Goal: Information Seeking & Learning: Find specific fact

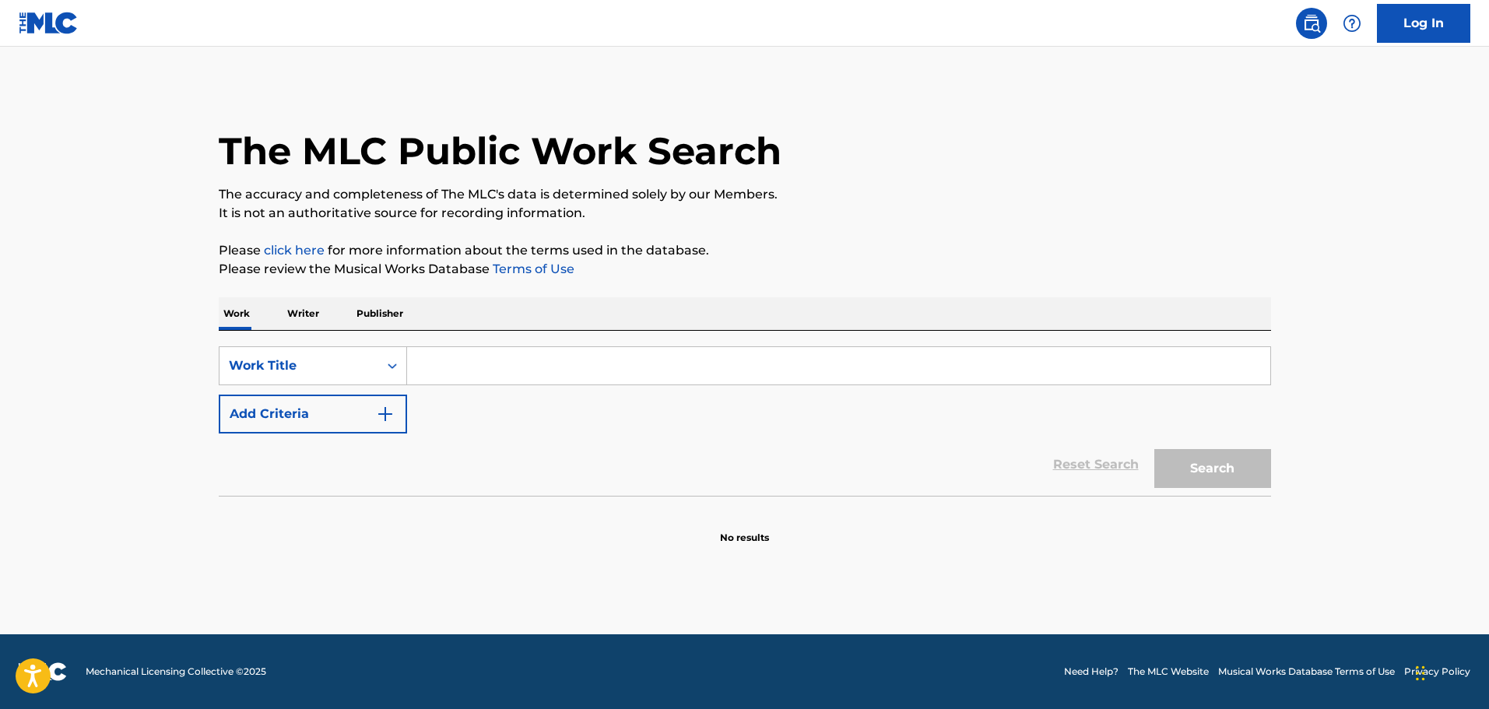
click at [121, 174] on main "The MLC Public Work Search The accuracy and completeness of The MLC's data is d…" at bounding box center [744, 341] width 1489 height 588
click at [417, 363] on input "Search Form" at bounding box center [838, 365] width 863 height 37
paste input "LONELY'S THE ONLY COMPANY (I II)"
click at [1193, 479] on button "Search" at bounding box center [1212, 468] width 117 height 39
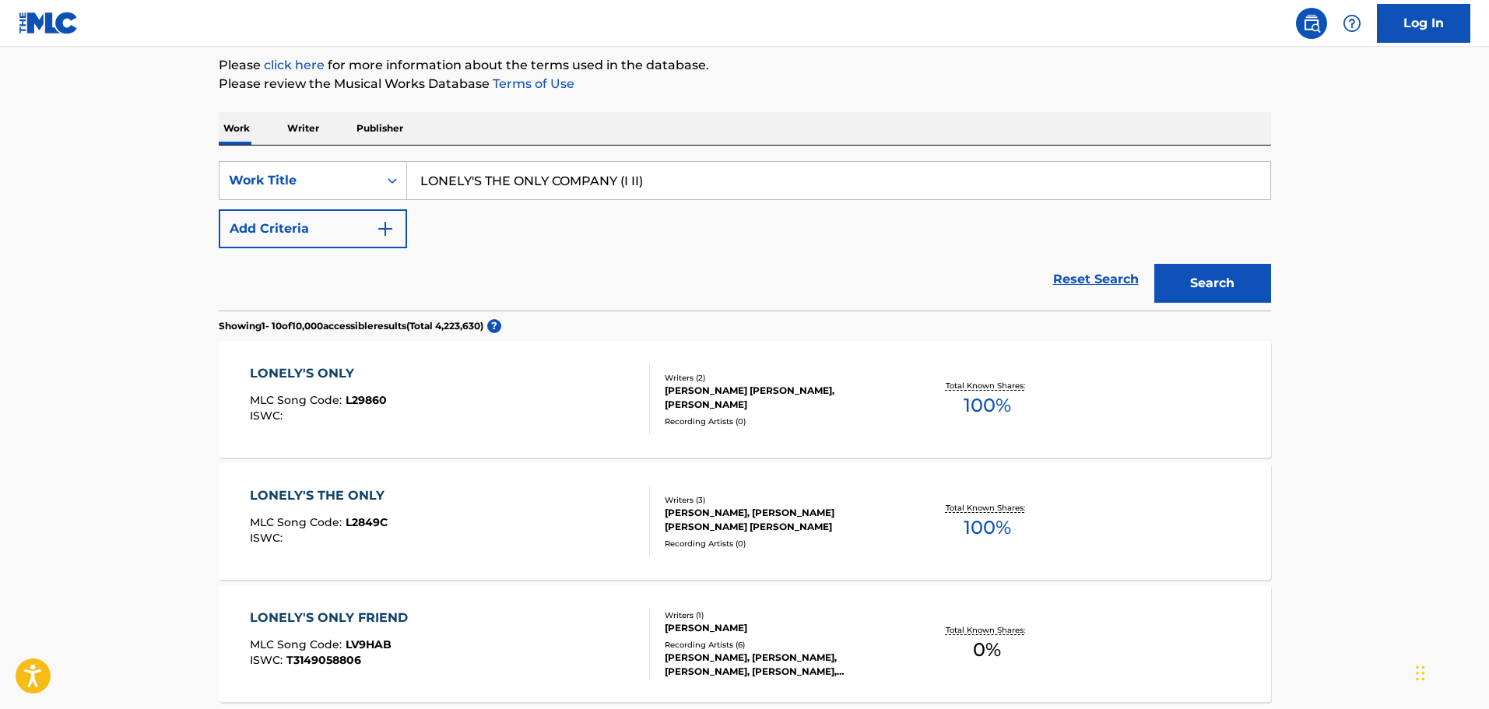
scroll to position [29, 0]
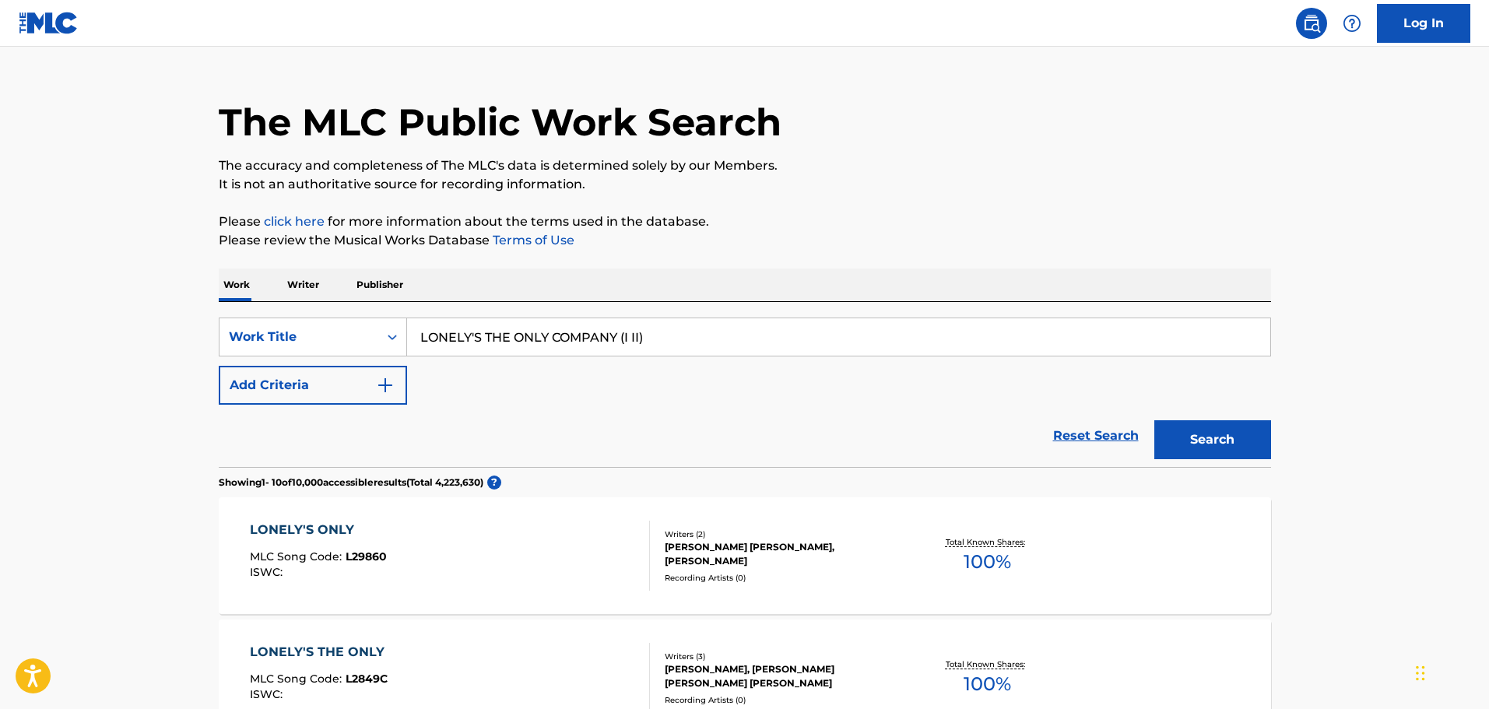
drag, startPoint x: 685, startPoint y: 332, endPoint x: 616, endPoint y: 335, distance: 68.5
click at [616, 335] on input "LONELY'S THE ONLY COMPANY (I II)" at bounding box center [838, 336] width 863 height 37
click at [1154, 420] on button "Search" at bounding box center [1212, 439] width 117 height 39
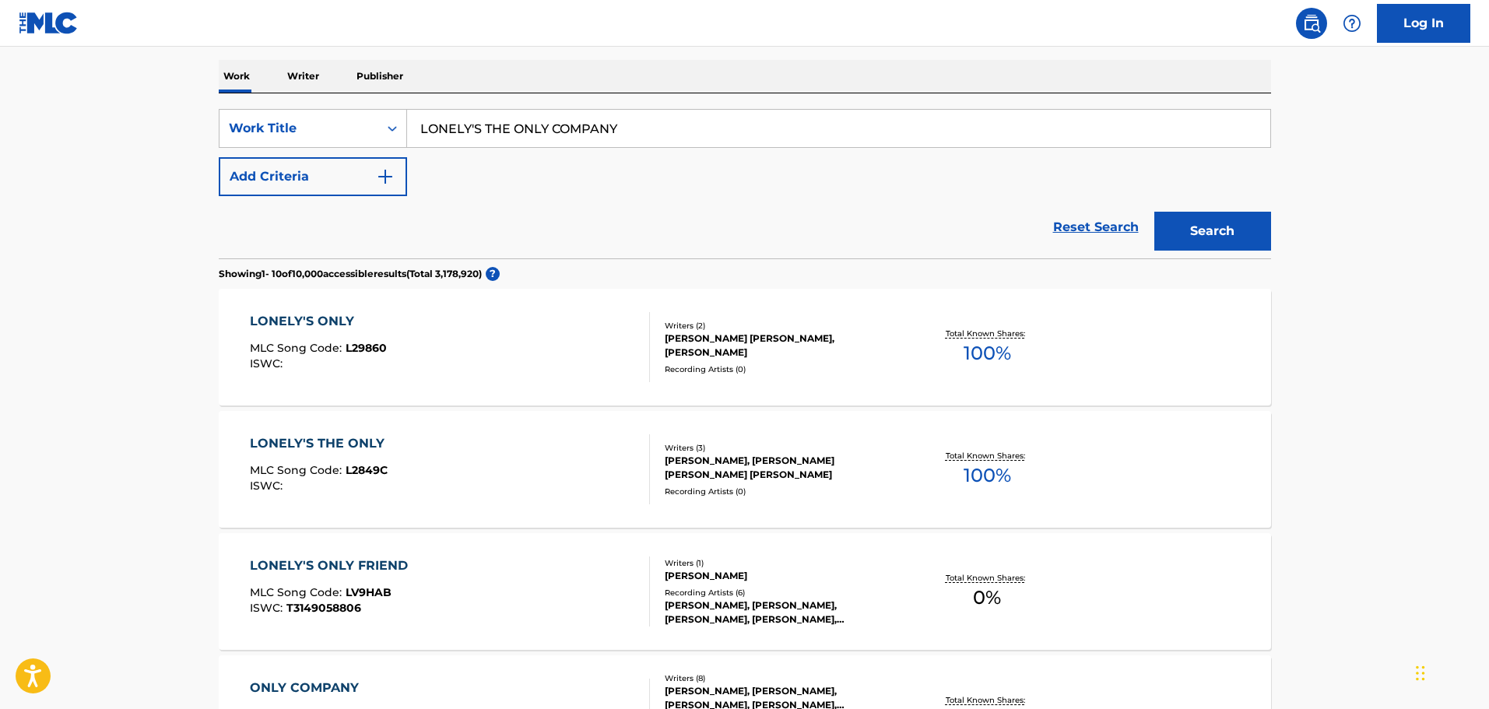
scroll to position [107, 0]
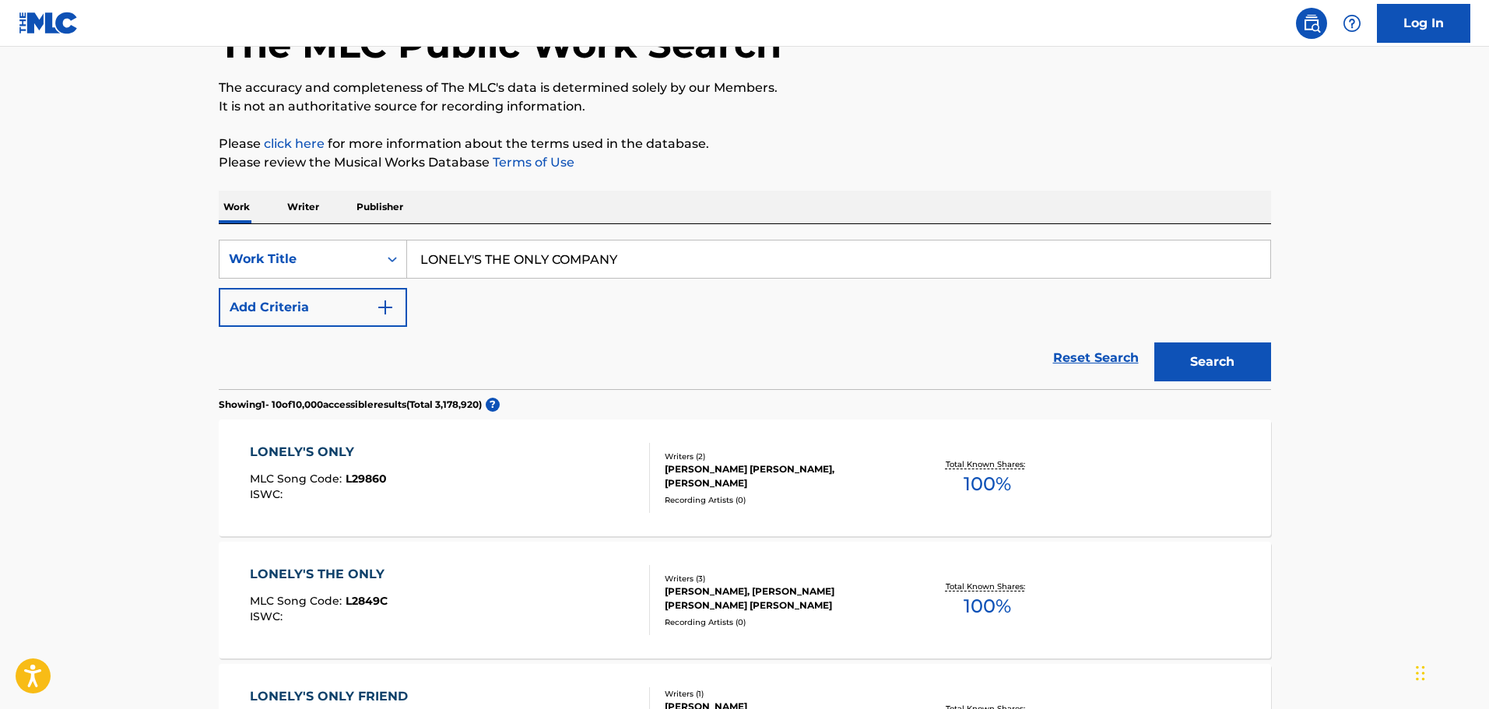
drag, startPoint x: 643, startPoint y: 240, endPoint x: 656, endPoint y: 250, distance: 16.2
click at [643, 240] on input "LONELY'S THE ONLY COMPANY" at bounding box center [838, 258] width 863 height 37
drag, startPoint x: 600, startPoint y: 244, endPoint x: 268, endPoint y: 209, distance: 334.2
paste input "YOU NEVER GIVE ME YOUR MONE"
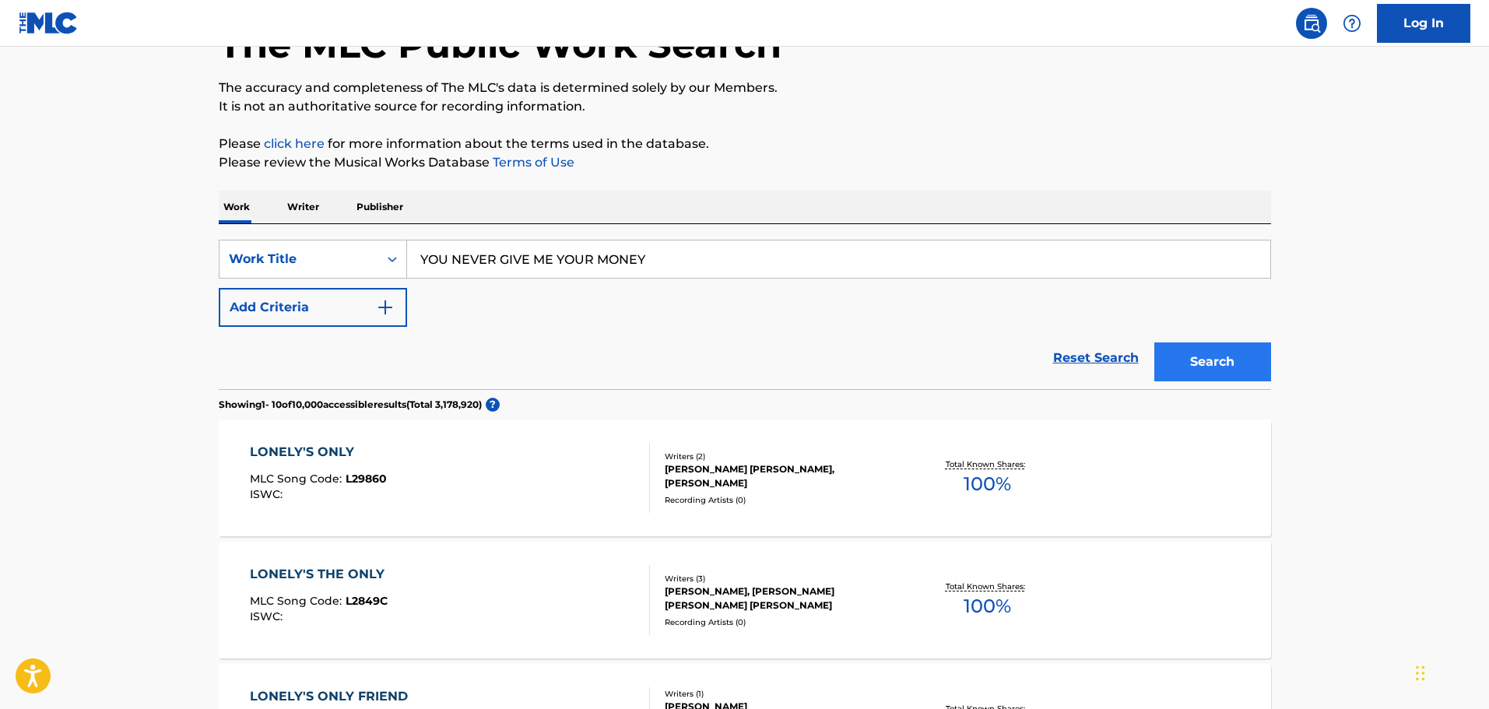
type input "YOU NEVER GIVE ME YOUR MONEY"
click at [1262, 361] on button "Search" at bounding box center [1212, 361] width 117 height 39
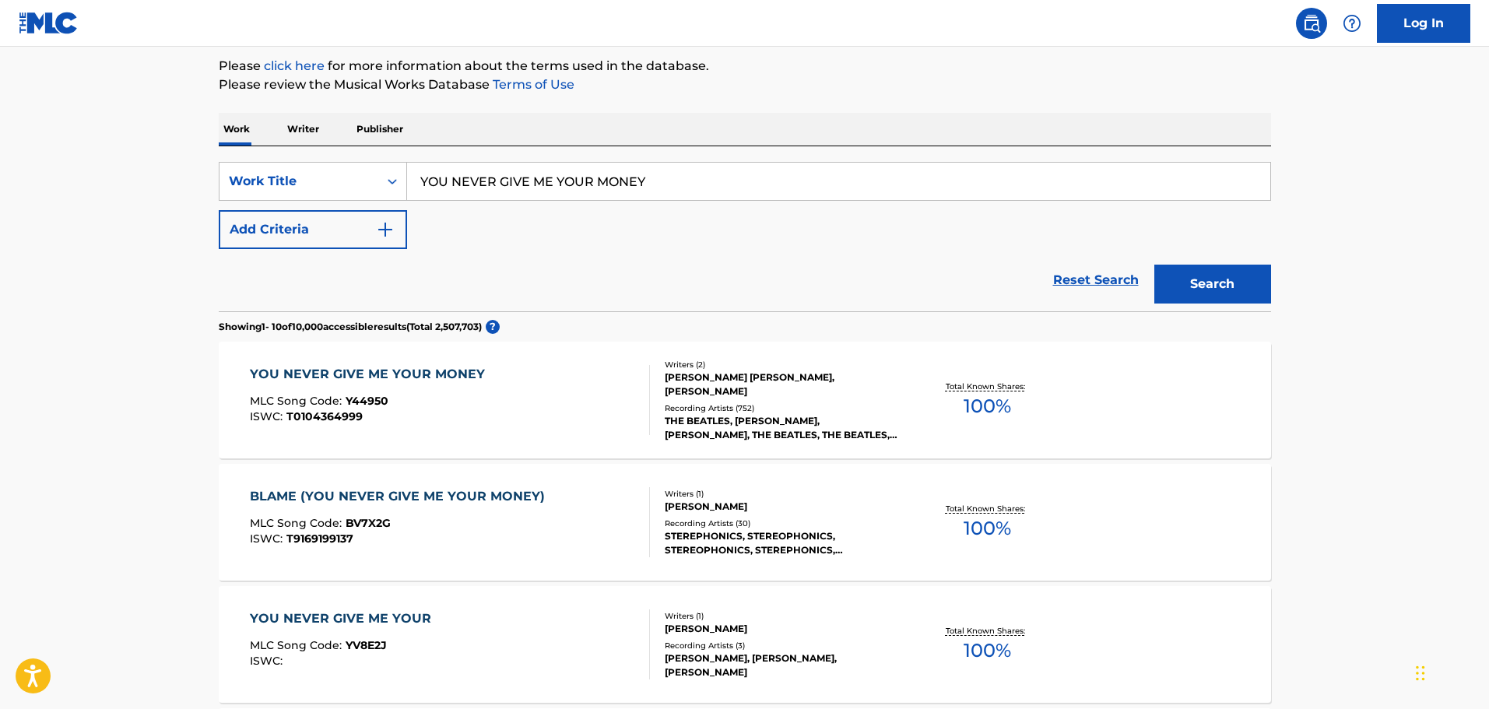
scroll to position [156, 0]
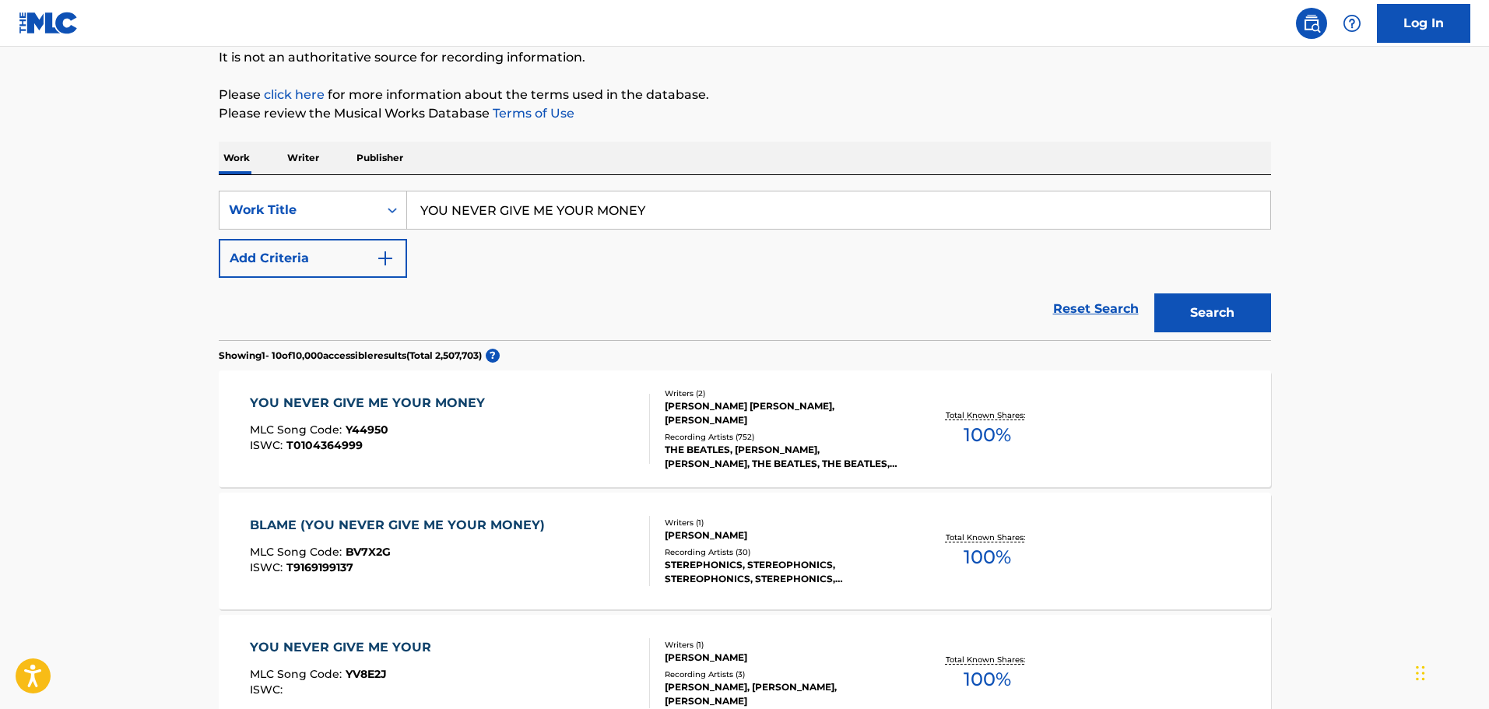
click at [524, 262] on div "SearchWithCriteria1cf6290a-1c8e-4dba-9092-85a11a37121d Work Title YOU NEVER GIV…" at bounding box center [745, 234] width 1052 height 87
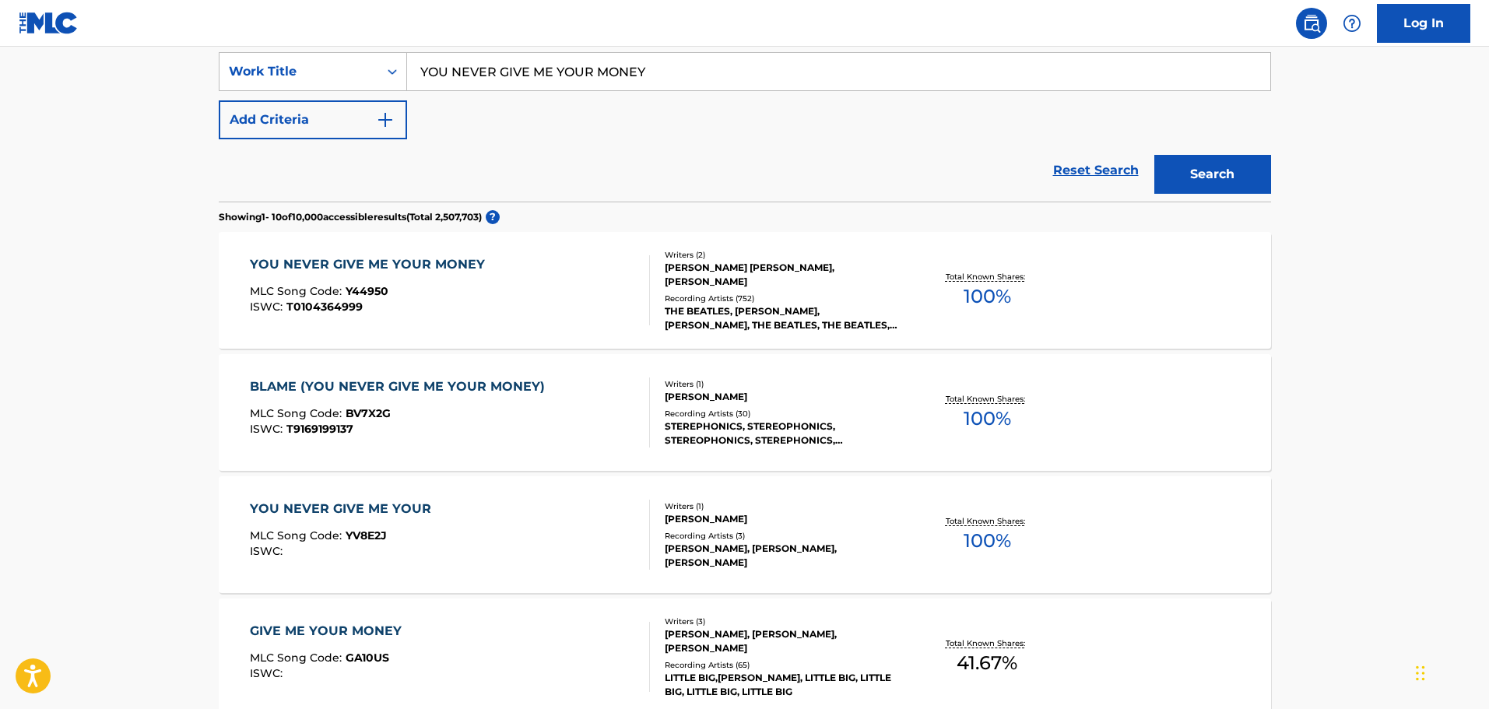
scroll to position [311, 0]
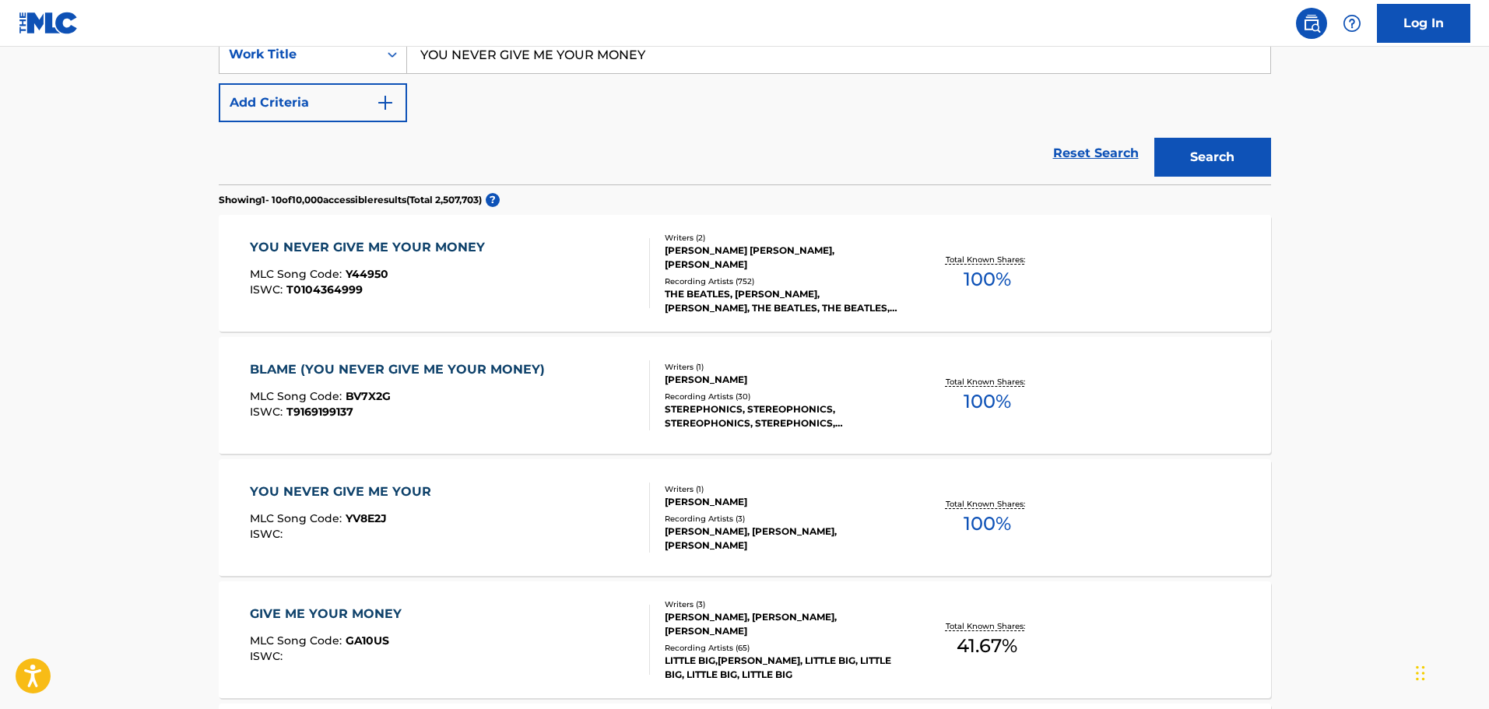
click at [517, 290] on div "YOU NEVER GIVE ME YOUR MONEY MLC Song Code : Y44950 ISWC : T0104364999" at bounding box center [450, 273] width 400 height 70
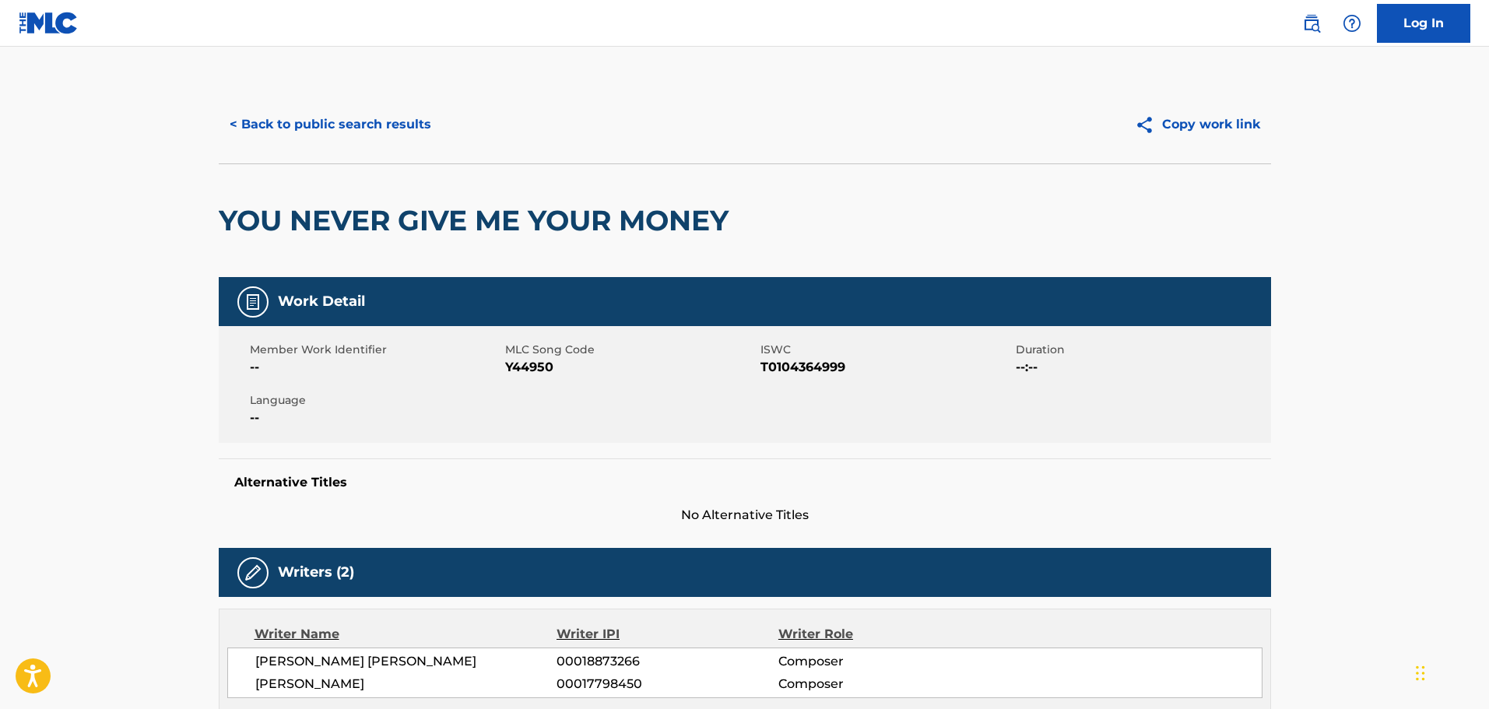
click at [532, 371] on span "Y44950" at bounding box center [630, 367] width 251 height 19
copy span "Y44950"
click at [832, 151] on div "< Back to public search results Copy work link" at bounding box center [745, 125] width 1052 height 78
click at [281, 102] on div "< Back to public search results Copy work link" at bounding box center [745, 125] width 1052 height 78
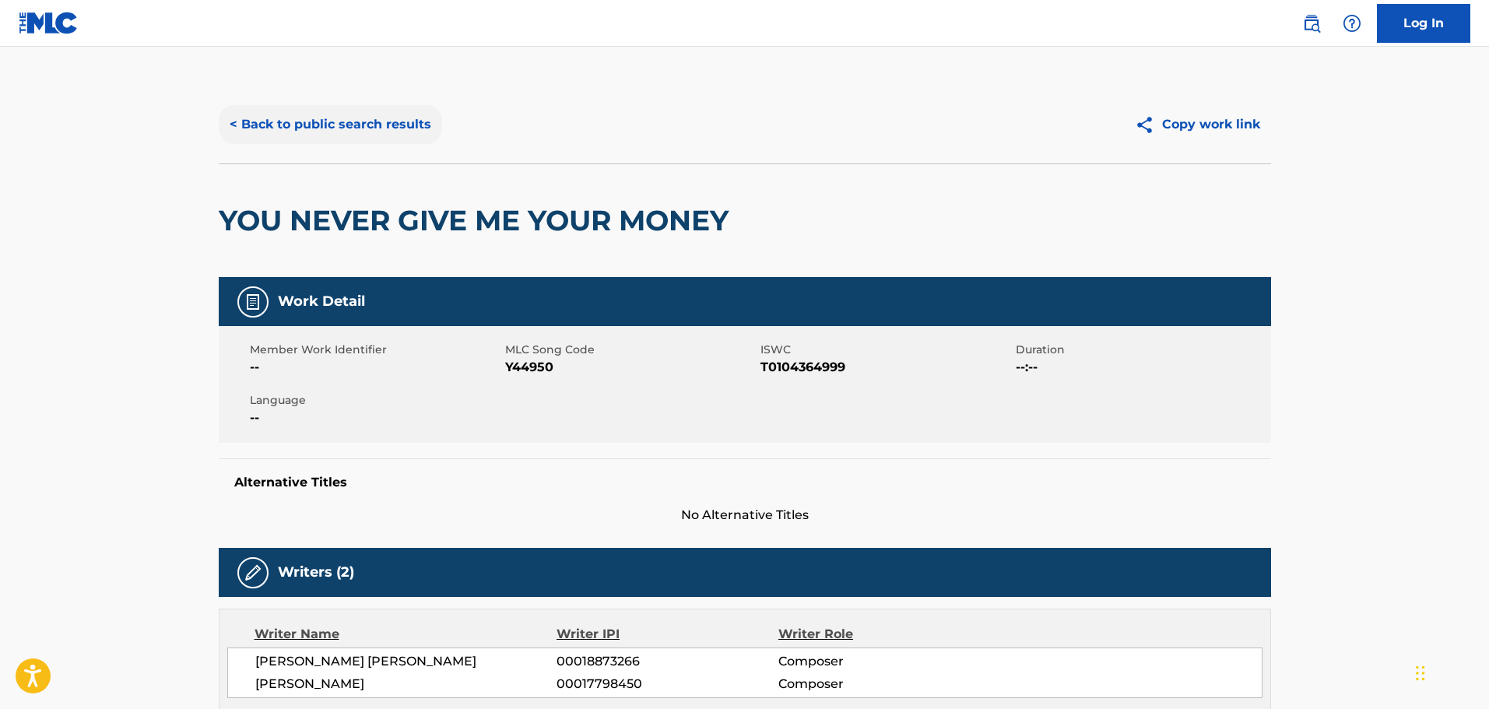
click at [293, 112] on button "< Back to public search results" at bounding box center [330, 124] width 223 height 39
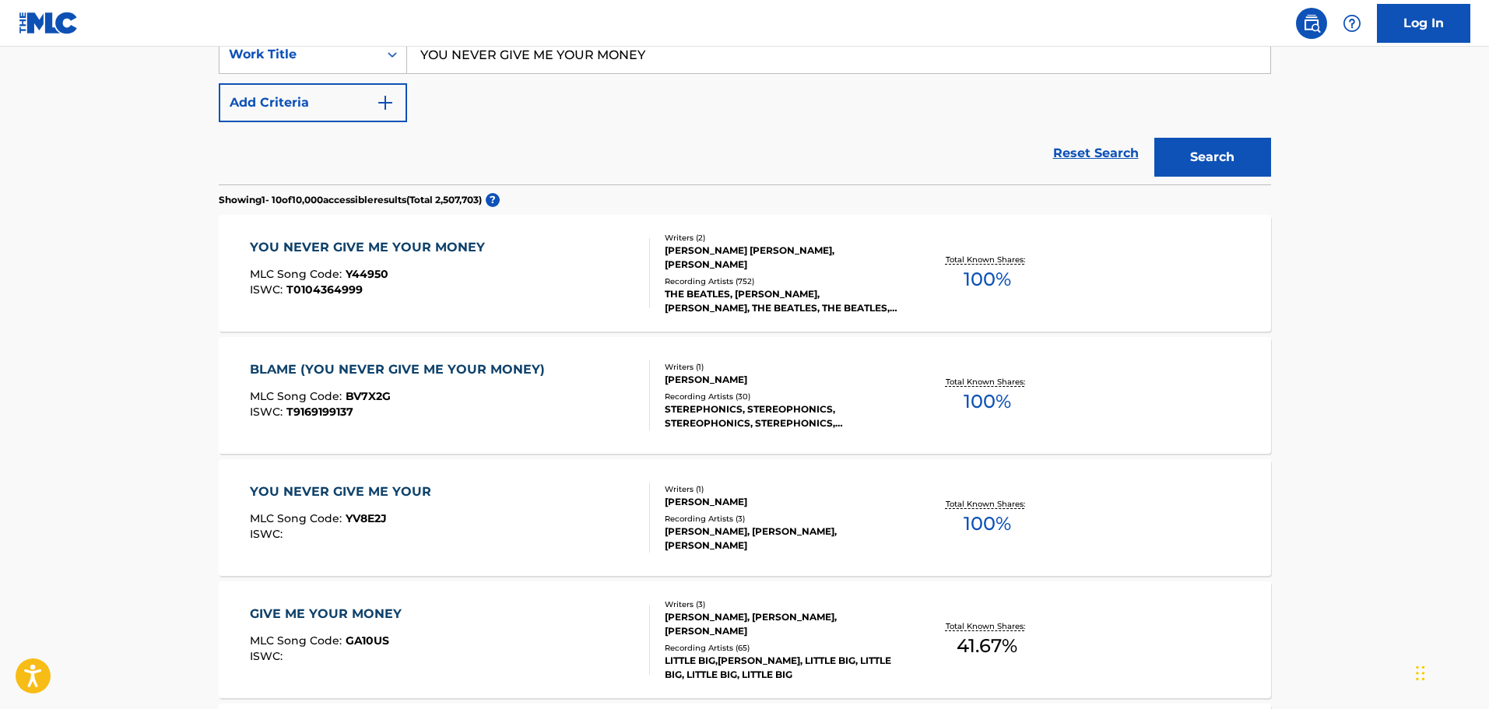
click at [552, 128] on div "Reset Search Search" at bounding box center [745, 153] width 1052 height 62
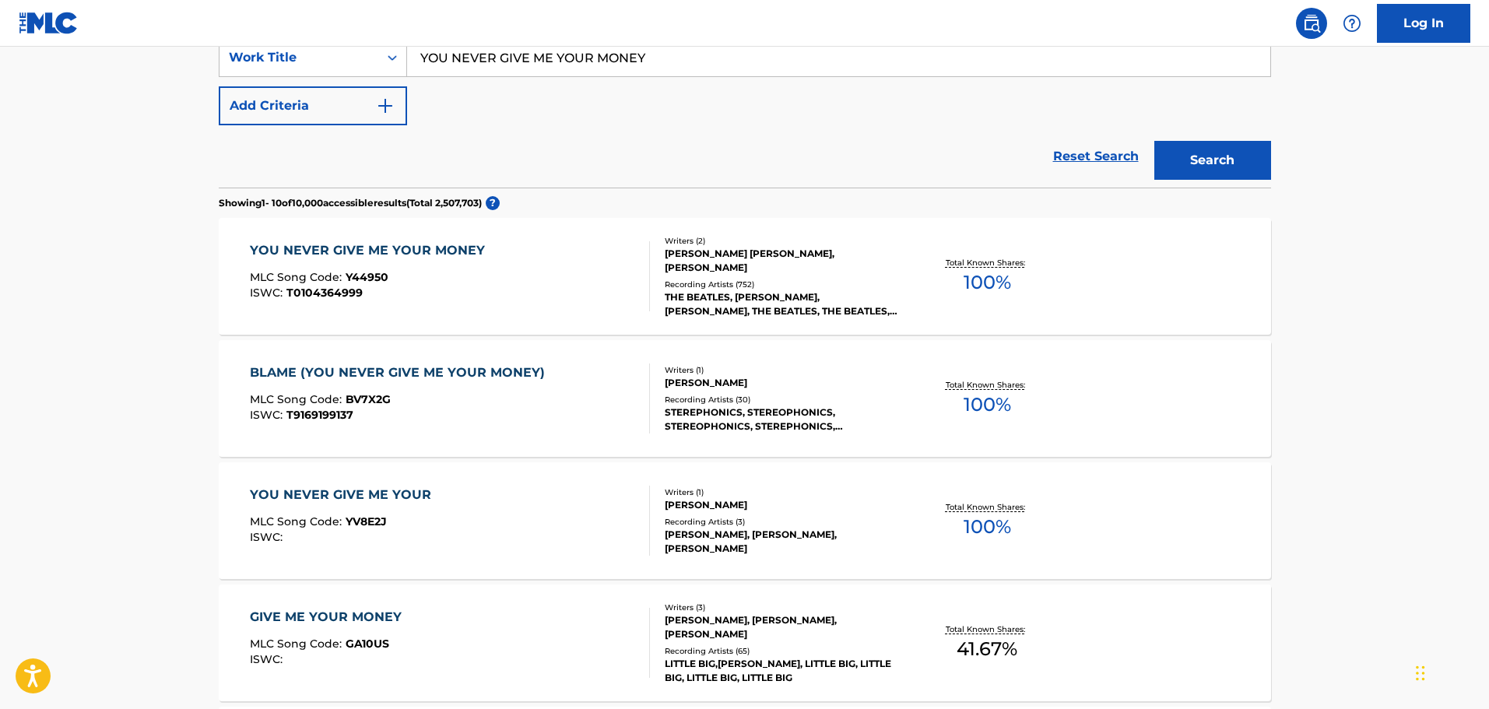
scroll to position [78, 0]
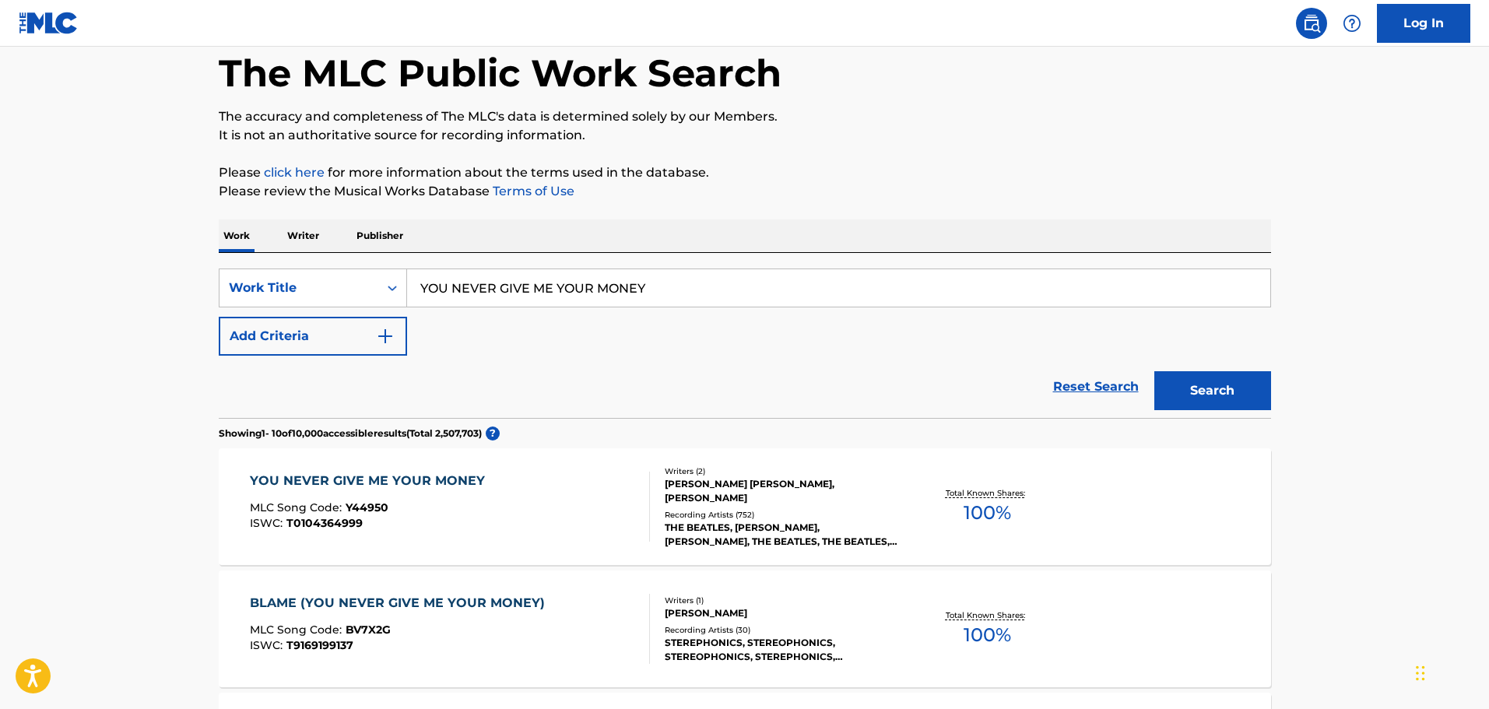
drag, startPoint x: 646, startPoint y: 279, endPoint x: 192, endPoint y: 221, distance: 457.4
paste input "AN ORDINARY DA"
type input "AN ORDINARY DAY"
click at [780, 349] on div "SearchWithCriteria1cf6290a-1c8e-4dba-9092-85a11a37121d Work Title AN ORDINARY D…" at bounding box center [745, 312] width 1052 height 87
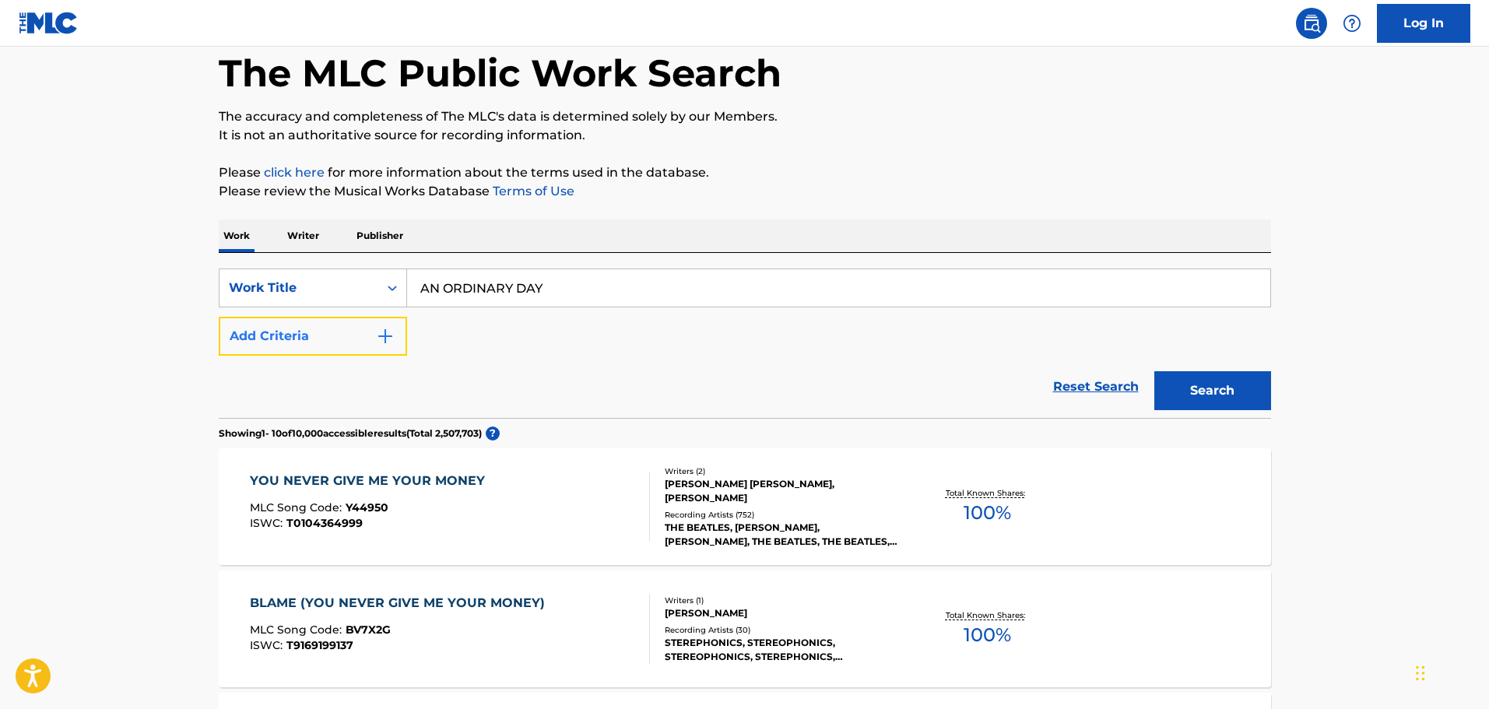
click at [345, 325] on button "Add Criteria" at bounding box center [313, 336] width 188 height 39
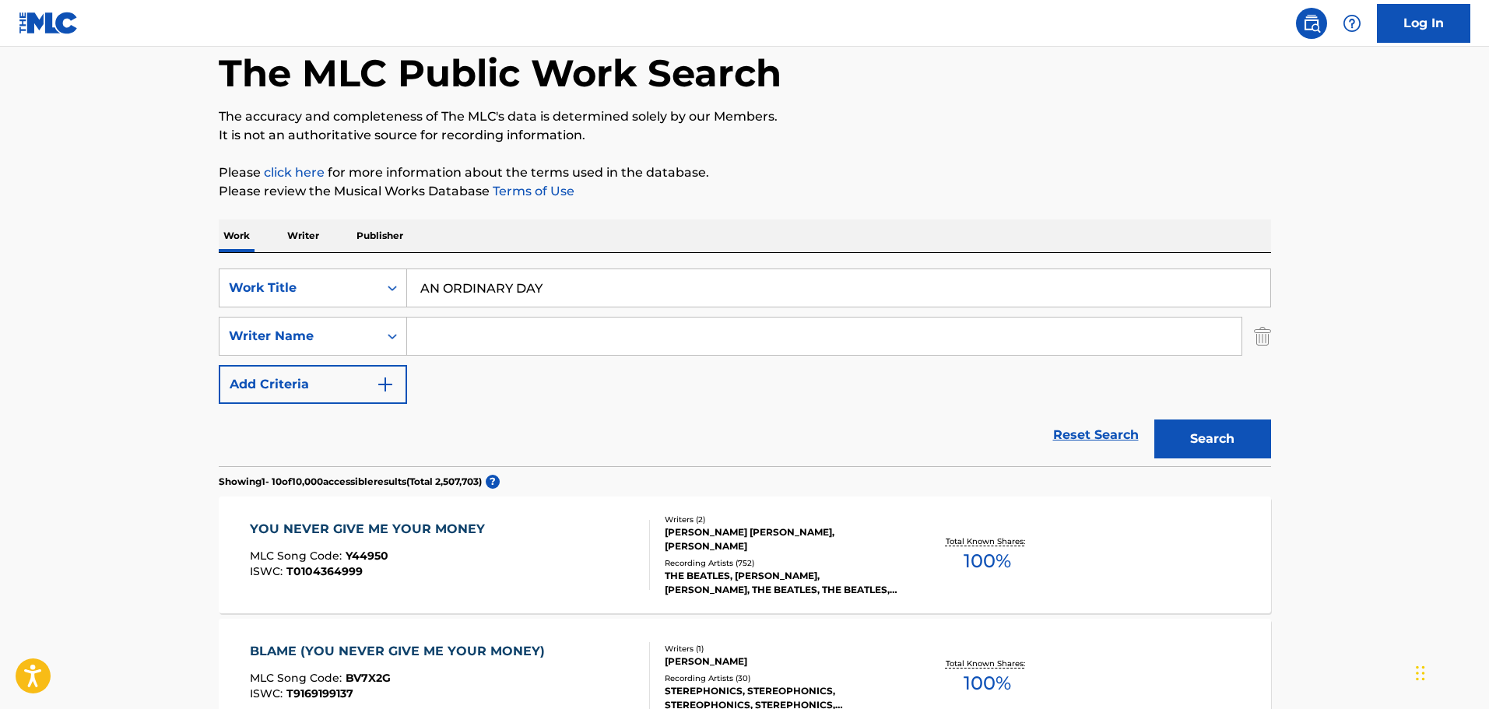
click at [507, 339] on input "Search Form" at bounding box center [824, 336] width 834 height 37
type input "[PERSON_NAME]"
click at [1154, 420] on button "Search" at bounding box center [1212, 439] width 117 height 39
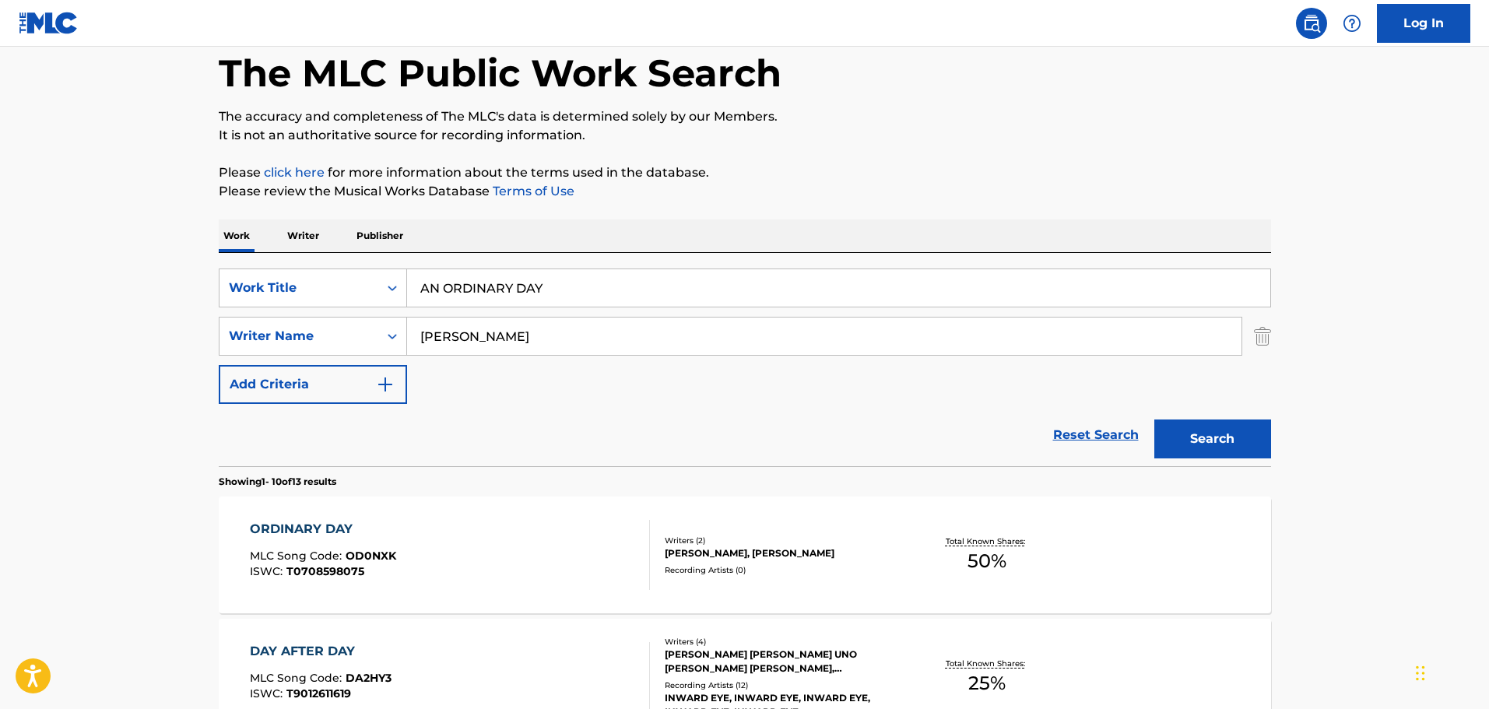
click at [563, 555] on div "ORDINARY DAY MLC Song Code : OD0NXK ISWC : T0708598075" at bounding box center [450, 555] width 400 height 70
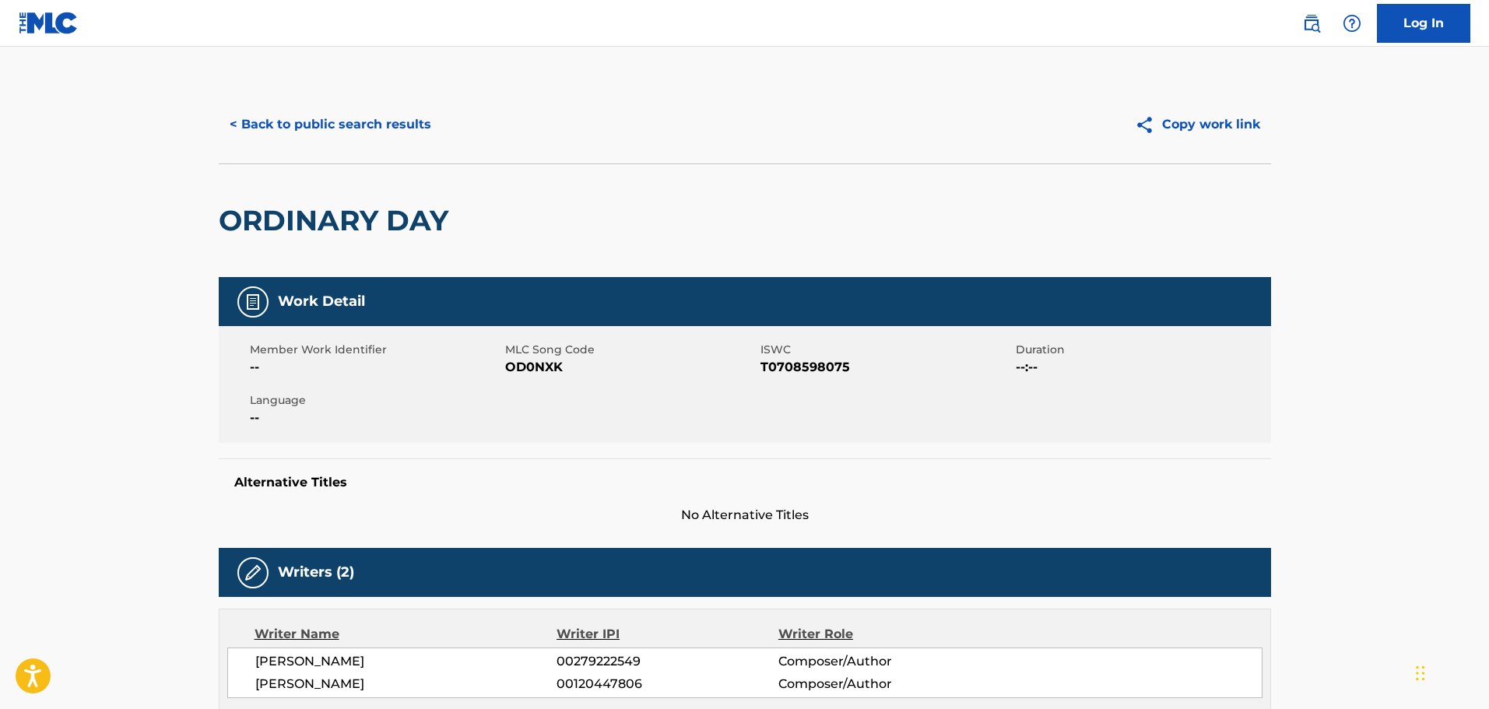
click at [529, 365] on span "OD0NXK" at bounding box center [630, 367] width 251 height 19
copy span "OD0NXK"
click at [518, 179] on div "ORDINARY DAY" at bounding box center [745, 220] width 1052 height 114
click at [348, 114] on button "< Back to public search results" at bounding box center [330, 124] width 223 height 39
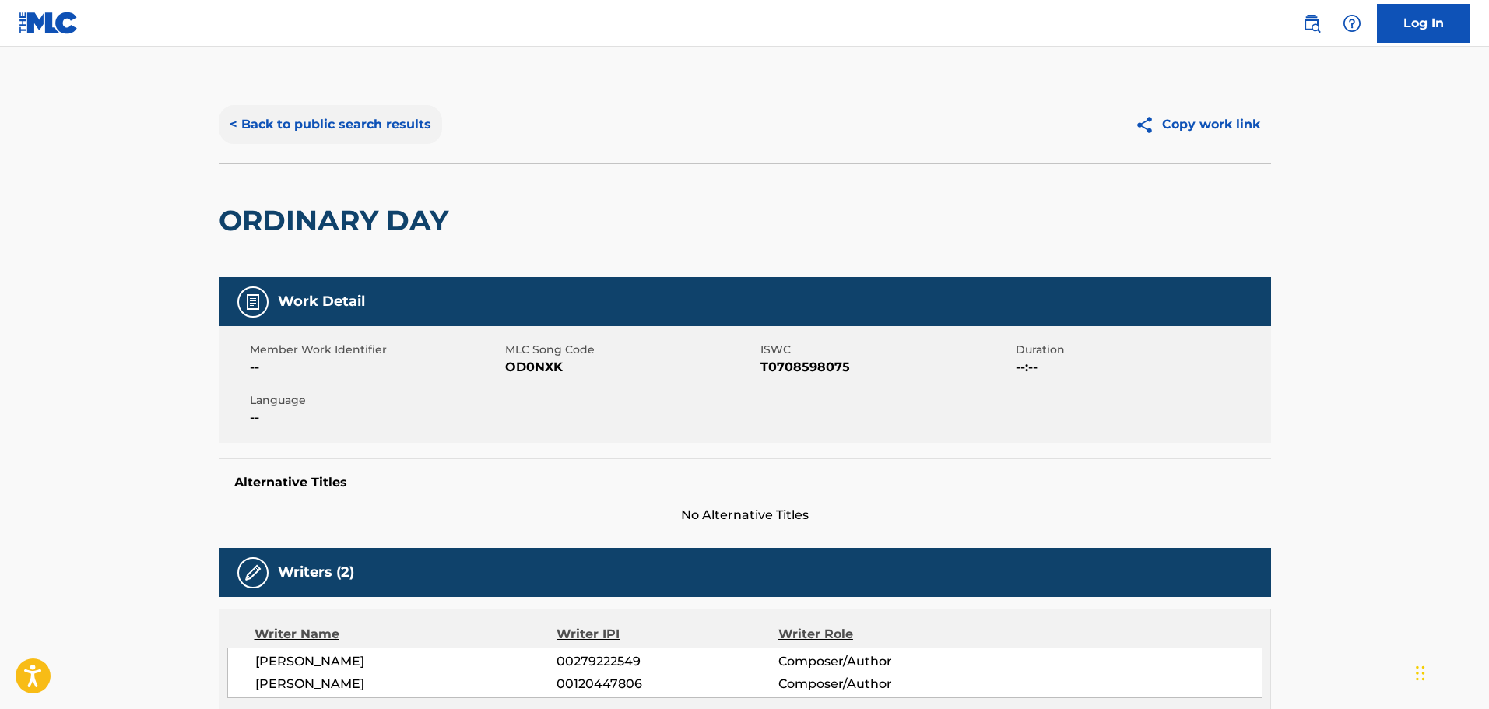
scroll to position [78, 0]
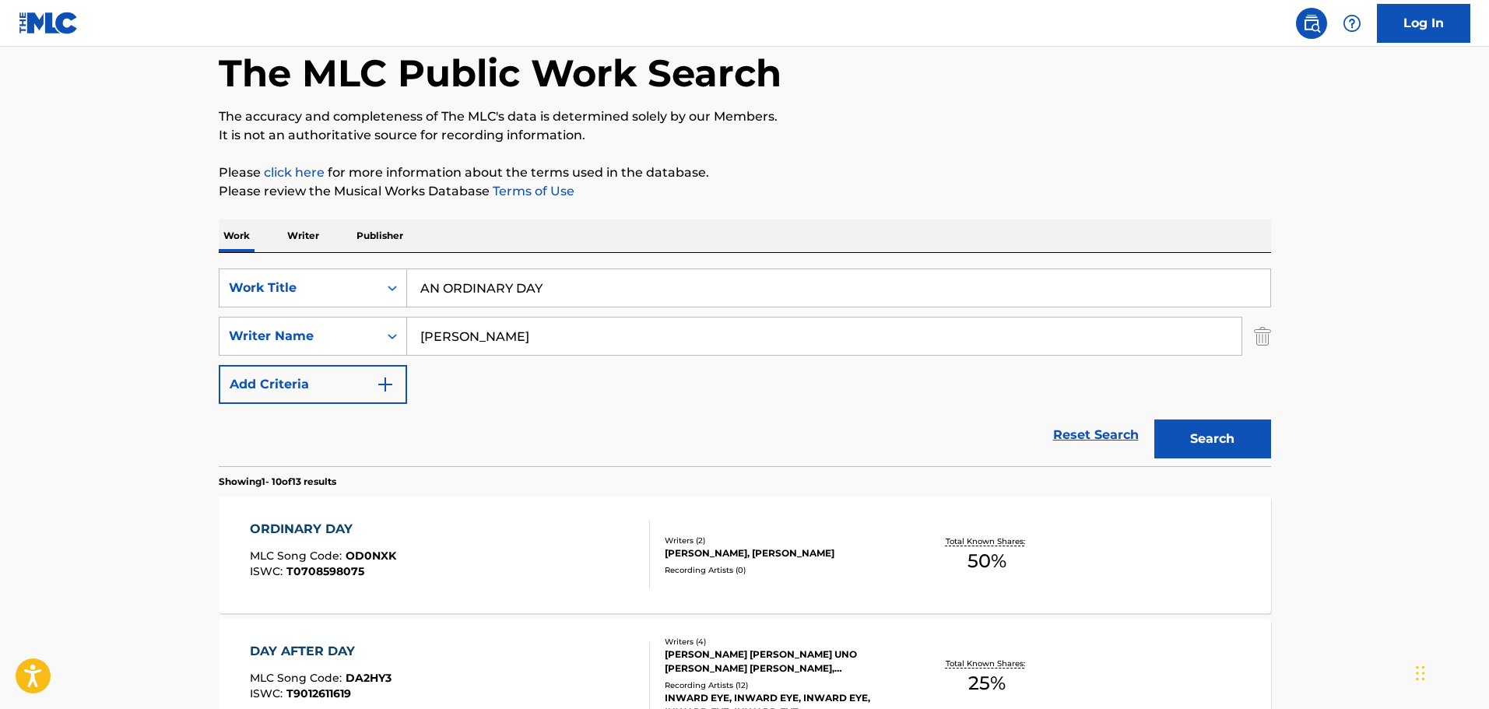
click at [560, 297] on input "AN ORDINARY DAY" at bounding box center [838, 287] width 863 height 37
drag, startPoint x: 539, startPoint y: 284, endPoint x: 295, endPoint y: 265, distance: 245.2
click at [297, 265] on div "SearchWithCriteria1cf6290a-1c8e-4dba-9092-85a11a37121d Work Title AN ORDINARY D…" at bounding box center [745, 359] width 1052 height 213
paste input "WHAT YOU DESERVE"
type input "WHAT YOU DESERVE"
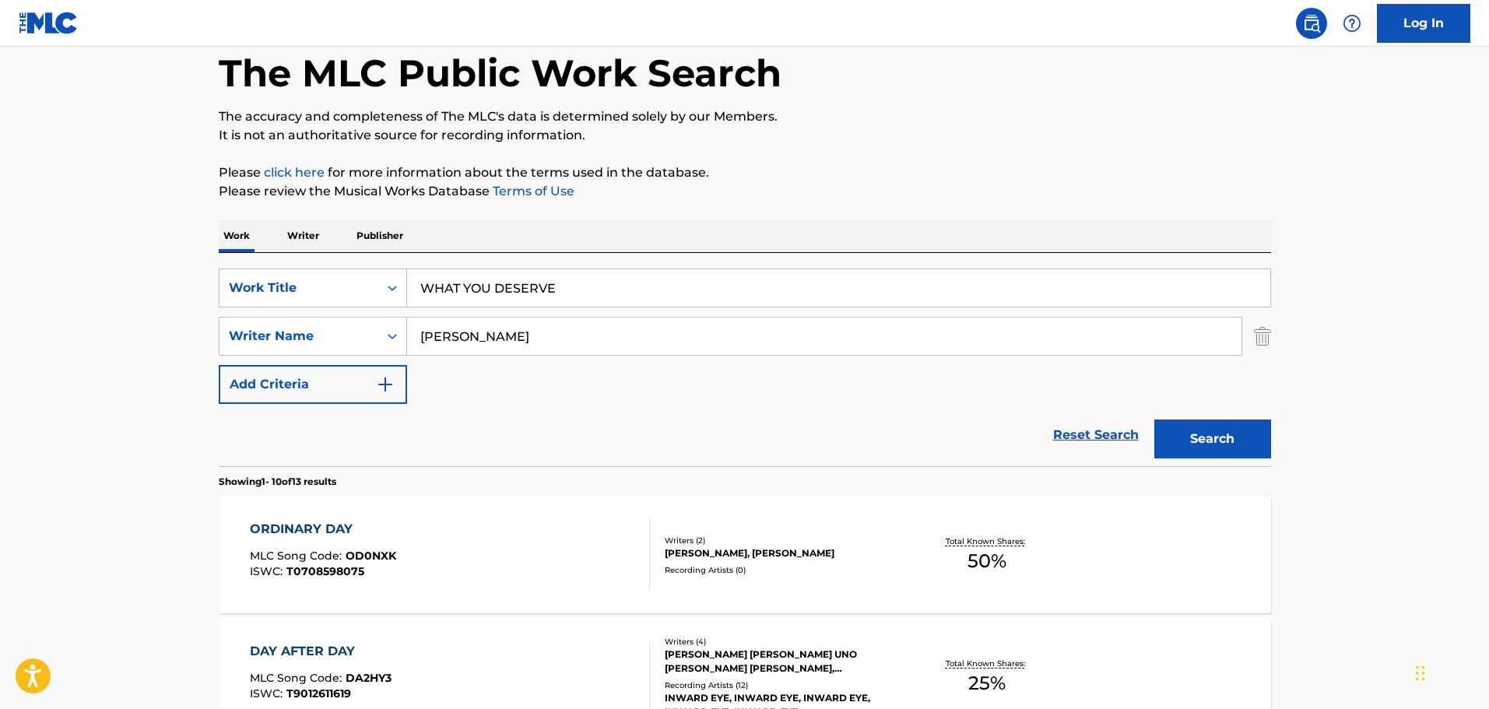
click at [438, 330] on input "[PERSON_NAME]" at bounding box center [824, 336] width 834 height 37
drag, startPoint x: 485, startPoint y: 331, endPoint x: 398, endPoint y: 316, distance: 87.6
click at [403, 316] on div "SearchWithCriteria1cf6290a-1c8e-4dba-9092-85a11a37121d Work Title WHAT YOU DESE…" at bounding box center [745, 336] width 1052 height 135
click at [575, 330] on input "Search Form" at bounding box center [824, 336] width 834 height 37
paste input "CHAVARRI"
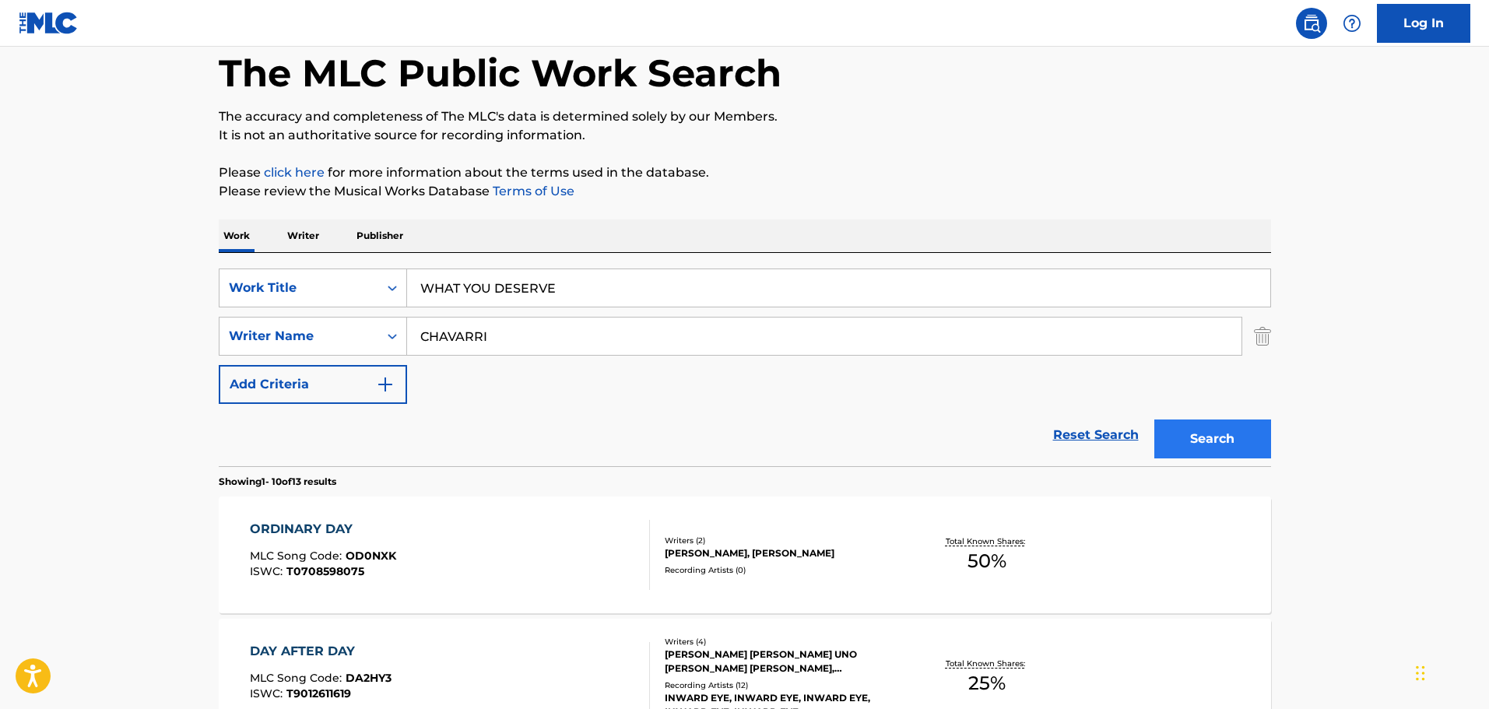
type input "CHAVARRI"
click at [1185, 427] on button "Search" at bounding box center [1212, 439] width 117 height 39
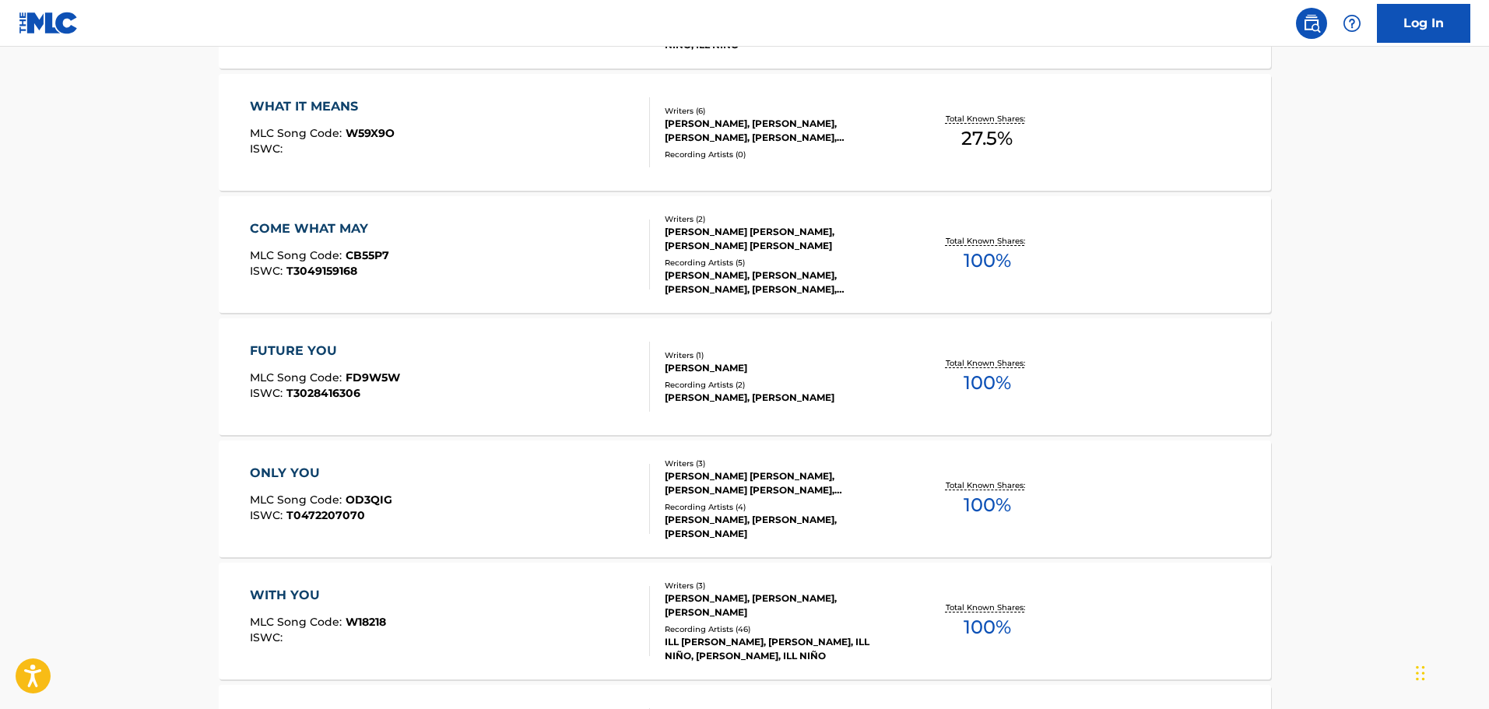
scroll to position [389, 0]
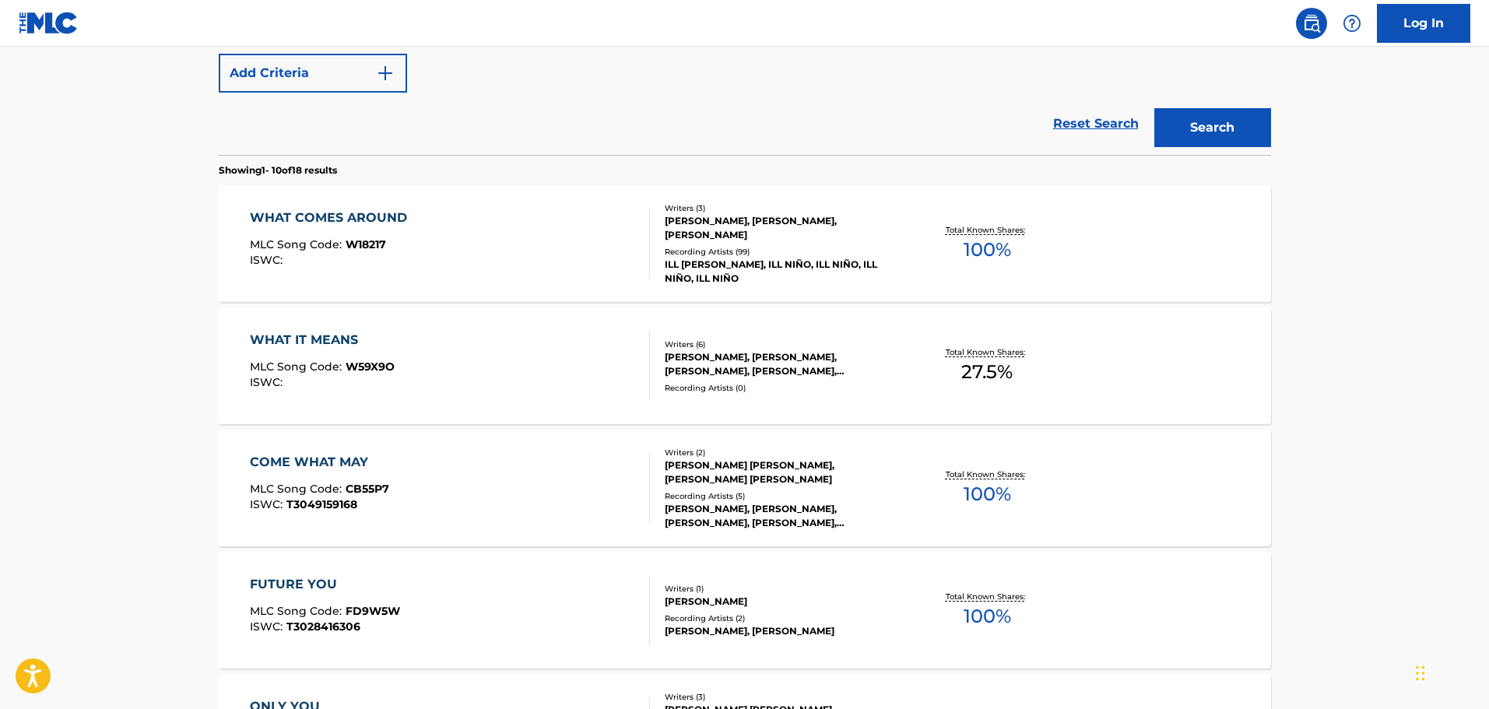
click at [499, 276] on div "WHAT COMES AROUND MLC Song Code : W18217 ISWC :" at bounding box center [450, 244] width 400 height 70
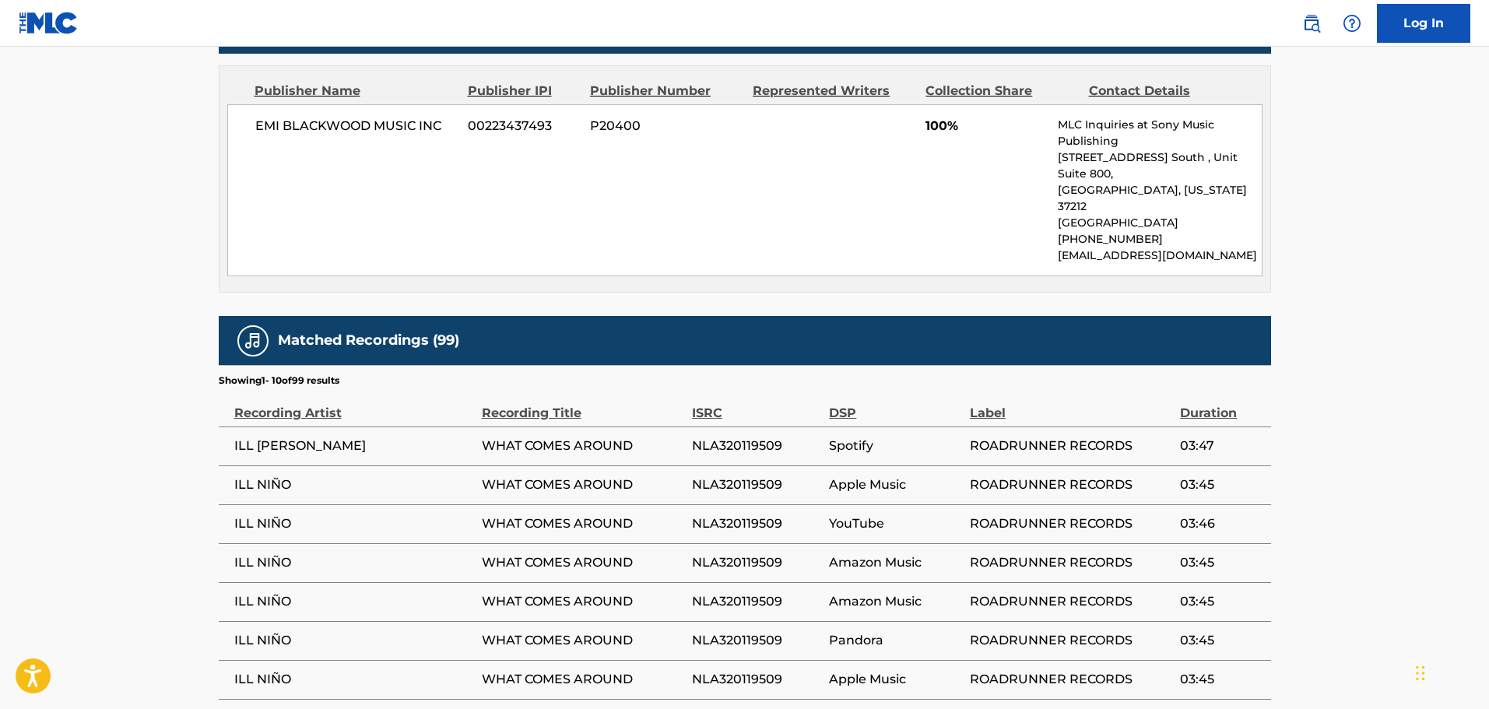
scroll to position [985, 0]
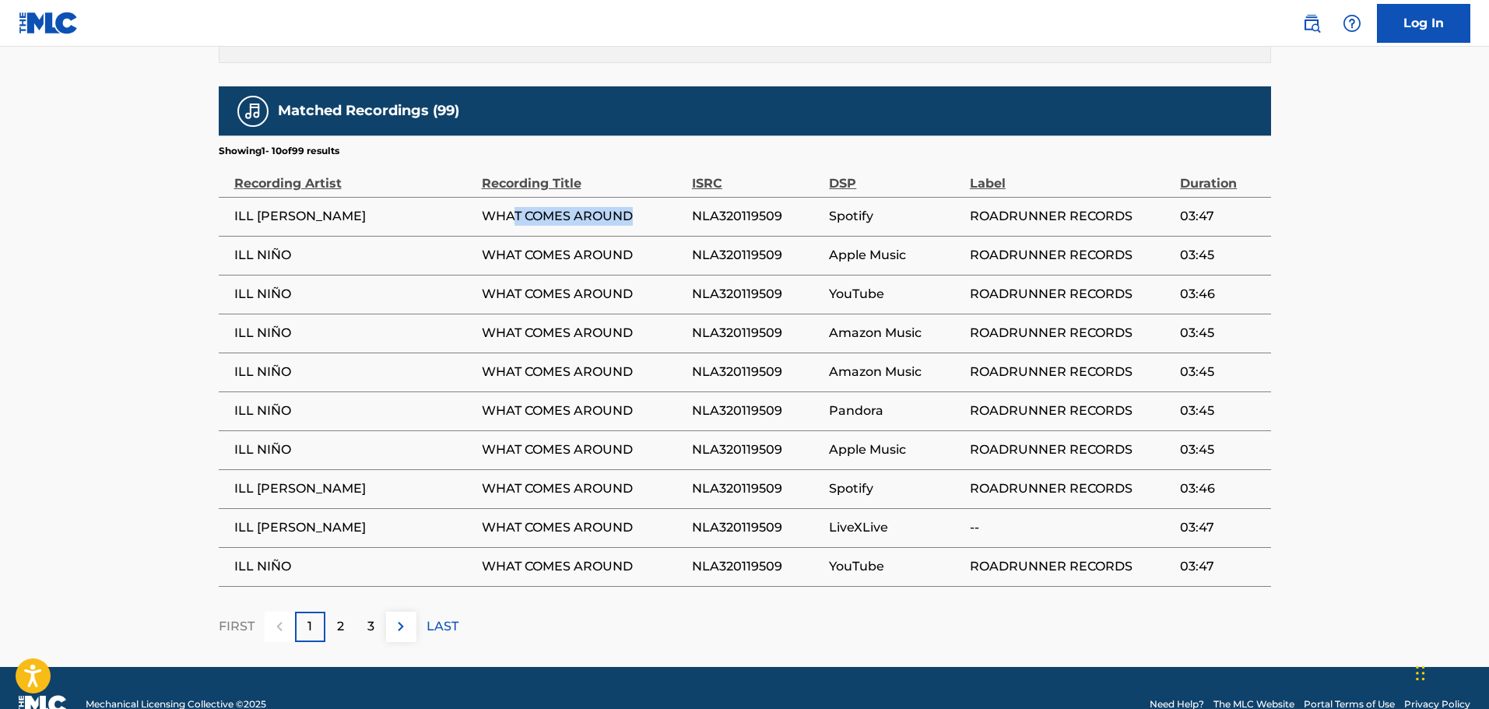
drag, startPoint x: 637, startPoint y: 181, endPoint x: 514, endPoint y: 186, distance: 123.8
click at [514, 207] on span "WHAT COMES AROUND" at bounding box center [583, 216] width 202 height 19
click at [395, 197] on td "ILL [PERSON_NAME]" at bounding box center [350, 216] width 263 height 39
drag, startPoint x: 309, startPoint y: 193, endPoint x: 227, endPoint y: 186, distance: 82.0
click at [227, 197] on td "ILL [PERSON_NAME]" at bounding box center [350, 216] width 263 height 39
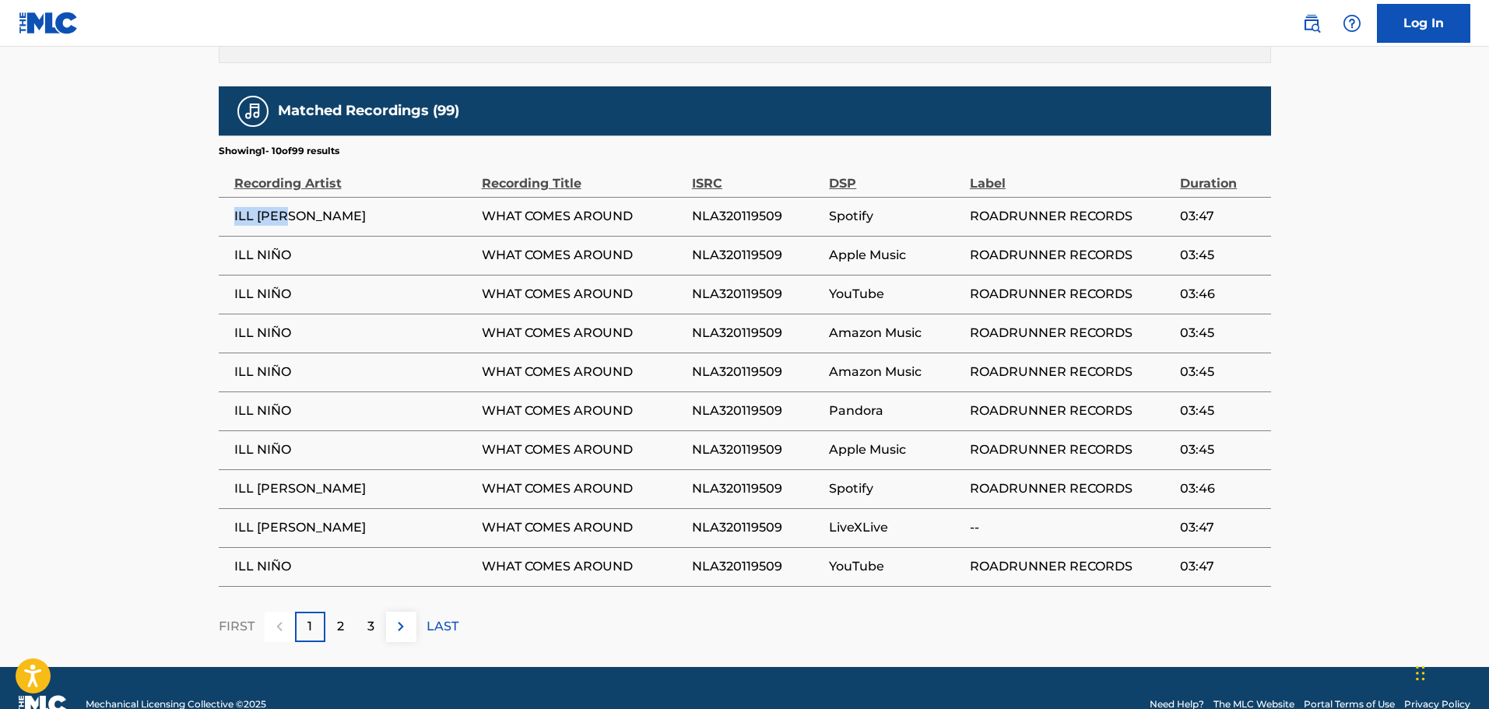
copy span "ILL [PERSON_NAME]"
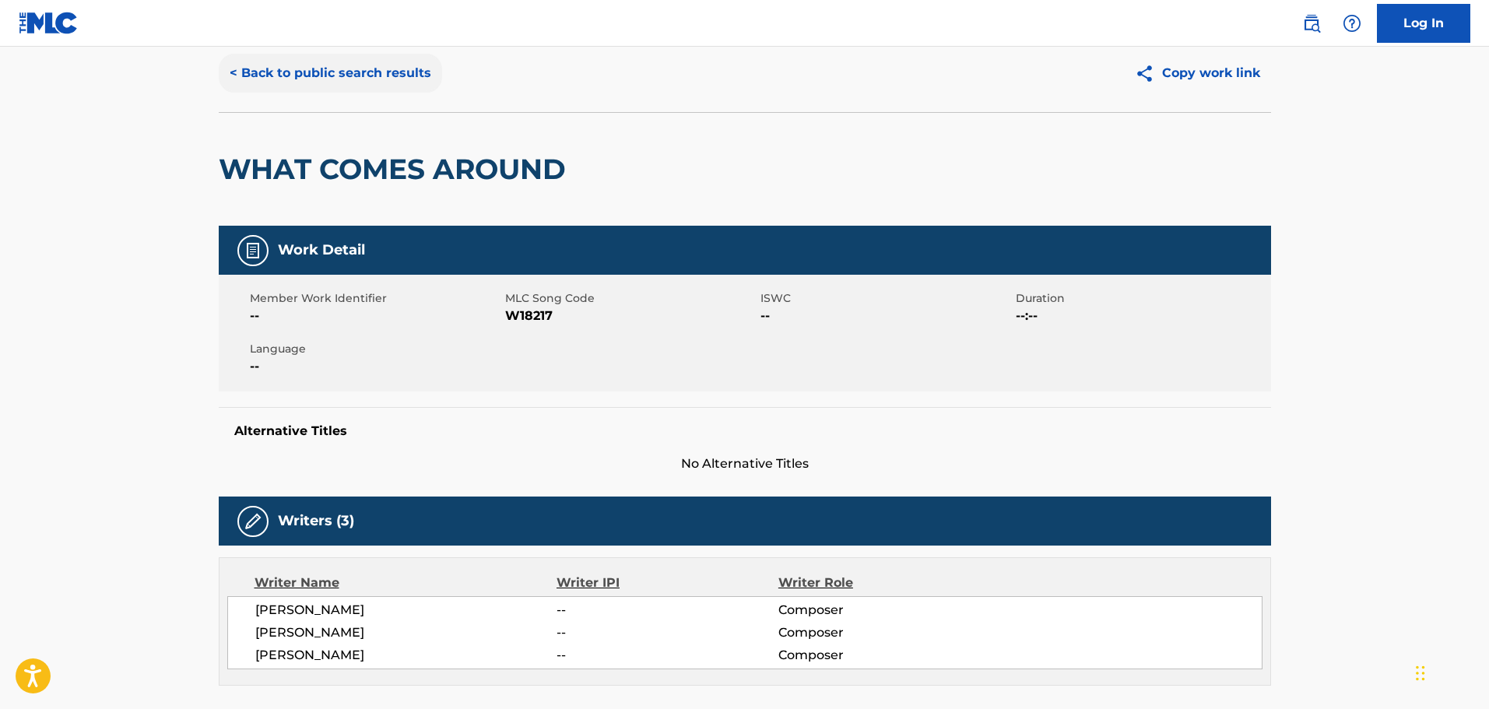
click at [288, 68] on button "< Back to public search results" at bounding box center [330, 73] width 223 height 39
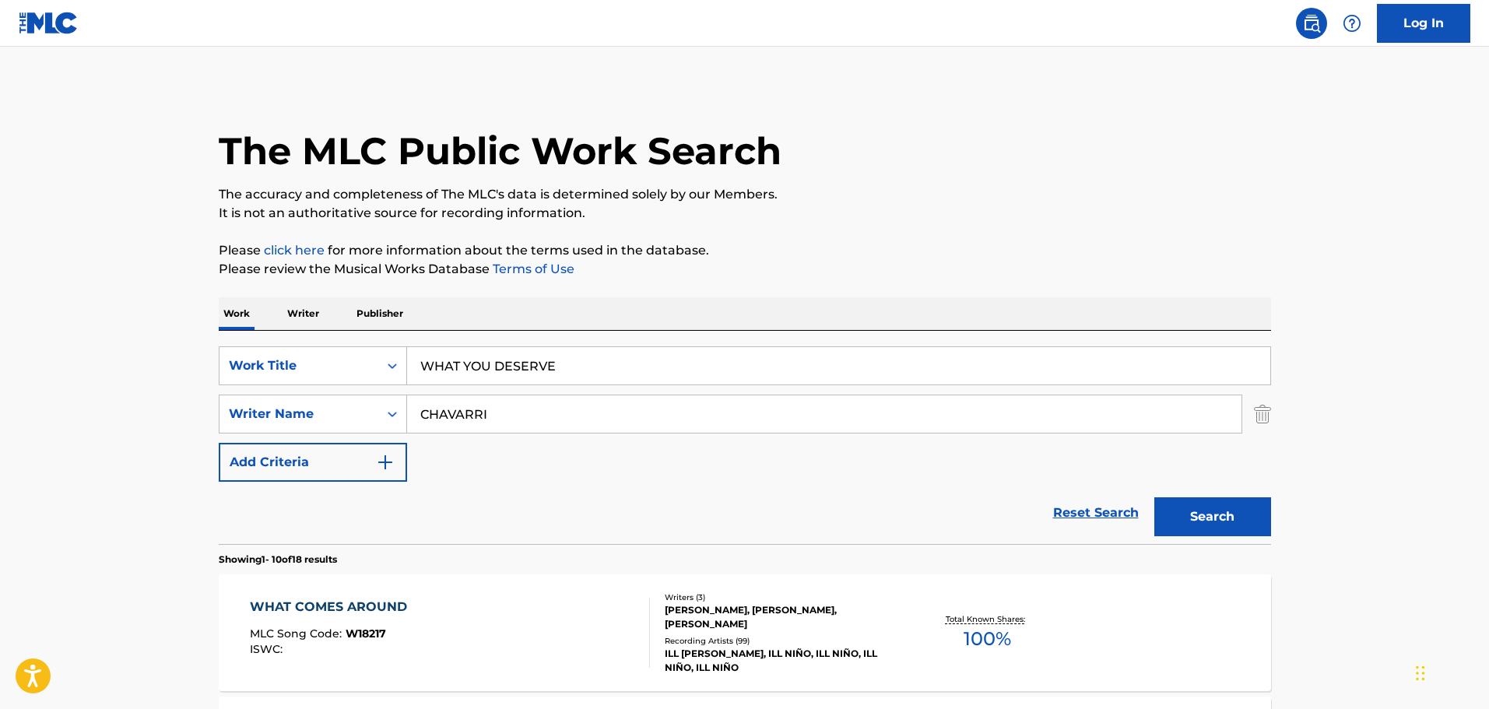
drag, startPoint x: 592, startPoint y: 348, endPoint x: 593, endPoint y: 356, distance: 7.9
click at [593, 354] on input "WHAT YOU DESERVE" at bounding box center [838, 365] width 863 height 37
drag, startPoint x: 597, startPoint y: 366, endPoint x: 363, endPoint y: 304, distance: 242.4
paste input "NYC SONG"
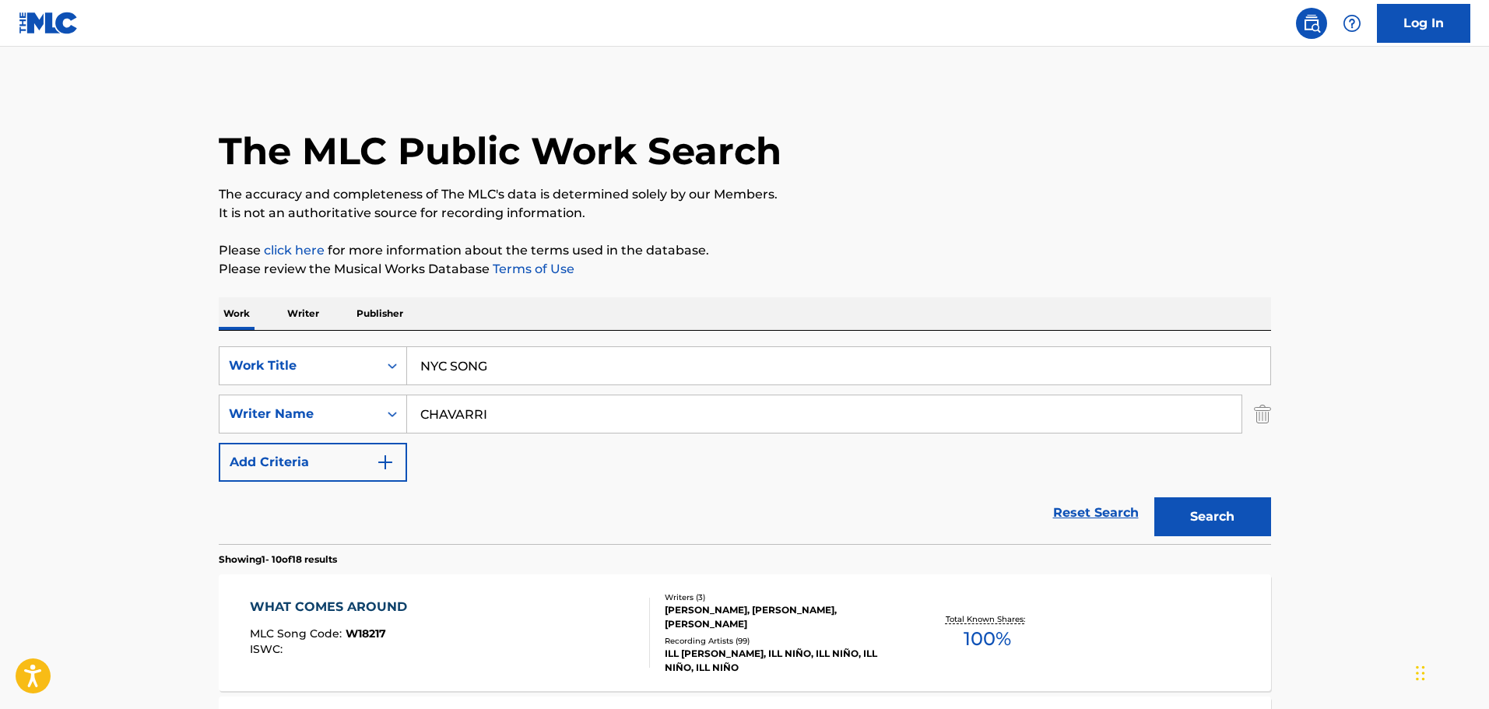
type input "NYC SONG"
click at [494, 398] on input "CHAVARRI" at bounding box center [824, 413] width 834 height 37
drag, startPoint x: 519, startPoint y: 413, endPoint x: 314, endPoint y: 380, distance: 207.3
click at [315, 381] on div "SearchWithCriteria1cf6290a-1c8e-4dba-9092-85a11a37121d Work Title NYC SONG Sear…" at bounding box center [745, 413] width 1052 height 135
type input "[PERSON_NAME]"
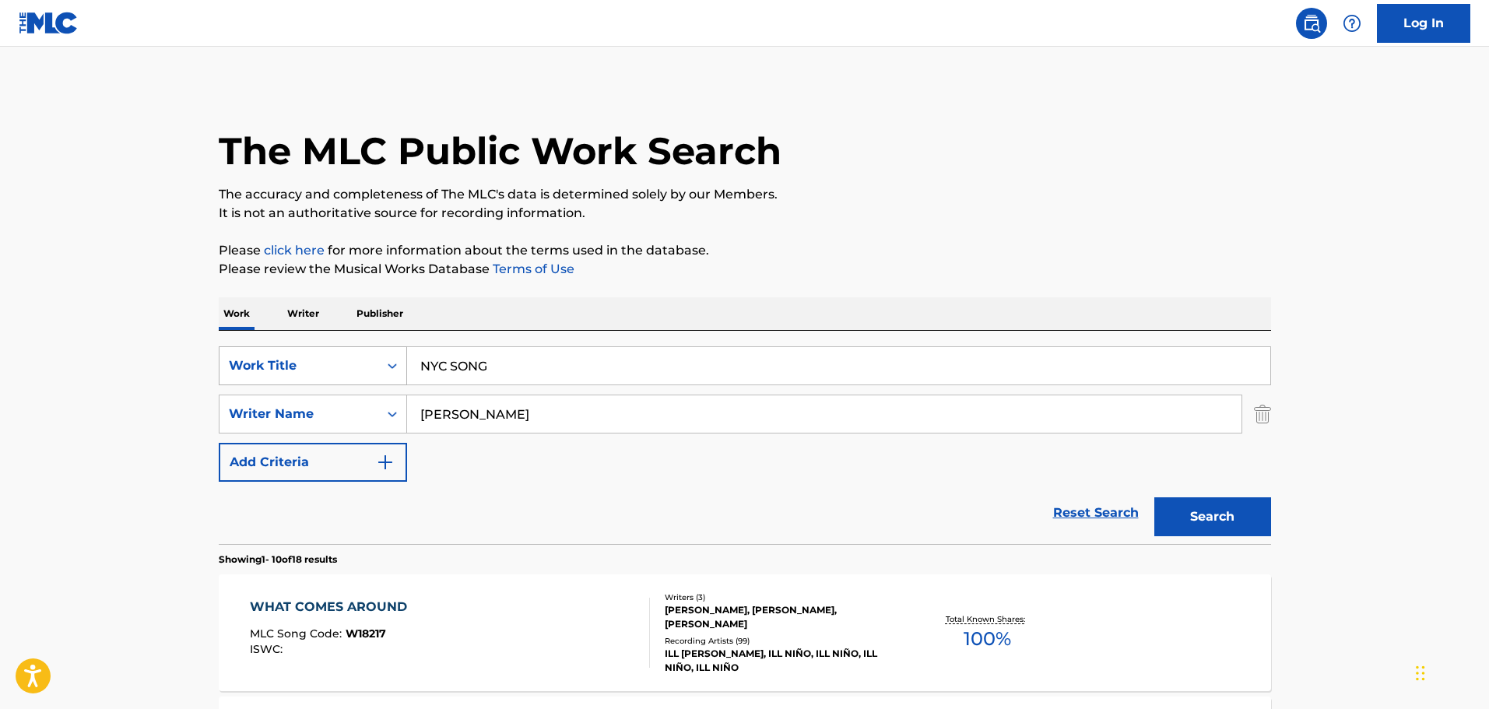
click at [1154, 497] on button "Search" at bounding box center [1212, 516] width 117 height 39
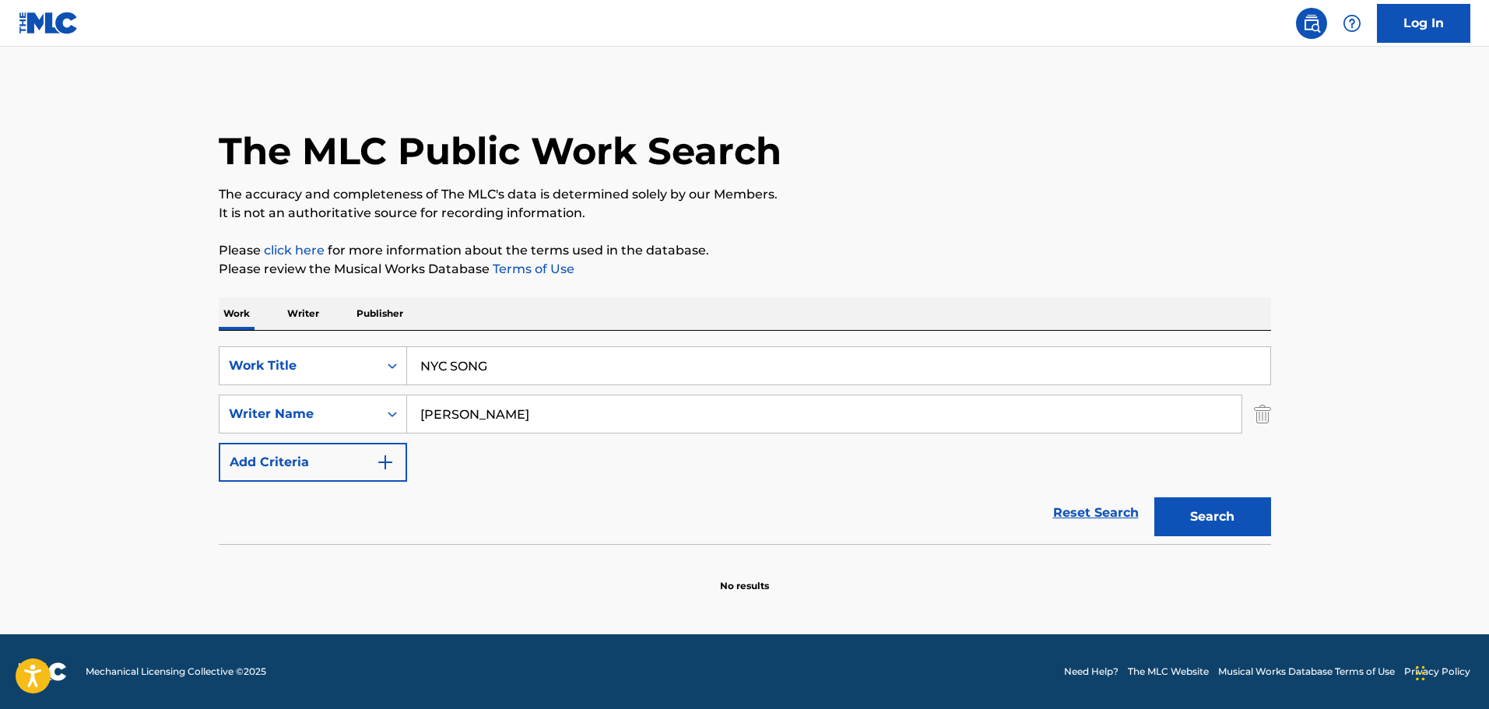
click at [1275, 514] on div "The MLC Public Work Search The accuracy and completeness of The MLC's data is d…" at bounding box center [745, 339] width 1090 height 507
click at [1252, 518] on button "Search" at bounding box center [1212, 516] width 117 height 39
click at [519, 409] on input "[PERSON_NAME]" at bounding box center [824, 413] width 834 height 37
drag, startPoint x: 505, startPoint y: 412, endPoint x: 320, endPoint y: 396, distance: 185.9
click at [320, 396] on div "SearchWithCriteriad8425dbf-7328-4c63-a8d4-d81e9b360529 Writer Name [PERSON_NAME]" at bounding box center [745, 414] width 1052 height 39
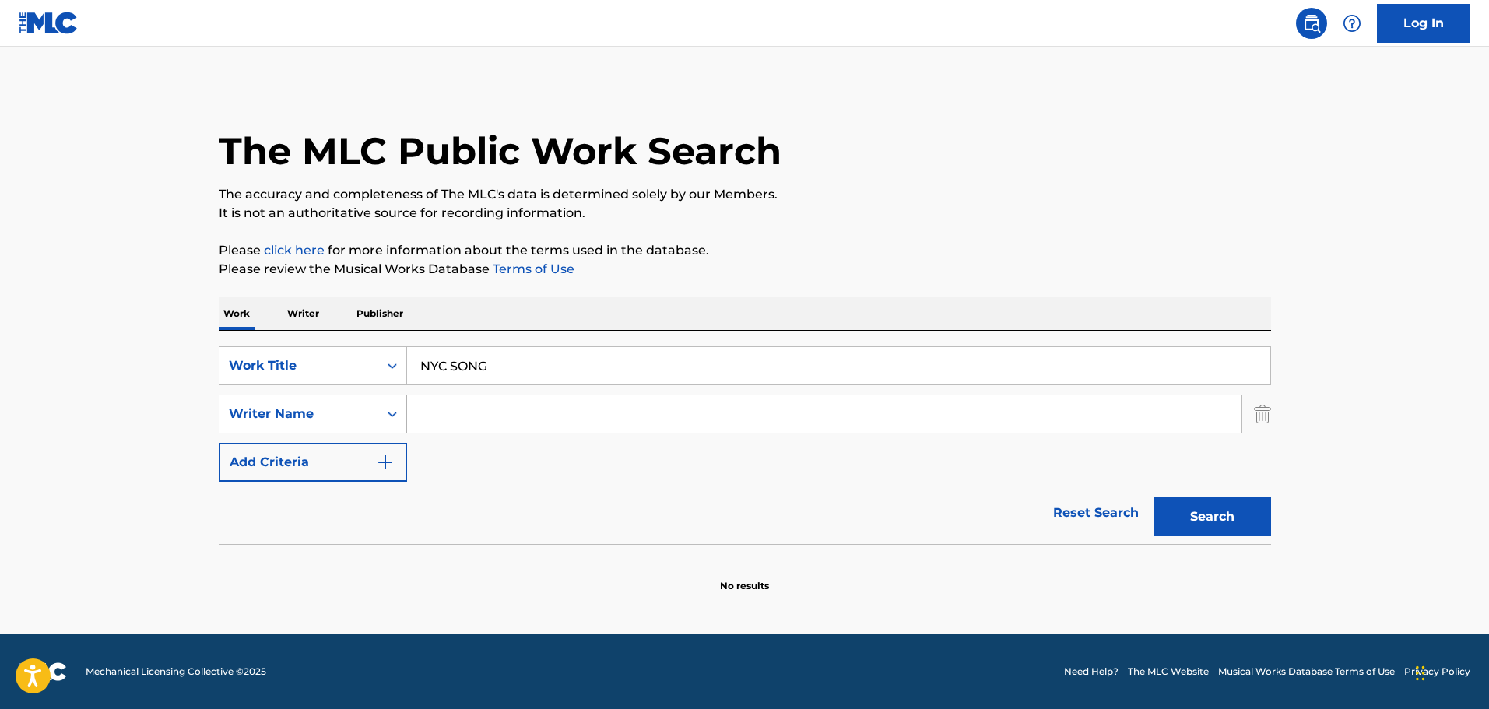
click at [1154, 497] on button "Search" at bounding box center [1212, 516] width 117 height 39
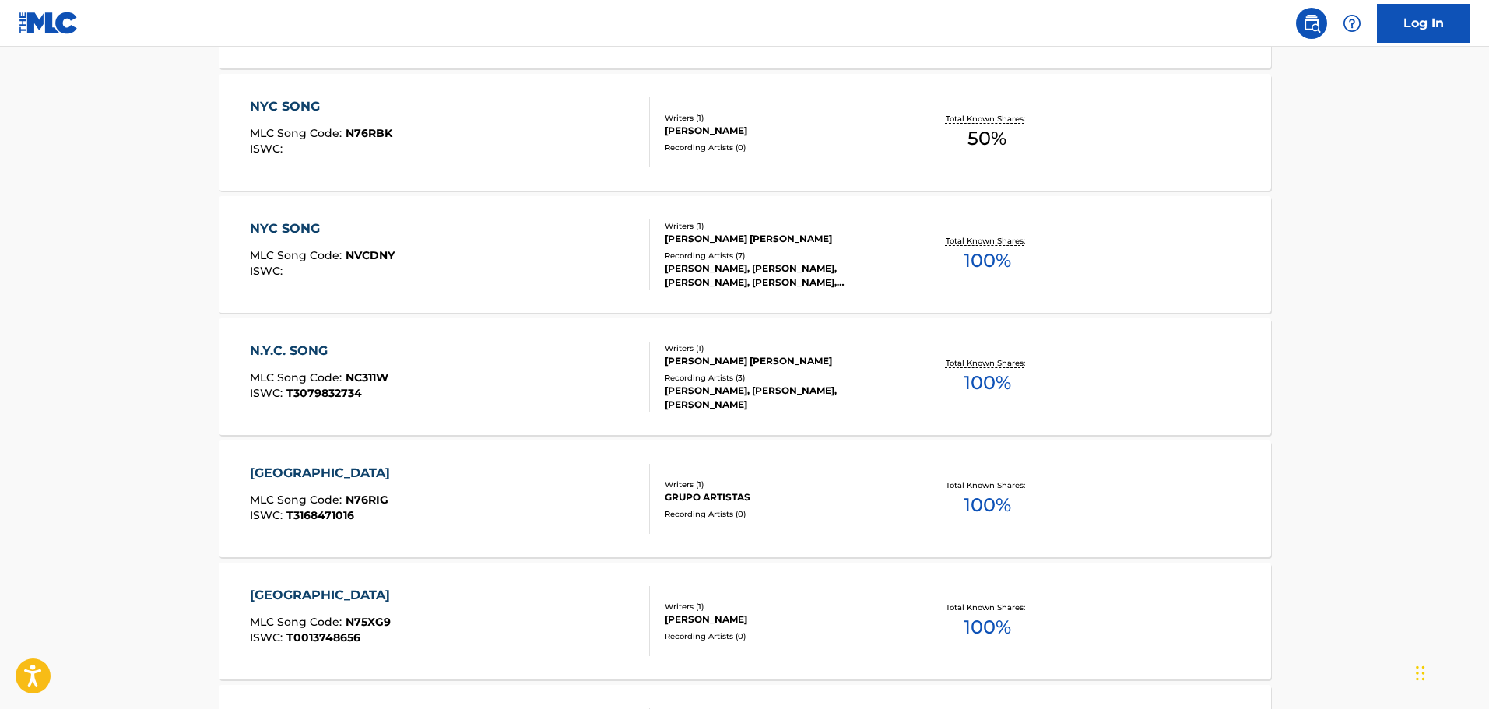
scroll to position [233, 0]
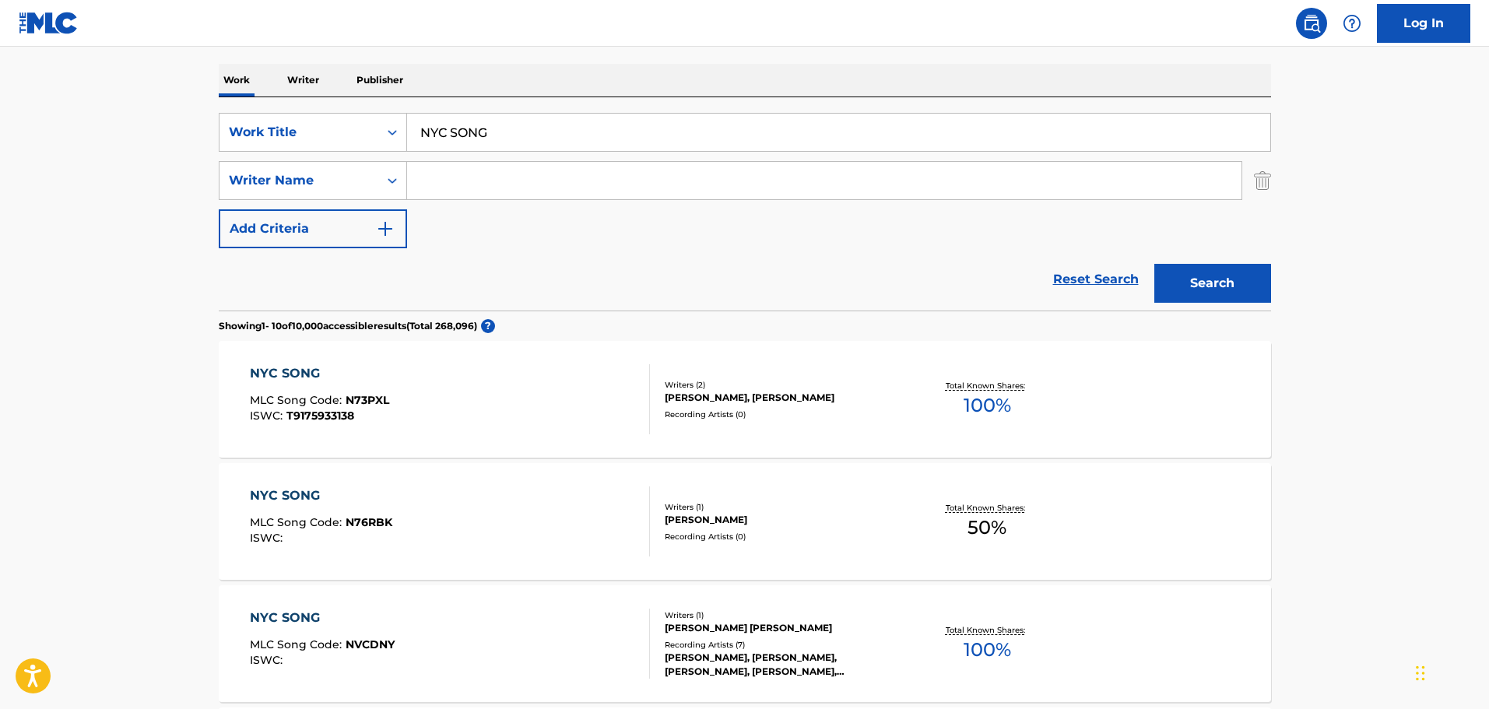
click at [725, 241] on div "SearchWithCriteria1cf6290a-1c8e-4dba-9092-85a11a37121d Work Title NYC SONG Sear…" at bounding box center [745, 180] width 1052 height 135
click at [509, 126] on input "NYC SONG" at bounding box center [838, 132] width 863 height 37
drag, startPoint x: 440, startPoint y: 109, endPoint x: 221, endPoint y: 95, distance: 219.2
paste input "I KE ALO O [DEMOGRAPHIC_DATA]"
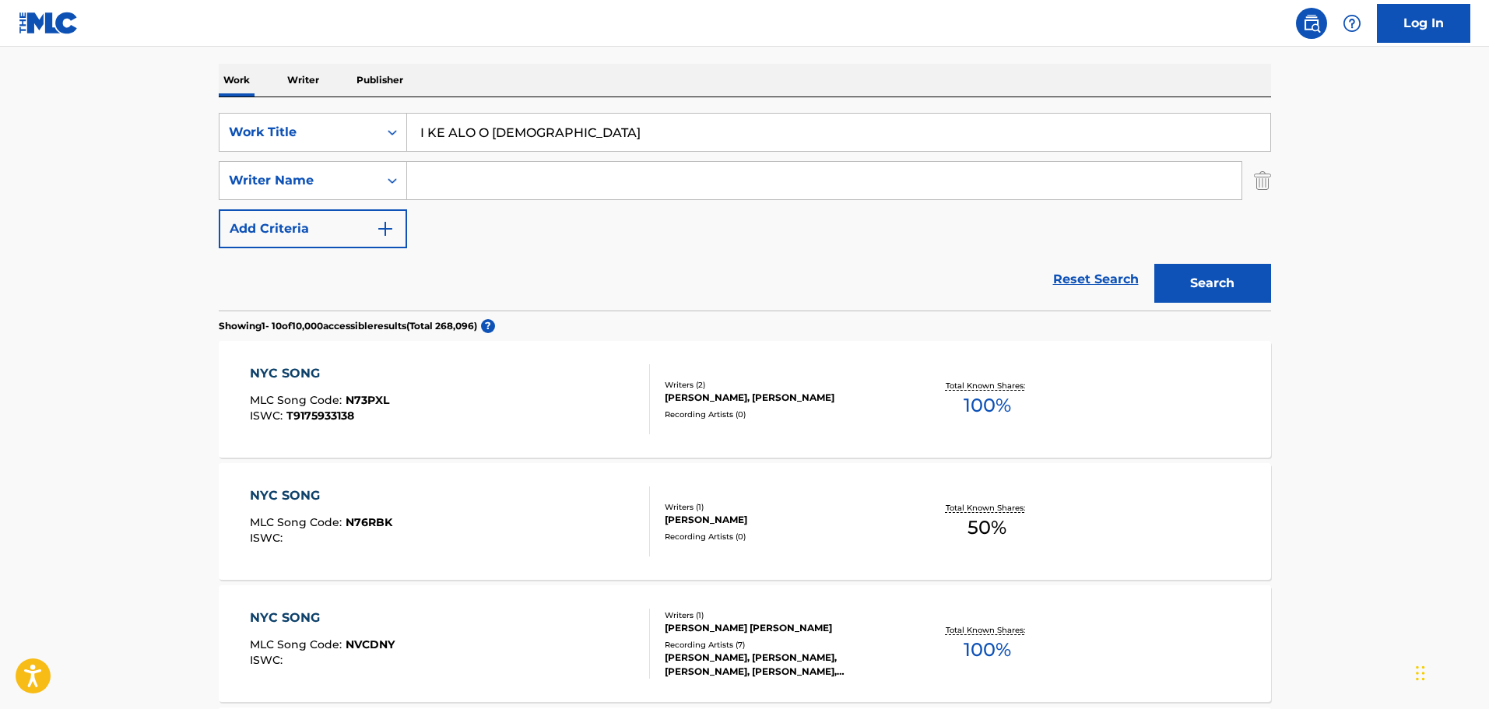
type input "I KE ALO O [DEMOGRAPHIC_DATA]"
drag, startPoint x: 478, startPoint y: 180, endPoint x: 532, endPoint y: 198, distance: 56.6
click at [478, 180] on input "Search Form" at bounding box center [824, 180] width 834 height 37
paste input "[PERSON_NAME]"
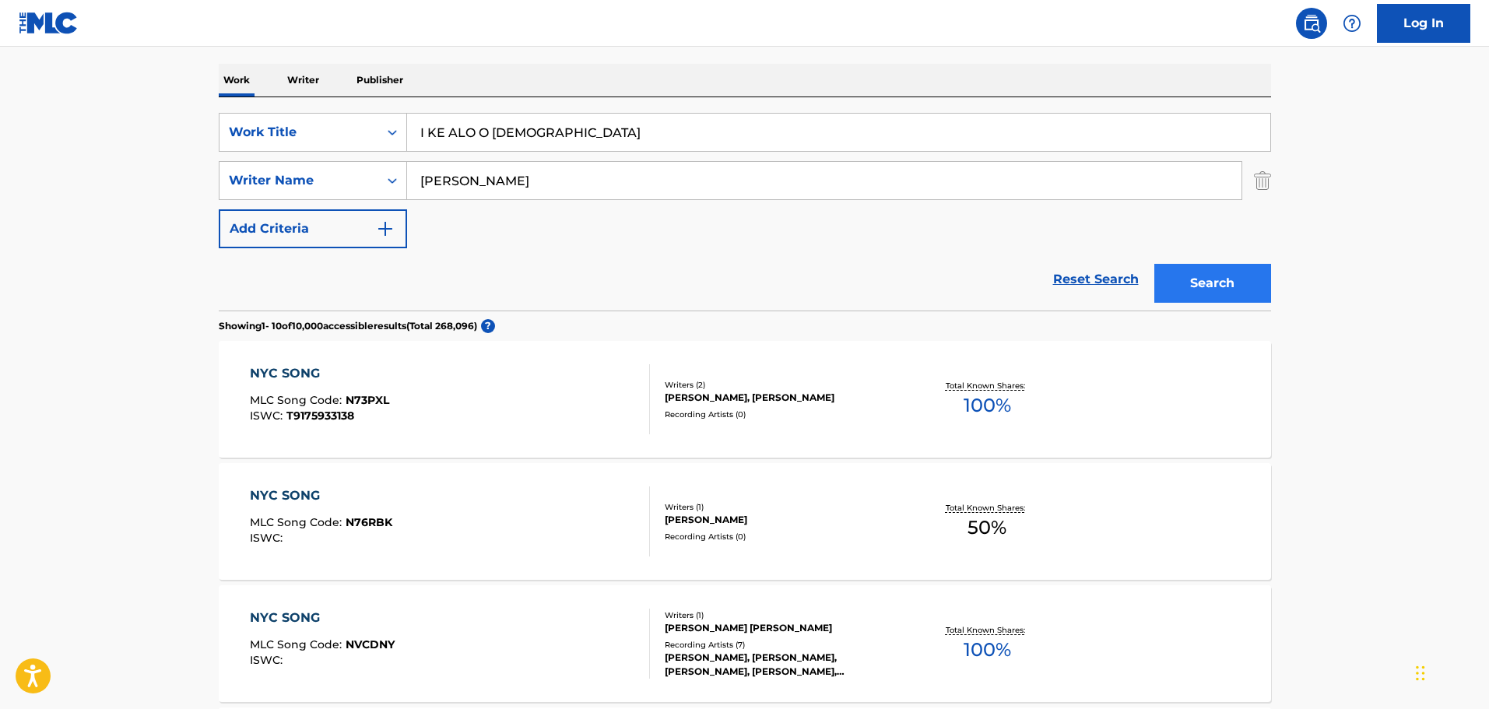
type input "[PERSON_NAME]"
click at [1190, 279] on button "Search" at bounding box center [1212, 283] width 117 height 39
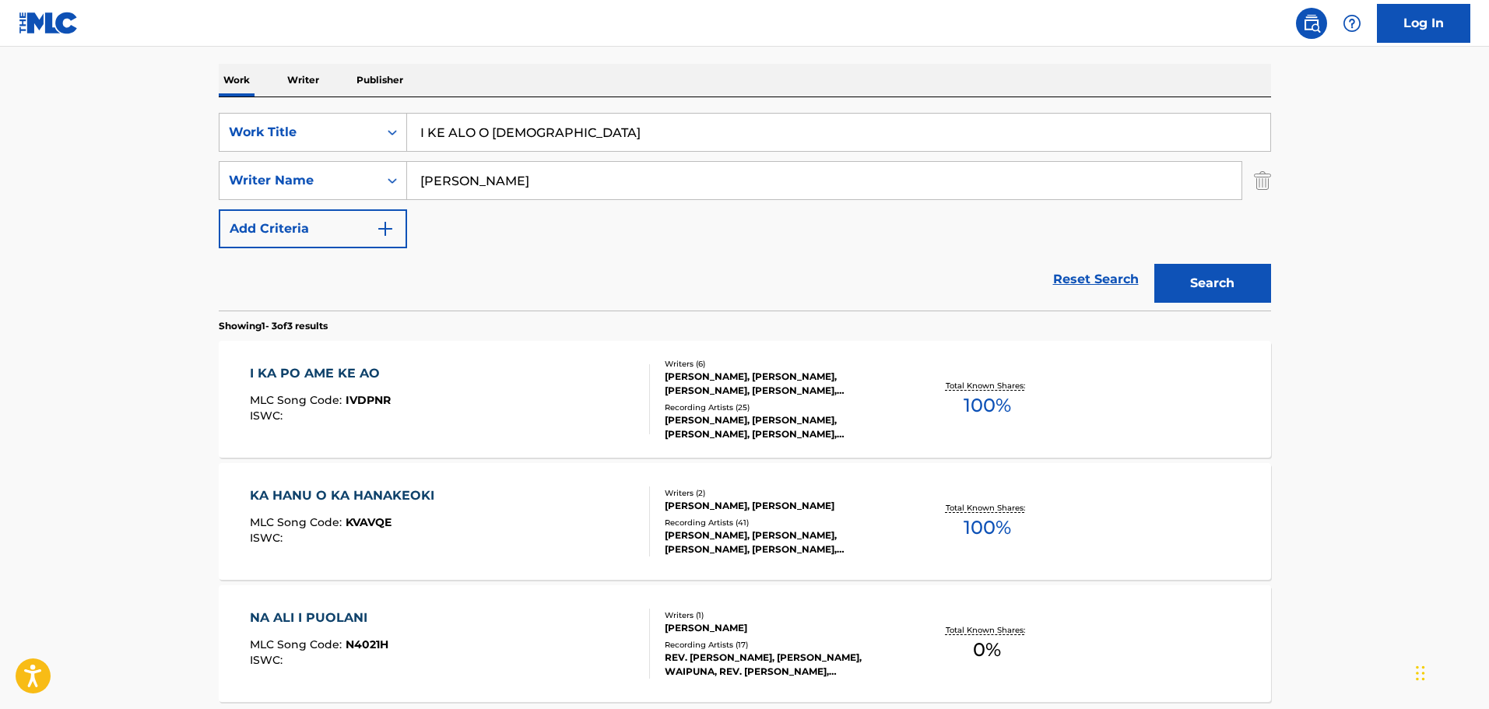
click at [514, 405] on div "I KA PO AME KE AO MLC Song Code : IVDPNR ISWC :" at bounding box center [450, 399] width 400 height 70
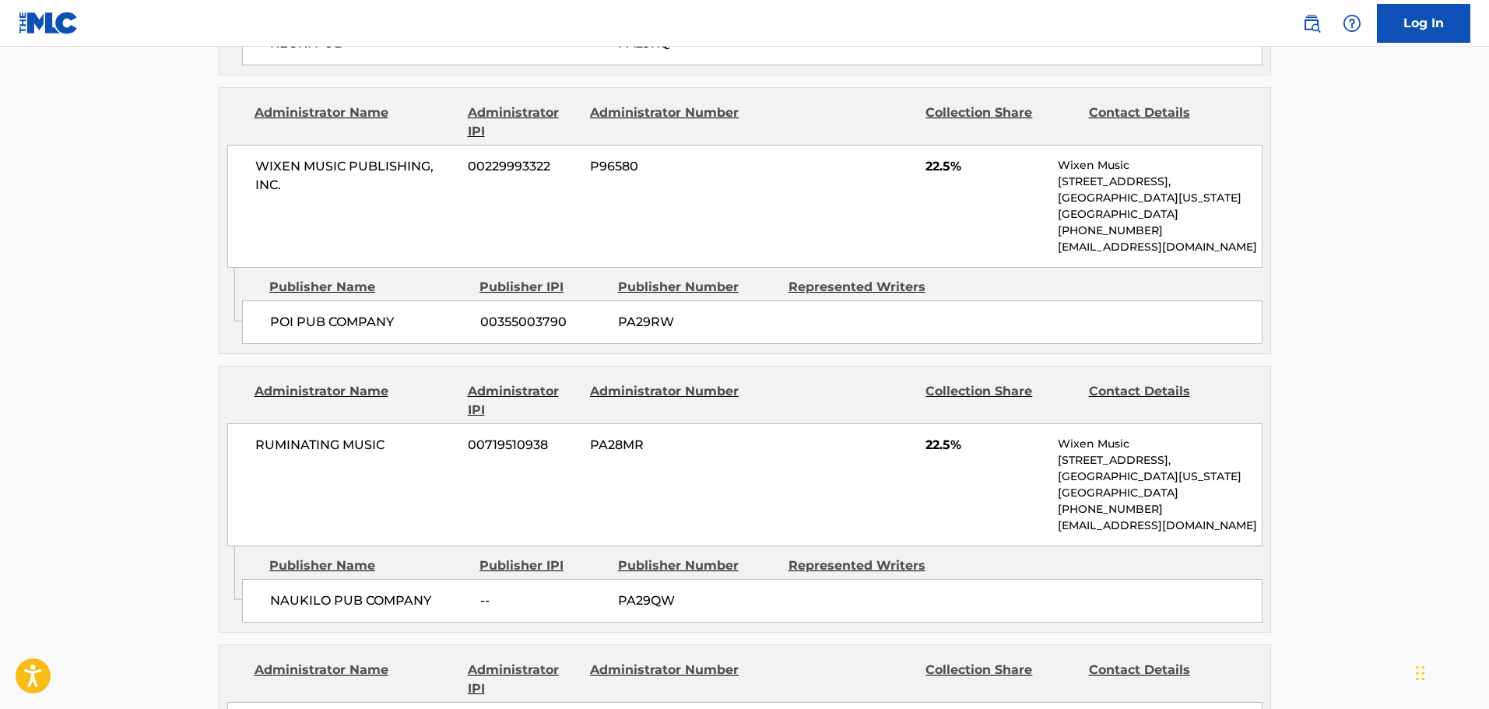
scroll to position [1557, 0]
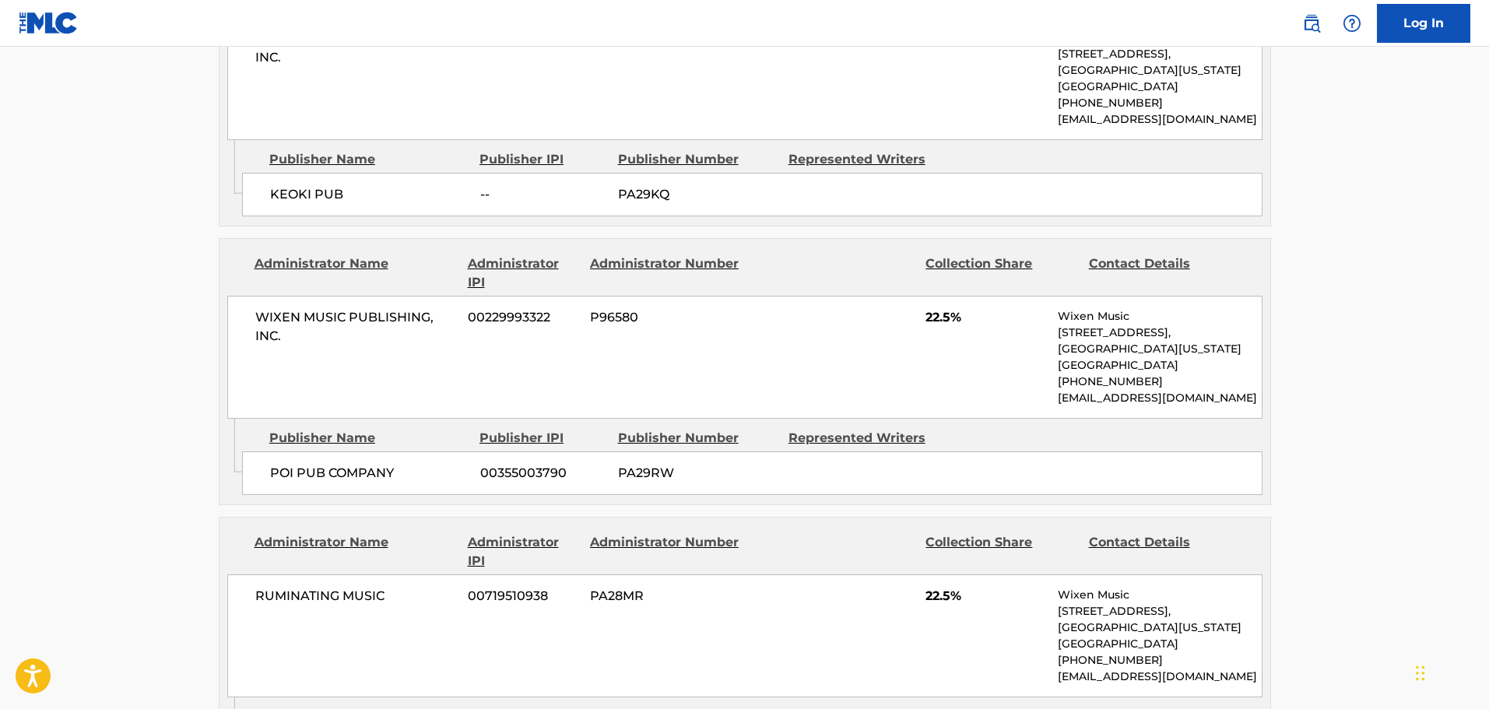
click at [645, 410] on div "WIXEN MUSIC PUBLISHING, INC. 00229993322 P96580 22.5% Wixen Music [STREET_ADDRE…" at bounding box center [744, 357] width 1035 height 123
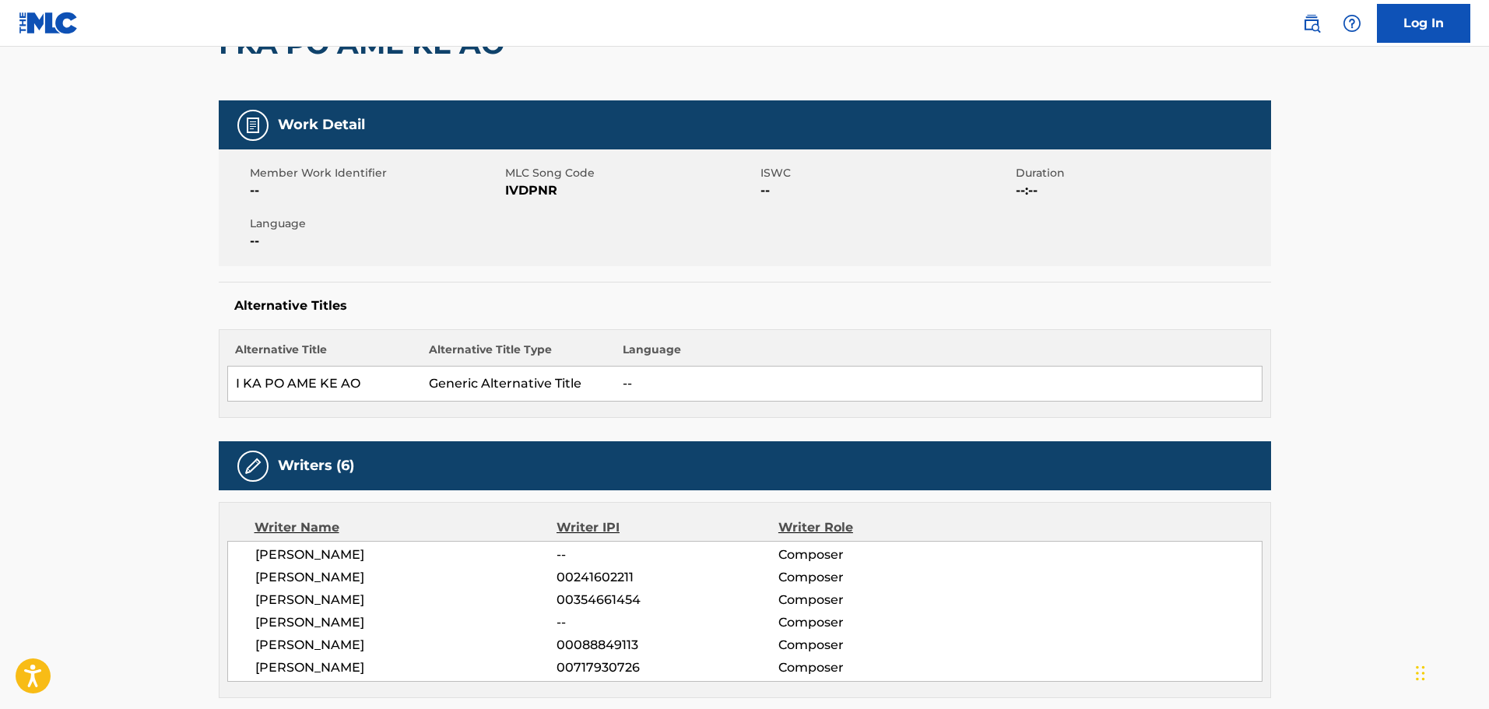
scroll to position [156, 0]
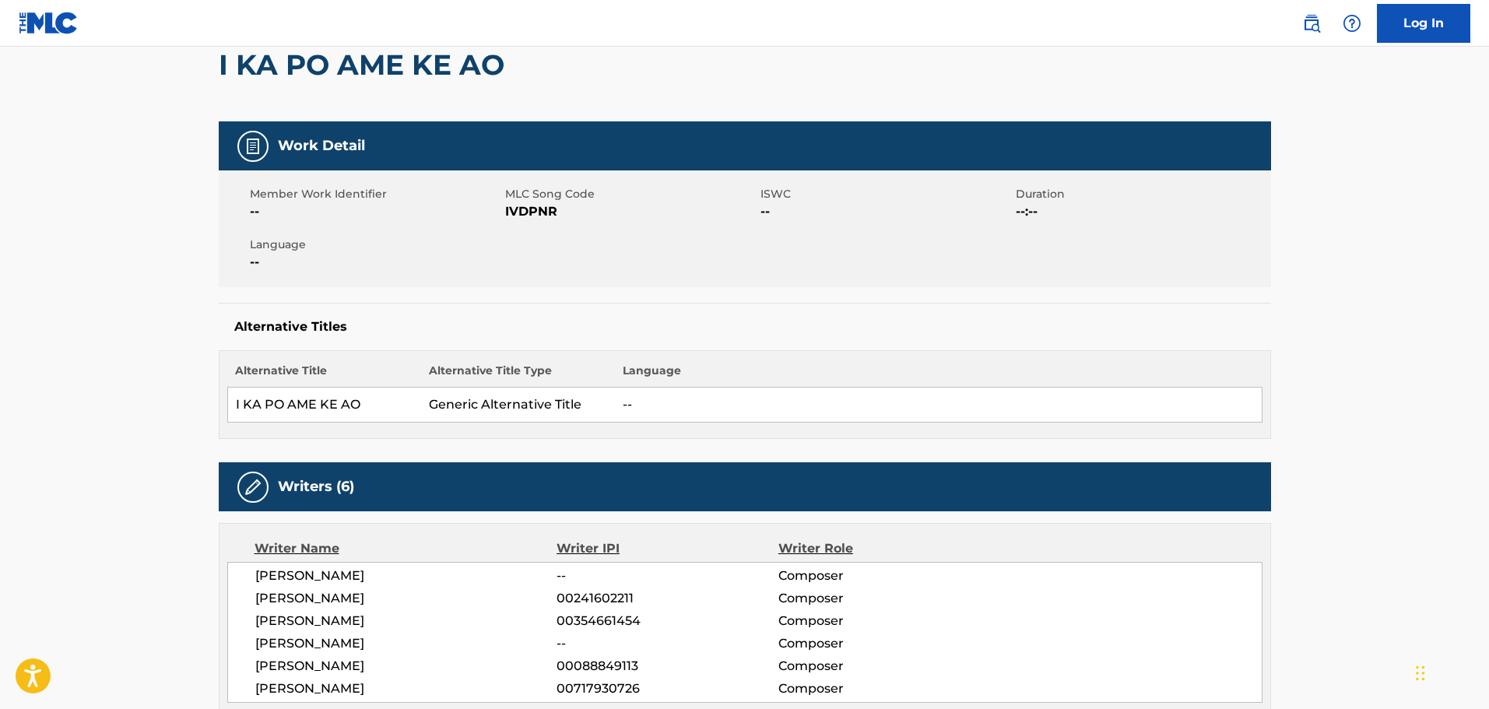
click at [519, 220] on span "IVDPNR" at bounding box center [630, 211] width 251 height 19
click at [524, 215] on span "IVDPNR" at bounding box center [630, 211] width 251 height 19
copy span "IVDPNR"
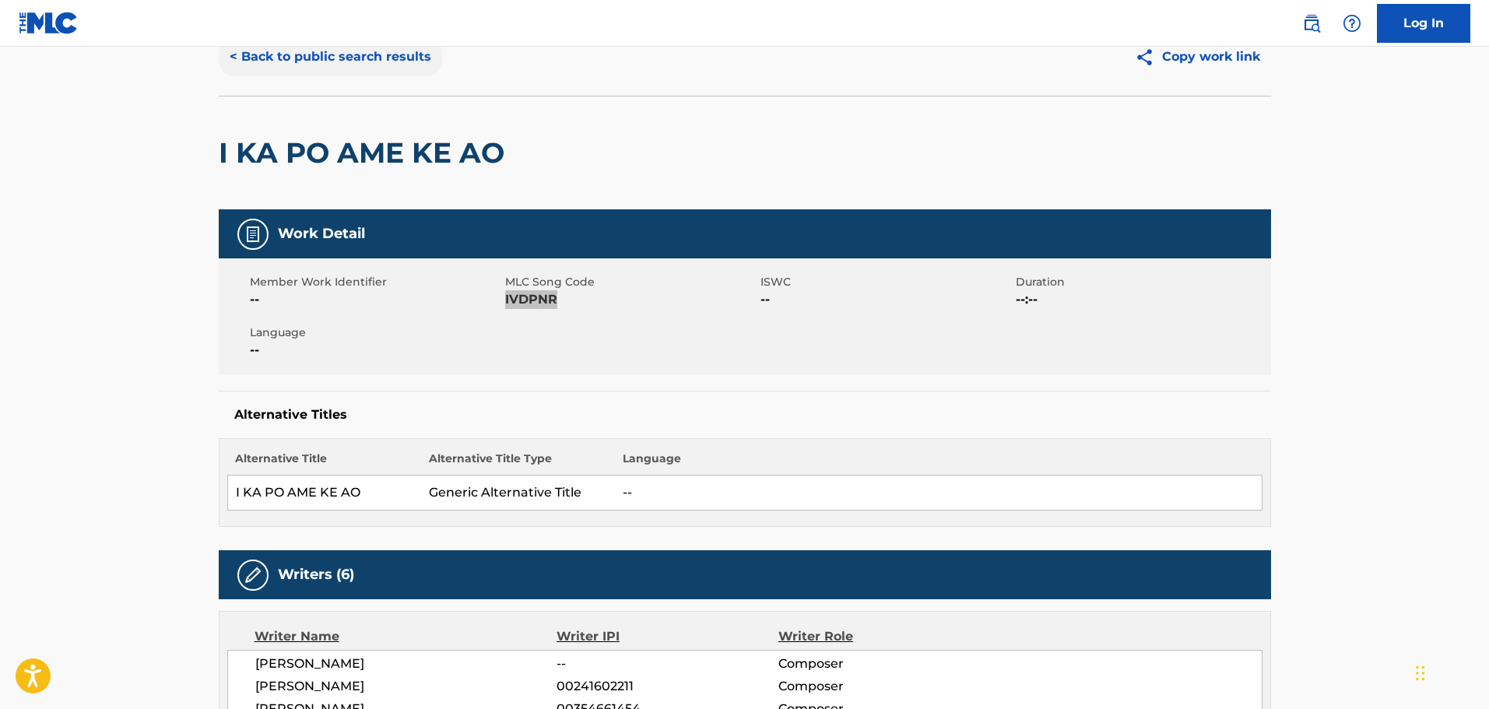
scroll to position [0, 0]
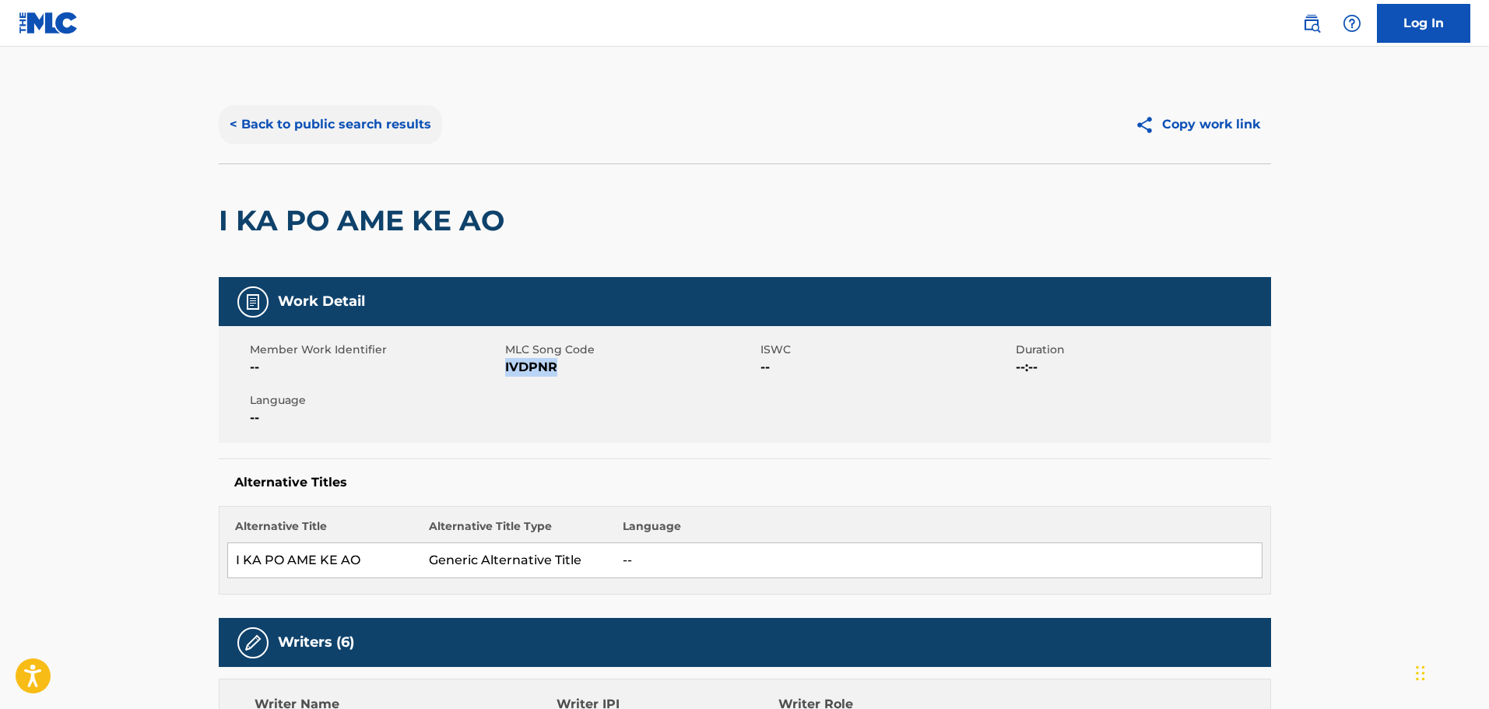
click at [348, 128] on button "< Back to public search results" at bounding box center [330, 124] width 223 height 39
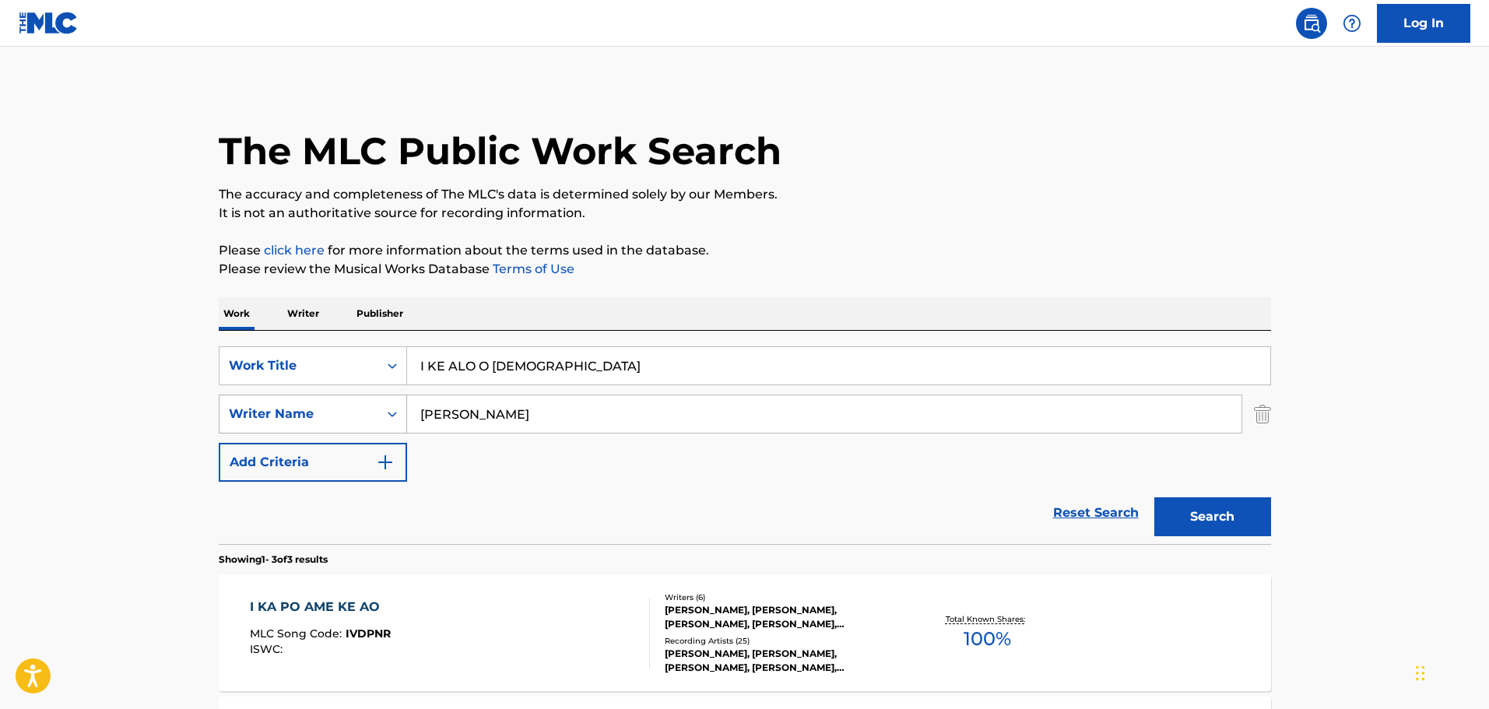
scroll to position [233, 0]
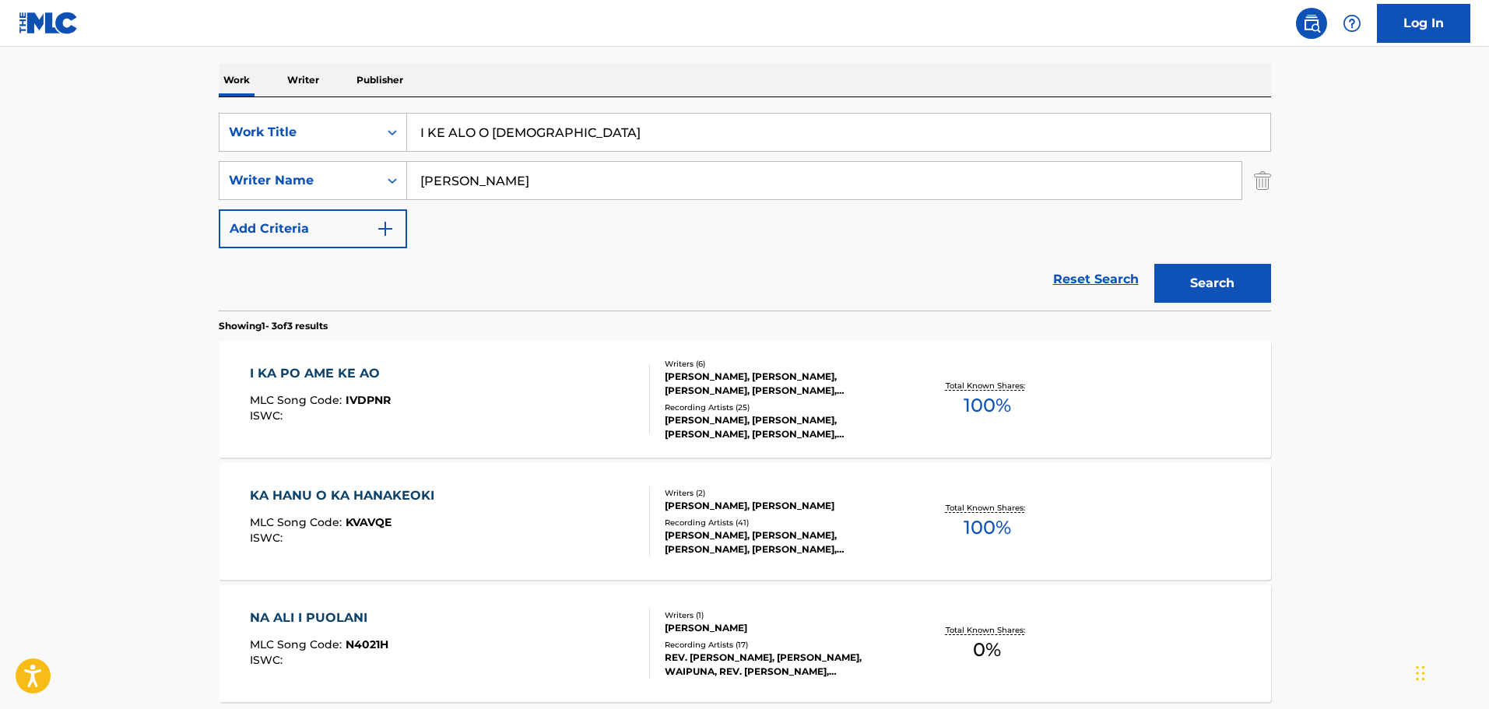
click at [557, 94] on div "Work Writer Publisher" at bounding box center [745, 80] width 1052 height 33
click at [559, 125] on input "I KE ALO O [DEMOGRAPHIC_DATA]" at bounding box center [838, 132] width 863 height 37
drag, startPoint x: 594, startPoint y: 130, endPoint x: 199, endPoint y: 90, distance: 396.7
click at [207, 89] on div "The MLC Public Work Search The accuracy and completeness of The MLC's data is d…" at bounding box center [745, 313] width 1090 height 923
paste input "HUELEPEGA"
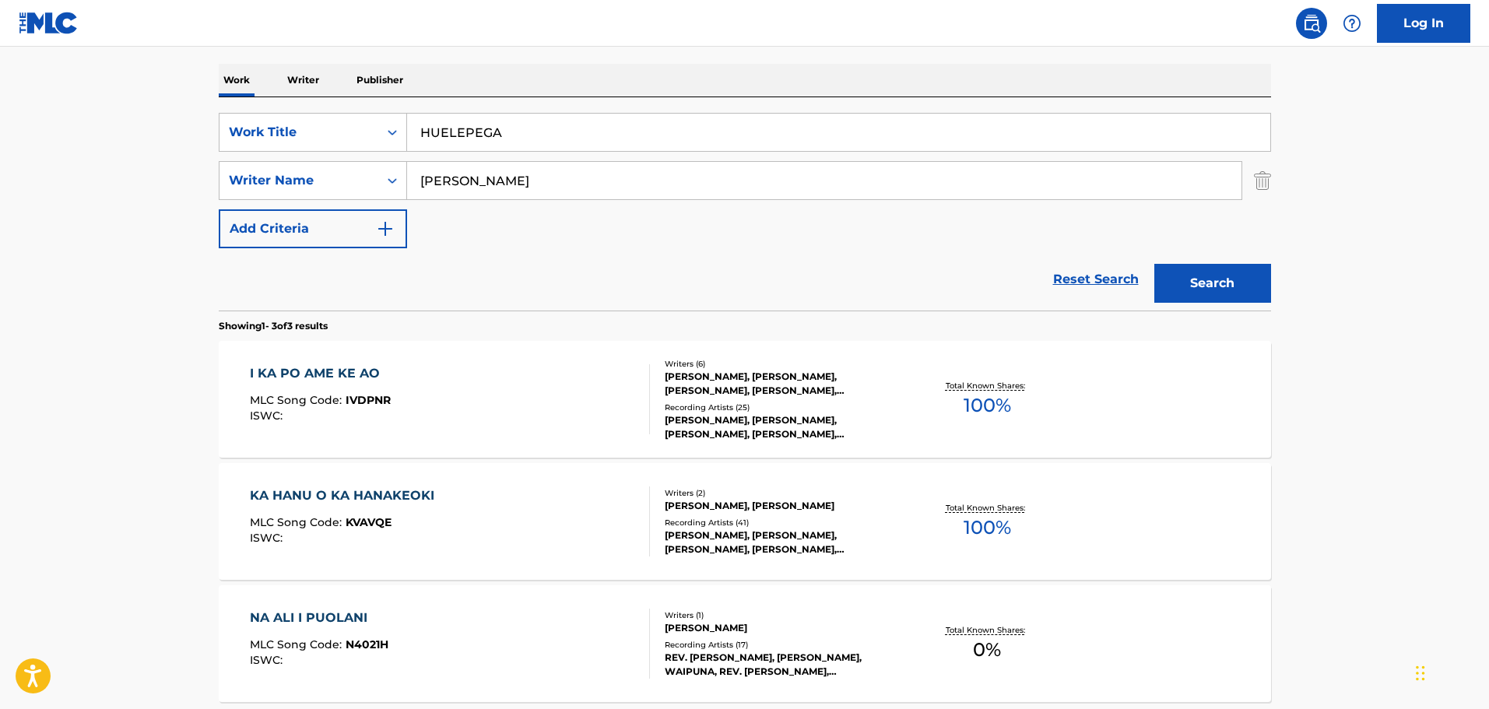
type input "HUELEPEGA"
click at [574, 193] on input "[PERSON_NAME]" at bounding box center [824, 180] width 834 height 37
drag, startPoint x: 599, startPoint y: 182, endPoint x: 158, endPoint y: 202, distance: 441.0
click at [184, 202] on main "The MLC Public Work Search The accuracy and completeness of The MLC's data is d…" at bounding box center [744, 298] width 1489 height 970
click at [1154, 264] on button "Search" at bounding box center [1212, 283] width 117 height 39
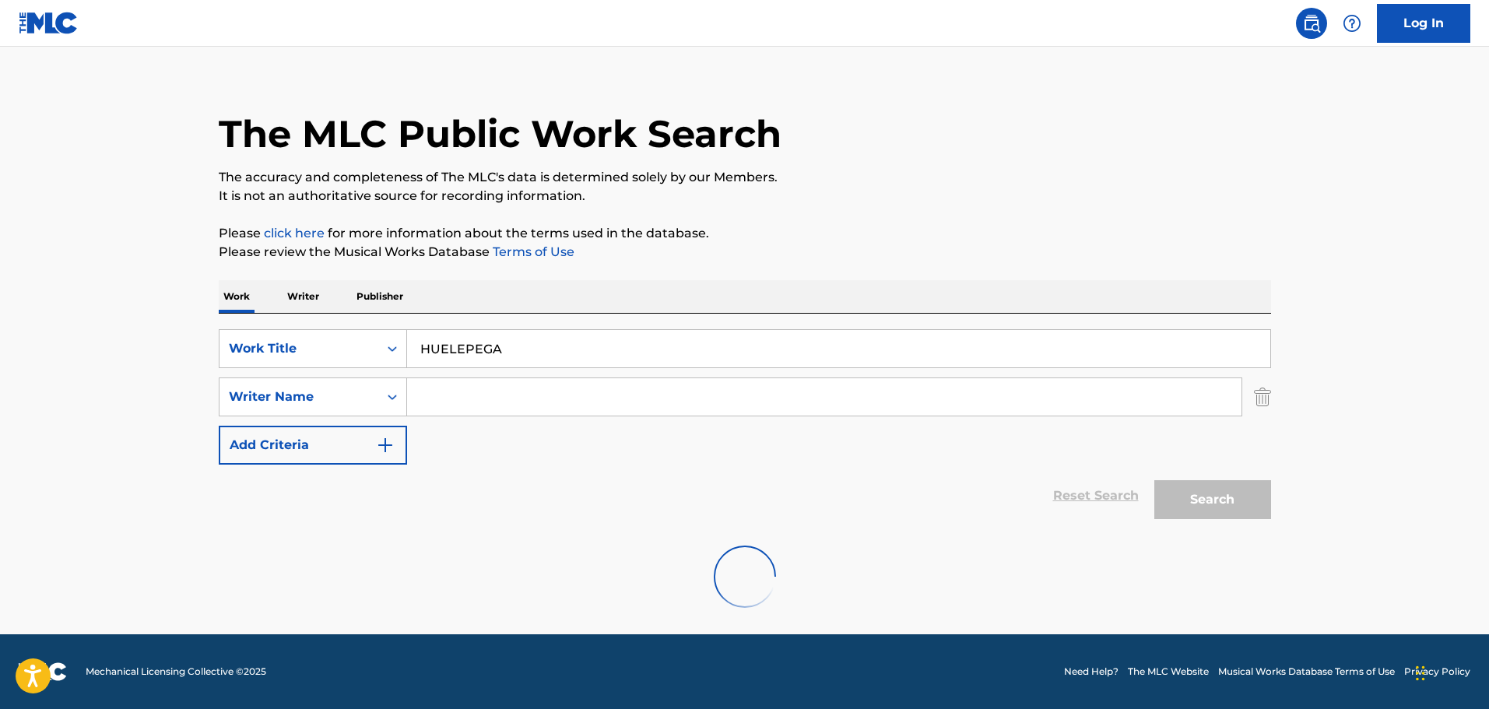
scroll to position [138, 0]
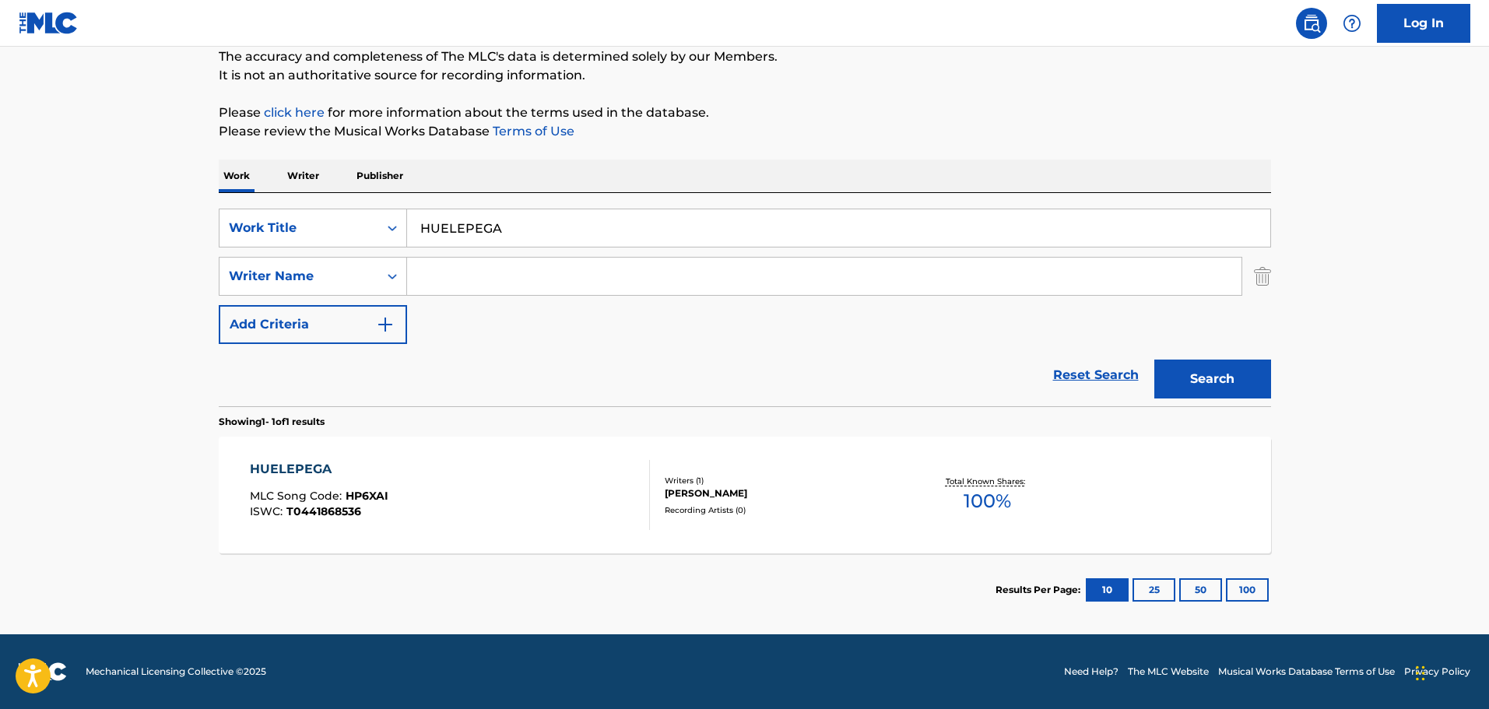
click at [470, 476] on div "HUELEPEGA MLC Song Code : HP6XAI ISWC : T0441868536" at bounding box center [450, 495] width 400 height 70
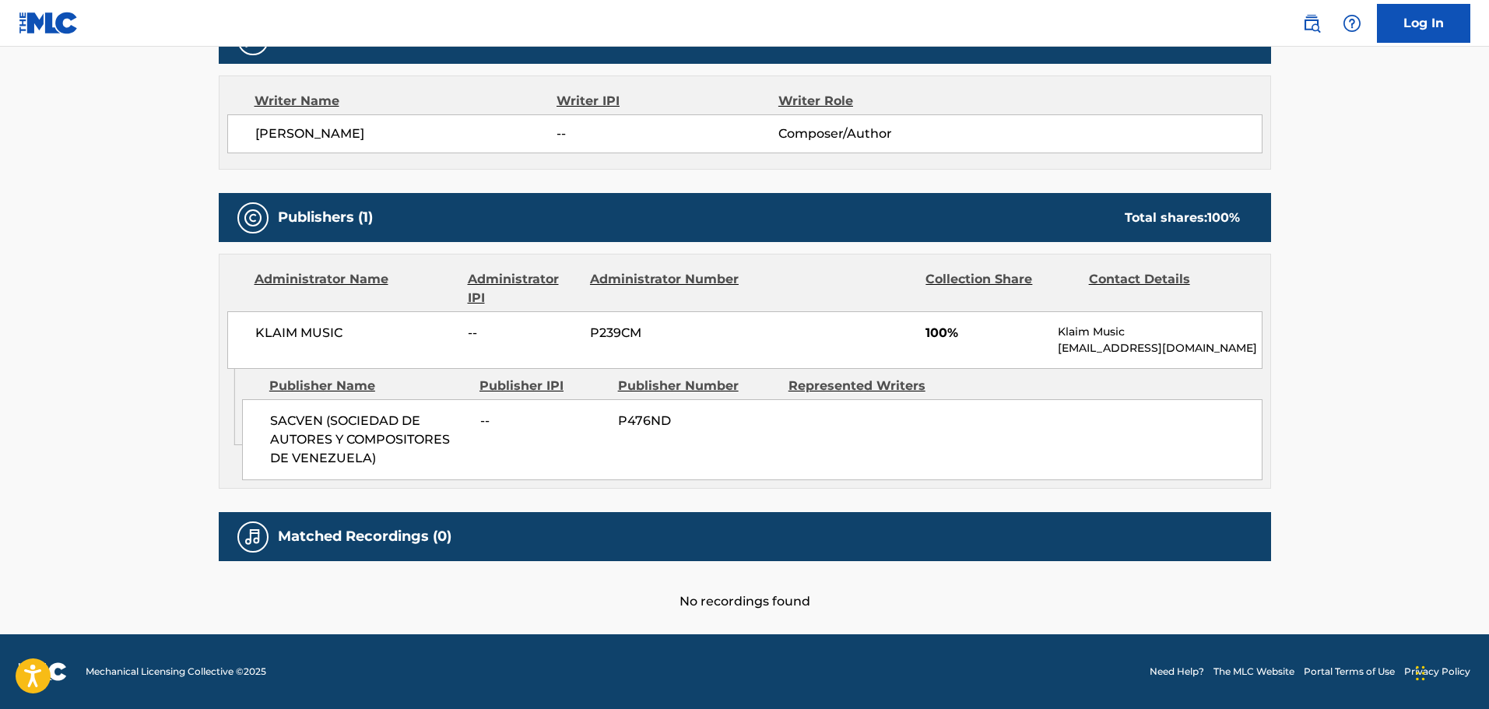
scroll to position [222, 0]
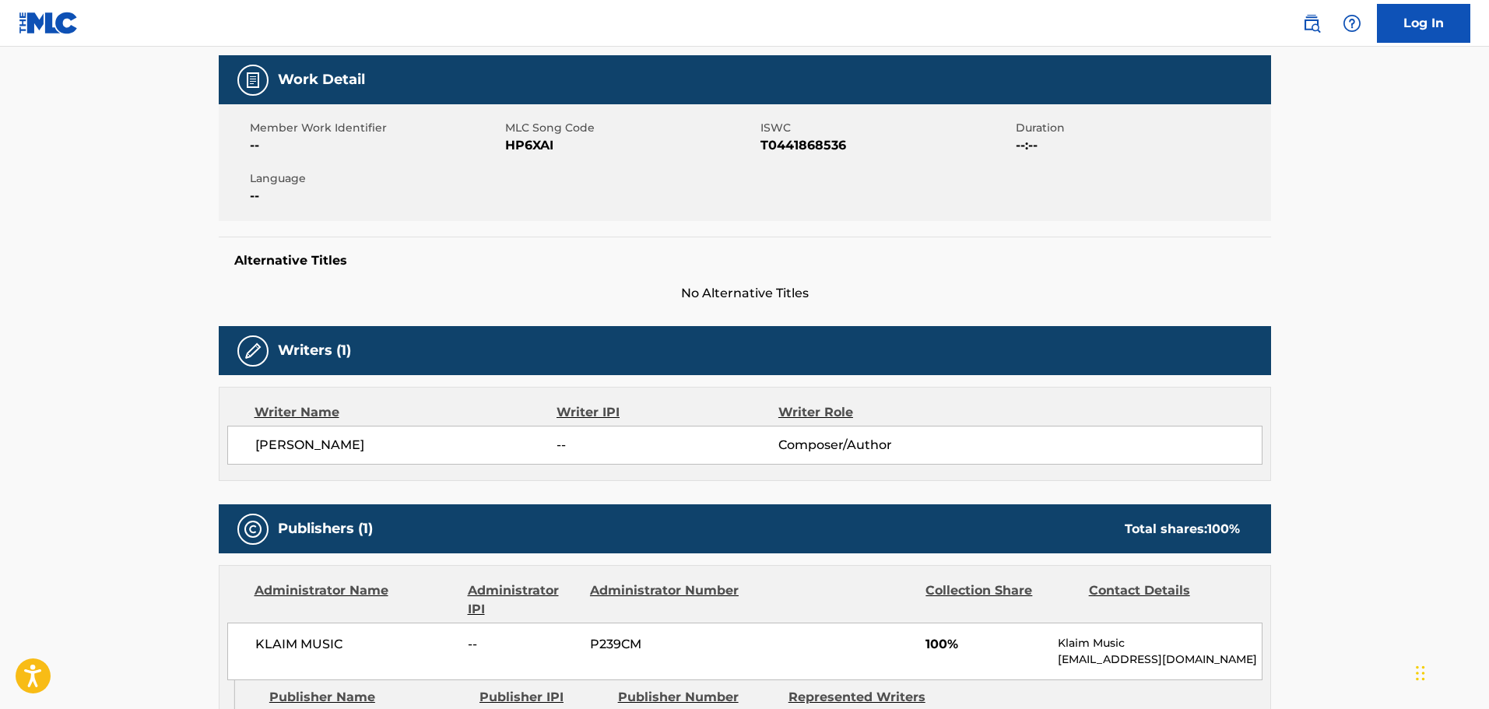
click at [794, 151] on span "T0441868536" at bounding box center [885, 145] width 251 height 19
copy span "T0441868536"
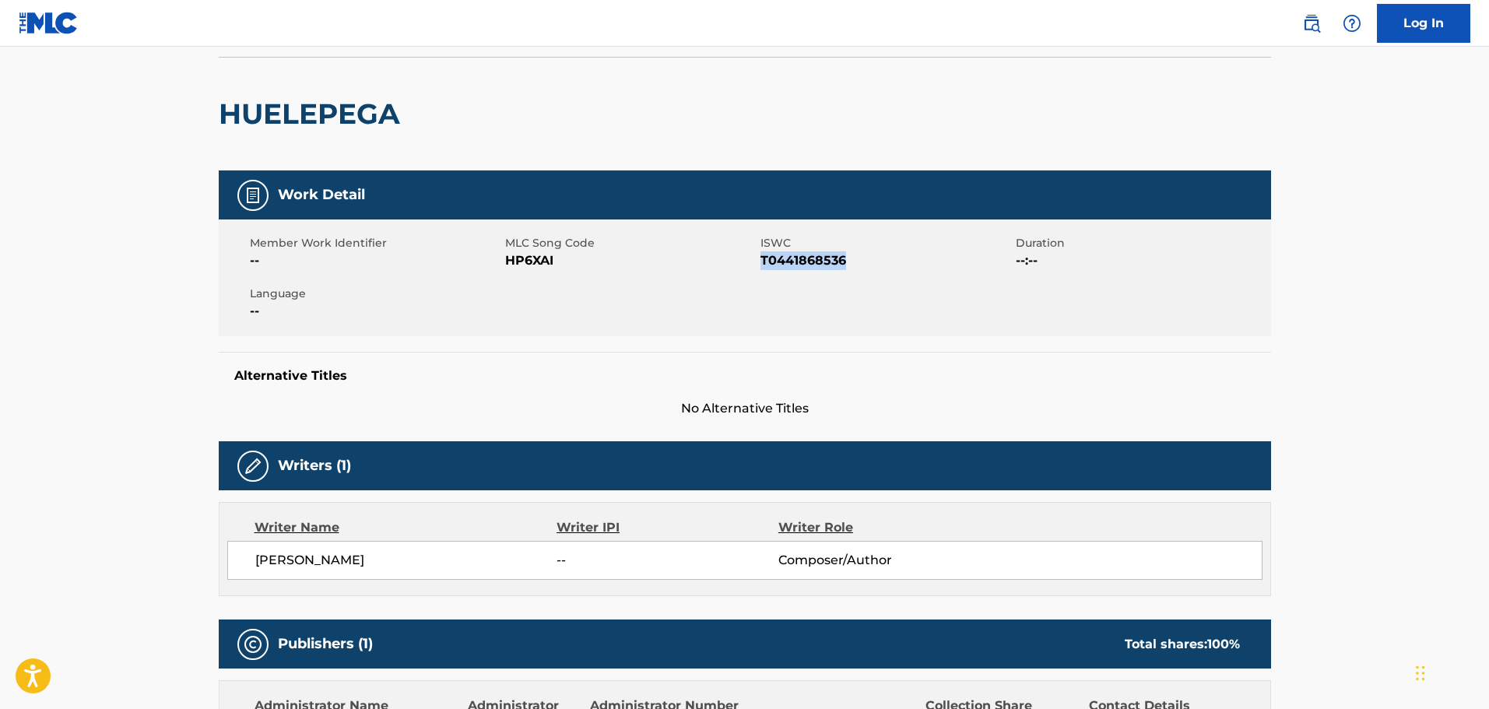
scroll to position [0, 0]
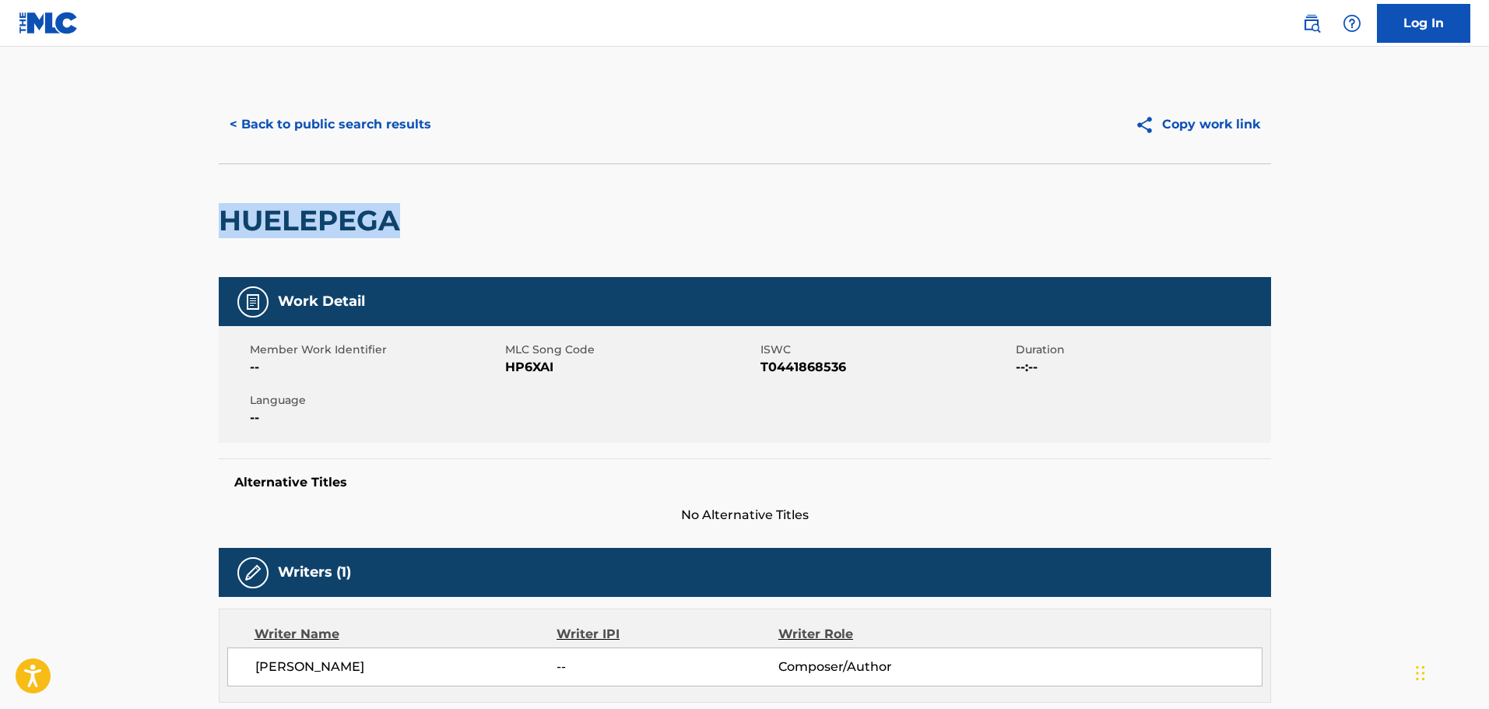
drag, startPoint x: 403, startPoint y: 223, endPoint x: 114, endPoint y: 207, distance: 289.9
click at [114, 207] on main "< Back to public search results Copy work link HUELEPEGA Work Detail Member Wor…" at bounding box center [744, 607] width 1489 height 1121
copy h2 "HUELEPEGA"
click at [346, 146] on div "< Back to public search results Copy work link" at bounding box center [745, 125] width 1052 height 78
click at [365, 124] on button "< Back to public search results" at bounding box center [330, 124] width 223 height 39
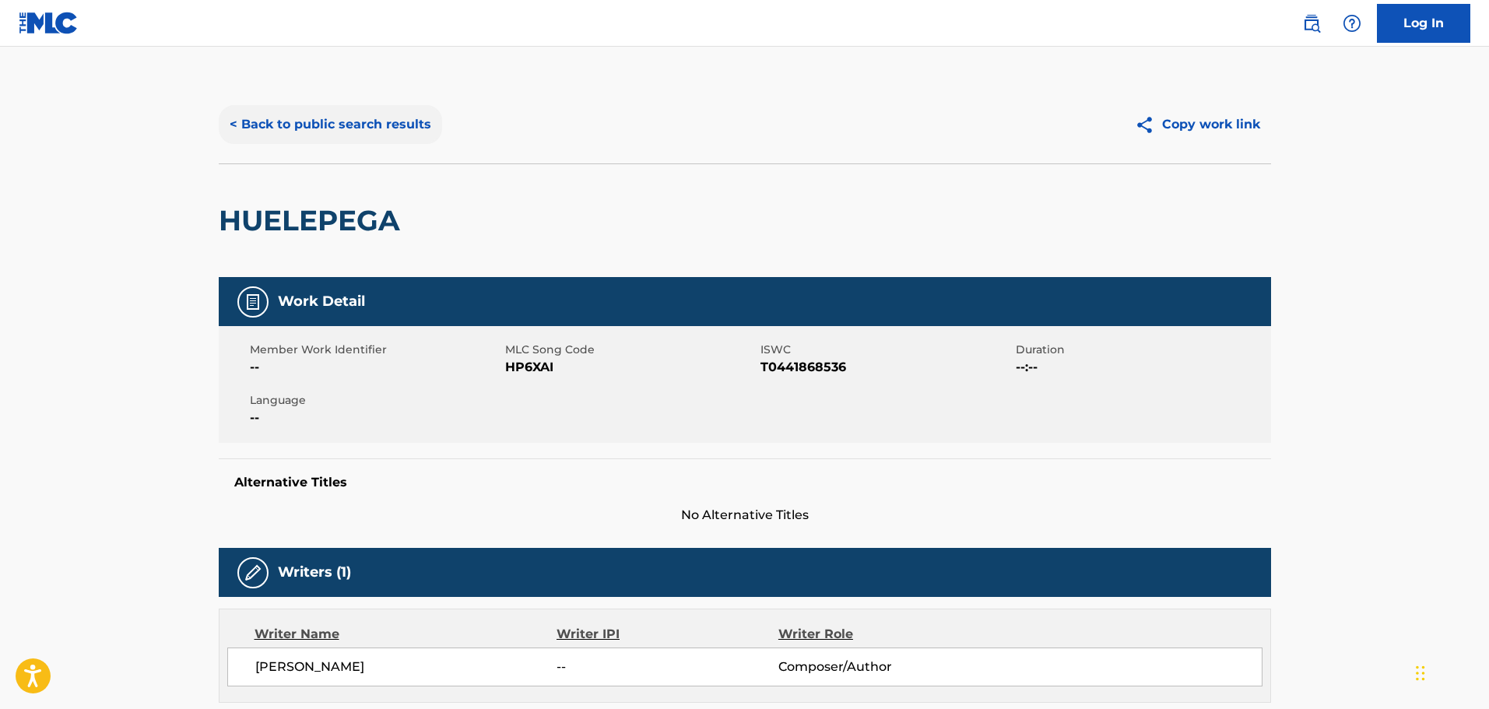
scroll to position [49, 0]
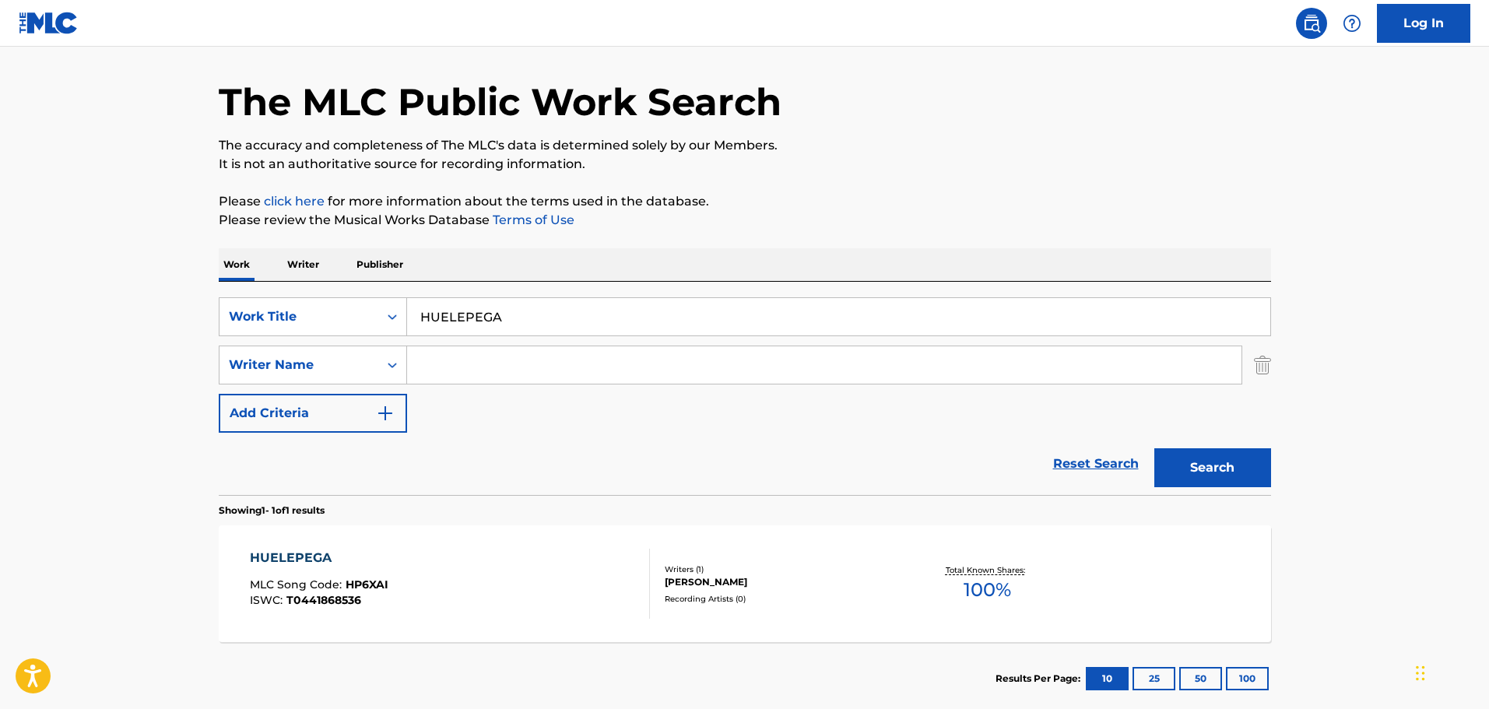
click at [525, 324] on input "HUELEPEGA" at bounding box center [838, 316] width 863 height 37
drag, startPoint x: 531, startPoint y: 319, endPoint x: 275, endPoint y: 273, distance: 260.1
click at [285, 274] on div "Work Writer Publisher SearchWithCriteria1cf6290a-1c8e-4dba-9092-85a11a37121d Wo…" at bounding box center [745, 481] width 1052 height 467
paste input "DUSK TILL [PERSON_NAME]"
type input "DUSK TILL [PERSON_NAME]"
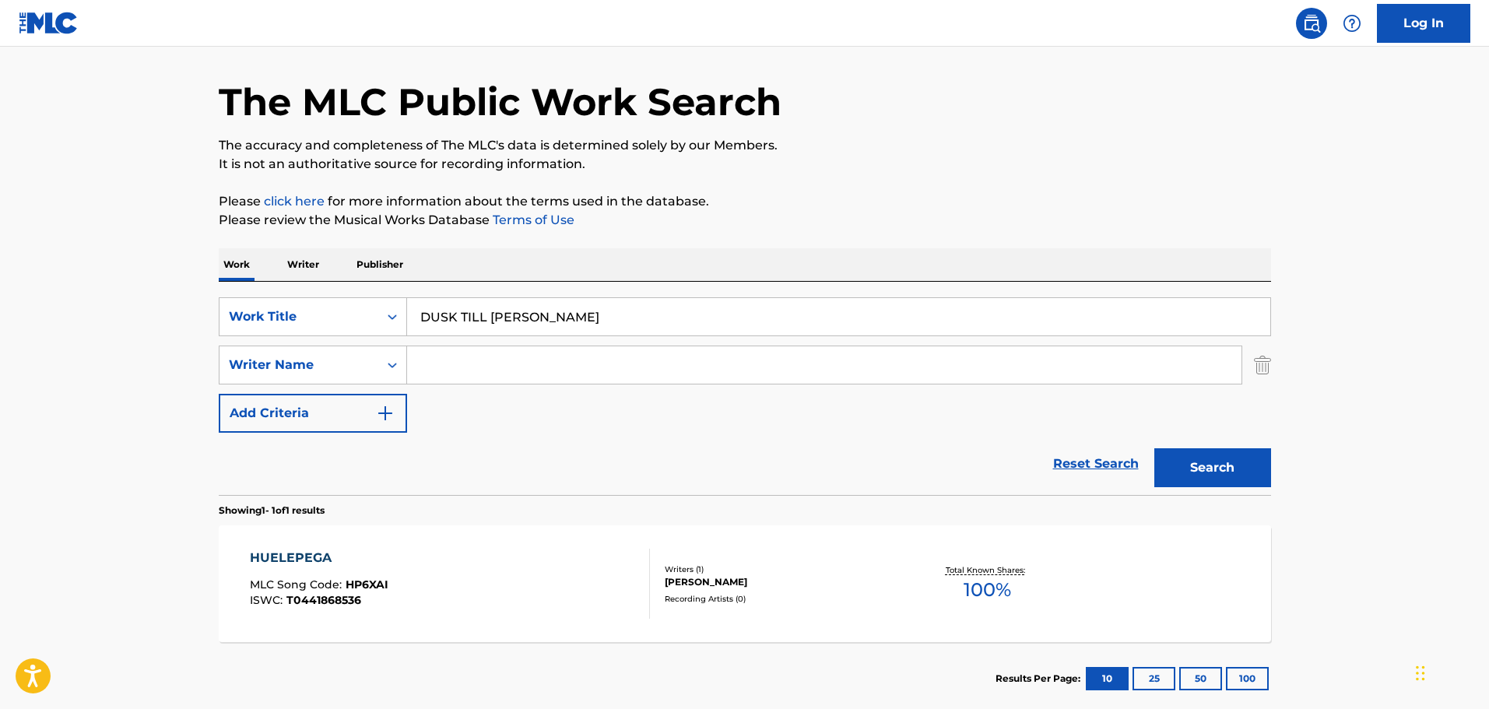
click at [992, 136] on p "The accuracy and completeness of The MLC's data is determined solely by our Mem…" at bounding box center [745, 145] width 1052 height 19
drag, startPoint x: 613, startPoint y: 333, endPoint x: 545, endPoint y: 358, distance: 72.1
click at [613, 333] on input "DUSK TILL [PERSON_NAME]" at bounding box center [838, 316] width 863 height 37
click at [536, 360] on input "Search Form" at bounding box center [824, 364] width 834 height 37
paste input "[PERSON_NAME]"
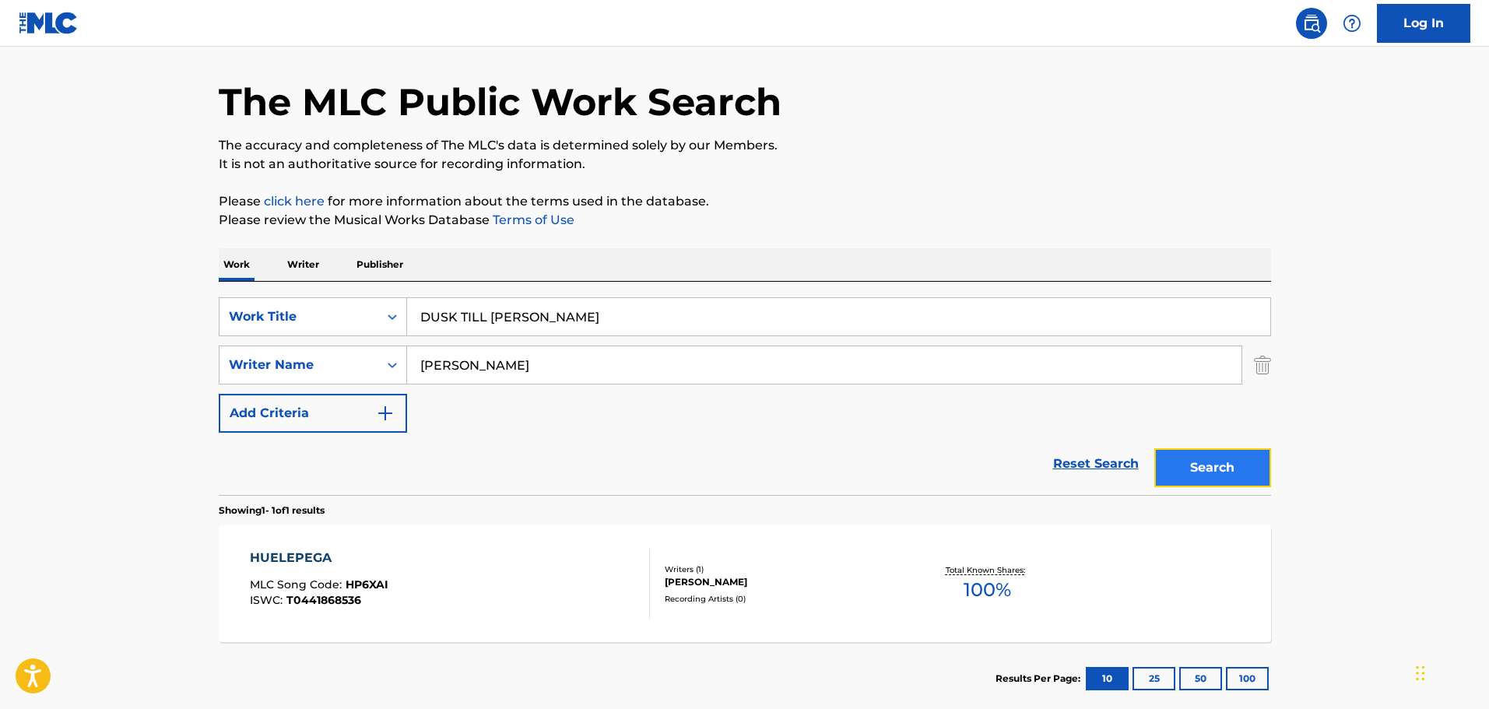
click at [1231, 475] on button "Search" at bounding box center [1212, 467] width 117 height 39
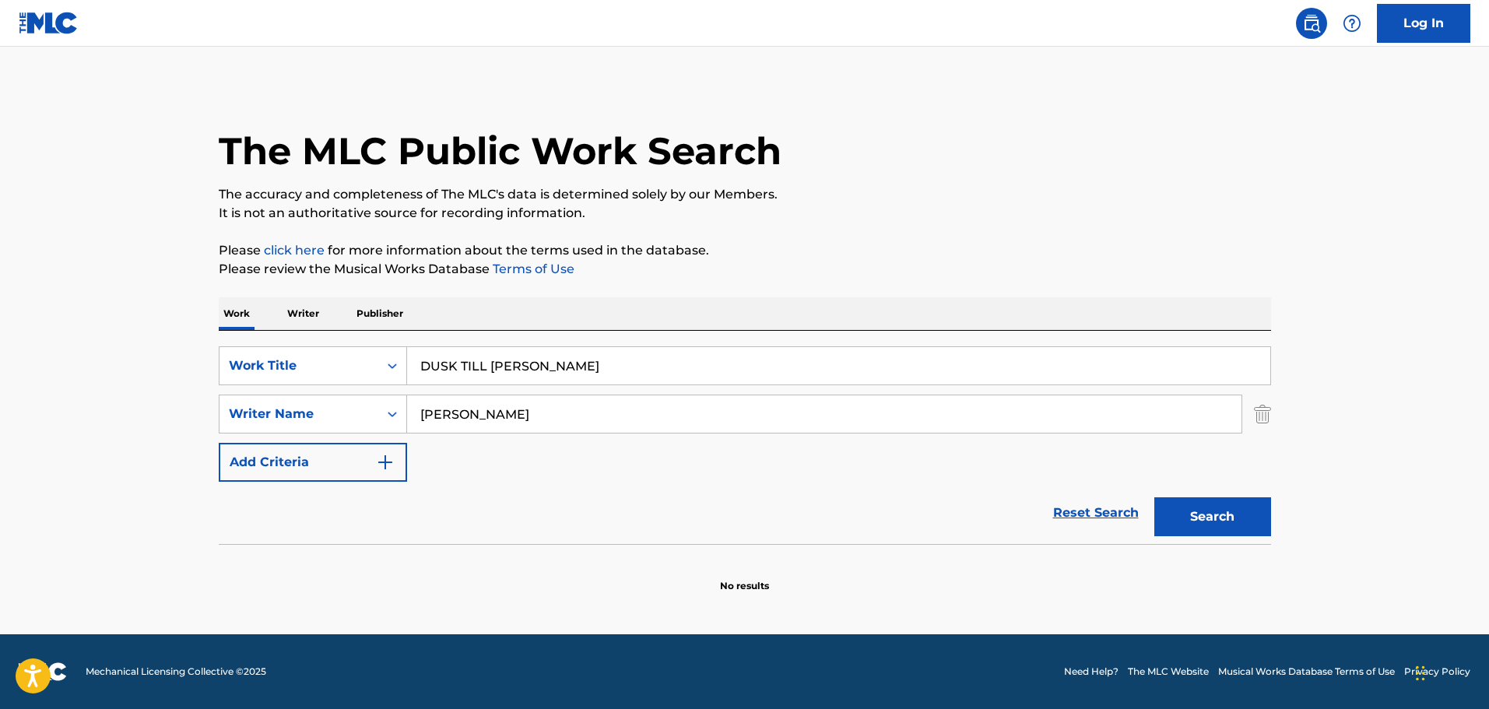
scroll to position [0, 0]
click at [453, 410] on input "[PERSON_NAME]" at bounding box center [824, 413] width 834 height 37
drag, startPoint x: 553, startPoint y: 414, endPoint x: 349, endPoint y: 359, distance: 210.5
click at [354, 360] on div "SearchWithCriteria1cf6290a-1c8e-4dba-9092-85a11a37121d Work Title DUSK TILL [PE…" at bounding box center [745, 413] width 1052 height 135
type input "LINDES"
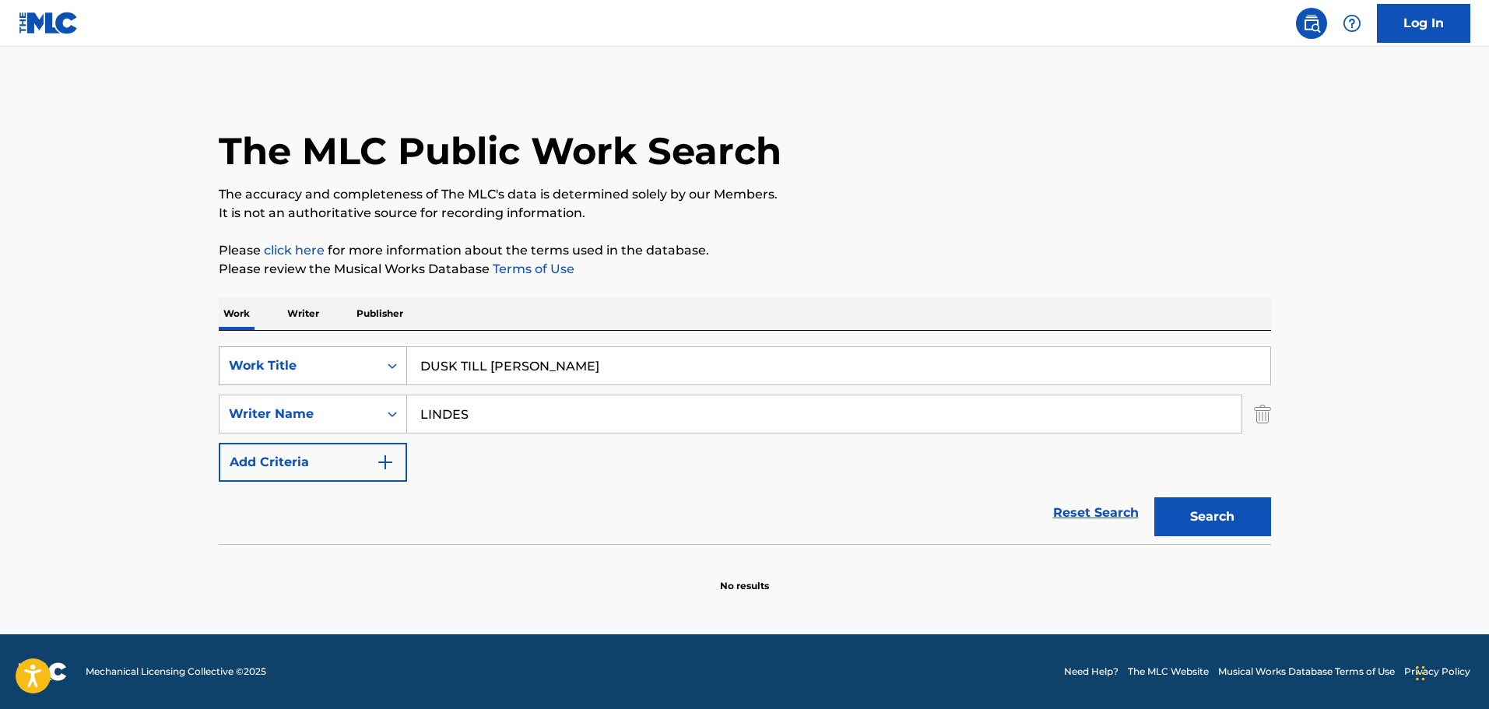
click at [1154, 497] on button "Search" at bounding box center [1212, 516] width 117 height 39
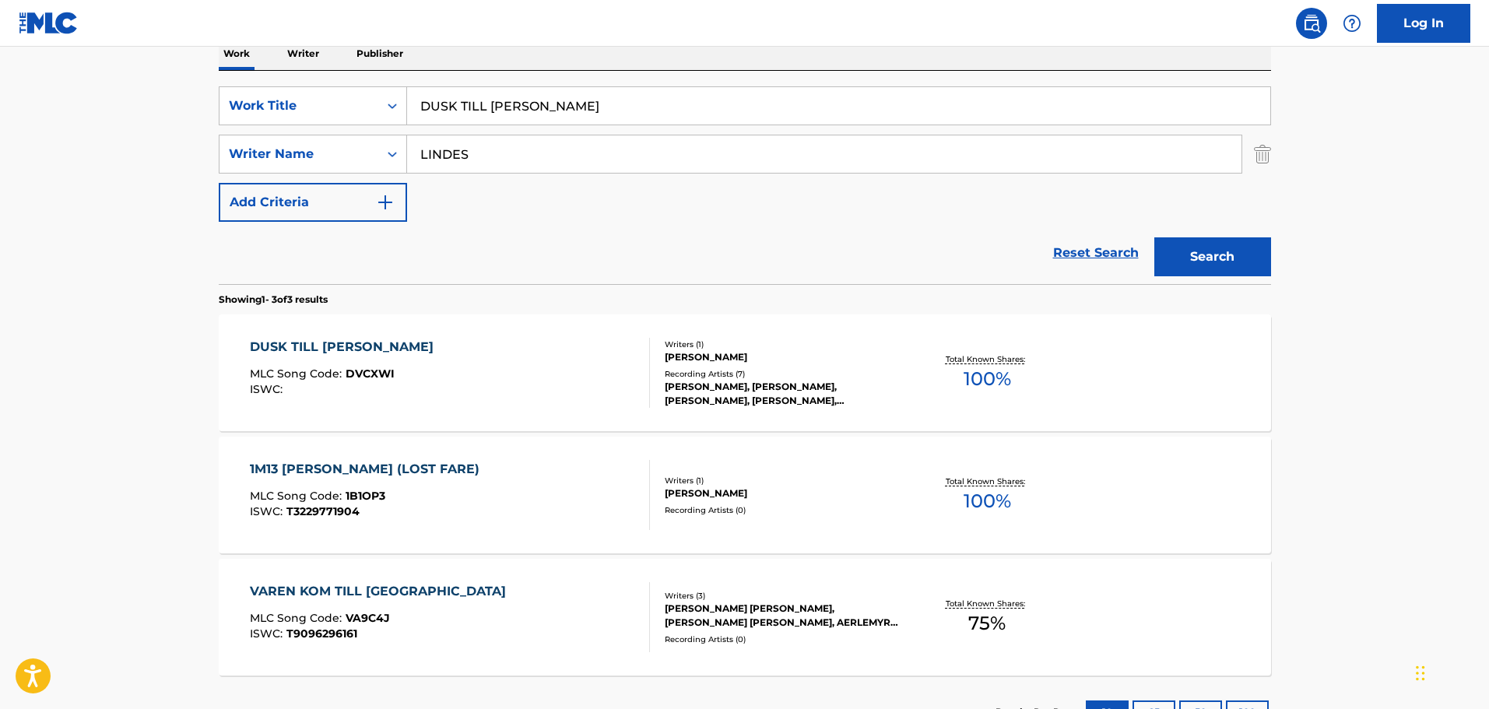
scroll to position [311, 0]
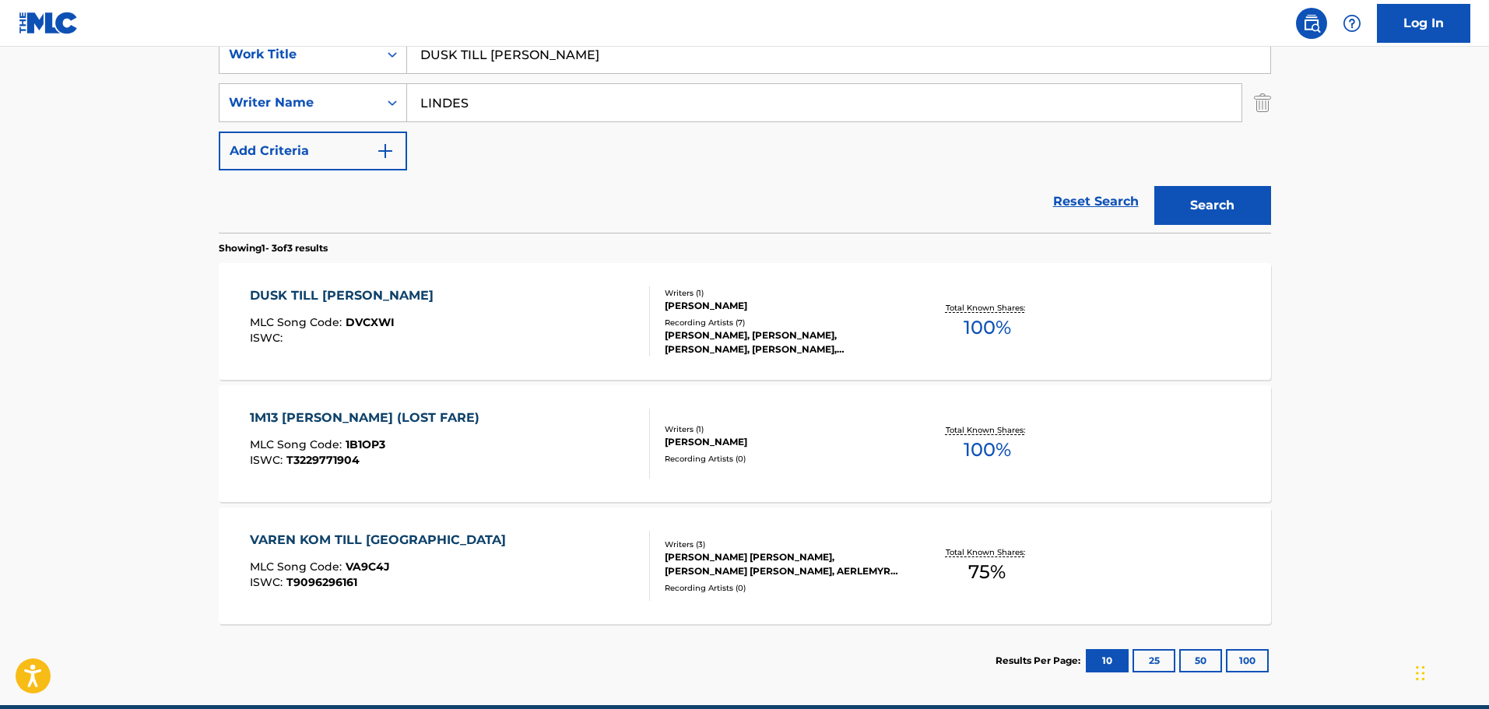
click at [543, 321] on div "DUSK TILL [PERSON_NAME] MLC Song Code : DVCXWI ISWC :" at bounding box center [450, 321] width 400 height 70
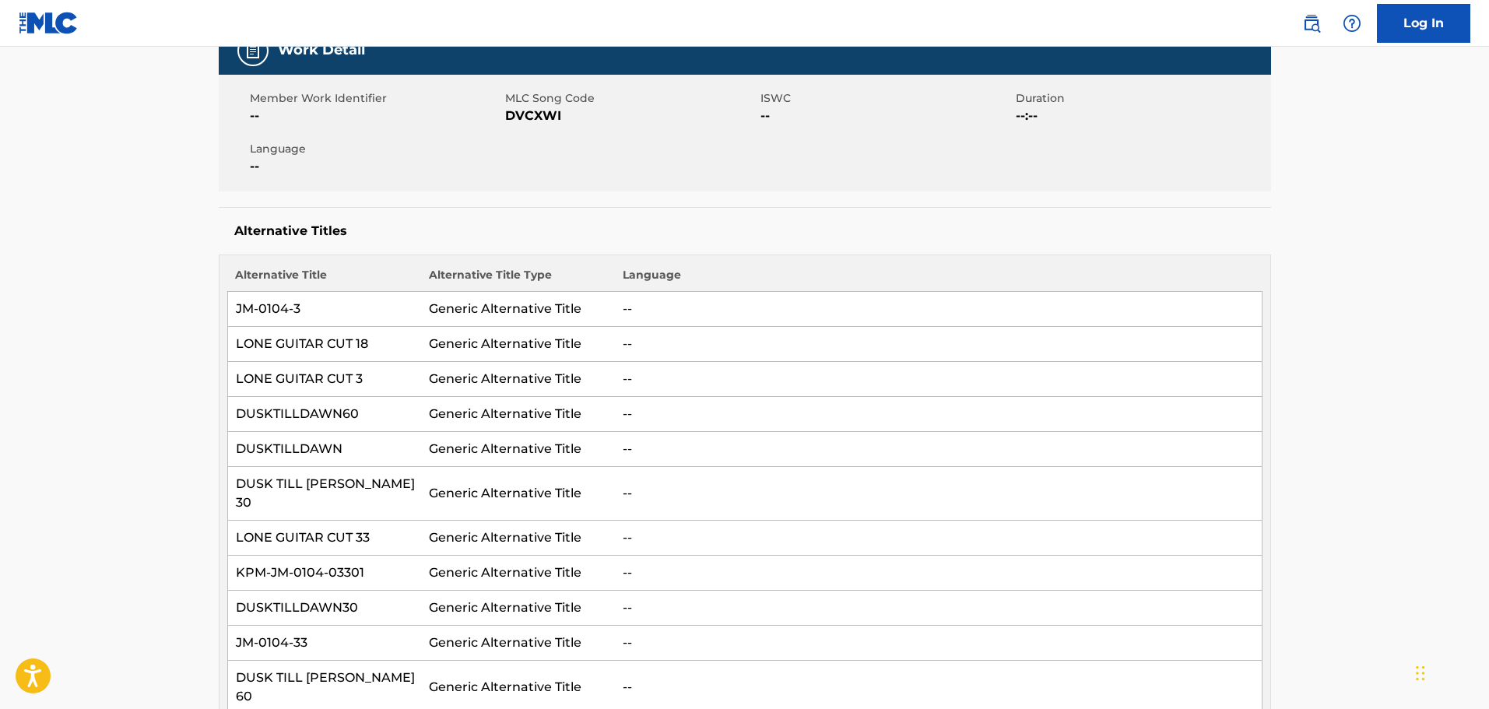
scroll to position [233, 0]
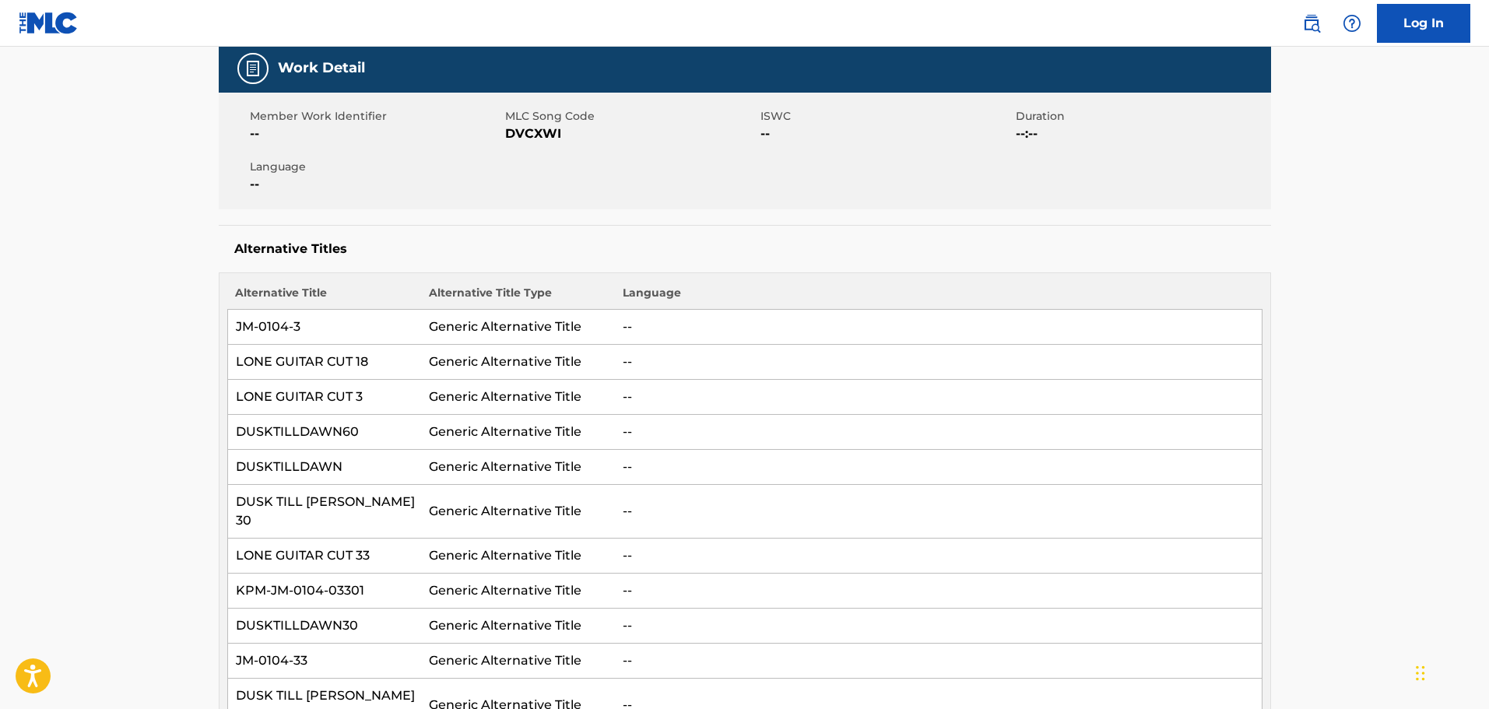
click at [551, 129] on span "DVCXWI" at bounding box center [630, 134] width 251 height 19
copy span "DVCXWI"
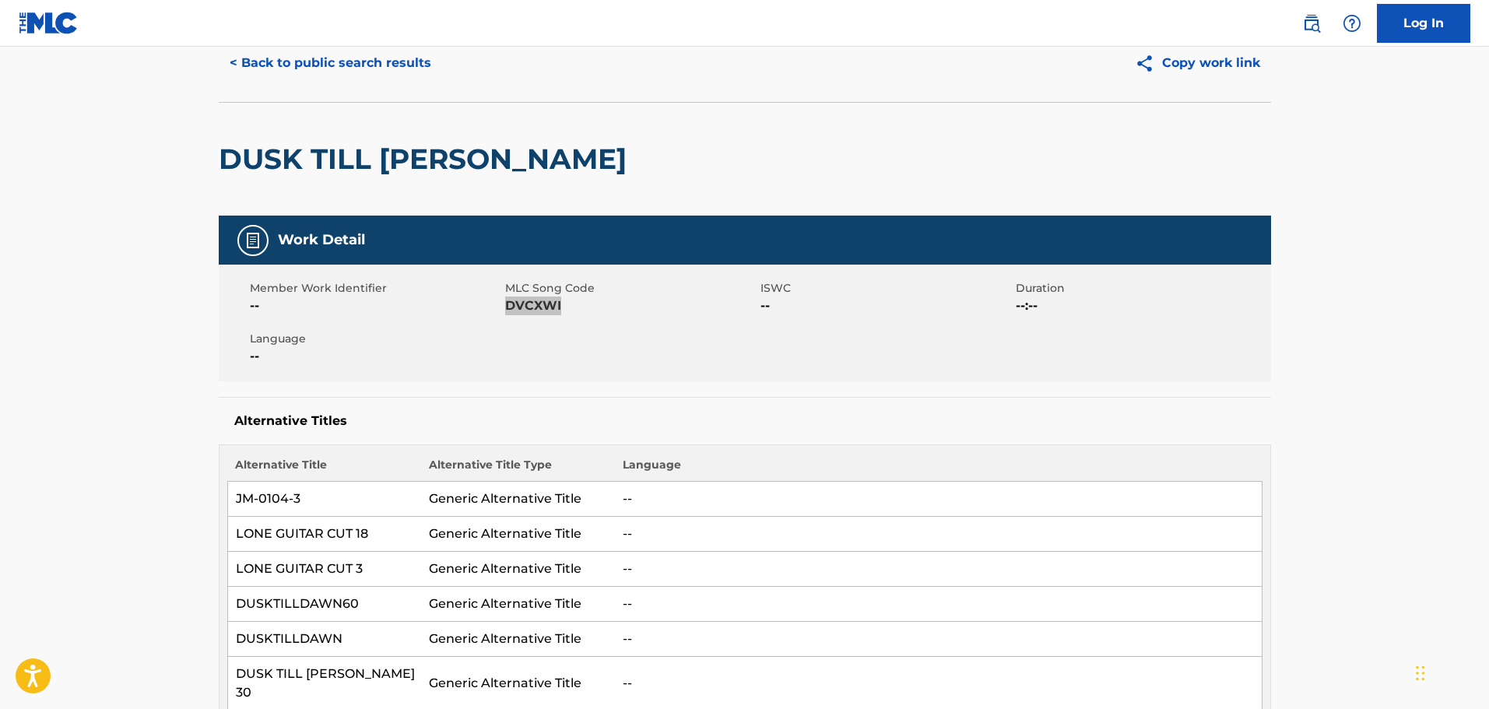
scroll to position [0, 0]
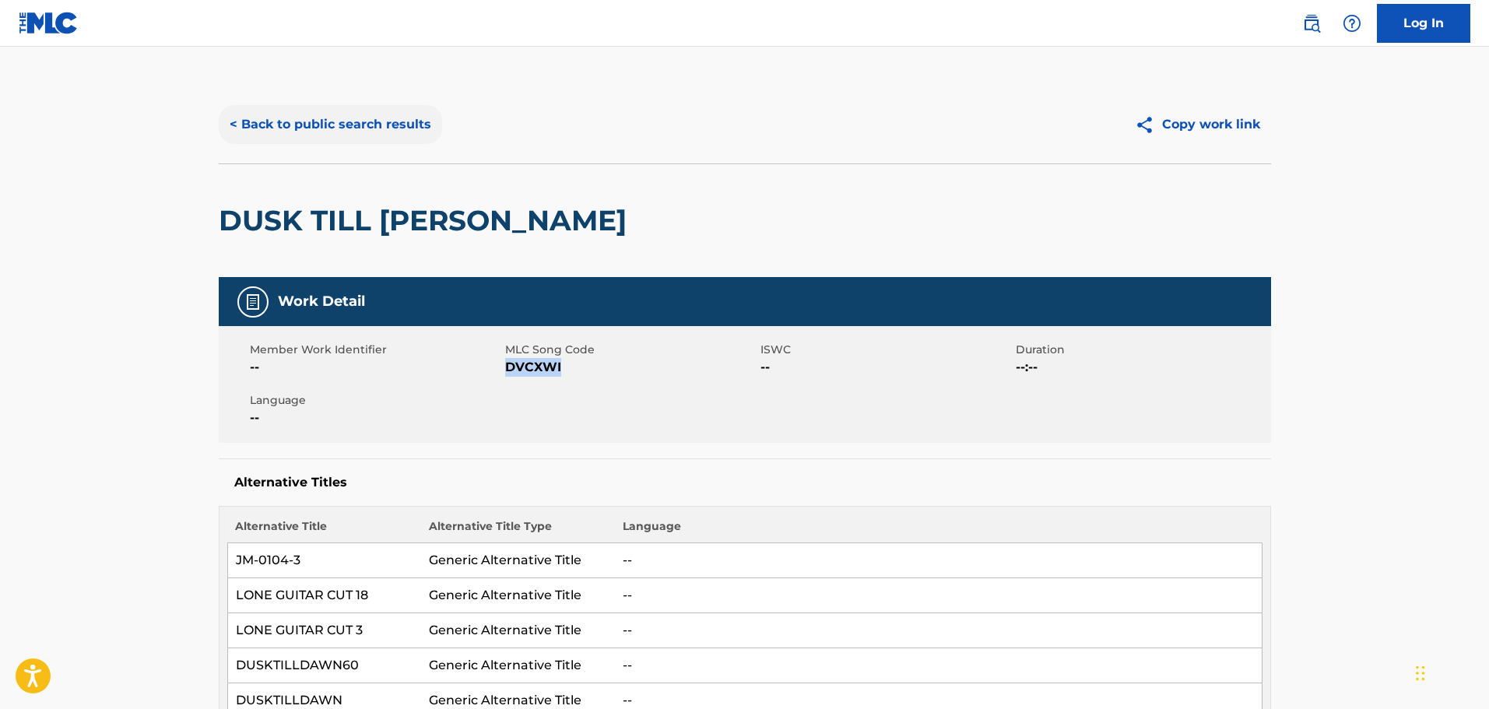
click at [294, 132] on button "< Back to public search results" at bounding box center [330, 124] width 223 height 39
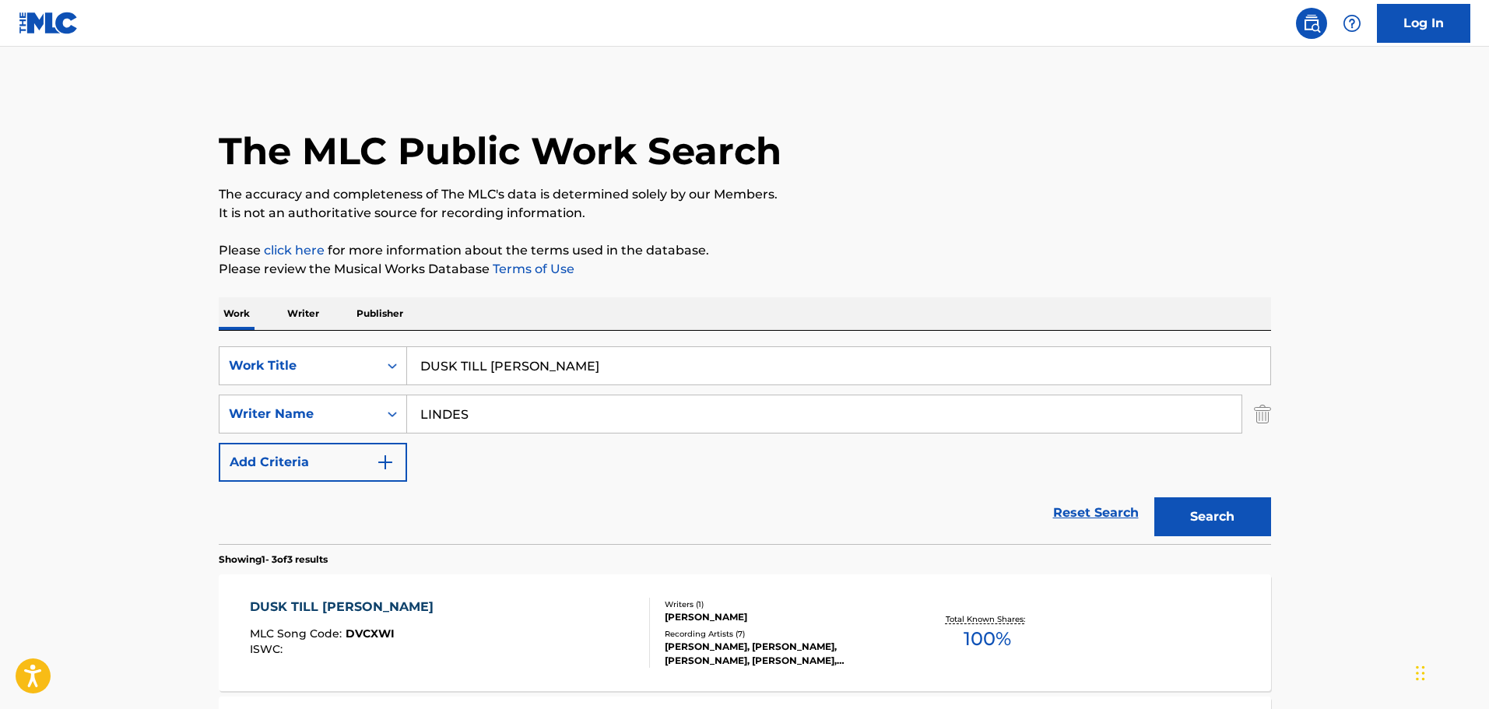
scroll to position [293, 0]
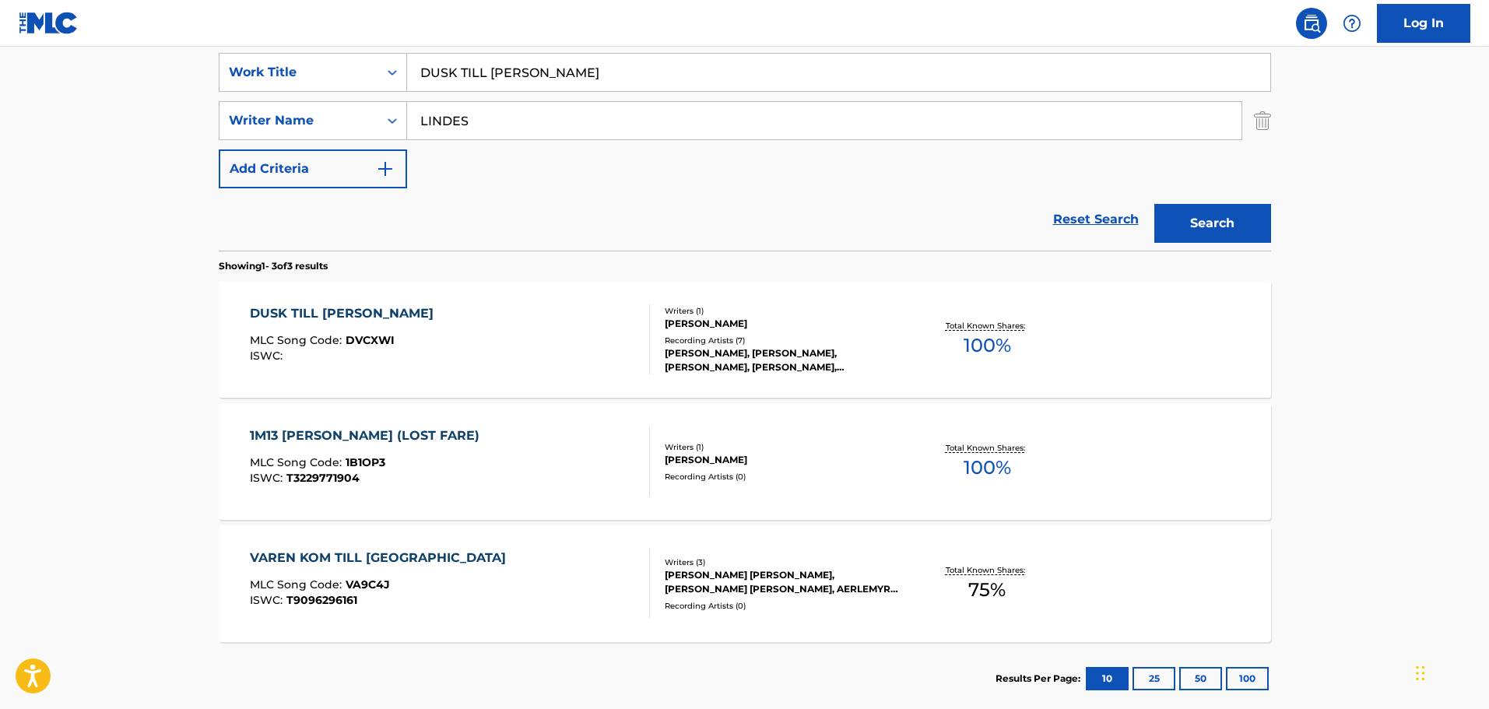
drag, startPoint x: 549, startPoint y: 67, endPoint x: 232, endPoint y: 9, distance: 322.7
click at [236, 9] on div "Log In The MLC Public Work Search The accuracy and completeness of The MLC's da…" at bounding box center [744, 252] width 1489 height 1091
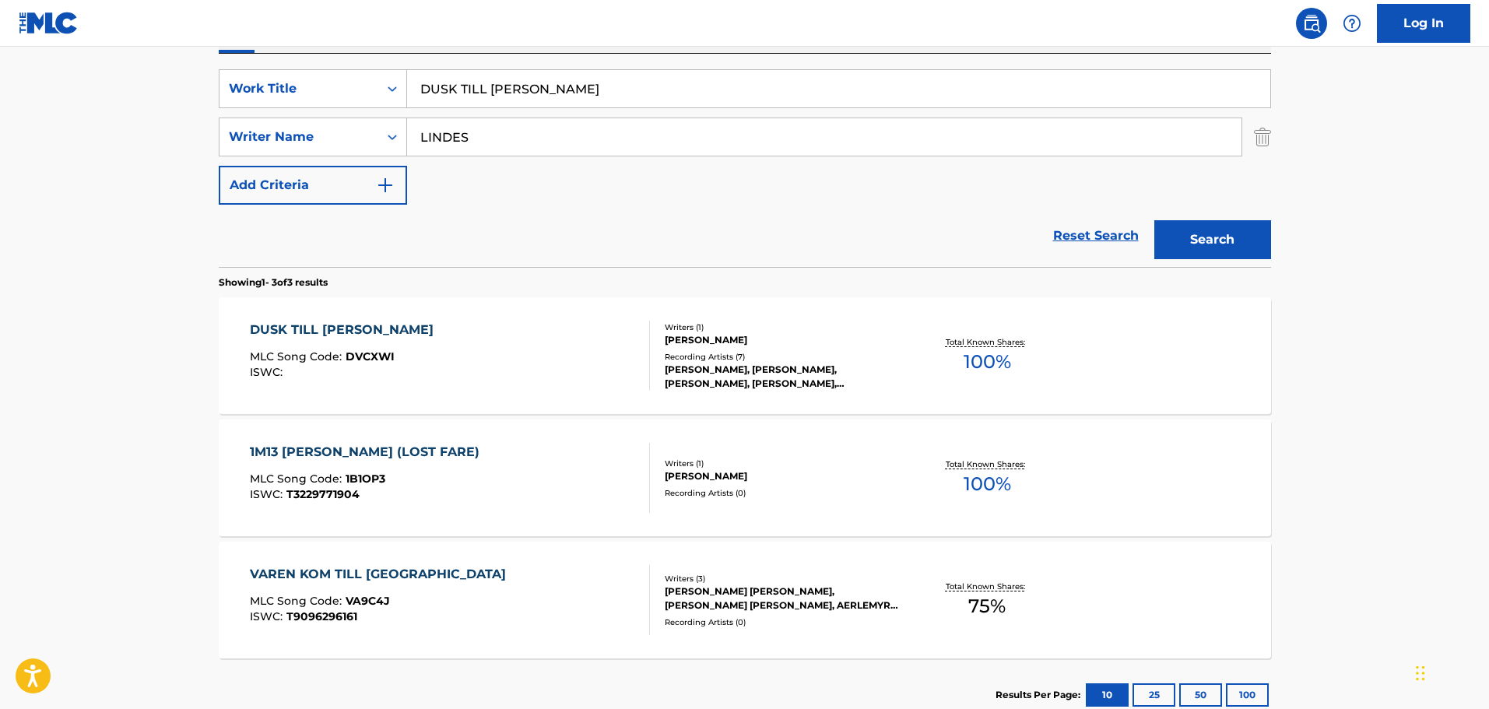
paste input "NO AUTHORITY"
type input "NO AUTHORITY"
click at [473, 123] on input "LINDES" at bounding box center [824, 136] width 834 height 37
drag, startPoint x: 479, startPoint y: 134, endPoint x: 236, endPoint y: 104, distance: 245.4
click at [237, 104] on div "SearchWithCriteria1cf6290a-1c8e-4dba-9092-85a11a37121d Work Title NO AUTHORITY …" at bounding box center [745, 136] width 1052 height 135
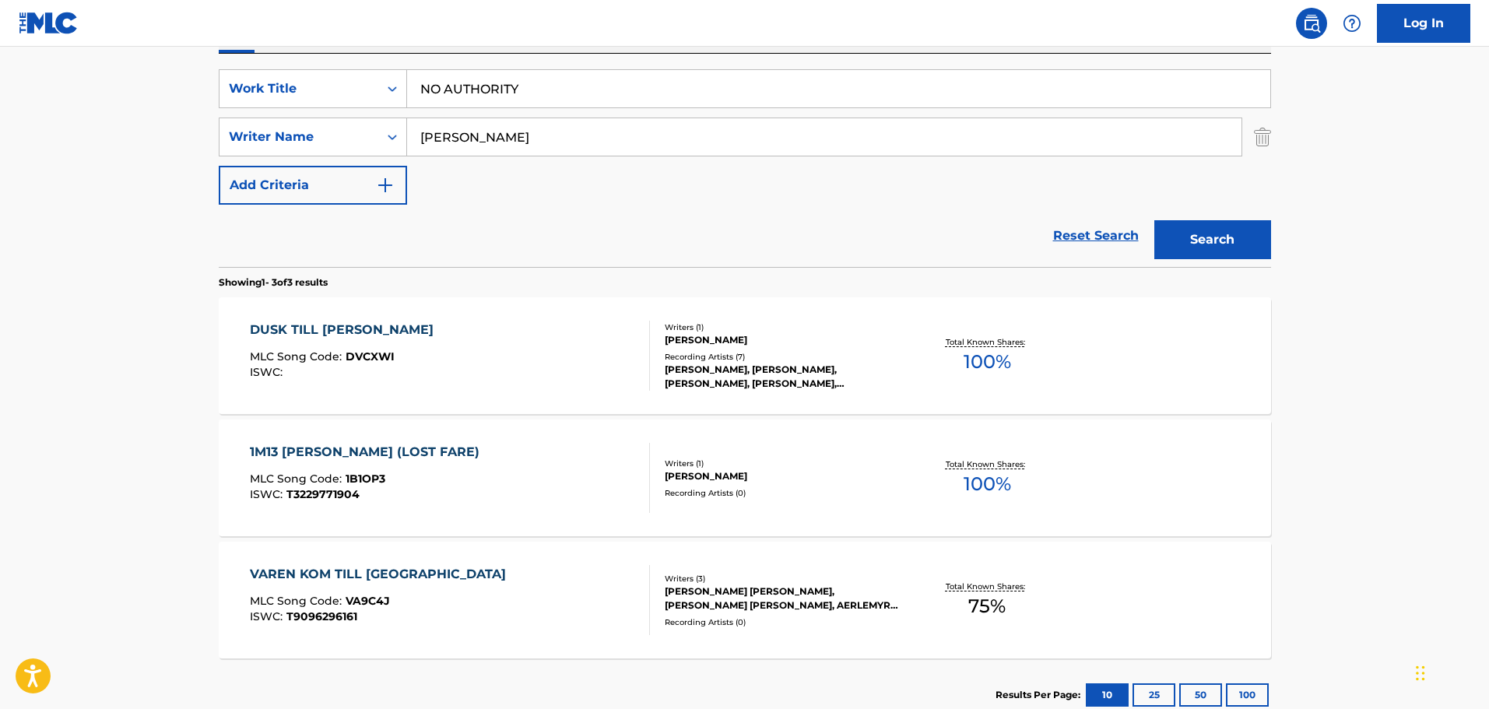
type input "[PERSON_NAME]"
click at [1154, 220] on button "Search" at bounding box center [1212, 239] width 117 height 39
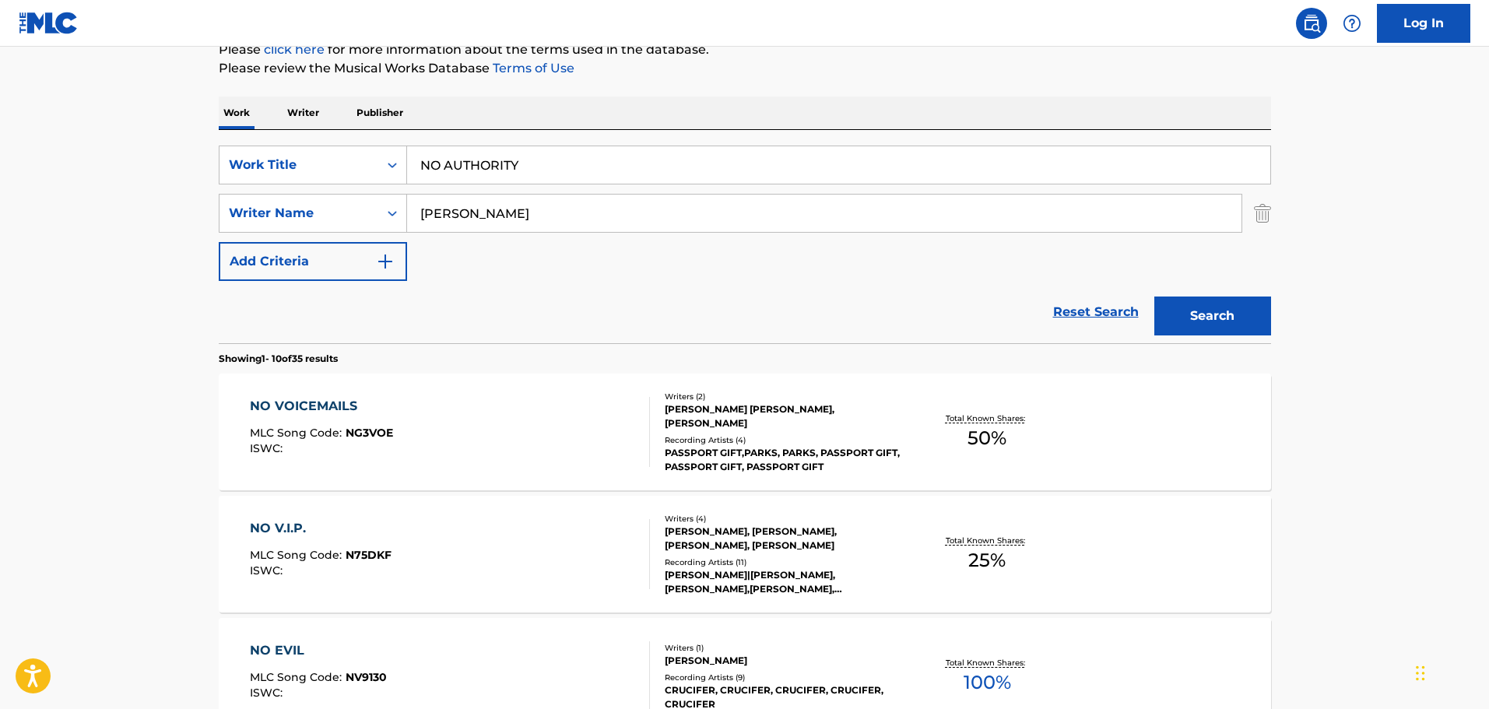
scroll to position [199, 0]
click at [580, 170] on input "NO AUTHORITY" at bounding box center [838, 166] width 863 height 37
paste input "PEPPA PIG"
type input "PEPPA PIG"
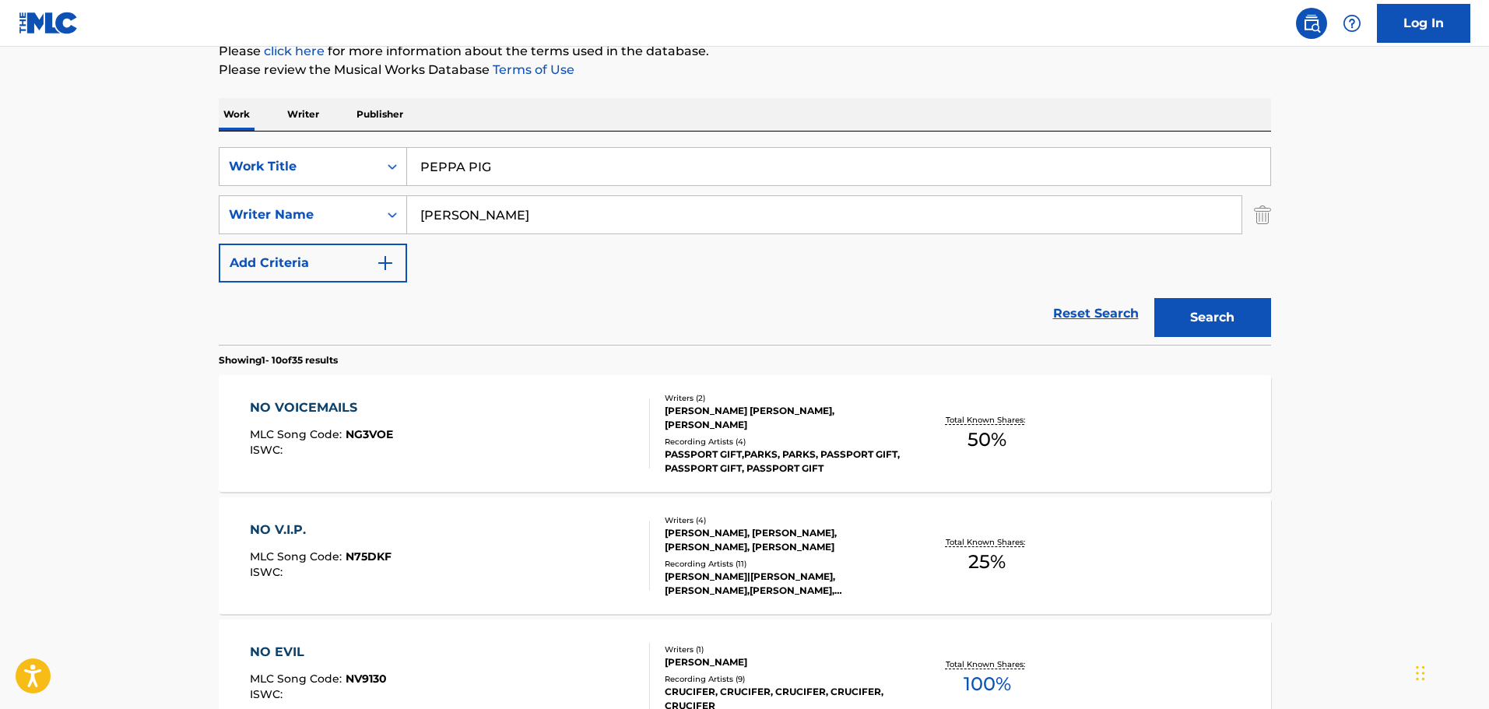
drag, startPoint x: 476, startPoint y: 216, endPoint x: 269, endPoint y: 191, distance: 208.5
click at [265, 189] on div "SearchWithCriteria1cf6290a-1c8e-4dba-9092-85a11a37121d Work Title PEPPA PIG Sea…" at bounding box center [745, 214] width 1052 height 135
type input "[PERSON_NAME]"
click at [1154, 298] on button "Search" at bounding box center [1212, 317] width 117 height 39
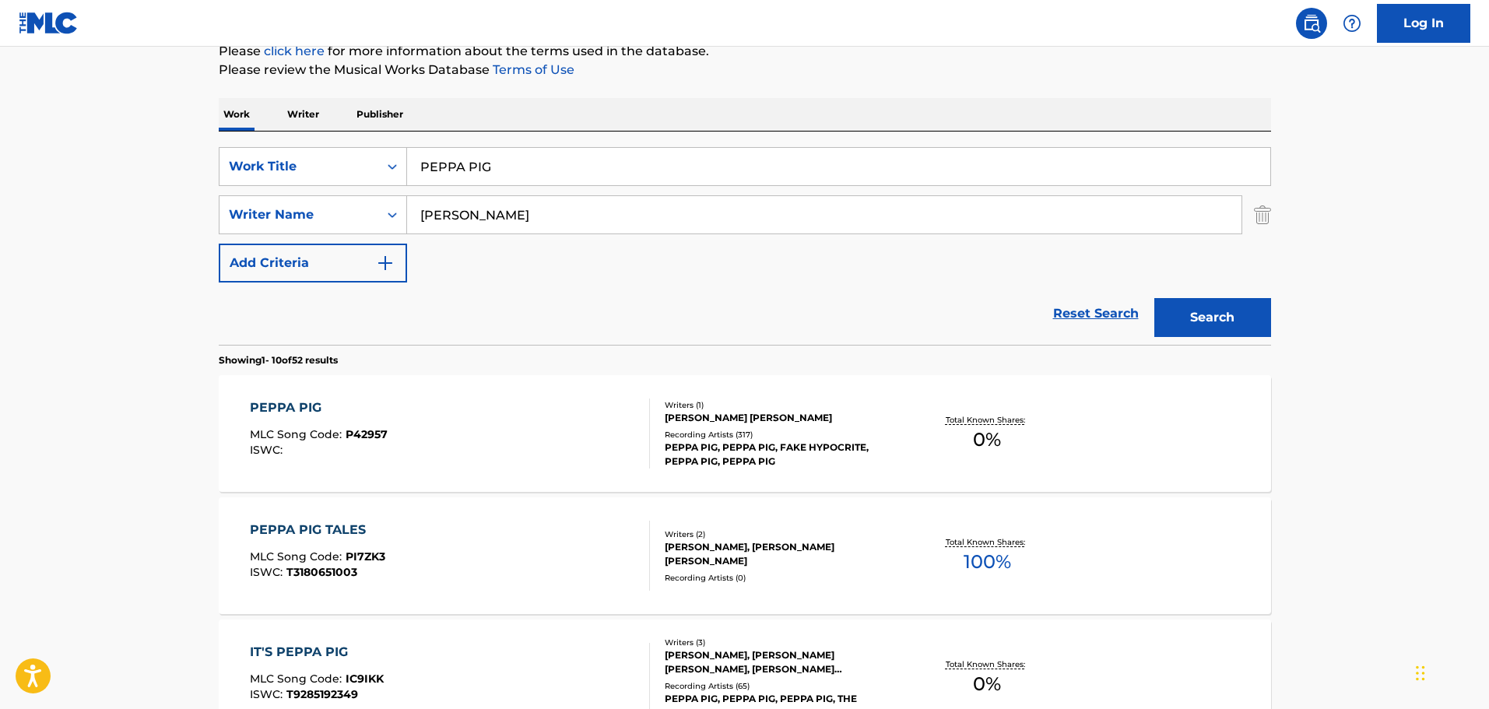
click at [452, 442] on div "PEPPA PIG MLC Song Code : P42957 ISWC :" at bounding box center [450, 433] width 400 height 70
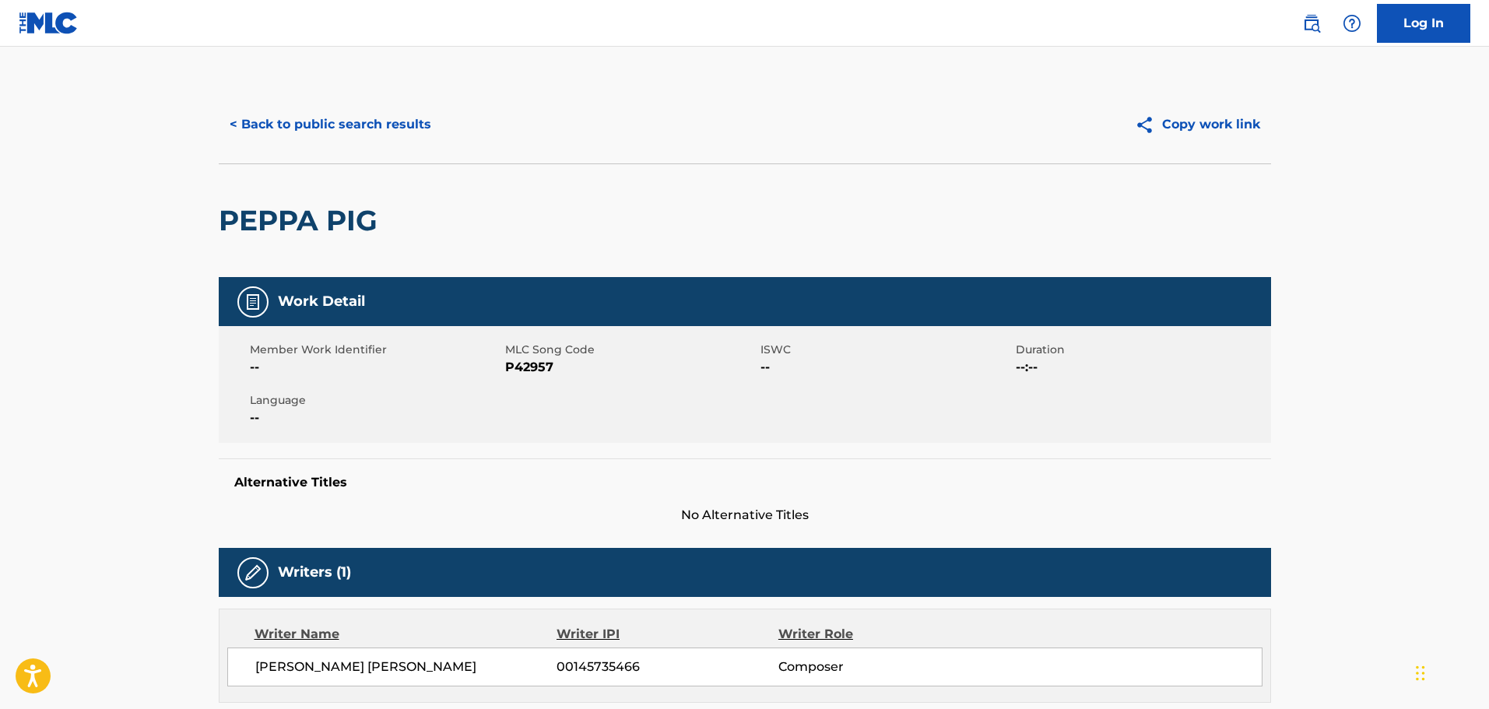
click at [538, 368] on span "P42957" at bounding box center [630, 367] width 251 height 19
copy span "P42957"
drag, startPoint x: 416, startPoint y: 177, endPoint x: 354, endPoint y: 118, distance: 85.3
click at [415, 176] on div "PEPPA PIG" at bounding box center [745, 220] width 1052 height 114
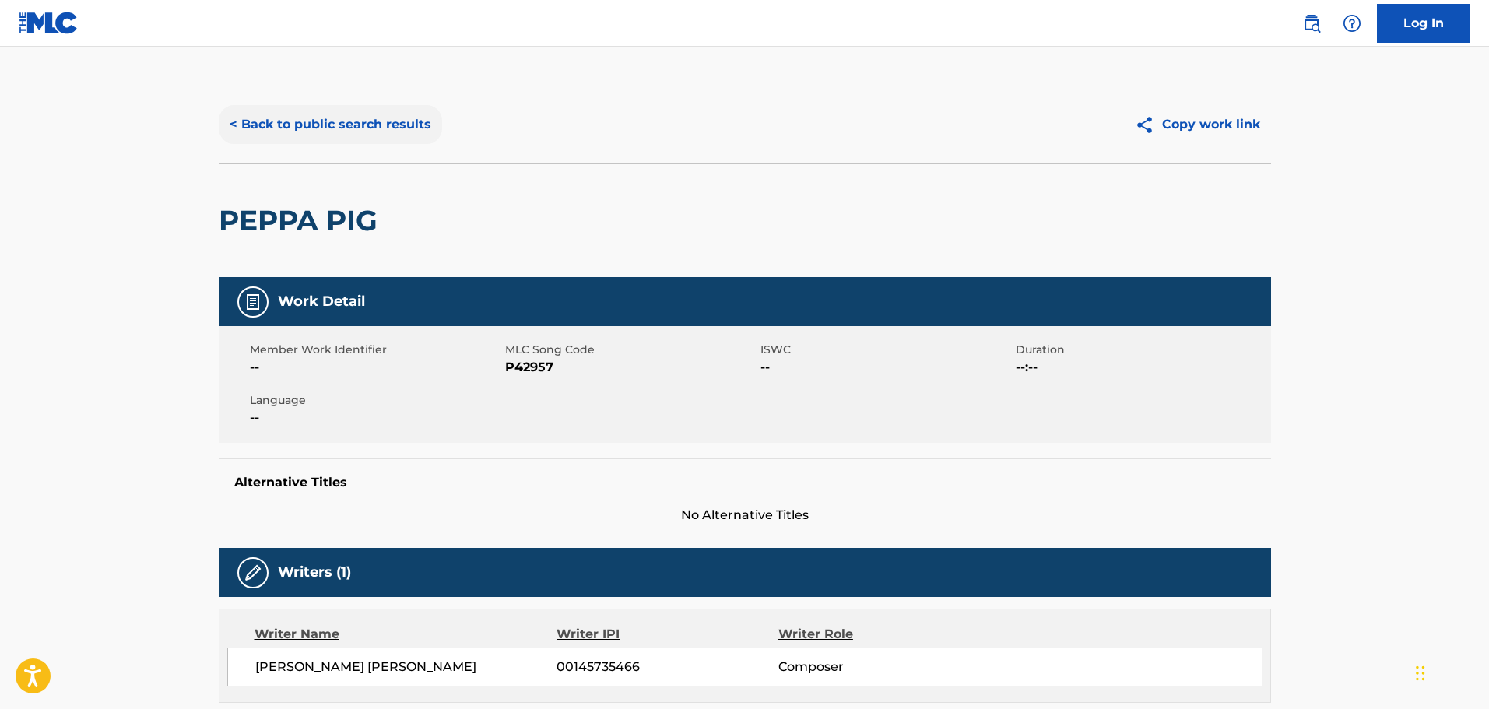
click at [353, 116] on button "< Back to public search results" at bounding box center [330, 124] width 223 height 39
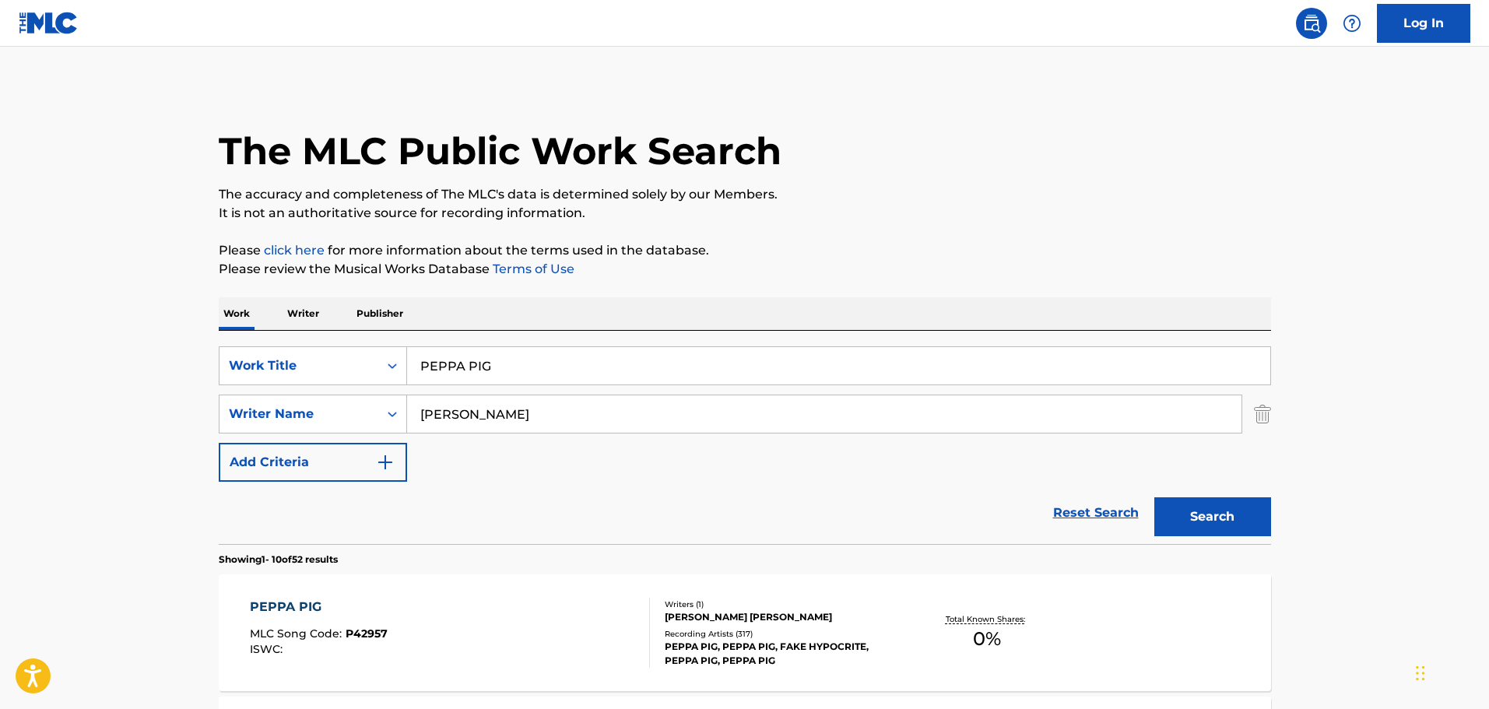
scroll to position [199, 0]
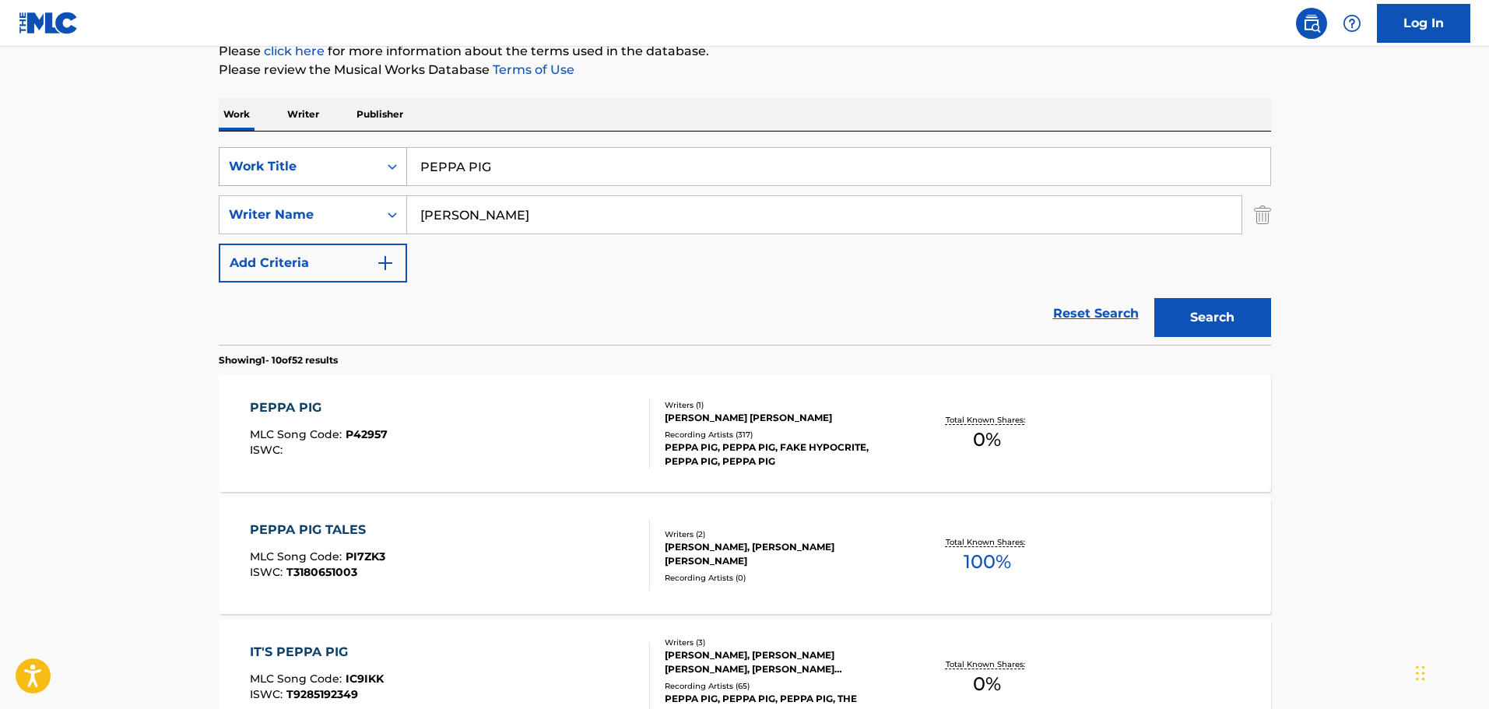
drag, startPoint x: 530, startPoint y: 168, endPoint x: 275, endPoint y: 155, distance: 255.6
click at [282, 155] on div "SearchWithCriteria1cf6290a-1c8e-4dba-9092-85a11a37121d Work Title PEPPA PIG" at bounding box center [745, 166] width 1052 height 39
paste input "TE AMO...I HATE YOU"
type input "TE AMO...I HATE YOU"
click at [496, 215] on input "[PERSON_NAME]" at bounding box center [824, 214] width 834 height 37
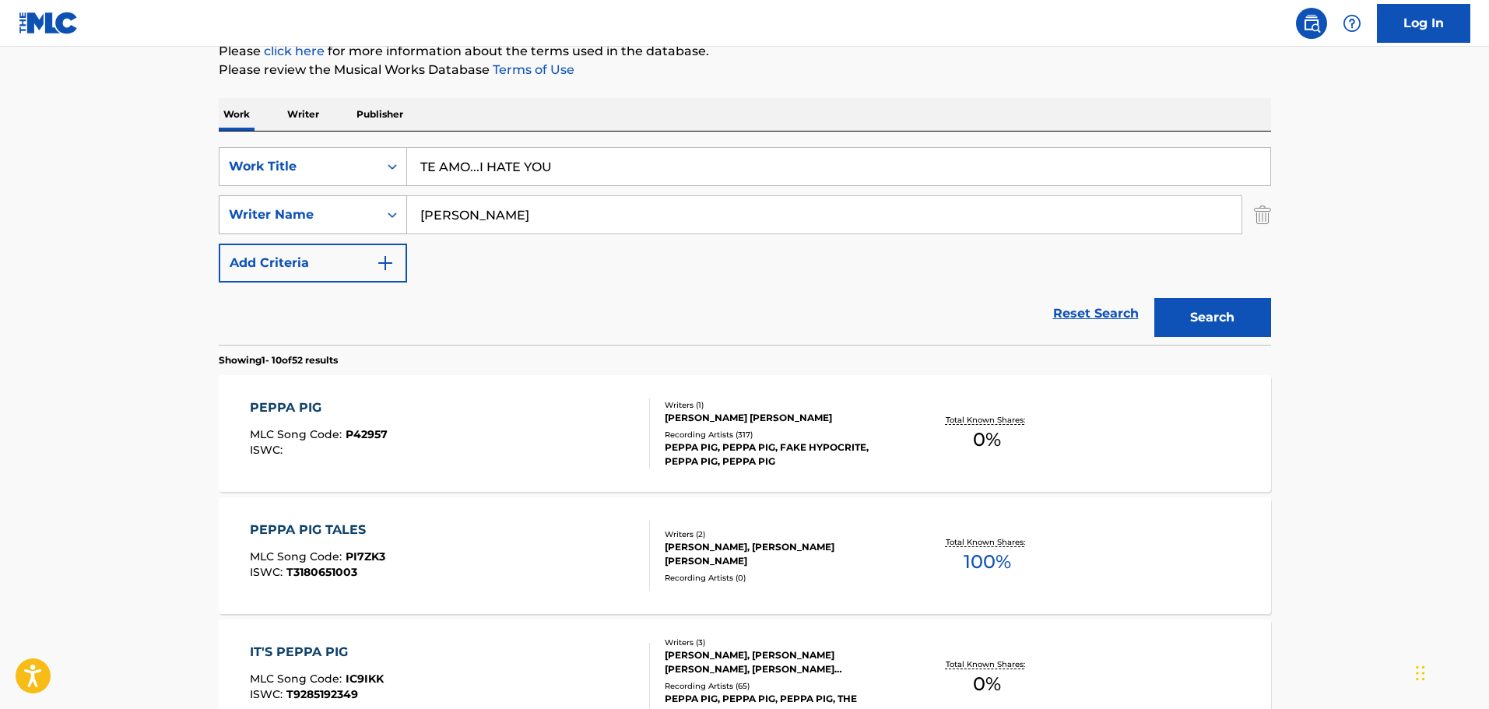
drag, startPoint x: 479, startPoint y: 211, endPoint x: 356, endPoint y: 204, distance: 123.2
click at [362, 205] on div "SearchWithCriteriad8425dbf-7328-4c63-a8d4-d81e9b360529 Writer Name [PERSON_NAME]" at bounding box center [745, 214] width 1052 height 39
click at [1154, 298] on button "Search" at bounding box center [1212, 317] width 117 height 39
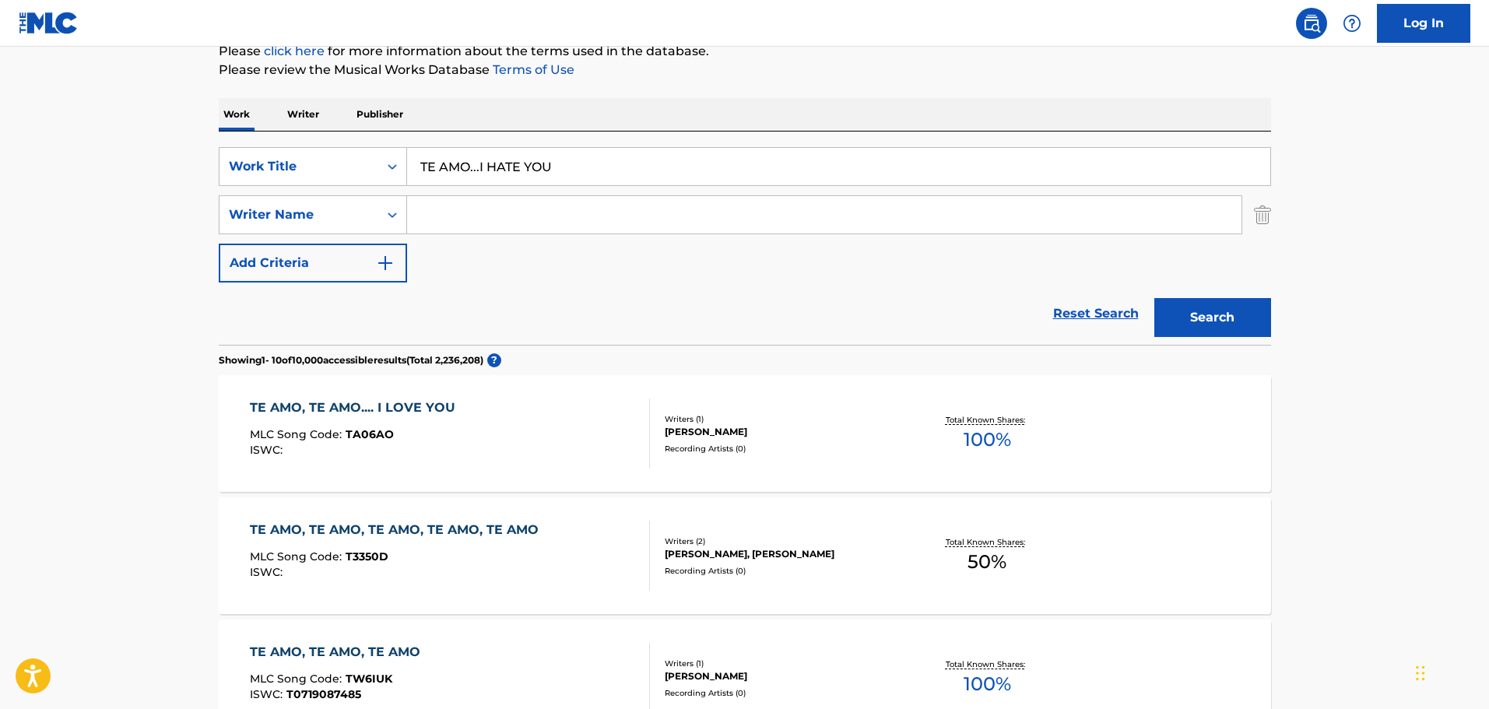
drag, startPoint x: 456, startPoint y: 205, endPoint x: 467, endPoint y: 219, distance: 17.7
click at [457, 206] on input "Search Form" at bounding box center [824, 214] width 834 height 37
paste input "CHAVARRI"
type input "CHAVARRI"
click at [1216, 312] on button "Search" at bounding box center [1212, 317] width 117 height 39
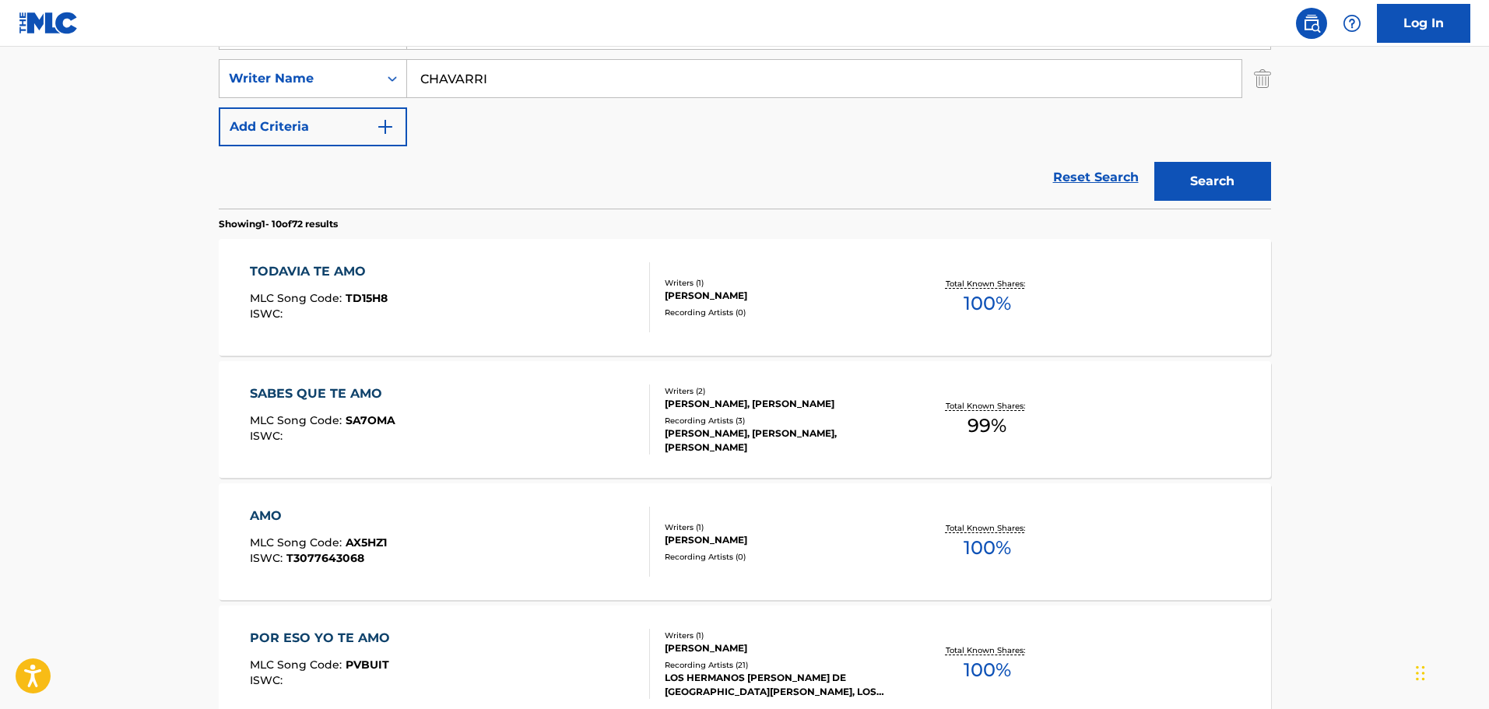
scroll to position [121, 0]
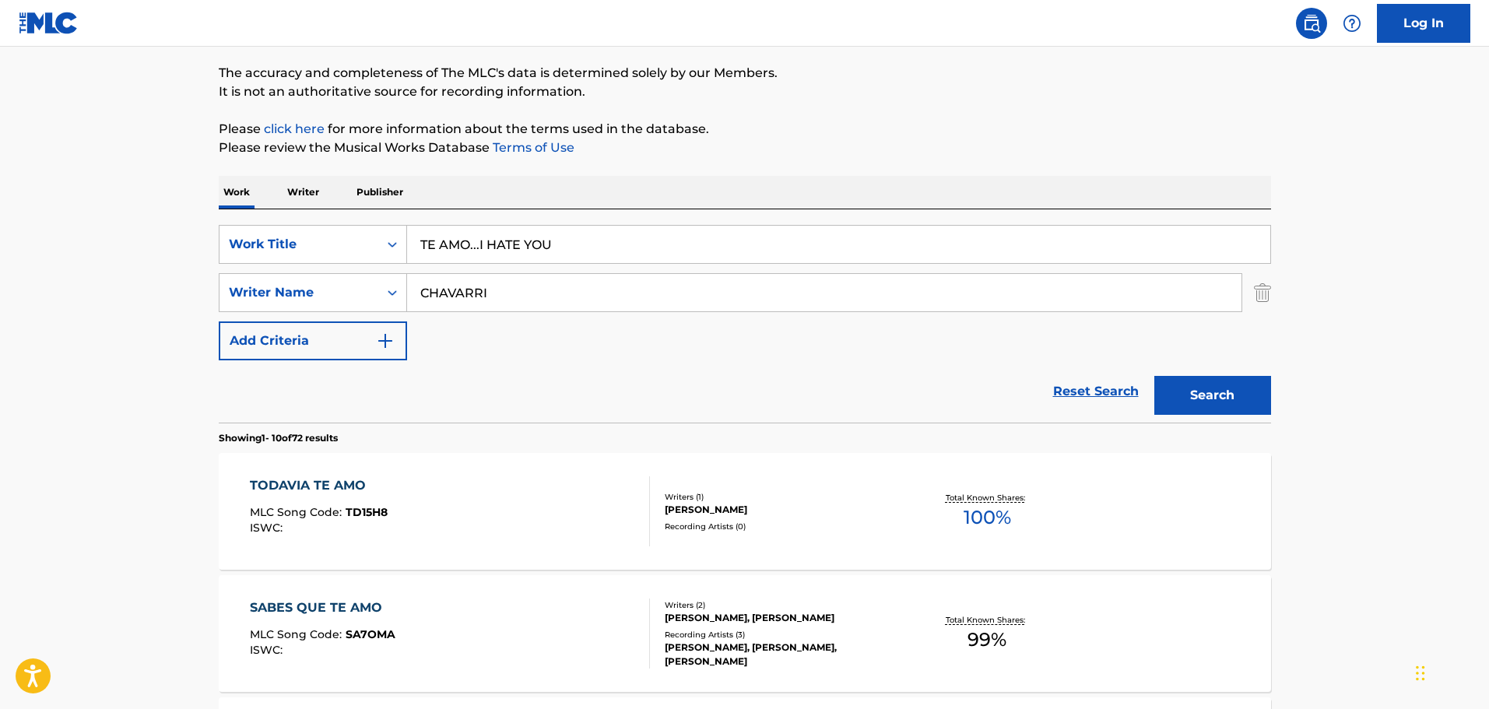
click at [492, 245] on input "TE AMO...I HATE YOU" at bounding box center [838, 244] width 863 height 37
click at [476, 245] on input "TE AMO...I HATE YOU" at bounding box center [838, 244] width 863 height 37
click at [1154, 376] on button "Search" at bounding box center [1212, 395] width 117 height 39
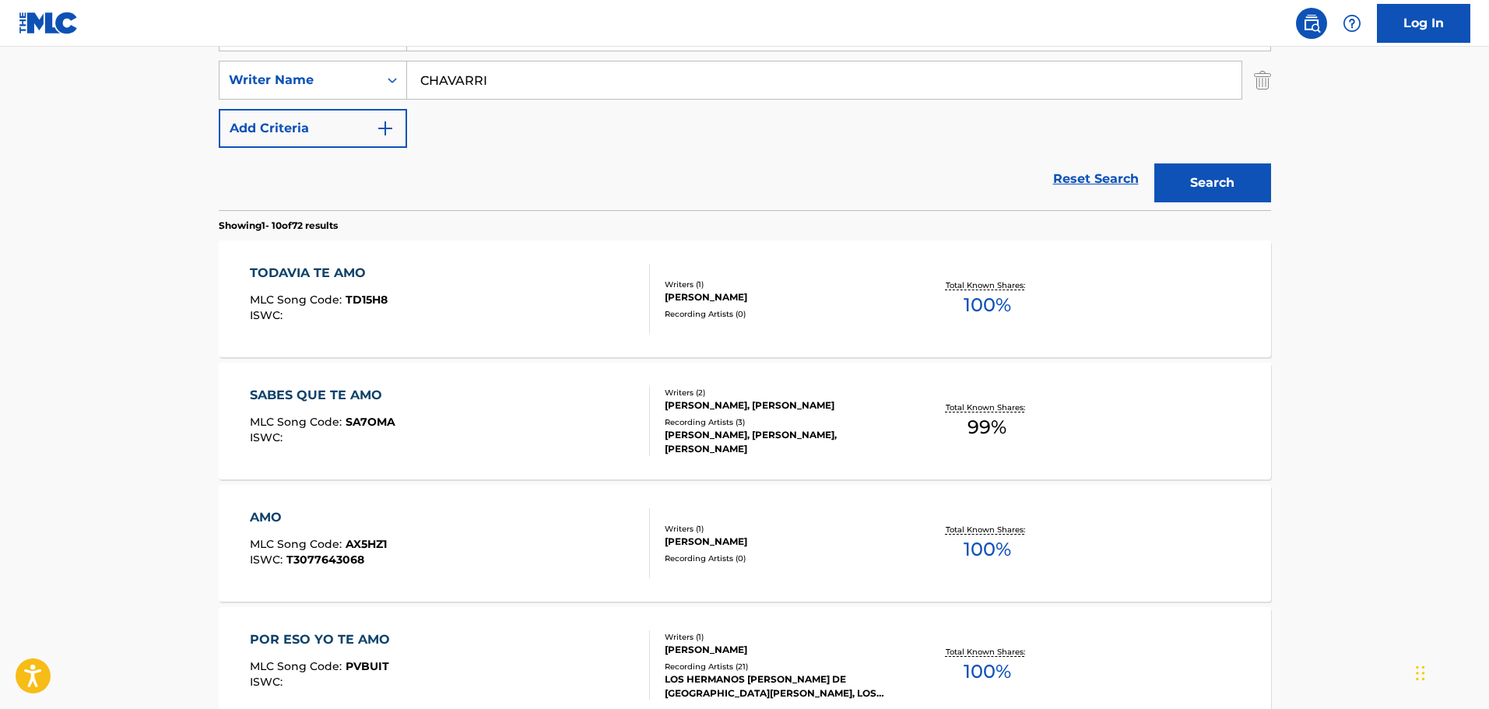
scroll to position [44, 0]
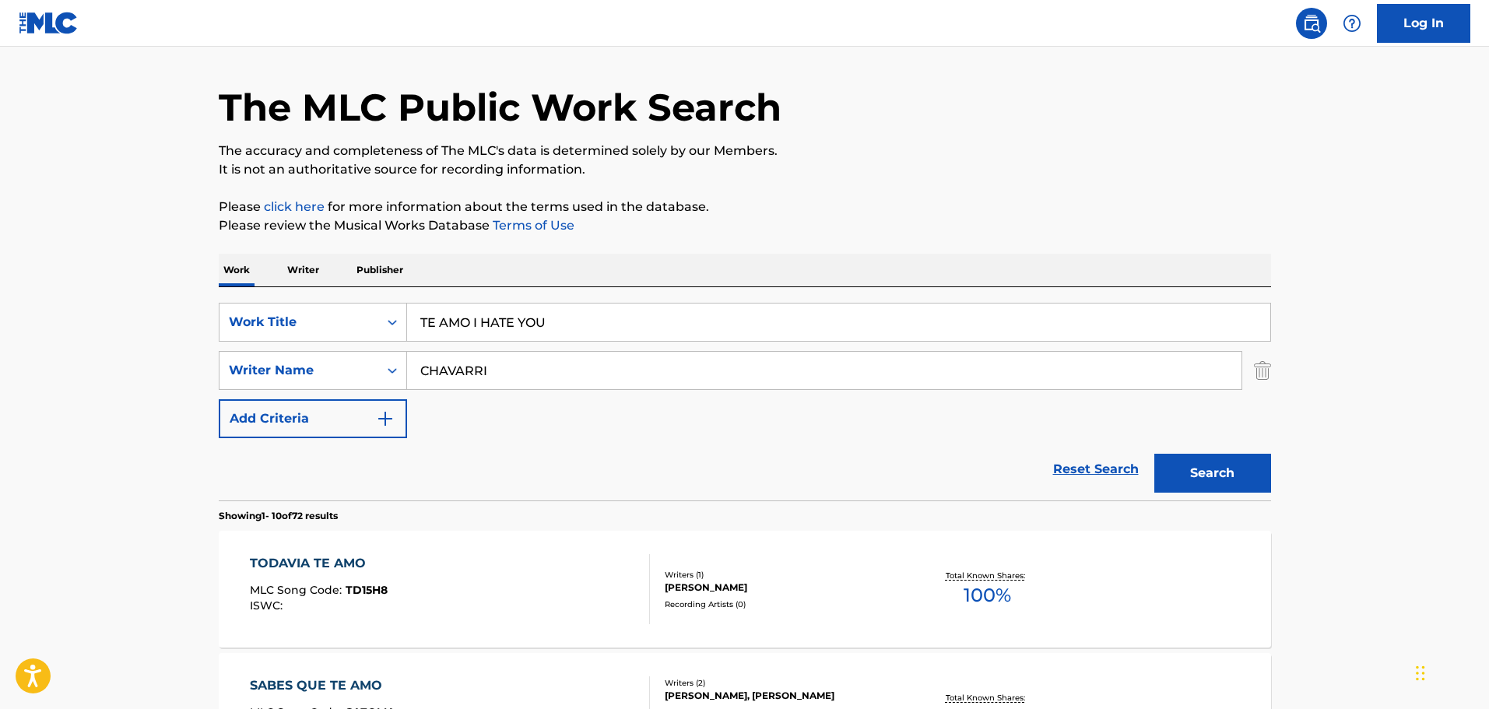
drag, startPoint x: 536, startPoint y: 296, endPoint x: 588, endPoint y: 319, distance: 57.1
click at [541, 297] on div "SearchWithCriteria1cf6290a-1c8e-4dba-9092-85a11a37121d Work Title TE AMO I HATE…" at bounding box center [745, 393] width 1052 height 213
drag, startPoint x: 597, startPoint y: 335, endPoint x: 389, endPoint y: 296, distance: 211.4
click at [398, 296] on div "SearchWithCriteria1cf6290a-1c8e-4dba-9092-85a11a37121d Work Title TE AMO I HATE…" at bounding box center [745, 393] width 1052 height 213
paste input "SPACE JUNK"
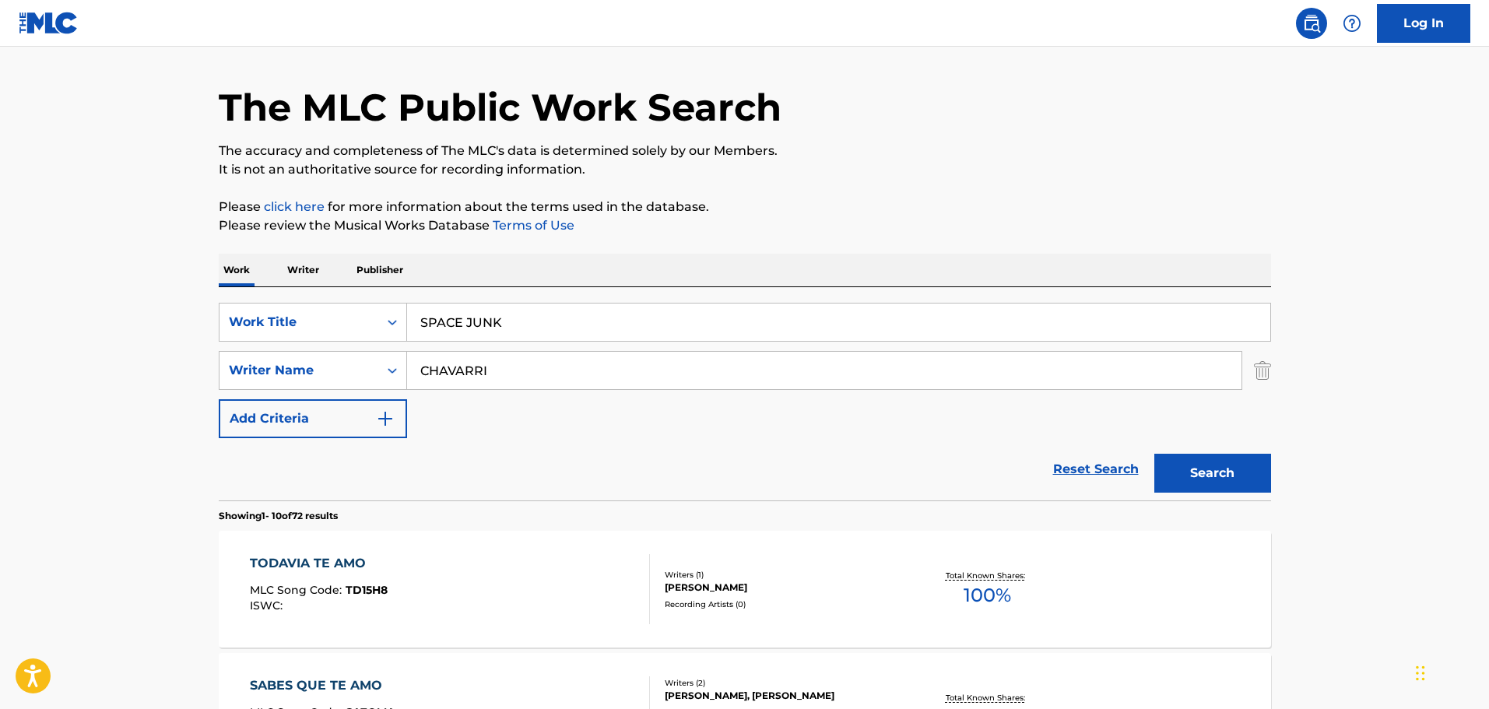
type input "SPACE JUNK"
click at [544, 388] on input "CHAVARRI" at bounding box center [824, 370] width 834 height 37
drag, startPoint x: 539, startPoint y: 386, endPoint x: 338, endPoint y: 366, distance: 202.6
click at [340, 366] on div "SearchWithCriteriad8425dbf-7328-4c63-a8d4-d81e9b360529 Writer Name [PERSON_NAME]" at bounding box center [745, 370] width 1052 height 39
type input "RYDER"
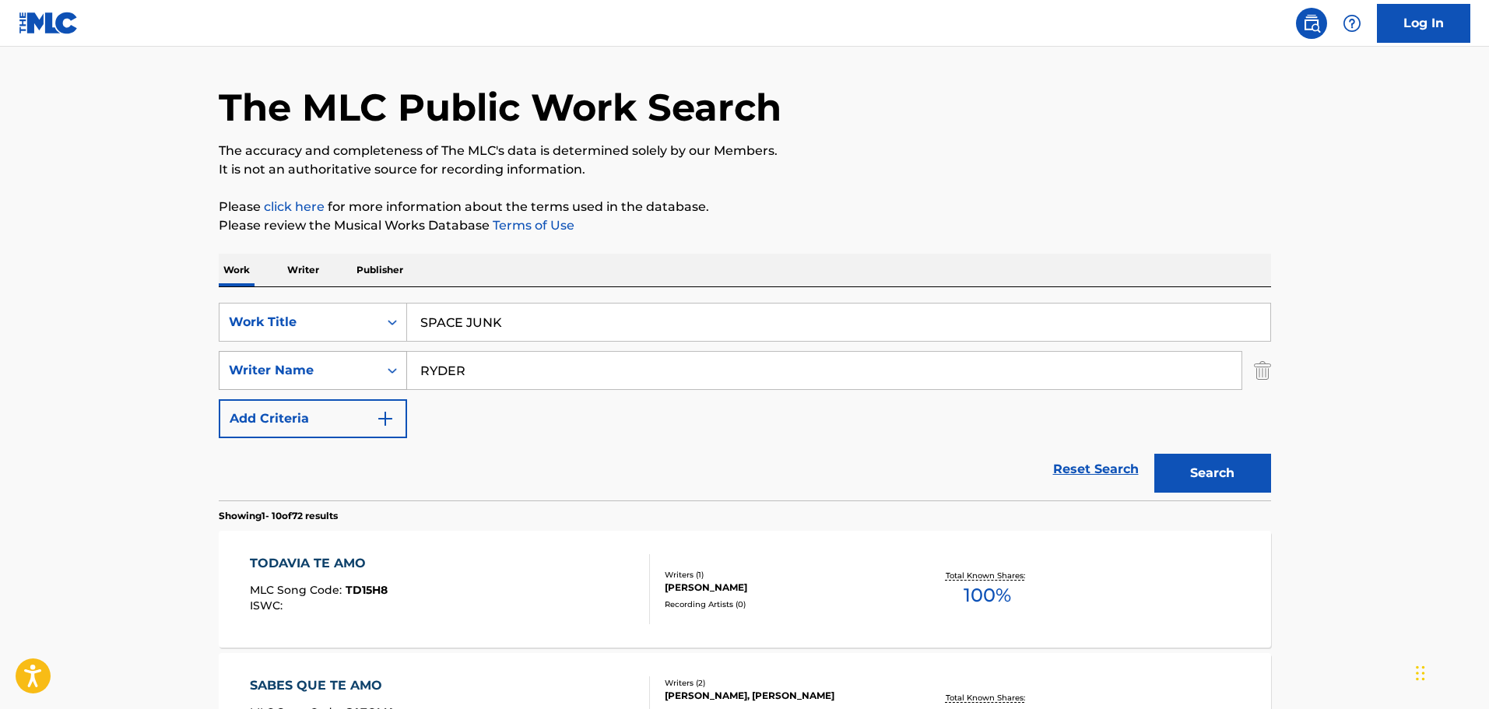
click at [1154, 454] on button "Search" at bounding box center [1212, 473] width 117 height 39
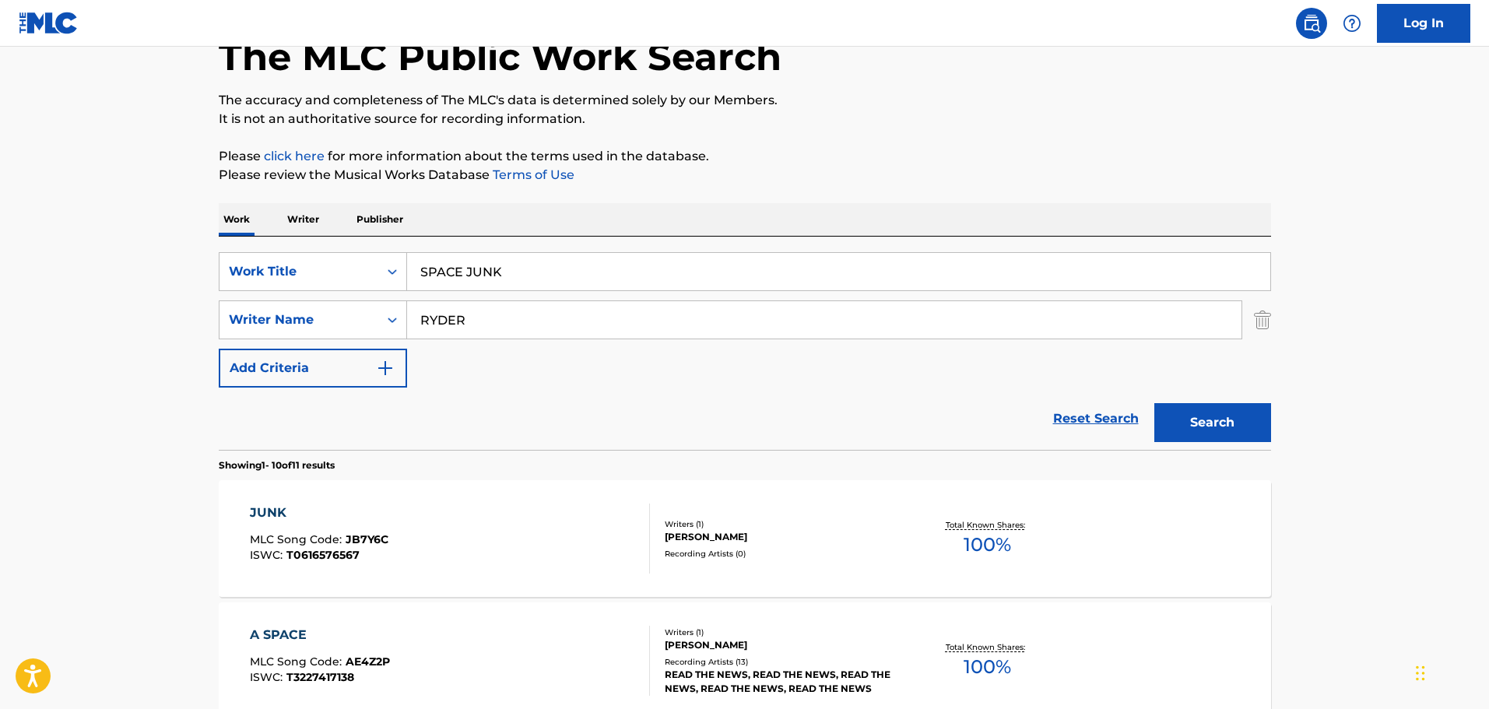
scroll to position [0, 0]
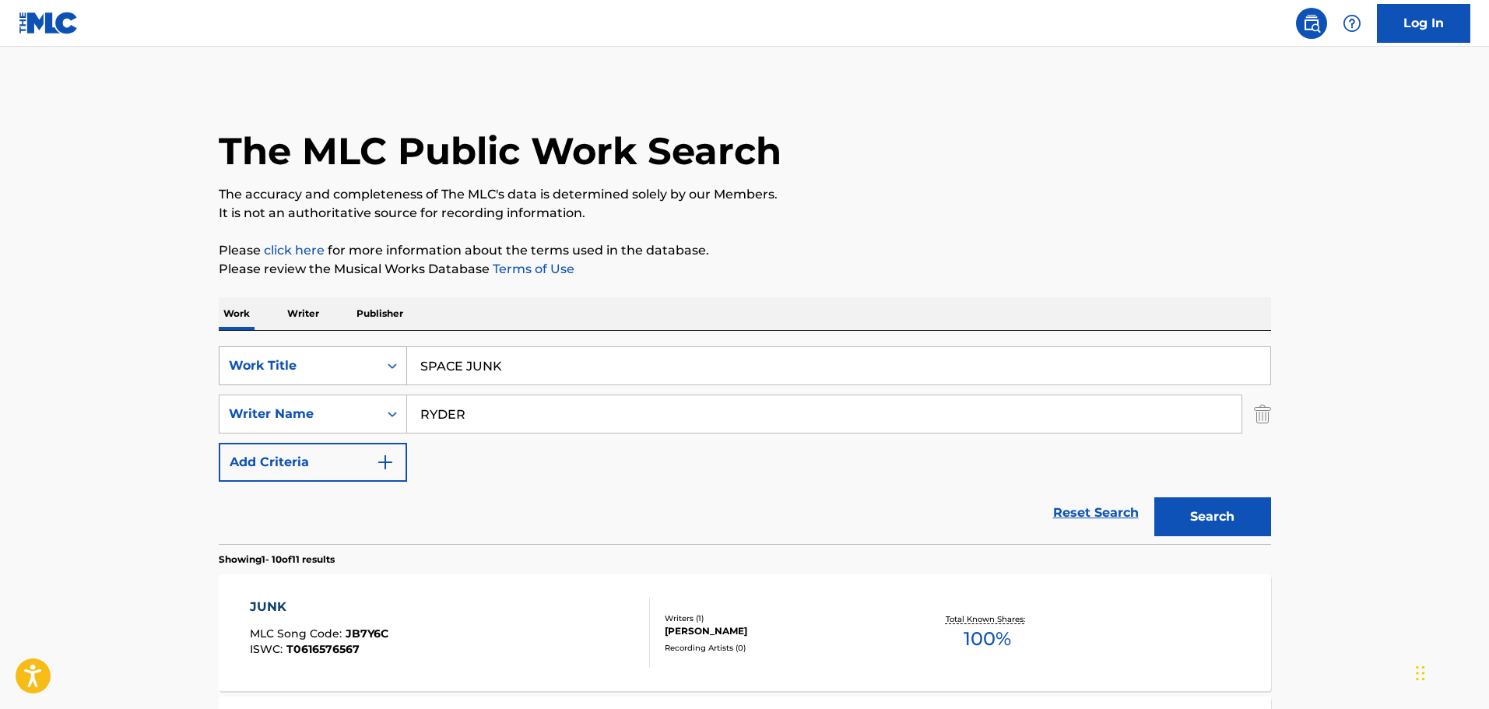
drag, startPoint x: 532, startPoint y: 360, endPoint x: 327, endPoint y: 379, distance: 205.6
paste input "IN THE MEADOW"
type input "IN THE MEADOW"
click at [508, 405] on input "RYDER" at bounding box center [824, 413] width 834 height 37
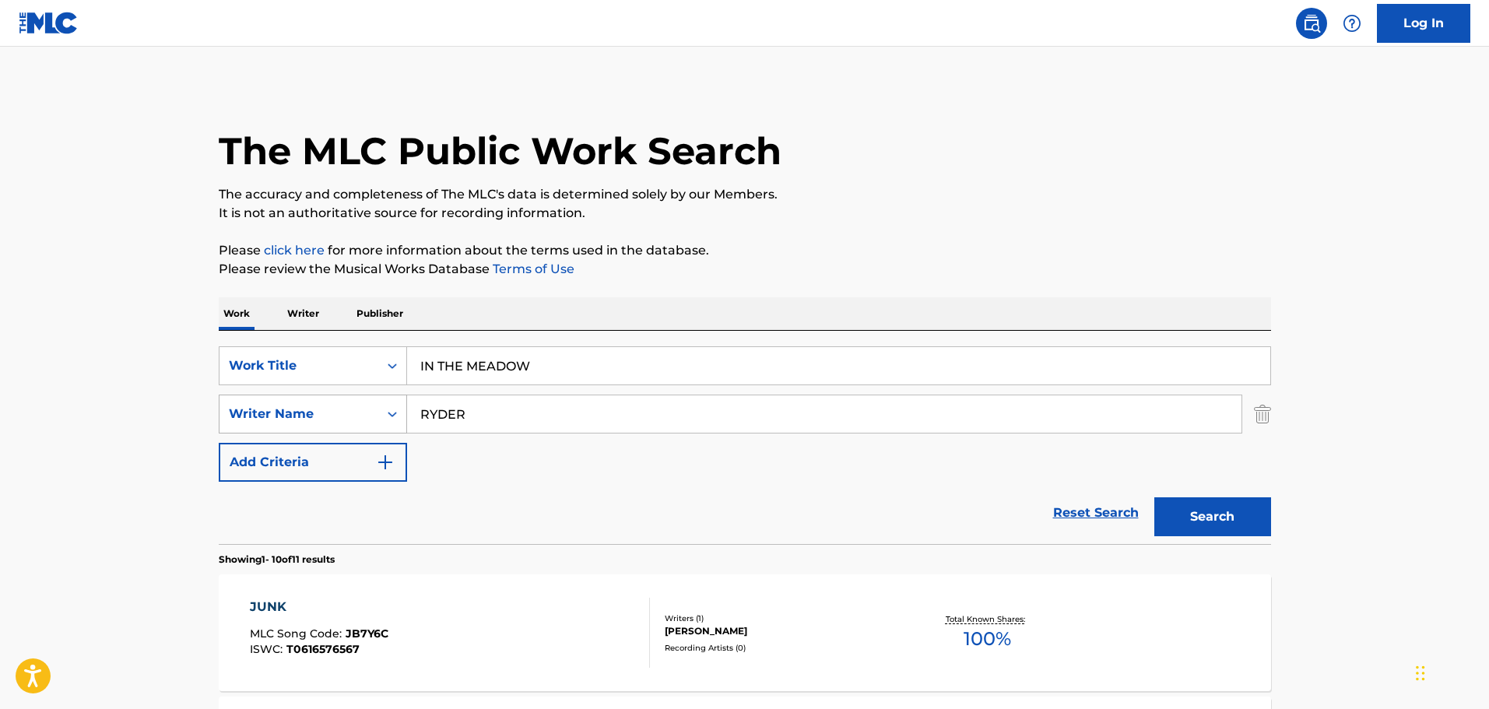
click at [398, 395] on div "SearchWithCriteriad8425dbf-7328-4c63-a8d4-d81e9b360529 Writer Name [PERSON_NAME]" at bounding box center [745, 414] width 1052 height 39
type input "COUSIn"
click at [1154, 497] on button "Search" at bounding box center [1212, 516] width 117 height 39
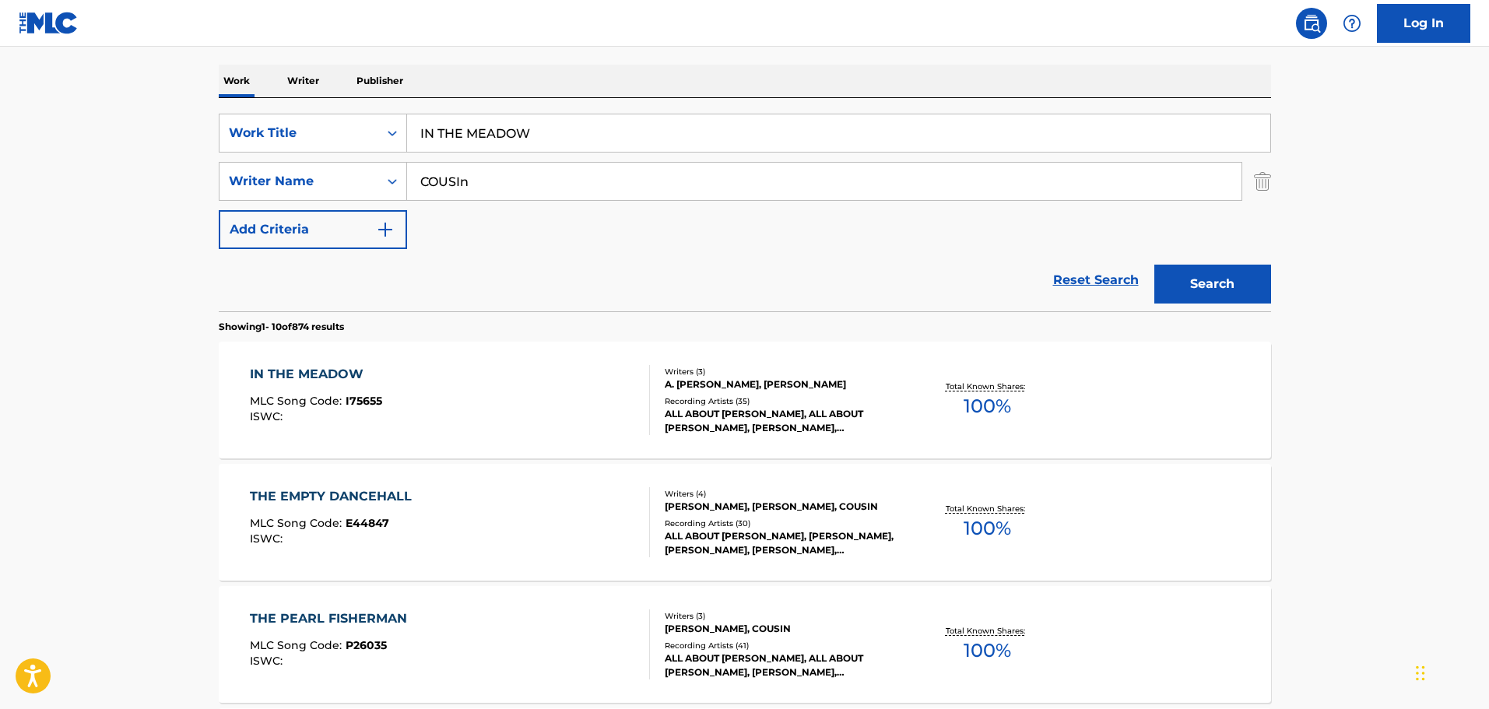
scroll to position [233, 0]
click at [506, 407] on div "IN THE MEADOW MLC Song Code : I75655 ISWC :" at bounding box center [450, 399] width 400 height 70
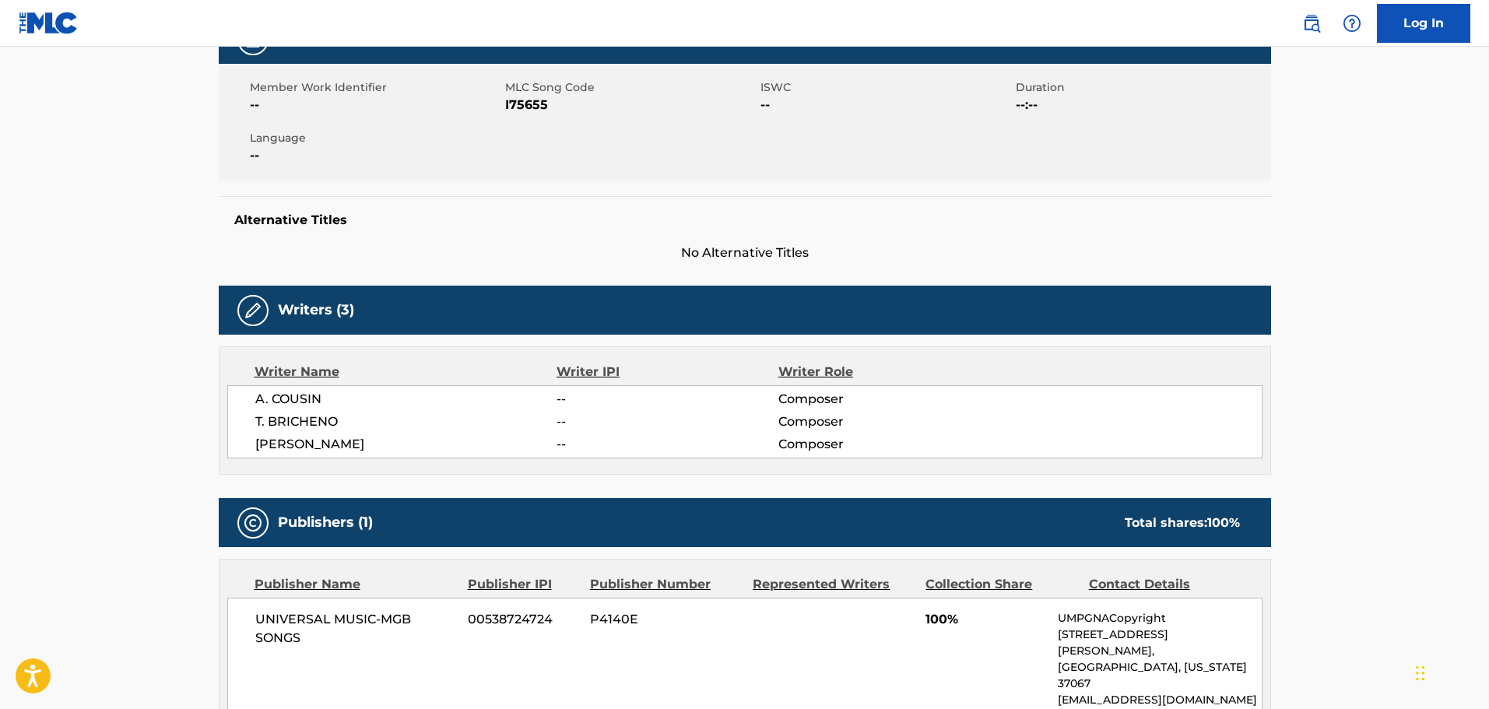
scroll to position [311, 0]
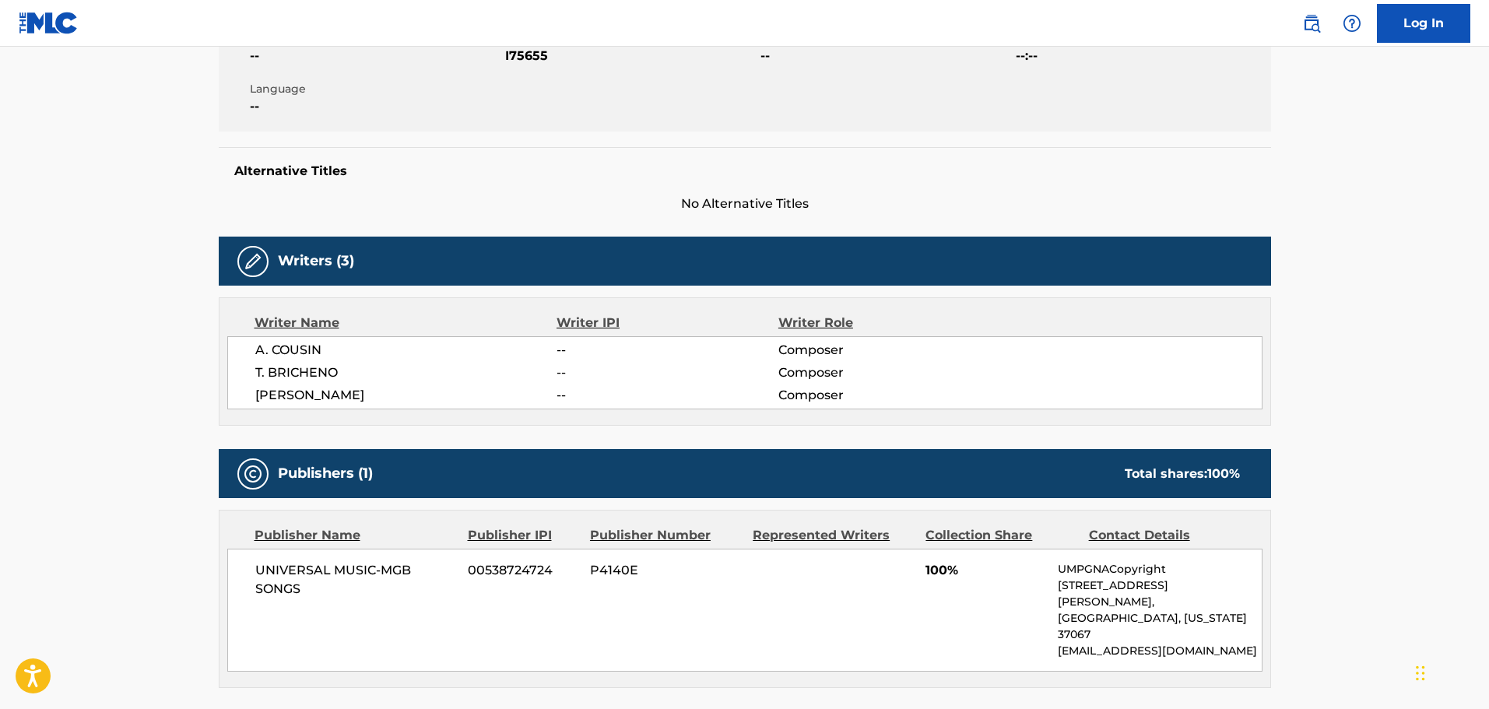
click at [727, 259] on div "Writers (3)" at bounding box center [745, 261] width 1052 height 49
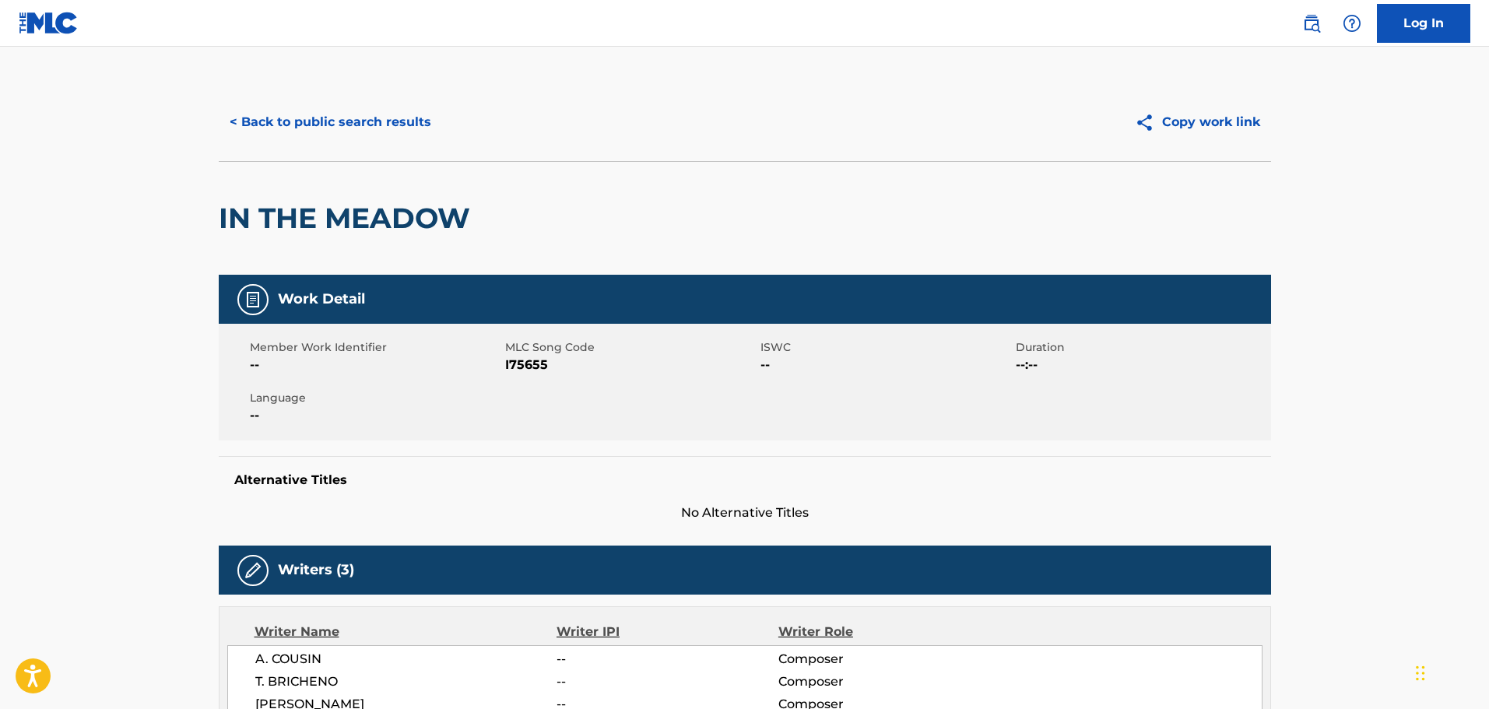
scroll to position [0, 0]
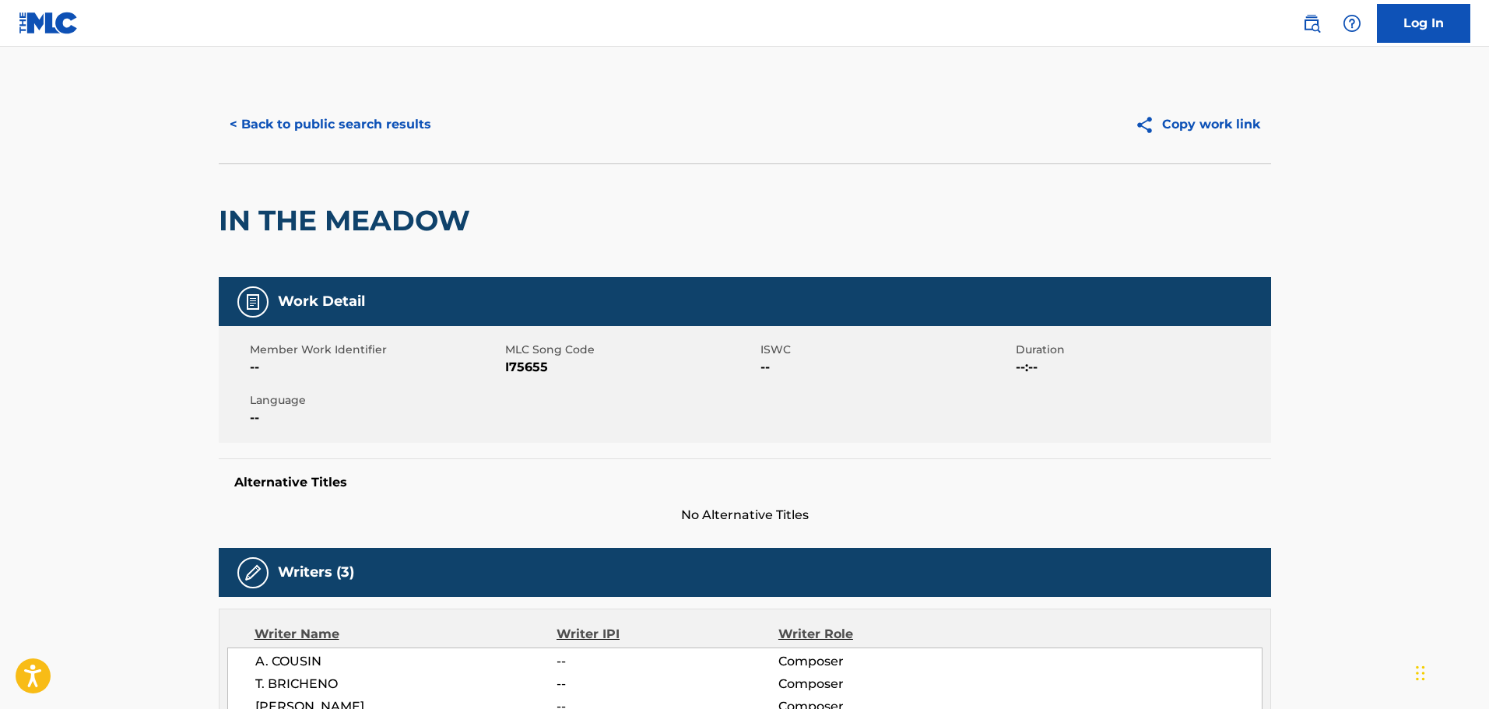
click at [520, 364] on span "I75655" at bounding box center [630, 367] width 251 height 19
copy span "I75655"
click at [402, 127] on button "< Back to public search results" at bounding box center [330, 124] width 223 height 39
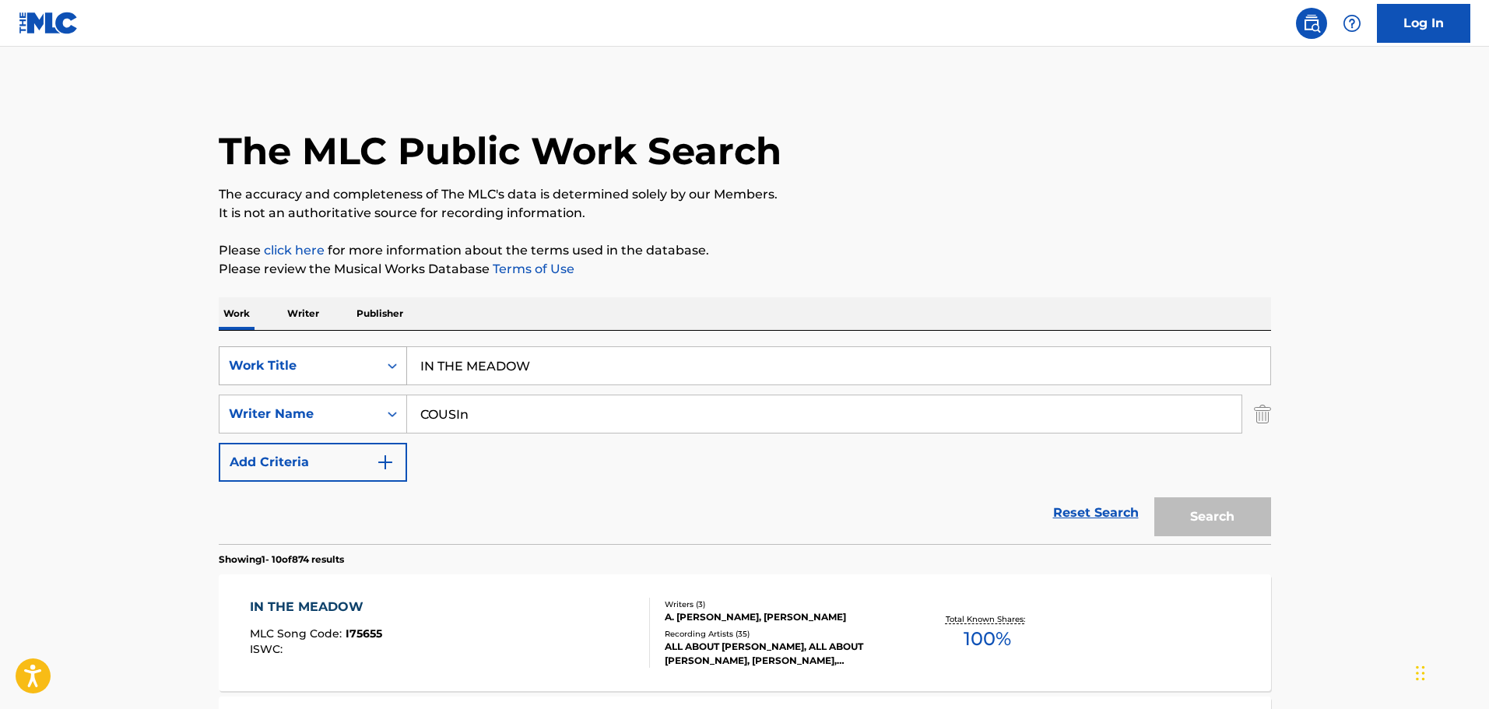
scroll to position [233, 0]
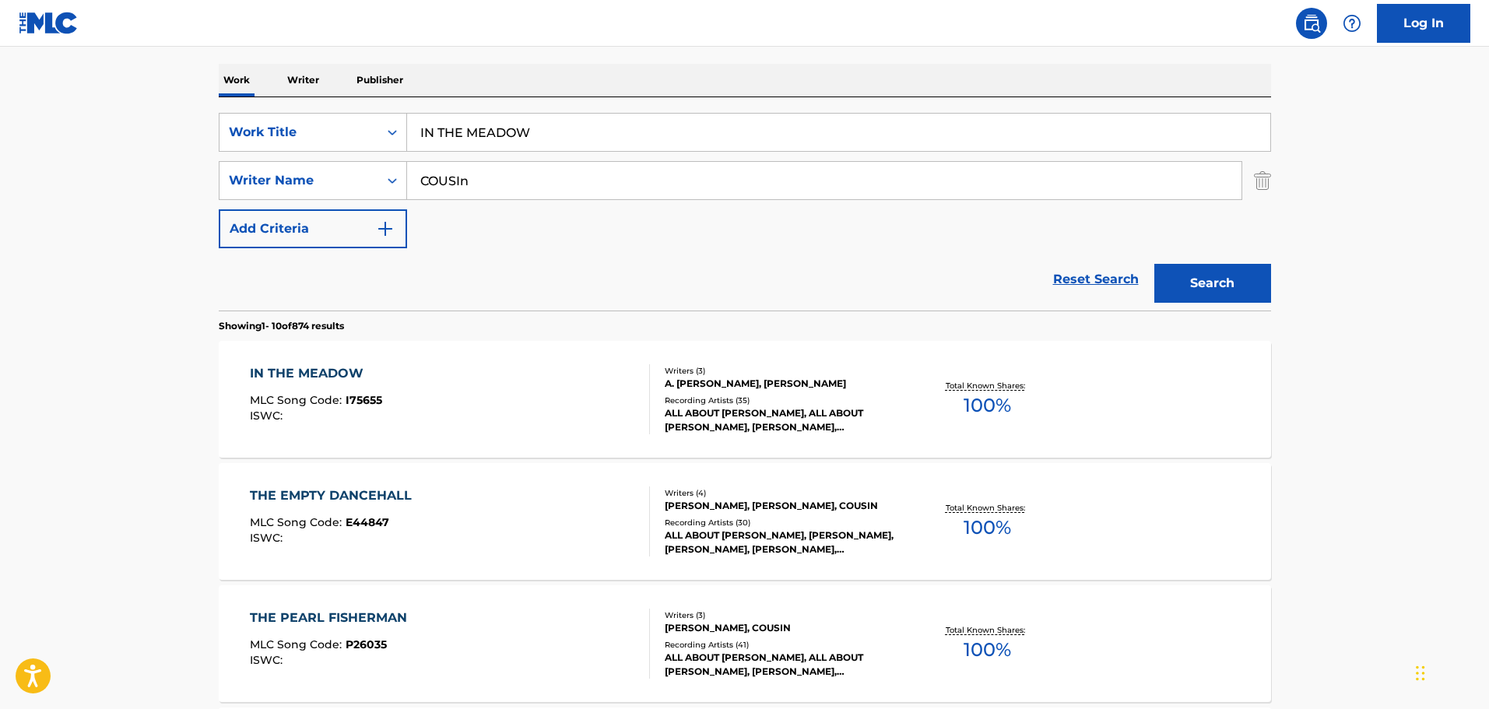
drag, startPoint x: 553, startPoint y: 131, endPoint x: 310, endPoint y: 96, distance: 246.1
paste input "METAL N"
type input "METAL NOW"
click at [547, 169] on input "COUSIn" at bounding box center [824, 180] width 834 height 37
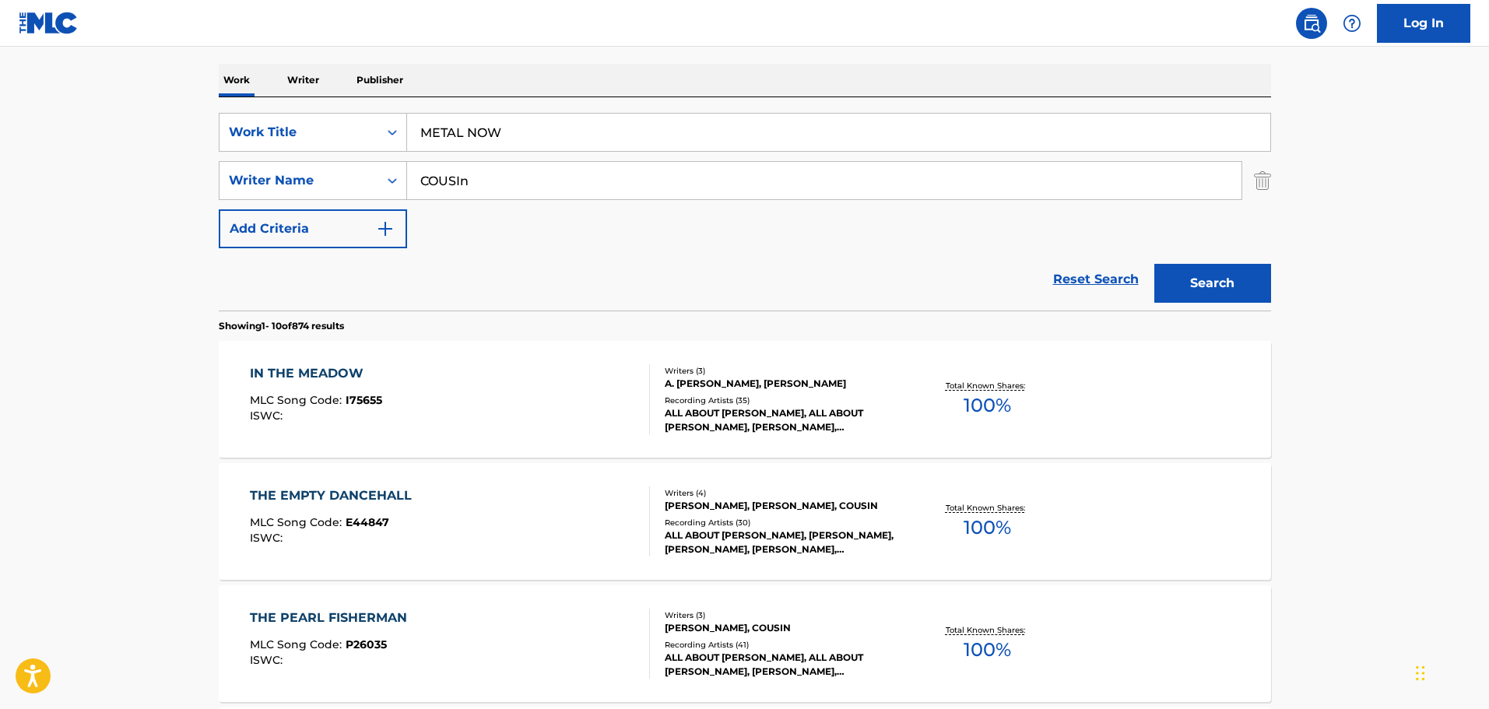
drag, startPoint x: 552, startPoint y: 173, endPoint x: 299, endPoint y: 107, distance: 261.3
click at [276, 107] on div "SearchWithCriteria1cf6290a-1c8e-4dba-9092-85a11a37121d Work Title METAL NOW Sea…" at bounding box center [745, 203] width 1052 height 213
paste input "SACHS"
type input "SACHS"
drag, startPoint x: 1224, startPoint y: 302, endPoint x: 1216, endPoint y: 290, distance: 13.6
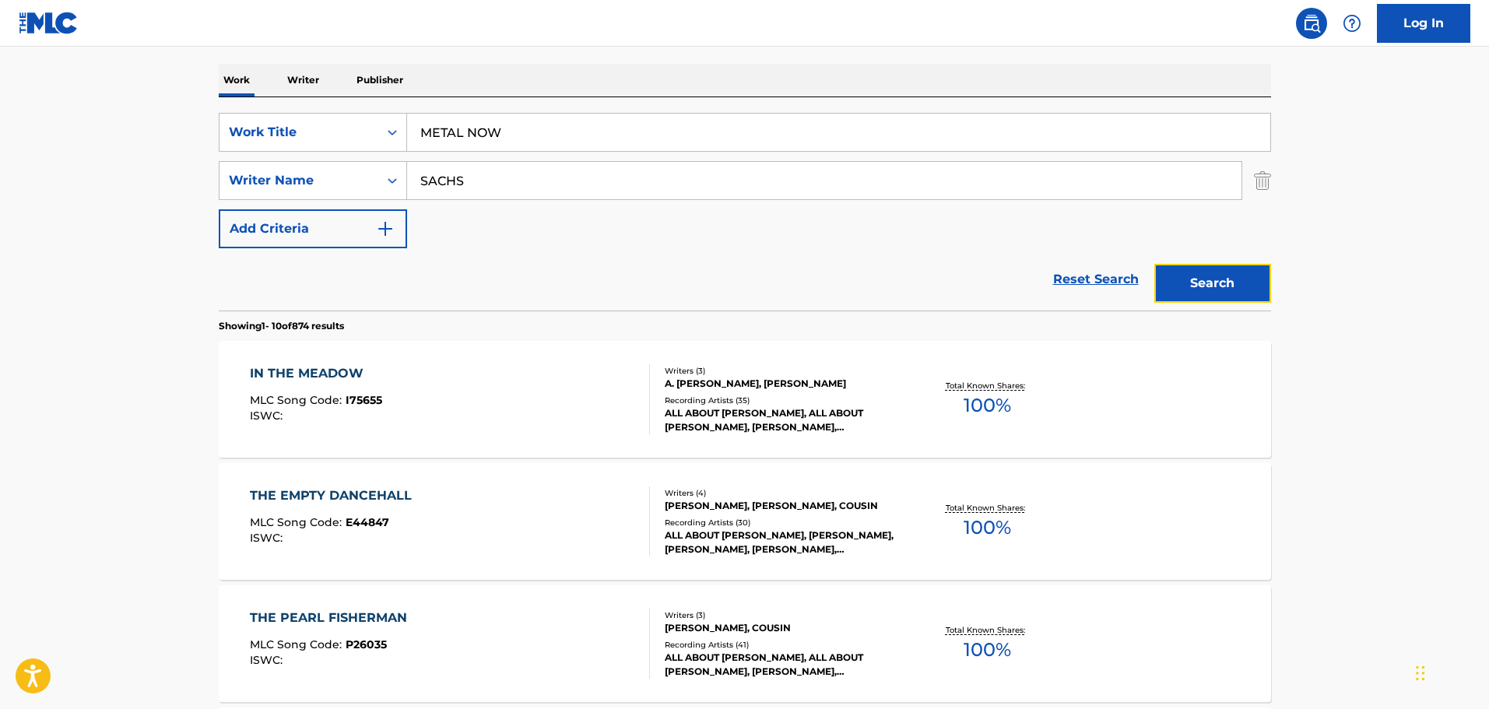
click at [1220, 297] on button "Search" at bounding box center [1212, 283] width 117 height 39
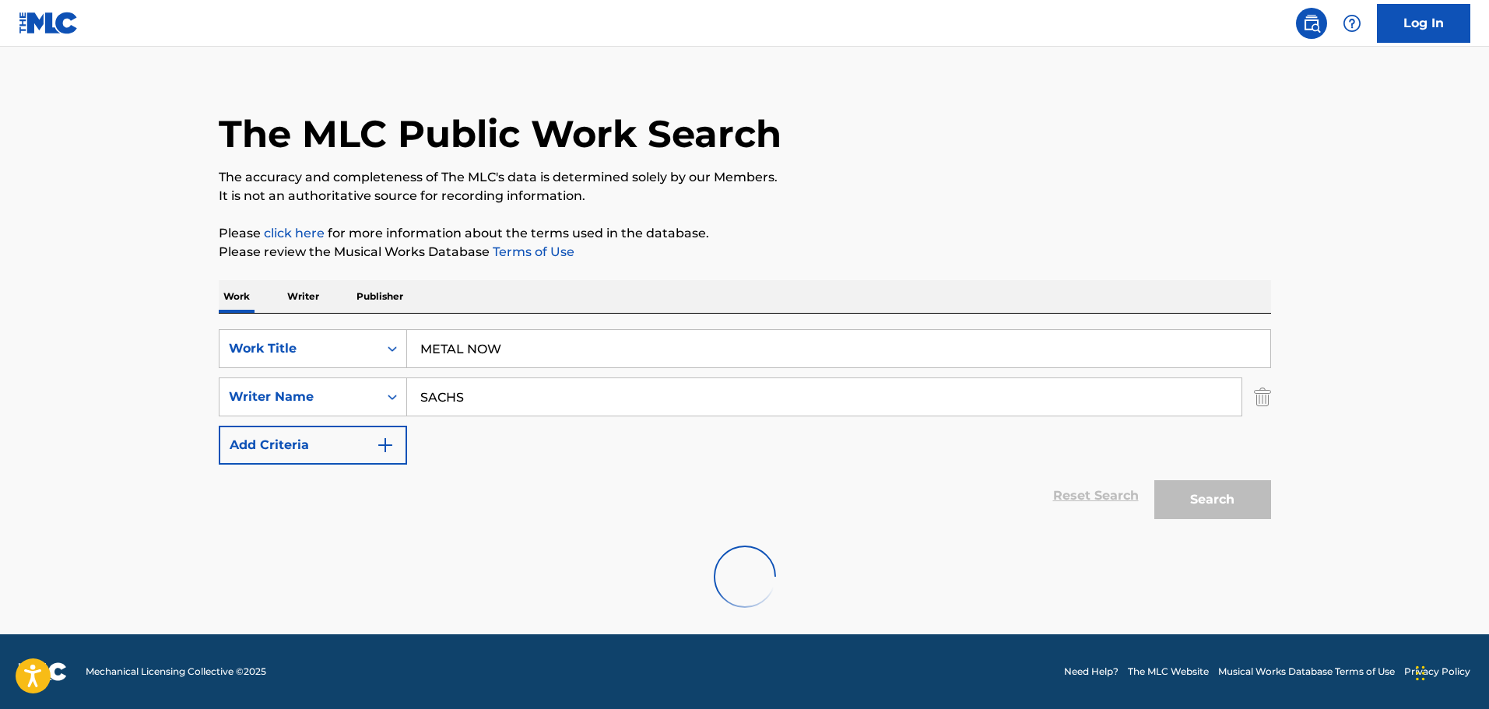
scroll to position [138, 0]
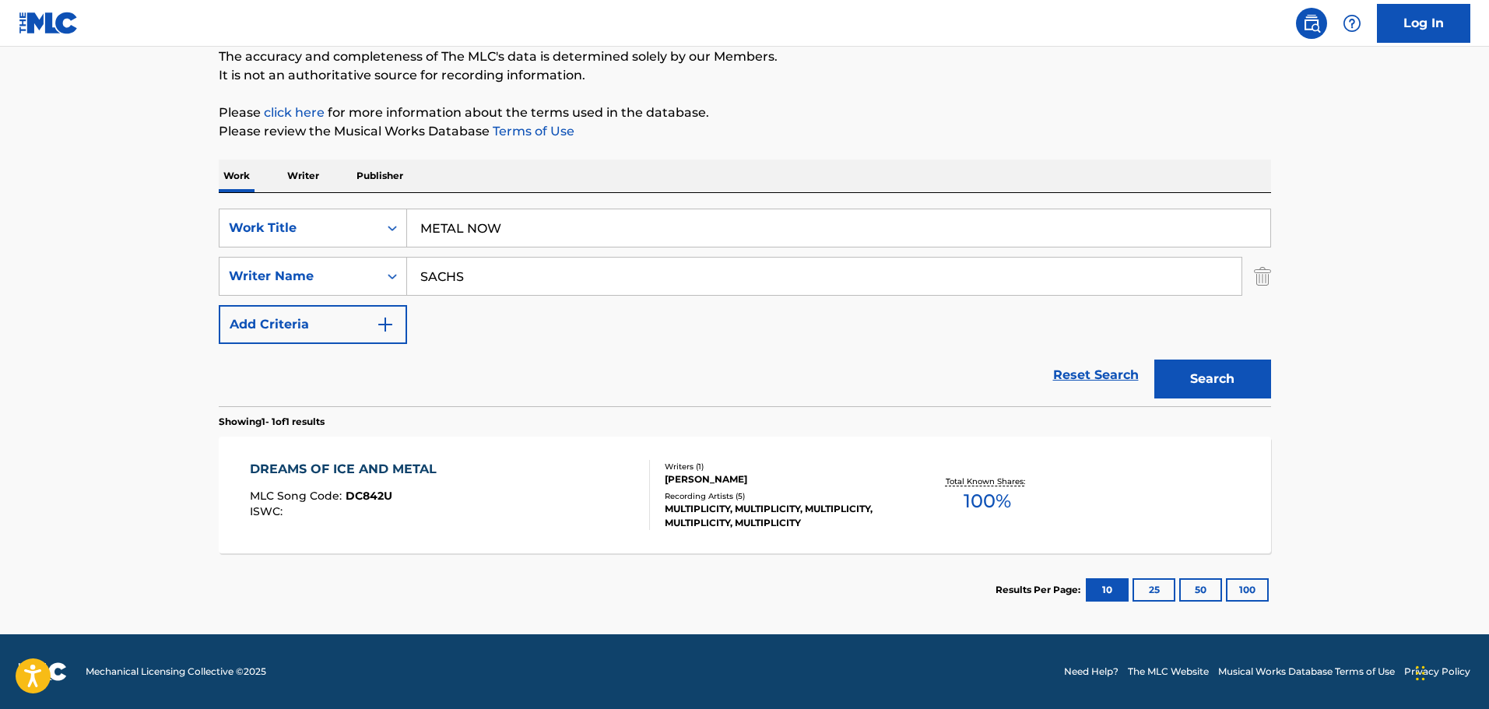
click at [453, 352] on div "Reset Search Search" at bounding box center [745, 375] width 1052 height 62
drag, startPoint x: 485, startPoint y: 205, endPoint x: 515, endPoint y: 216, distance: 32.3
click at [485, 205] on div "SearchWithCriteria1cf6290a-1c8e-4dba-9092-85a11a37121d Work Title METAL NOW Sea…" at bounding box center [745, 299] width 1052 height 213
drag, startPoint x: 549, startPoint y: 236, endPoint x: 281, endPoint y: 215, distance: 269.3
click at [283, 212] on div "SearchWithCriteria1cf6290a-1c8e-4dba-9092-85a11a37121d Work Title METAL NOW" at bounding box center [745, 228] width 1052 height 39
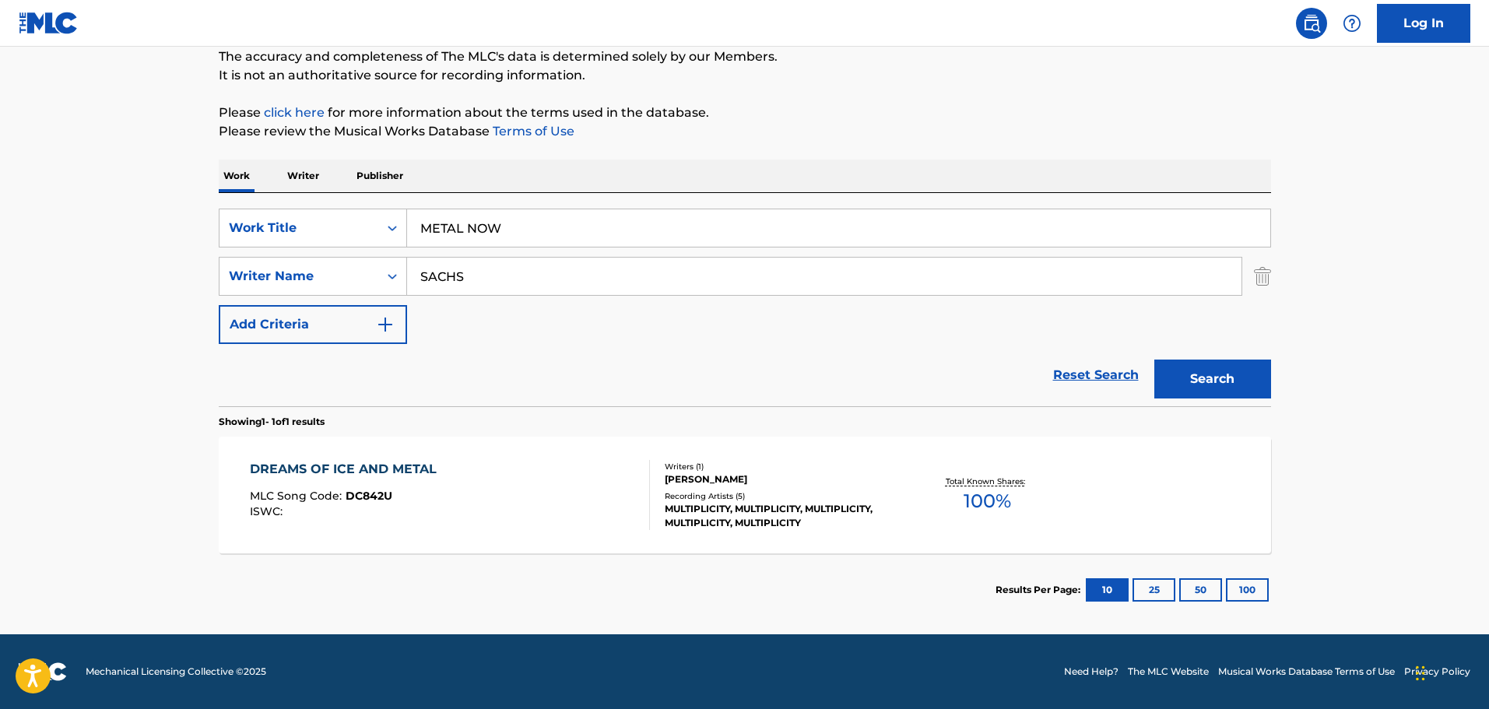
paste input "LA FAMILIA"
type input "LA FAMILIA"
click at [491, 272] on input "SACHS" at bounding box center [824, 276] width 834 height 37
drag, startPoint x: 498, startPoint y: 278, endPoint x: 289, endPoint y: 242, distance: 212.4
click at [290, 242] on div "SearchWithCriteria1cf6290a-1c8e-4dba-9092-85a11a37121d Work Title LA FAMILIA Se…" at bounding box center [745, 276] width 1052 height 135
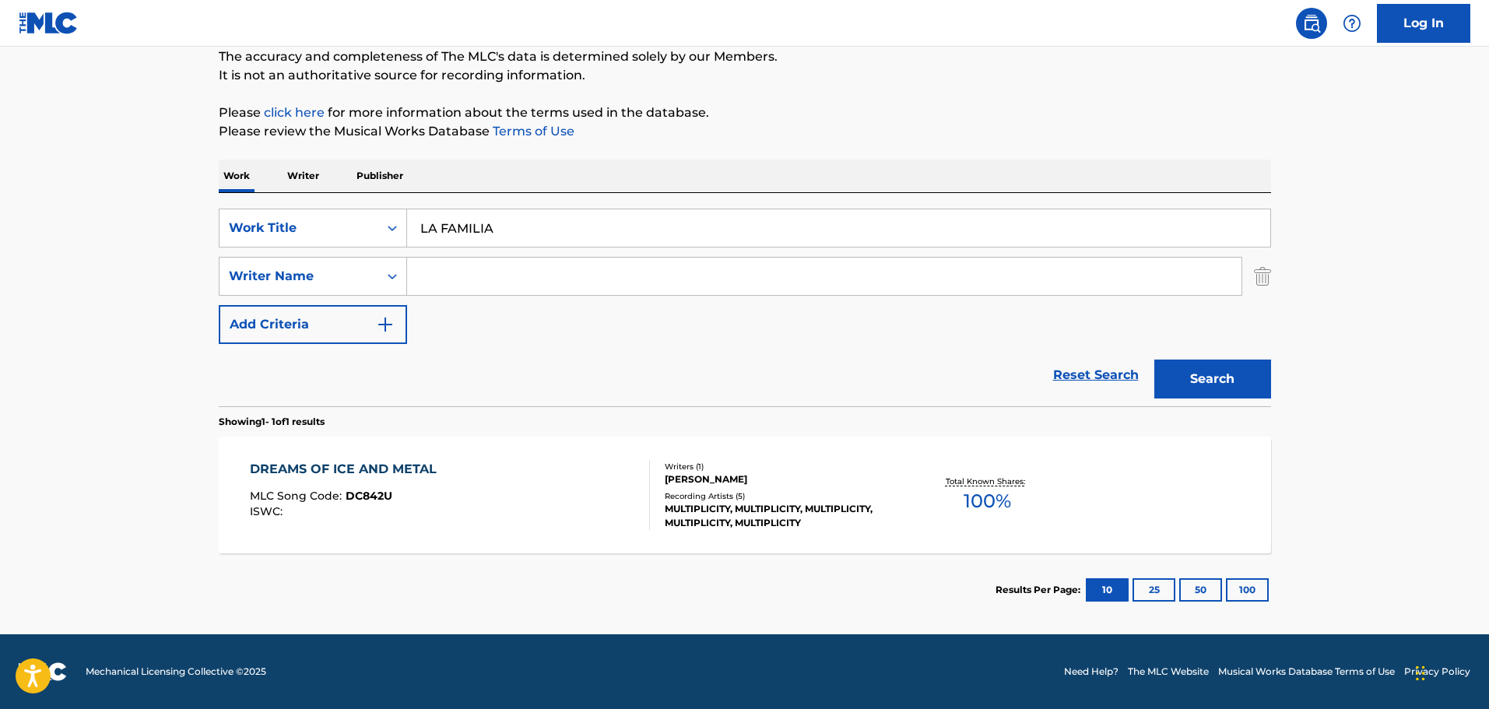
click at [435, 297] on div "SearchWithCriteria1cf6290a-1c8e-4dba-9092-85a11a37121d Work Title LA FAMILIA Se…" at bounding box center [745, 276] width 1052 height 135
click at [464, 275] on input "Search Form" at bounding box center [824, 276] width 834 height 37
paste input "[PERSON_NAME]"
type input "[PERSON_NAME]"
click at [1256, 373] on button "Search" at bounding box center [1212, 379] width 117 height 39
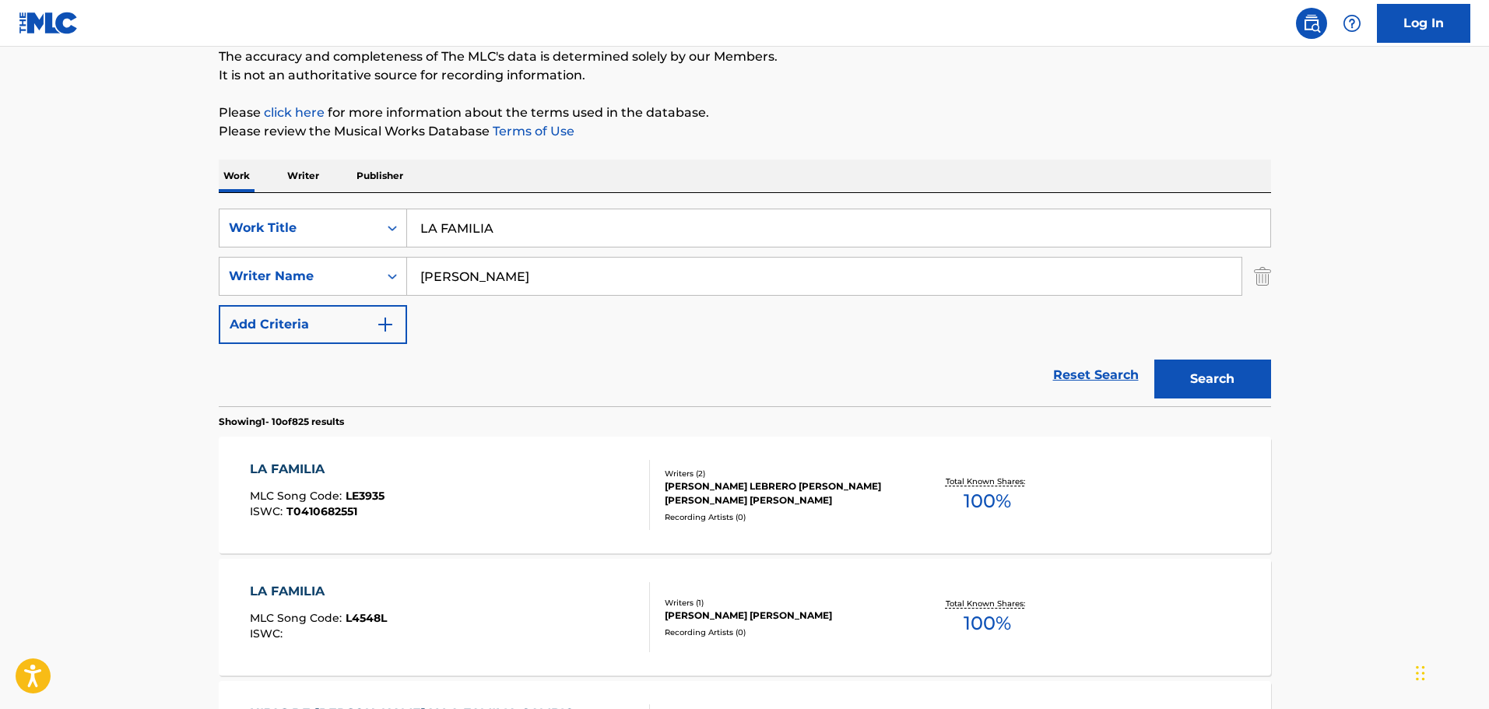
click at [582, 388] on div "Reset Search Search" at bounding box center [745, 375] width 1052 height 62
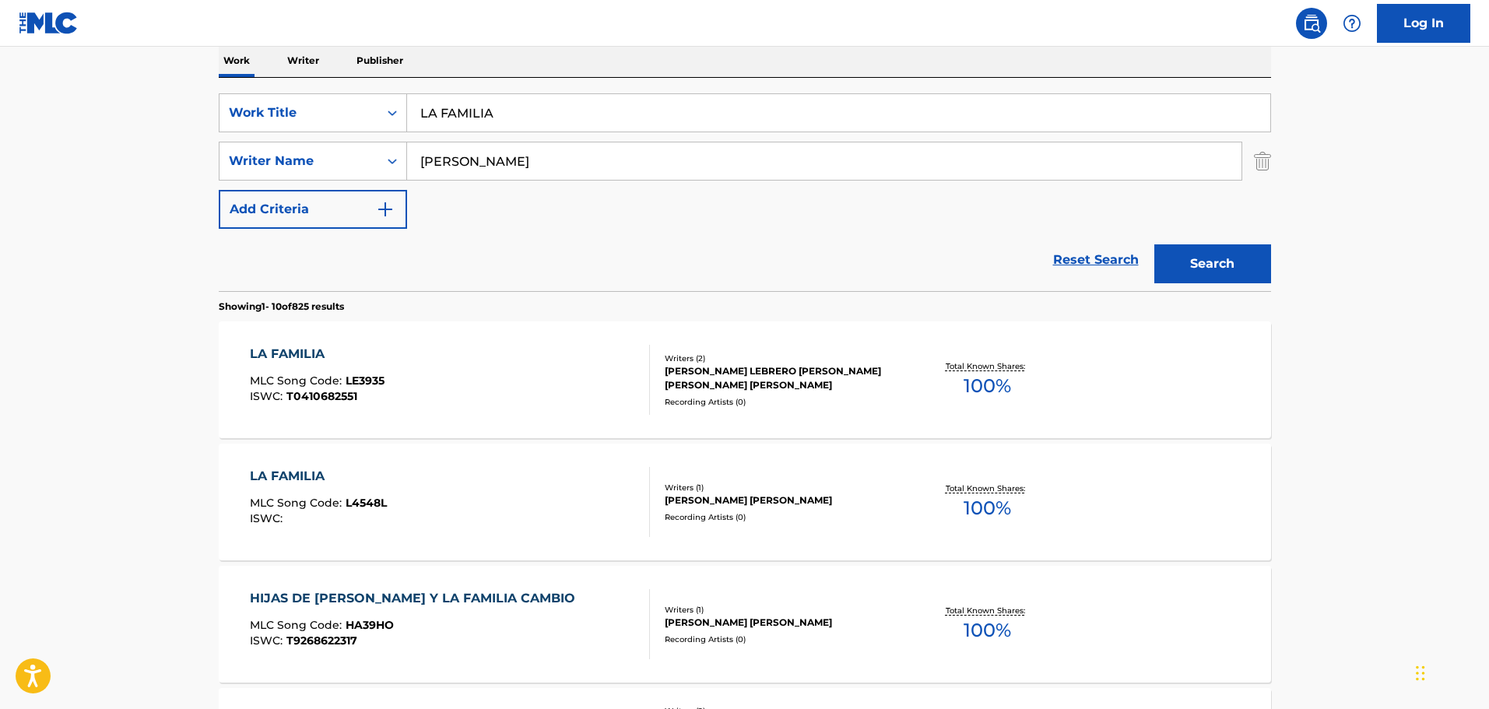
scroll to position [293, 0]
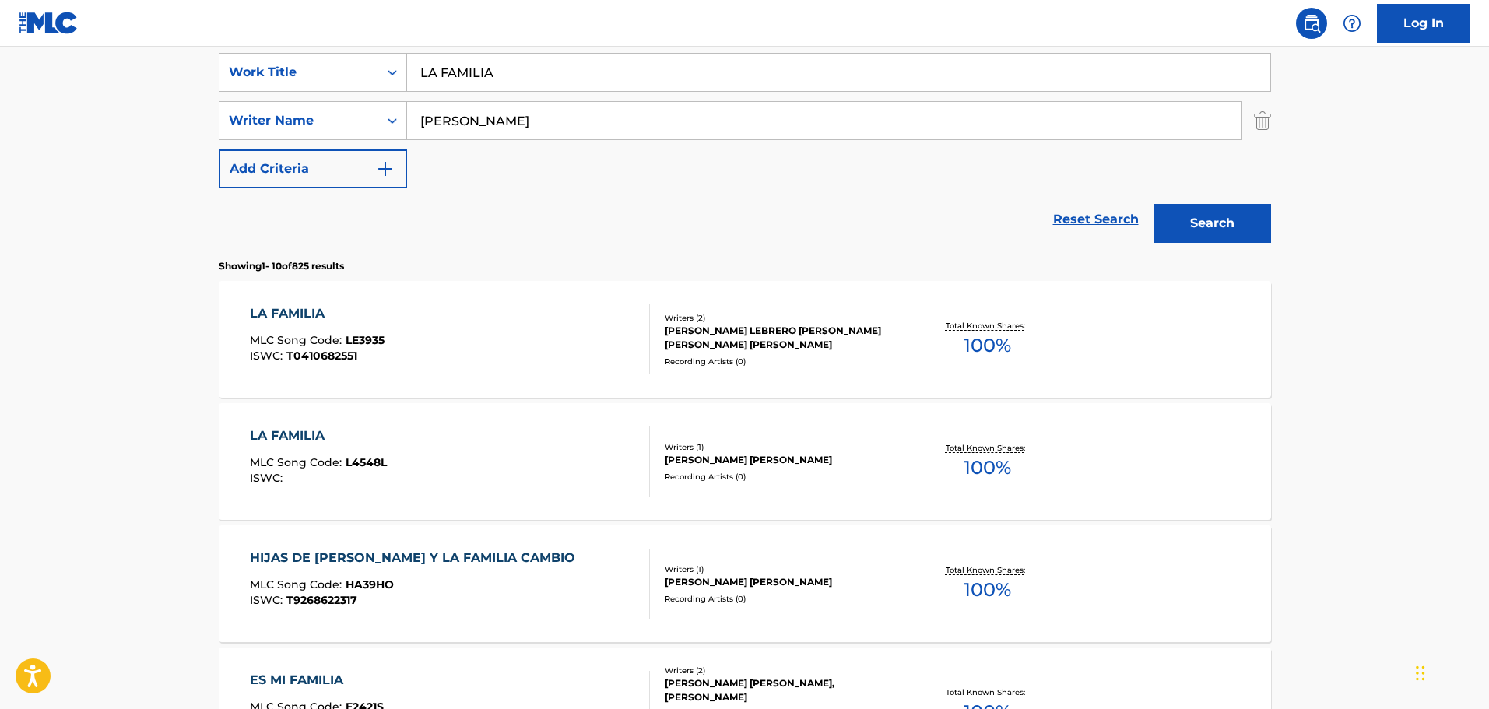
click at [560, 465] on div "LA FAMILIA MLC Song Code : L4548L ISWC :" at bounding box center [450, 462] width 400 height 70
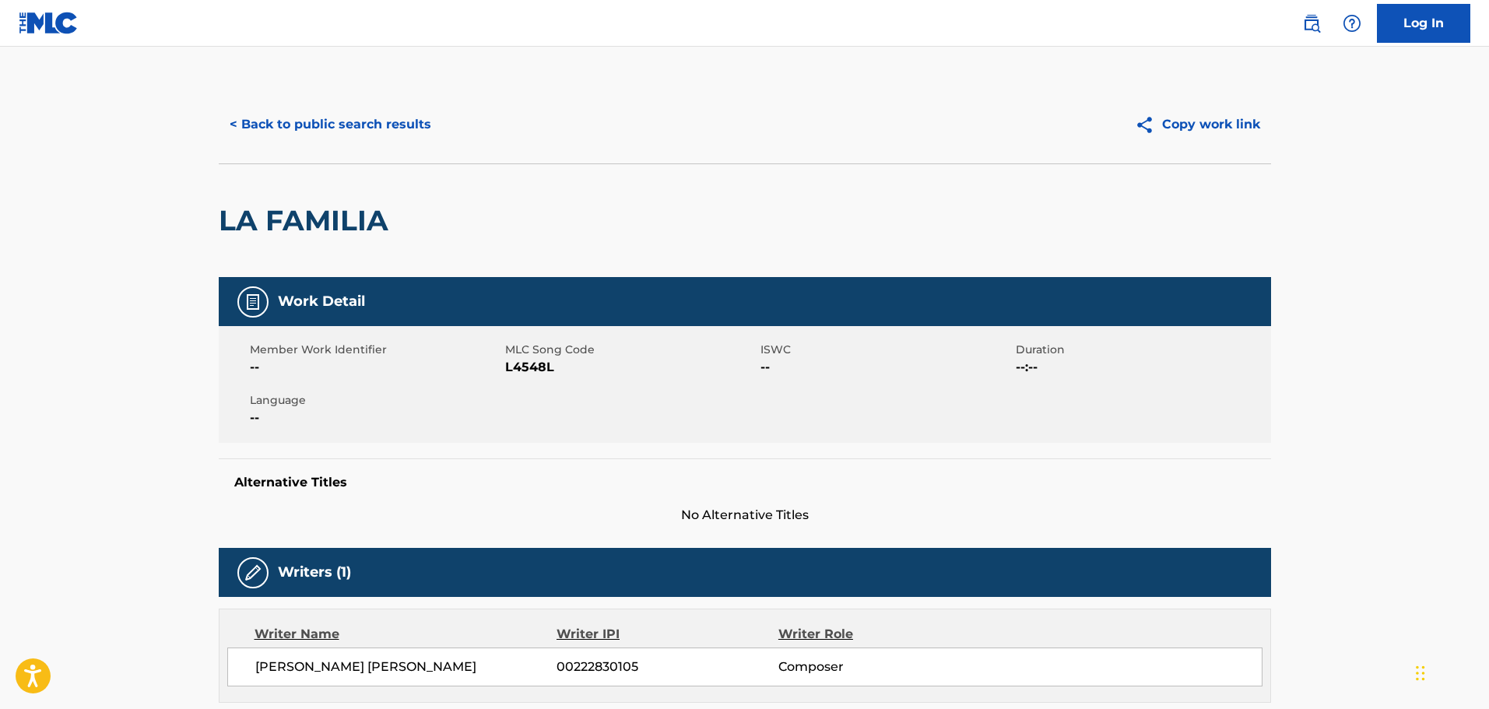
click at [515, 371] on span "L4548L" at bounding box center [630, 367] width 251 height 19
click at [514, 371] on span "L4548L" at bounding box center [630, 367] width 251 height 19
copy span "L4548L"
click at [542, 383] on div "Member Work Identifier -- MLC Song Code L4548L ISWC -- Duration --:-- Language …" at bounding box center [745, 384] width 1052 height 117
click at [372, 125] on button "< Back to public search results" at bounding box center [330, 124] width 223 height 39
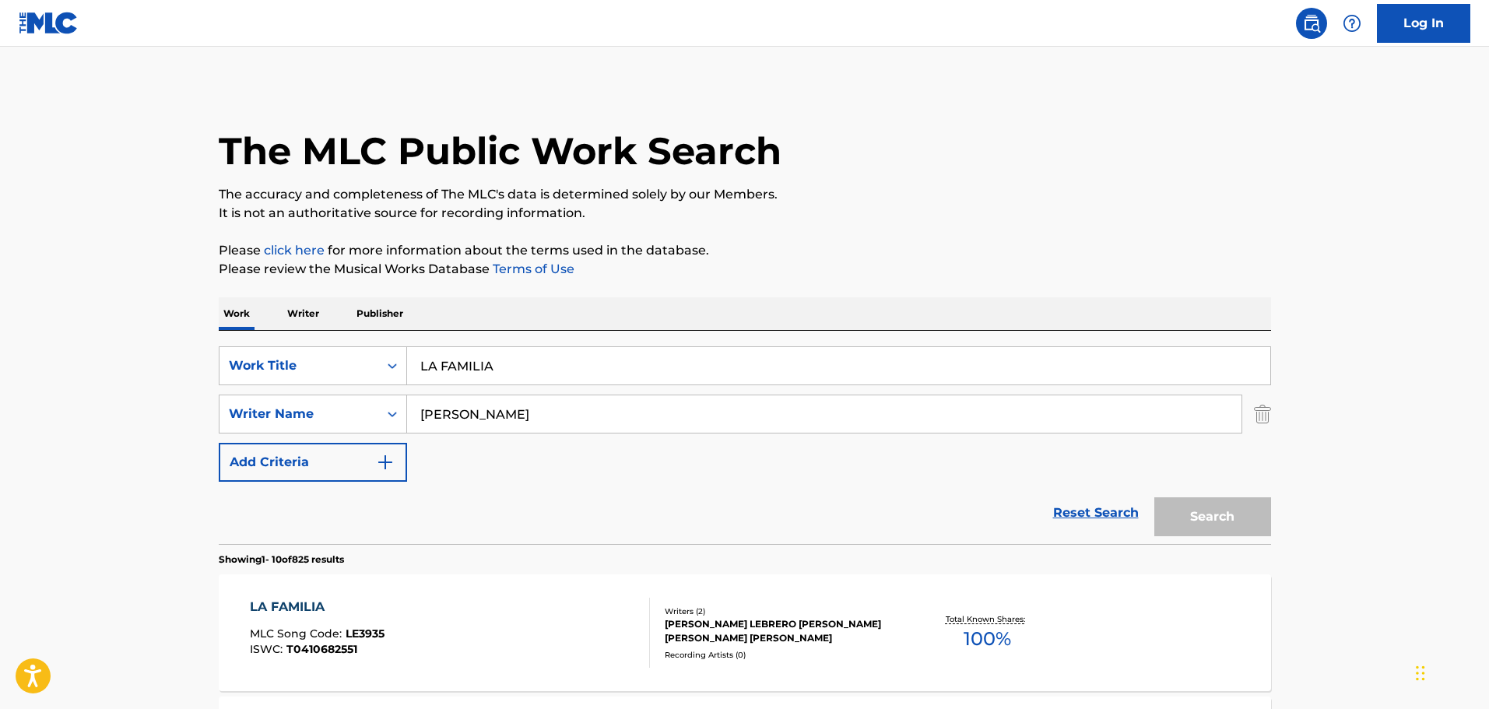
scroll to position [293, 0]
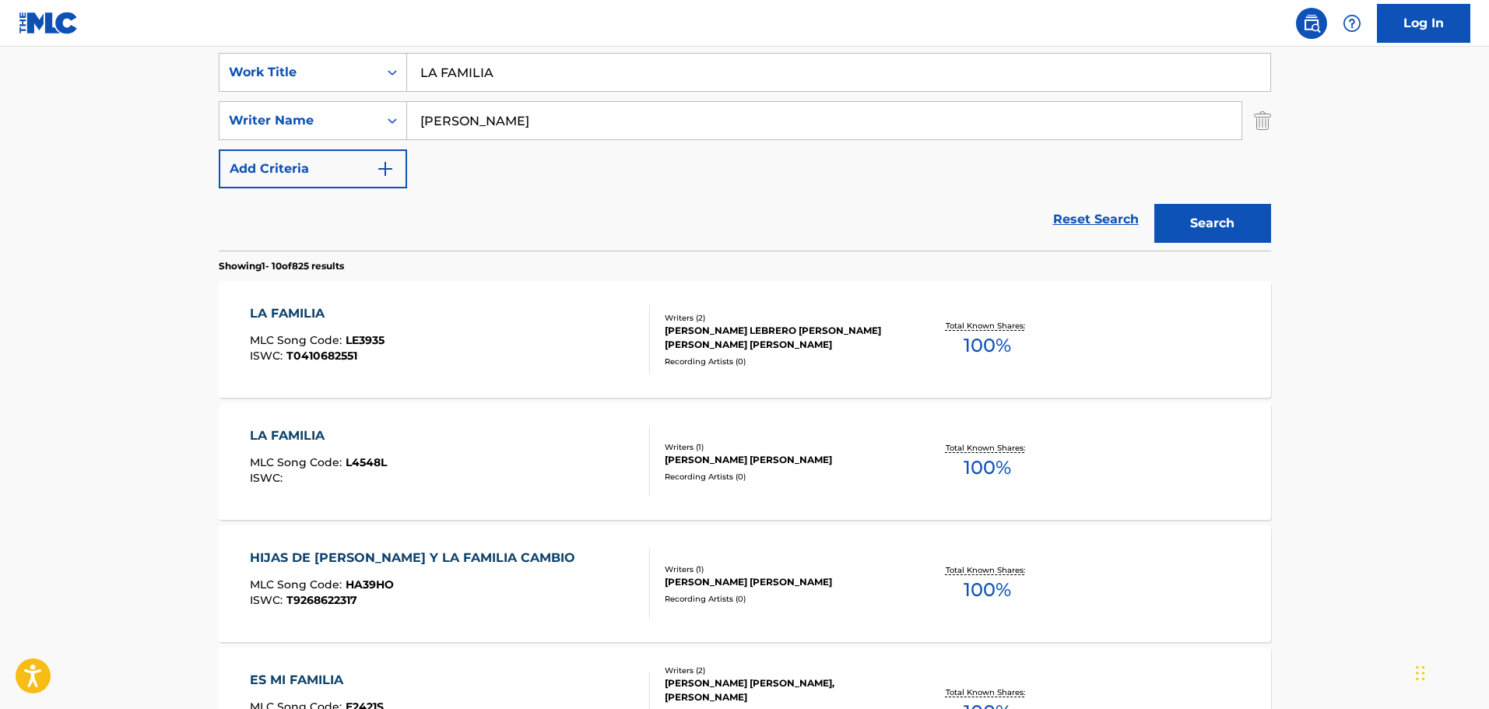
click at [498, 66] on input "LA FAMILIA" at bounding box center [838, 72] width 863 height 37
drag, startPoint x: 525, startPoint y: 70, endPoint x: 294, endPoint y: 44, distance: 231.8
click at [297, 44] on div "Log In The MLC Public Work Search The accuracy and completeness of The MLC's da…" at bounding box center [744, 684] width 1489 height 1954
paste input "THE MOON IS BLUE"
type input "THE MOON IS BLUE"
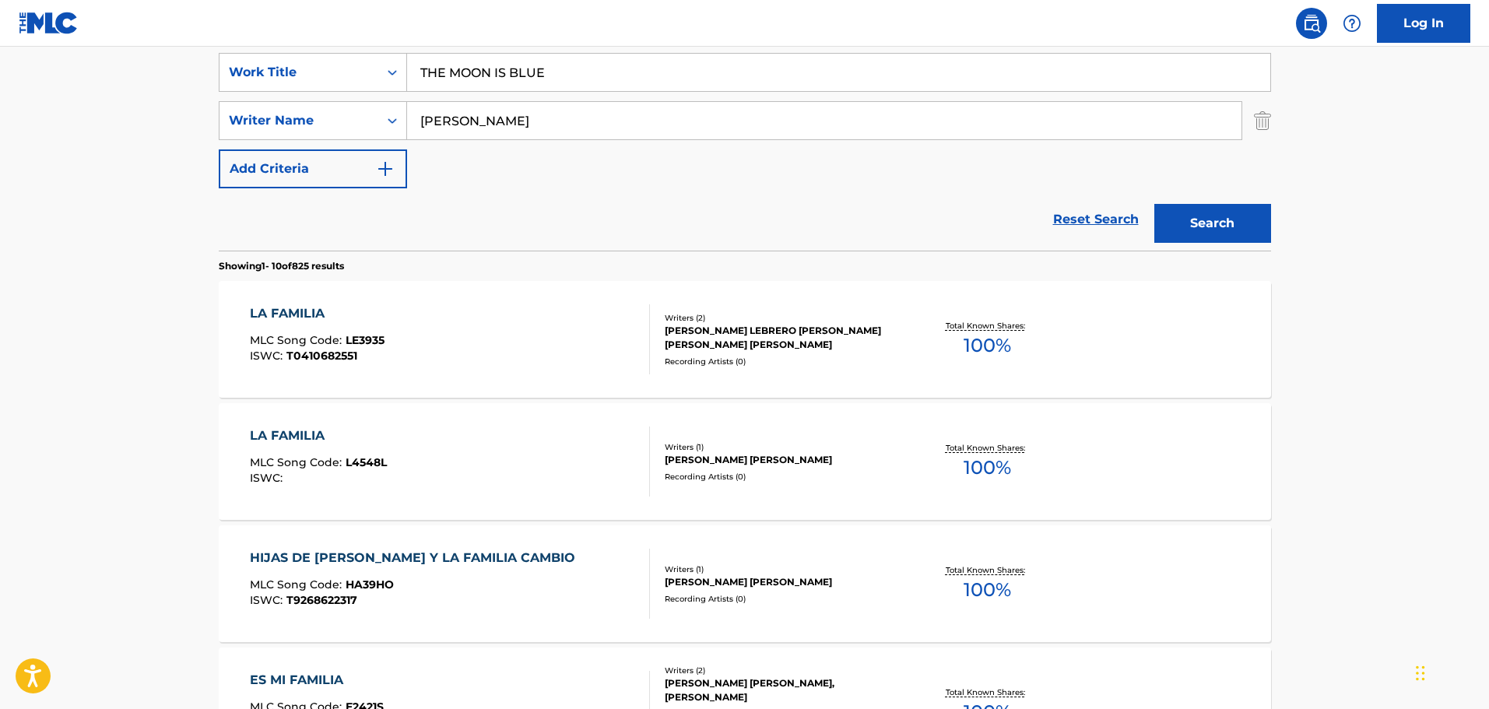
click at [571, 110] on input "[PERSON_NAME]" at bounding box center [824, 120] width 834 height 37
drag, startPoint x: 384, startPoint y: 85, endPoint x: 321, endPoint y: 83, distance: 63.9
click at [321, 82] on div "SearchWithCriteria1cf6290a-1c8e-4dba-9092-85a11a37121d Work Title THE MOON IS B…" at bounding box center [745, 120] width 1052 height 135
click at [474, 156] on div "SearchWithCriteria1cf6290a-1c8e-4dba-9092-85a11a37121d Work Title THE MOON IS B…" at bounding box center [745, 120] width 1052 height 135
click at [490, 123] on input "Search Form" at bounding box center [824, 120] width 834 height 37
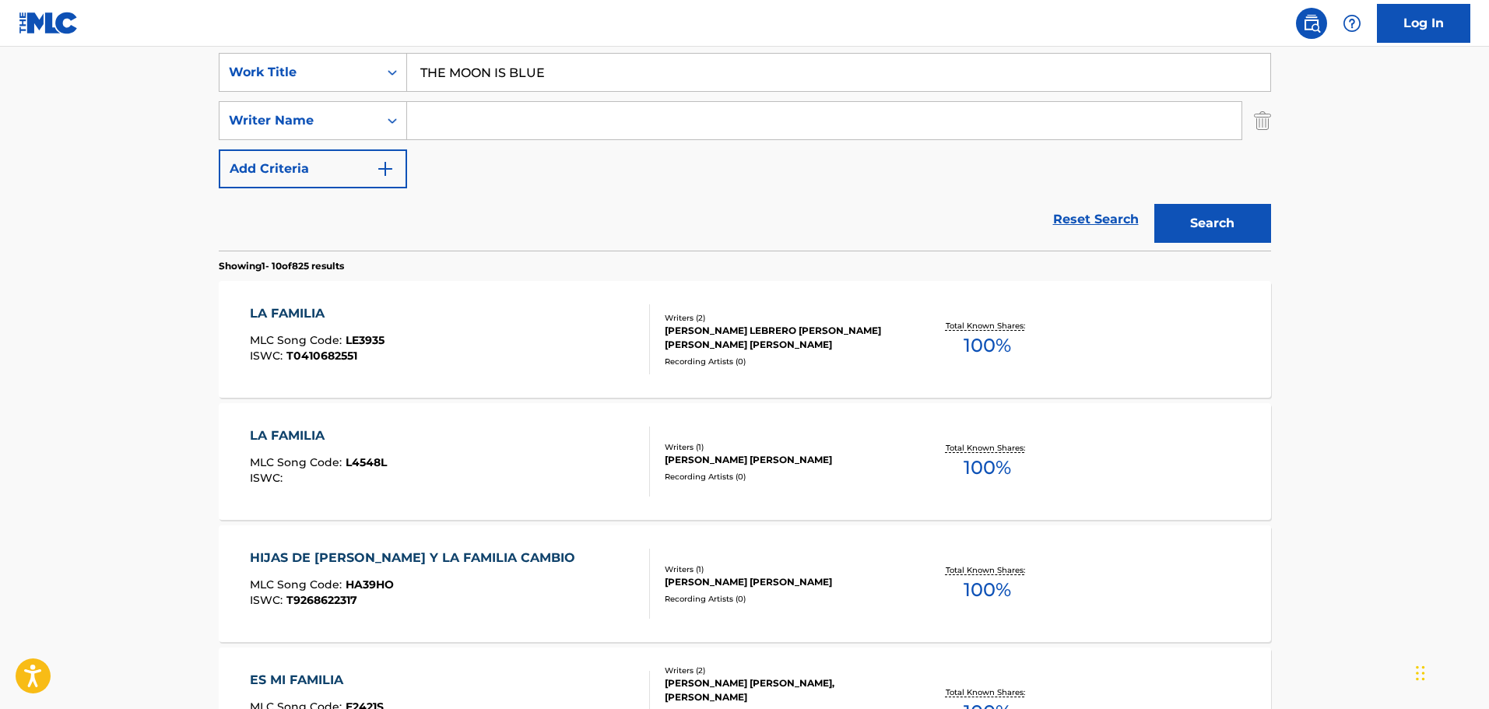
paste input "[PERSON_NAME]"
type input "[PERSON_NAME]"
click at [1229, 224] on button "Search" at bounding box center [1212, 223] width 117 height 39
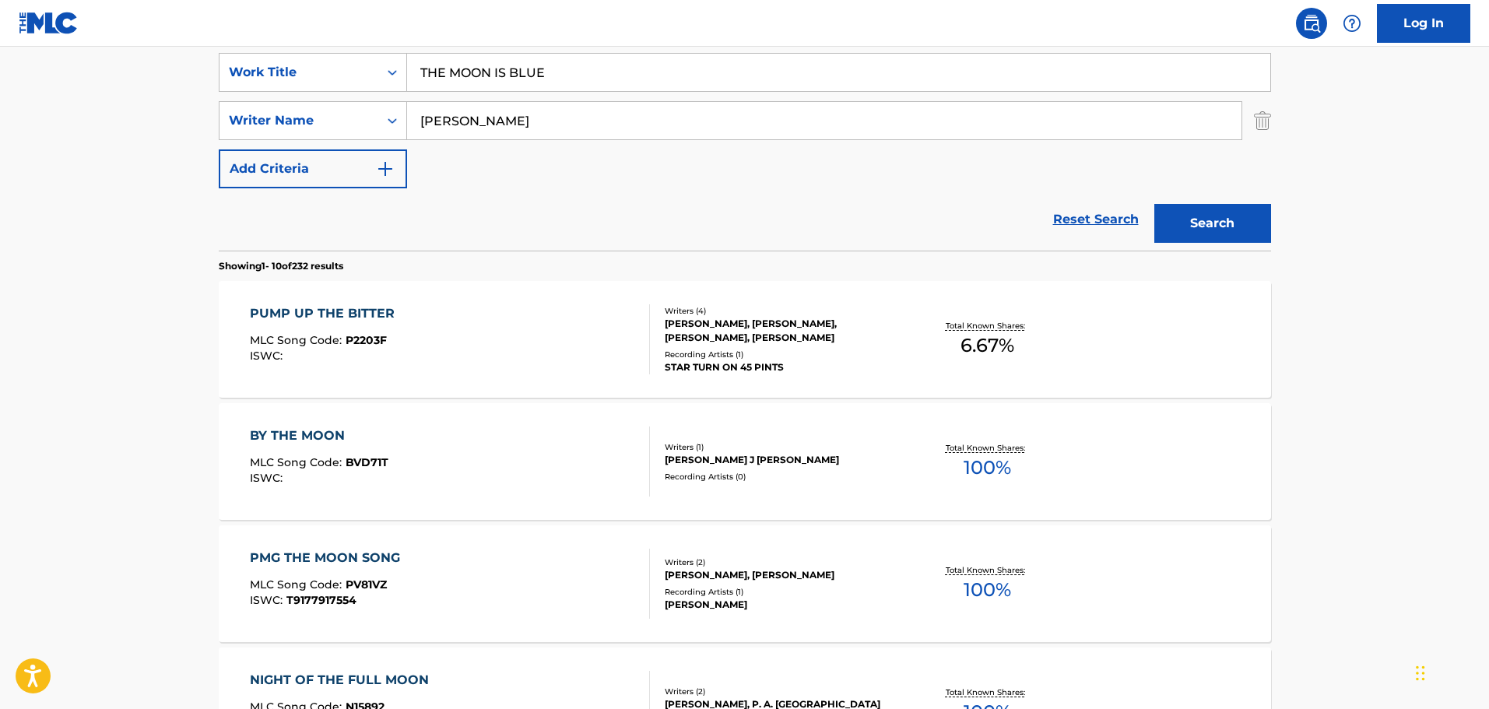
click at [661, 191] on div "Reset Search Search" at bounding box center [745, 219] width 1052 height 62
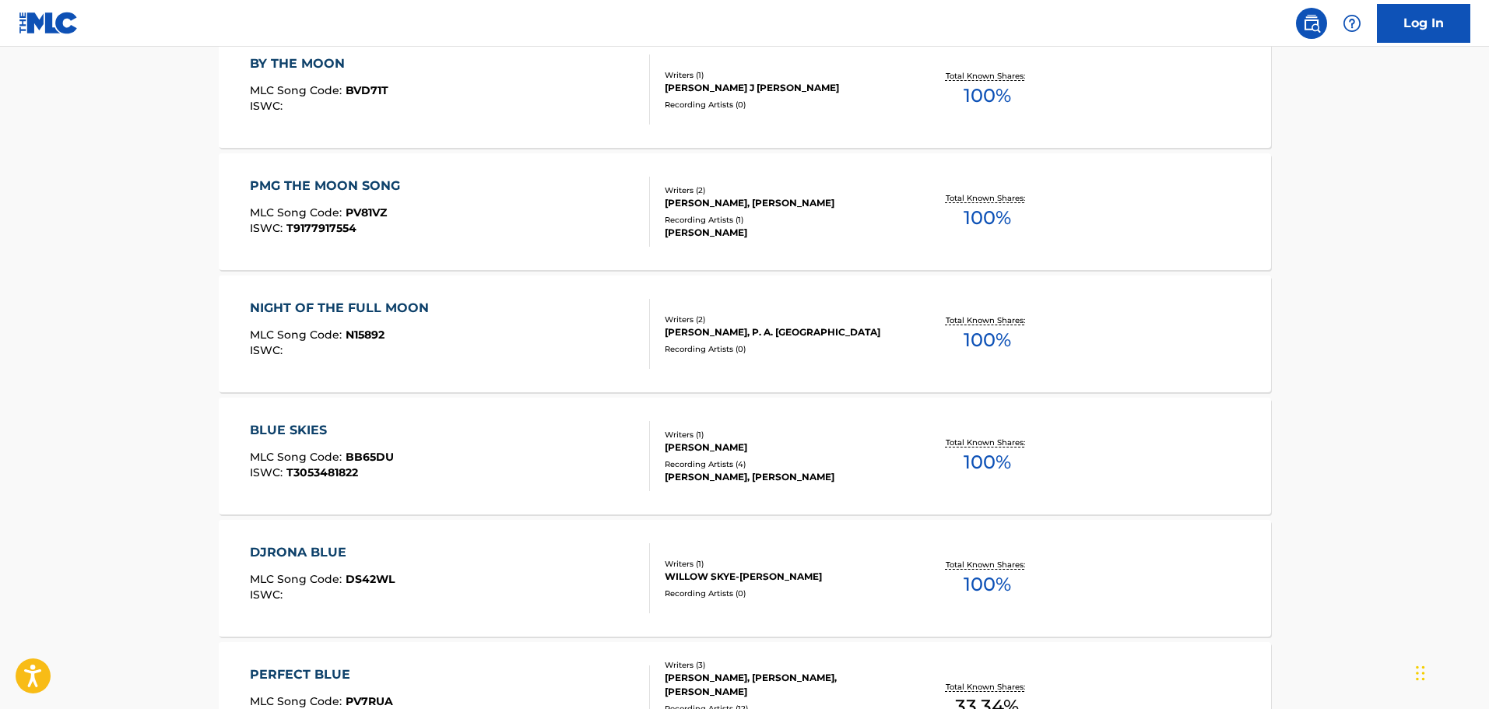
scroll to position [449, 0]
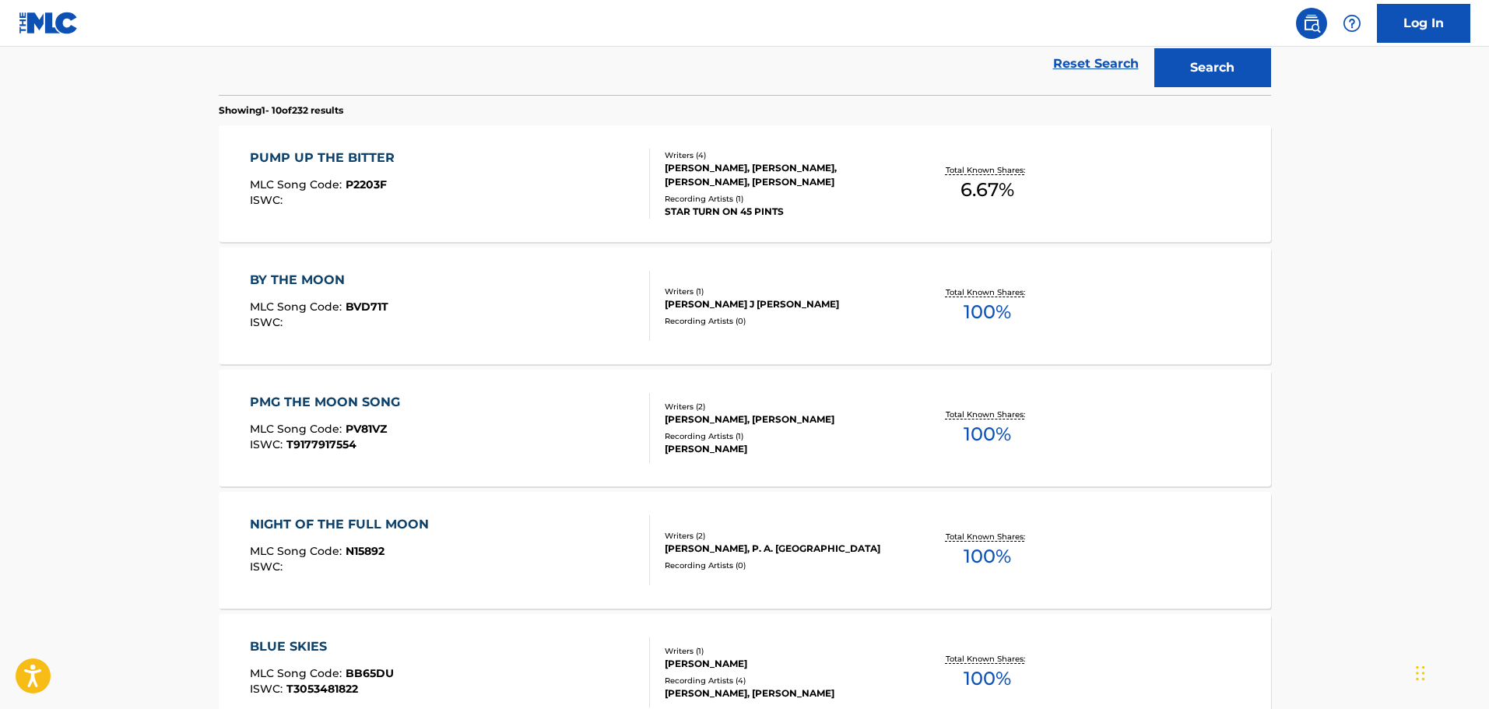
click at [510, 112] on section "Showing 1 - 10 of 232 results" at bounding box center [745, 106] width 1052 height 23
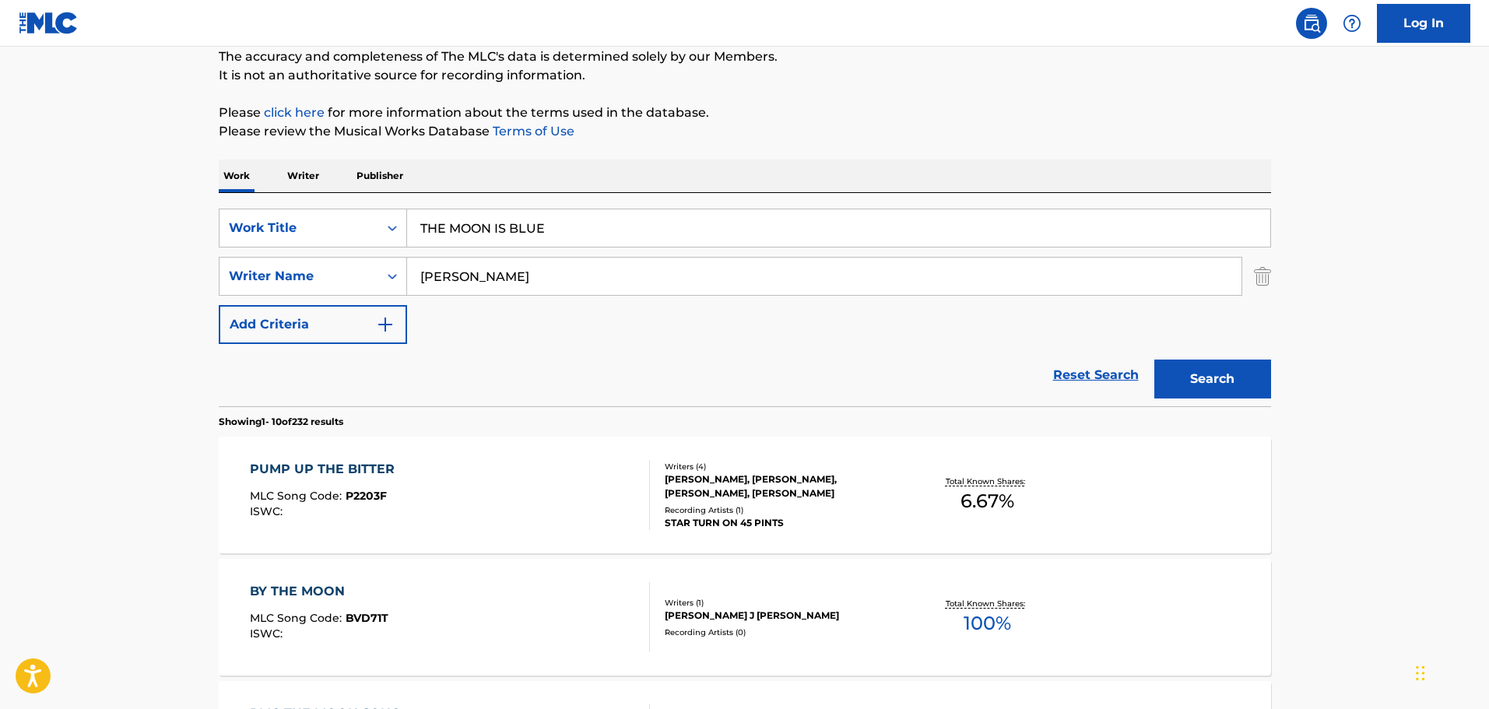
drag, startPoint x: 564, startPoint y: 221, endPoint x: 579, endPoint y: 233, distance: 18.8
click at [567, 223] on input "THE MOON IS BLUE" at bounding box center [838, 227] width 863 height 37
drag, startPoint x: 579, startPoint y: 233, endPoint x: 231, endPoint y: 191, distance: 350.3
paste input "HIGHWAY (UNDER CONSTRUCTION)"
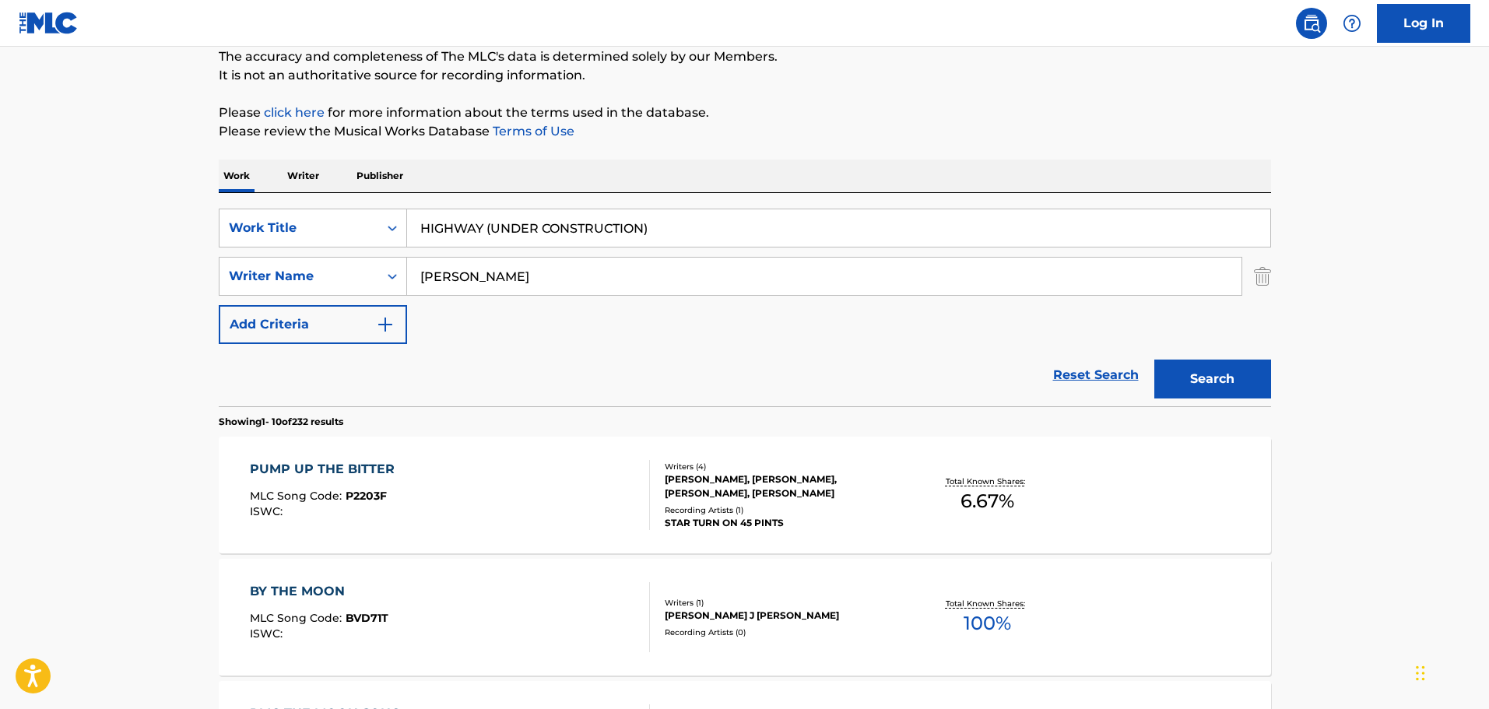
type input "HIGHWAY (UNDER CONSTRUCTION)"
click at [468, 275] on input "[PERSON_NAME]" at bounding box center [824, 276] width 834 height 37
click at [1228, 385] on button "Search" at bounding box center [1212, 379] width 117 height 39
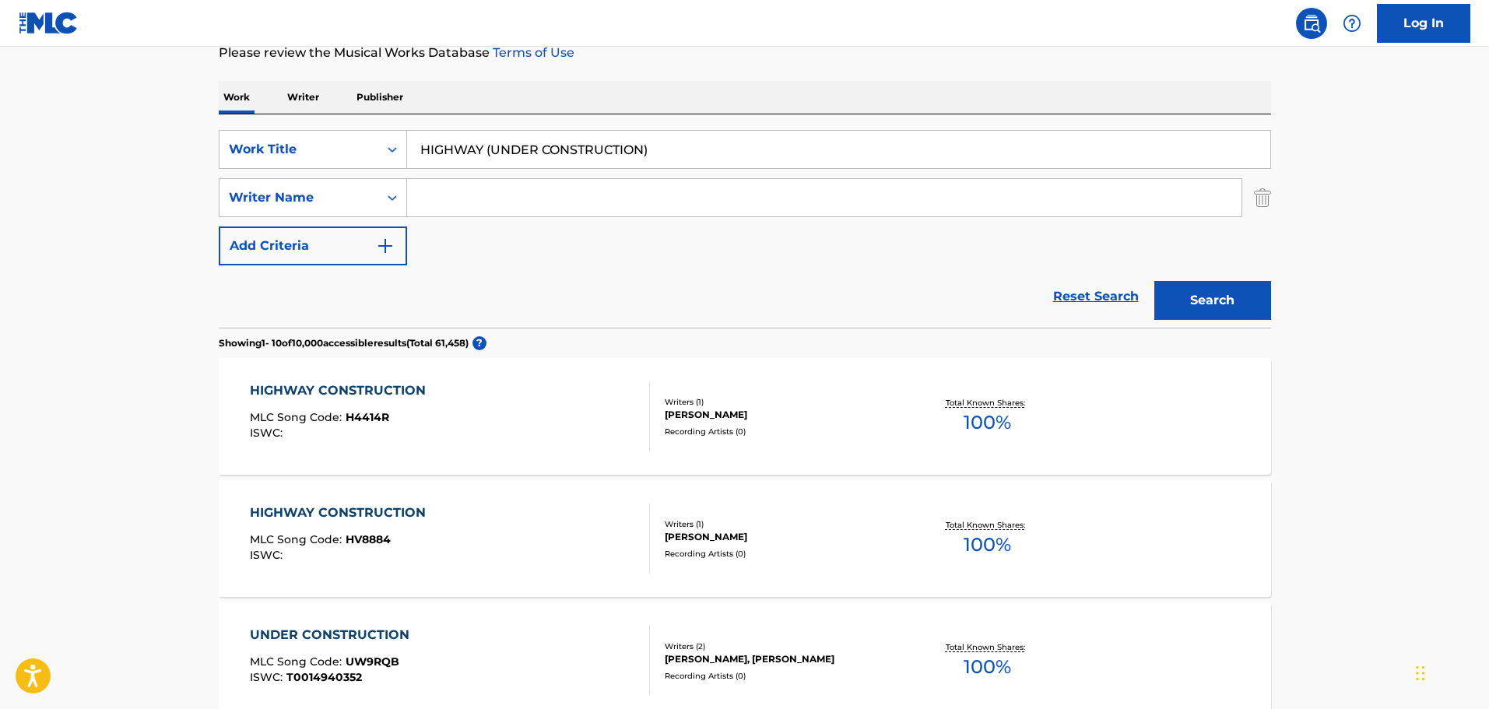
scroll to position [216, 0]
click at [593, 196] on input "Search Form" at bounding box center [824, 198] width 834 height 37
type input "[PERSON_NAME]"
click at [1154, 282] on button "Search" at bounding box center [1212, 301] width 117 height 39
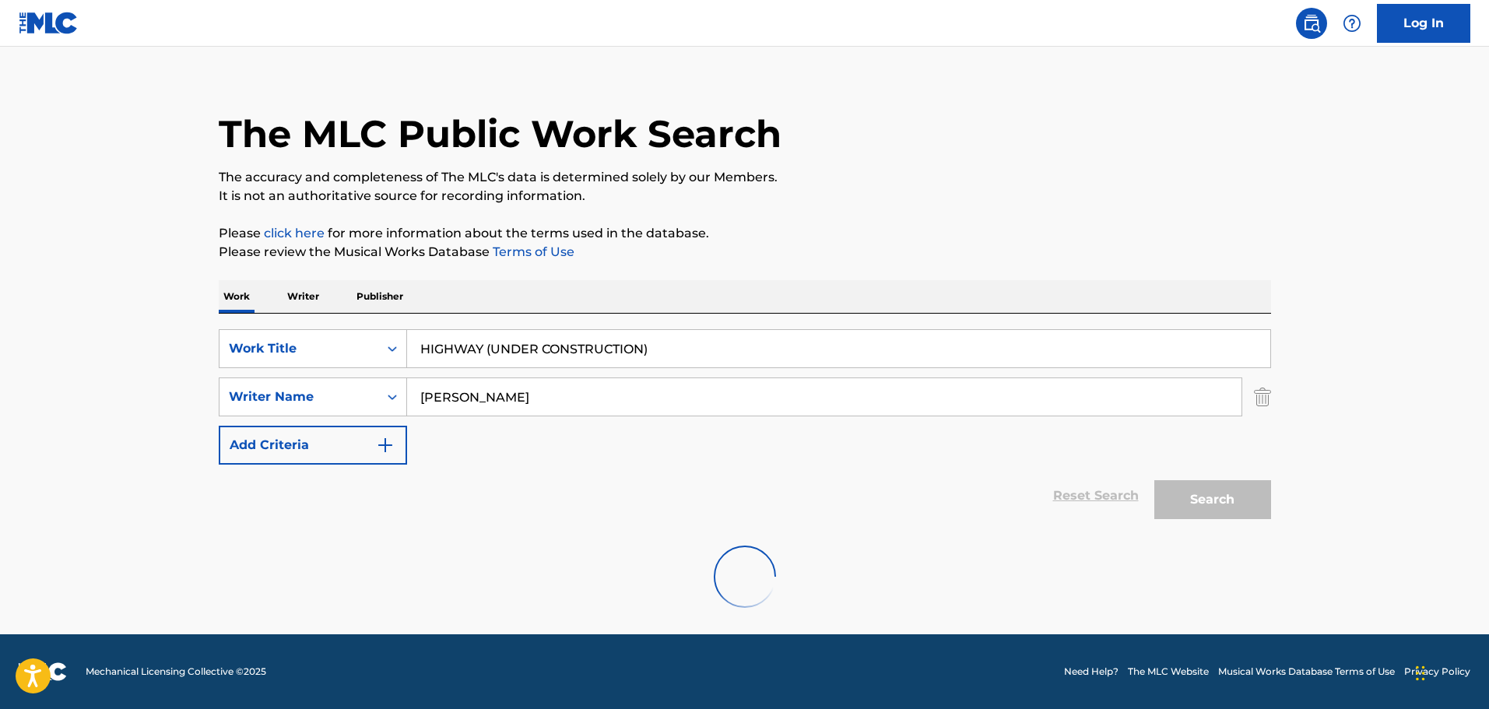
scroll to position [138, 0]
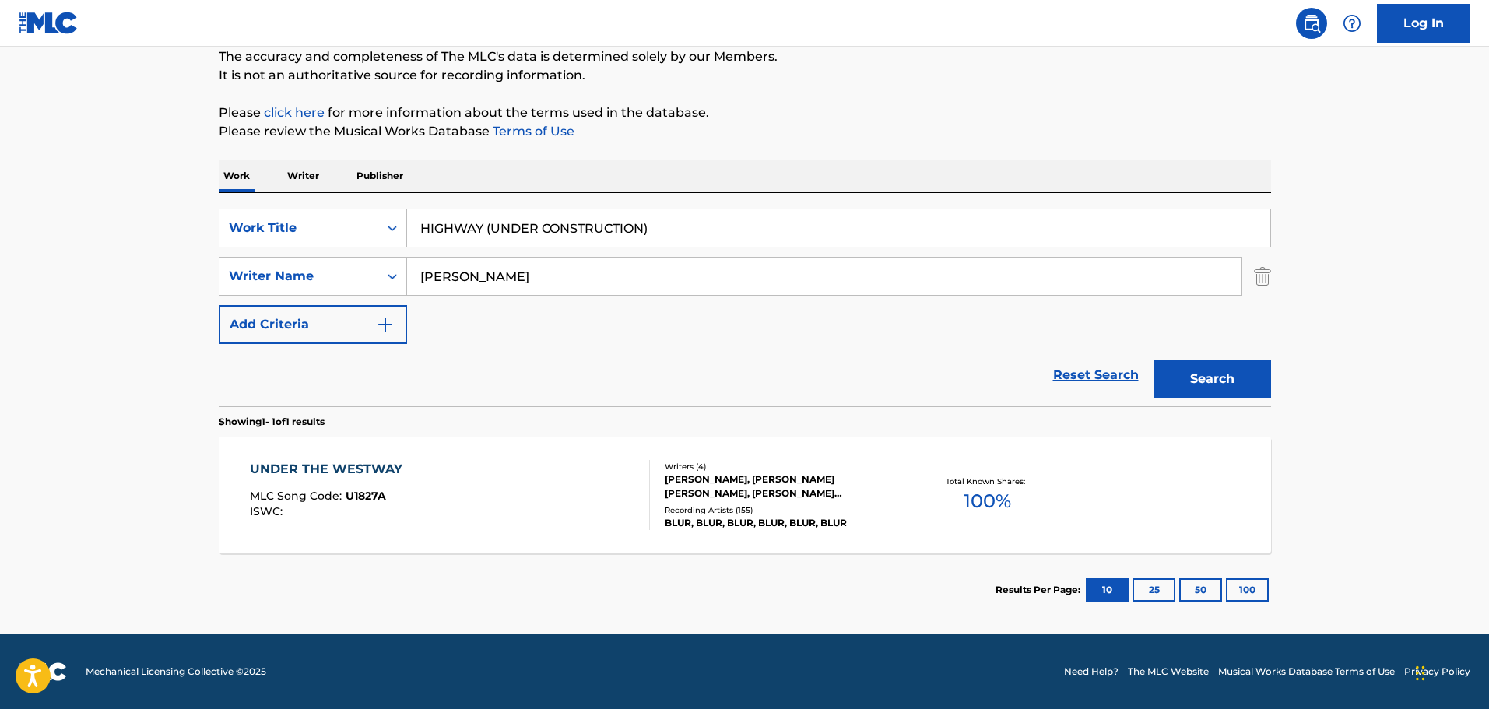
click at [483, 496] on div "UNDER THE WESTWAY MLC Song Code : U1827A ISWC :" at bounding box center [450, 495] width 400 height 70
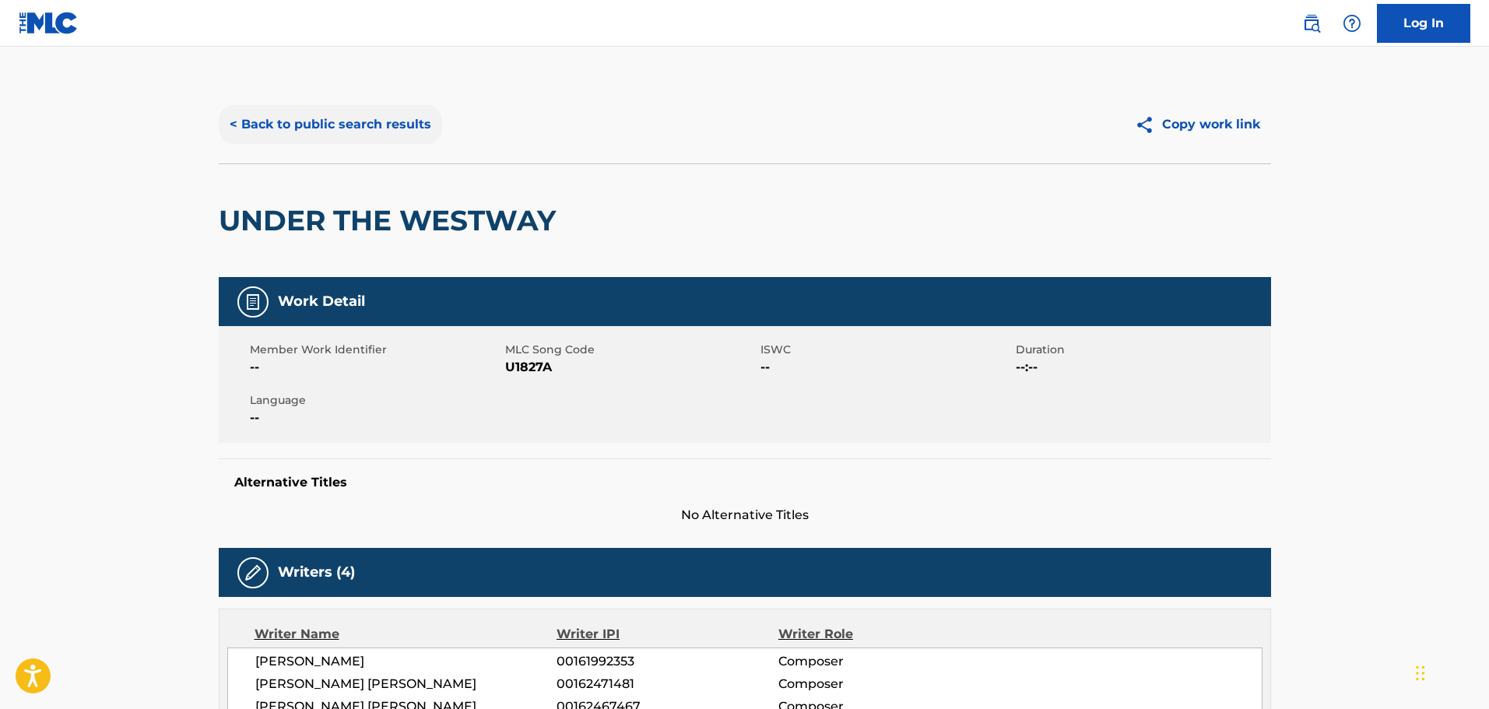
click at [347, 116] on button "< Back to public search results" at bounding box center [330, 124] width 223 height 39
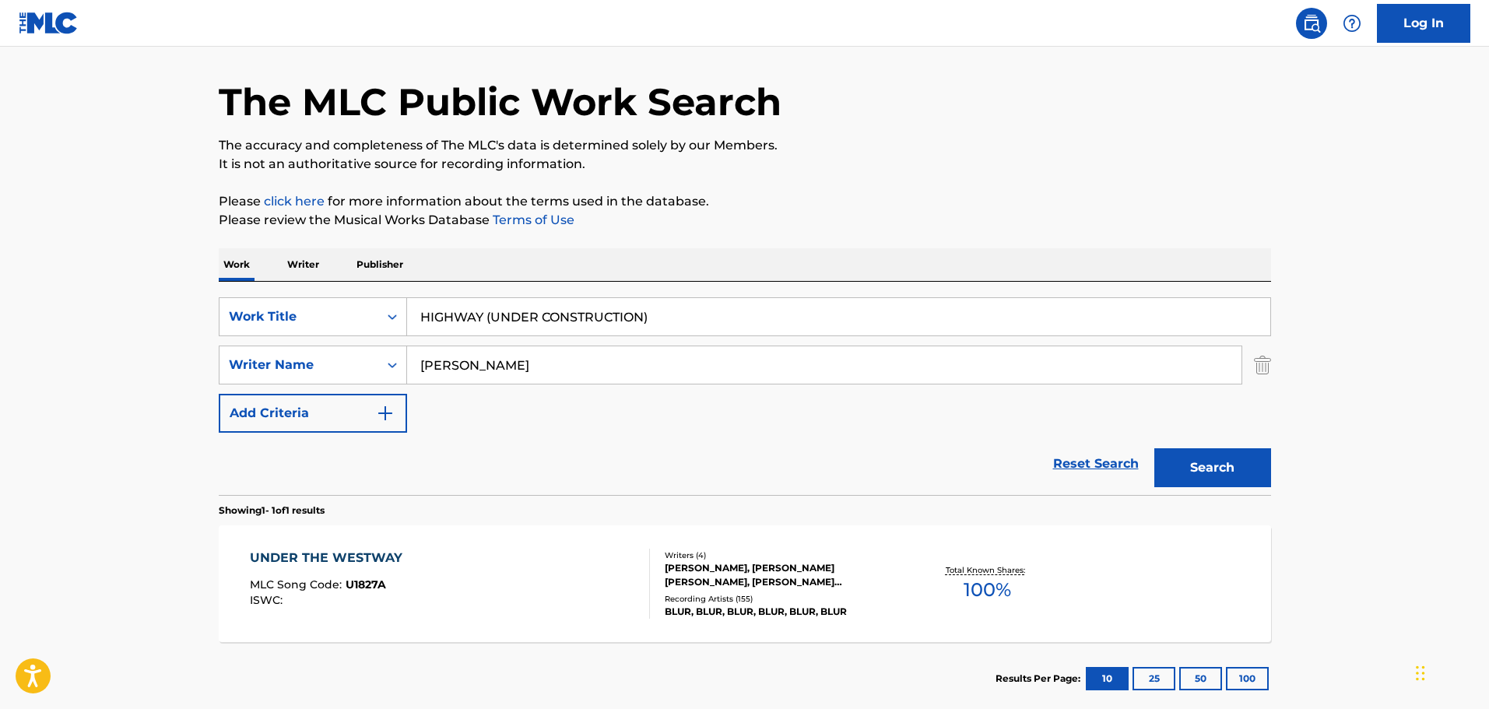
drag, startPoint x: 623, startPoint y: 323, endPoint x: 664, endPoint y: 324, distance: 41.3
click at [623, 323] on input "HIGHWAY (UNDER CONSTRUCTION)" at bounding box center [838, 316] width 863 height 37
drag, startPoint x: 668, startPoint y: 323, endPoint x: 205, endPoint y: 278, distance: 465.3
click at [210, 277] on div "The MLC Public Work Search The accuracy and completeness of The MLC's data is d…" at bounding box center [745, 376] width 1090 height 679
paste input "BE THOU MY VISION"
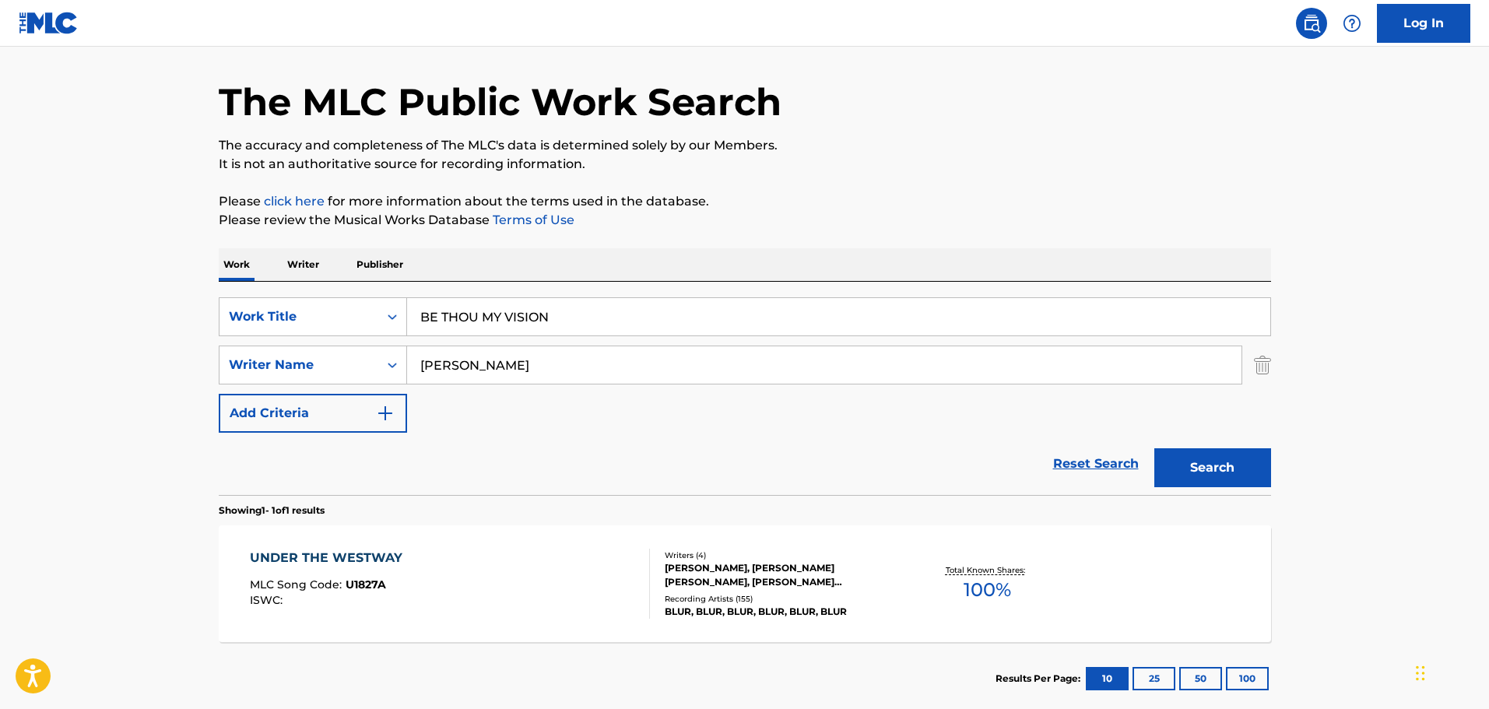
type input "BE THOU MY VISION"
drag, startPoint x: 536, startPoint y: 405, endPoint x: 543, endPoint y: 382, distance: 23.6
click at [537, 405] on div "SearchWithCriteria1cf6290a-1c8e-4dba-9092-85a11a37121d Work Title BE THOU MY VI…" at bounding box center [745, 364] width 1052 height 135
drag, startPoint x: 497, startPoint y: 366, endPoint x: 359, endPoint y: 346, distance: 139.1
click at [362, 347] on div "SearchWithCriteriad8425dbf-7328-4c63-a8d4-d81e9b360529 Writer Name [PERSON_NAME]" at bounding box center [745, 365] width 1052 height 39
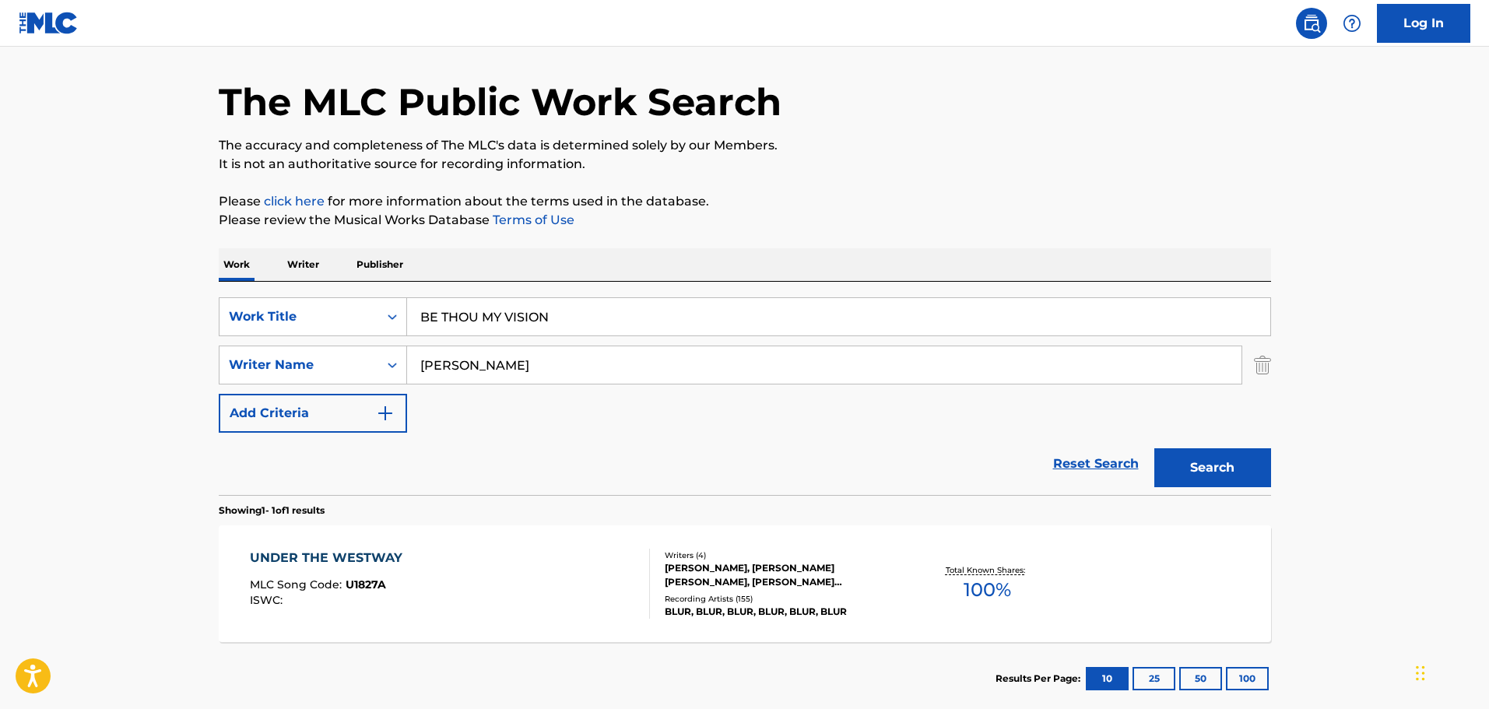
paste input "STAD"
type input "[PERSON_NAME]"
click at [1208, 476] on button "Search" at bounding box center [1212, 467] width 117 height 39
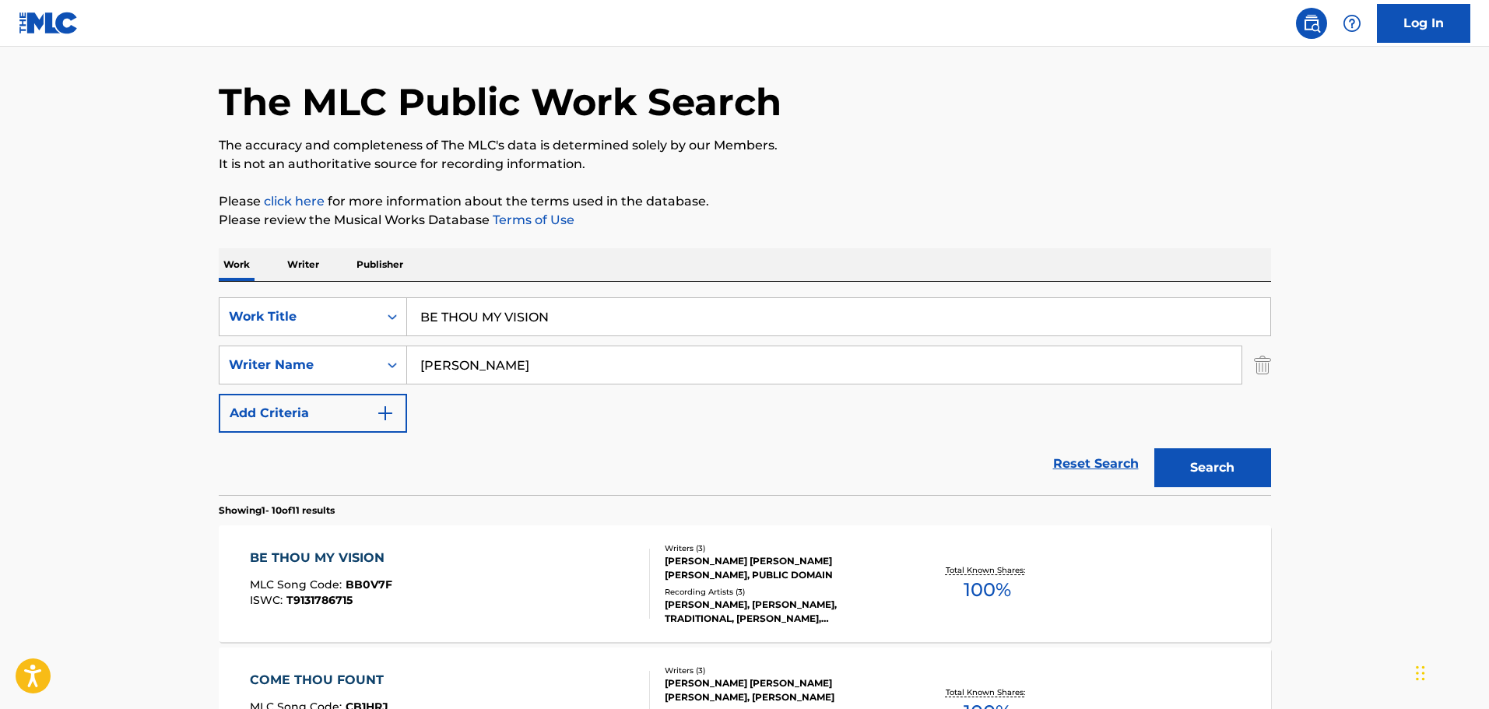
click at [537, 449] on div "Reset Search Search" at bounding box center [745, 464] width 1052 height 62
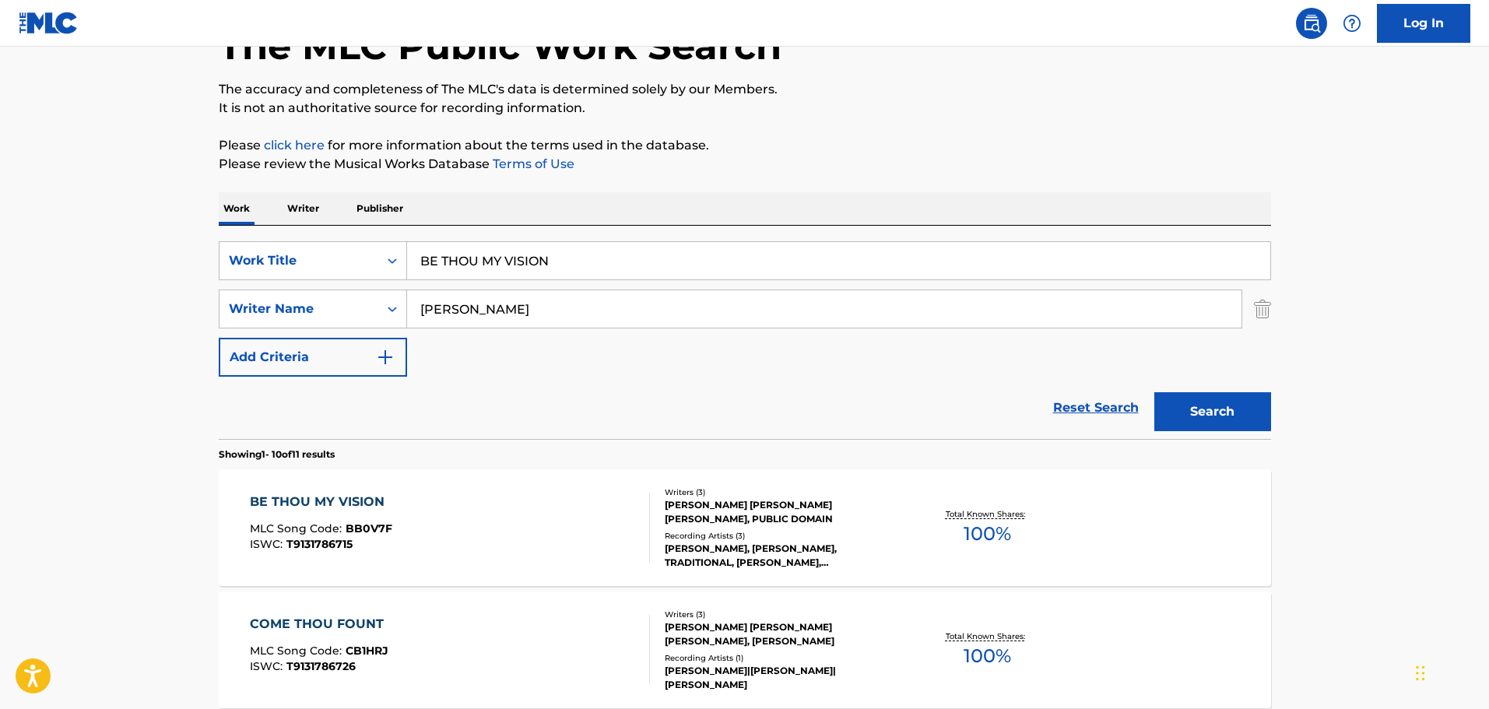
scroll to position [127, 0]
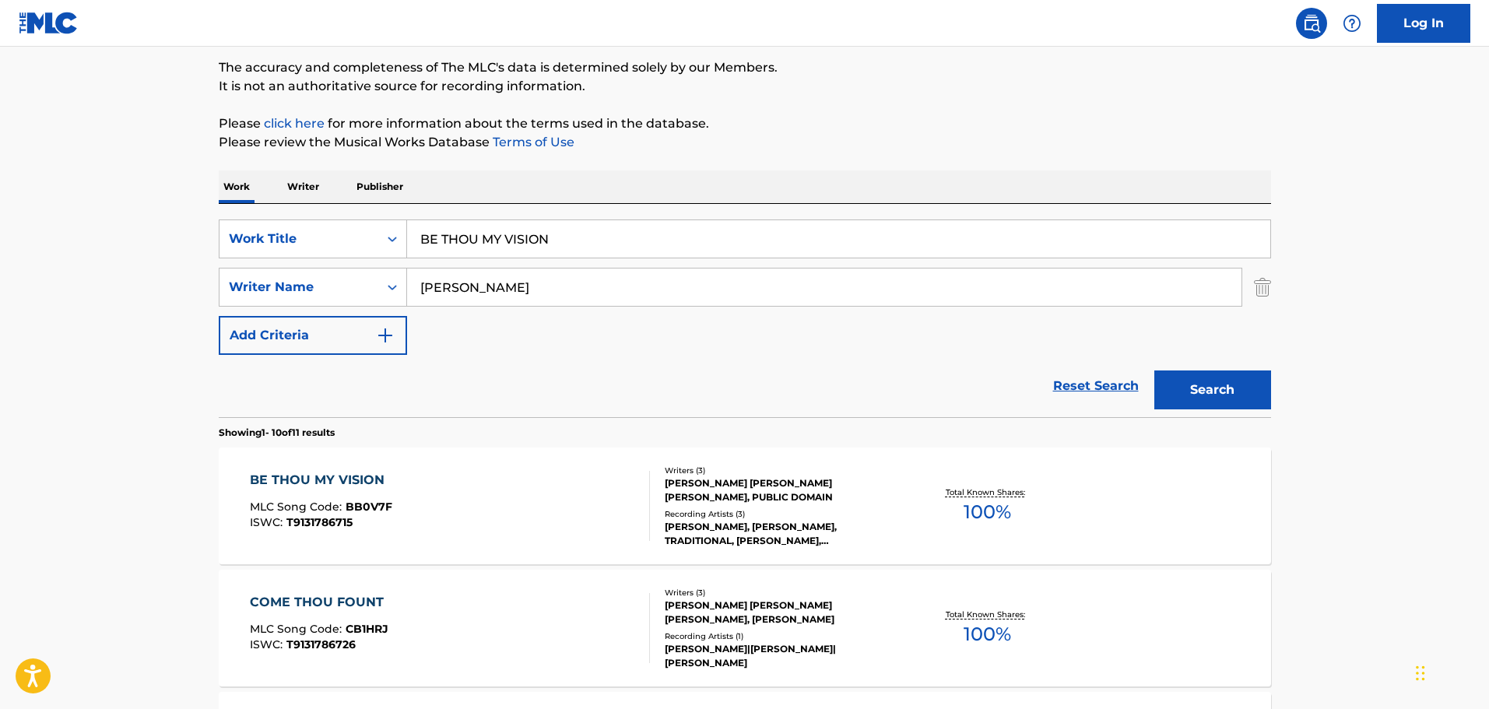
click at [548, 486] on div "BE THOU MY VISION MLC Song Code : BB0V7F ISWC : T9131786715" at bounding box center [450, 506] width 400 height 70
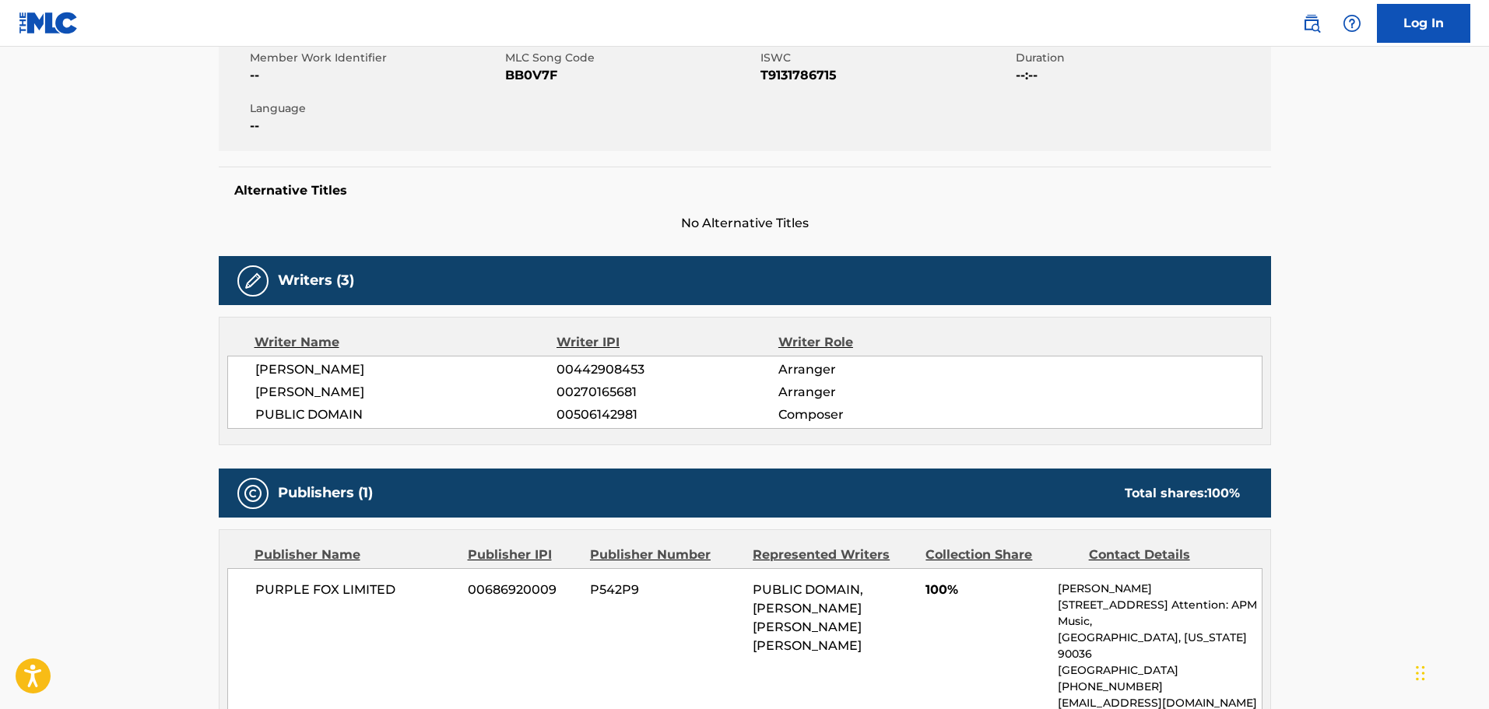
scroll to position [233, 0]
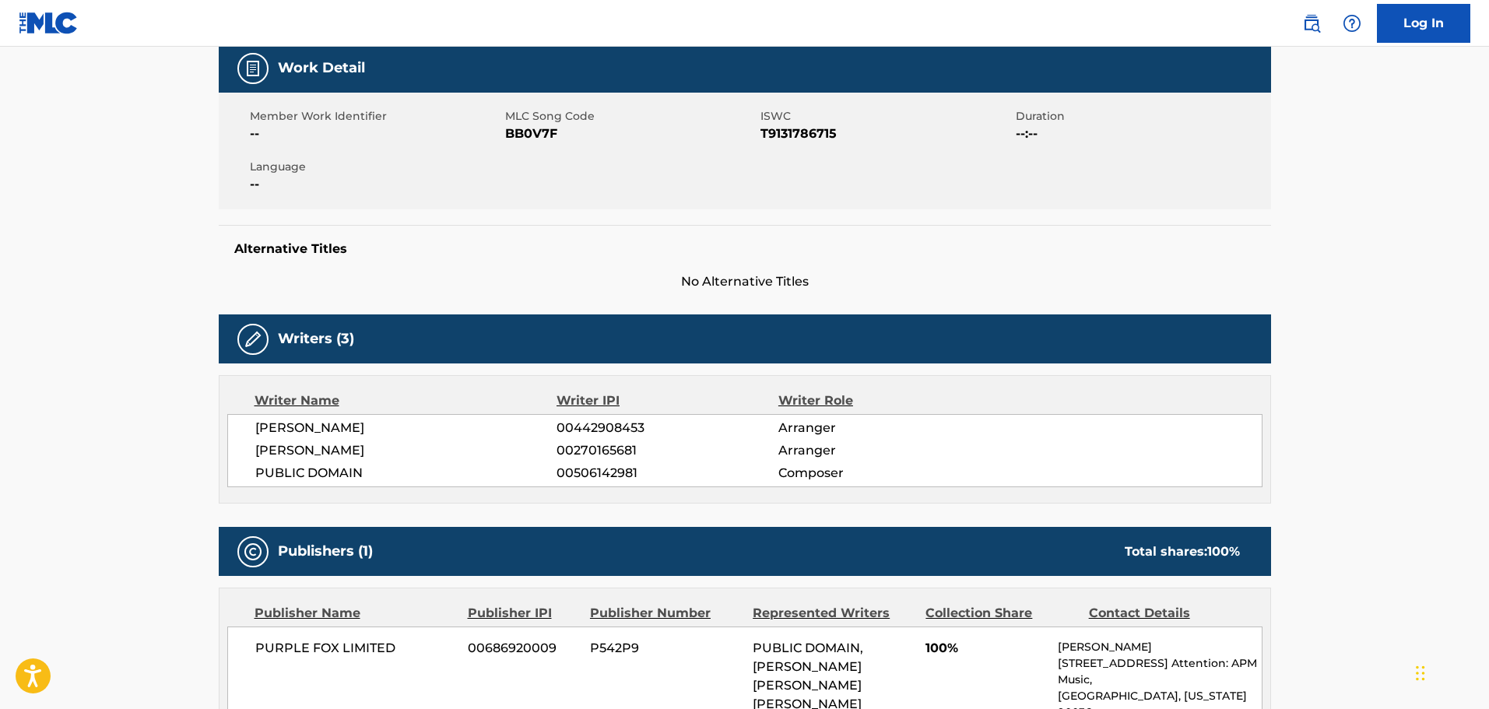
click at [538, 138] on span "BB0V7F" at bounding box center [630, 134] width 251 height 19
click at [580, 209] on div "Member Work Identifier -- MLC Song Code BB0V7F ISWC T9131786715 Duration --:-- …" at bounding box center [745, 151] width 1052 height 117
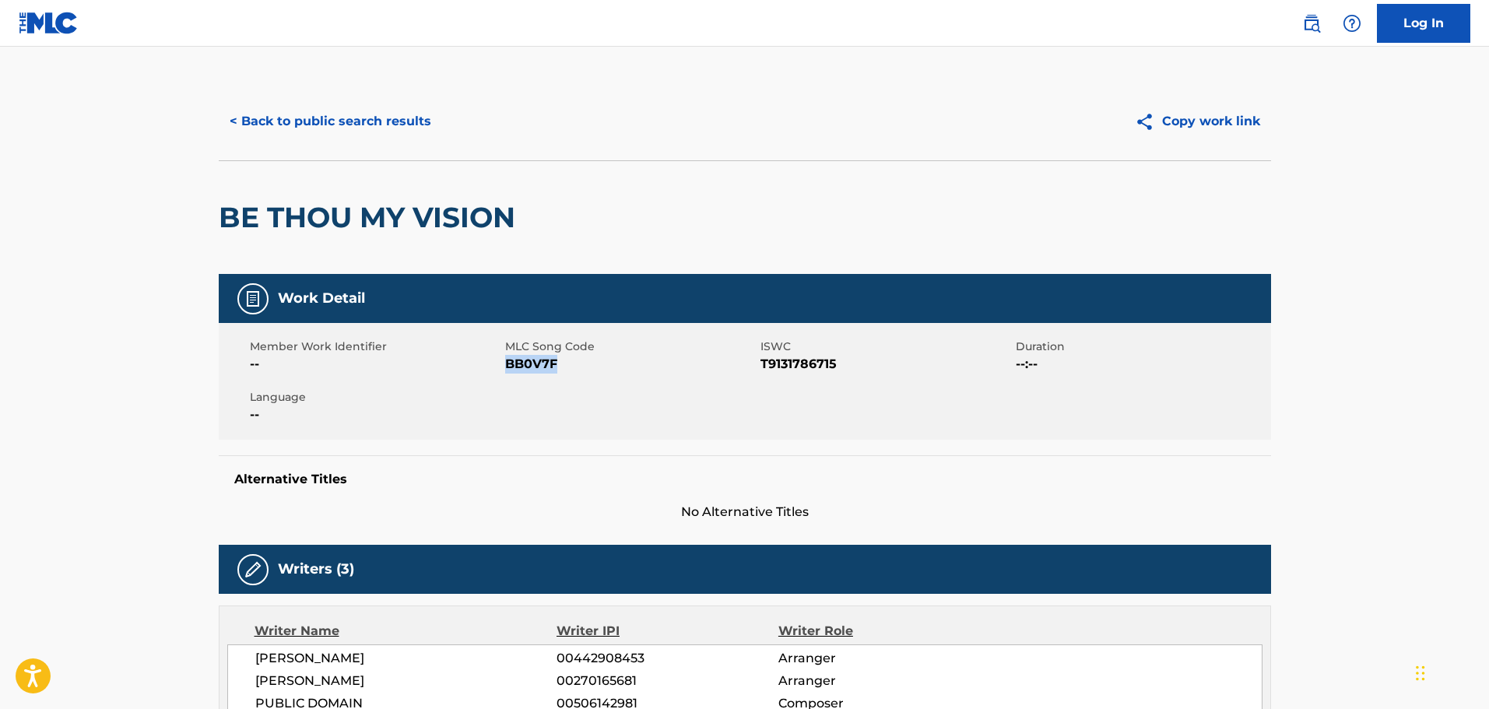
scroll to position [0, 0]
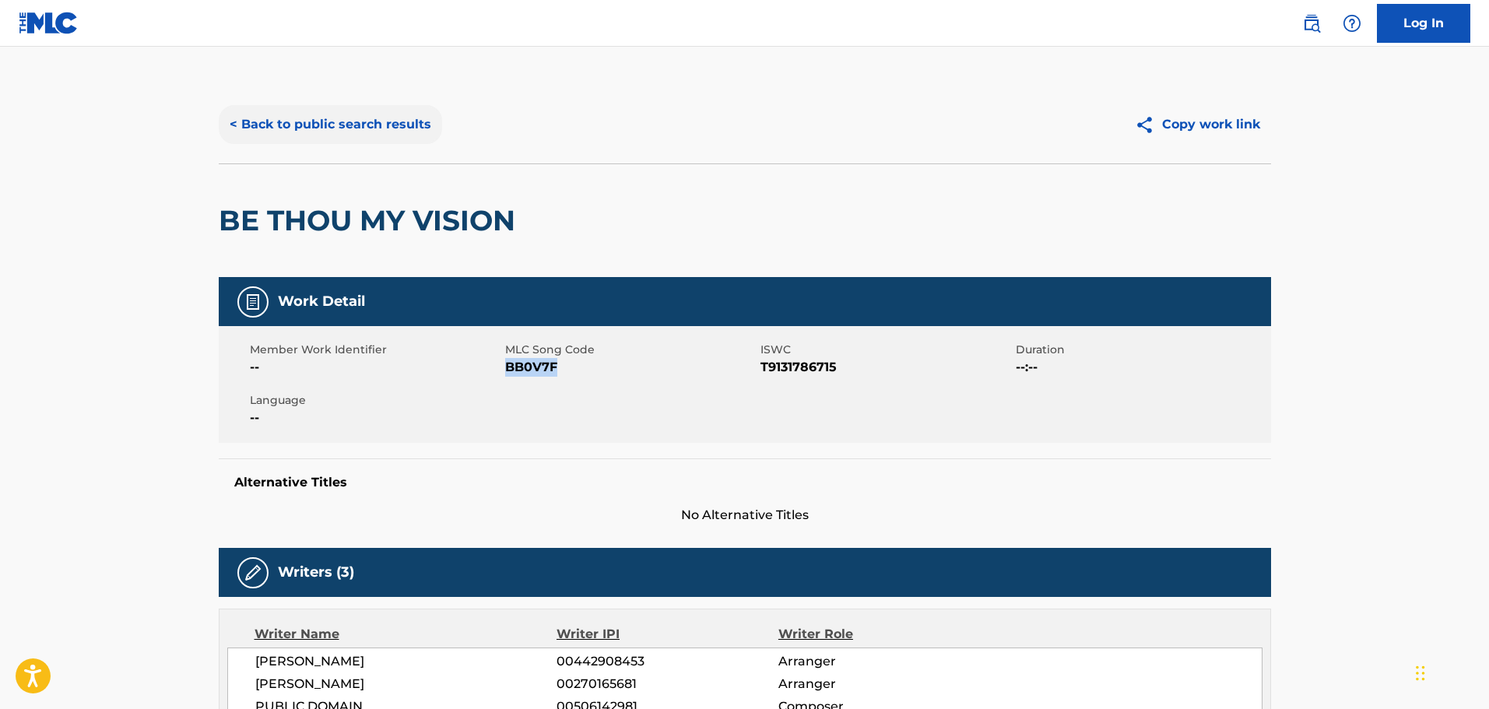
click at [335, 134] on button "< Back to public search results" at bounding box center [330, 124] width 223 height 39
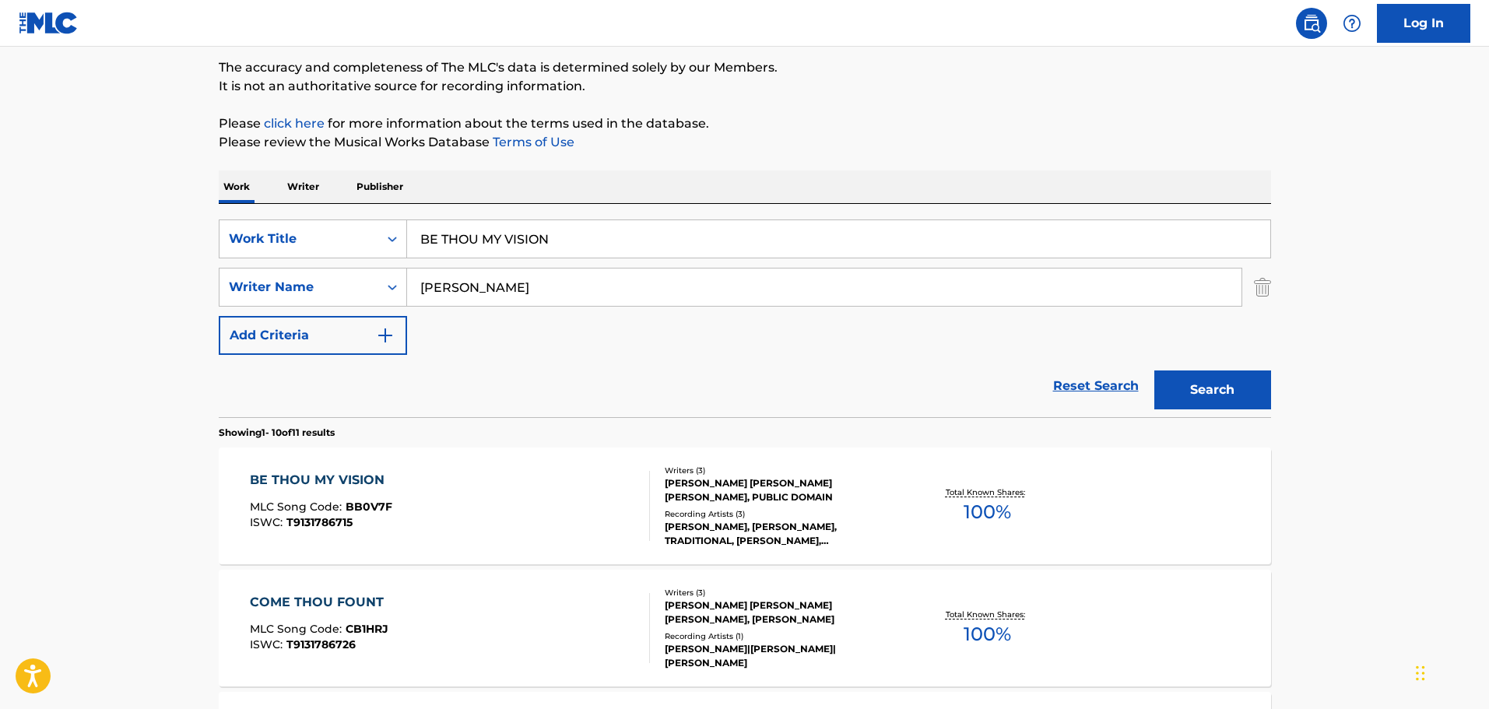
click at [508, 232] on input "BE THOU MY VISION" at bounding box center [838, 238] width 863 height 37
drag, startPoint x: 585, startPoint y: 247, endPoint x: 176, endPoint y: 179, distance: 414.2
paste input "I WISH I HAD HER LIFE"
type input "I WISH I HAD HER LIFE"
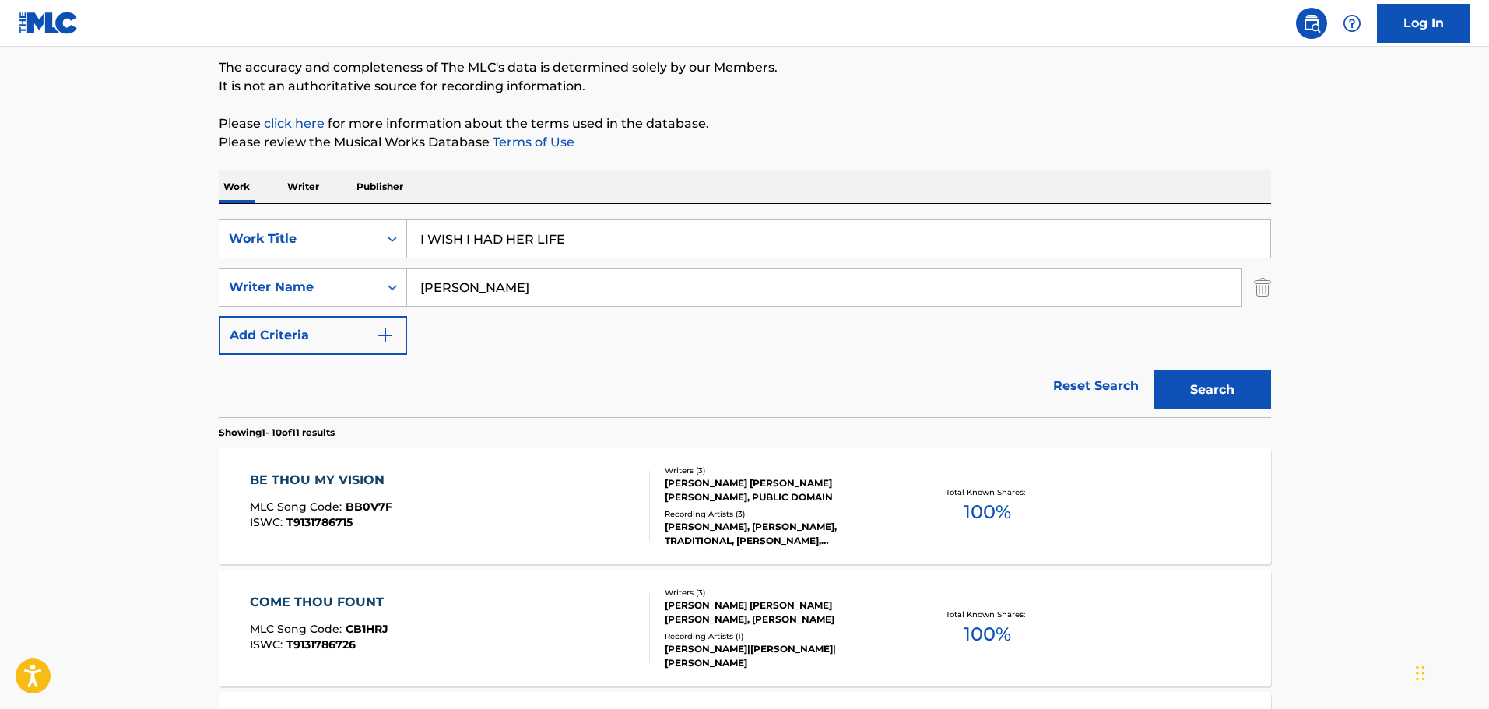
drag, startPoint x: 563, startPoint y: 349, endPoint x: 565, endPoint y: 322, distance: 27.3
click at [564, 348] on div "SearchWithCriteria1cf6290a-1c8e-4dba-9092-85a11a37121d Work Title I WISH I HAD …" at bounding box center [745, 286] width 1052 height 135
drag, startPoint x: 427, startPoint y: 258, endPoint x: 302, endPoint y: 253, distance: 125.4
click at [314, 254] on div "SearchWithCriteria1cf6290a-1c8e-4dba-9092-85a11a37121d Work Title I WISH I HAD …" at bounding box center [745, 286] width 1052 height 135
paste input "POWERS"
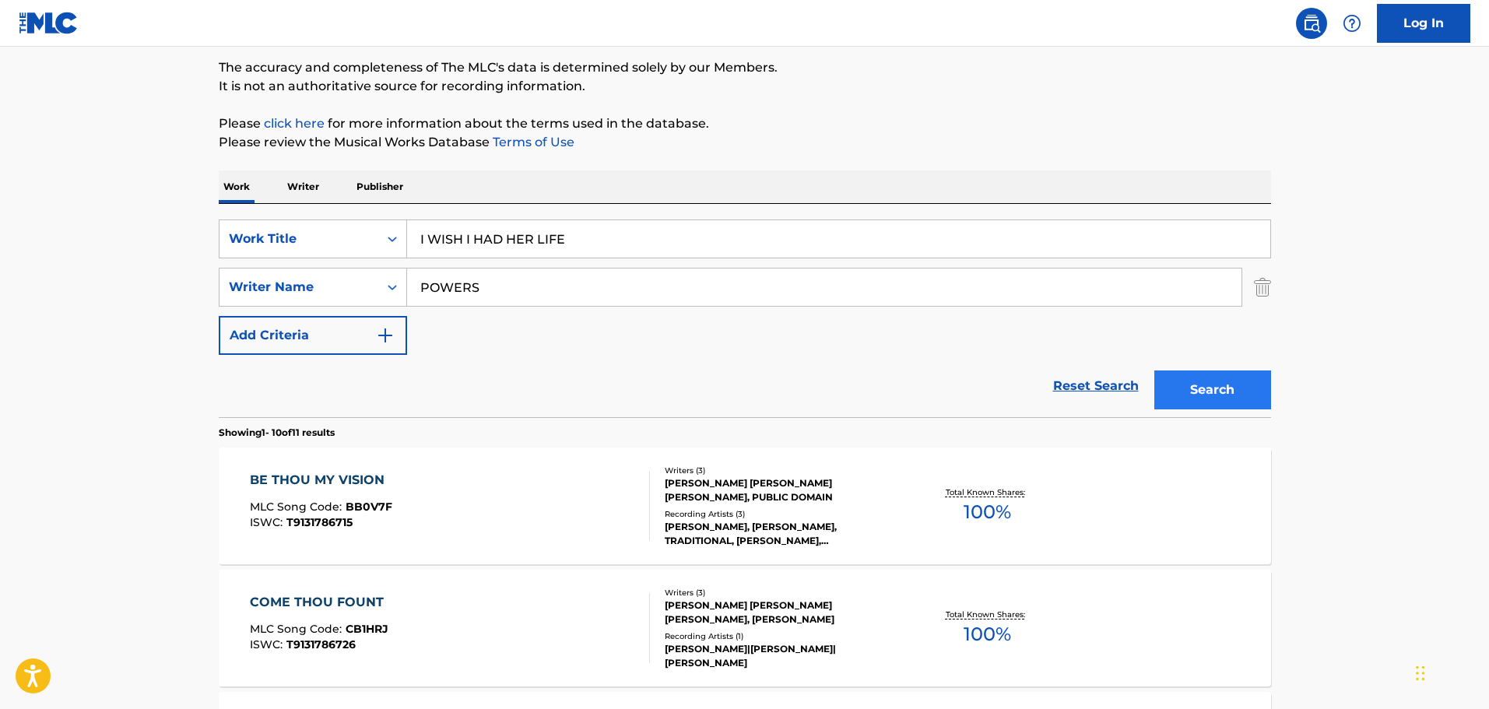
type input "POWERS"
click at [1267, 395] on button "Search" at bounding box center [1212, 389] width 117 height 39
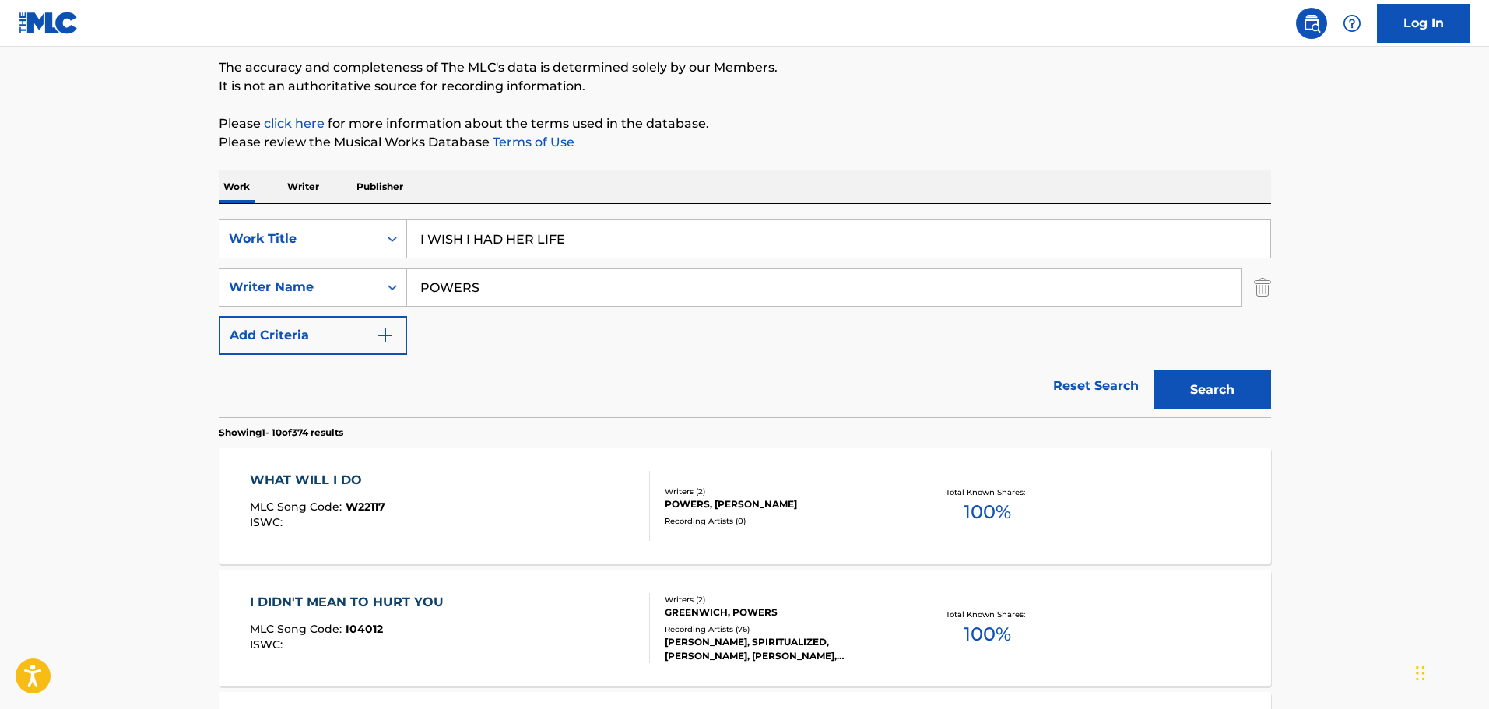
click at [524, 373] on div "Reset Search Search" at bounding box center [745, 386] width 1052 height 62
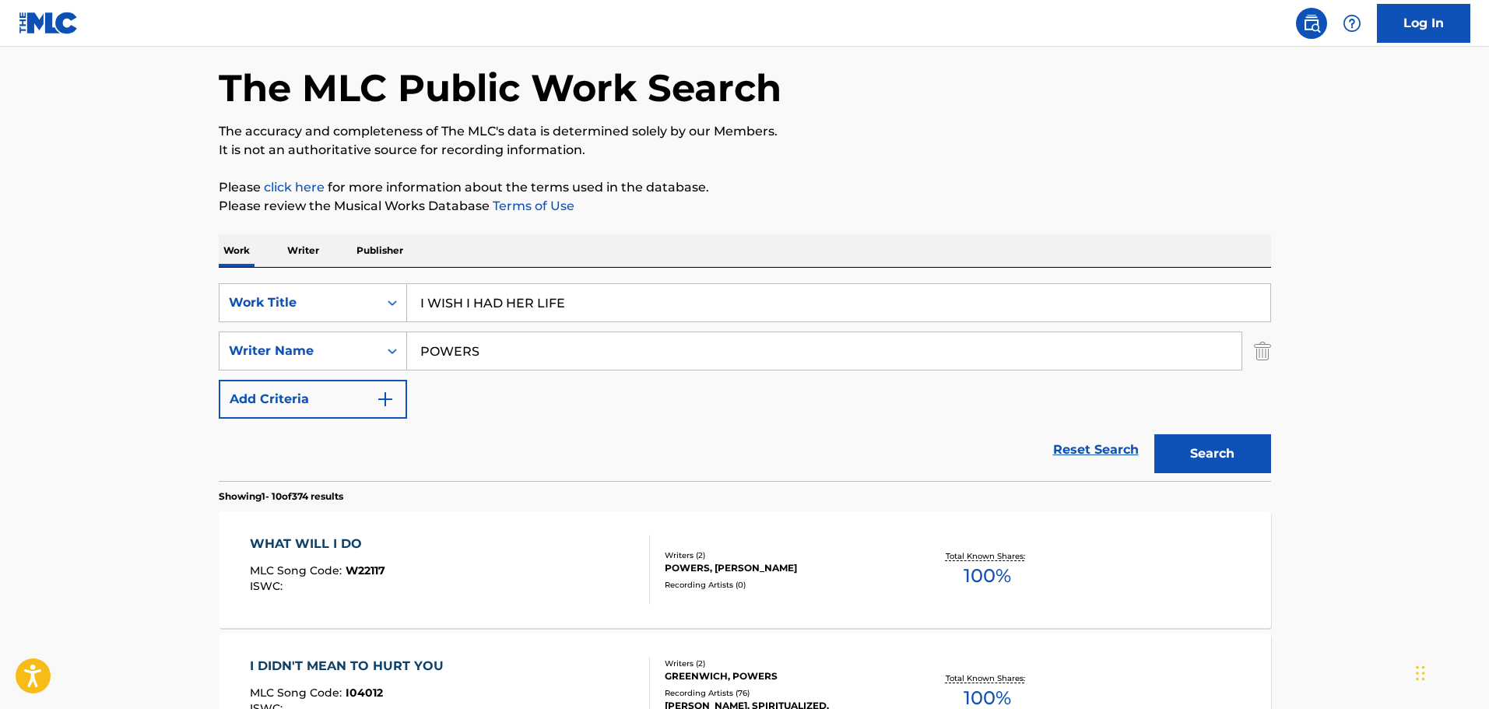
scroll to position [0, 0]
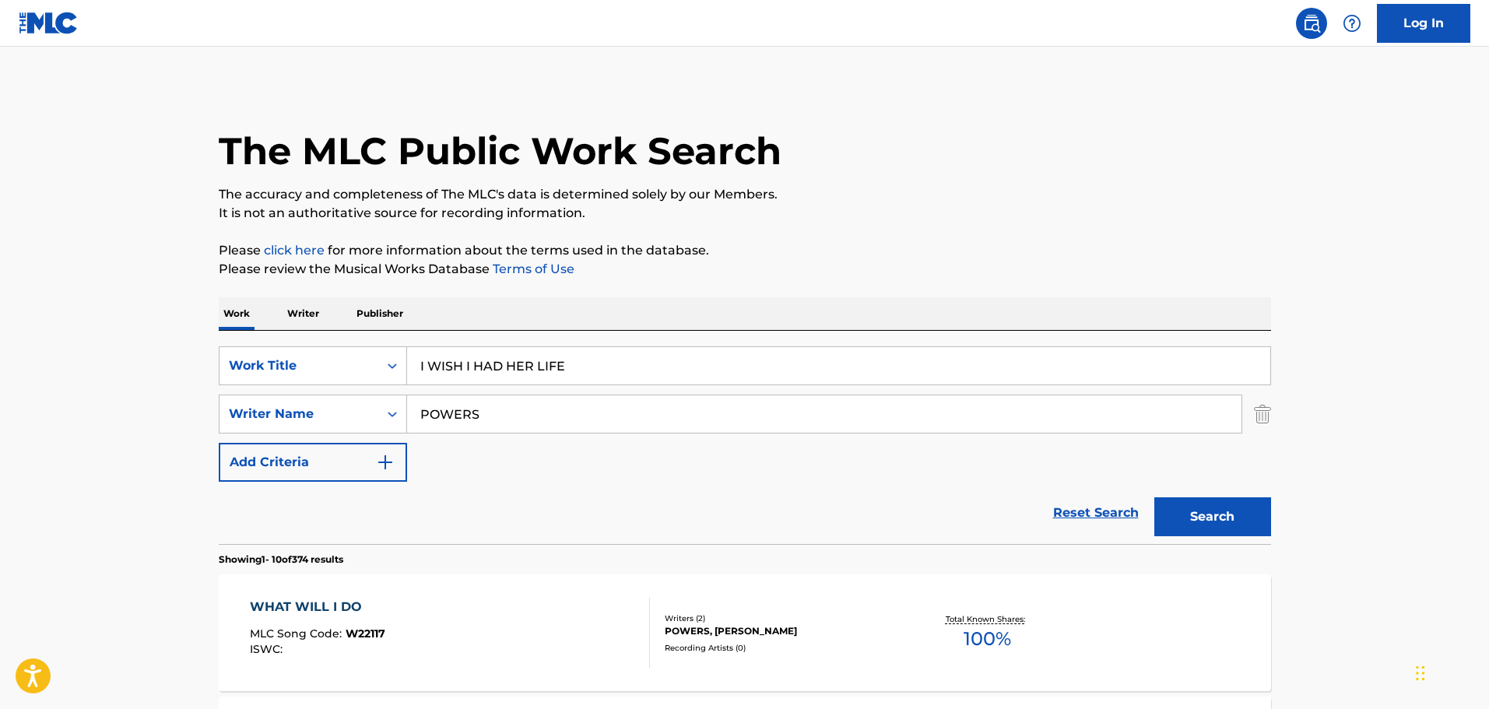
click at [618, 372] on input "I WISH I HAD HER LIFE" at bounding box center [838, 365] width 863 height 37
click at [378, 355] on div "SearchWithCriteria1cf6290a-1c8e-4dba-9092-85a11a37121d Work Title I WISH I HAD …" at bounding box center [745, 365] width 1052 height 39
paste input "LA DISTANCIA"
type input "LA DISTANCIA"
click at [535, 421] on input "POWERS" at bounding box center [824, 413] width 834 height 37
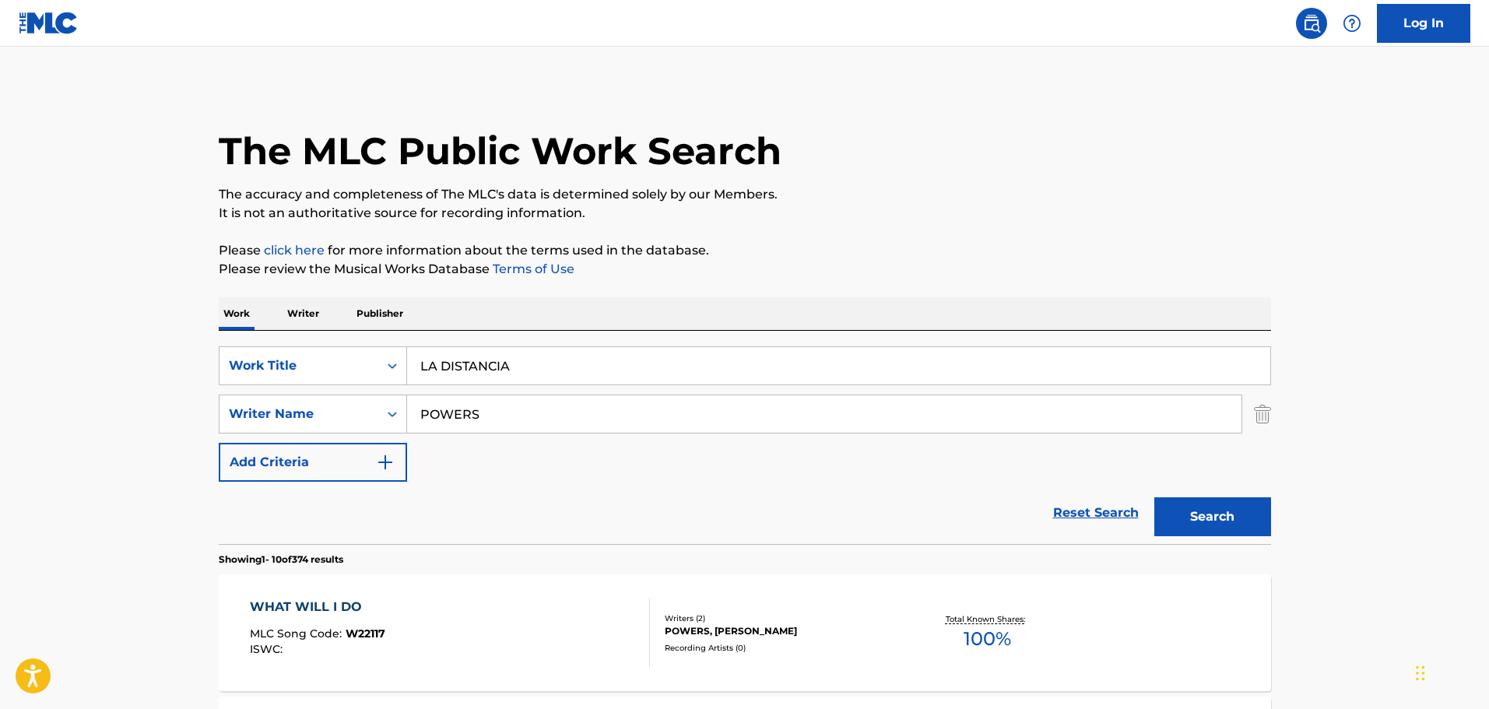
drag, startPoint x: 204, startPoint y: 404, endPoint x: 6, endPoint y: 405, distance: 197.7
click at [1154, 497] on button "Search" at bounding box center [1212, 516] width 117 height 39
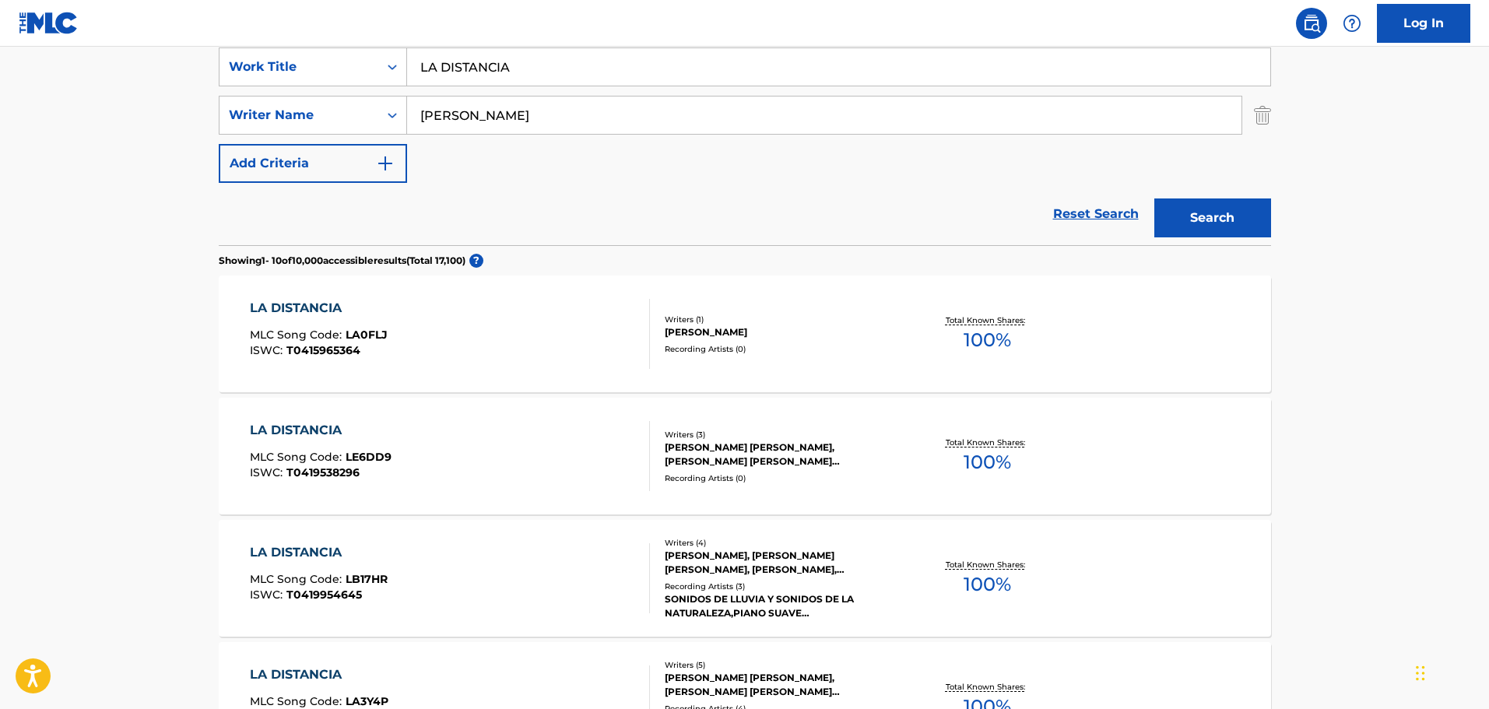
scroll to position [311, 0]
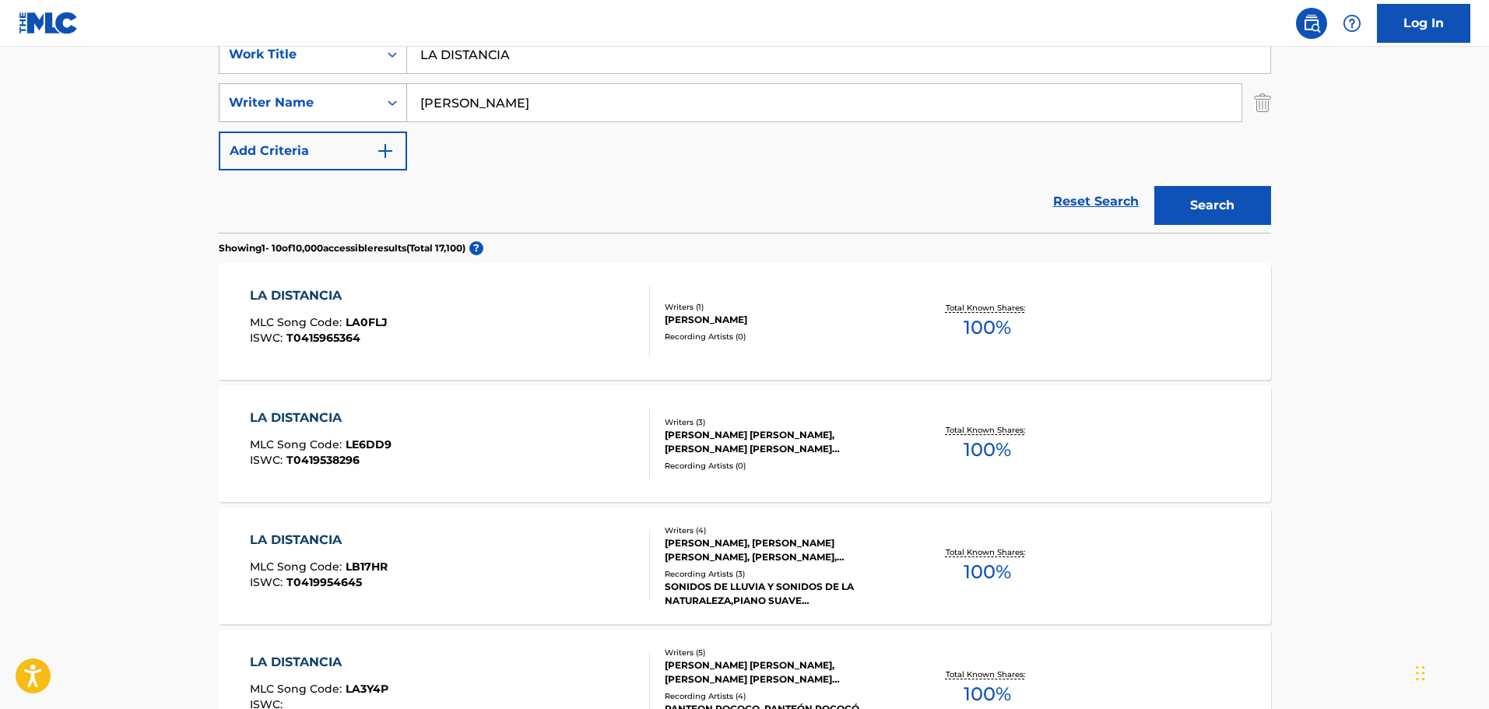
drag, startPoint x: 490, startPoint y: 107, endPoint x: 273, endPoint y: 95, distance: 217.5
click at [276, 94] on div "SearchWithCriteriad8425dbf-7328-4c63-a8d4-d81e9b360529 Writer Name [PERSON_NAME]" at bounding box center [745, 102] width 1052 height 39
type input "[PERSON_NAME]"
click at [1154, 186] on button "Search" at bounding box center [1212, 205] width 117 height 39
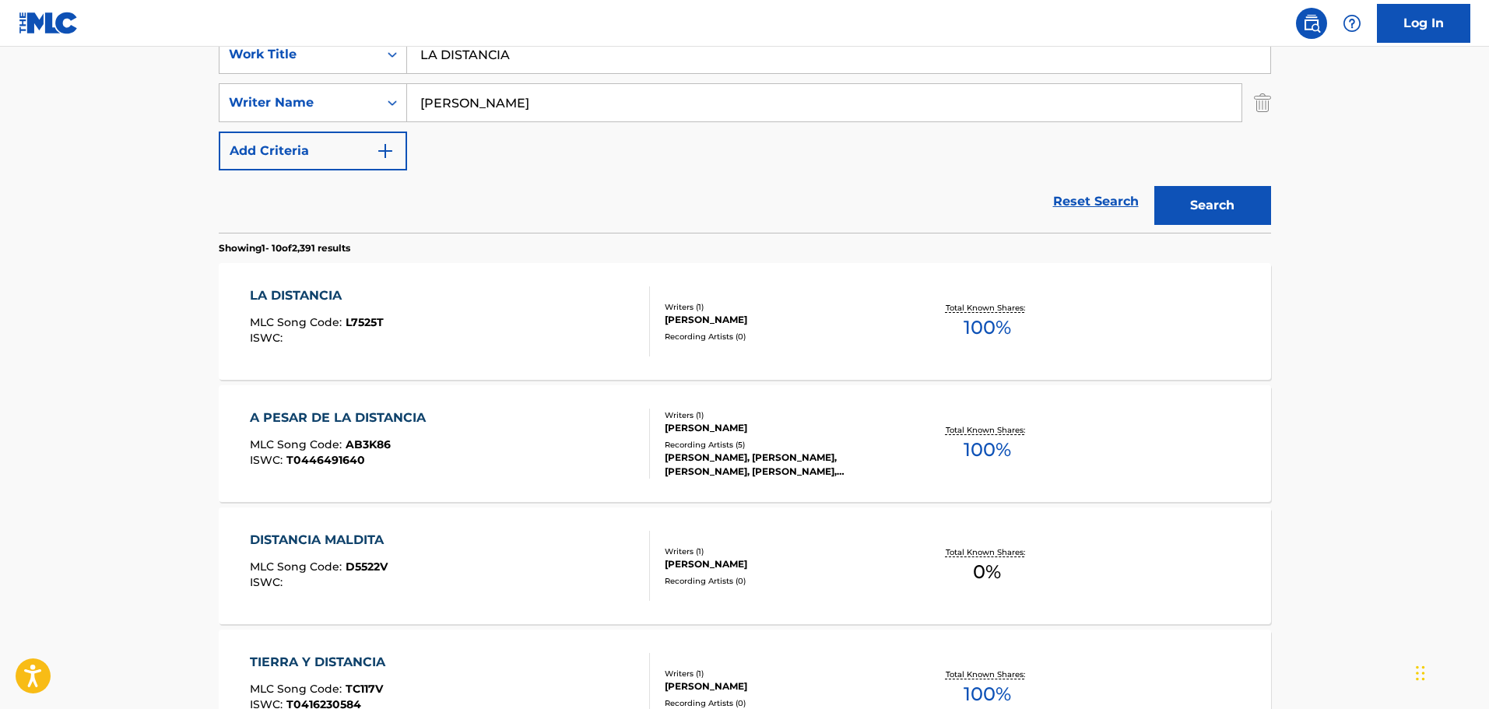
click at [539, 314] on div "LA DISTANCIA MLC Song Code : L7525T ISWC :" at bounding box center [450, 321] width 400 height 70
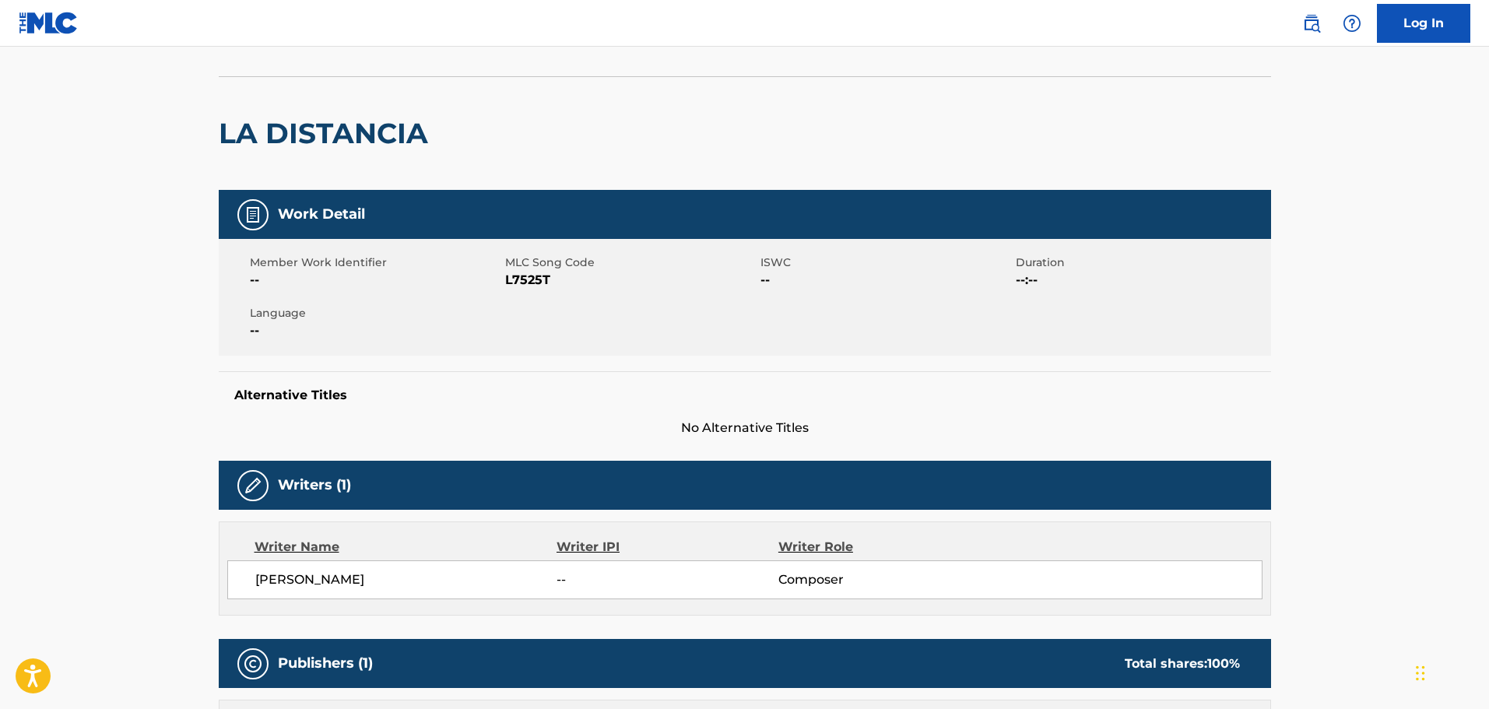
scroll to position [78, 0]
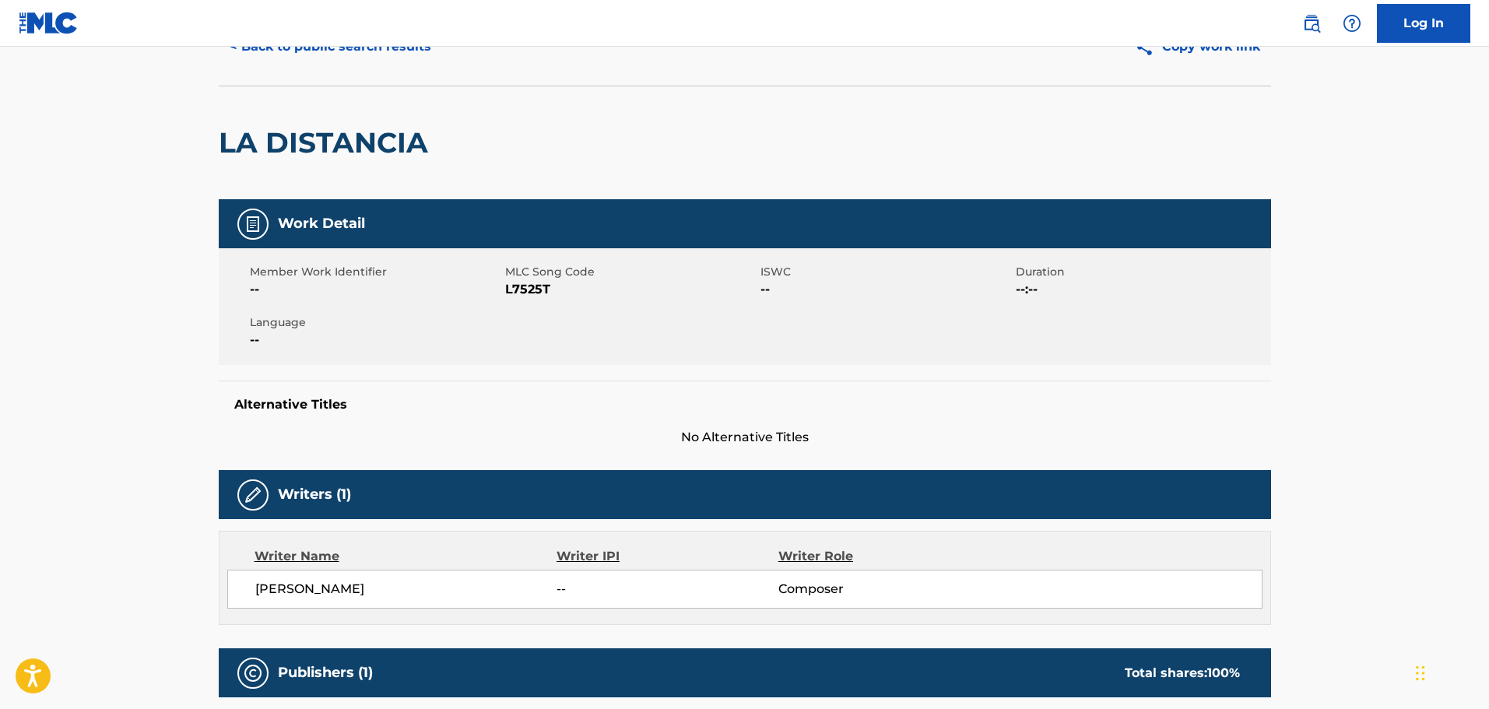
click at [543, 292] on span "L7525T" at bounding box center [630, 289] width 251 height 19
click at [556, 163] on div "LA DISTANCIA" at bounding box center [745, 143] width 1052 height 114
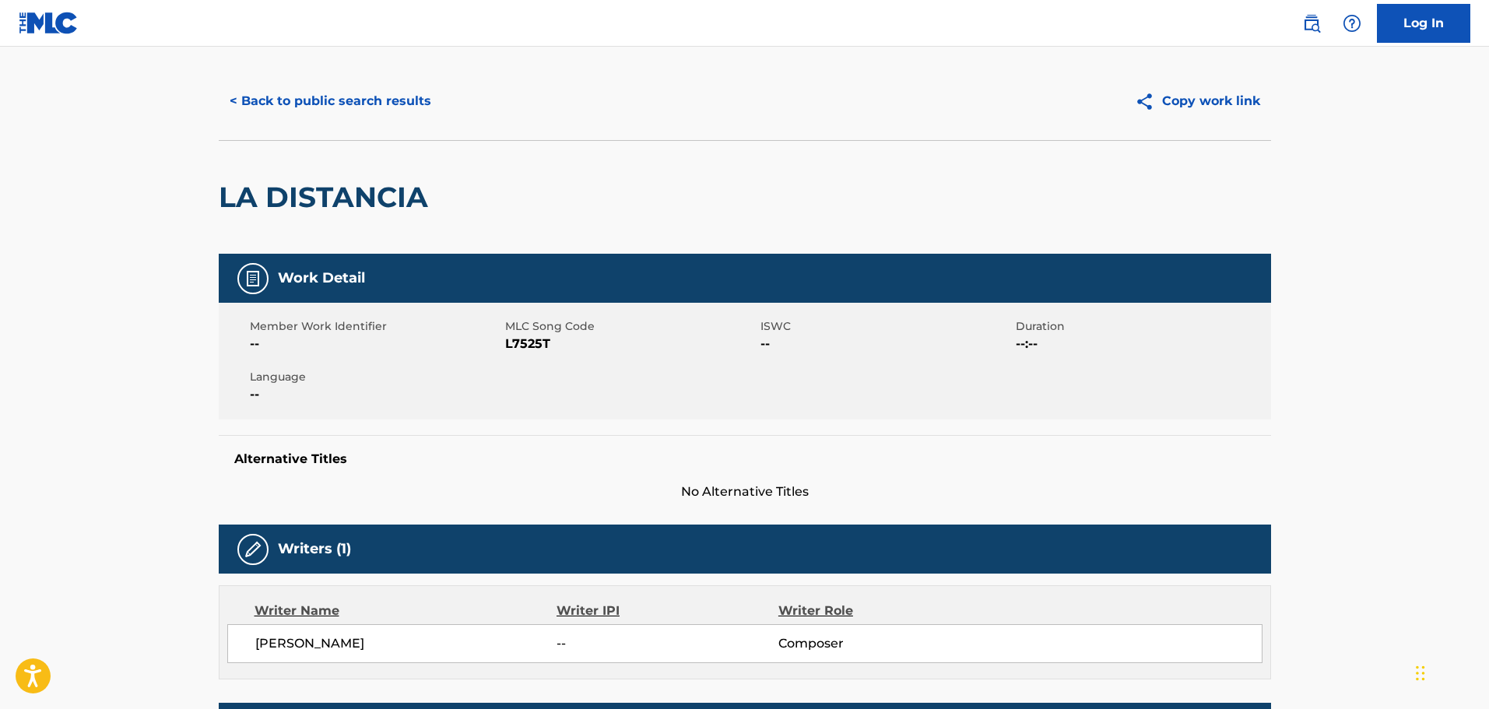
scroll to position [0, 0]
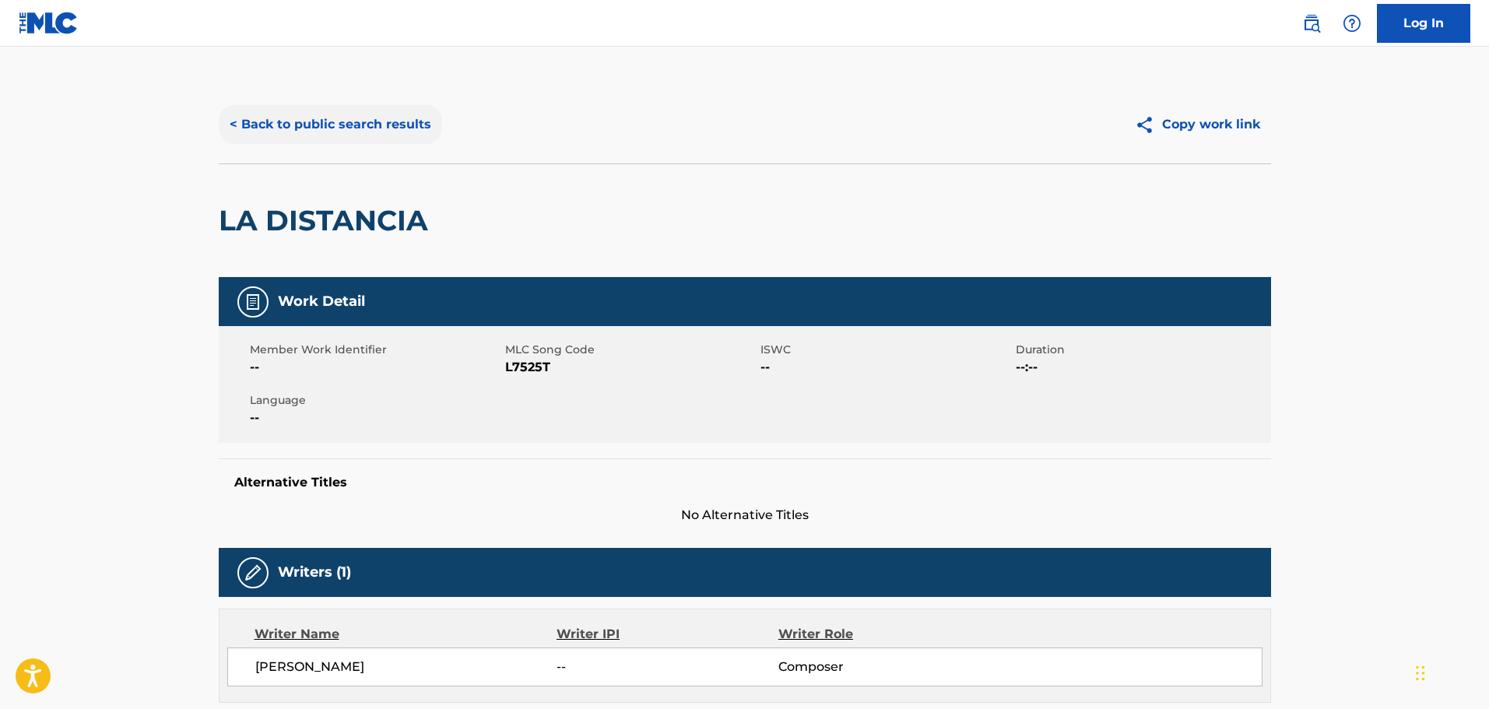
click at [295, 129] on button "< Back to public search results" at bounding box center [330, 124] width 223 height 39
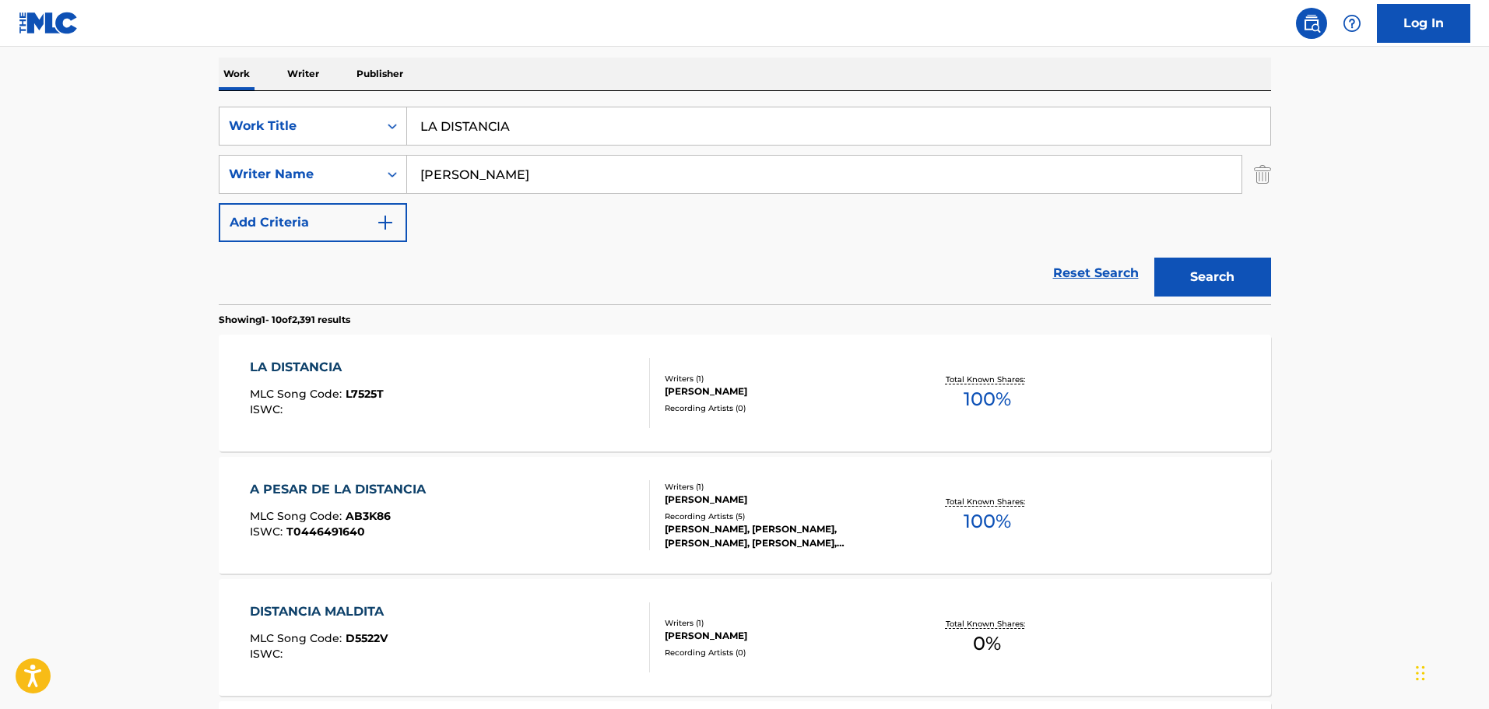
scroll to position [233, 0]
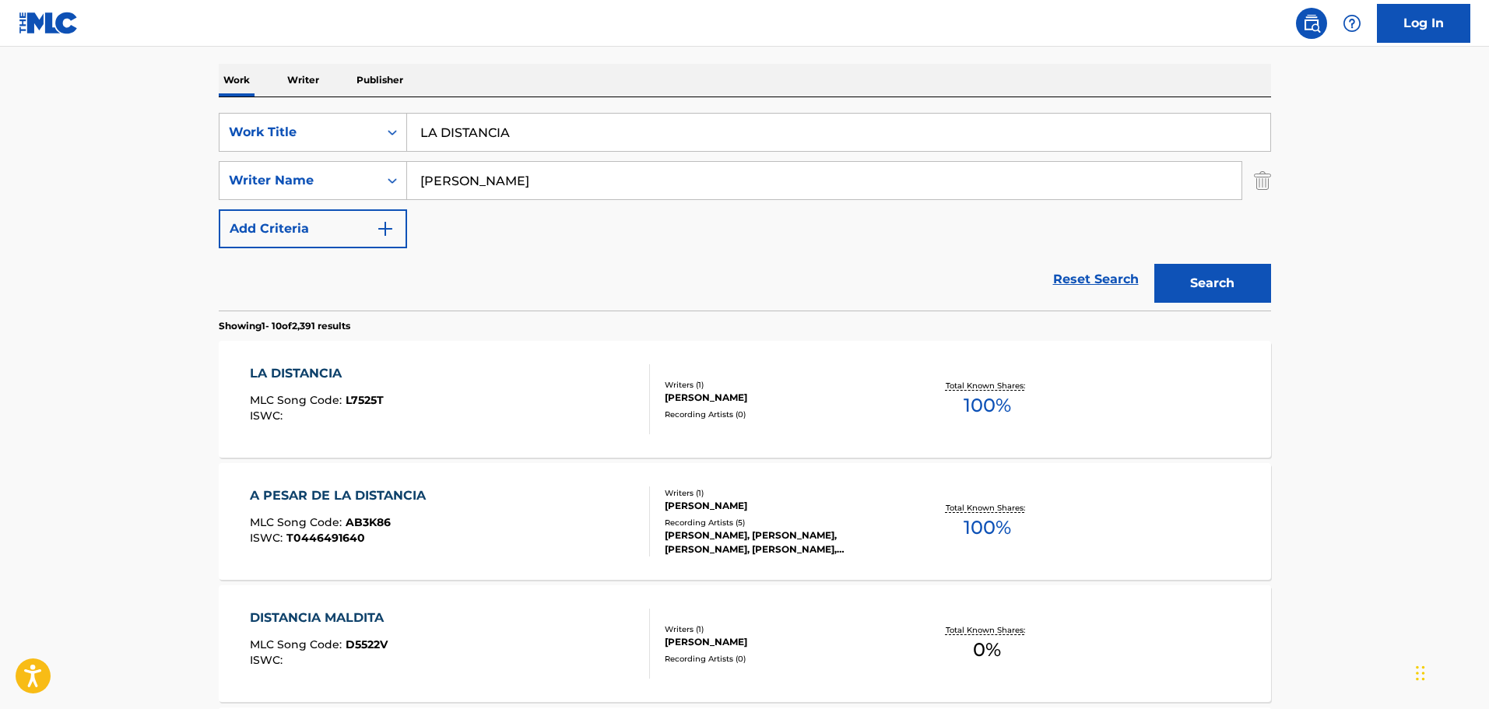
drag, startPoint x: 529, startPoint y: 135, endPoint x: 483, endPoint y: 136, distance: 46.7
click at [470, 128] on input "LA DISTANCIA" at bounding box center [838, 132] width 863 height 37
click at [557, 132] on input "LA DISTANCIA" at bounding box center [838, 132] width 863 height 37
drag, startPoint x: 569, startPoint y: 129, endPoint x: 324, endPoint y: 116, distance: 245.5
click at [304, 116] on div "SearchWithCriteria1cf6290a-1c8e-4dba-9092-85a11a37121d Work Title LA DISTANCIA" at bounding box center [745, 132] width 1052 height 39
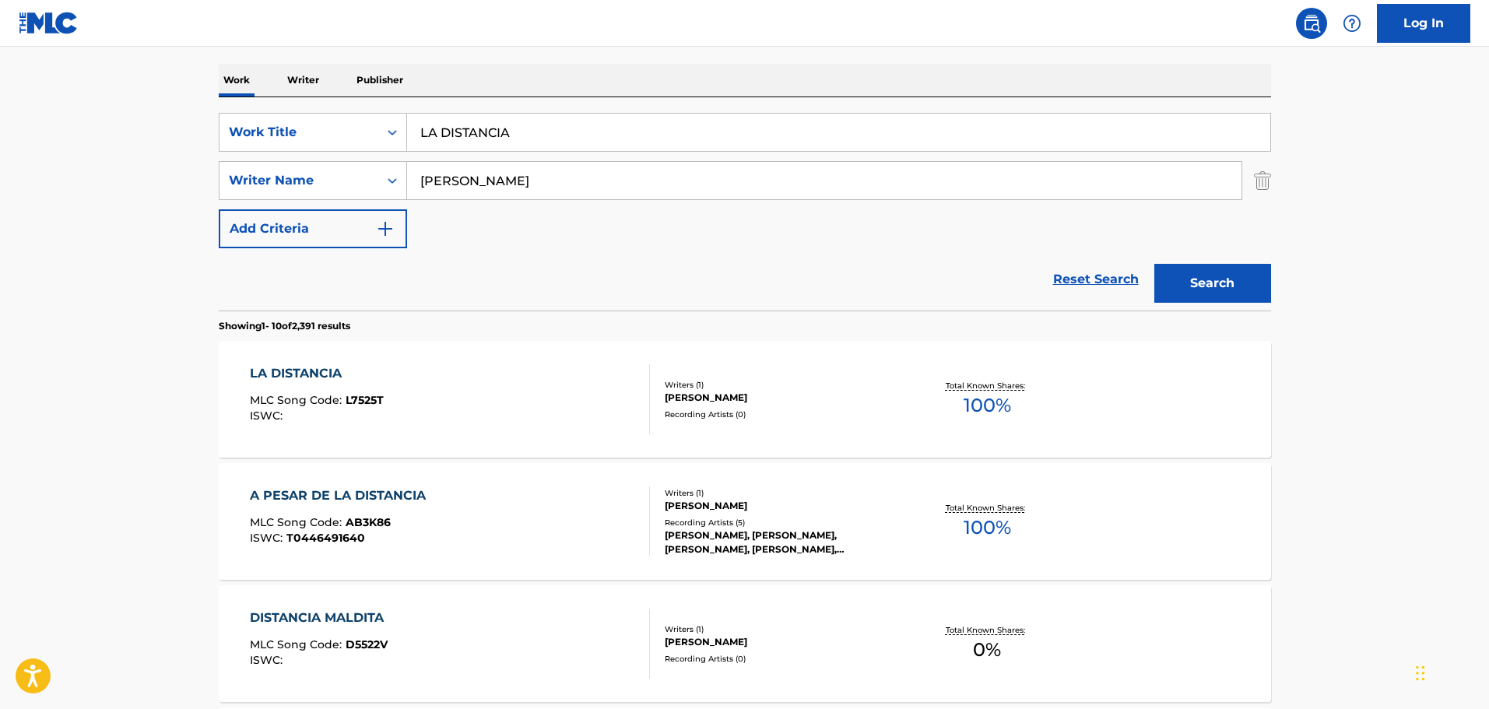
paste input "HENEHENE KOUAK"
type input "HENEHENE KOUAKA"
click at [567, 168] on input "[PERSON_NAME]" at bounding box center [824, 180] width 834 height 37
drag, startPoint x: 536, startPoint y: 164, endPoint x: 244, endPoint y: 146, distance: 293.2
click at [256, 146] on div "SearchWithCriteria1cf6290a-1c8e-4dba-9092-85a11a37121d Work Title HENEHENE KOUA…" at bounding box center [745, 180] width 1052 height 135
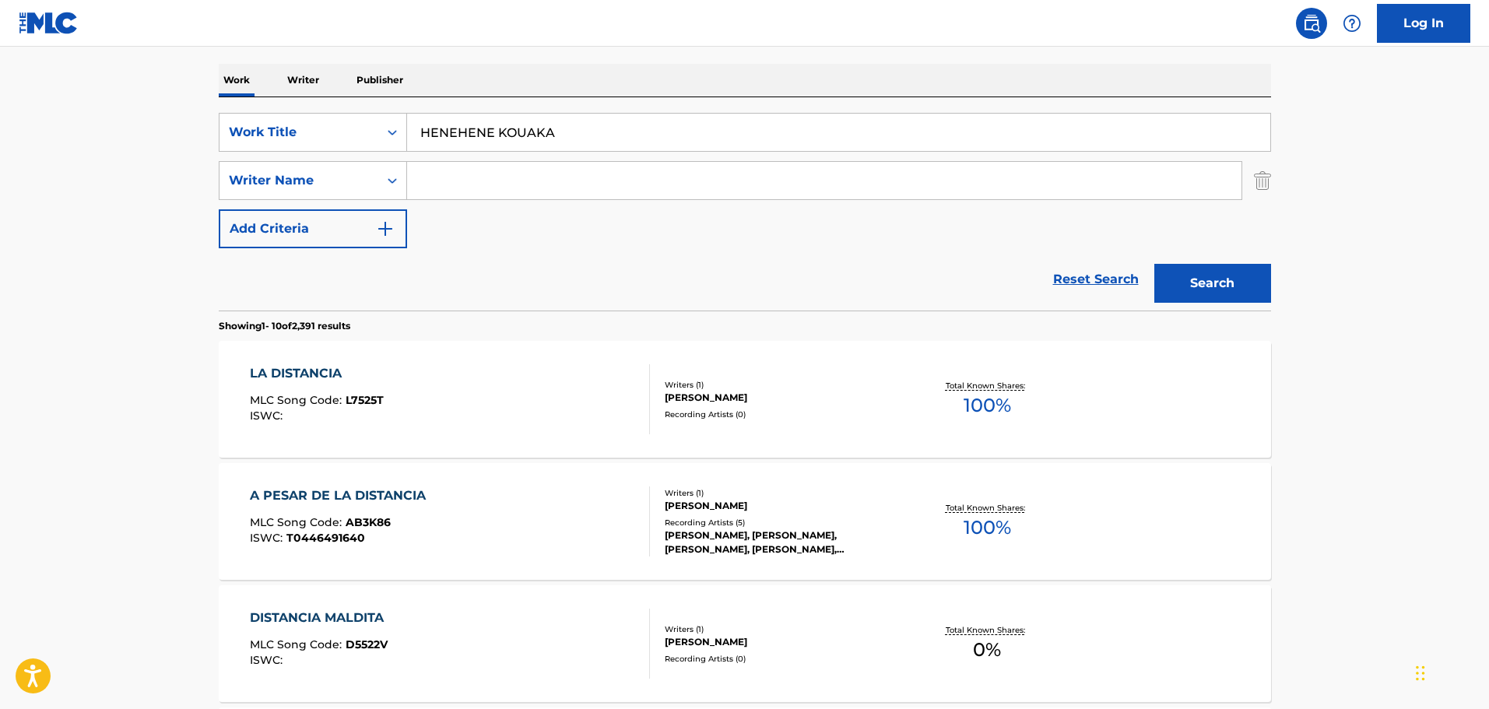
click at [1154, 264] on button "Search" at bounding box center [1212, 283] width 117 height 39
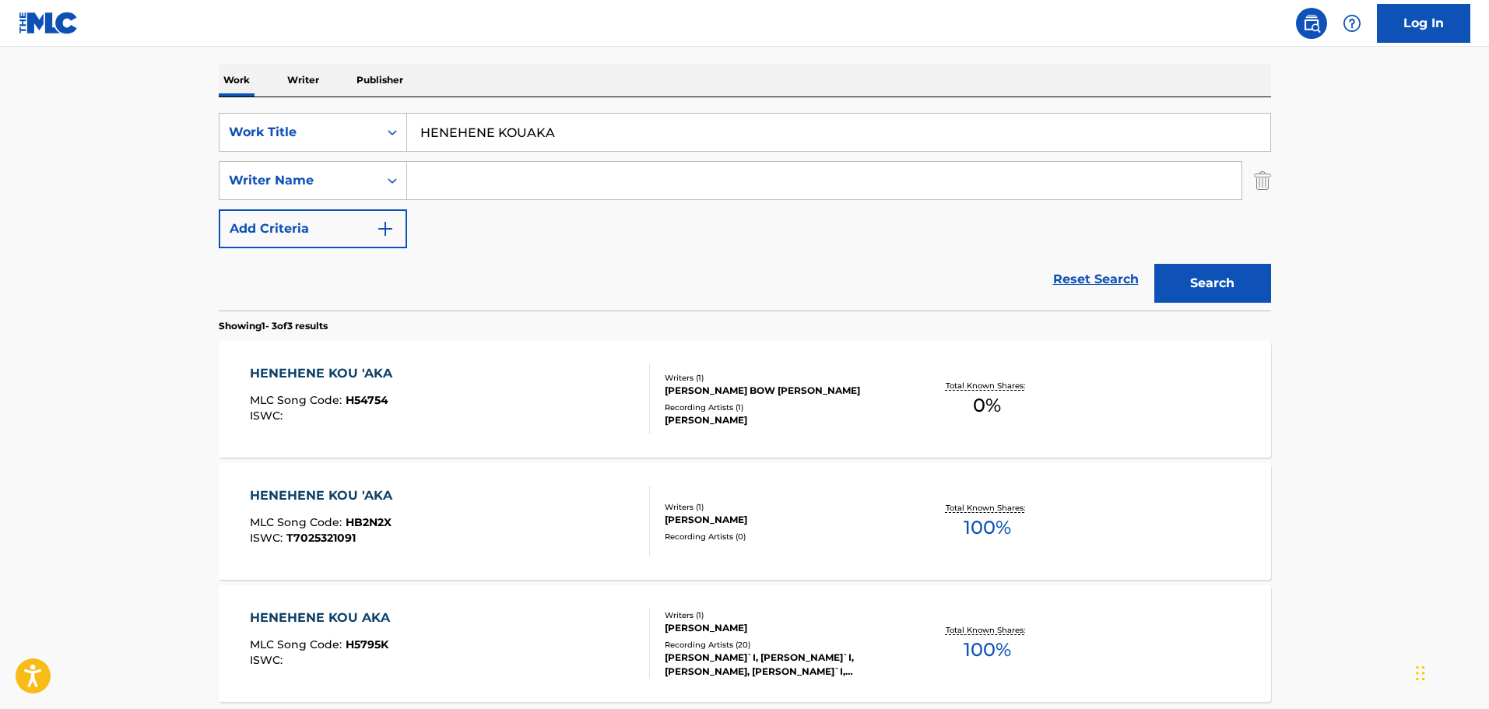
click at [512, 177] on input "Search Form" at bounding box center [824, 180] width 834 height 37
click at [1154, 264] on button "Search" at bounding box center [1212, 283] width 117 height 39
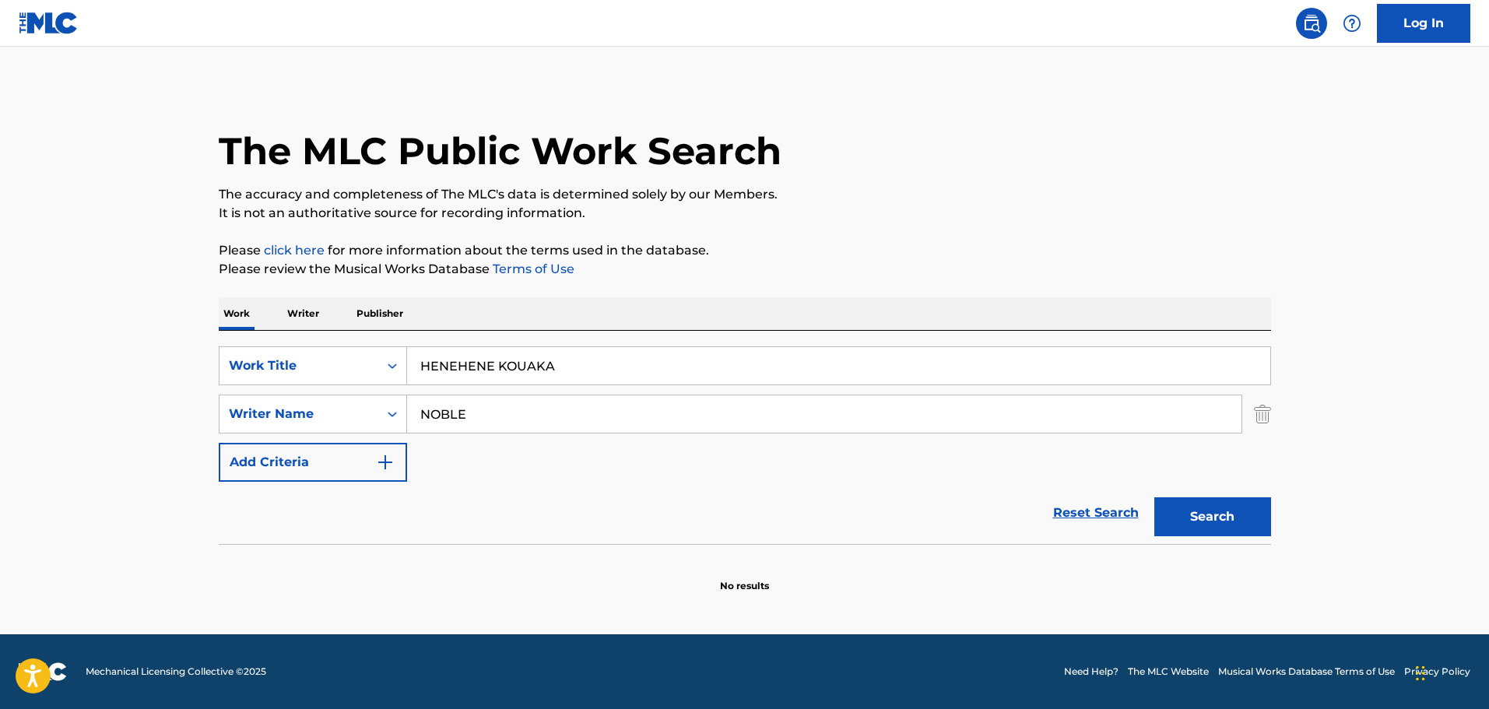
scroll to position [0, 0]
drag, startPoint x: 542, startPoint y: 405, endPoint x: 421, endPoint y: 395, distance: 121.1
click at [433, 393] on div "SearchWithCriteria1cf6290a-1c8e-4dba-9092-85a11a37121d Work Title HENEHENE KOUA…" at bounding box center [745, 413] width 1052 height 135
type input "N"
click at [1154, 497] on button "Search" at bounding box center [1212, 516] width 117 height 39
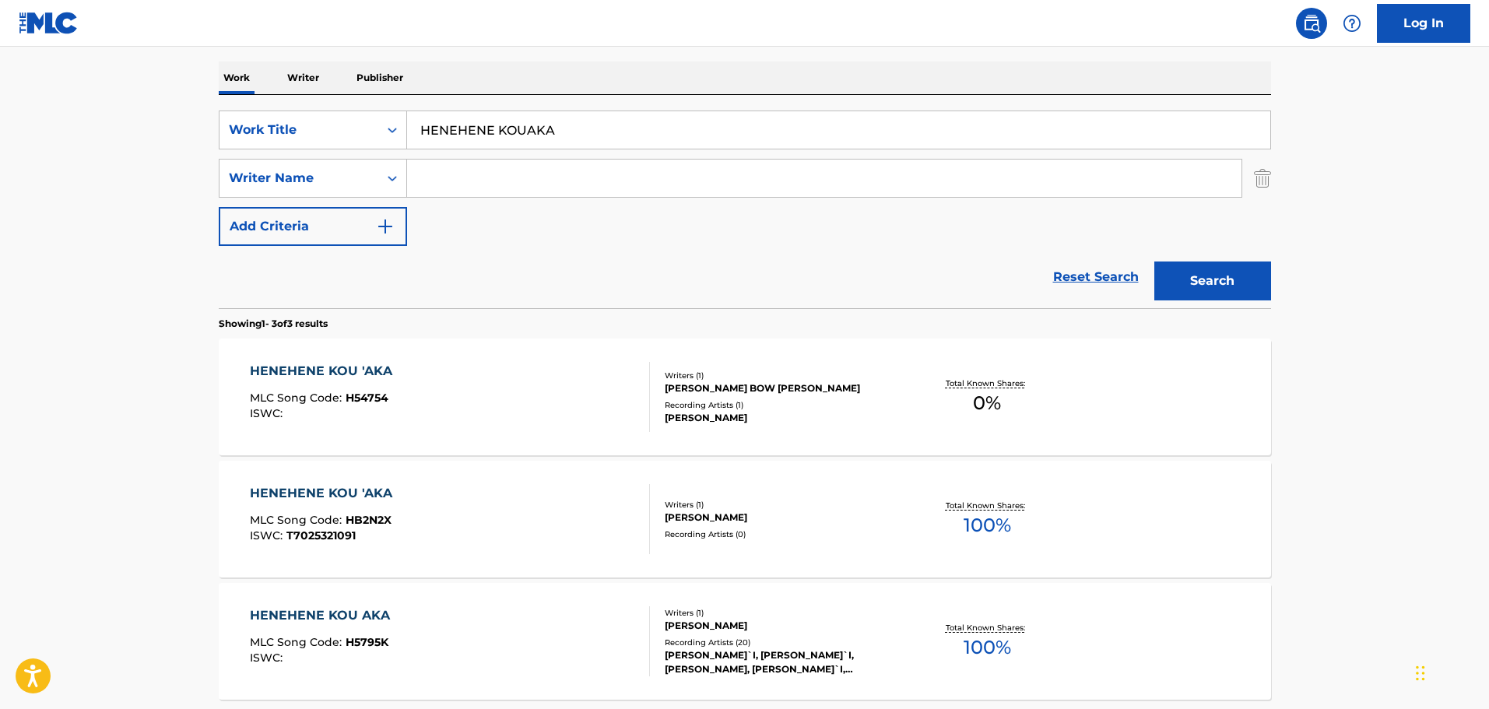
scroll to position [226, 0]
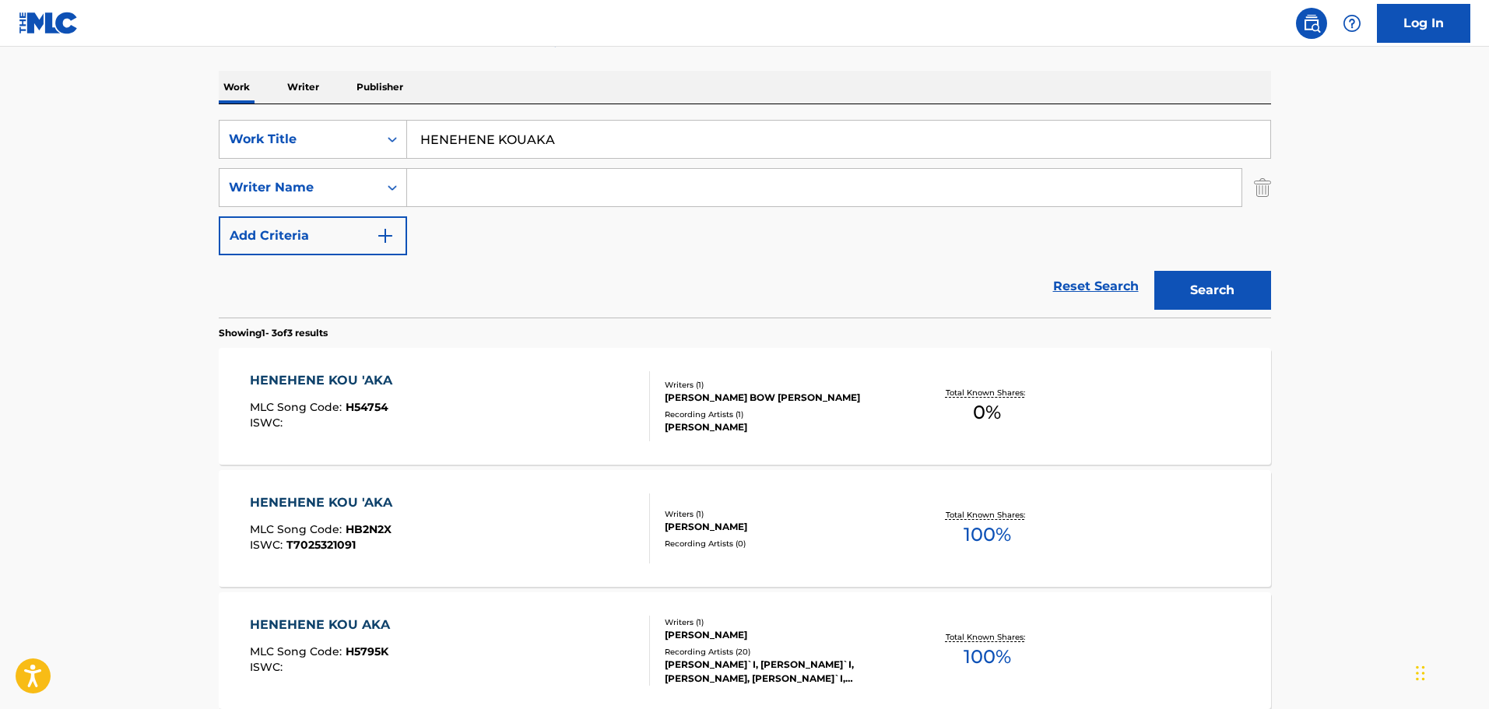
drag, startPoint x: 614, startPoint y: 138, endPoint x: 214, endPoint y: 115, distance: 400.7
click at [214, 116] on div "The MLC Public Work Search The accuracy and completeness of The MLC's data is d…" at bounding box center [745, 320] width 1090 height 923
click at [511, 209] on div "SearchWithCriteria1cf6290a-1c8e-4dba-9092-85a11a37121d Work Title HENEHENE KOUA…" at bounding box center [745, 187] width 1052 height 135
click at [511, 195] on input "Search Form" at bounding box center [824, 187] width 834 height 37
click at [1154, 271] on button "Search" at bounding box center [1212, 290] width 117 height 39
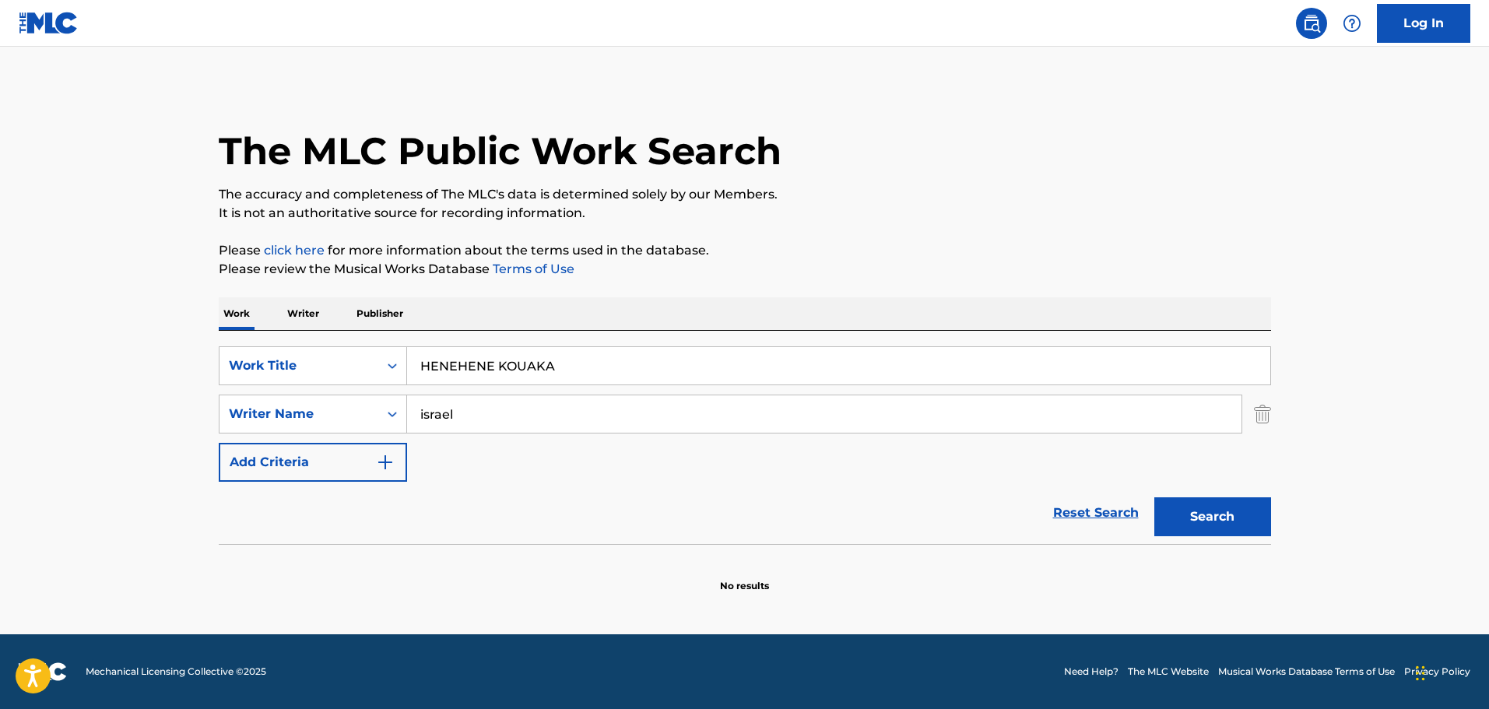
scroll to position [0, 0]
type input "i"
click at [1154, 497] on button "Search" at bounding box center [1212, 516] width 117 height 39
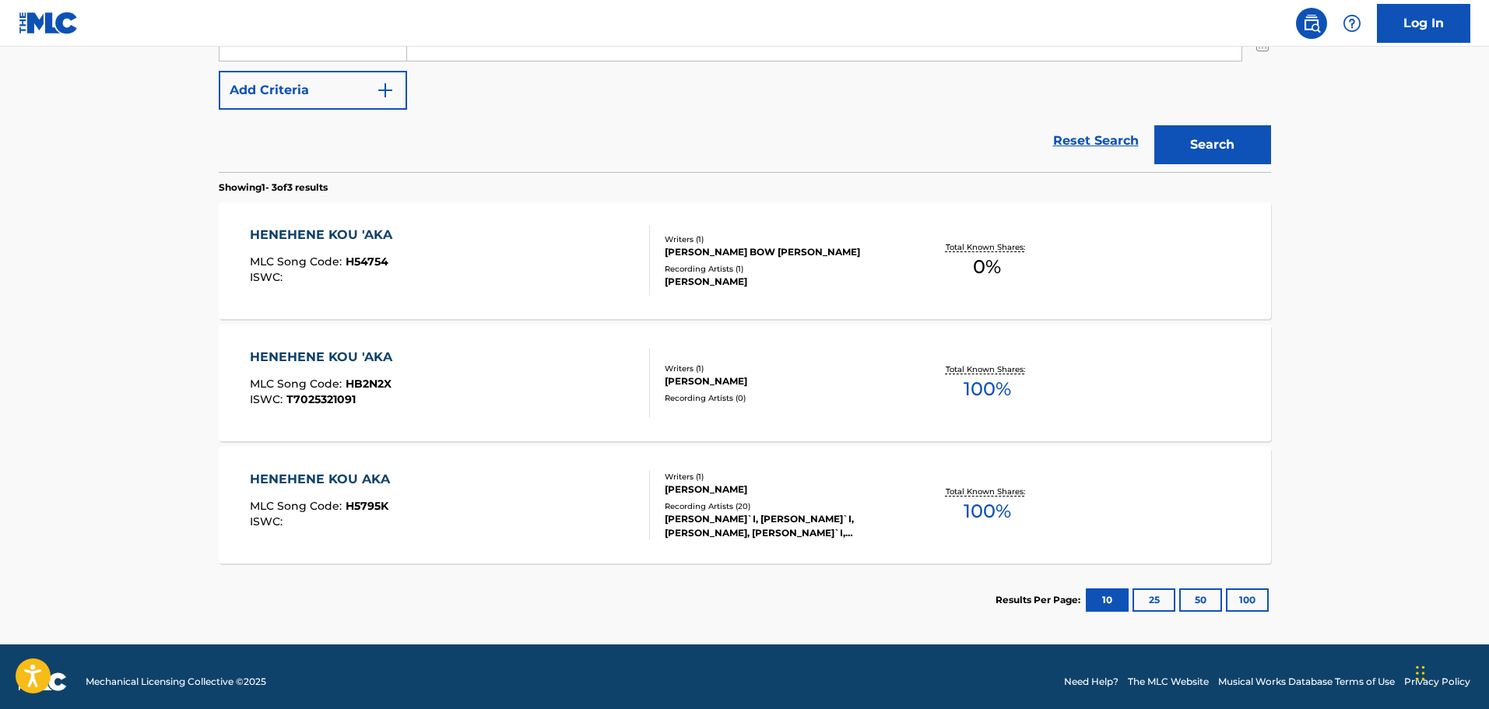
scroll to position [382, 0]
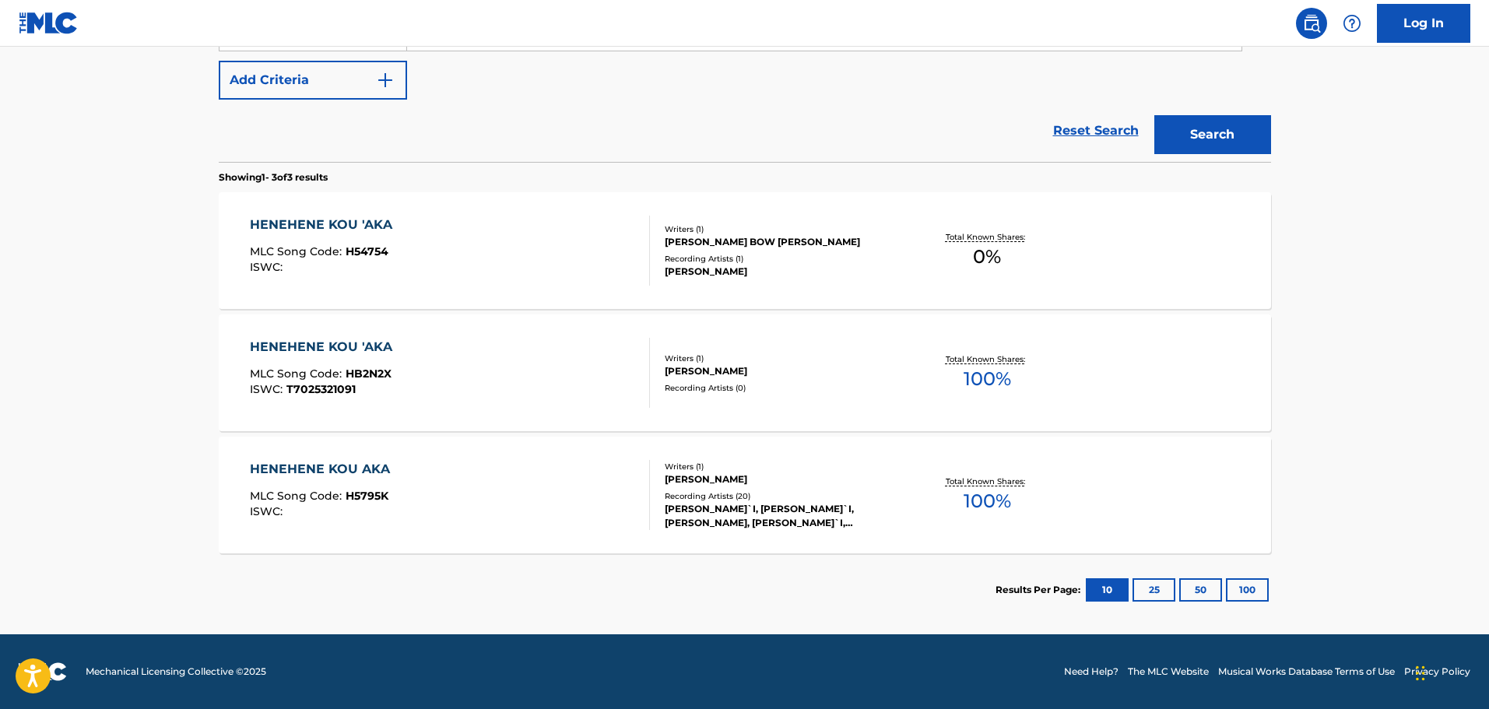
click at [610, 504] on div "HENEHENE KOU AKA MLC Song Code : H5795K ISWC :" at bounding box center [450, 495] width 400 height 70
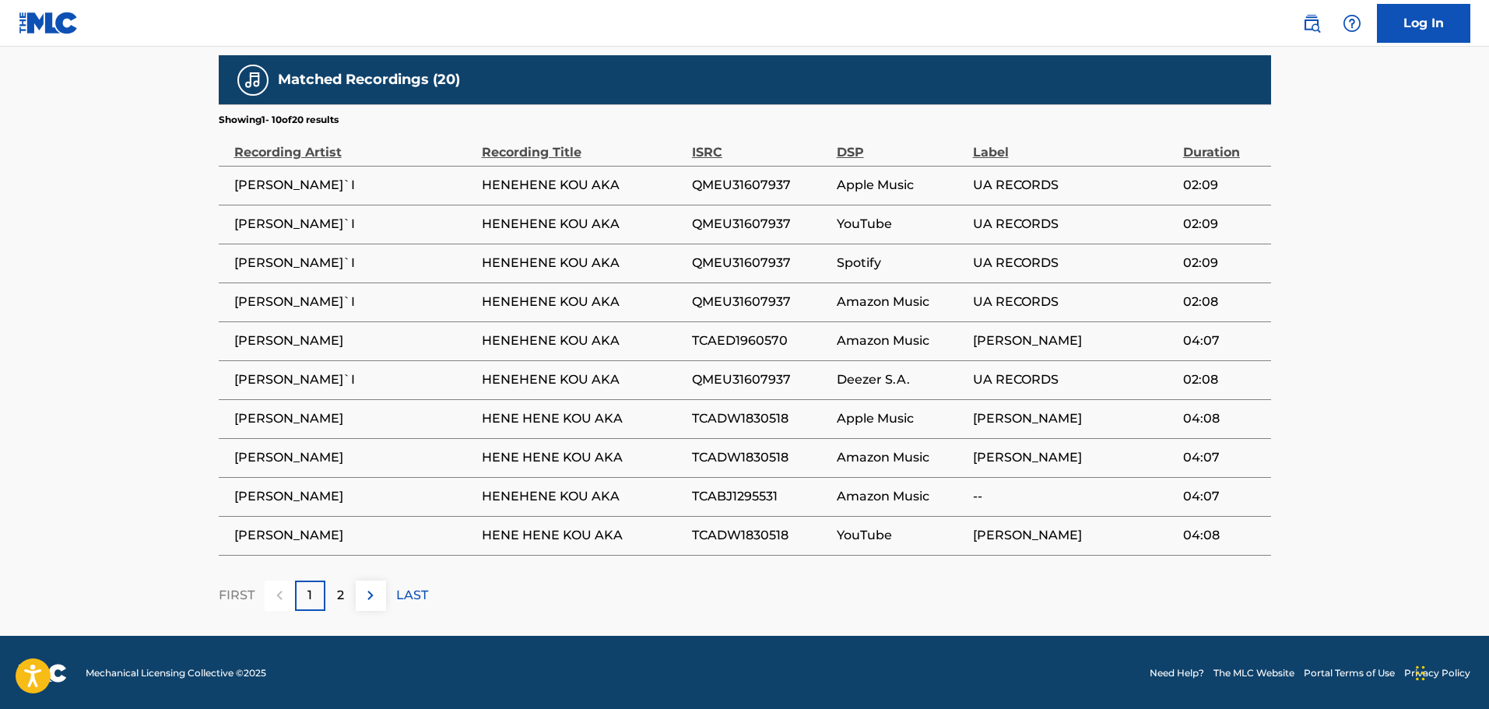
scroll to position [869, 0]
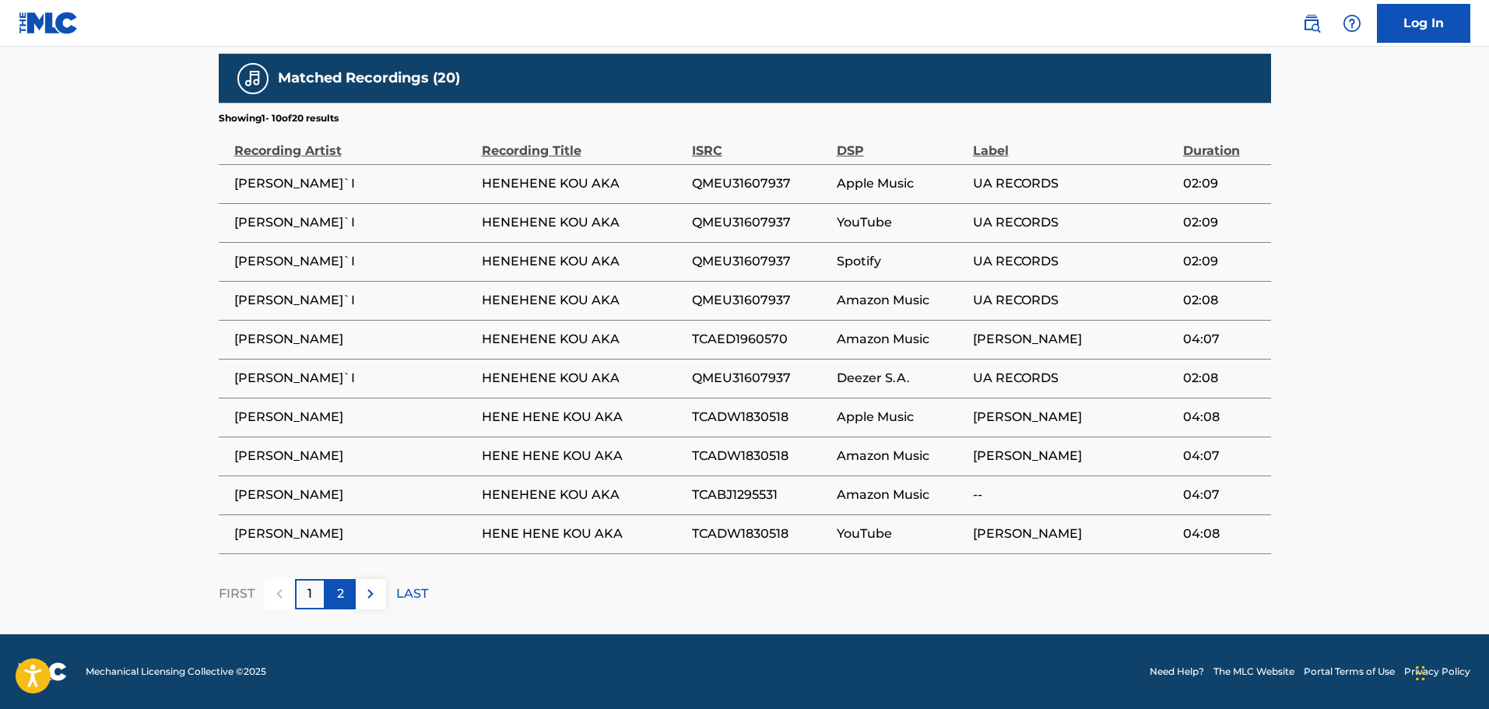
click at [339, 595] on p "2" at bounding box center [340, 594] width 7 height 19
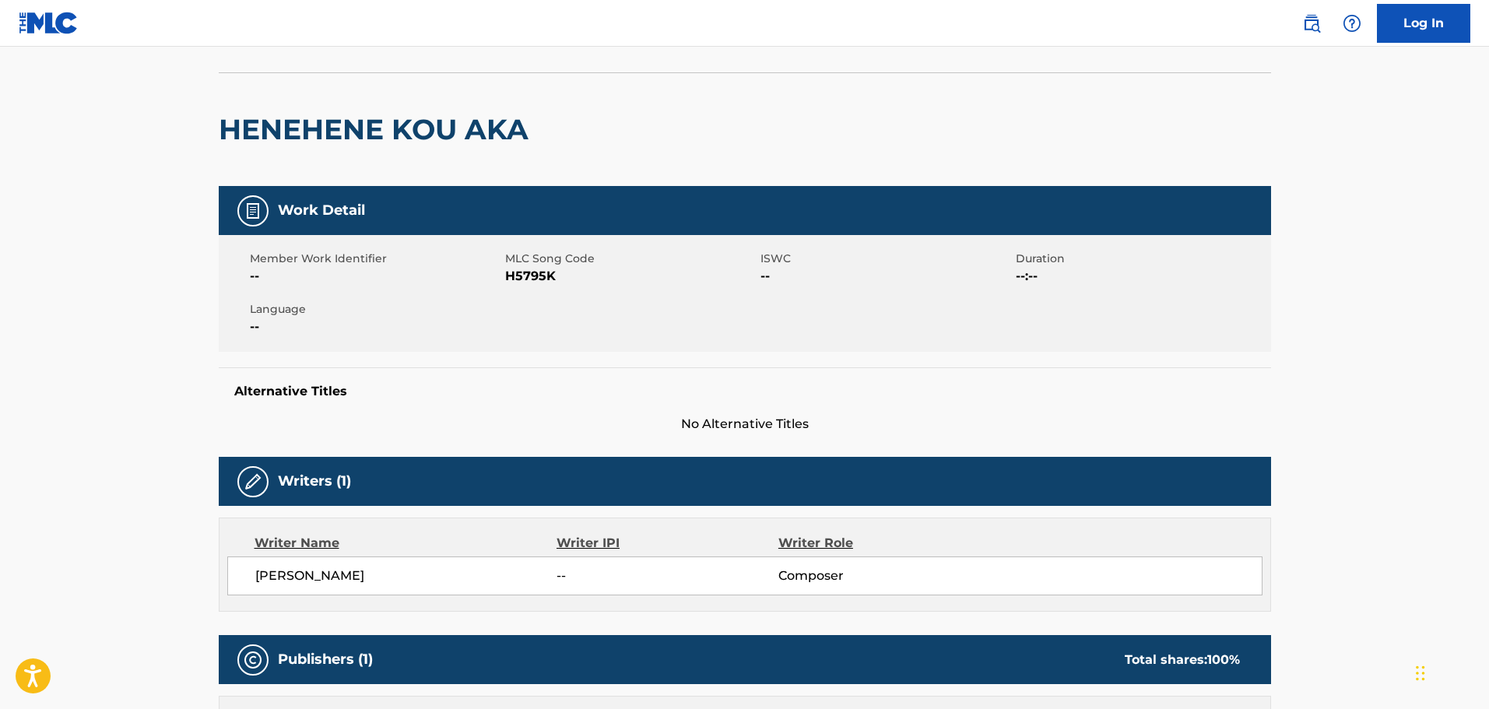
scroll to position [0, 0]
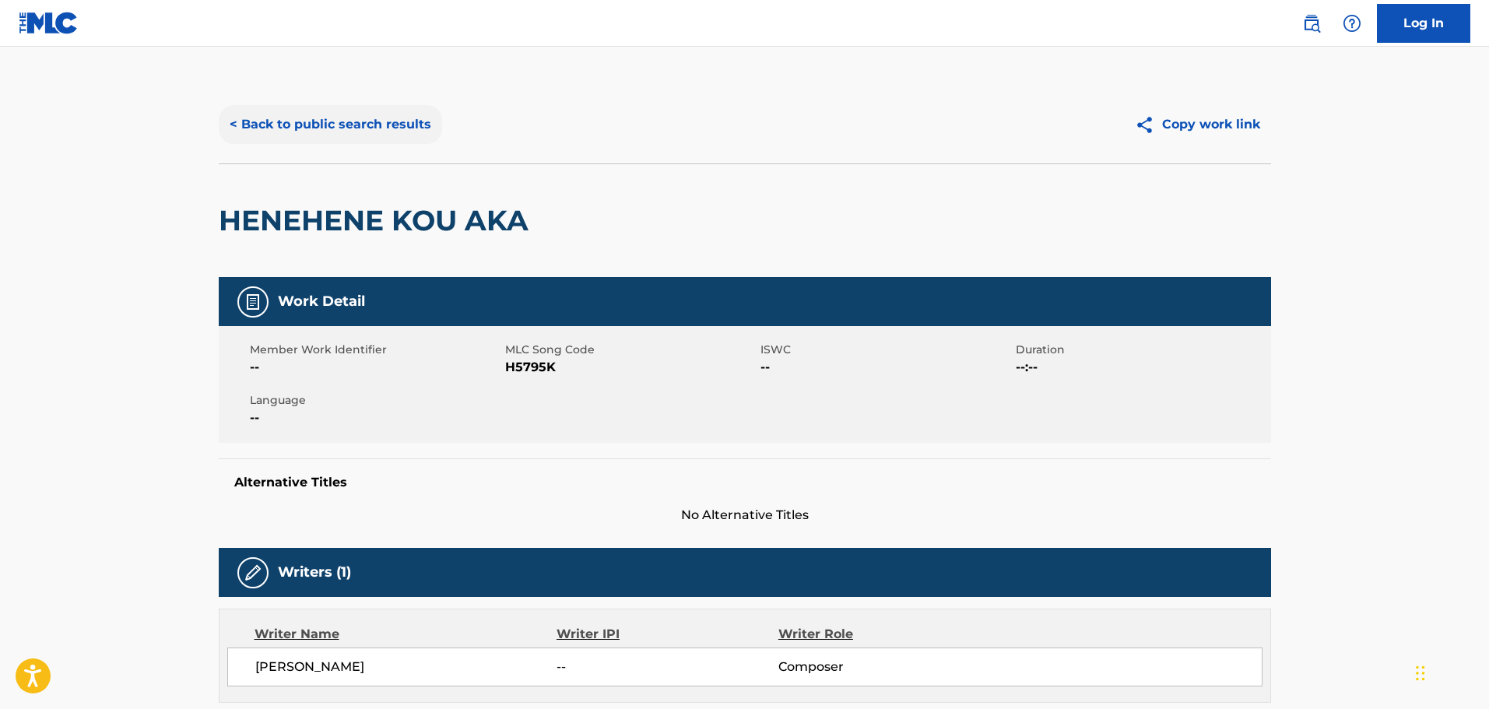
click at [331, 128] on button "< Back to public search results" at bounding box center [330, 124] width 223 height 39
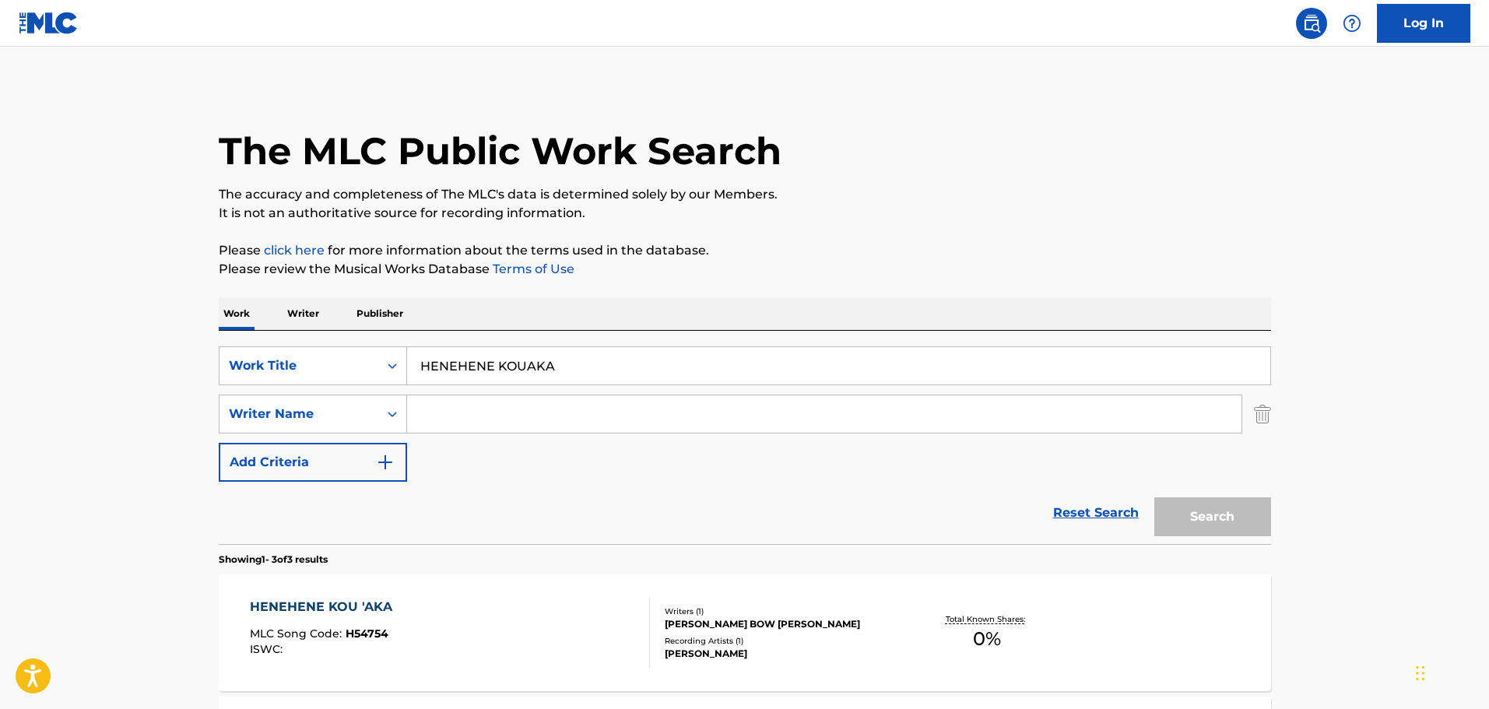
scroll to position [293, 0]
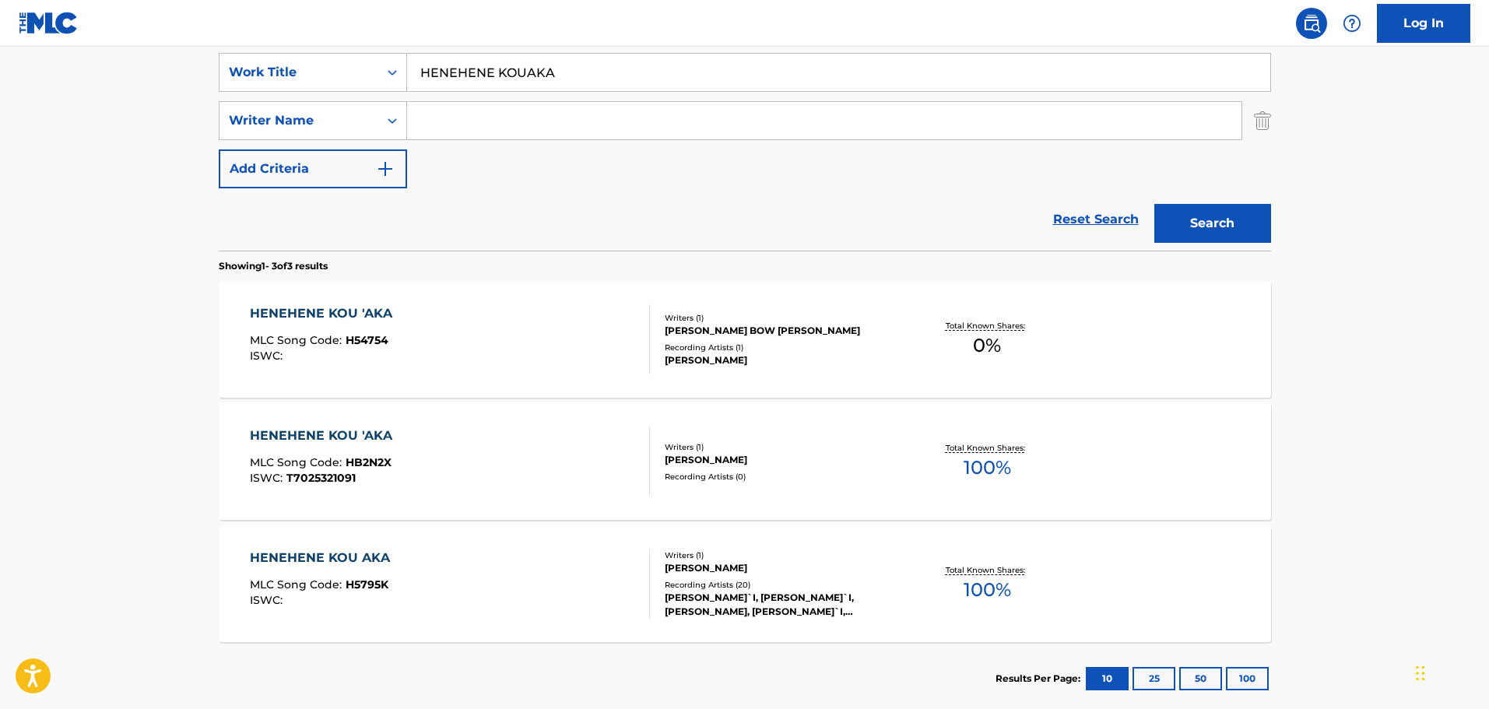
click at [582, 206] on div "Reset Search Search" at bounding box center [745, 219] width 1052 height 62
drag, startPoint x: 592, startPoint y: 80, endPoint x: 296, endPoint y: 54, distance: 296.9
click at [269, 30] on div "Log In The MLC Public Work Search The accuracy and completeness of The MLC's da…" at bounding box center [744, 252] width 1489 height 1091
paste input "THE RAKE HORNPIPE"
type input "THE RAKE HORNPIPE"
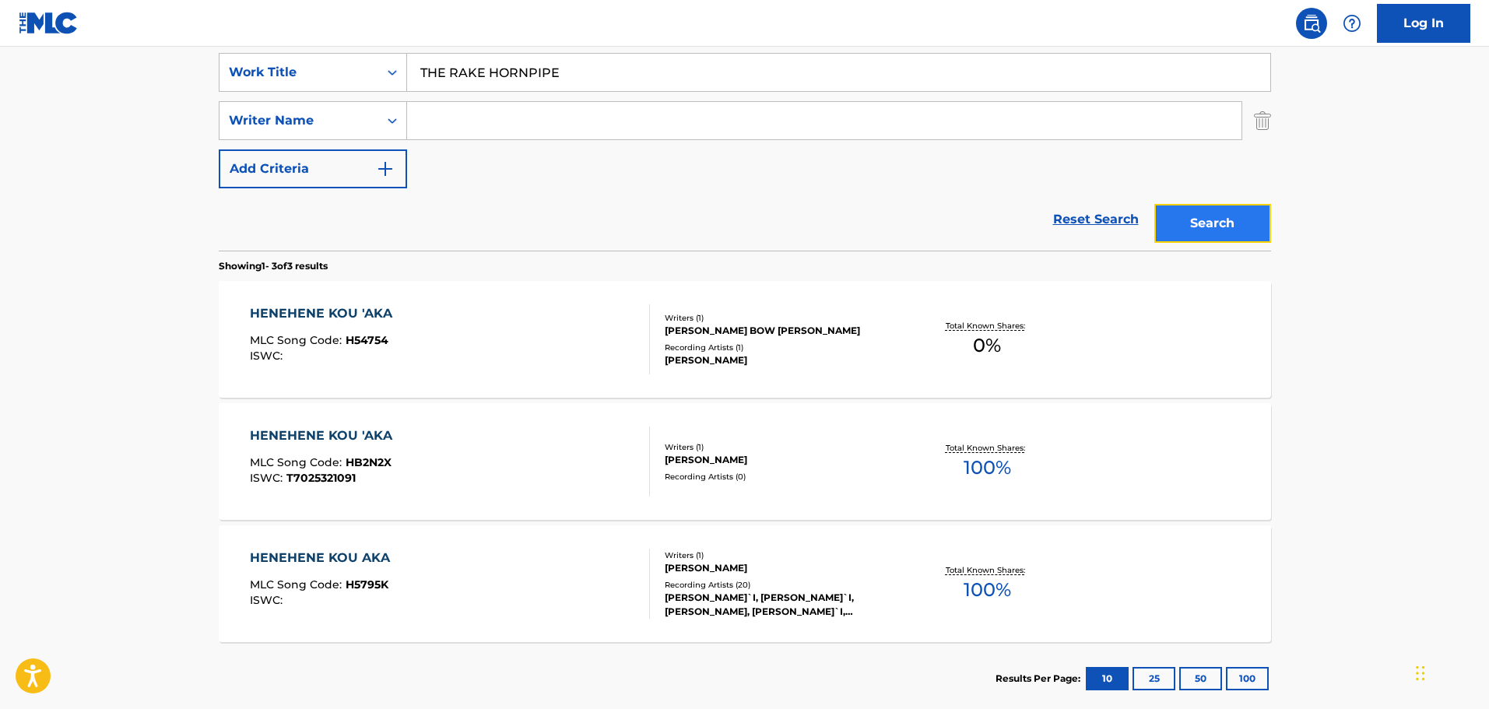
click at [1232, 212] on button "Search" at bounding box center [1212, 223] width 117 height 39
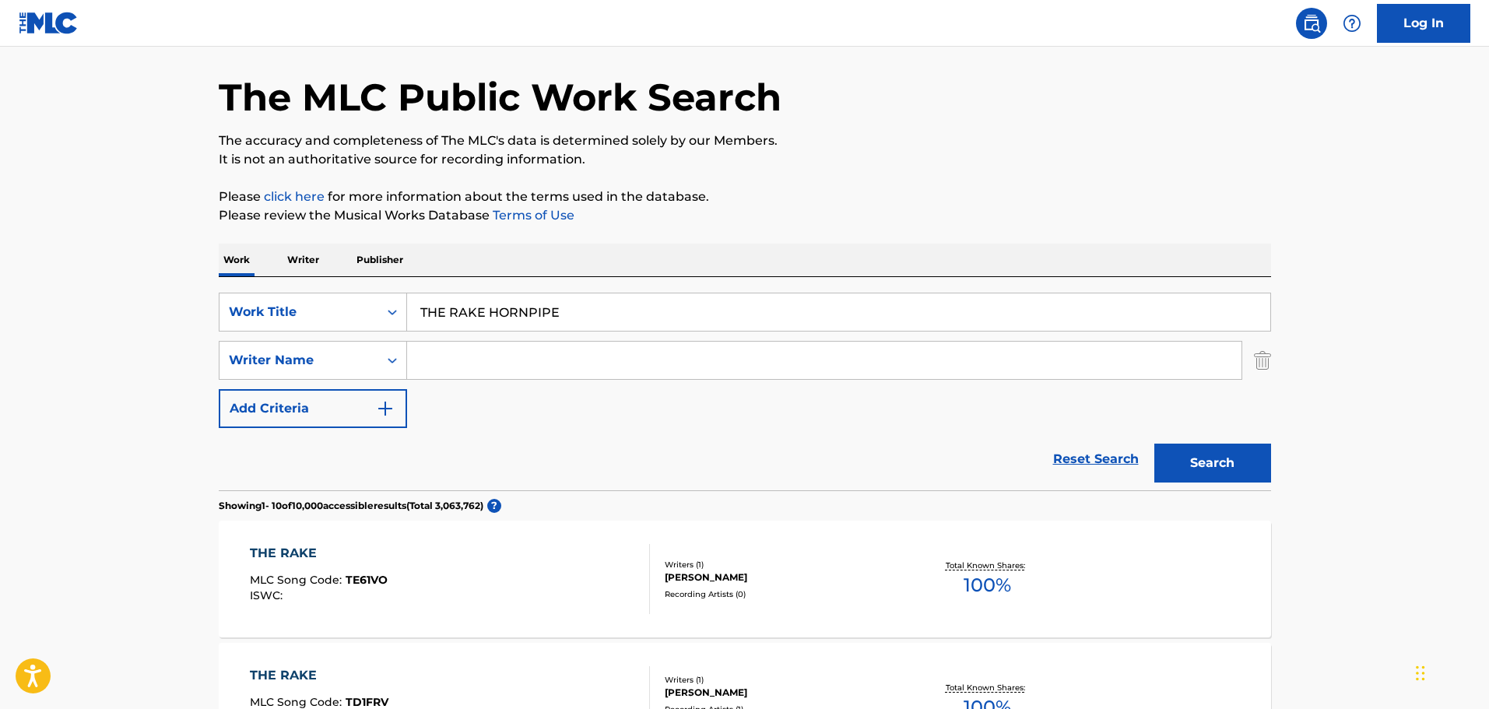
scroll to position [156, 0]
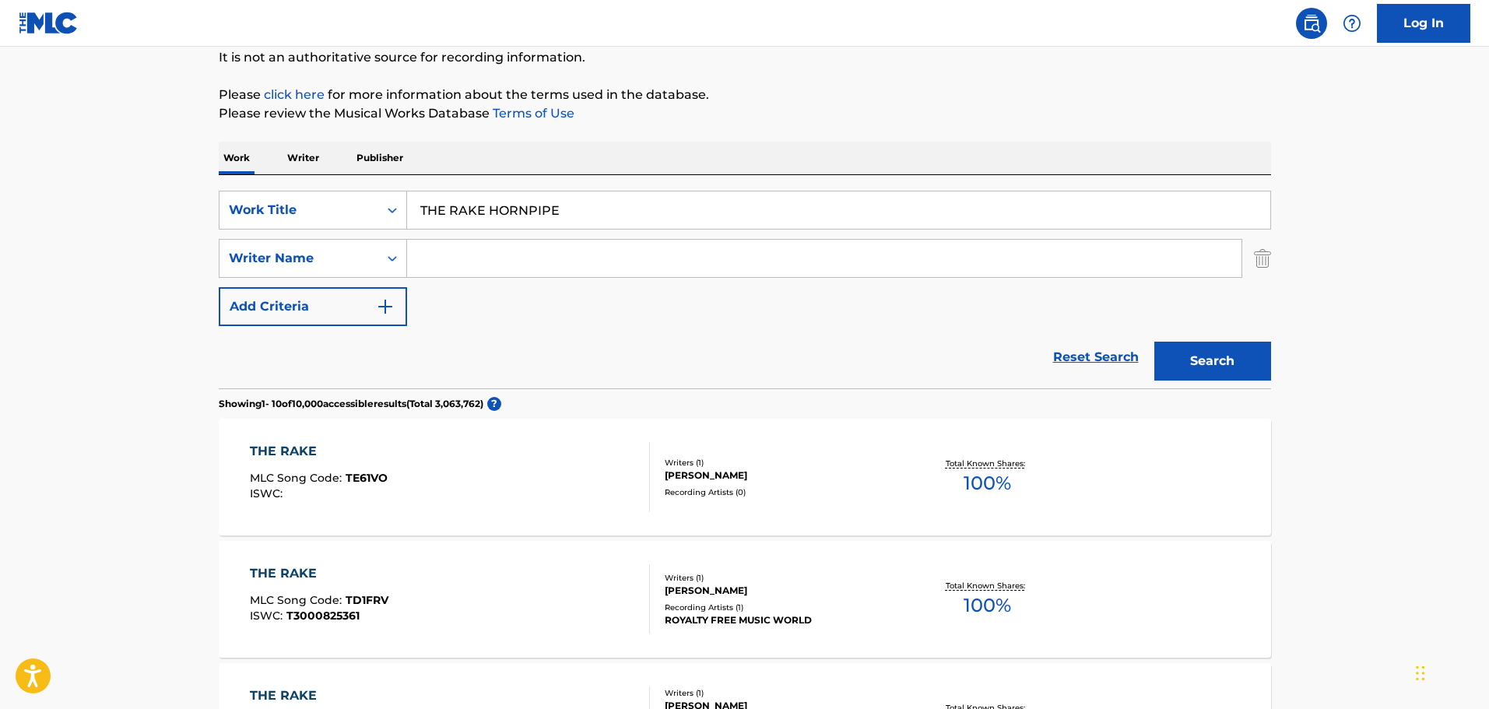
click at [524, 265] on input "Search Form" at bounding box center [824, 258] width 834 height 37
type input "WHITE"
click at [1154, 342] on button "Search" at bounding box center [1212, 361] width 117 height 39
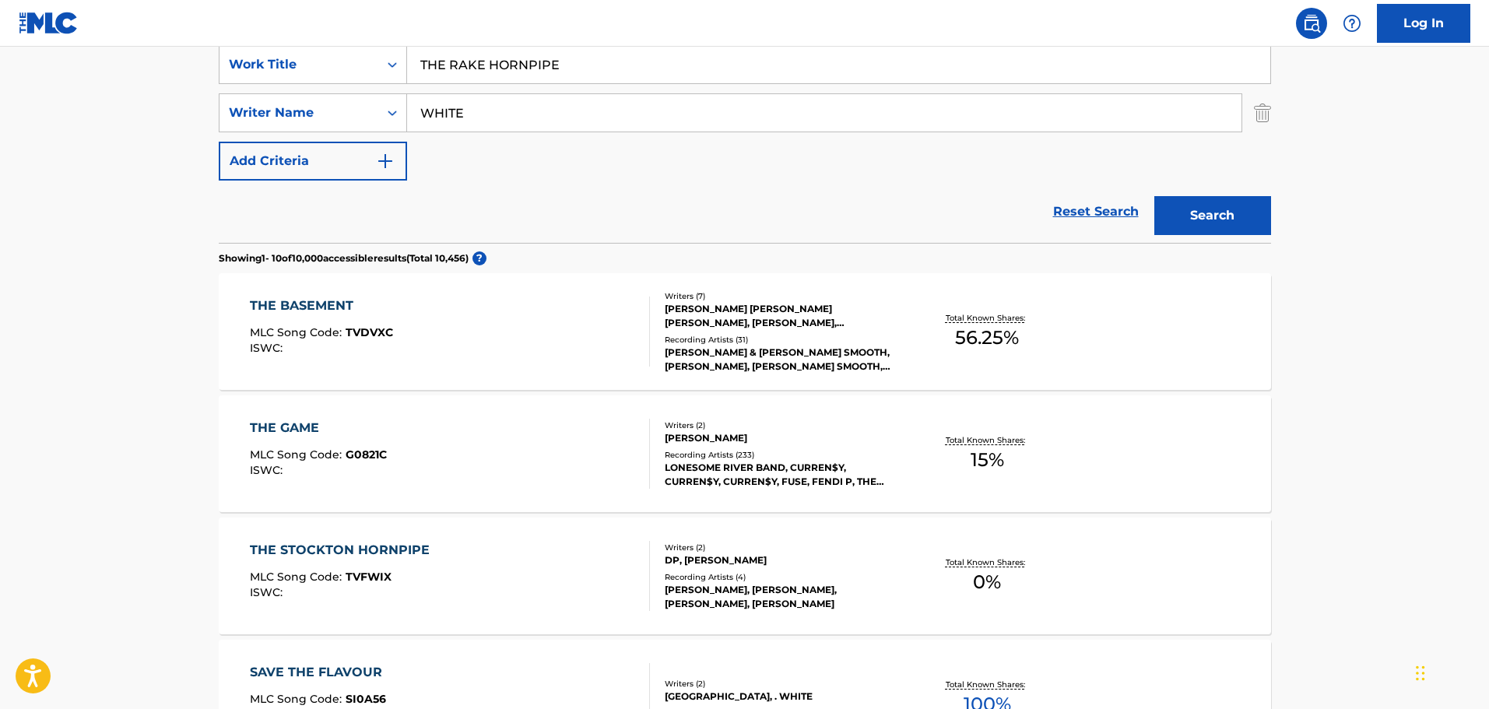
scroll to position [311, 0]
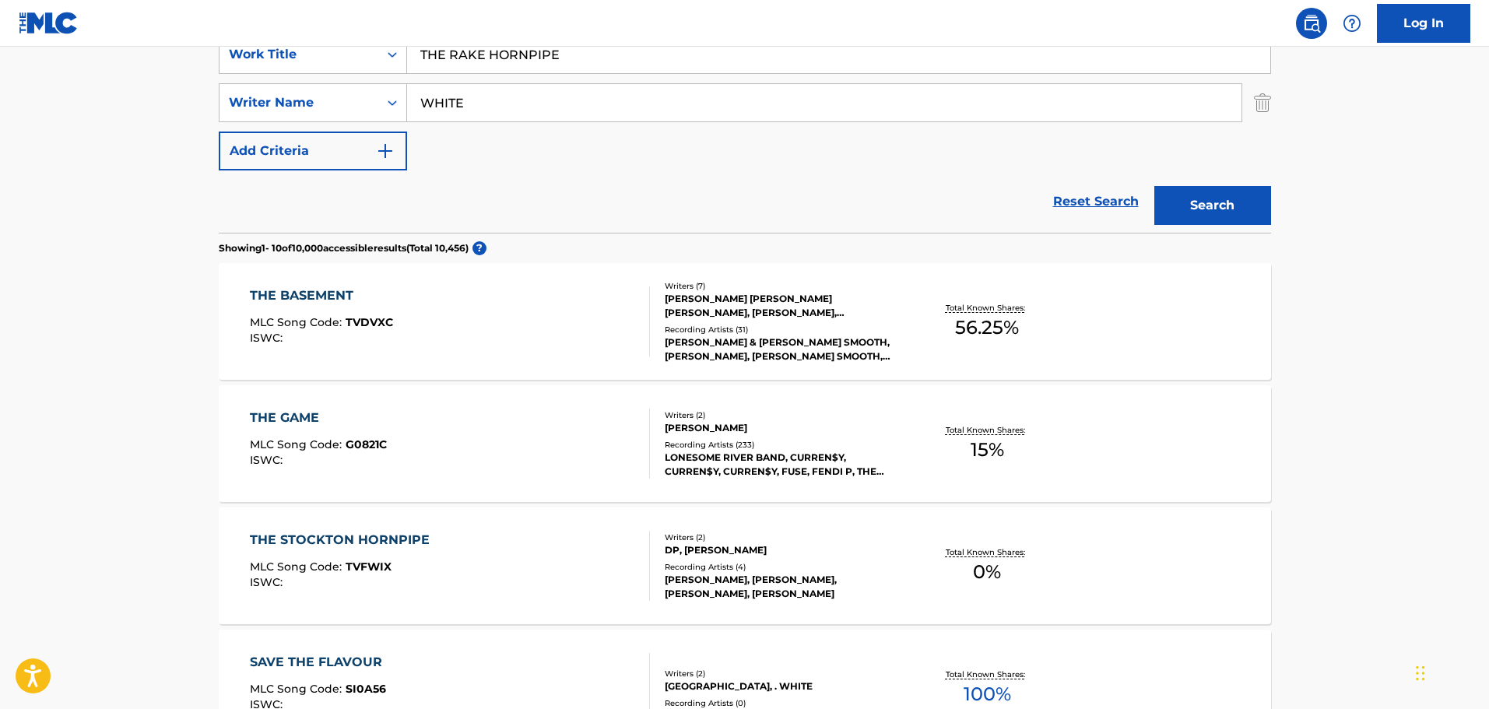
click at [535, 48] on input "THE RAKE HORNPIPE" at bounding box center [838, 54] width 863 height 37
drag, startPoint x: 599, startPoint y: 58, endPoint x: 219, endPoint y: 68, distance: 380.7
click at [316, 54] on div "SearchWithCriteria1cf6290a-1c8e-4dba-9092-85a11a37121d Work Title THE RAKE HORN…" at bounding box center [745, 54] width 1052 height 39
paste input "STREET DANCER"
type input "STREET DANCER"
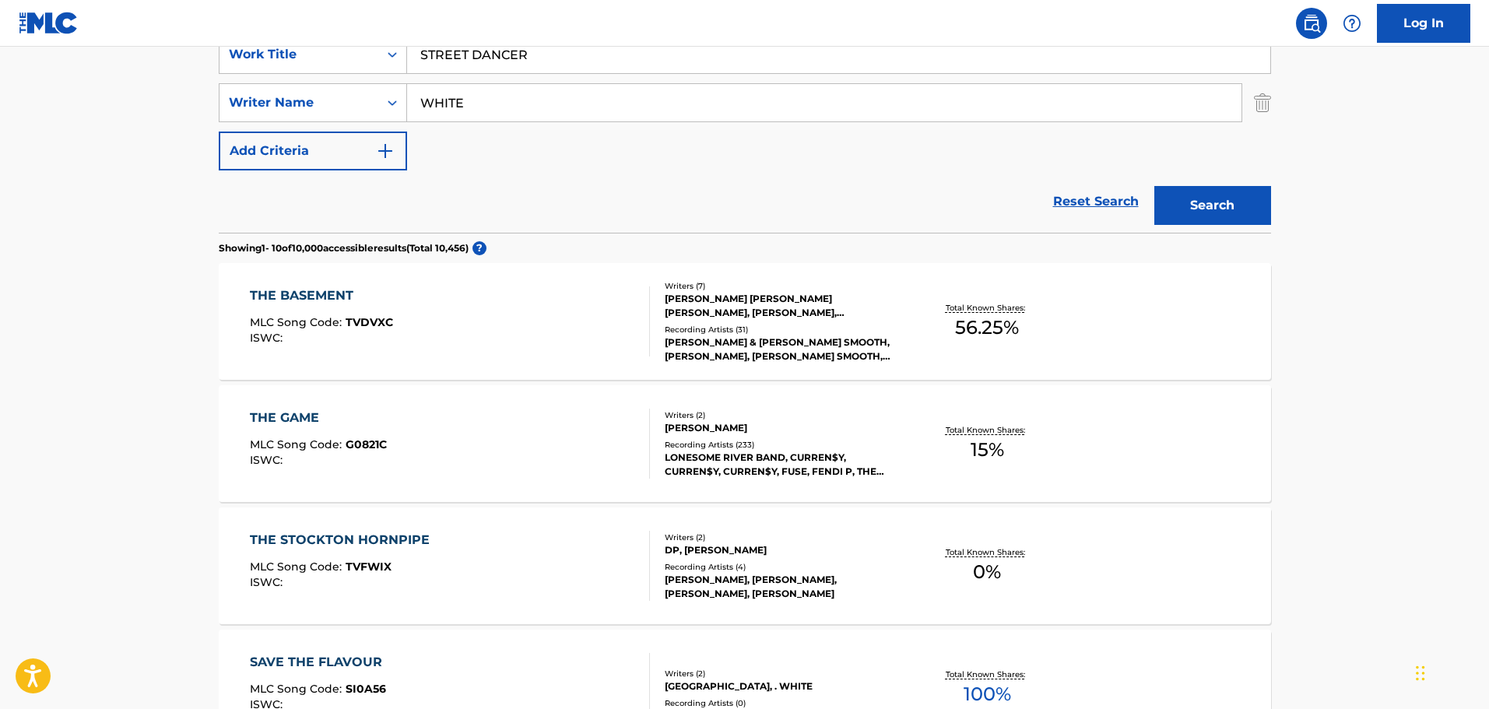
click at [534, 95] on input "WHITE" at bounding box center [824, 102] width 834 height 37
drag, startPoint x: 237, startPoint y: 74, endPoint x: 226, endPoint y: 74, distance: 10.9
click at [231, 74] on div "SearchWithCriteria1cf6290a-1c8e-4dba-9092-85a11a37121d Work Title STREET DANCER…" at bounding box center [745, 102] width 1052 height 135
type input "[PERSON_NAME]"
click at [1154, 186] on button "Search" at bounding box center [1212, 205] width 117 height 39
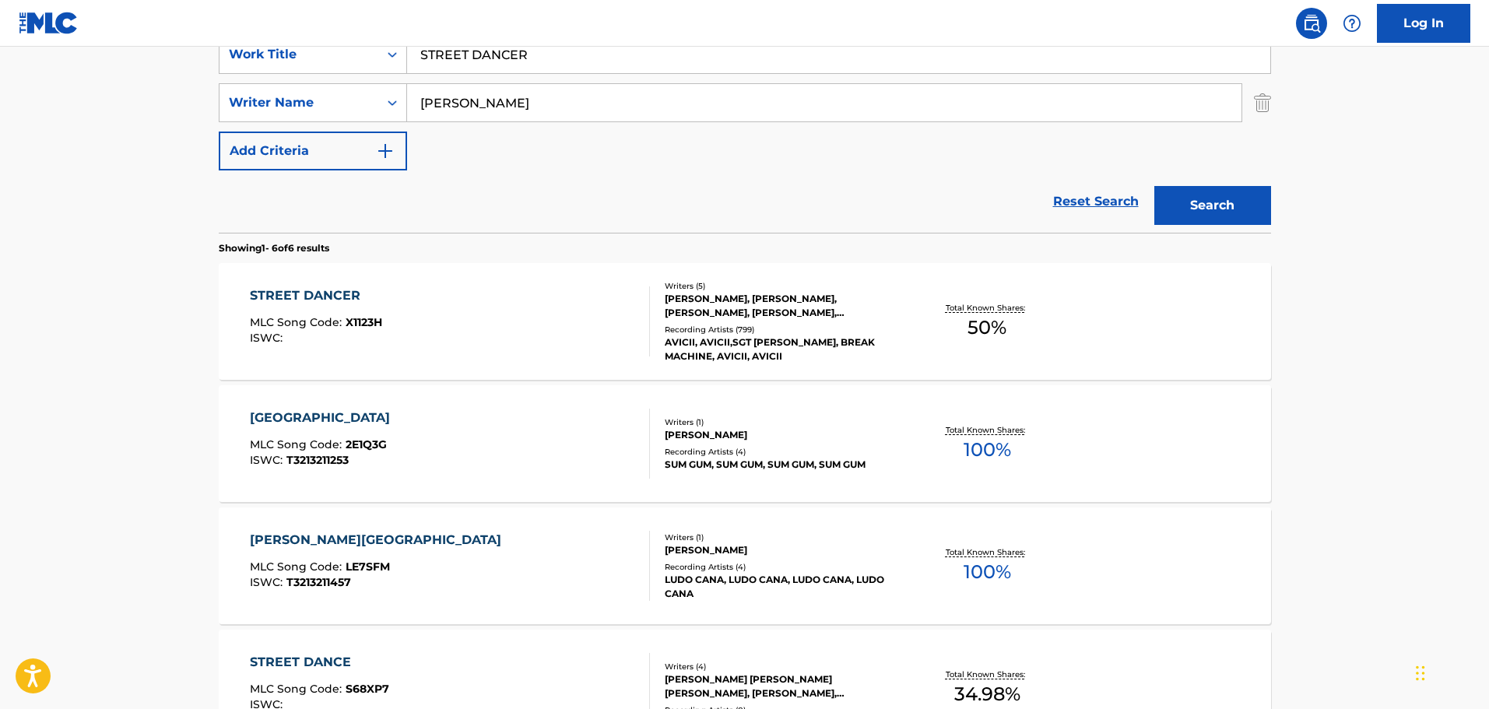
click at [496, 351] on div "STREET DANCER MLC Song Code : X1123H ISWC :" at bounding box center [450, 321] width 400 height 70
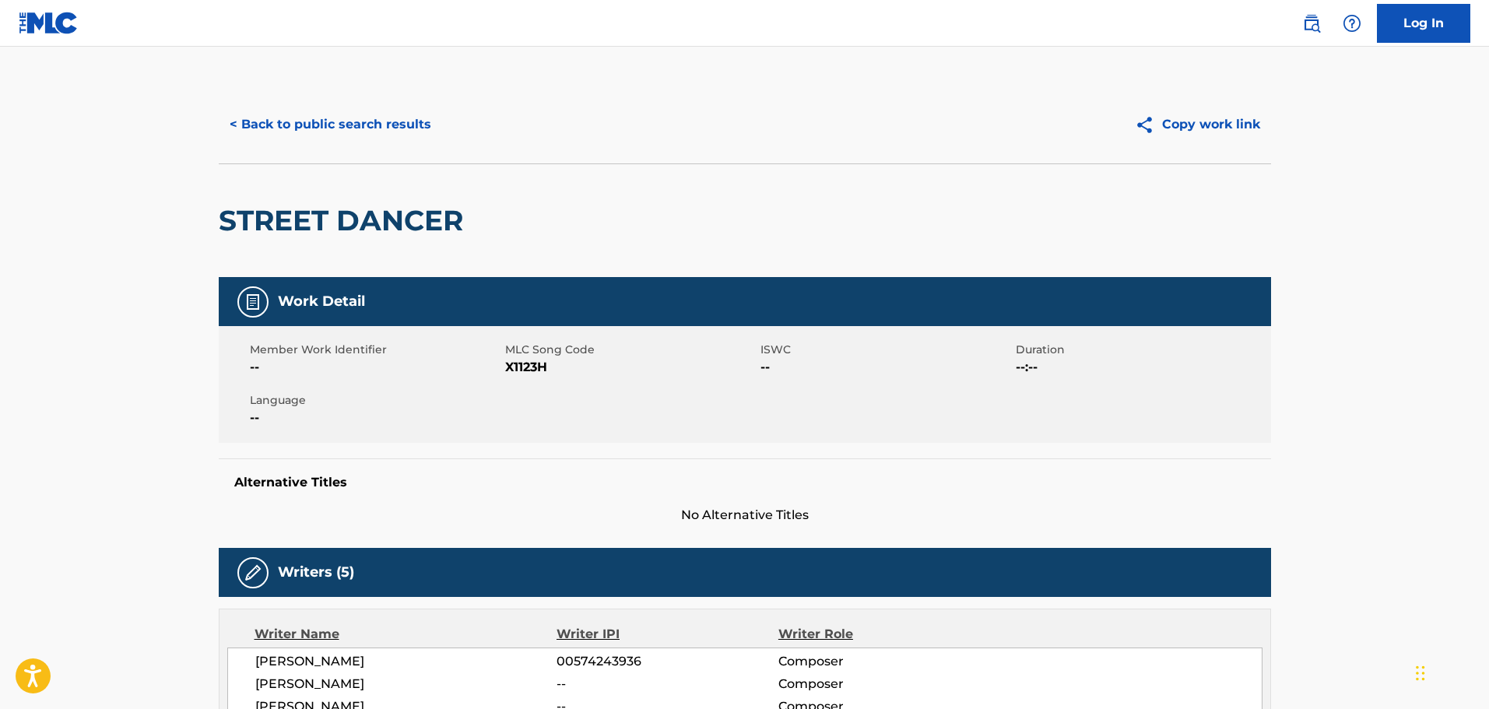
click at [532, 358] on span "X1123H" at bounding box center [630, 367] width 251 height 19
click at [281, 111] on button "< Back to public search results" at bounding box center [330, 124] width 223 height 39
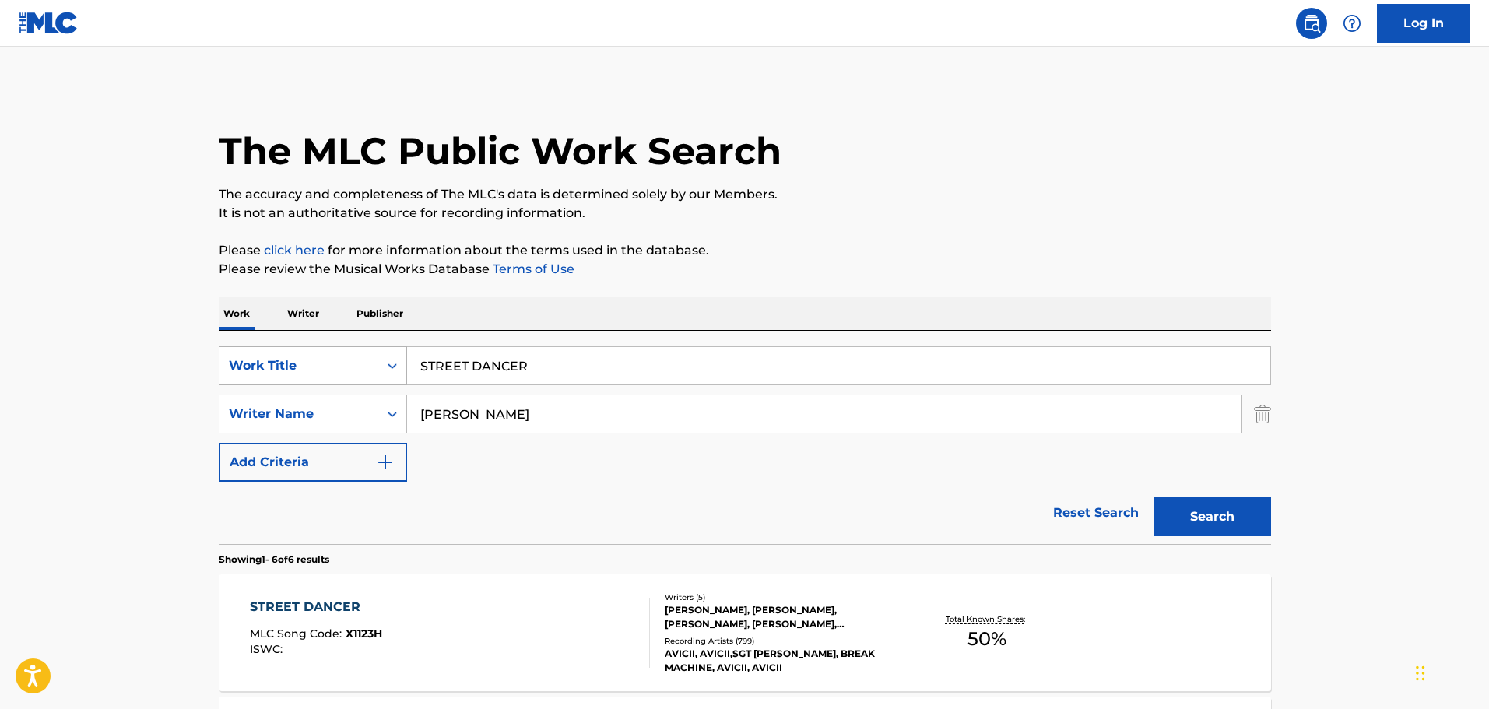
drag, startPoint x: 560, startPoint y: 353, endPoint x: 381, endPoint y: 357, distance: 178.3
click at [388, 342] on div "SearchWithCriteria1cf6290a-1c8e-4dba-9092-85a11a37121d Work Title STREET DANCER…" at bounding box center [745, 437] width 1052 height 213
paste input "MICROCHIP"
type input "MICROCHIP"
click at [406, 321] on p "Publisher" at bounding box center [380, 313] width 56 height 33
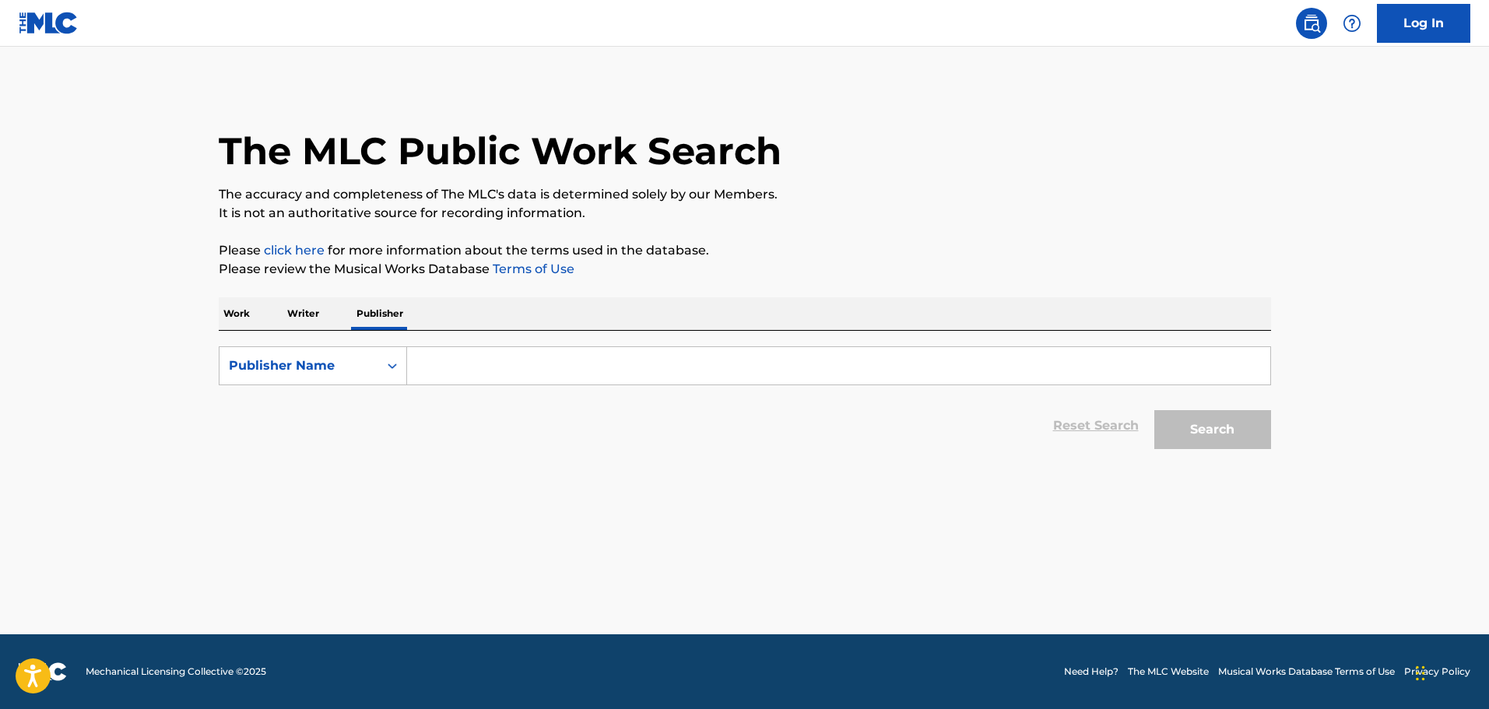
click at [248, 314] on p "Work" at bounding box center [237, 313] width 36 height 33
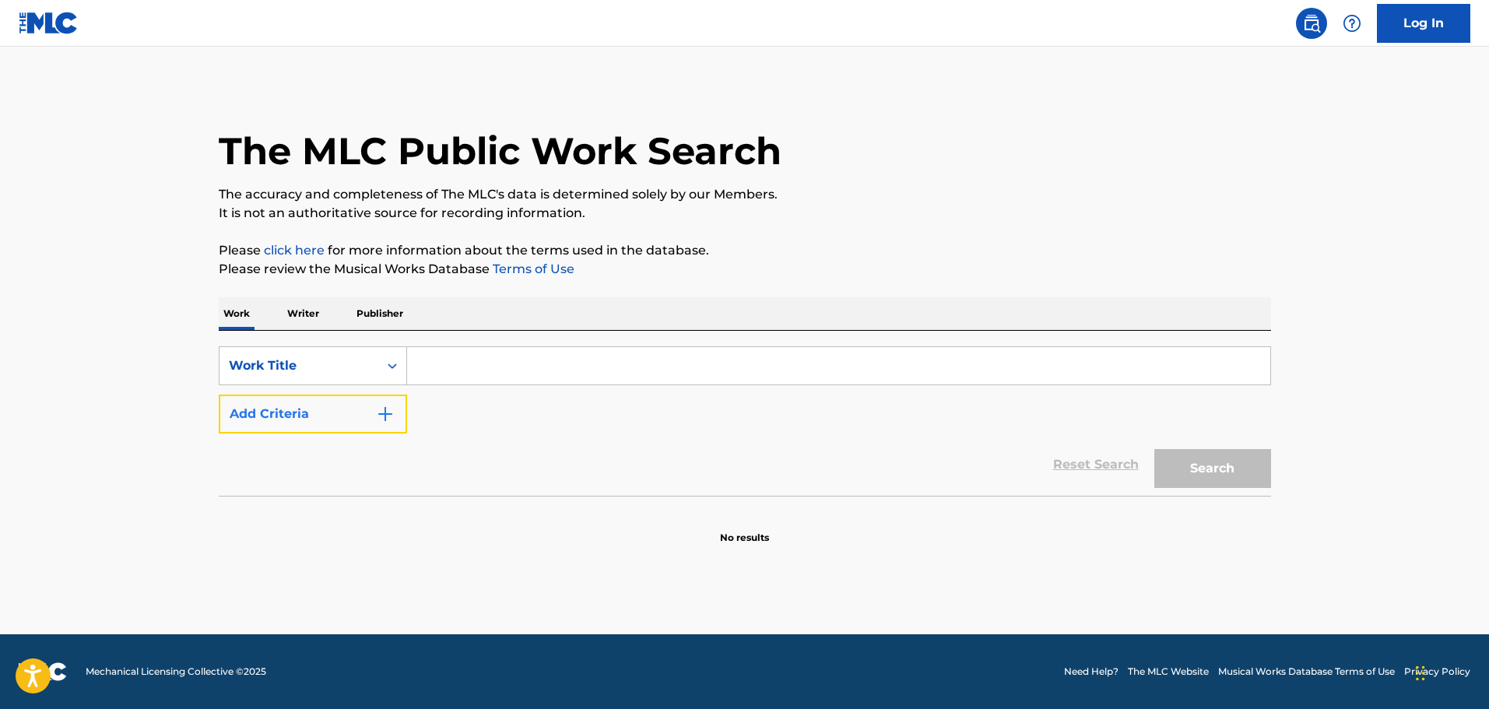
click at [371, 410] on button "Add Criteria" at bounding box center [313, 414] width 188 height 39
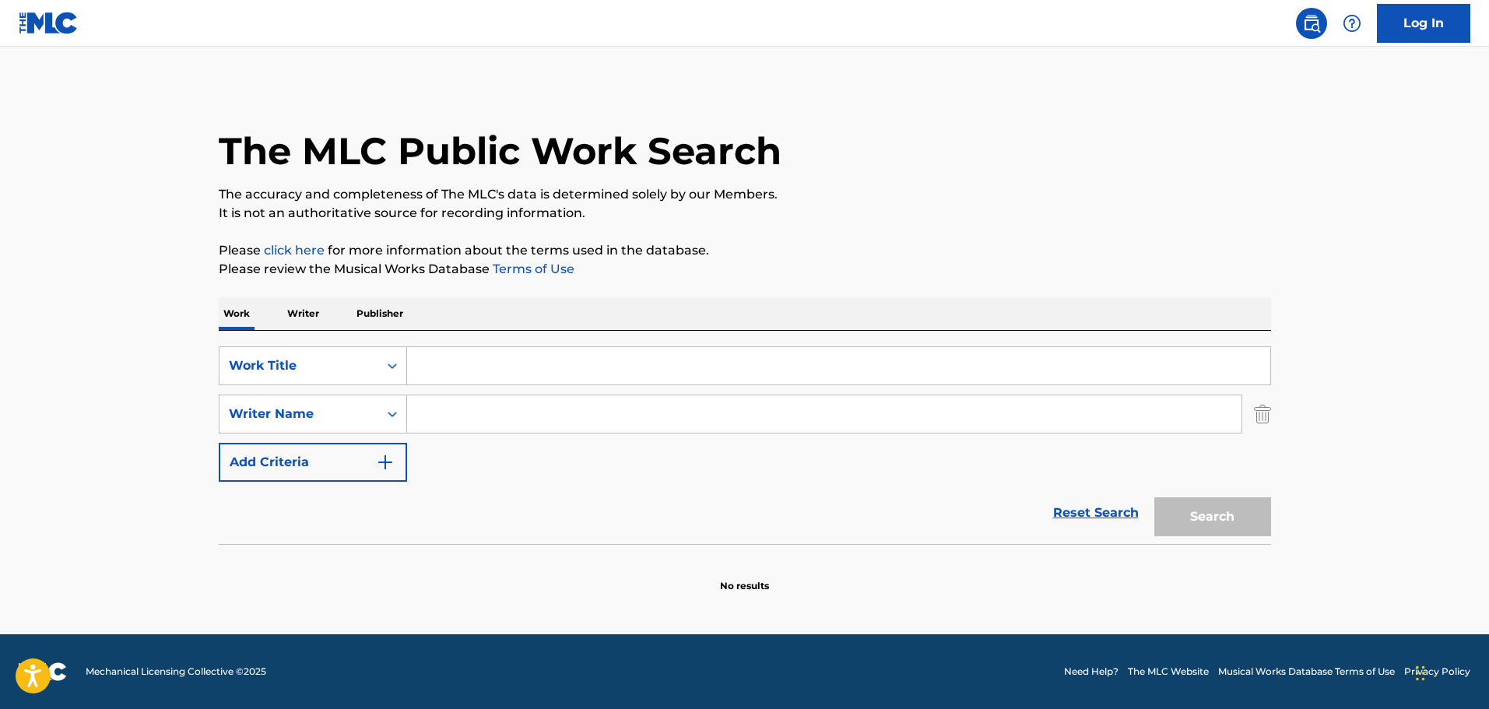
click at [448, 361] on input "Search Form" at bounding box center [838, 365] width 863 height 37
click at [435, 414] on input "Search Form" at bounding box center [824, 413] width 834 height 37
paste input "[PERSON_NAME]"
type input "[PERSON_NAME]"
click at [462, 347] on input "Search Form" at bounding box center [838, 365] width 863 height 37
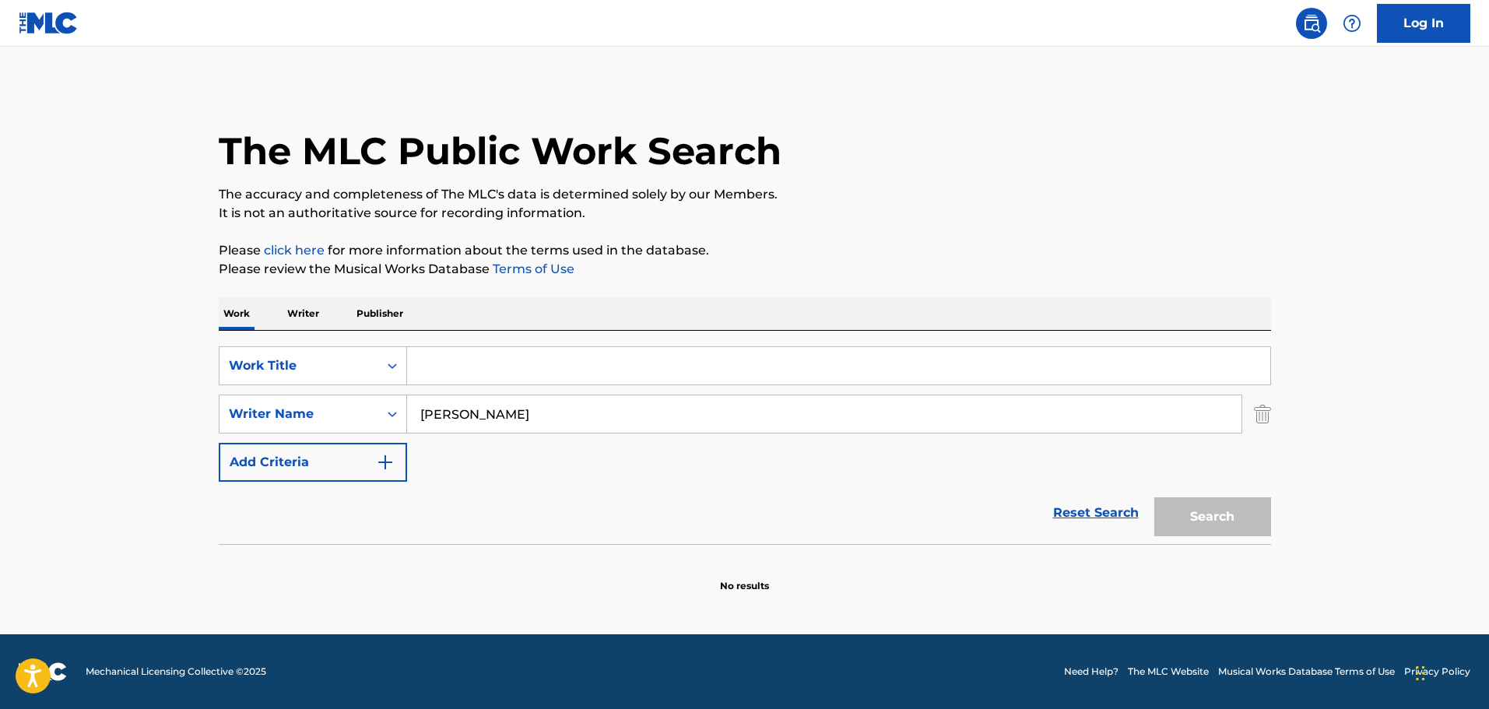
click at [470, 374] on input "Search Form" at bounding box center [838, 365] width 863 height 37
paste input "MICROCHIP"
type input "MICROCHIP"
click at [1210, 518] on button "Search" at bounding box center [1212, 516] width 117 height 39
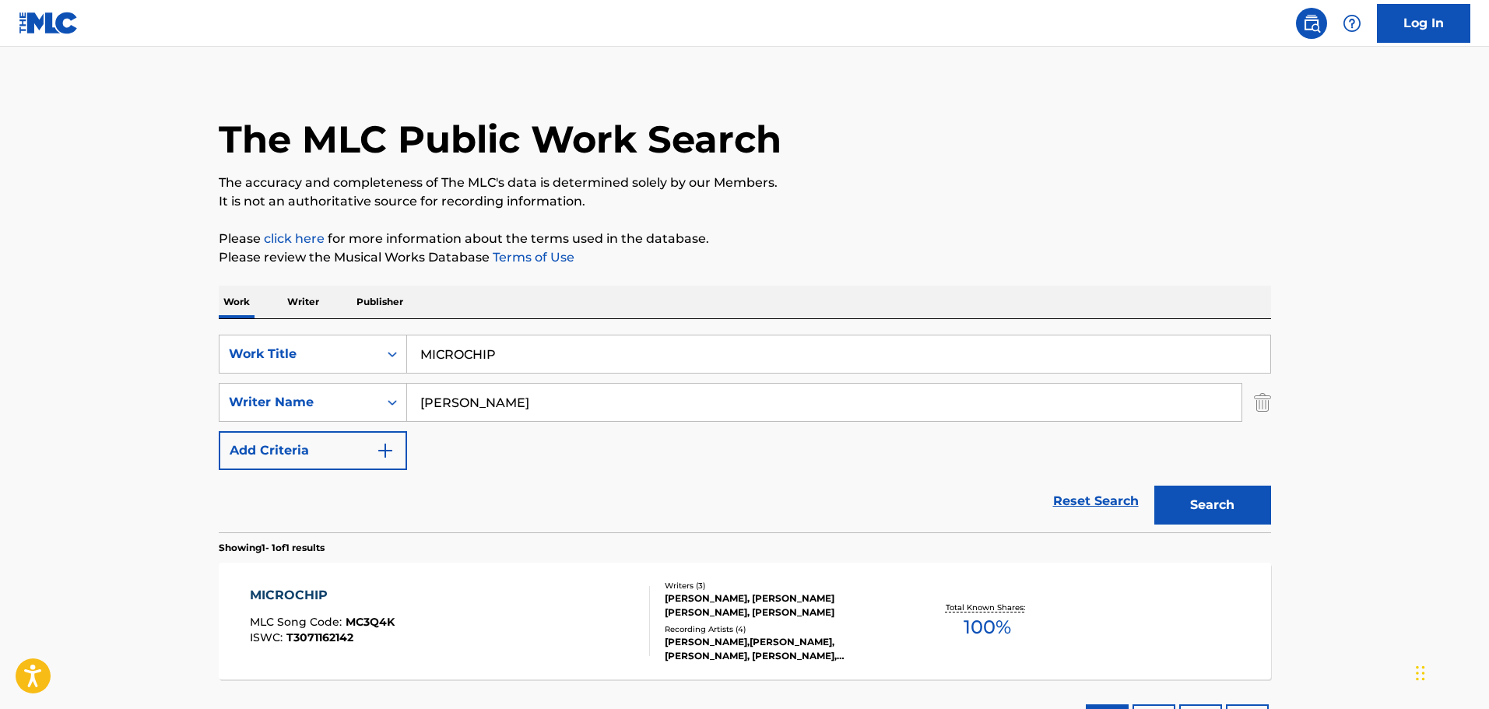
scroll to position [138, 0]
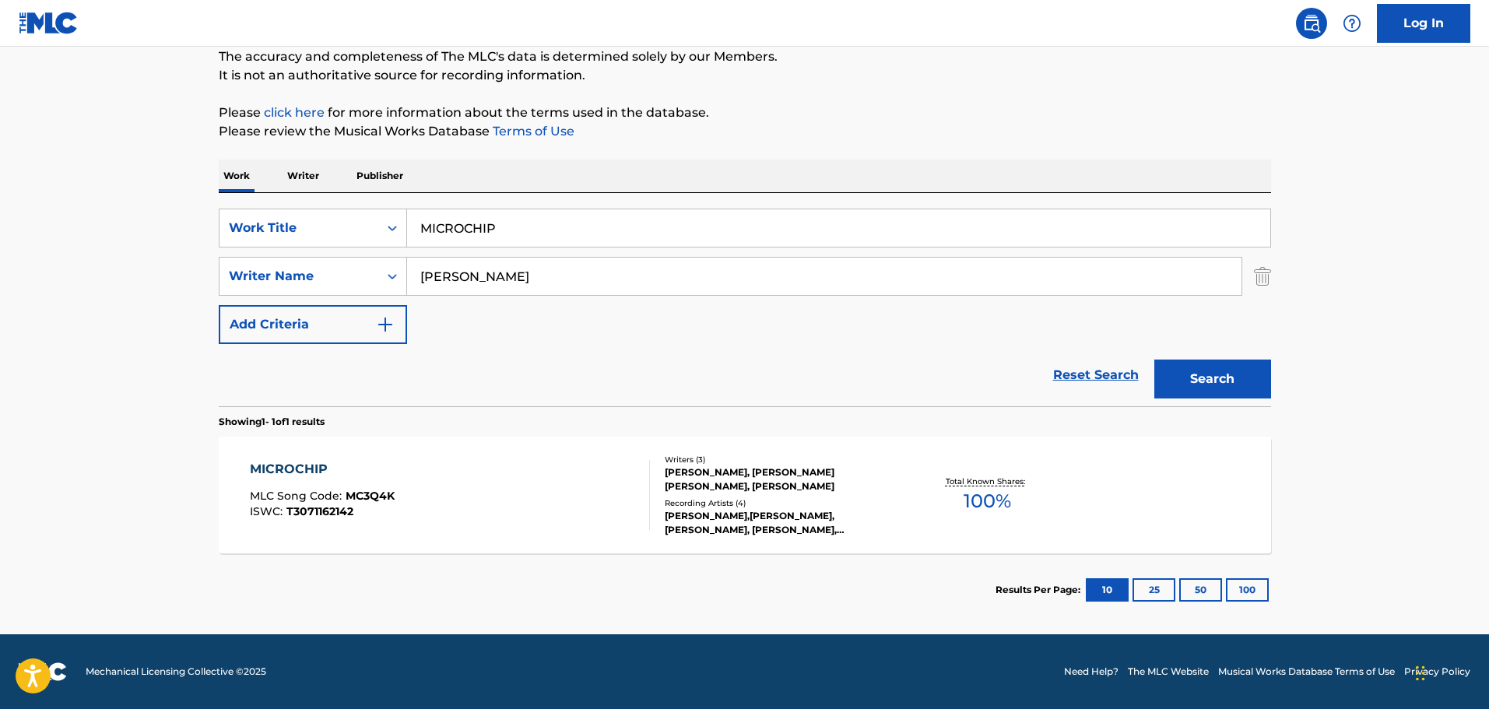
click at [507, 475] on div "MICROCHIP MLC Song Code : MC3Q4K ISWC : T3071162142" at bounding box center [450, 495] width 400 height 70
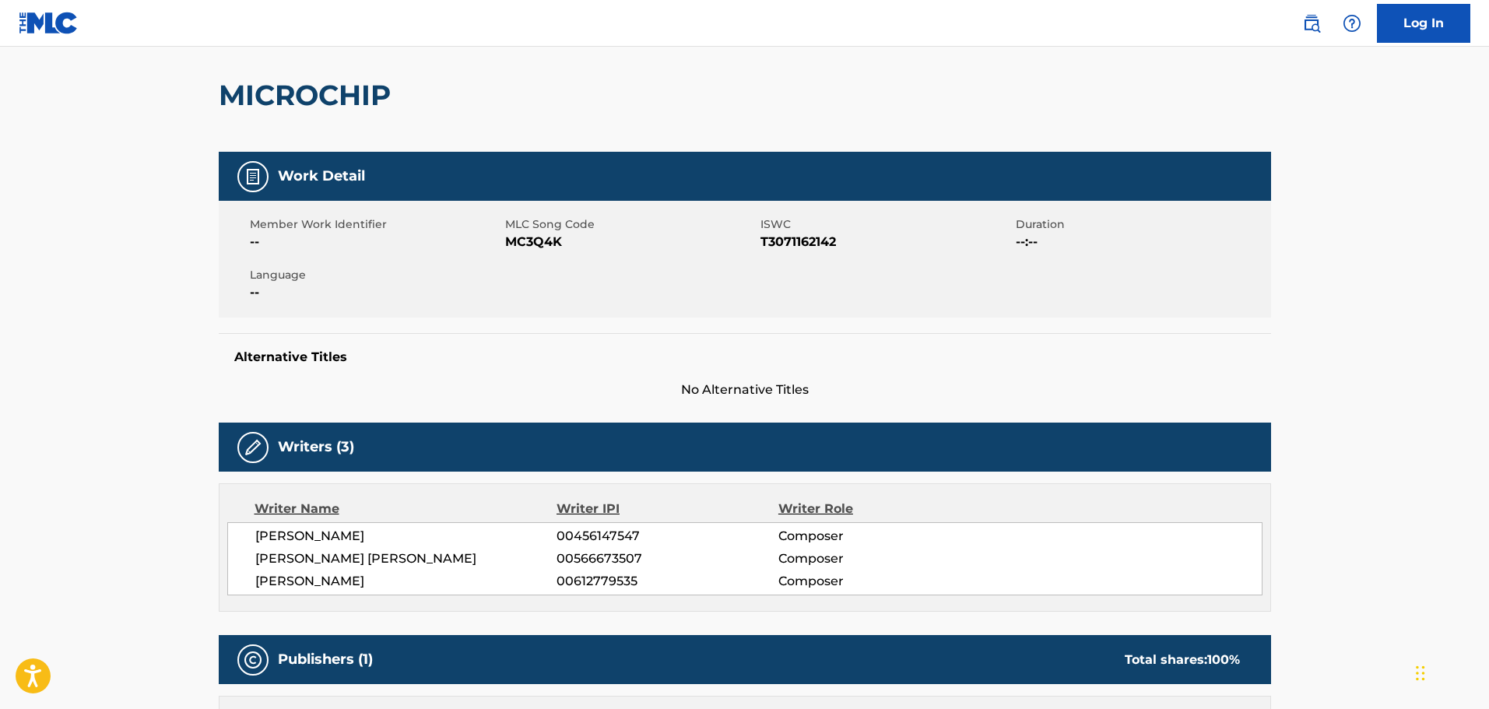
scroll to position [111, 0]
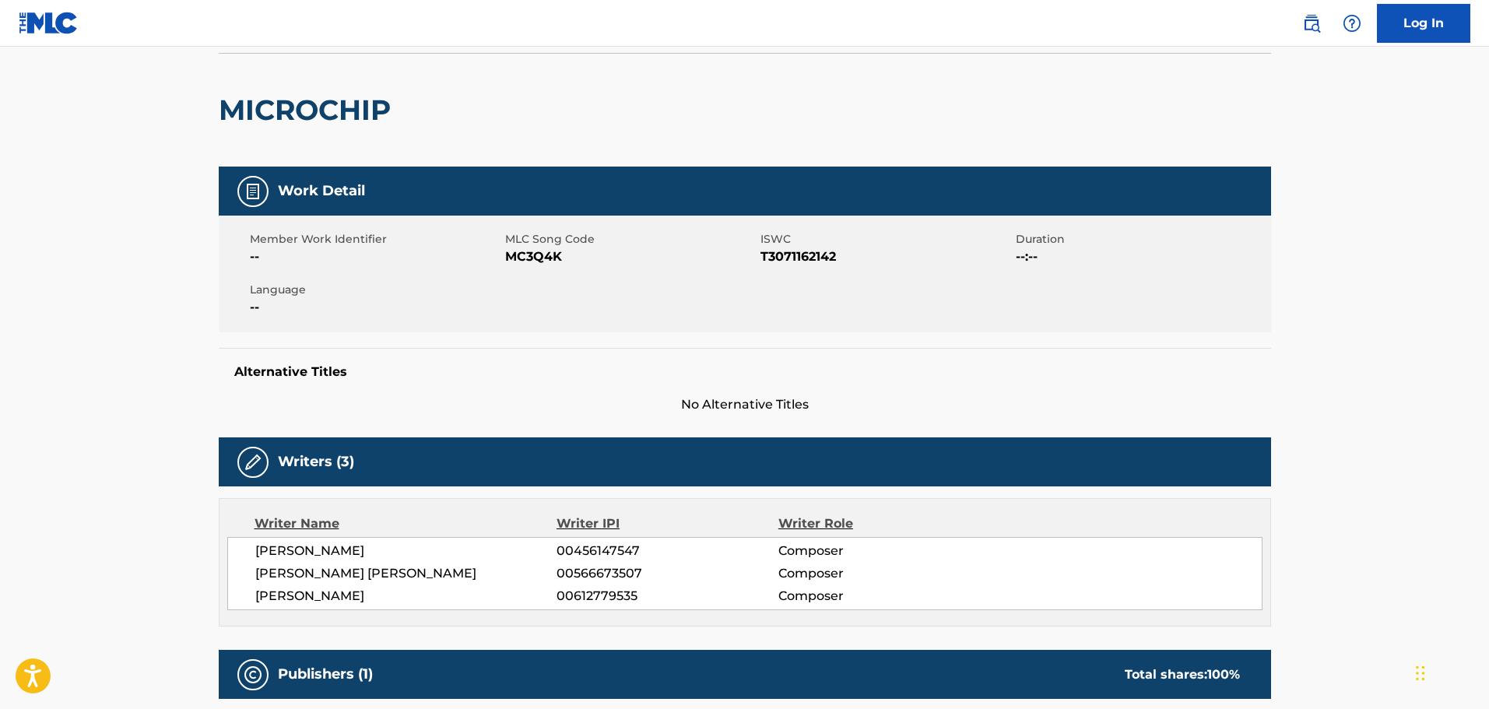
click at [537, 262] on span "MC3Q4K" at bounding box center [630, 257] width 251 height 19
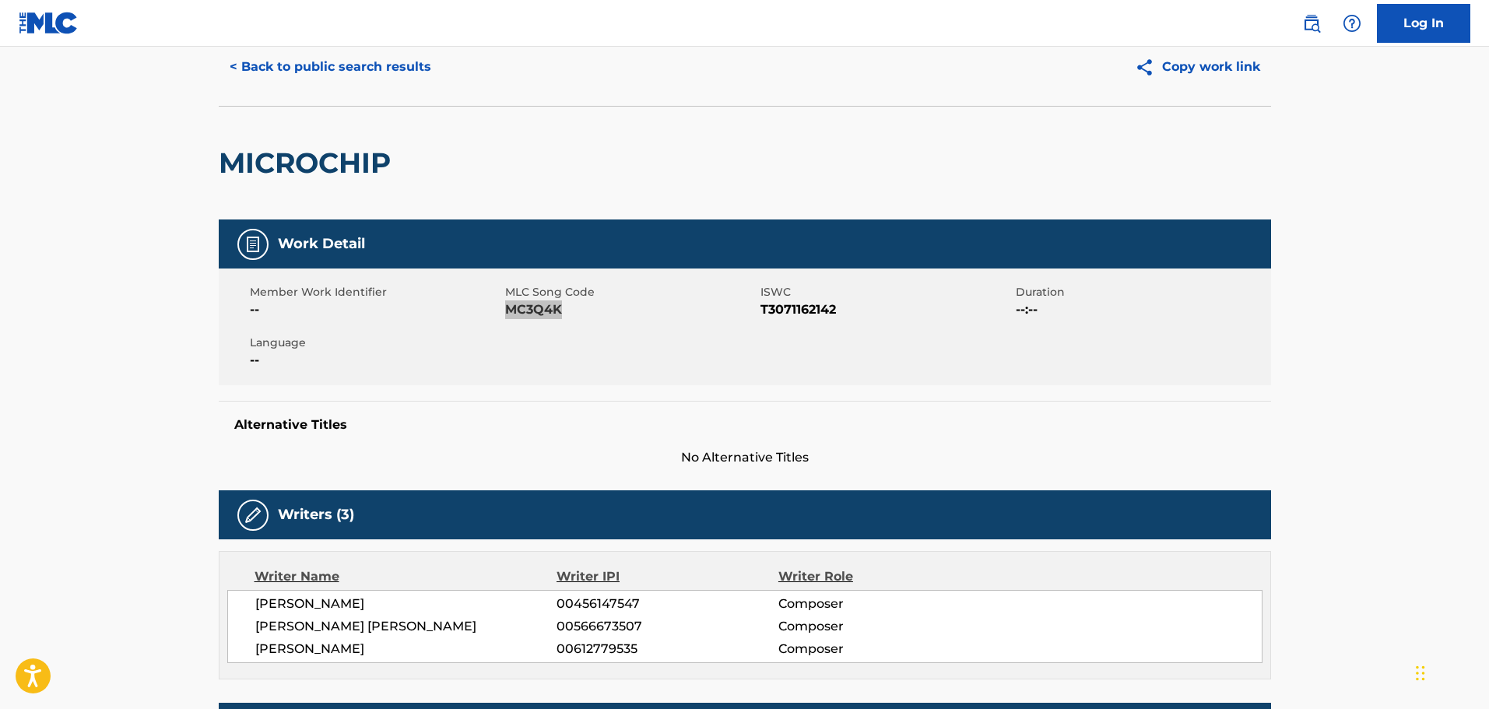
scroll to position [0, 0]
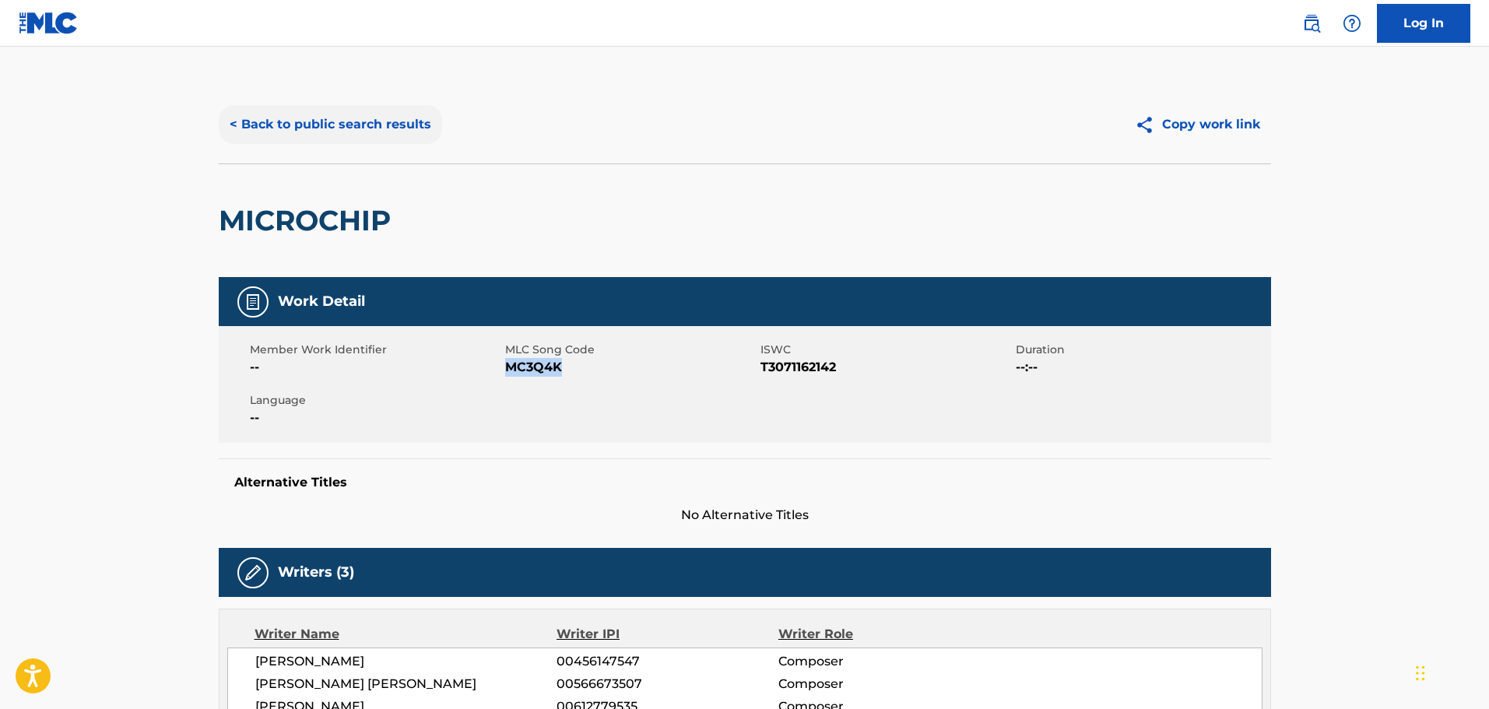
drag, startPoint x: 265, startPoint y: 119, endPoint x: 279, endPoint y: 130, distance: 17.7
click at [265, 119] on button "< Back to public search results" at bounding box center [330, 124] width 223 height 39
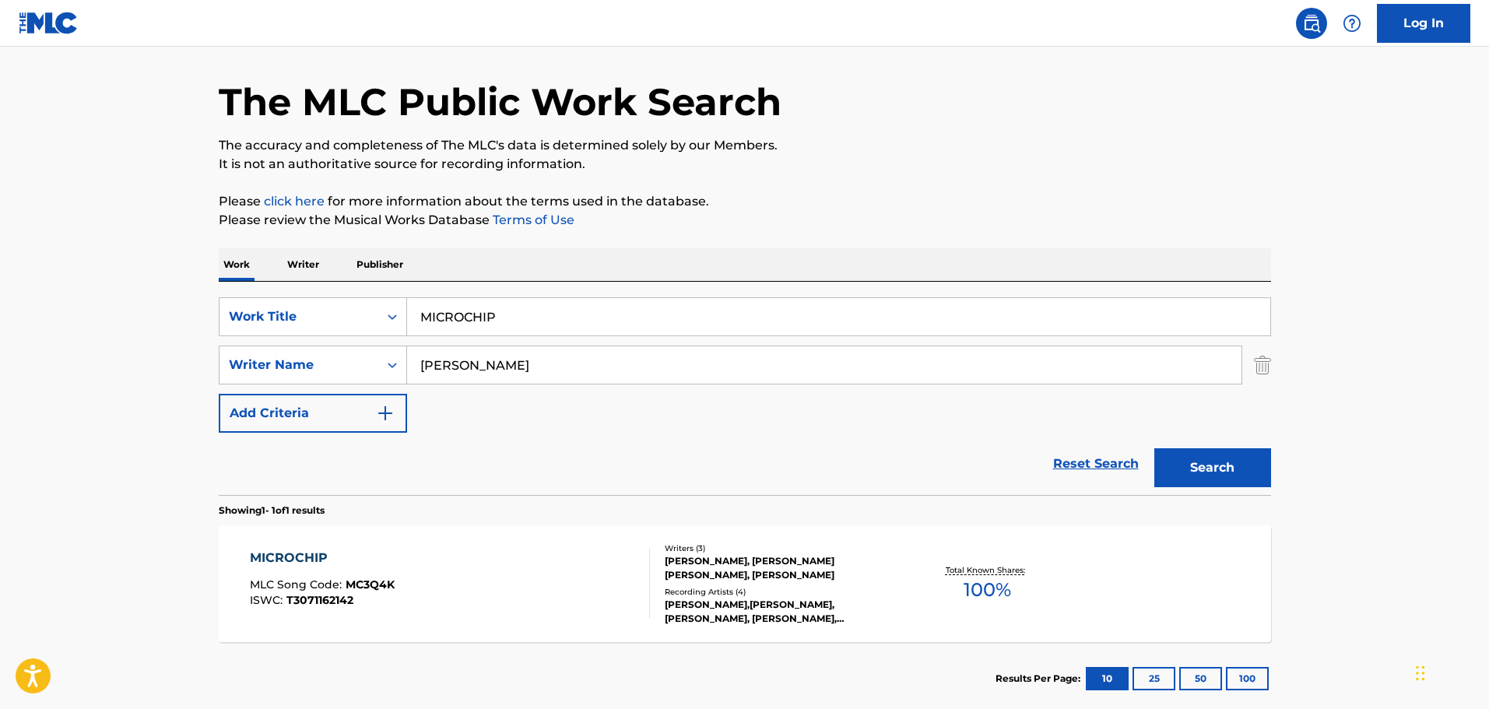
click at [541, 324] on input "MICROCHIP" at bounding box center [838, 316] width 863 height 37
drag, startPoint x: 504, startPoint y: 312, endPoint x: 177, endPoint y: 325, distance: 327.2
click at [177, 325] on main "The MLC Public Work Search The accuracy and completeness of The MLC's data is d…" at bounding box center [744, 360] width 1489 height 725
paste input "HOTLINE"
type input "HOTLINE"
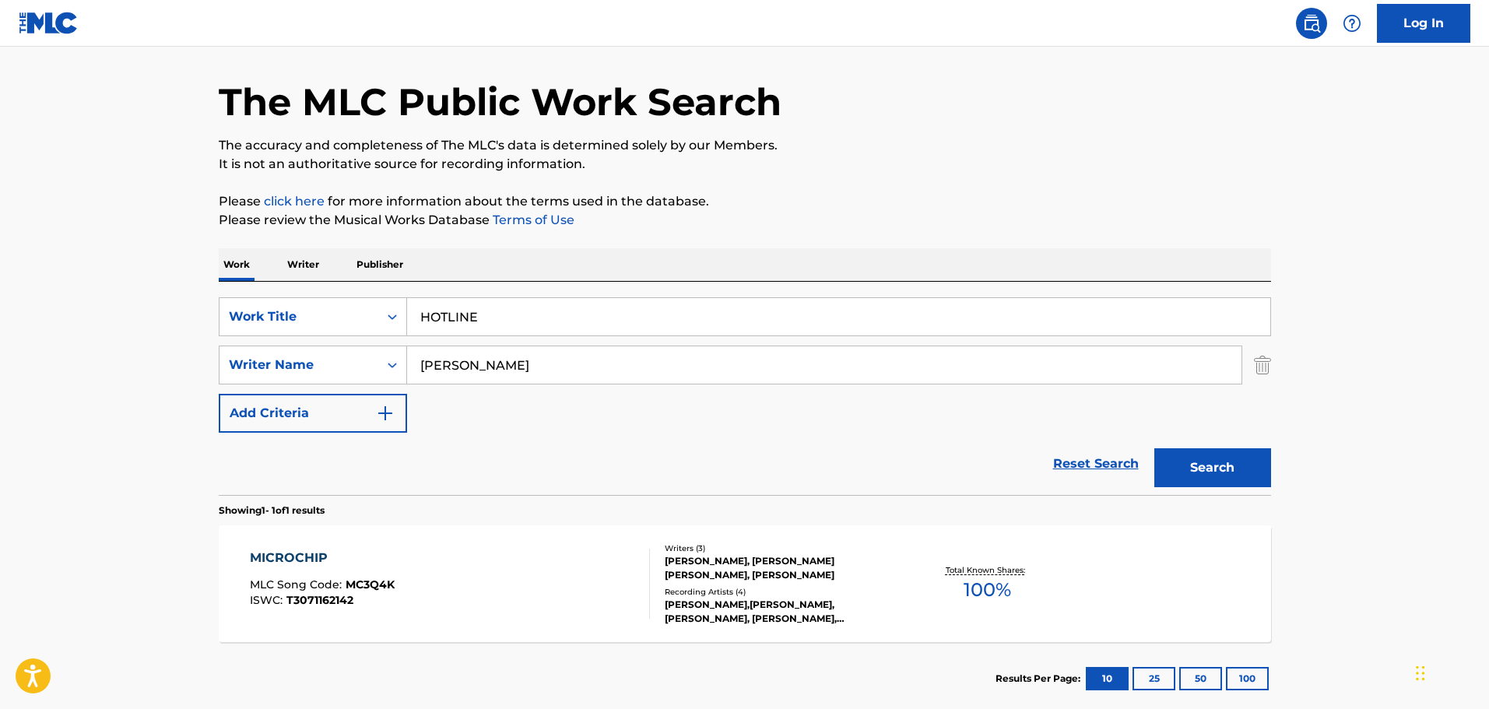
drag, startPoint x: 602, startPoint y: 374, endPoint x: 566, endPoint y: 370, distance: 36.8
click at [602, 374] on input "[PERSON_NAME]" at bounding box center [824, 364] width 834 height 37
drag, startPoint x: 566, startPoint y: 370, endPoint x: 435, endPoint y: 363, distance: 130.9
click at [237, 336] on div "SearchWithCriteria1cf6290a-1c8e-4dba-9092-85a11a37121d Work Title HOTLINE Searc…" at bounding box center [745, 364] width 1052 height 135
paste input "[PERSON_NAME]"
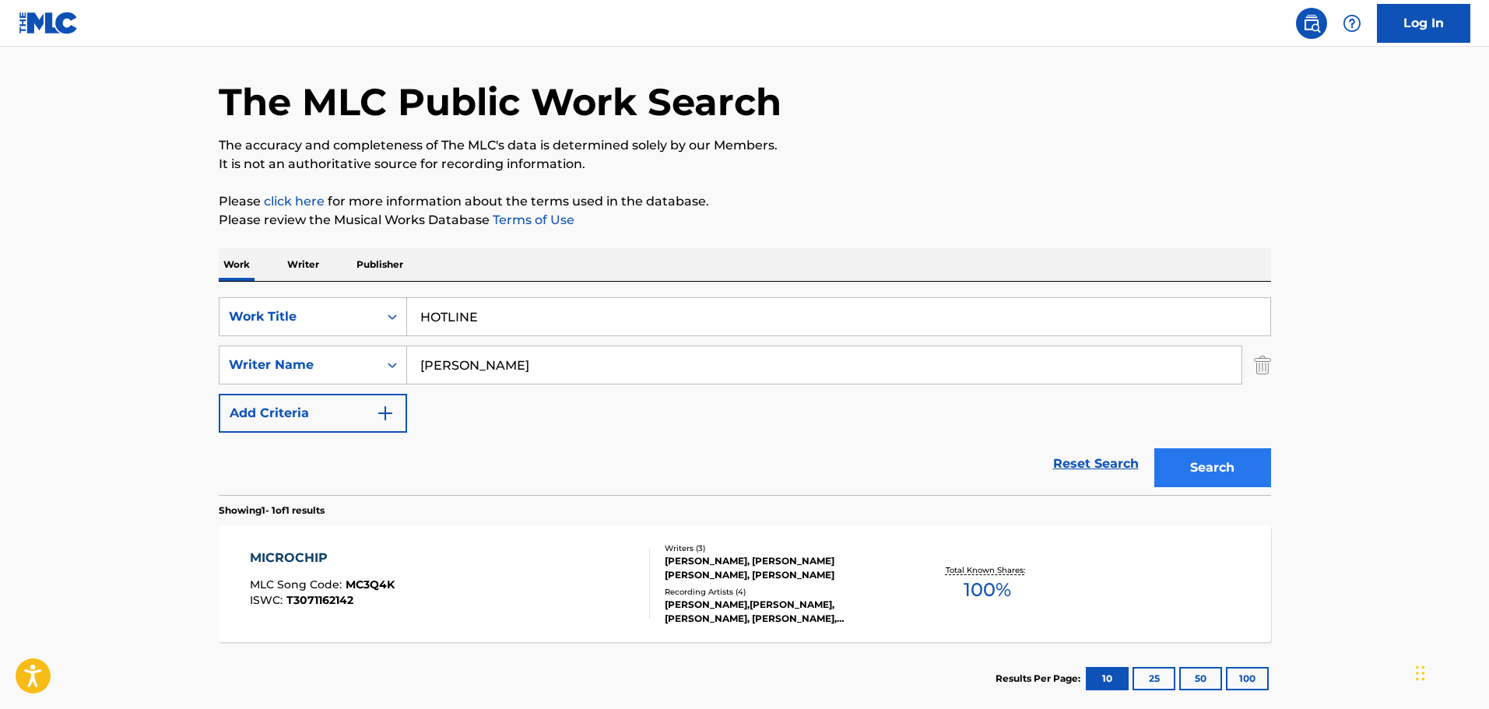
type input "[PERSON_NAME]"
click at [1210, 475] on button "Search" at bounding box center [1212, 467] width 117 height 39
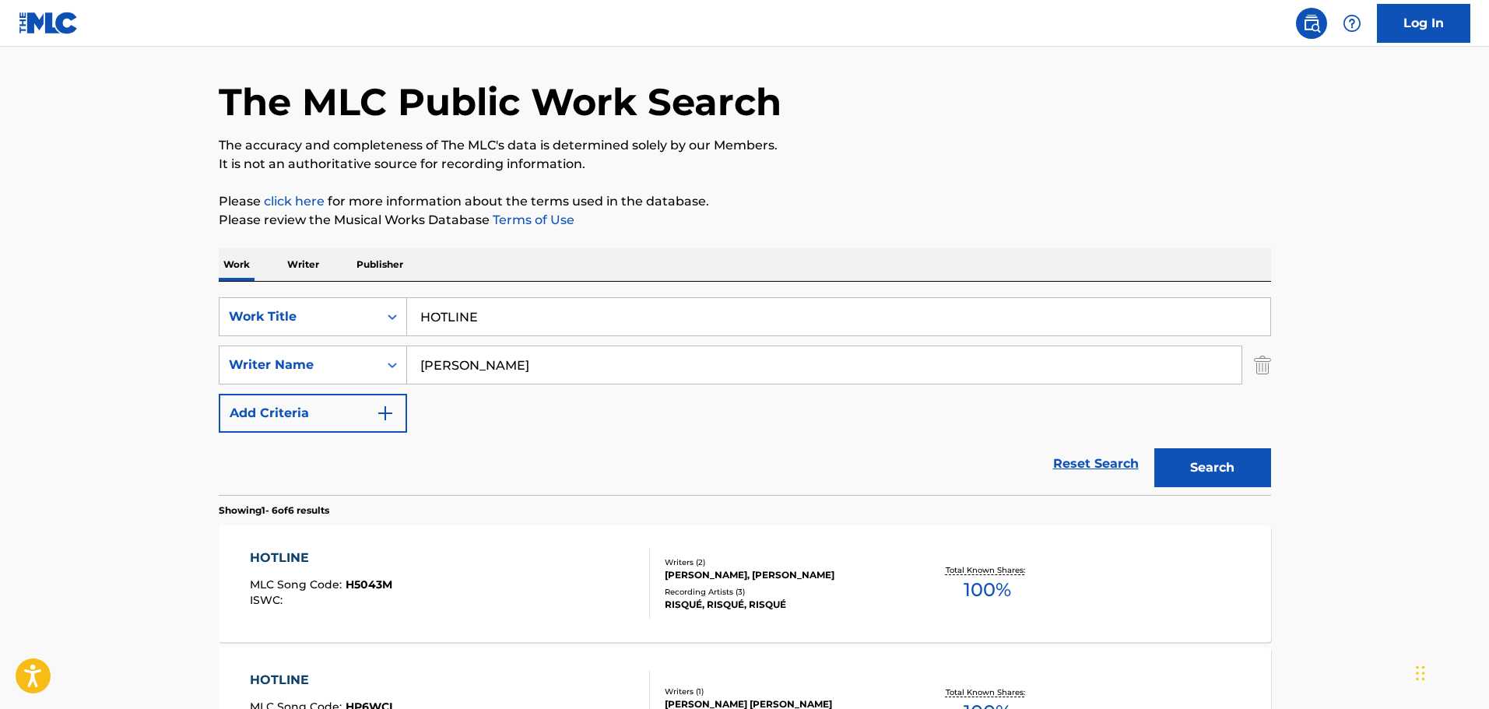
click at [548, 563] on div "HOTLINE MLC Song Code : H5043M ISWC :" at bounding box center [450, 584] width 400 height 70
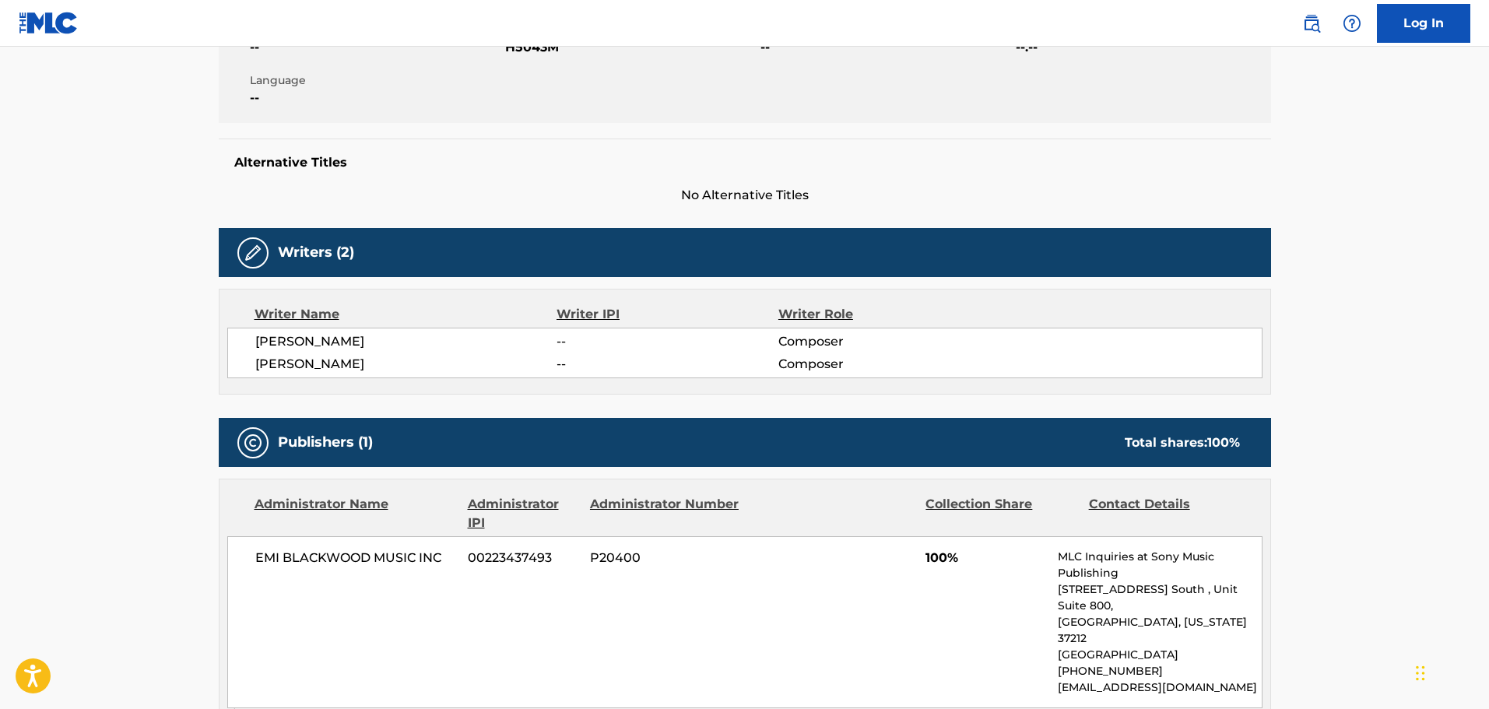
scroll to position [233, 0]
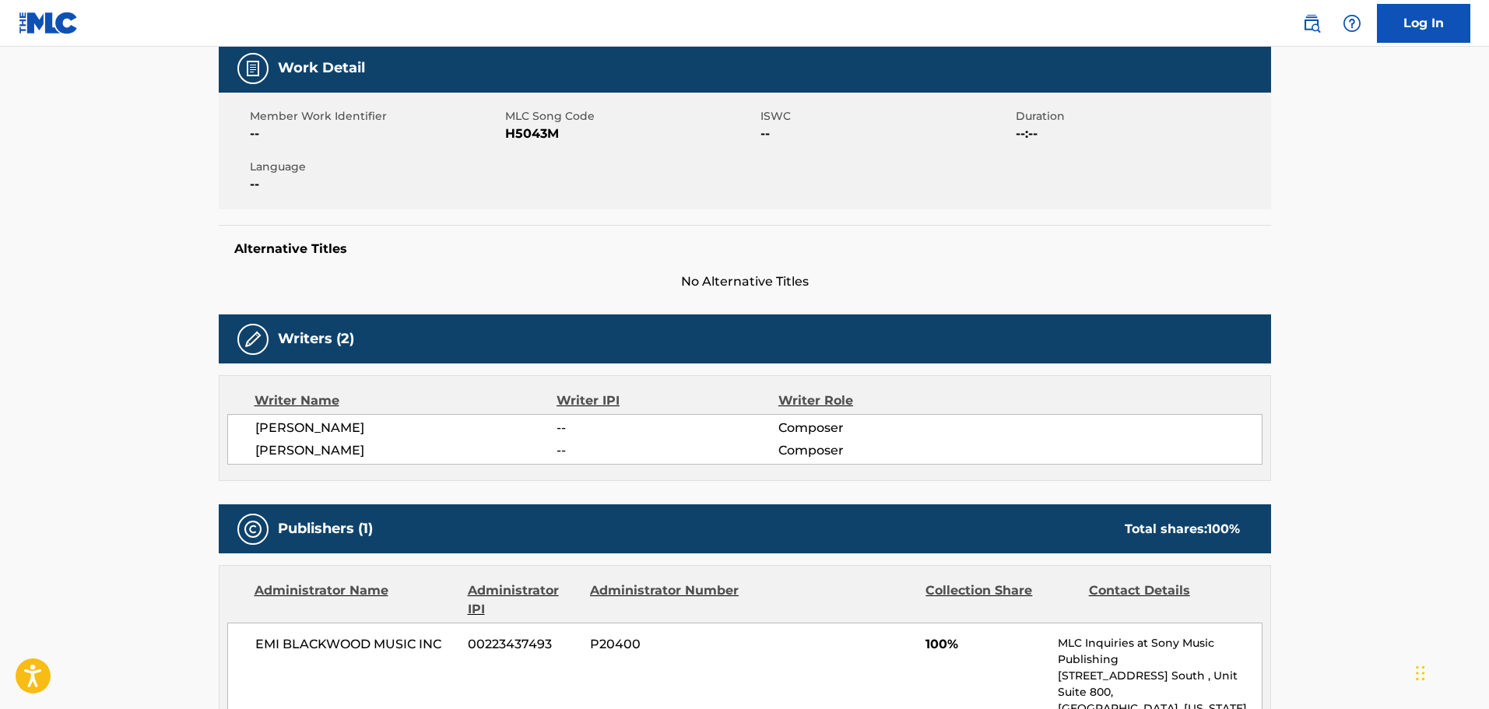
click at [534, 132] on span "H5043M" at bounding box center [630, 134] width 251 height 19
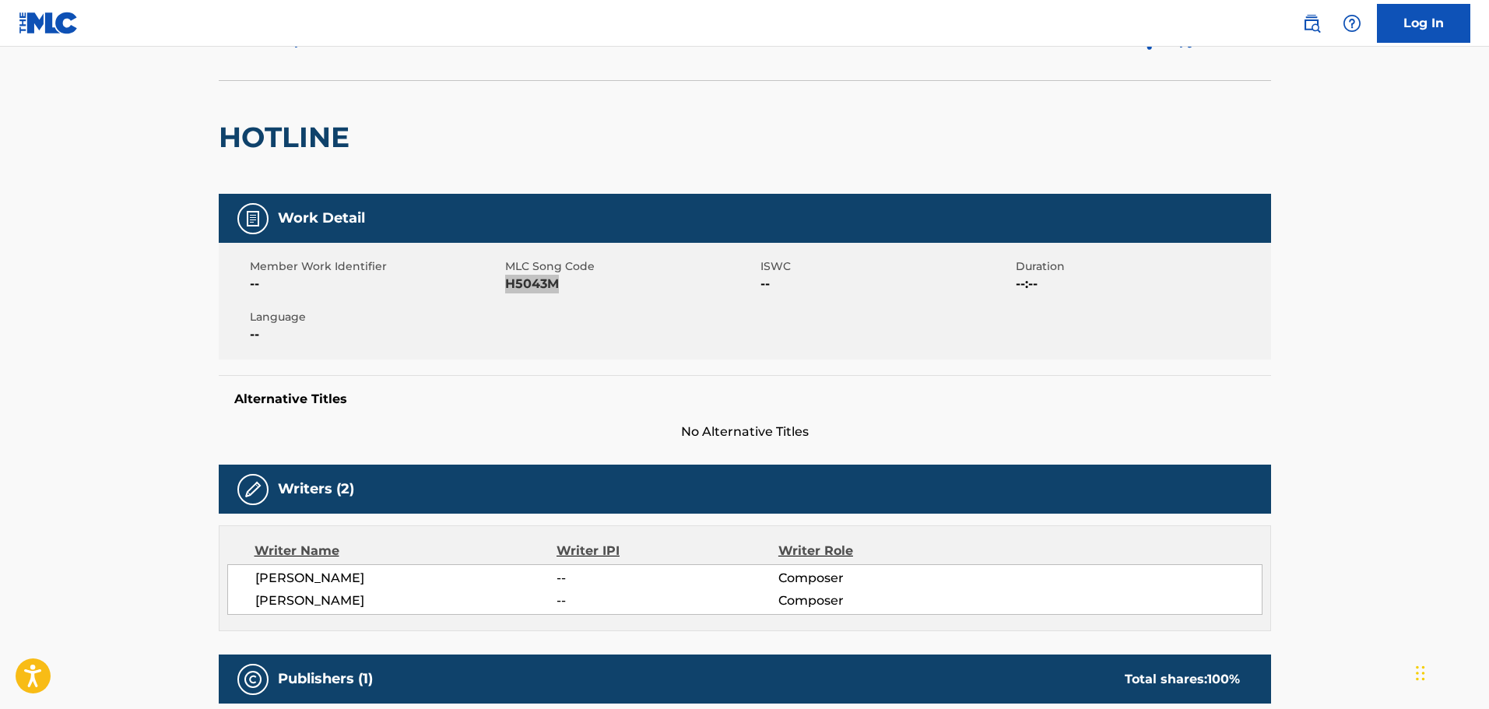
scroll to position [78, 0]
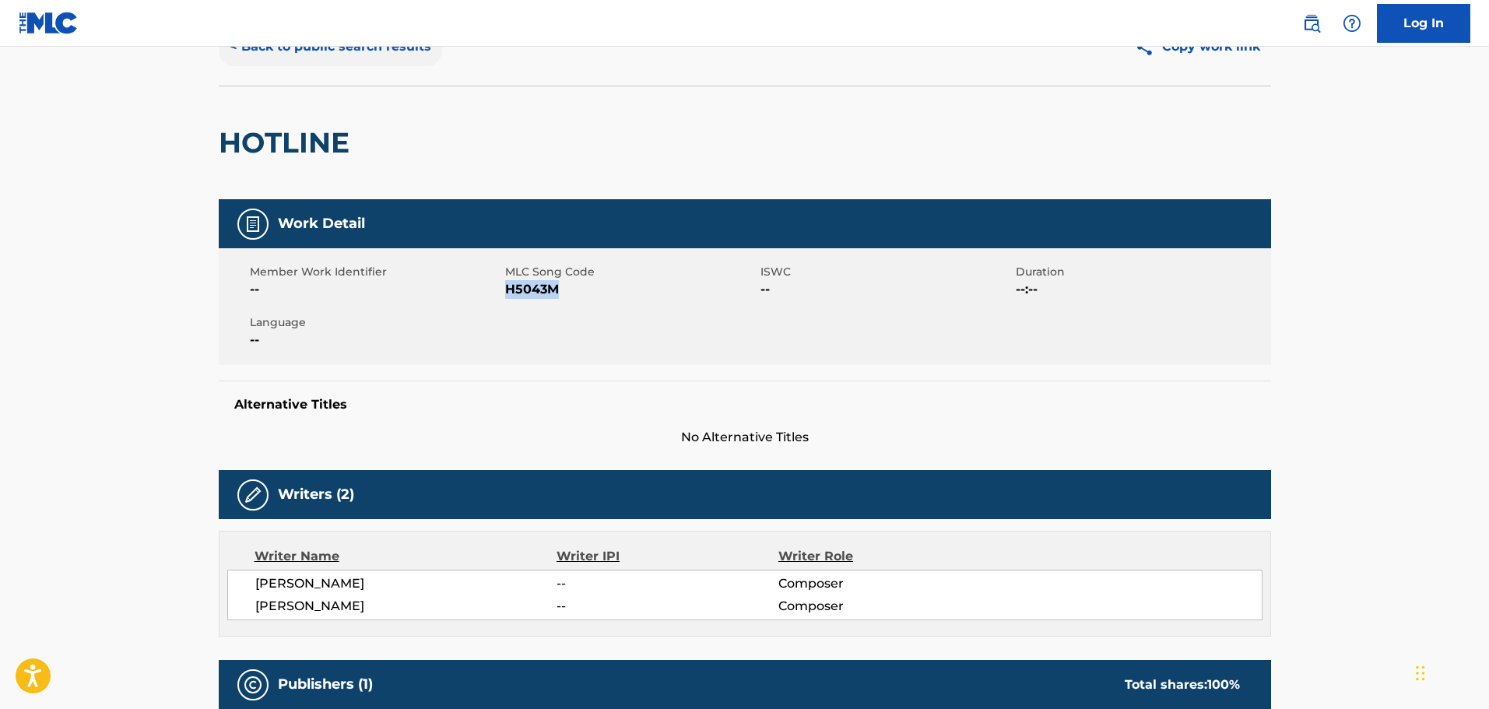
click at [296, 50] on button "< Back to public search results" at bounding box center [330, 46] width 223 height 39
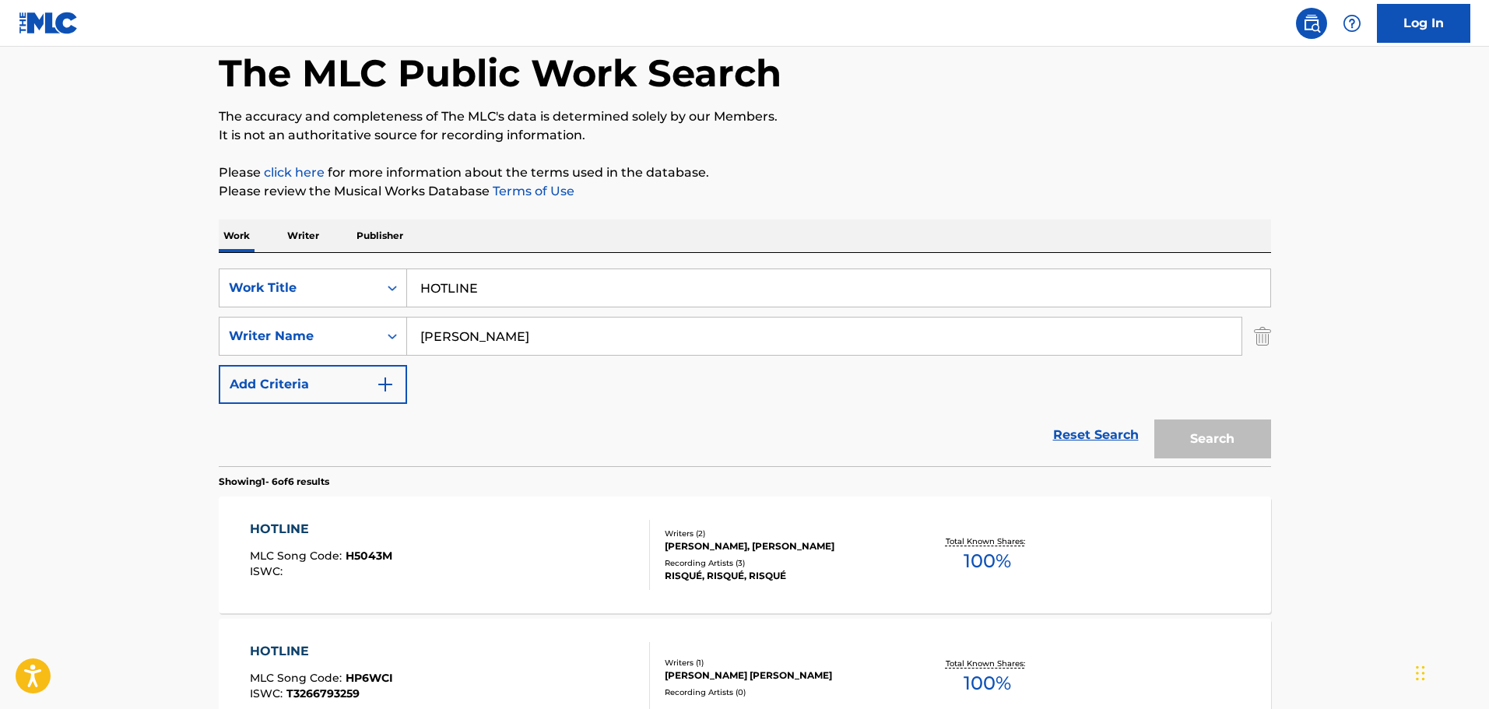
scroll to position [49, 0]
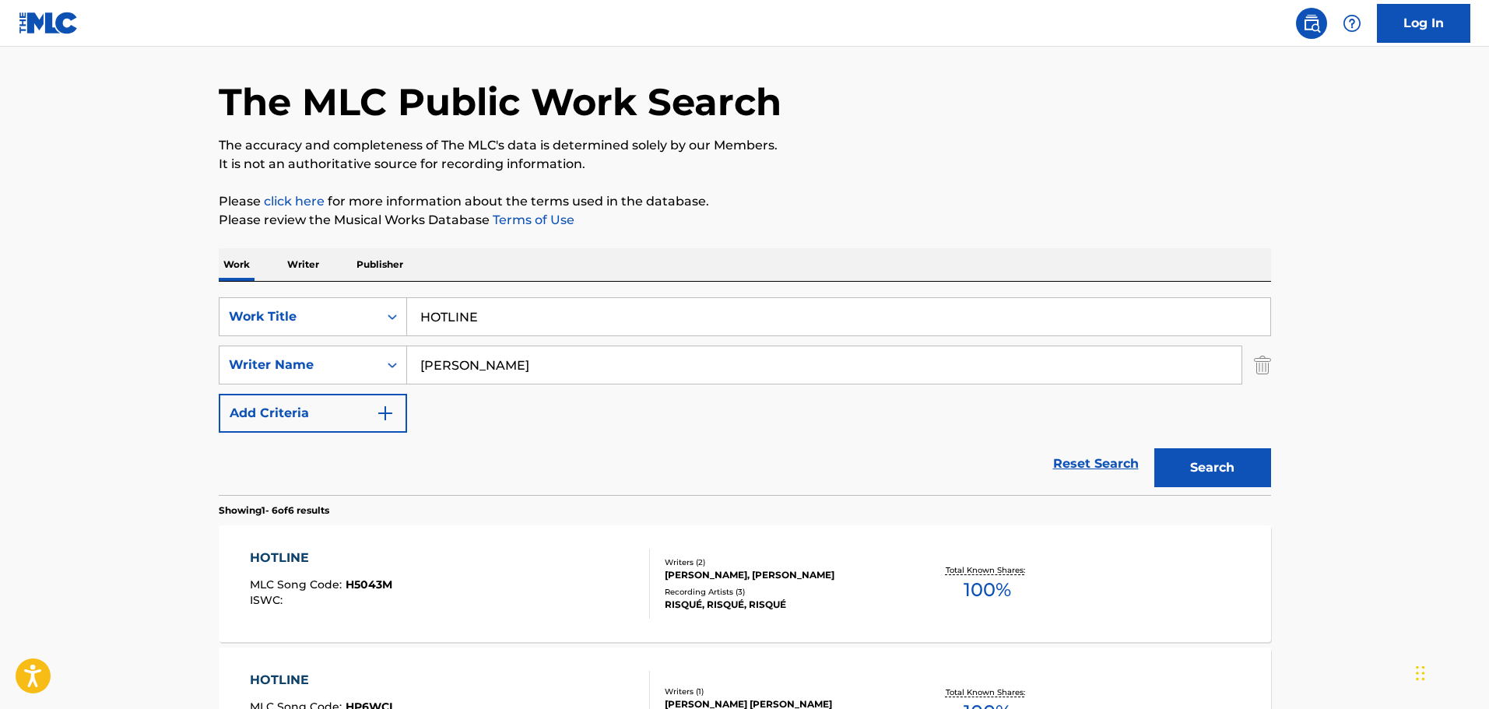
drag, startPoint x: 567, startPoint y: 338, endPoint x: 549, endPoint y: 333, distance: 19.3
click at [565, 337] on div "SearchWithCriteria1cf6290a-1c8e-4dba-9092-85a11a37121d Work Title HOTLINE Searc…" at bounding box center [745, 364] width 1052 height 135
drag, startPoint x: 494, startPoint y: 312, endPoint x: 326, endPoint y: 304, distance: 168.3
click at [332, 304] on div "SearchWithCriteria1cf6290a-1c8e-4dba-9092-85a11a37121d Work Title HOTLINE" at bounding box center [745, 316] width 1052 height 39
paste input "TRUMPET CONCERTO IN E FLAT - 3RD MOVEMENT"
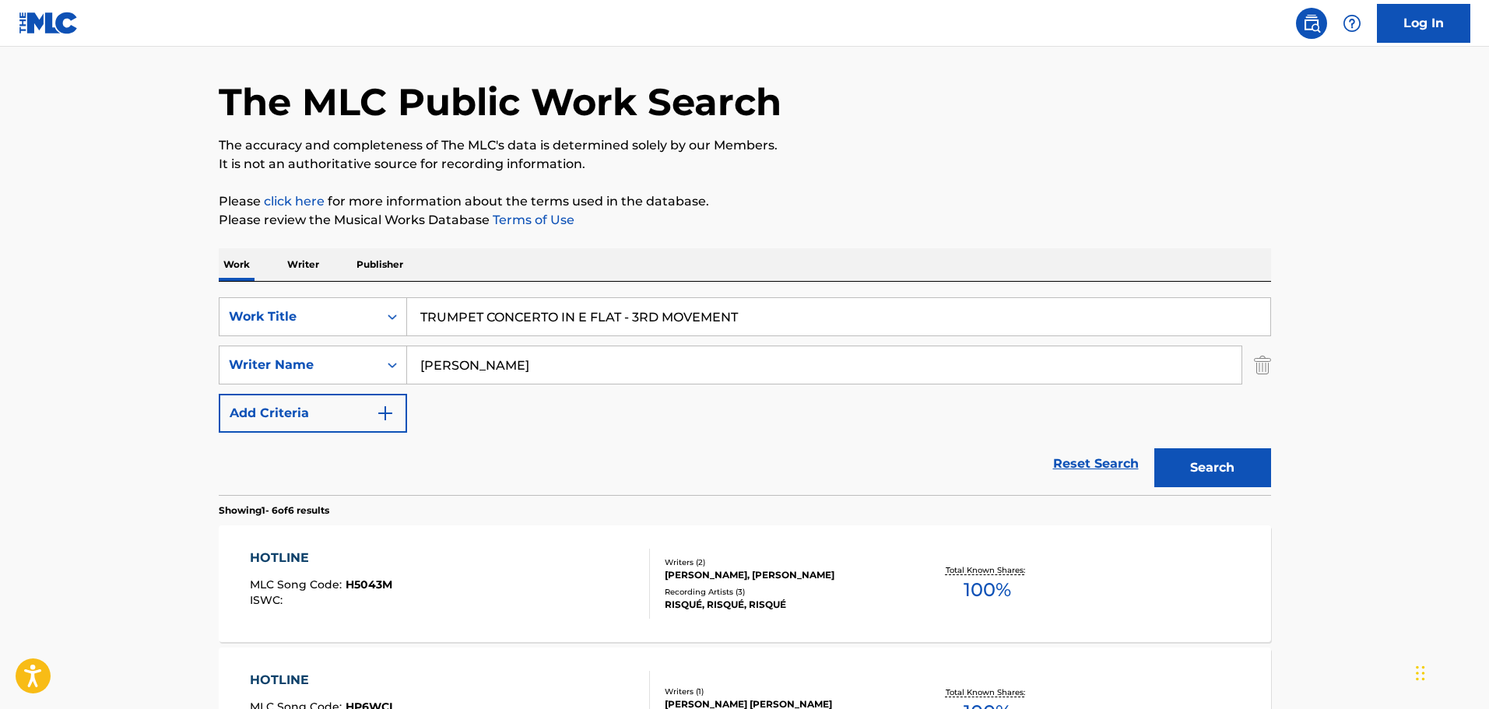
type input "TRUMPET CONCERTO IN E FLAT - 3RD MOVEMENT"
drag, startPoint x: 530, startPoint y: 255, endPoint x: 526, endPoint y: 280, distance: 26.0
click at [530, 255] on div "Work Writer Publisher" at bounding box center [745, 264] width 1052 height 33
drag, startPoint x: 516, startPoint y: 363, endPoint x: 227, endPoint y: 342, distance: 289.6
click at [237, 342] on div "SearchWithCriteria1cf6290a-1c8e-4dba-9092-85a11a37121d Work Title TRUMPET CONCE…" at bounding box center [745, 364] width 1052 height 135
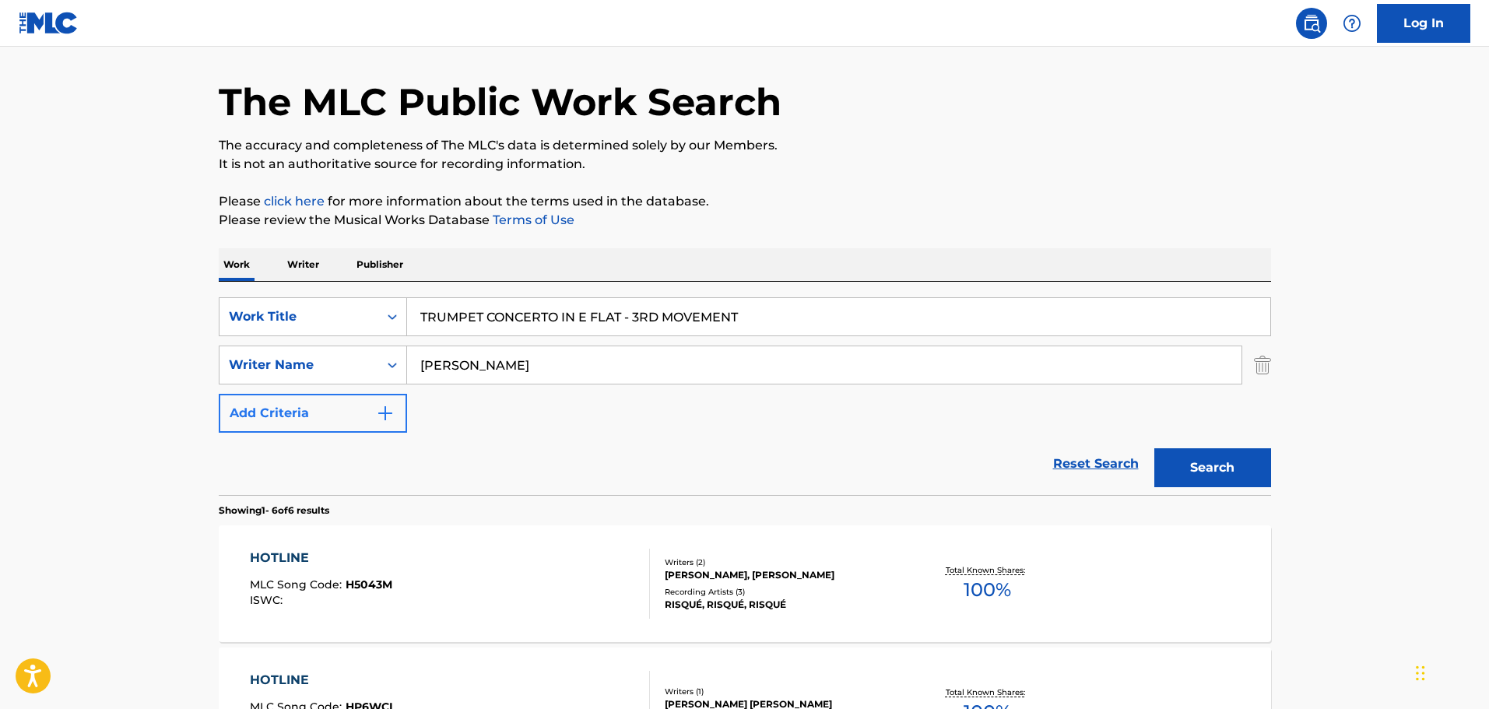
paste input "TRENCH"
type input "TRENCH"
click at [1234, 448] on div "Search" at bounding box center [1208, 464] width 125 height 62
click at [1227, 461] on button "Search" at bounding box center [1212, 467] width 117 height 39
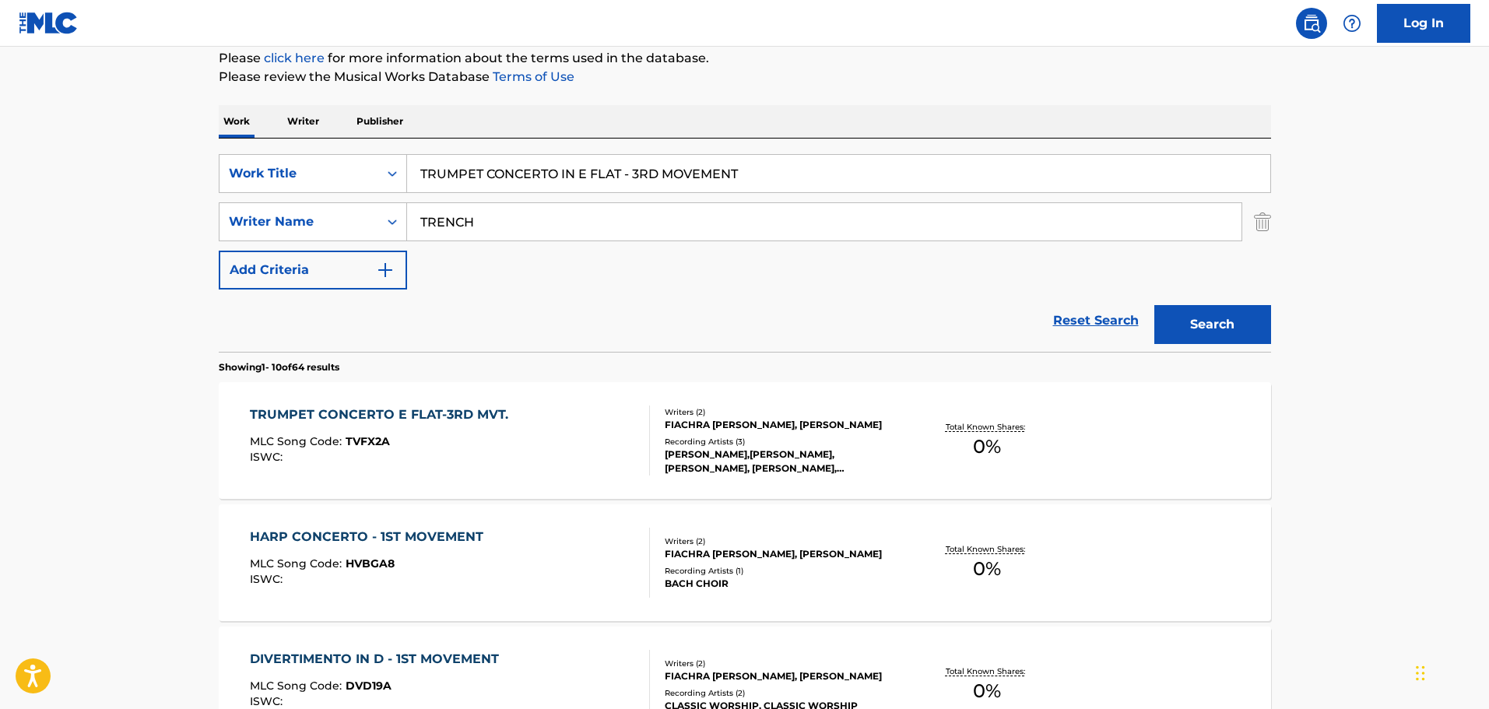
scroll to position [205, 0]
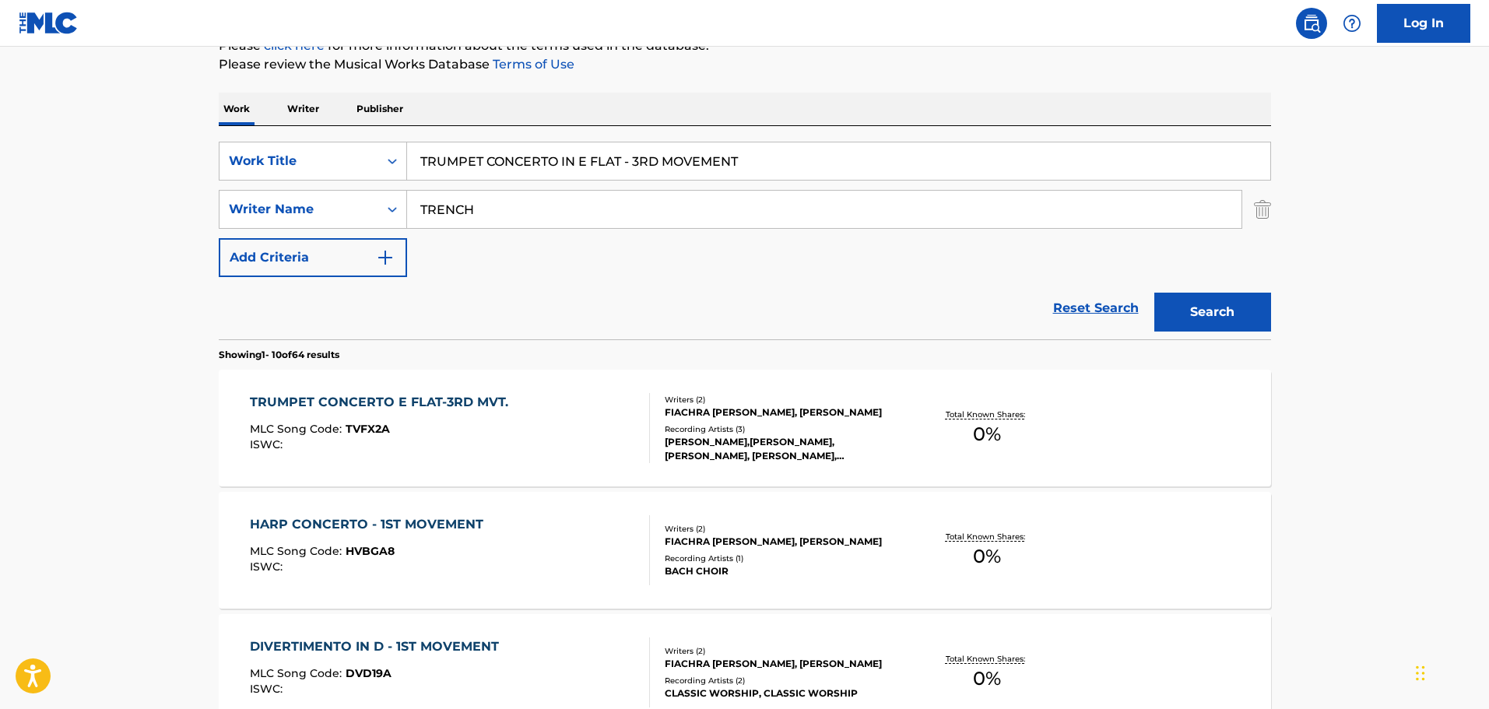
click at [564, 422] on div "TRUMPET CONCERTO E FLAT-3RD MVT. MLC Song Code : TVFX2A ISWC :" at bounding box center [450, 428] width 400 height 70
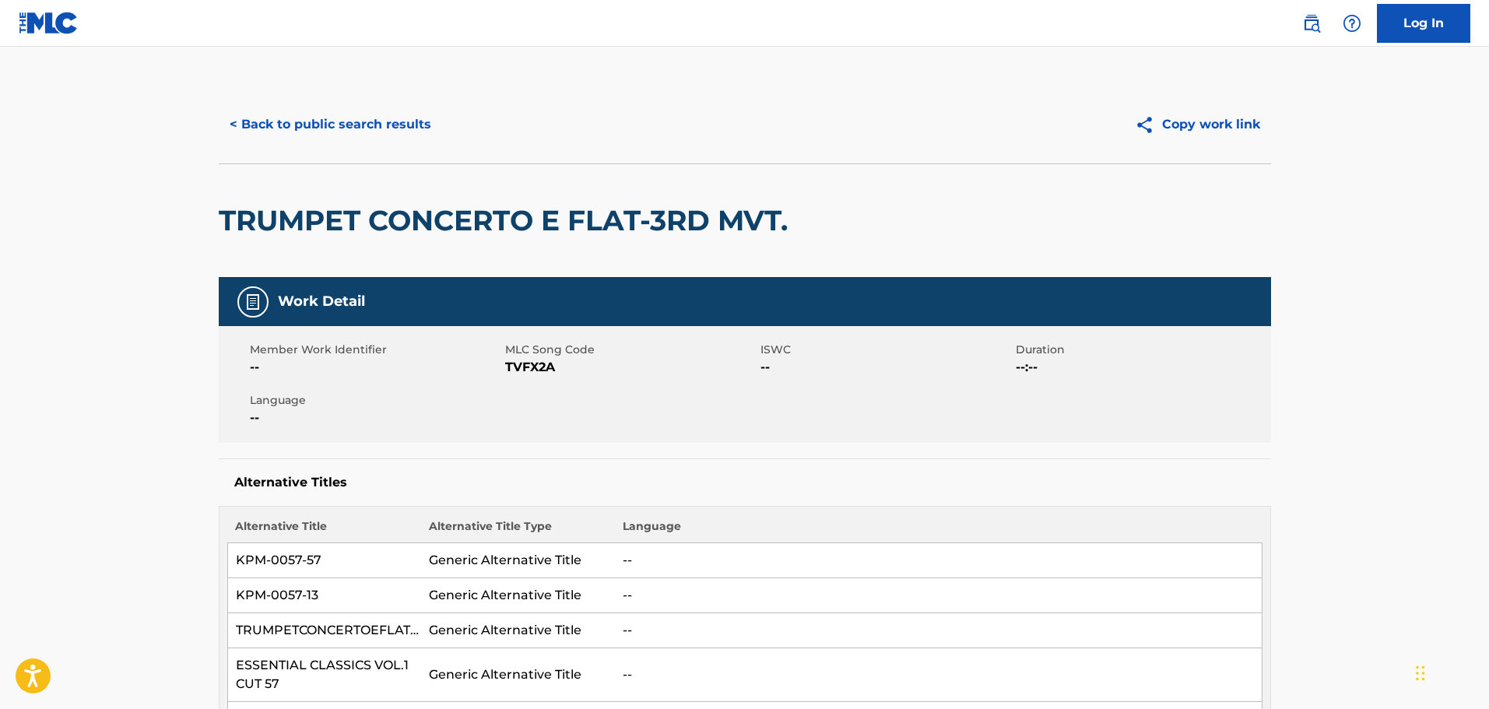
click at [541, 372] on span "TVFX2A" at bounding box center [630, 367] width 251 height 19
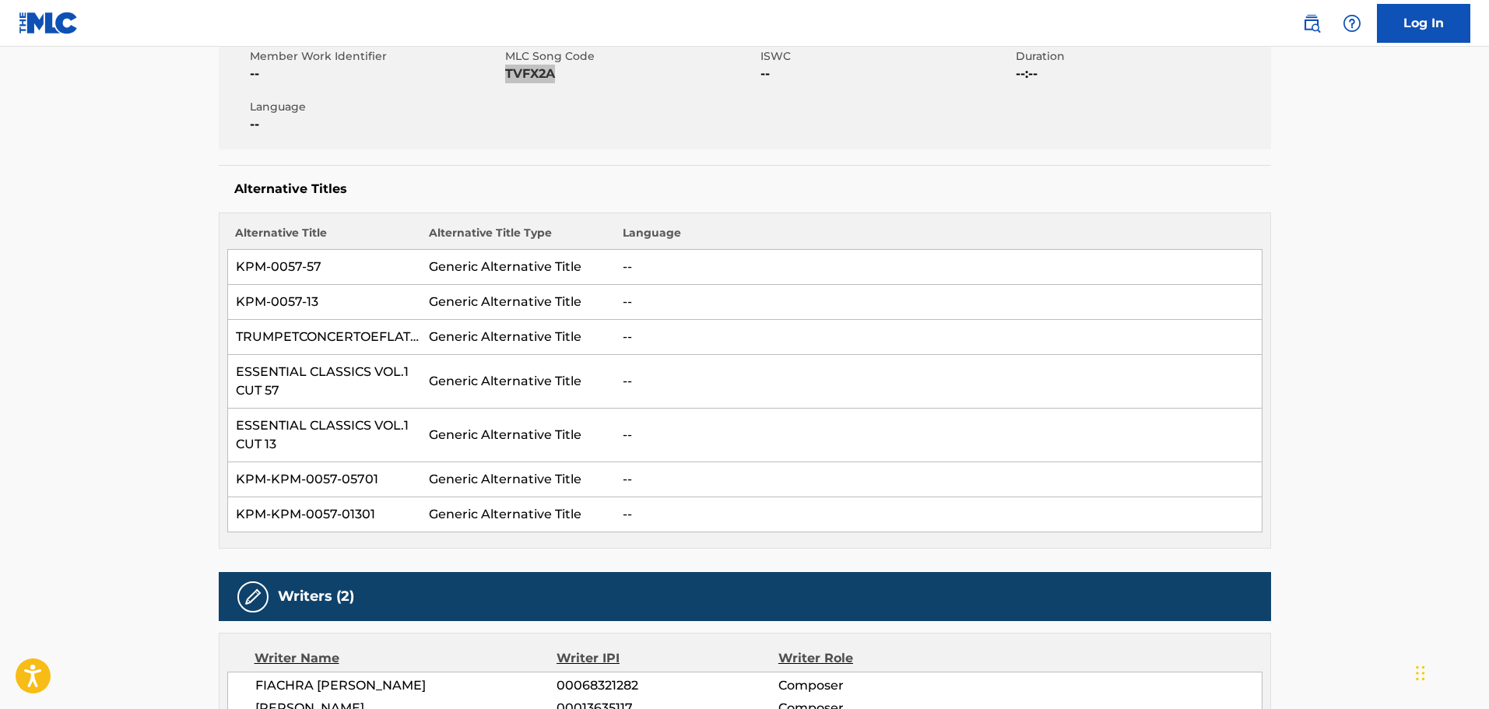
scroll to position [700, 0]
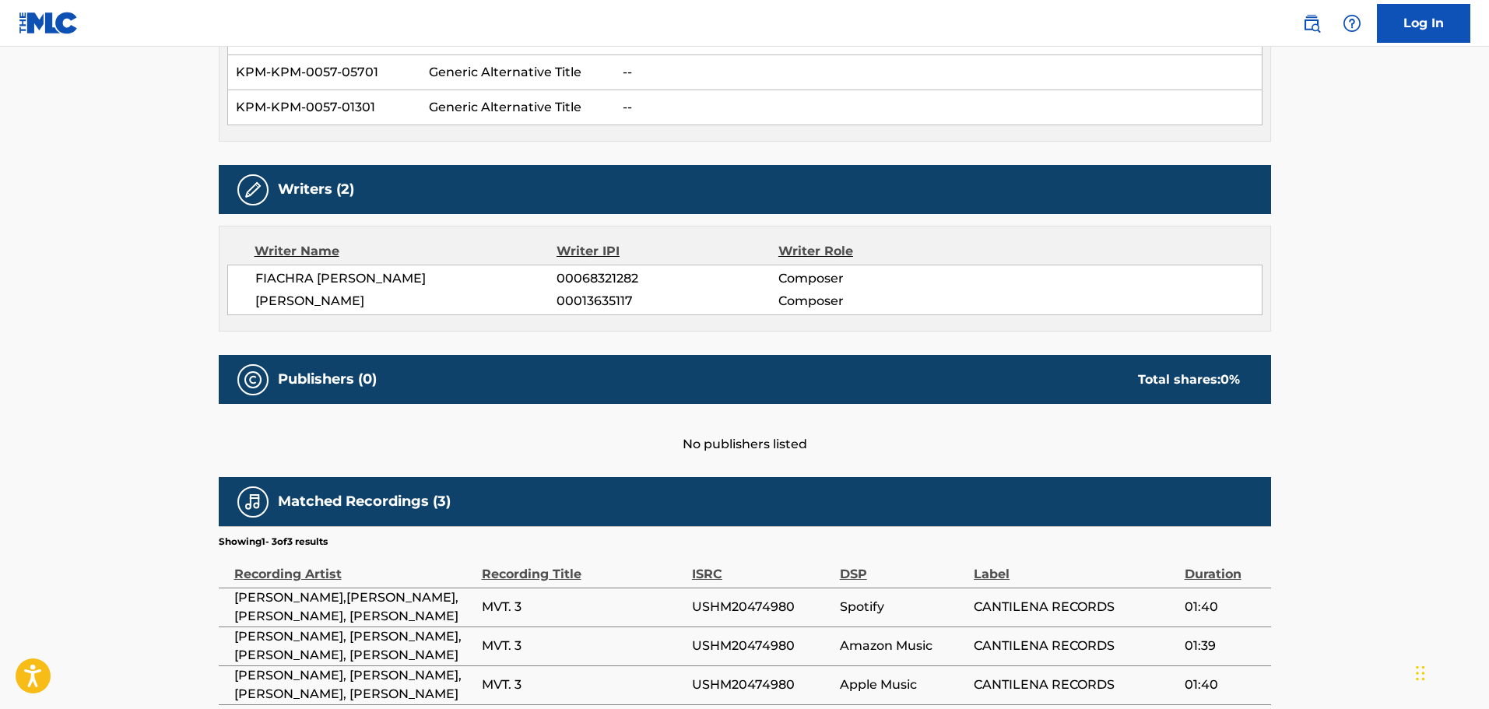
drag, startPoint x: 424, startPoint y: 300, endPoint x: 372, endPoint y: 300, distance: 52.1
click at [372, 300] on span "[PERSON_NAME]" at bounding box center [406, 301] width 302 height 19
drag, startPoint x: 525, startPoint y: 282, endPoint x: 239, endPoint y: 277, distance: 286.5
click at [239, 277] on div "FIACHRA [PERSON_NAME] TRENCH 00068321282 Composer [PERSON_NAME] 00013635117 Com…" at bounding box center [744, 290] width 1035 height 51
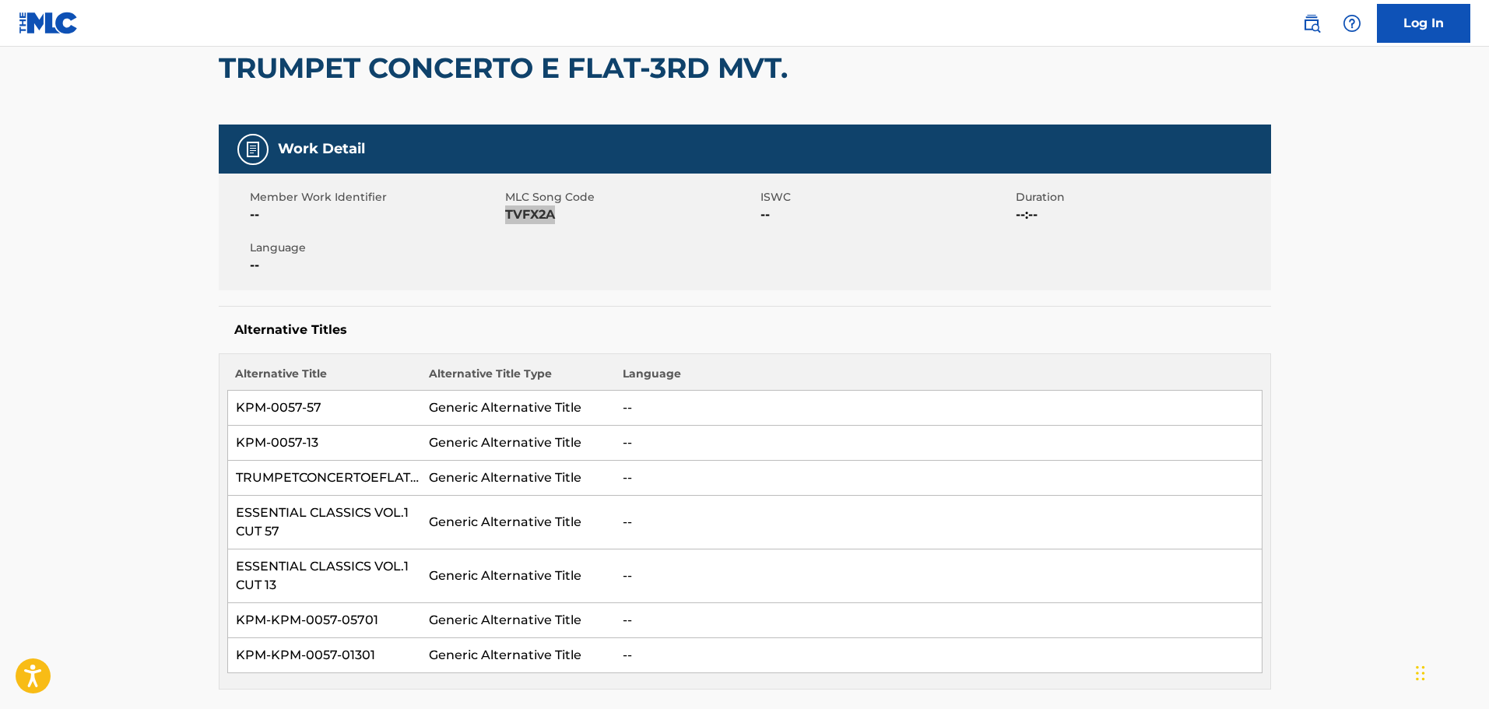
scroll to position [0, 0]
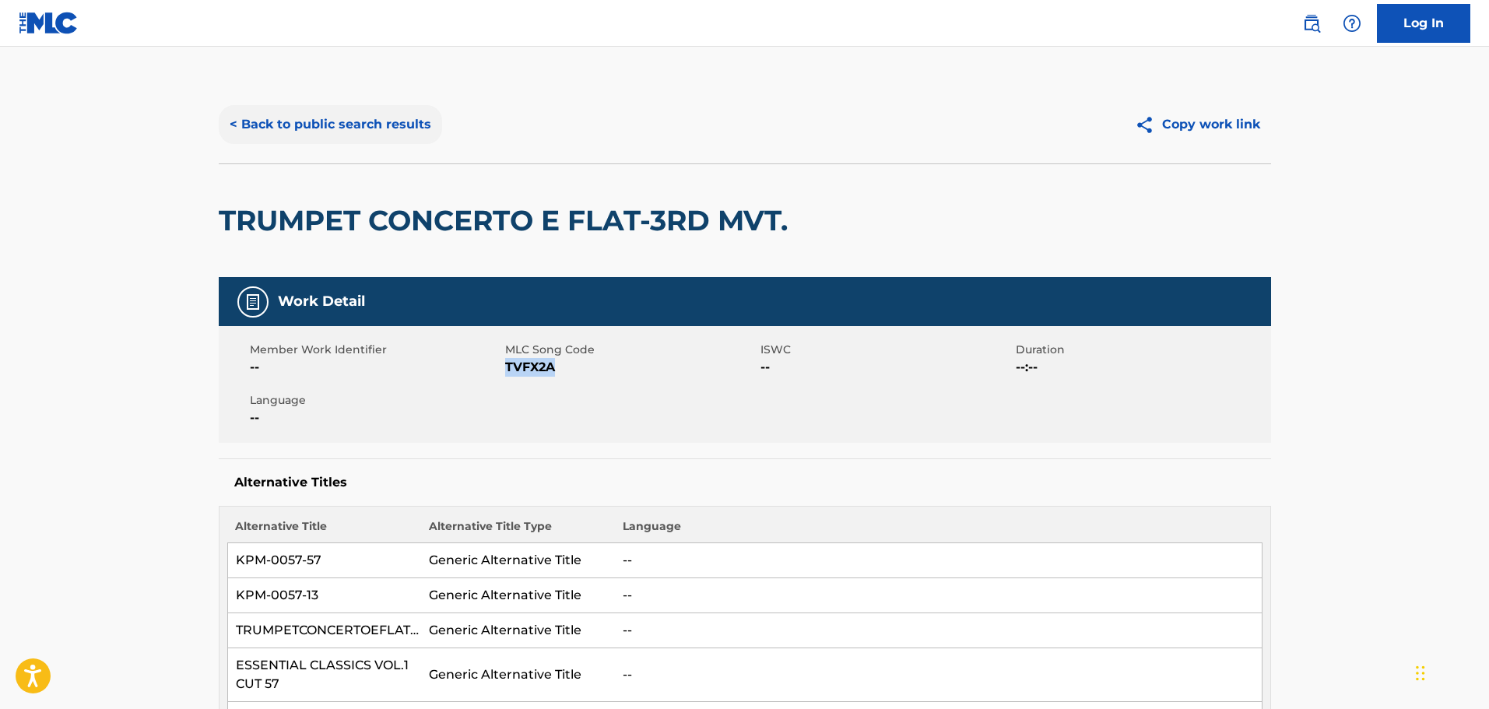
click at [286, 136] on button "< Back to public search results" at bounding box center [330, 124] width 223 height 39
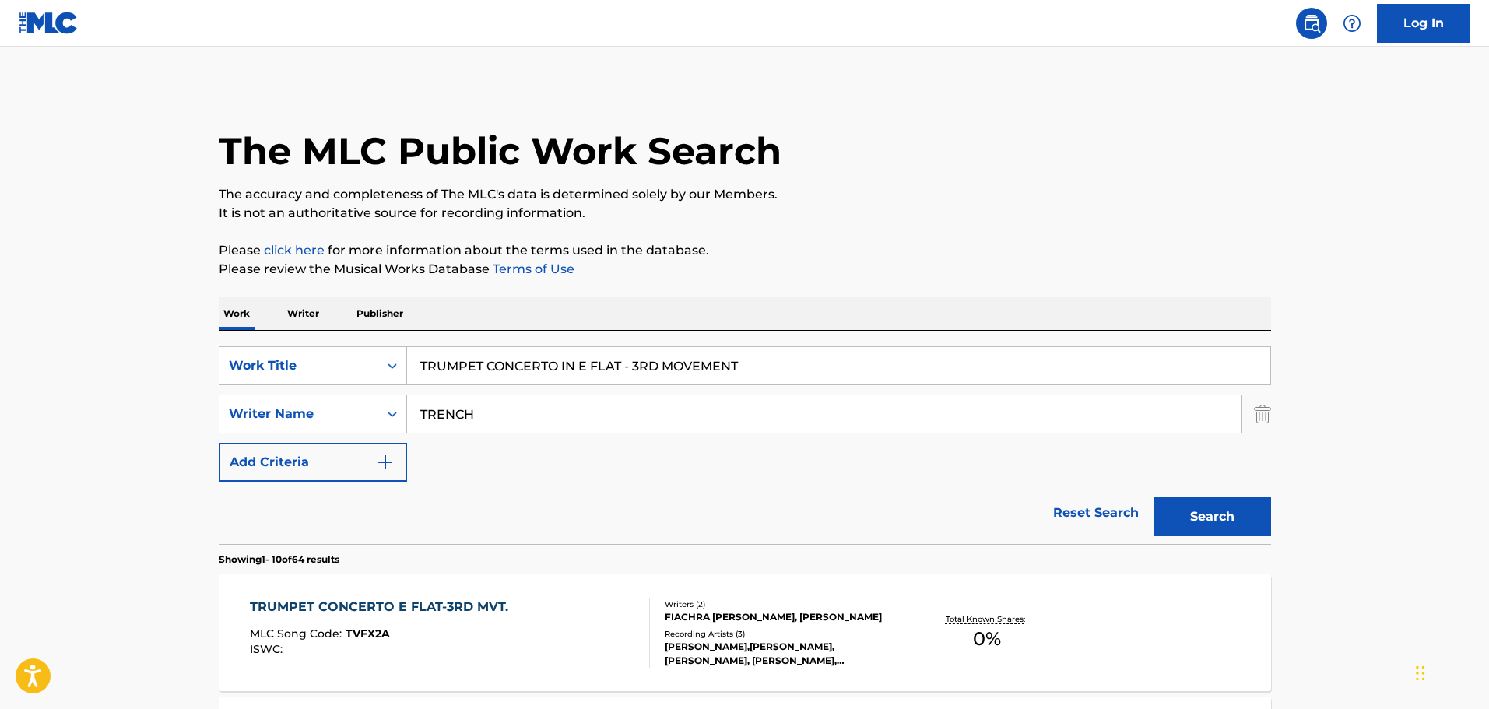
scroll to position [205, 0]
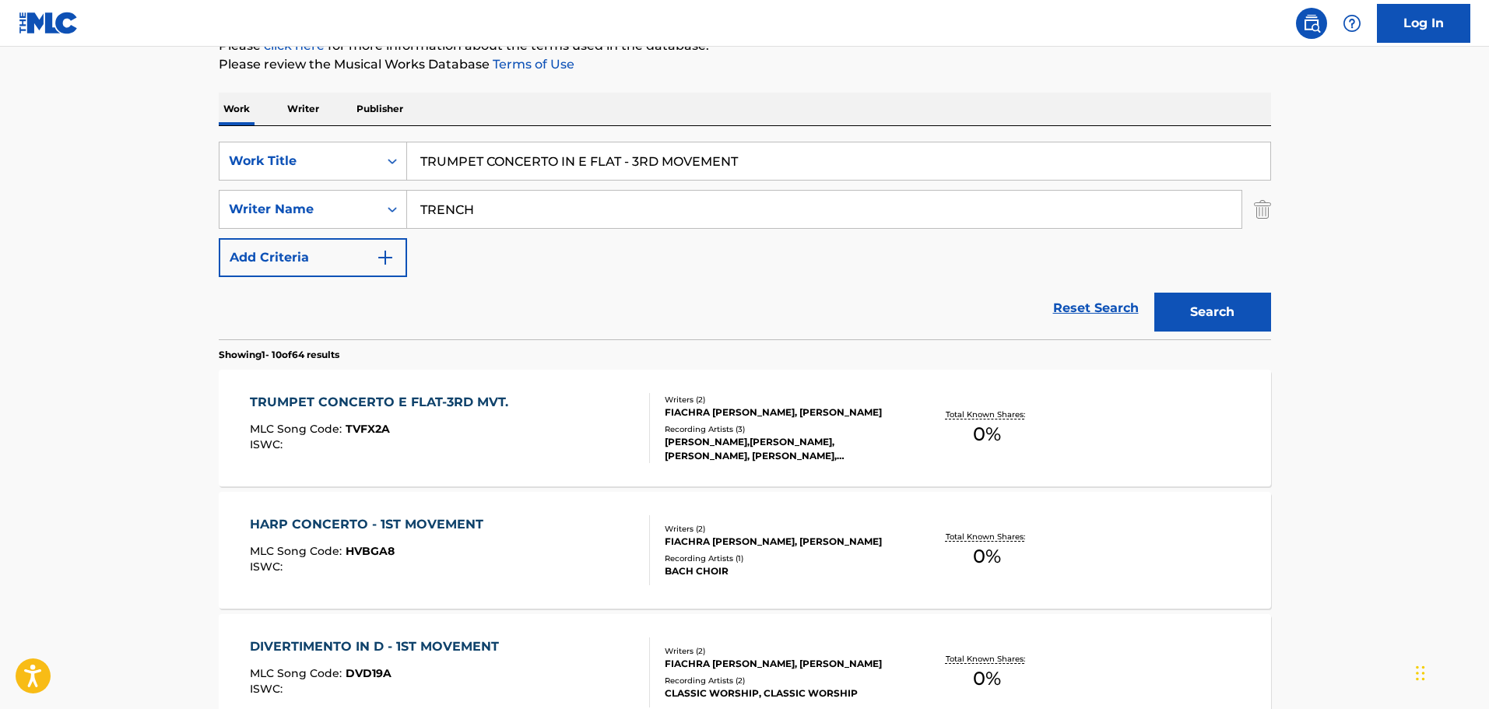
drag, startPoint x: 795, startPoint y: 159, endPoint x: 194, endPoint y: 114, distance: 602.5
paste input "LOOK OF [PERSON_NAME]"
type input "LOOK OF [PERSON_NAME]"
click at [395, 324] on div "Reset Search Search" at bounding box center [745, 308] width 1052 height 62
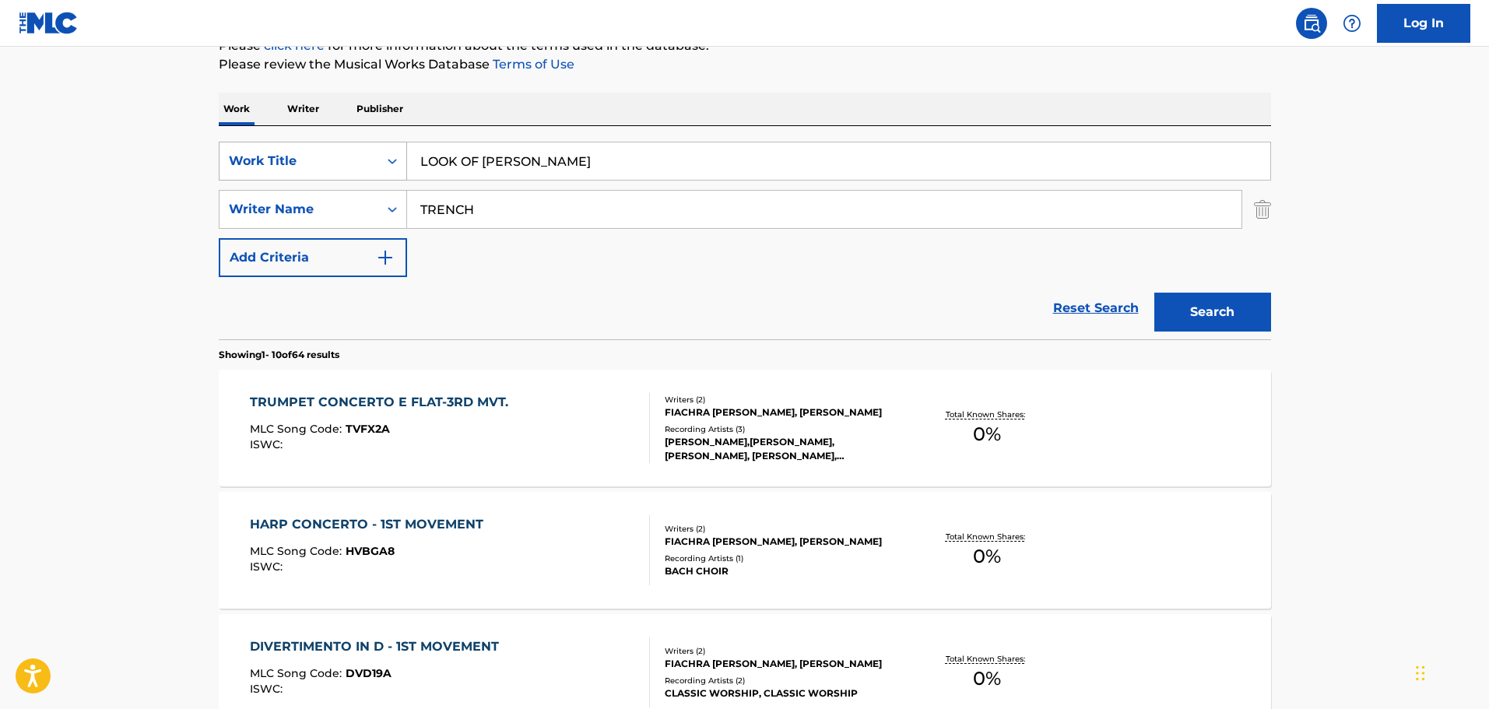
drag, startPoint x: 308, startPoint y: 154, endPoint x: 248, endPoint y: 149, distance: 60.9
click at [283, 149] on div "SearchWithCriteria1cf6290a-1c8e-4dba-9092-85a11a37121d Work Title LOOK OF SLIM …" at bounding box center [745, 209] width 1052 height 135
paste input "[PERSON_NAME]"
type input "[PERSON_NAME]"
click at [1245, 309] on button "Search" at bounding box center [1212, 312] width 117 height 39
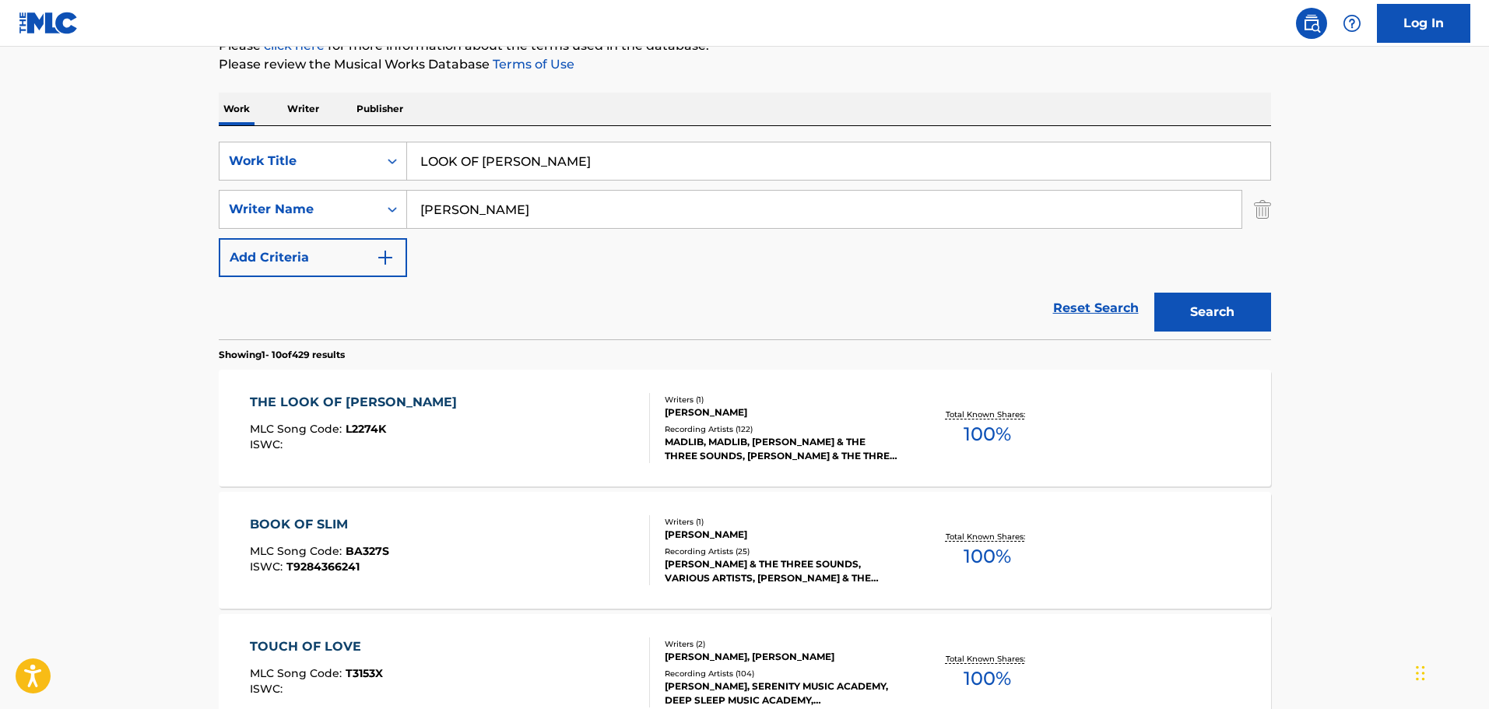
click at [543, 421] on div "THE LOOK OF SLIM MLC Song Code : L2274K ISWC :" at bounding box center [450, 428] width 400 height 70
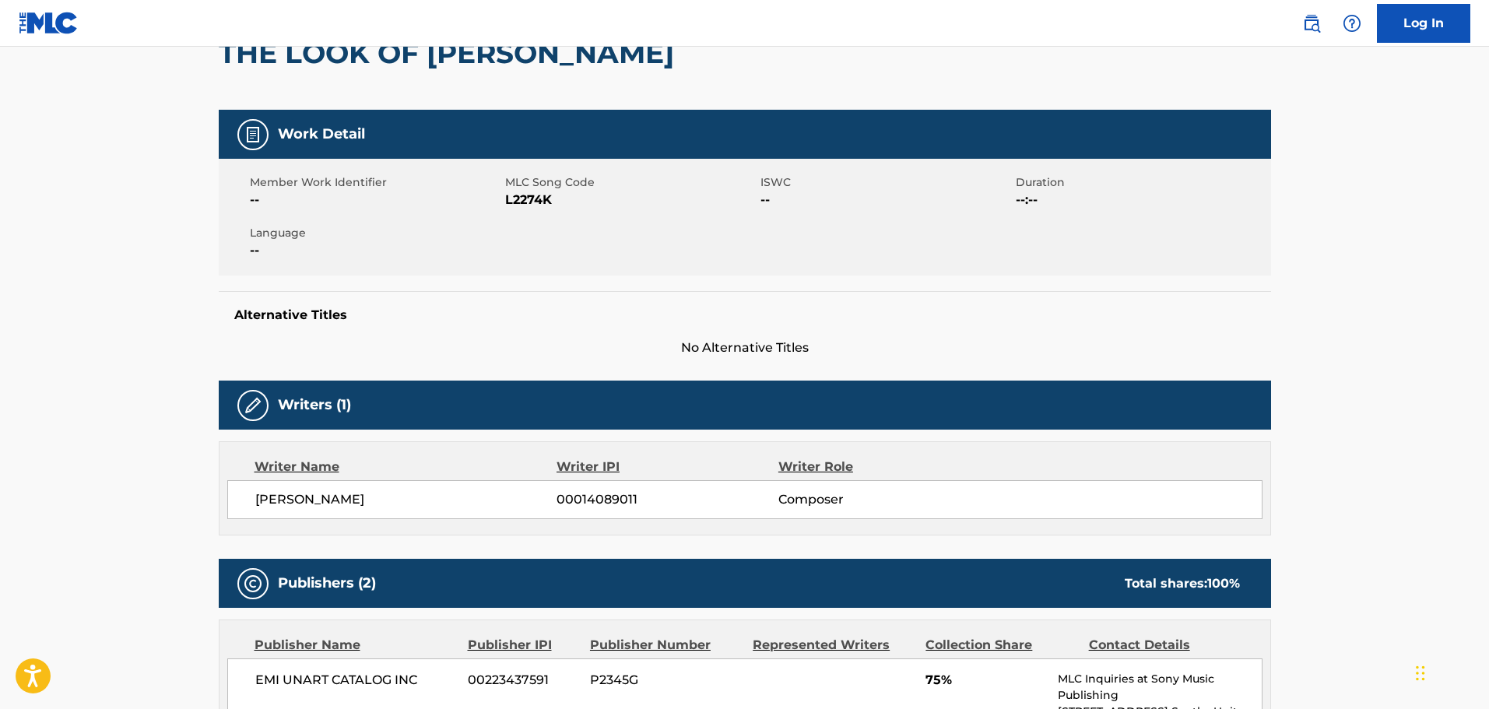
scroll to position [156, 0]
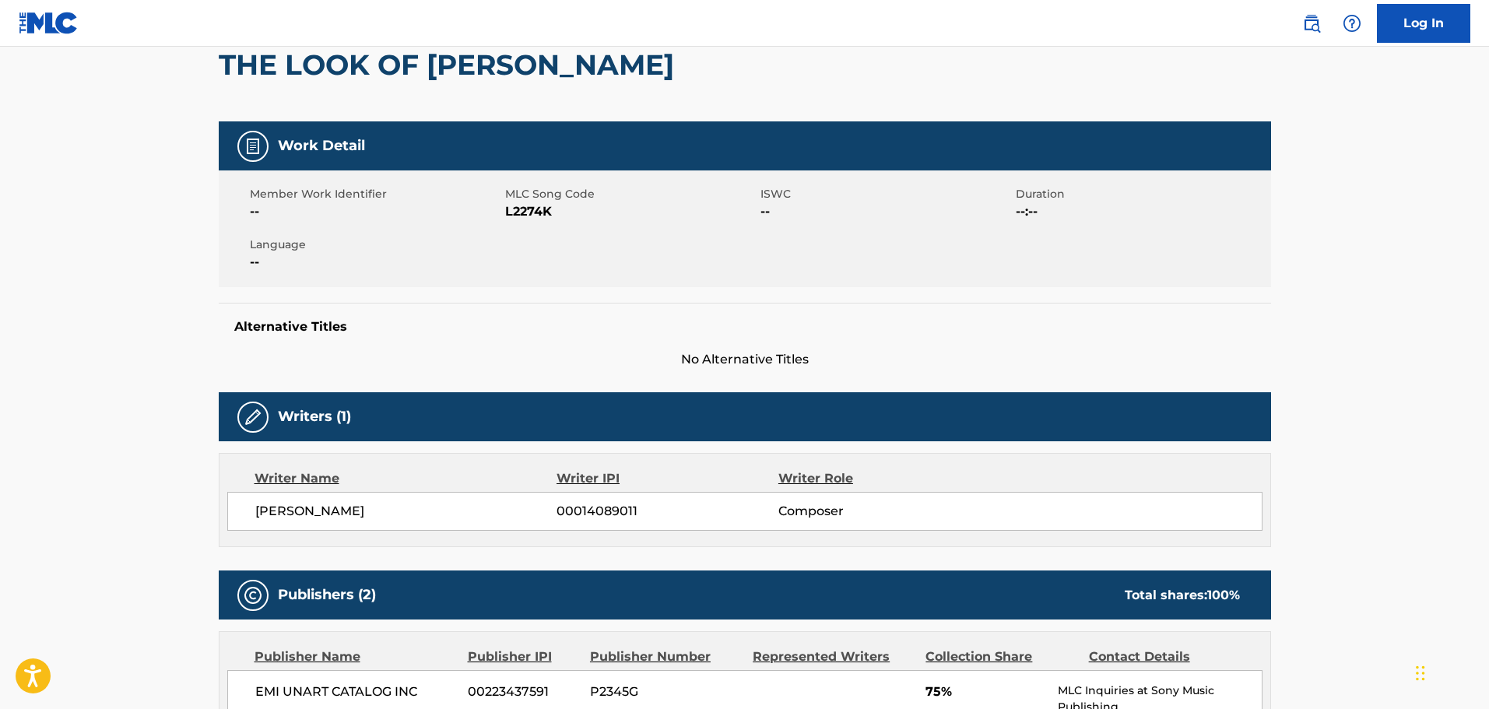
click at [526, 212] on span "L2274K" at bounding box center [630, 211] width 251 height 19
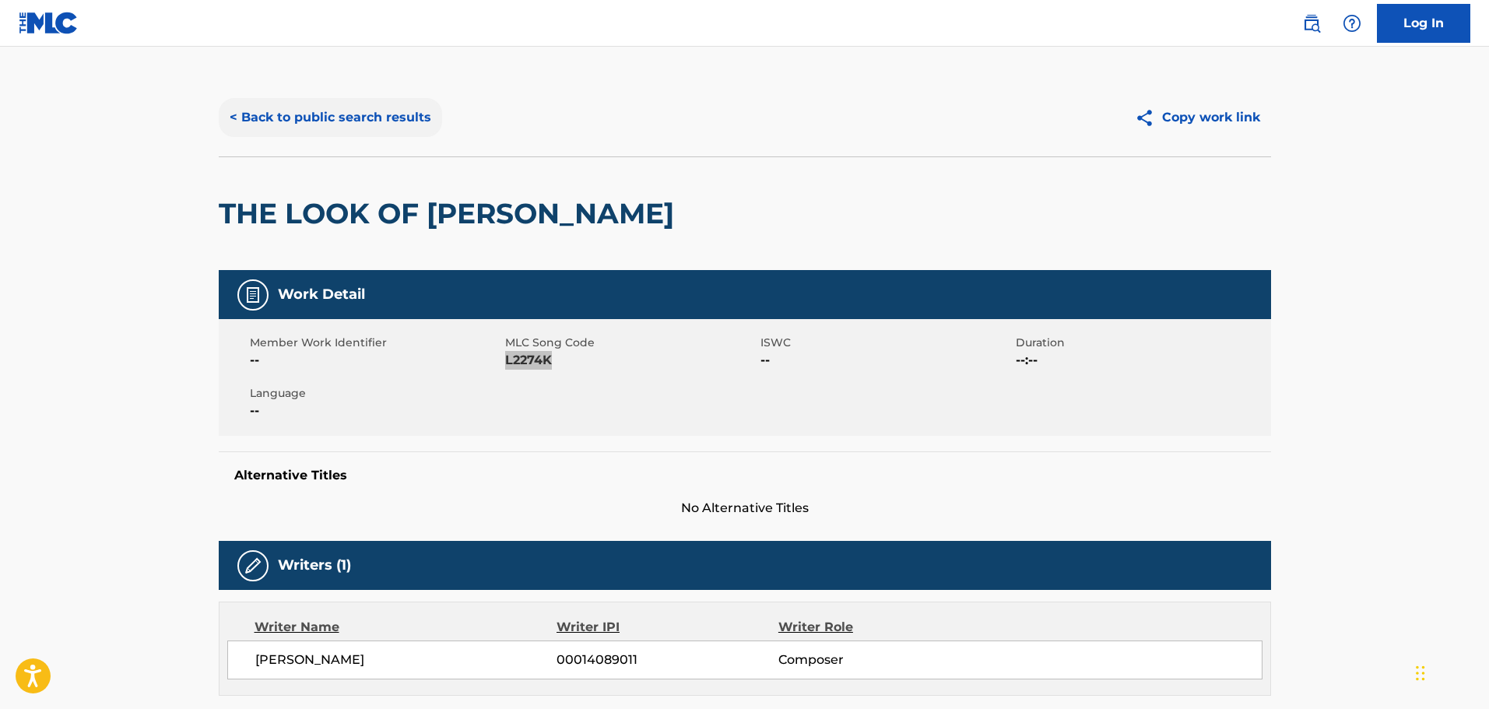
scroll to position [0, 0]
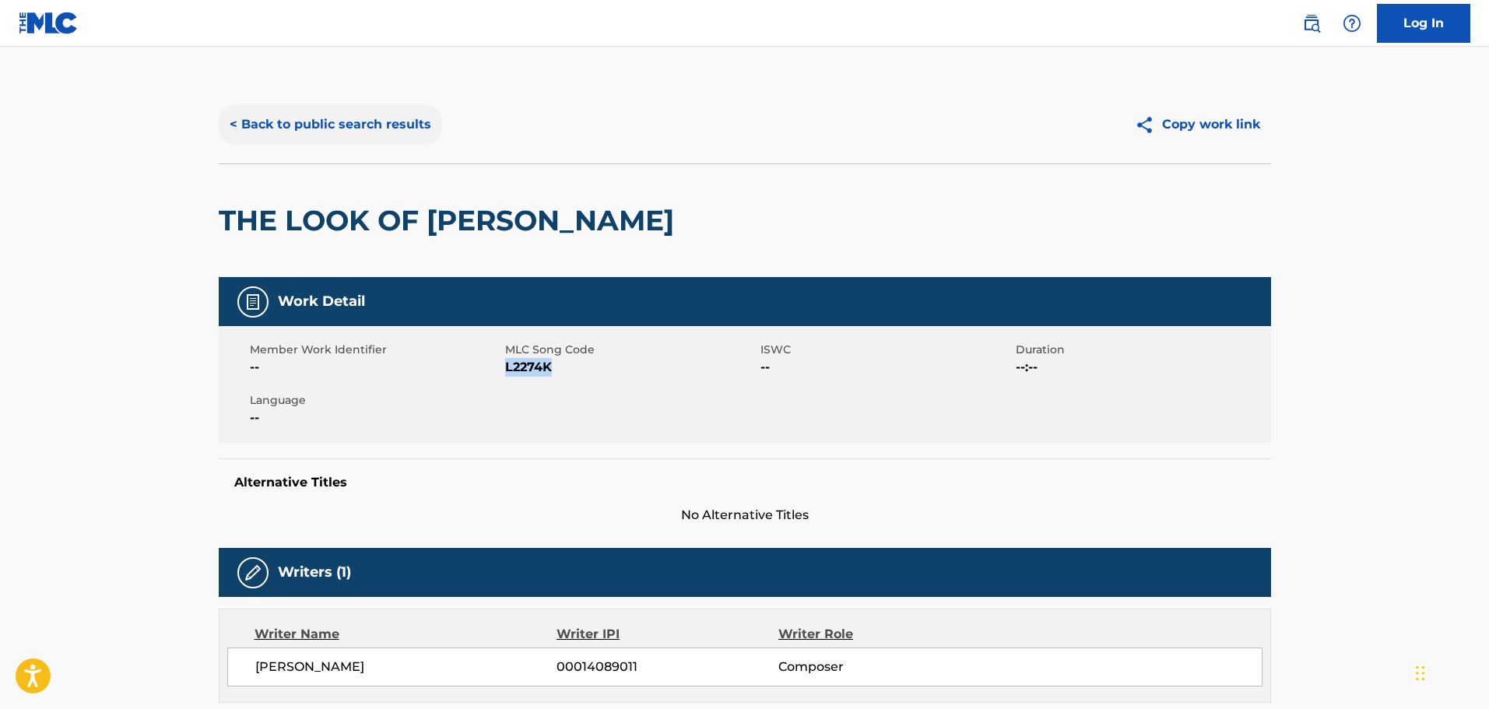
click at [298, 135] on button "< Back to public search results" at bounding box center [330, 124] width 223 height 39
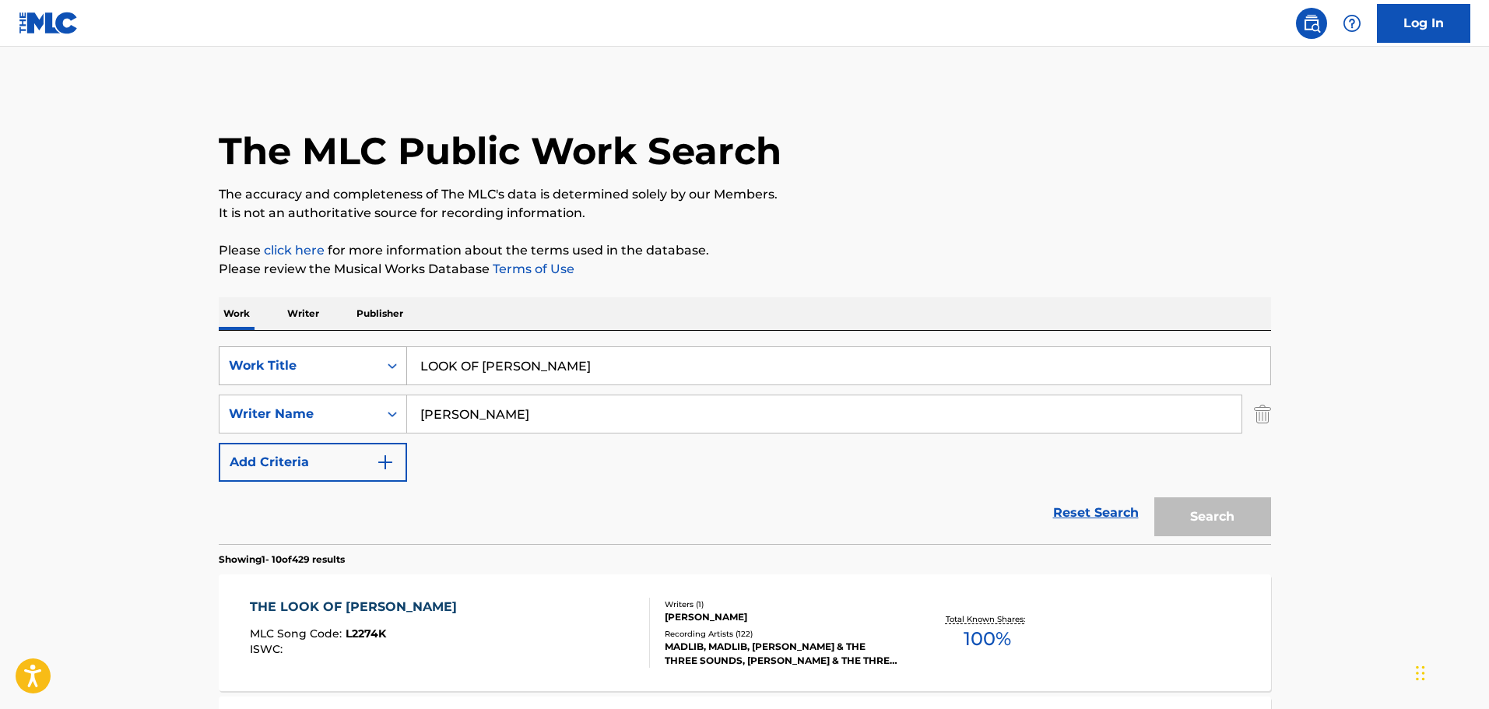
scroll to position [205, 0]
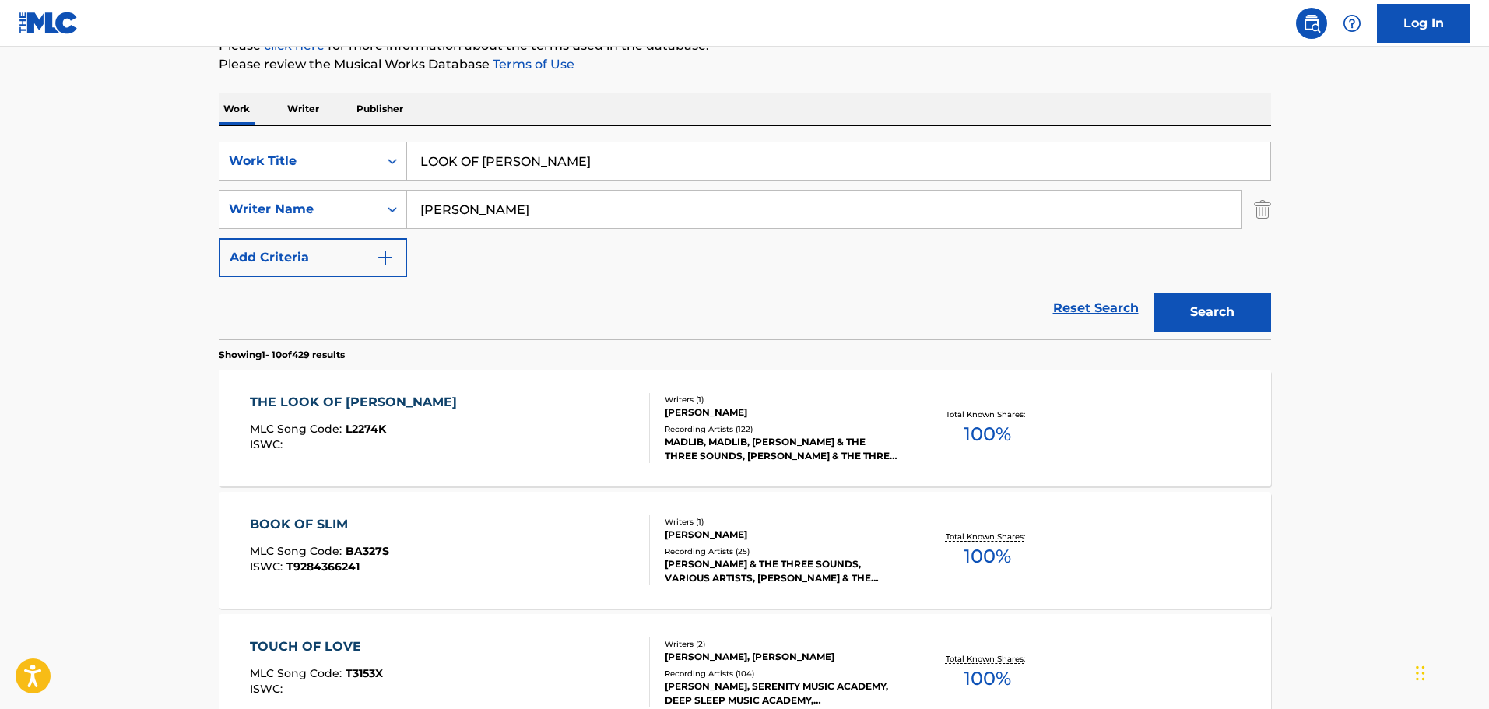
drag, startPoint x: 558, startPoint y: 156, endPoint x: 268, endPoint y: 125, distance: 292.1
paste input "EL VERDADERO CULPABLE"
type input "EL VERDADERO CULPABLE"
click at [528, 216] on input "[PERSON_NAME]" at bounding box center [824, 209] width 834 height 37
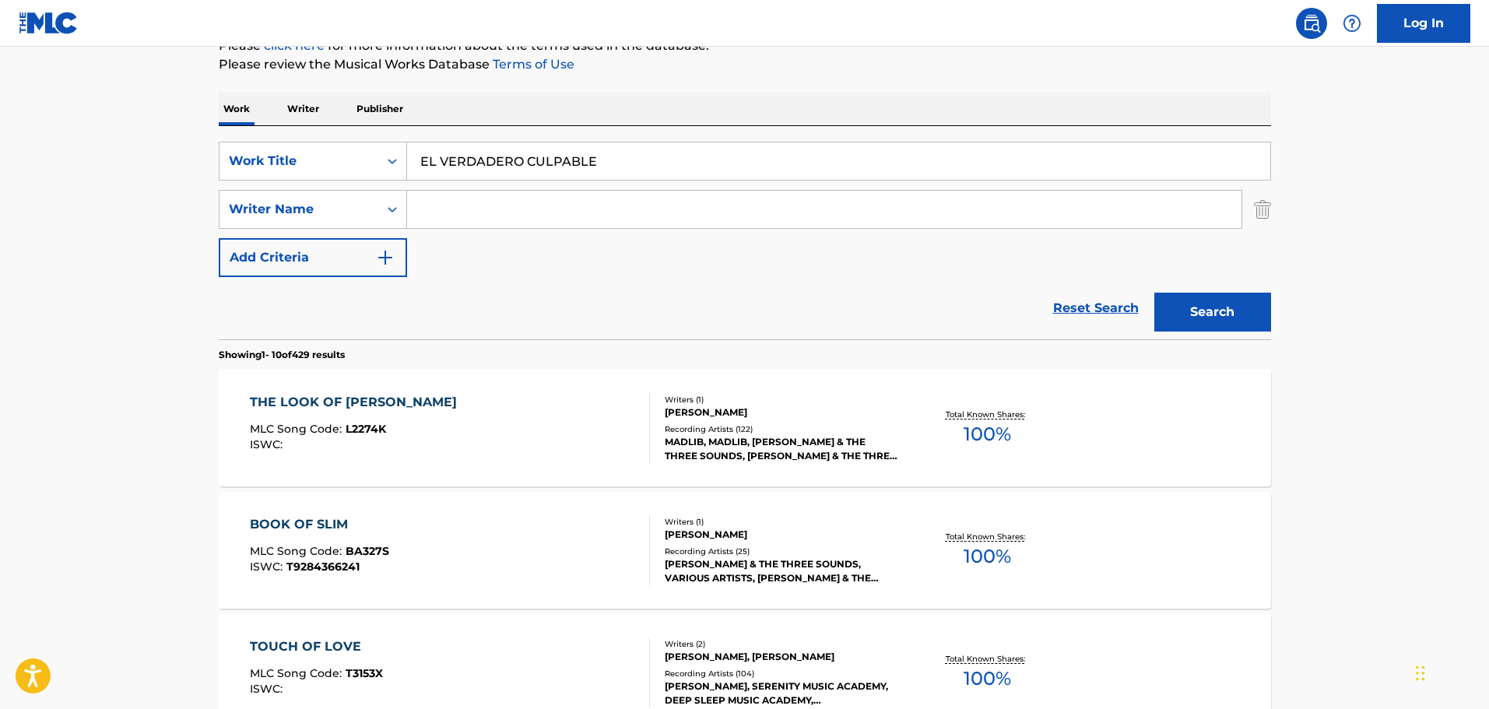
click at [1154, 293] on button "Search" at bounding box center [1212, 312] width 117 height 39
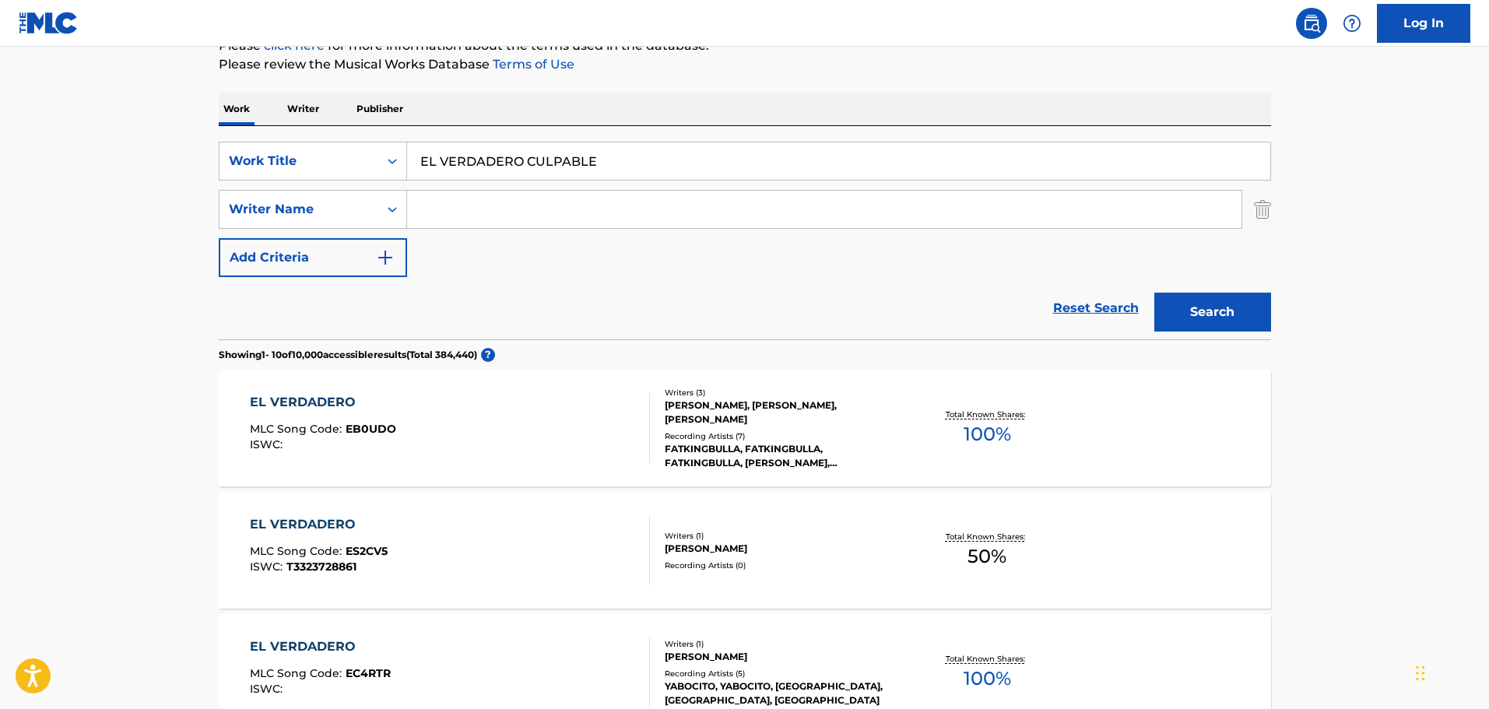
click at [474, 220] on input "Search Form" at bounding box center [824, 209] width 834 height 37
paste input "[PERSON_NAME]"
type input "[PERSON_NAME]"
click at [1232, 321] on button "Search" at bounding box center [1212, 312] width 117 height 39
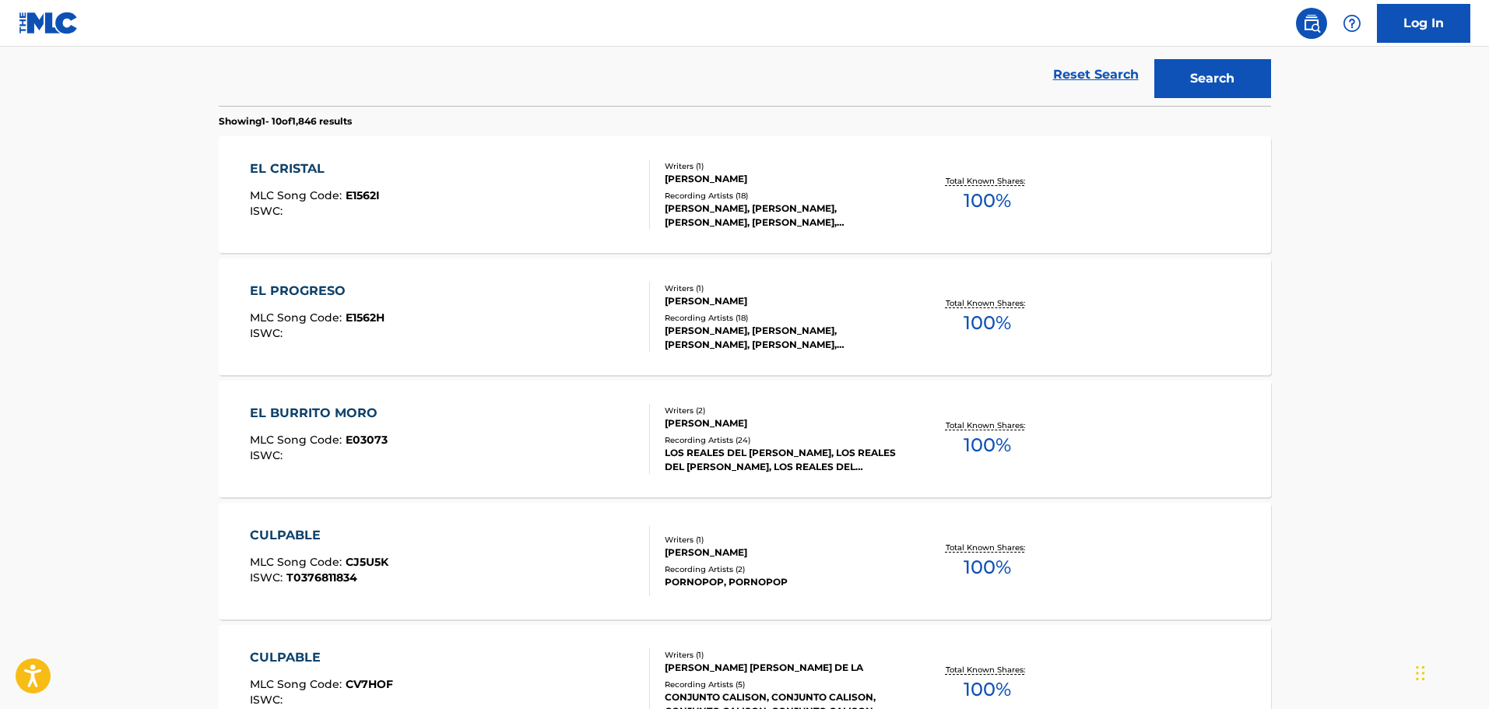
scroll to position [0, 0]
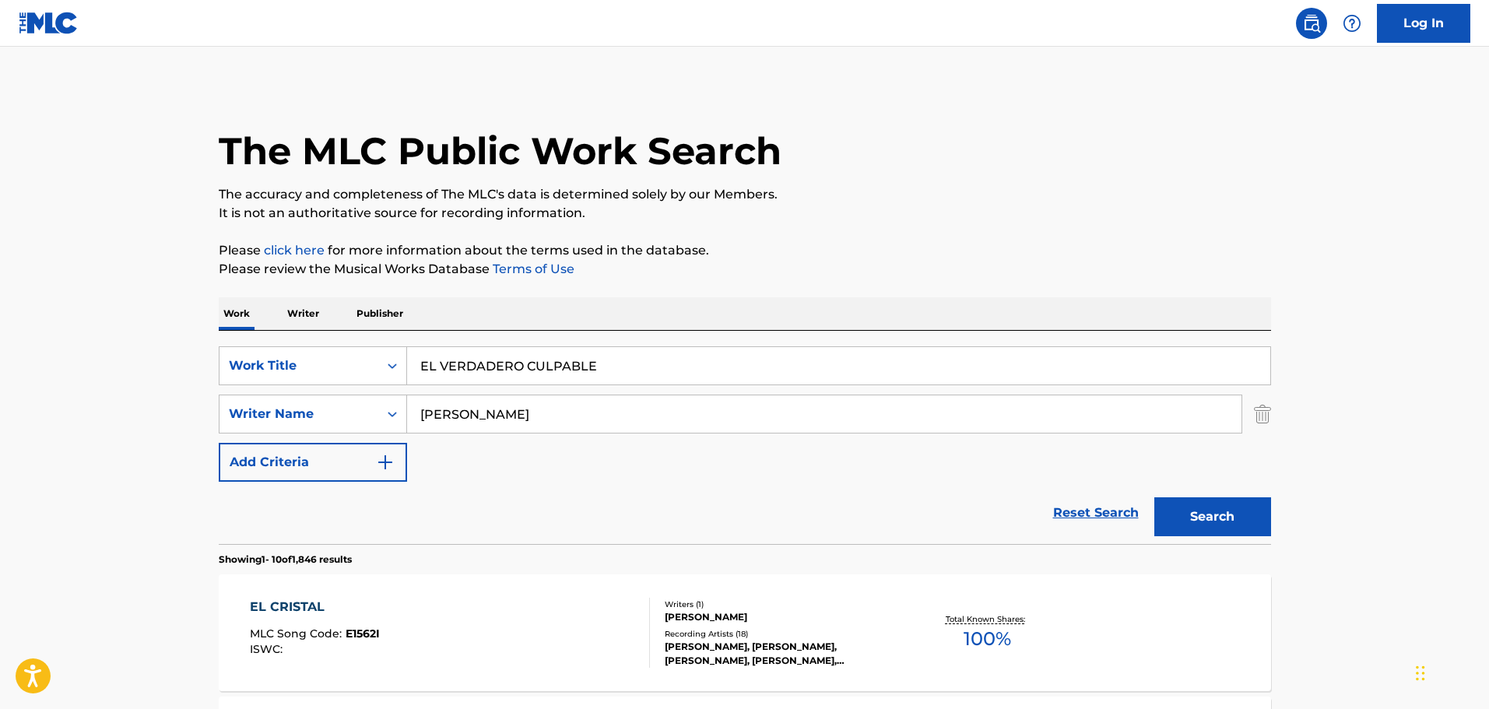
drag, startPoint x: 578, startPoint y: 347, endPoint x: 621, endPoint y: 363, distance: 46.5
click at [578, 348] on input "EL VERDADERO CULPABLE" at bounding box center [838, 365] width 863 height 37
drag, startPoint x: 621, startPoint y: 363, endPoint x: 179, endPoint y: 342, distance: 442.6
paste input "ASI ME HIZO [DEMOGRAPHIC_DATA]"
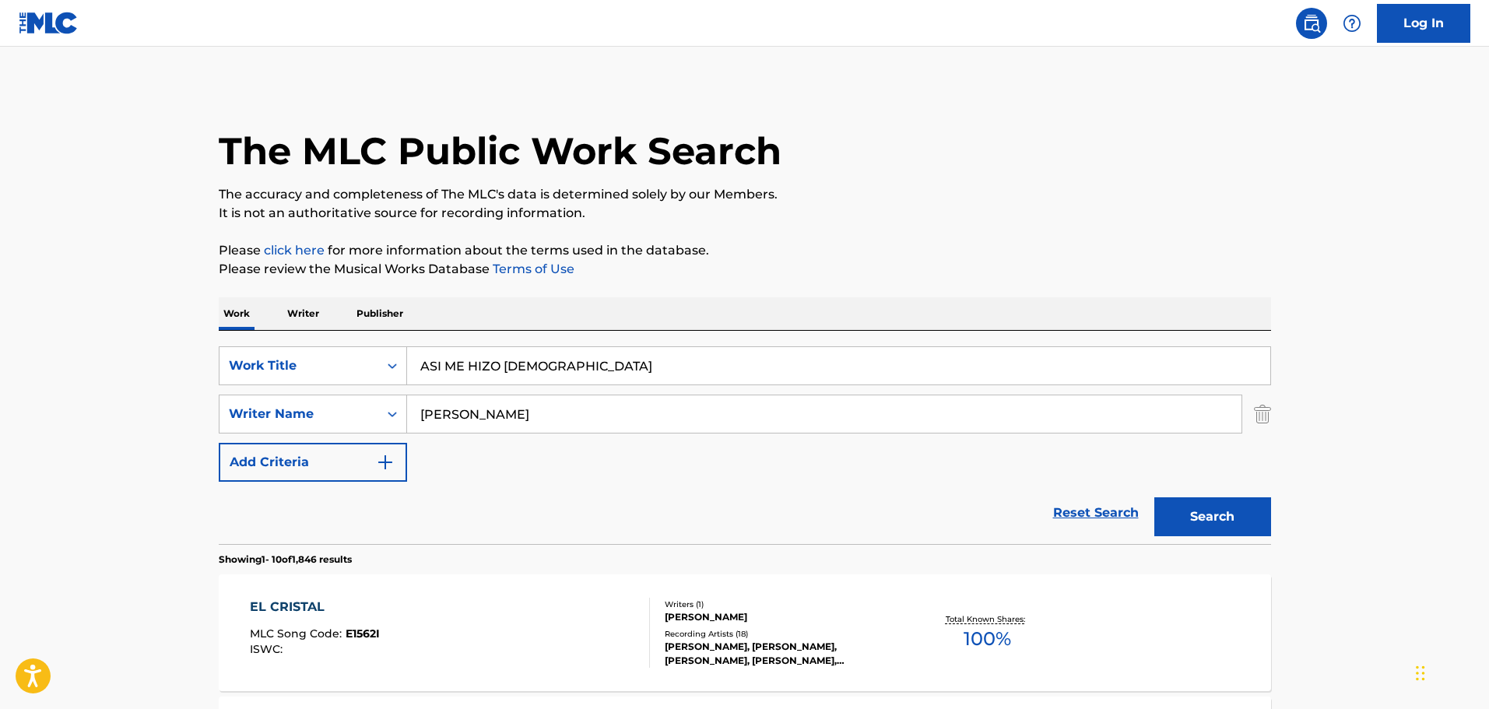
type input "ASI ME HIZO [DEMOGRAPHIC_DATA]"
click at [473, 397] on input "[PERSON_NAME]" at bounding box center [824, 413] width 834 height 37
drag, startPoint x: 523, startPoint y: 412, endPoint x: 325, endPoint y: 361, distance: 204.1
click at [328, 362] on div "SearchWithCriteria1cf6290a-1c8e-4dba-9092-85a11a37121d Work Title ASI ME HIZO D…" at bounding box center [745, 413] width 1052 height 135
click at [1154, 497] on button "Search" at bounding box center [1212, 516] width 117 height 39
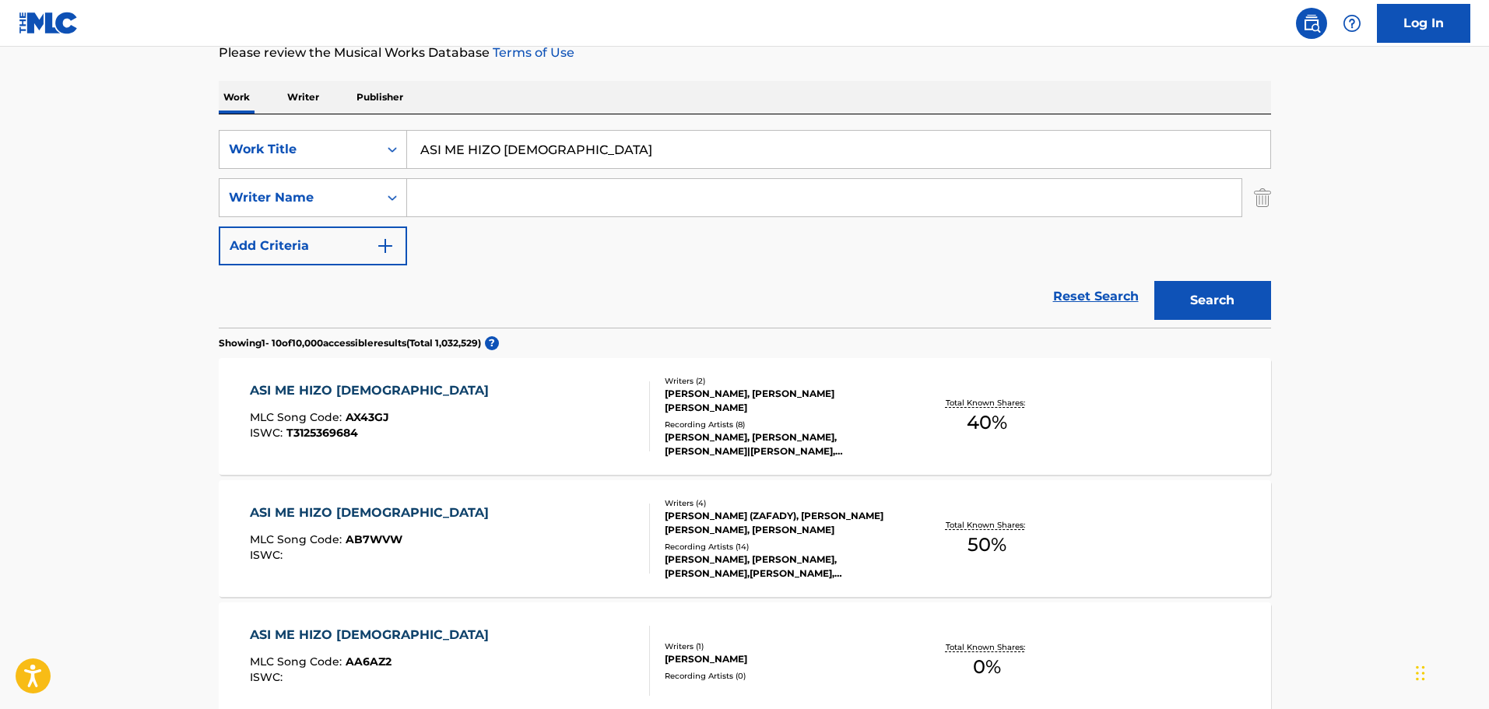
scroll to position [233, 0]
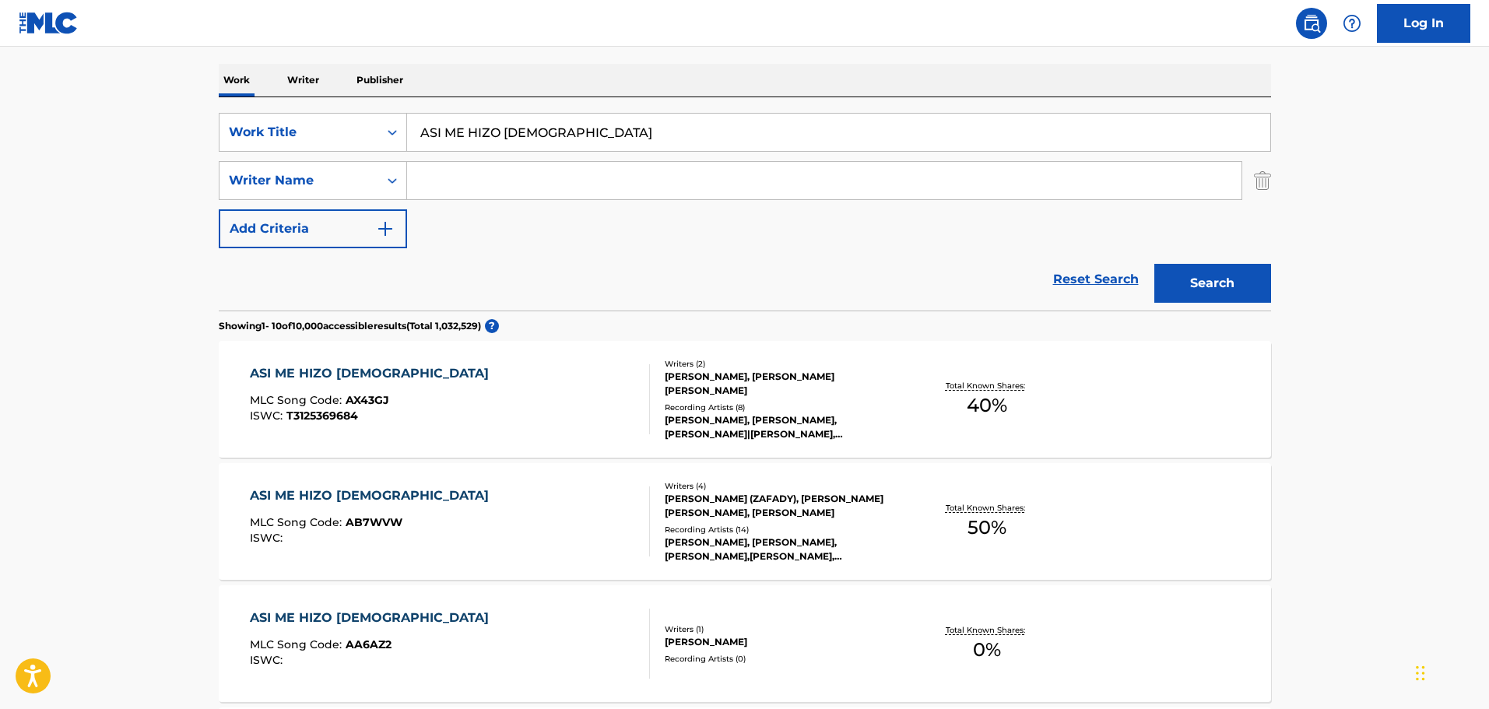
click at [578, 393] on div "ASI ME HIZO DIOS MLC Song Code : AX43GJ ISWC : T3125369684" at bounding box center [450, 399] width 400 height 70
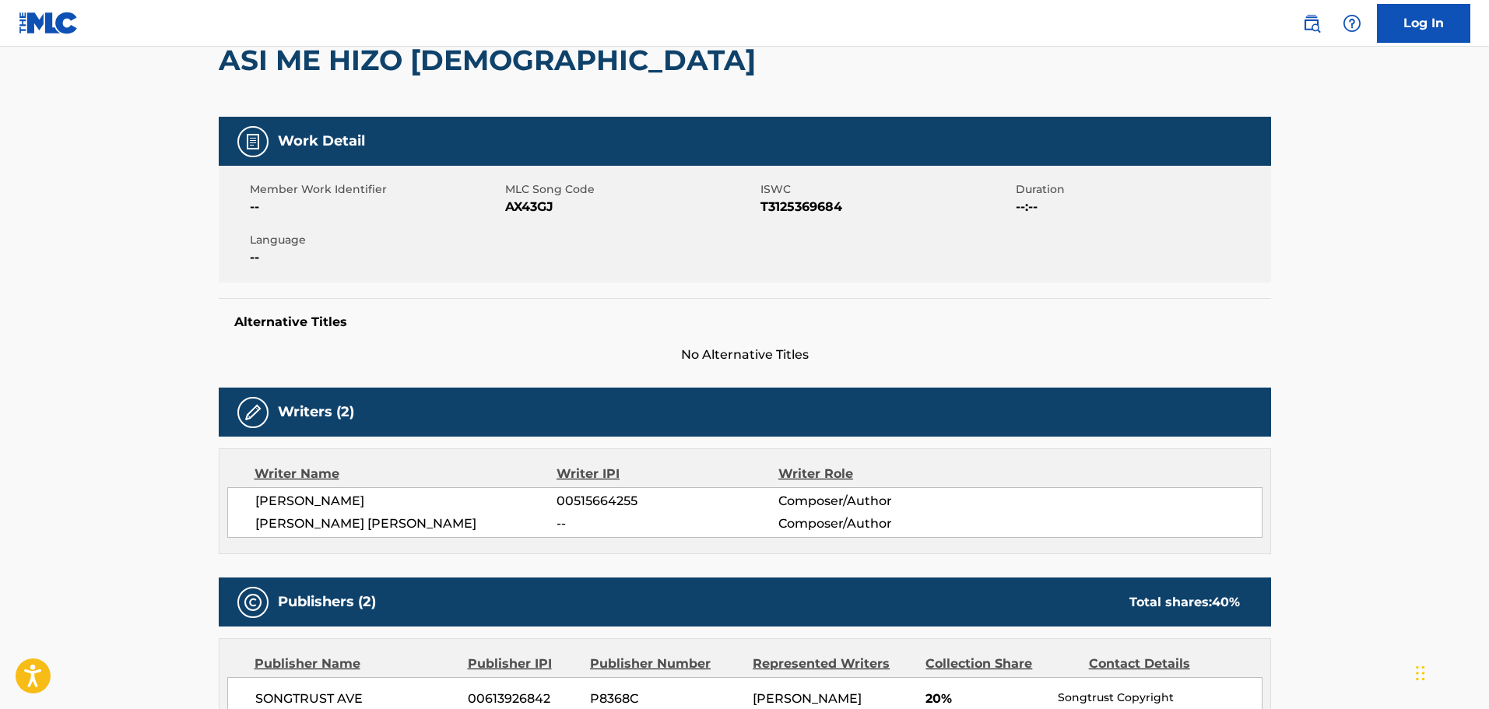
scroll to position [156, 0]
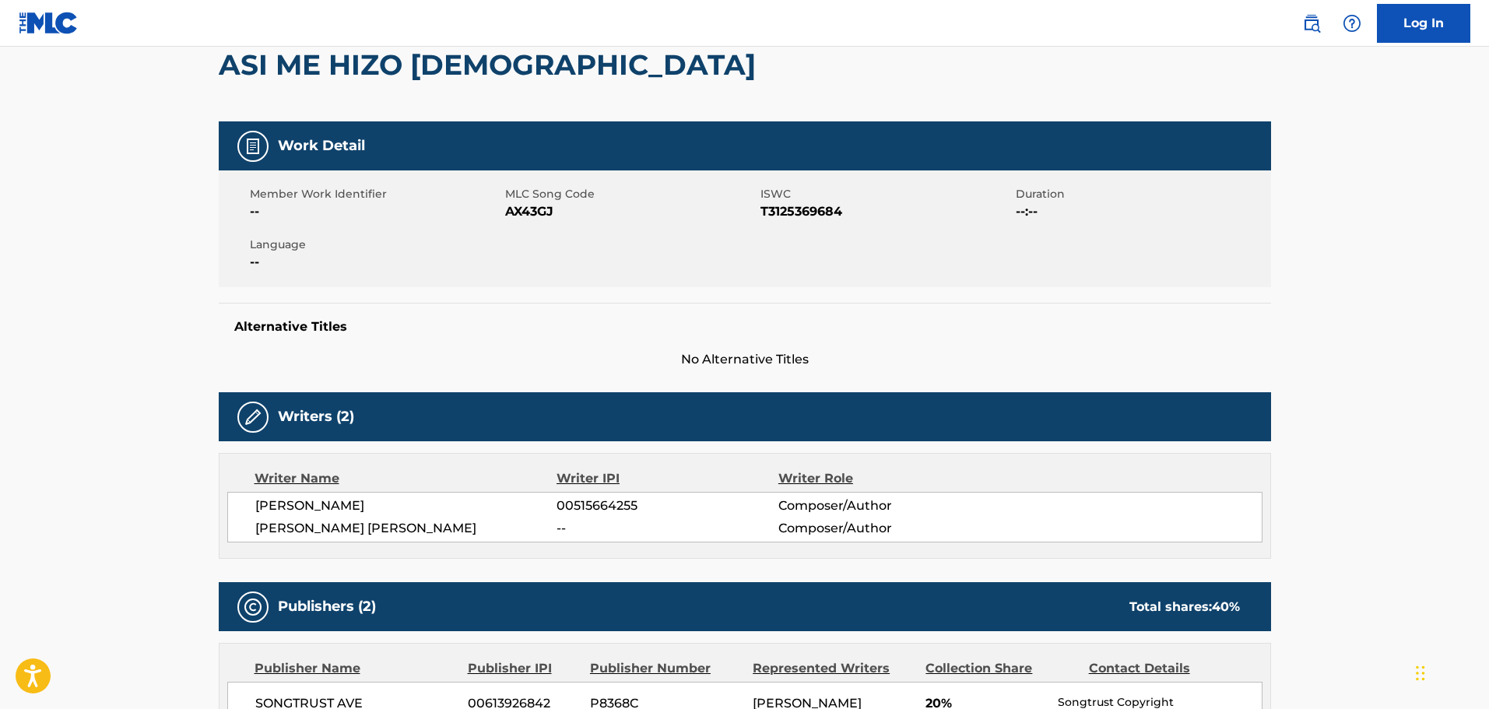
click at [532, 215] on span "AX43GJ" at bounding box center [630, 211] width 251 height 19
click at [938, 30] on nav "Log In" at bounding box center [744, 23] width 1489 height 47
click at [585, 248] on div "Member Work Identifier -- MLC Song Code AX43GJ ISWC T3125369684 Duration --:-- …" at bounding box center [745, 228] width 1052 height 117
click at [799, 200] on span "ISWC" at bounding box center [885, 194] width 251 height 16
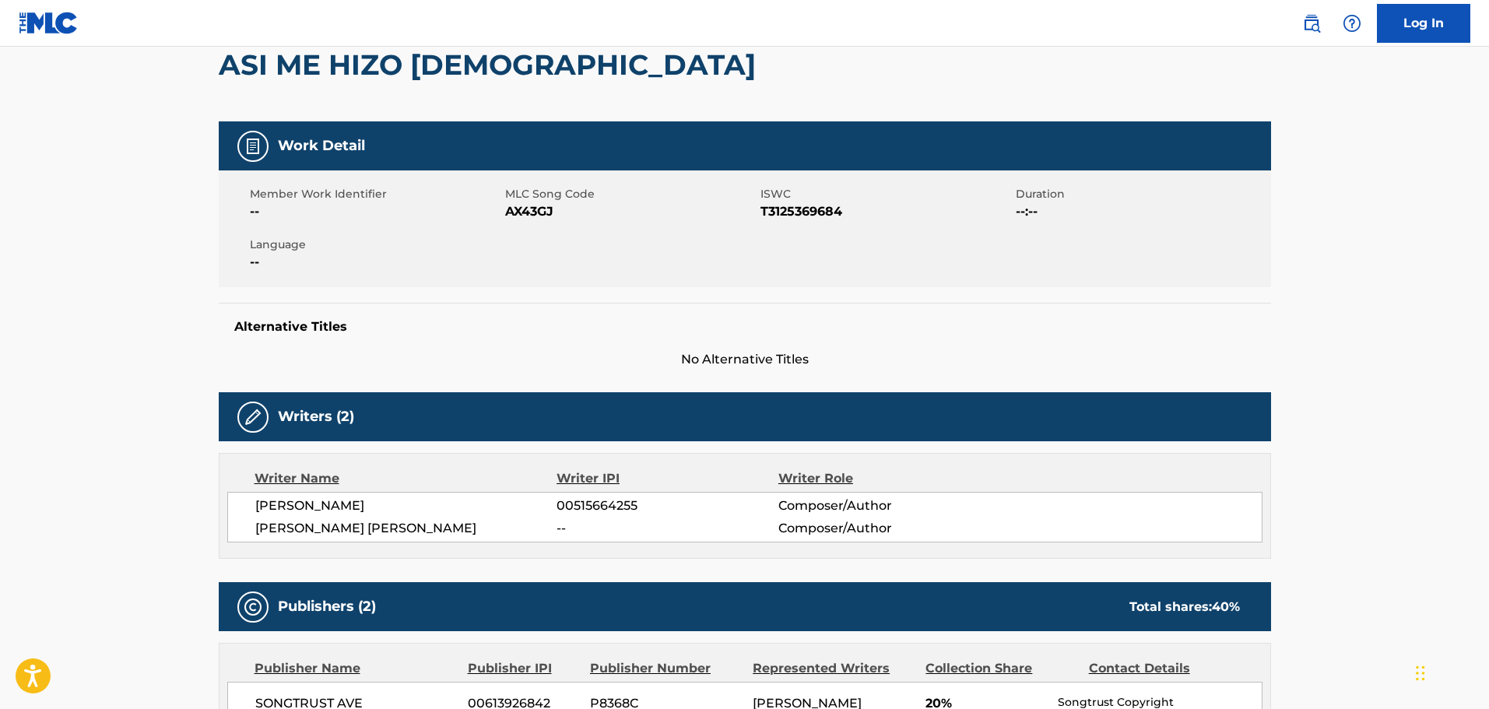
click at [799, 200] on span "ISWC" at bounding box center [885, 194] width 251 height 16
click at [799, 205] on span "T3125369684" at bounding box center [885, 211] width 251 height 19
drag, startPoint x: 682, startPoint y: 489, endPoint x: 667, endPoint y: 494, distance: 15.8
click at [679, 490] on div "Writer Name Writer IPI Writer Role [PERSON_NAME] 00515664255 Composer/Author [P…" at bounding box center [745, 506] width 1052 height 106
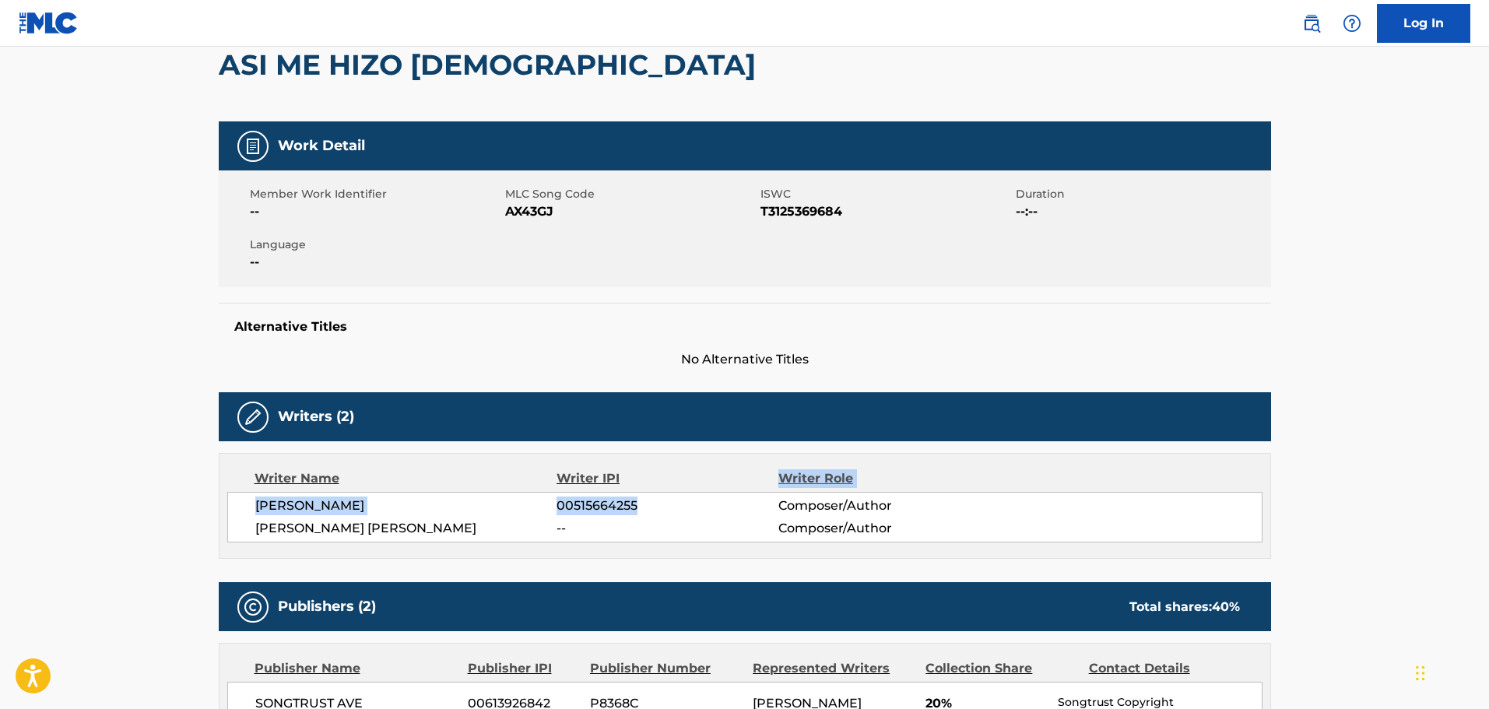
click at [458, 512] on span "[PERSON_NAME]" at bounding box center [406, 506] width 302 height 19
drag, startPoint x: 456, startPoint y: 508, endPoint x: 240, endPoint y: 505, distance: 216.4
click at [240, 505] on div "[PERSON_NAME] 00515664255 Composer/Author [PERSON_NAME] [PERSON_NAME] -- Compos…" at bounding box center [744, 517] width 1035 height 51
click at [678, 42] on nav "Log In" at bounding box center [744, 23] width 1489 height 47
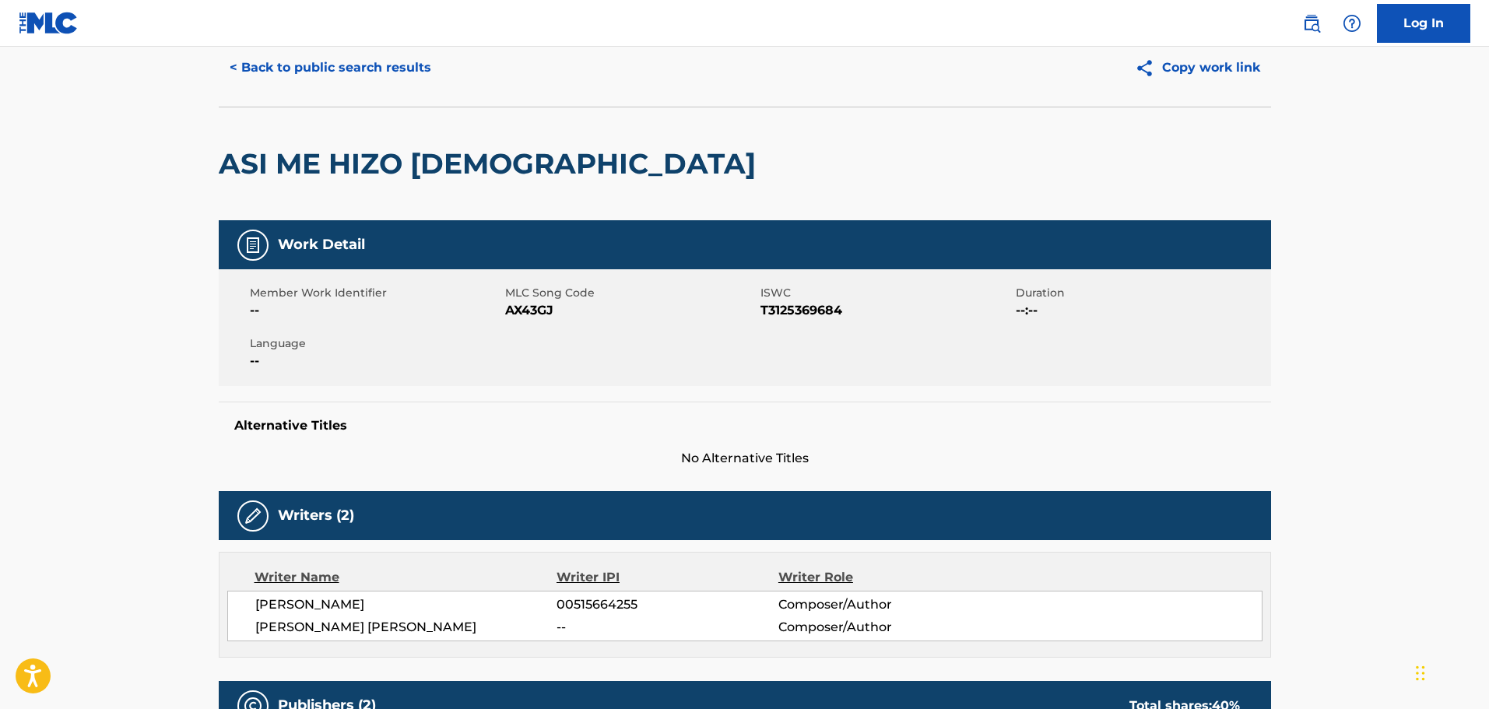
scroll to position [0, 0]
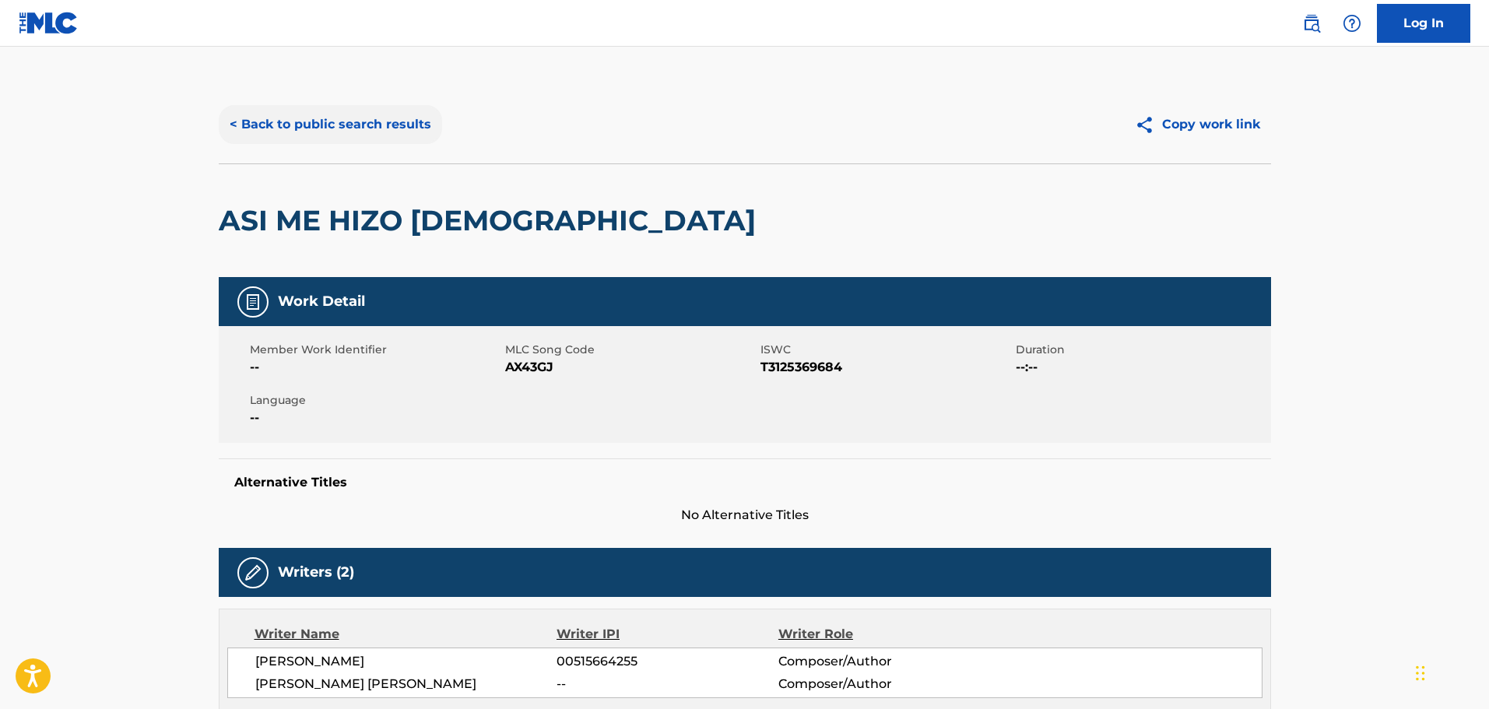
click at [348, 118] on button "< Back to public search results" at bounding box center [330, 124] width 223 height 39
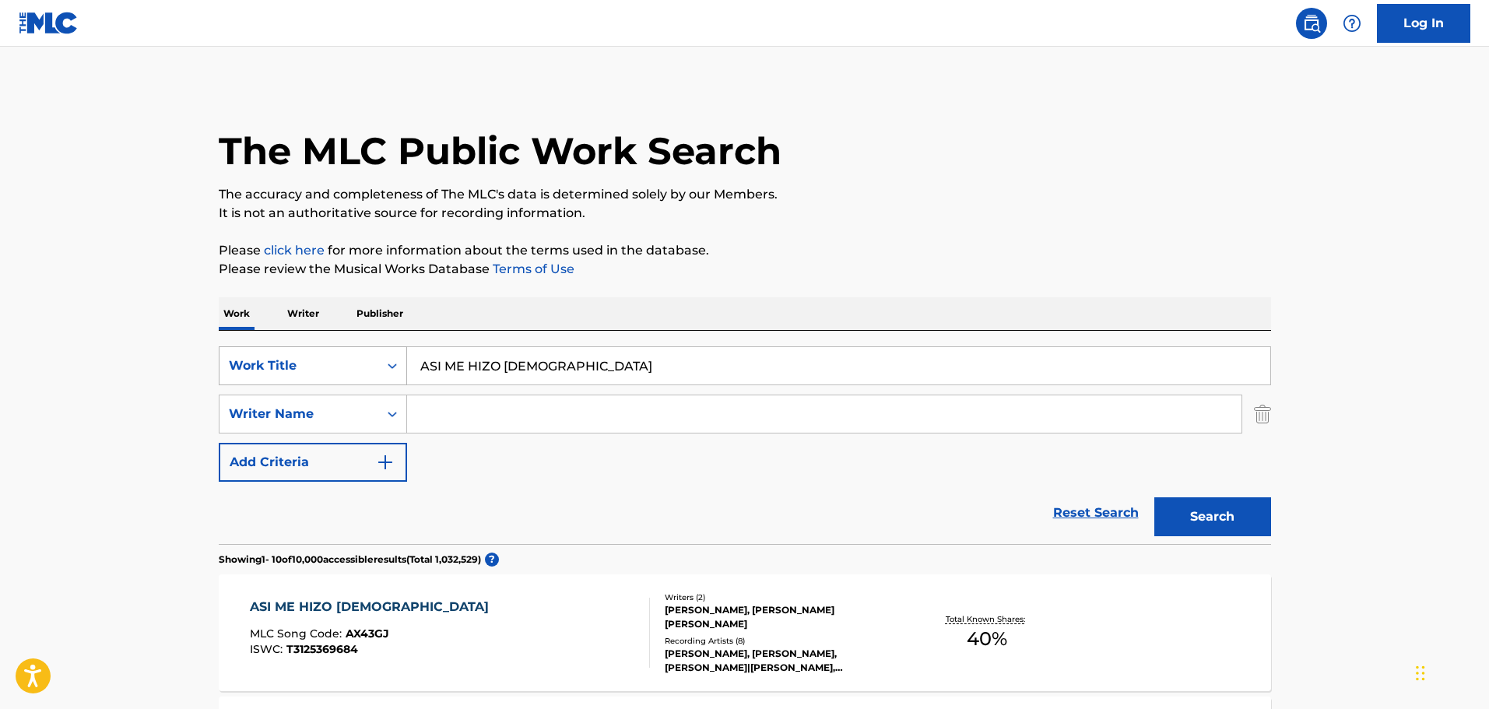
scroll to position [233, 0]
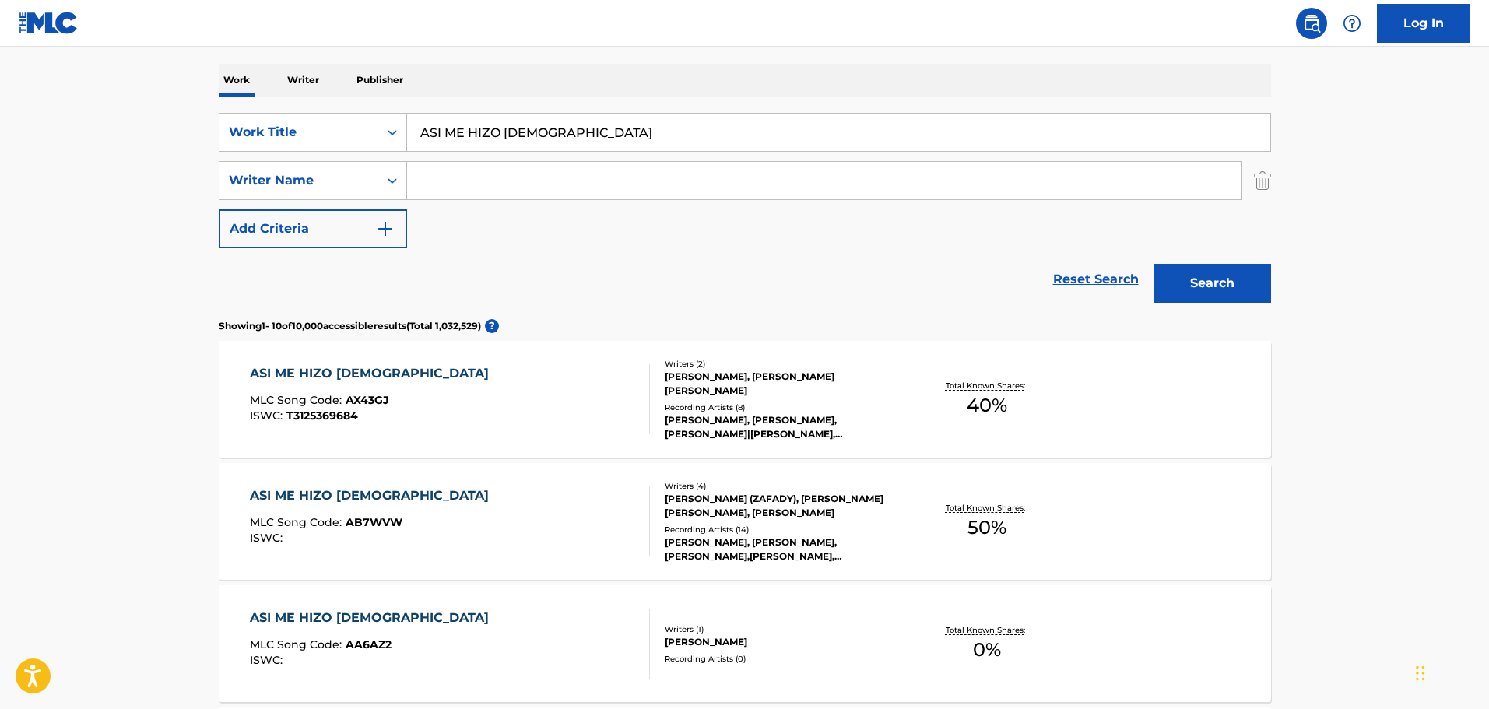
click at [530, 135] on input "ASI ME HIZO [DEMOGRAPHIC_DATA]" at bounding box center [838, 132] width 863 height 37
drag, startPoint x: 474, startPoint y: 119, endPoint x: 253, endPoint y: 107, distance: 221.4
click at [272, 106] on div "SearchWithCriteria1cf6290a-1c8e-4dba-9092-85a11a37121d Work Title ASI ME HIZO D…" at bounding box center [745, 203] width 1052 height 213
paste input "MINUET FROM STRING QUINTET IN E OP 13 NO.5"
type input "MINUET FROM STRING QUINTET IN E OP 13 NO.5"
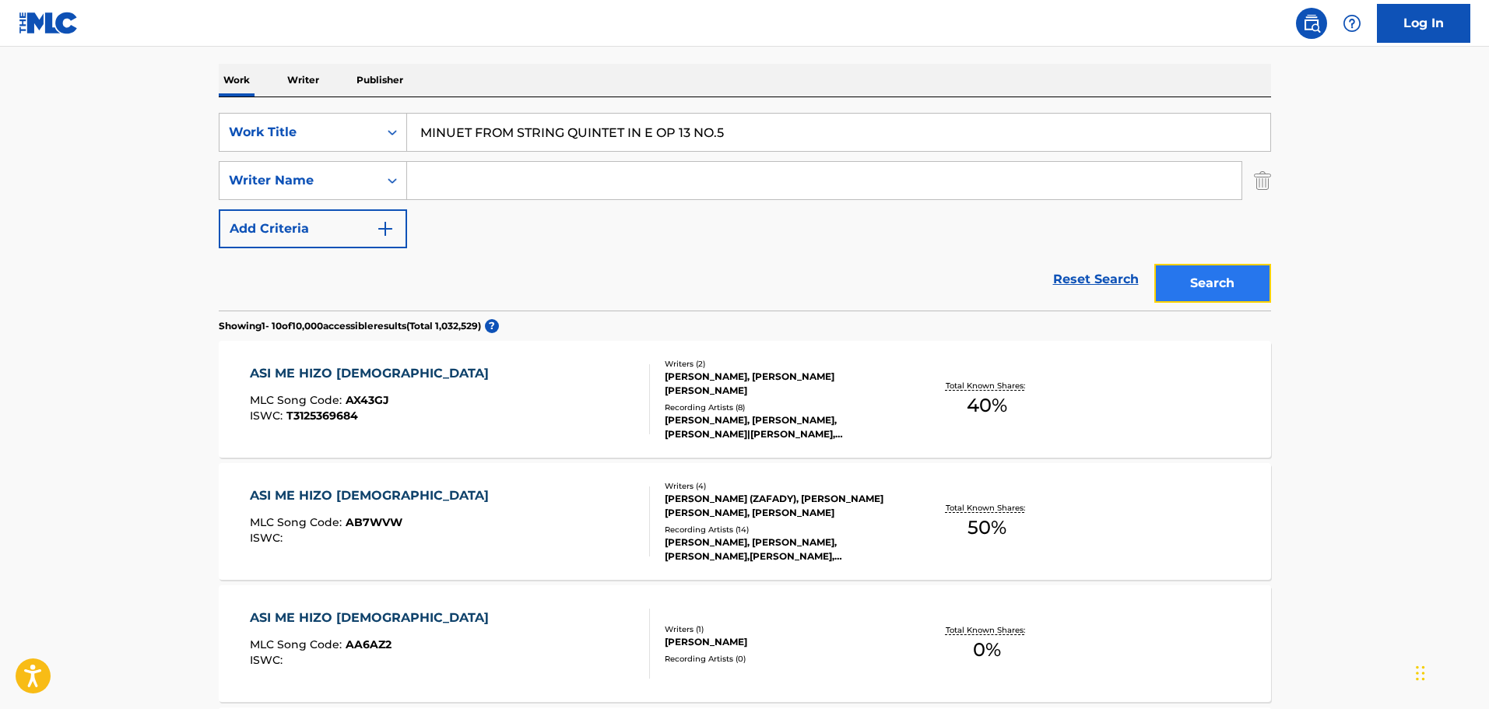
click at [1236, 288] on button "Search" at bounding box center [1212, 283] width 117 height 39
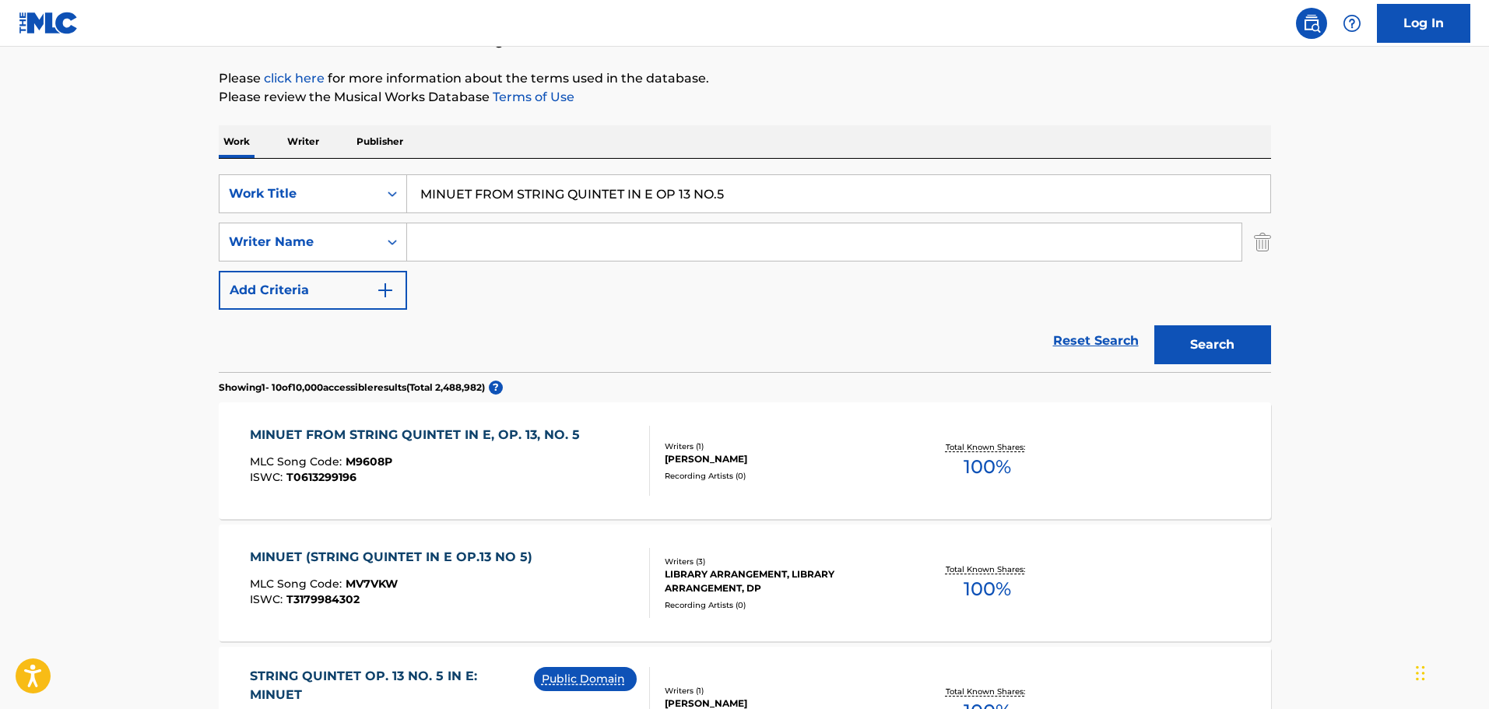
scroll to position [156, 0]
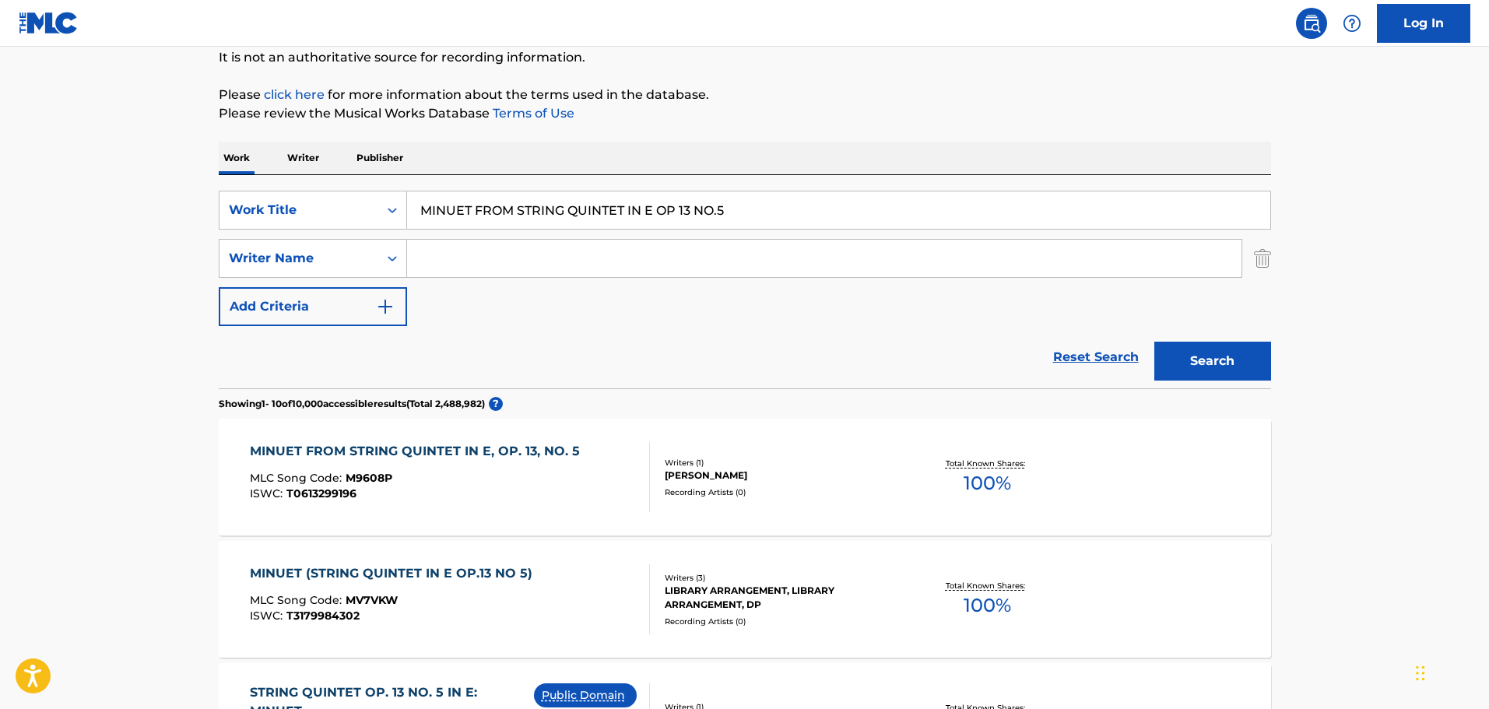
drag, startPoint x: 714, startPoint y: 269, endPoint x: 708, endPoint y: 263, distance: 8.8
click at [714, 269] on input "Search Form" at bounding box center [824, 258] width 834 height 37
type input "trench"
click at [1154, 342] on button "Search" at bounding box center [1212, 361] width 117 height 39
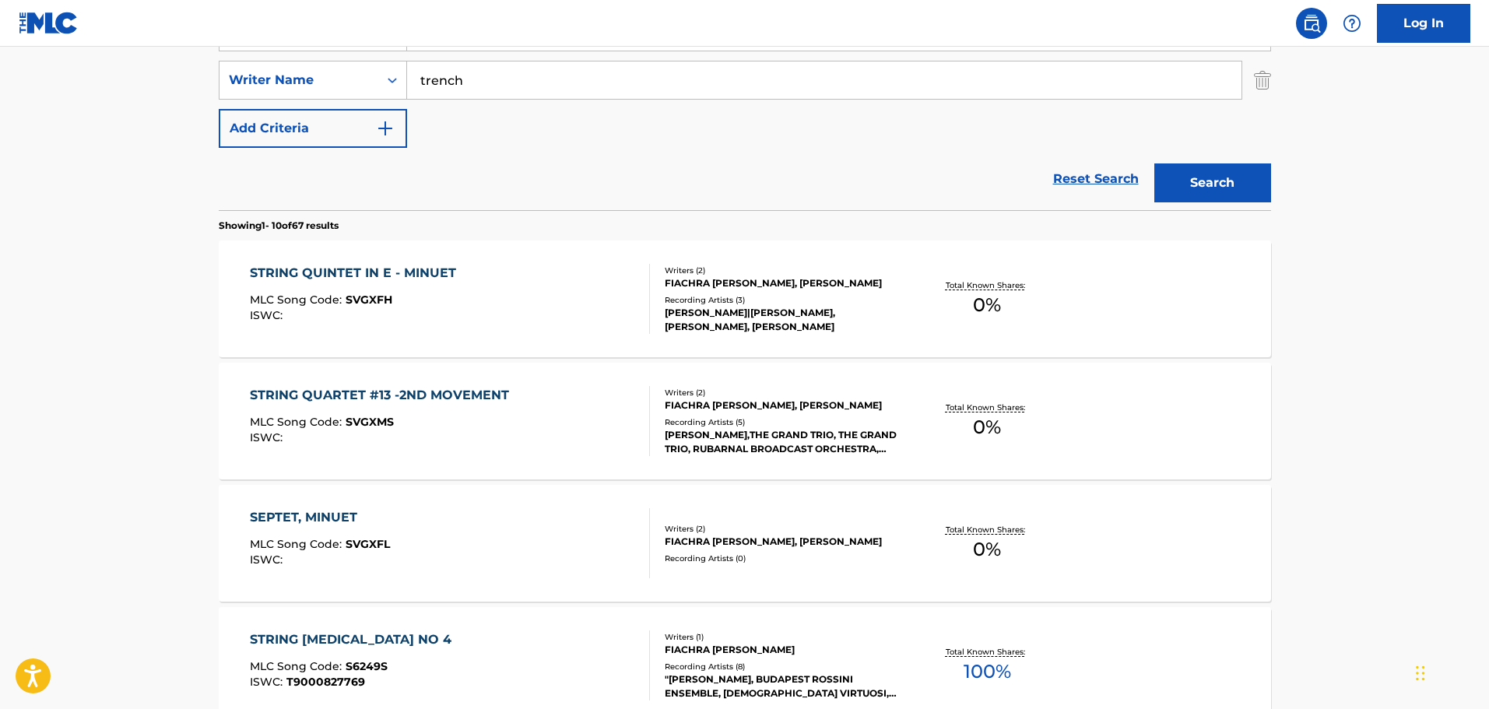
scroll to position [311, 0]
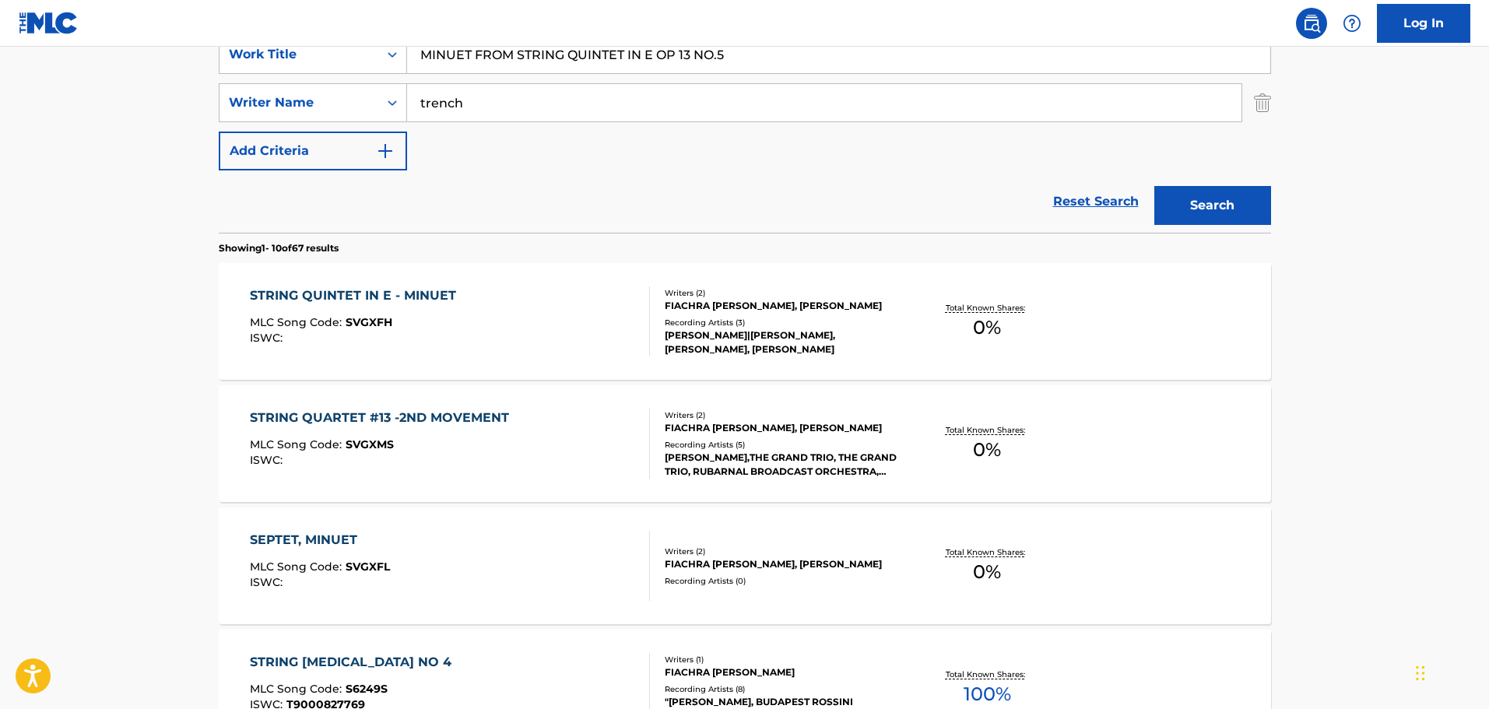
click at [479, 321] on div "STRING QUINTET IN E - MINUET MLC Song Code : SVGXFH ISWC :" at bounding box center [450, 321] width 400 height 70
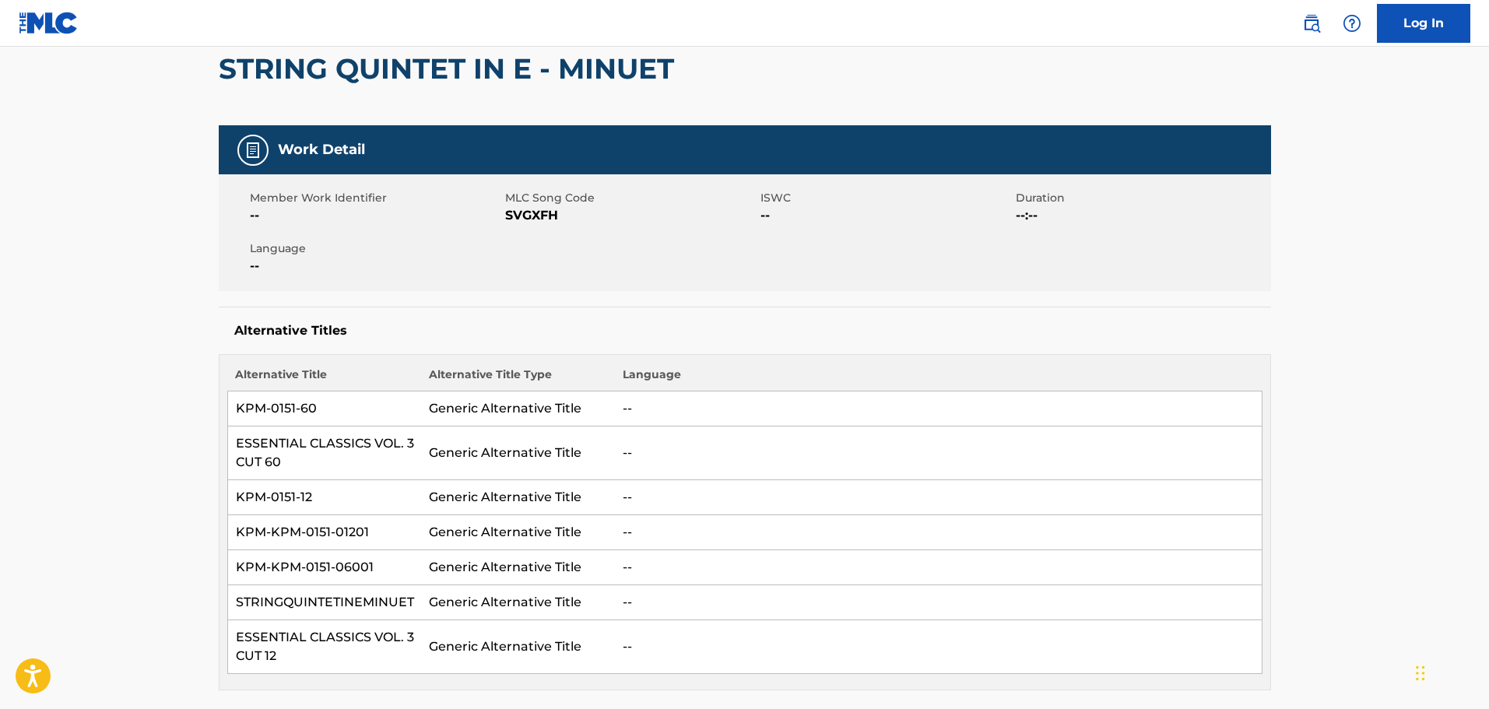
scroll to position [94, 0]
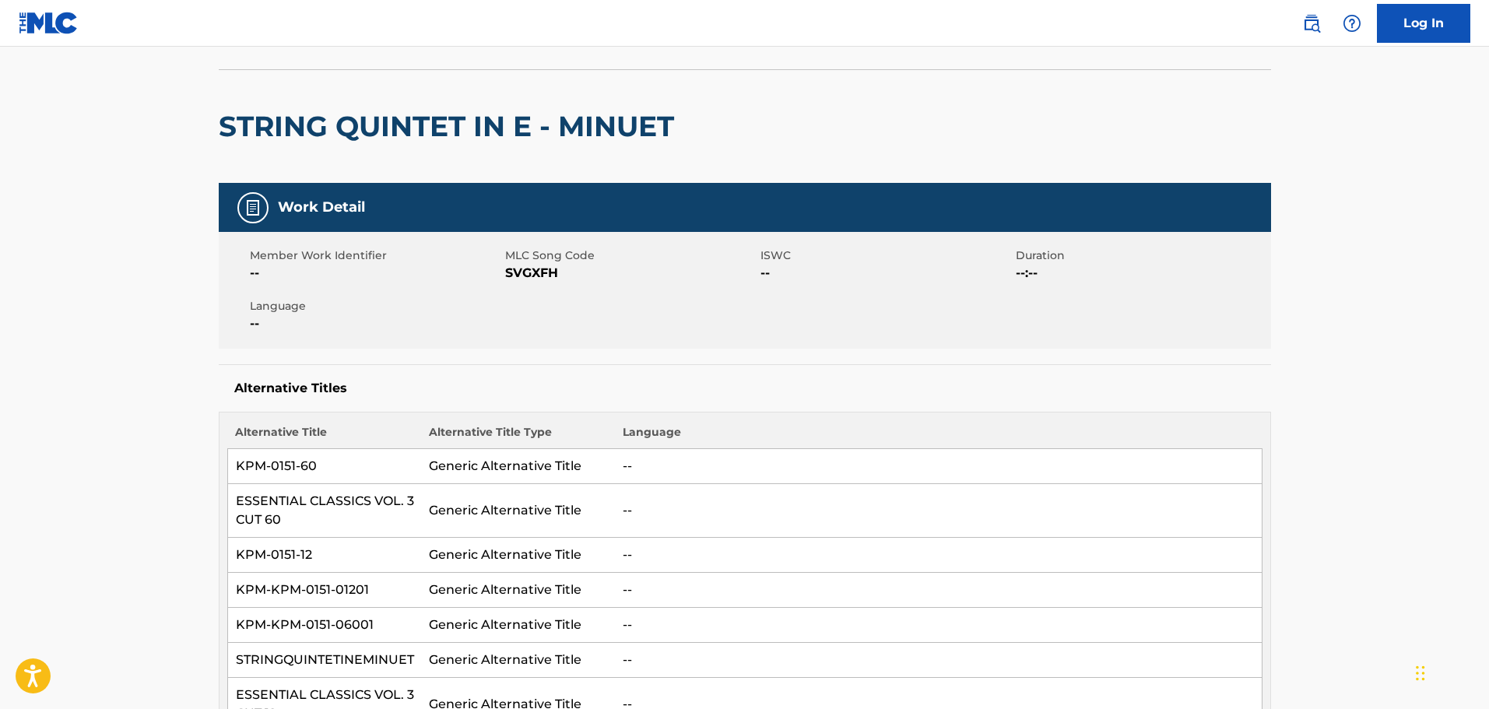
click at [551, 279] on span "SVGXFH" at bounding box center [630, 273] width 251 height 19
click at [684, 141] on div "STRING QUINTET IN E - MINUET" at bounding box center [745, 126] width 1052 height 114
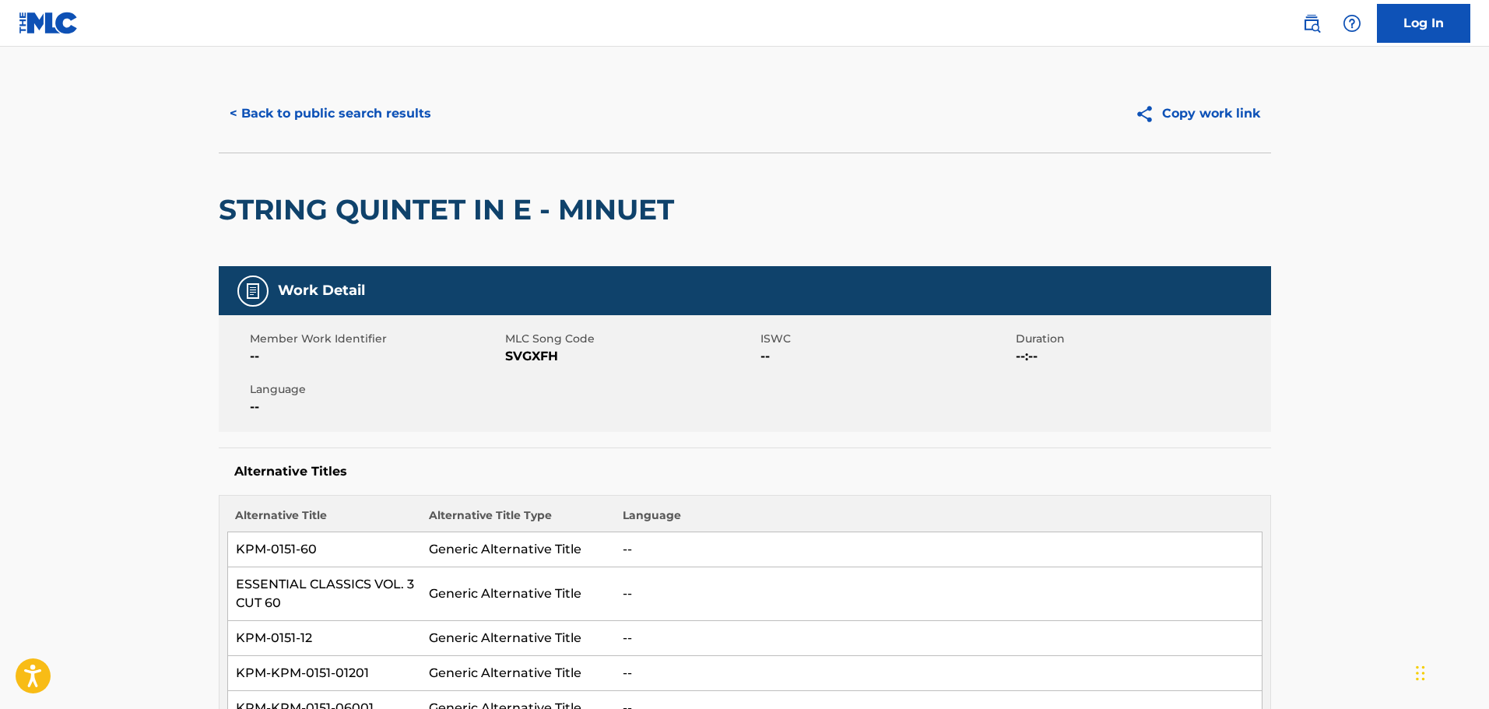
scroll to position [0, 0]
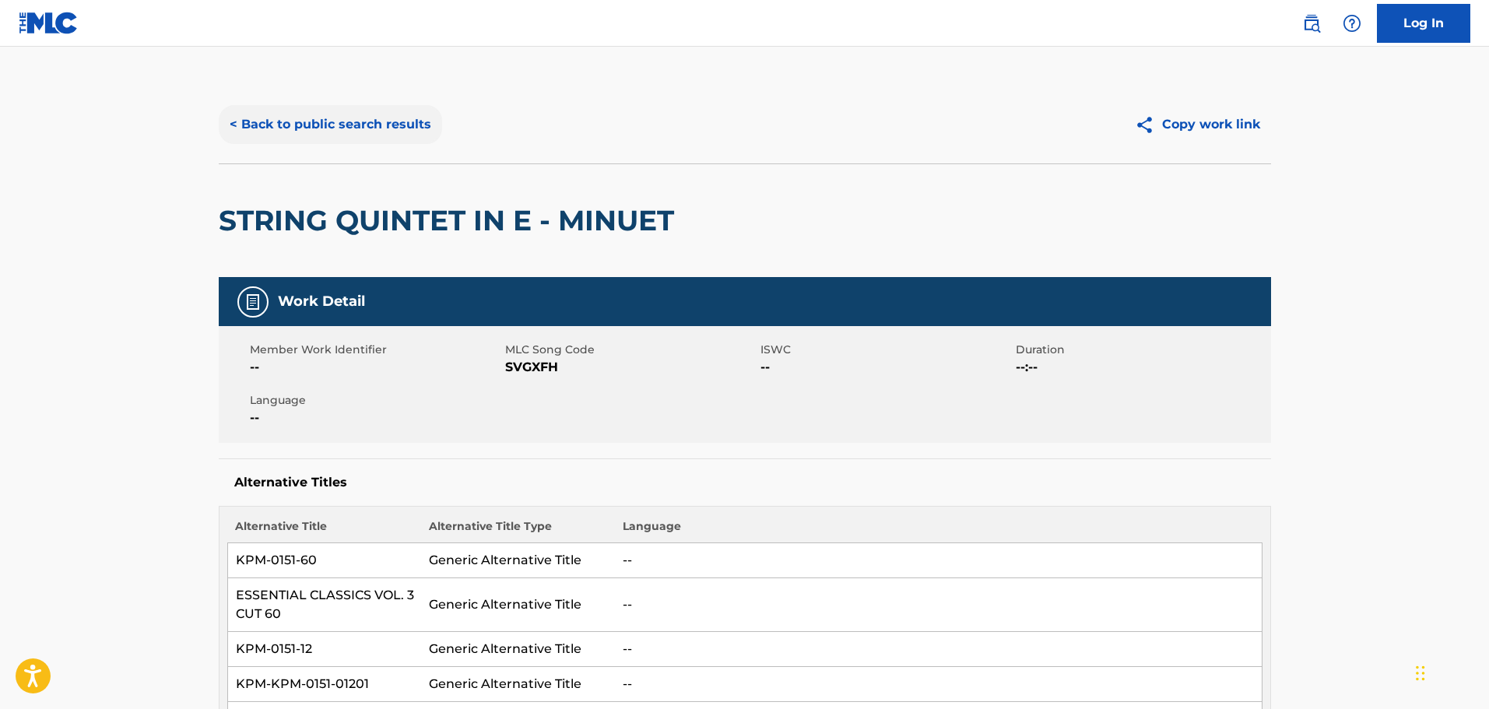
click at [372, 126] on button "< Back to public search results" at bounding box center [330, 124] width 223 height 39
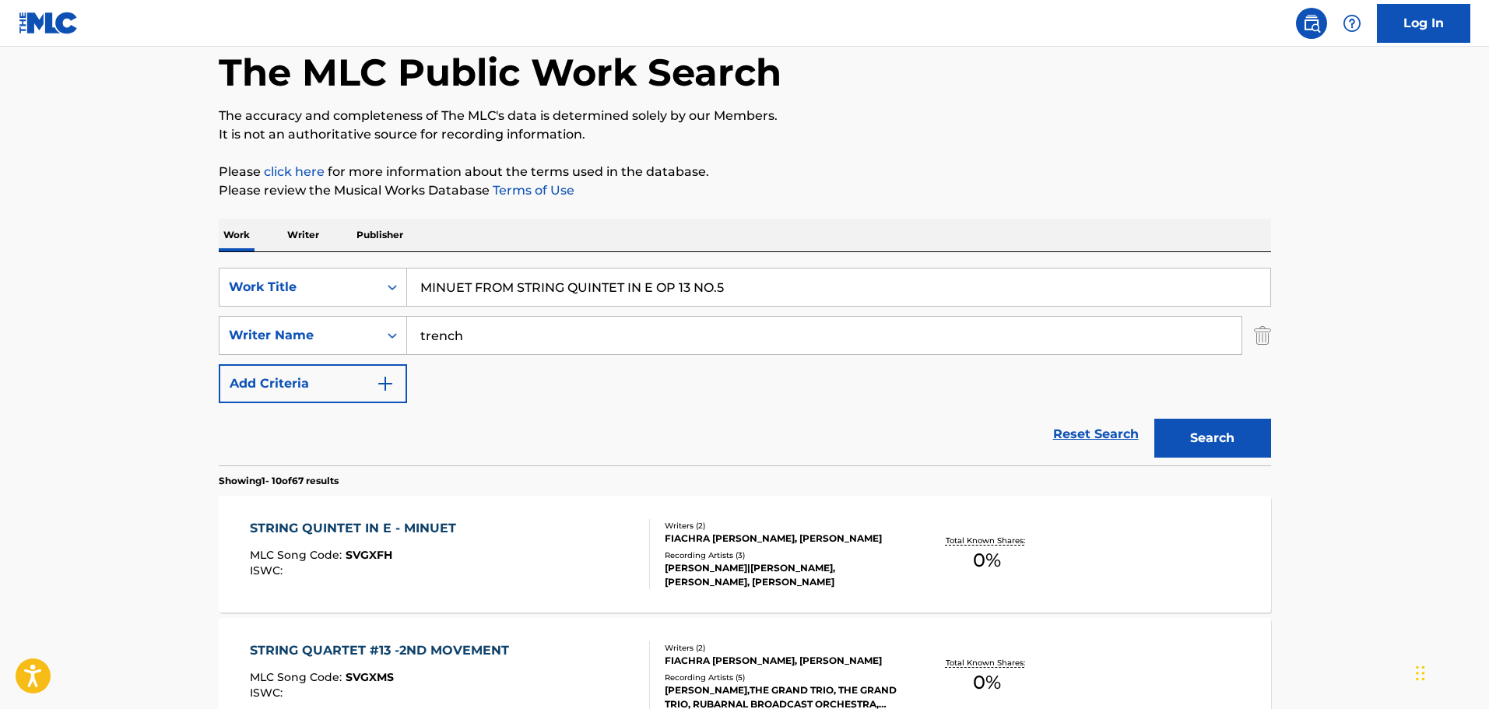
scroll to position [78, 0]
click at [752, 304] on input "MINUET FROM STRING QUINTET IN E OP 13 NO.5" at bounding box center [838, 287] width 863 height 37
drag, startPoint x: 806, startPoint y: 290, endPoint x: 256, endPoint y: 238, distance: 552.7
paste input "HELLUVA"
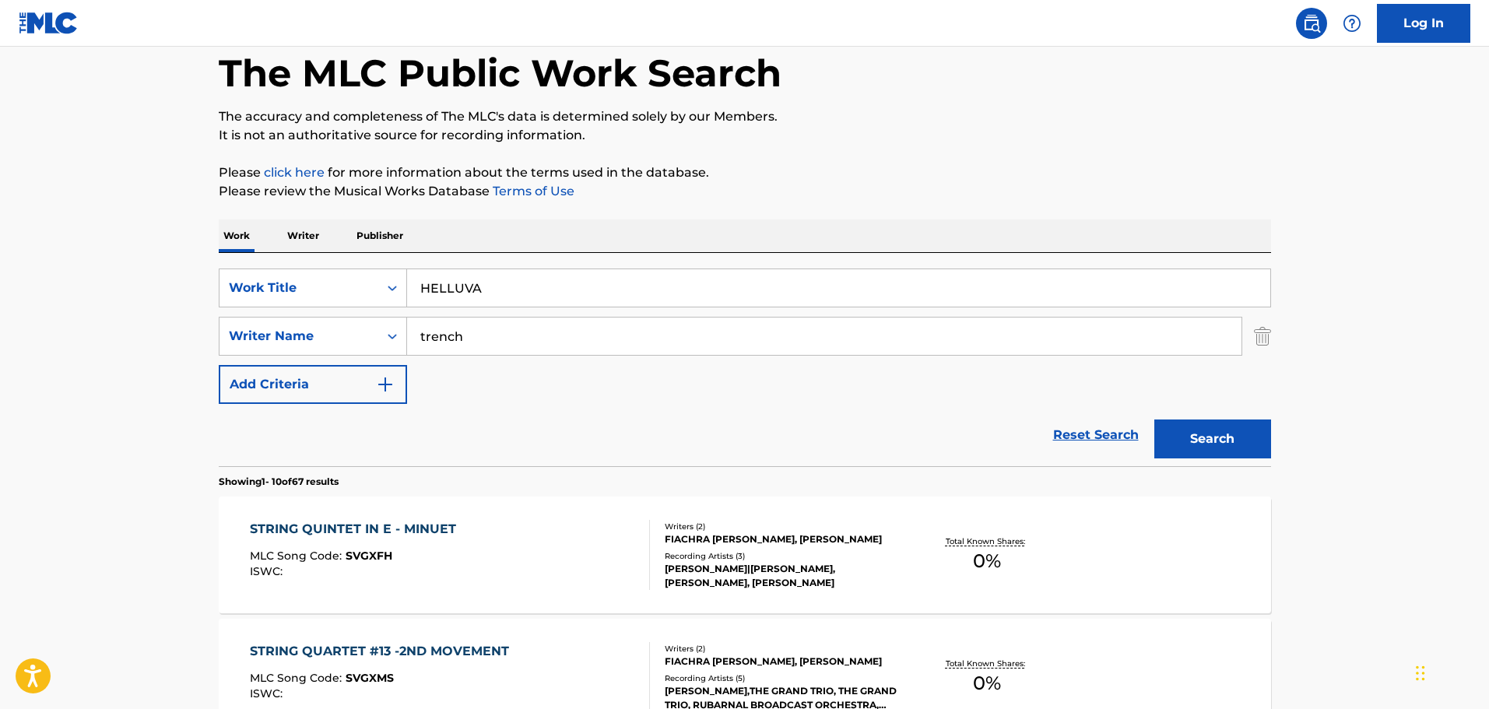
type input "HELLUVA"
click at [542, 328] on input "trench" at bounding box center [824, 336] width 834 height 37
drag, startPoint x: 604, startPoint y: 339, endPoint x: 592, endPoint y: 344, distance: 12.6
click at [604, 339] on input "trench" at bounding box center [824, 336] width 834 height 37
drag, startPoint x: 535, startPoint y: 331, endPoint x: 178, endPoint y: 288, distance: 359.8
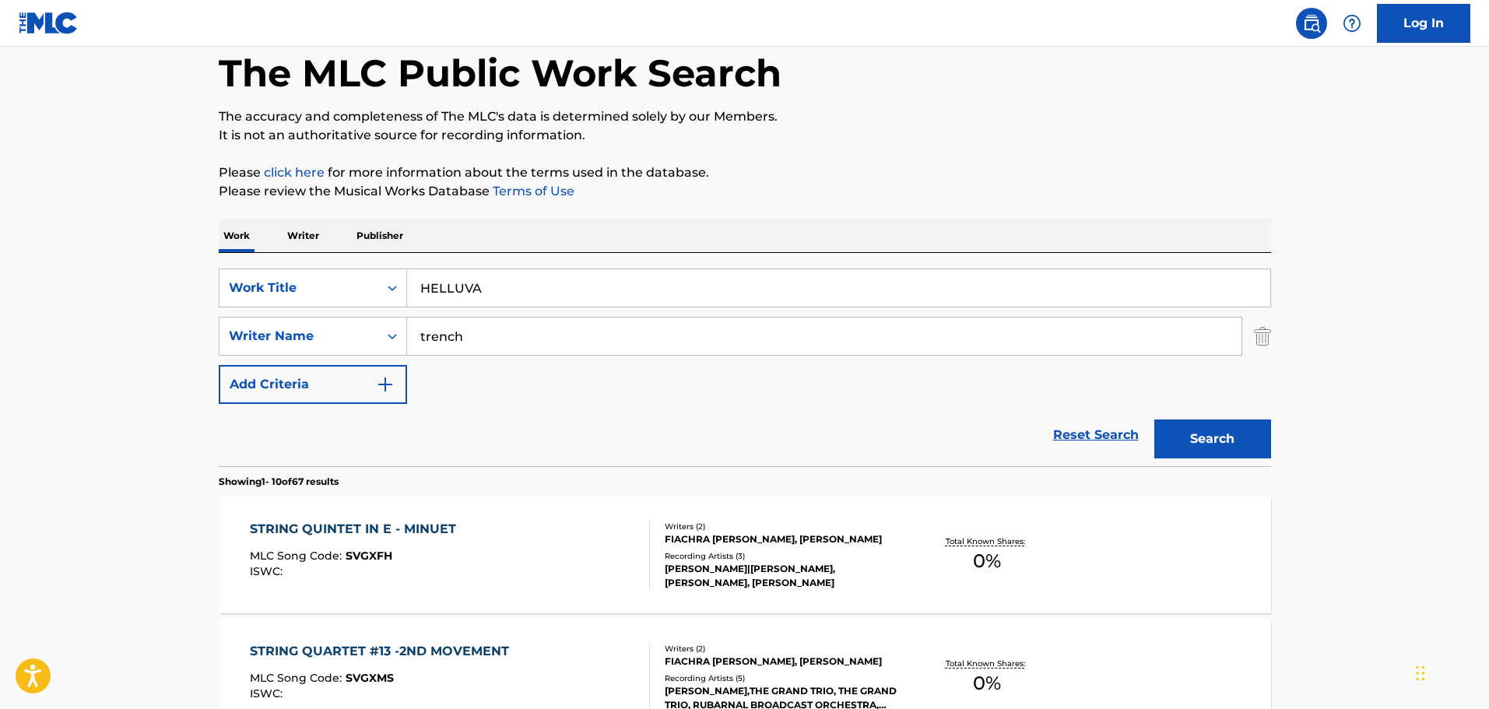
paste input "[PERSON_NAME]"
type input "[PERSON_NAME]"
click at [1237, 455] on button "Search" at bounding box center [1212, 439] width 117 height 39
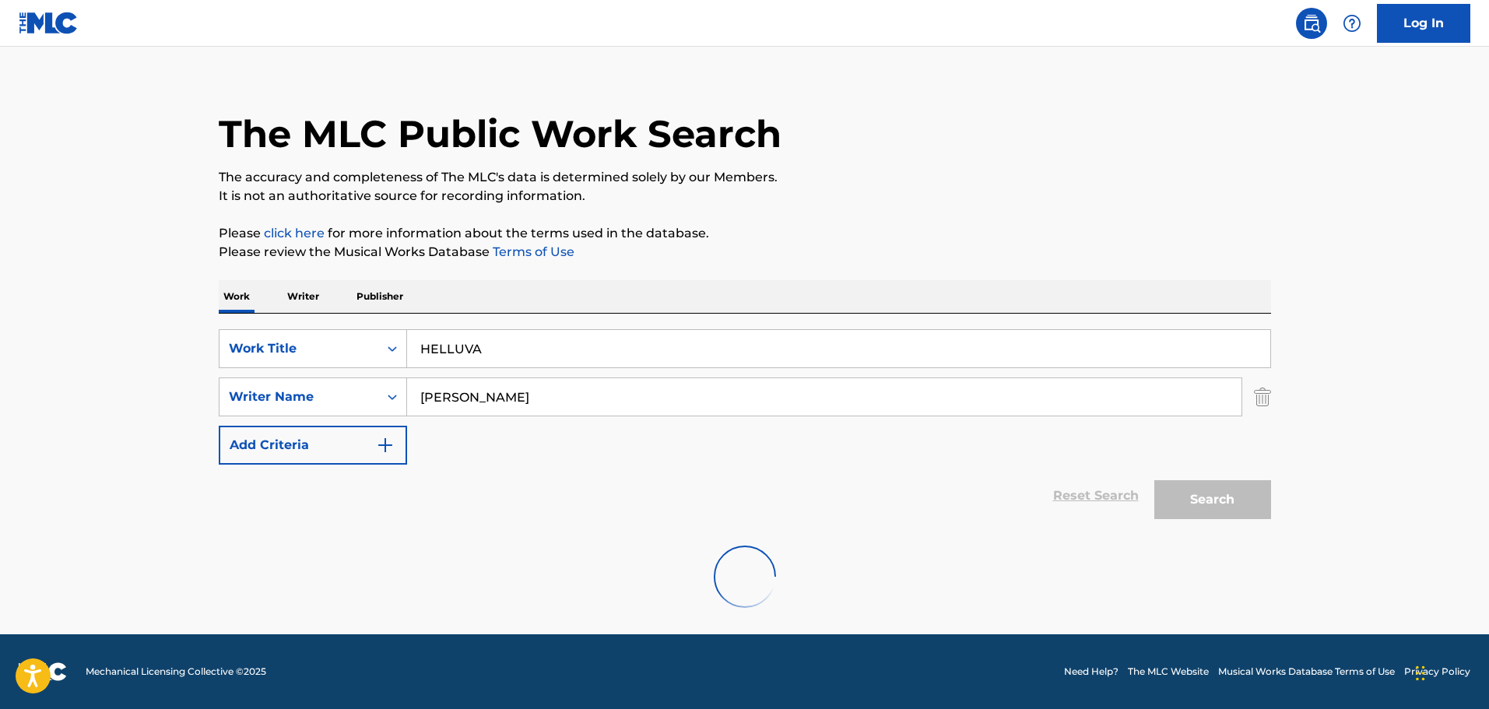
scroll to position [0, 0]
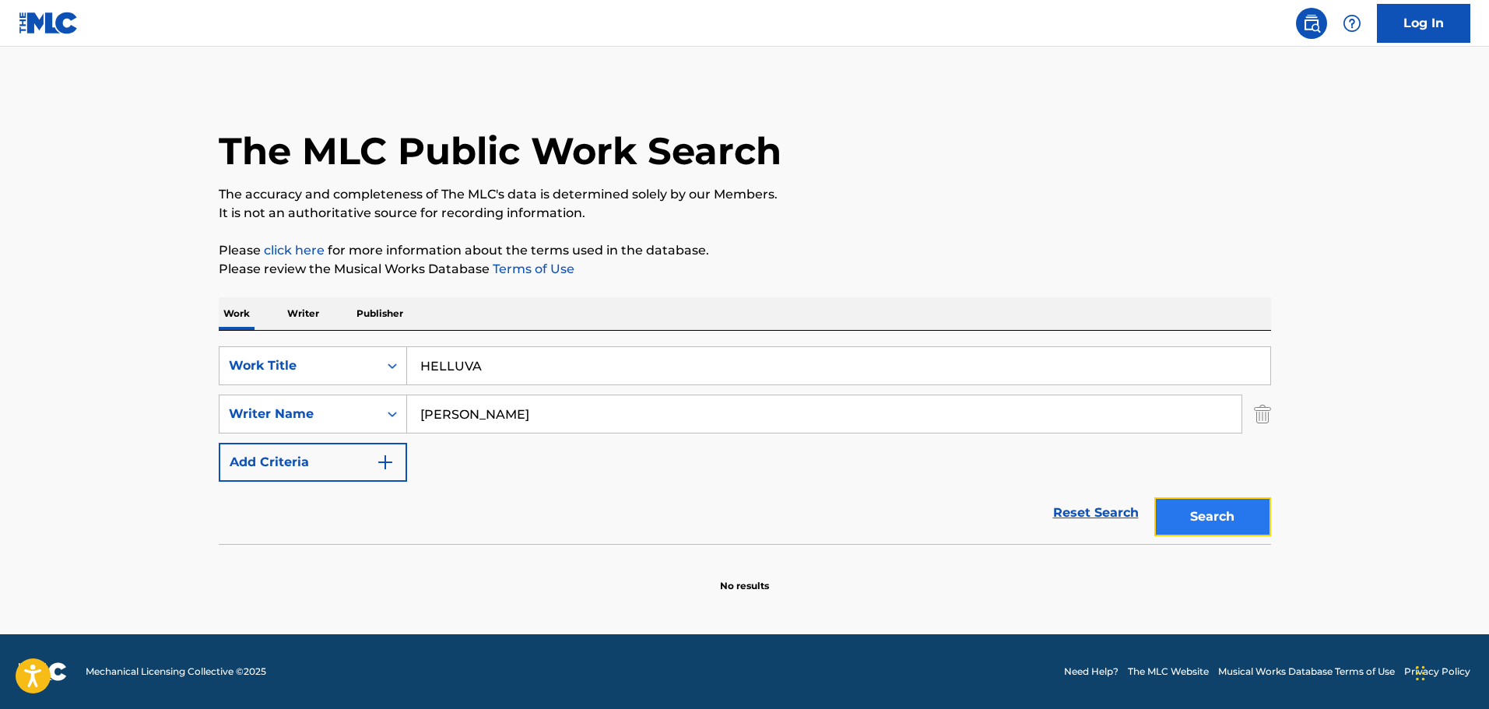
click at [1227, 520] on button "Search" at bounding box center [1212, 516] width 117 height 39
click at [531, 416] on input "[PERSON_NAME]" at bounding box center [824, 413] width 834 height 37
drag, startPoint x: 216, startPoint y: 385, endPoint x: 171, endPoint y: 381, distance: 44.5
click at [188, 382] on main "The MLC Public Work Search The accuracy and completeness of The MLC's data is d…" at bounding box center [744, 341] width 1489 height 588
click at [1195, 517] on button "Search" at bounding box center [1212, 516] width 117 height 39
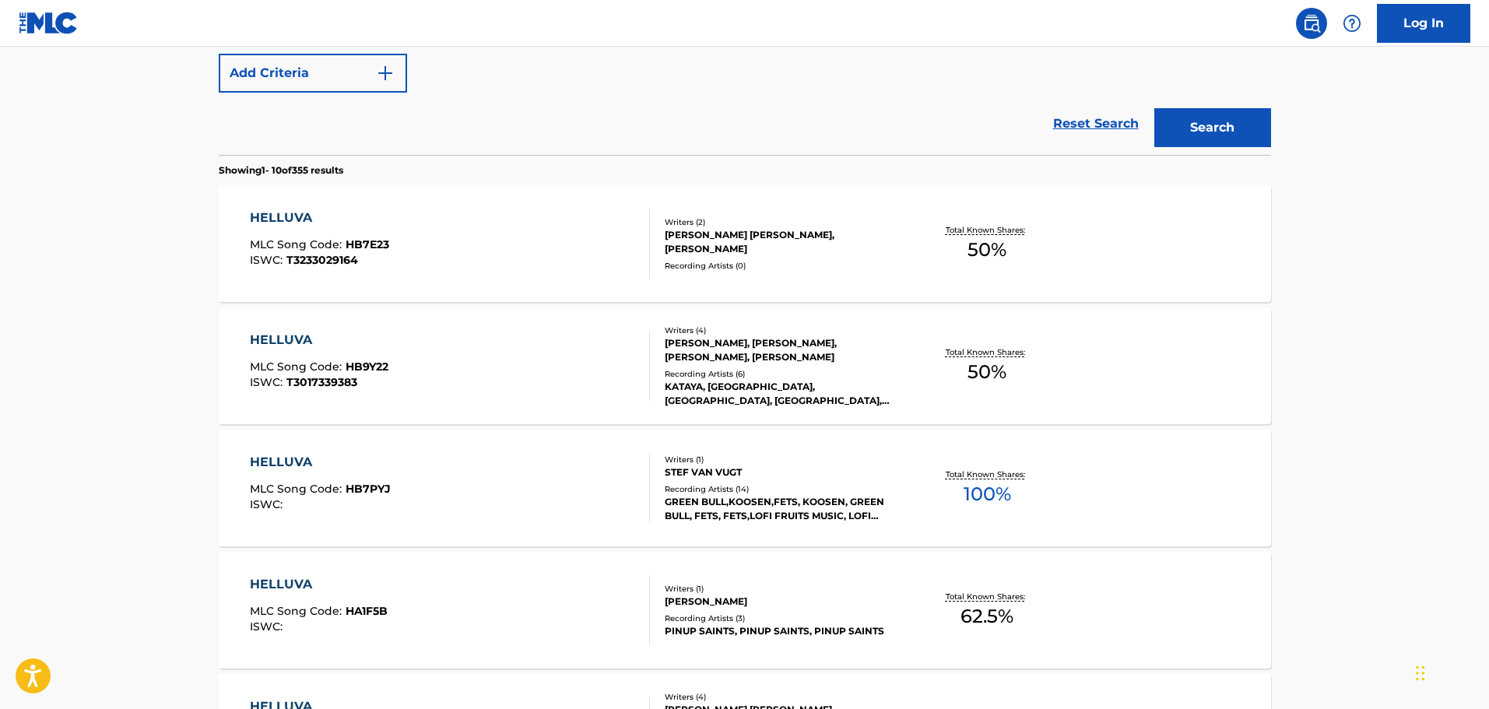
scroll to position [78, 0]
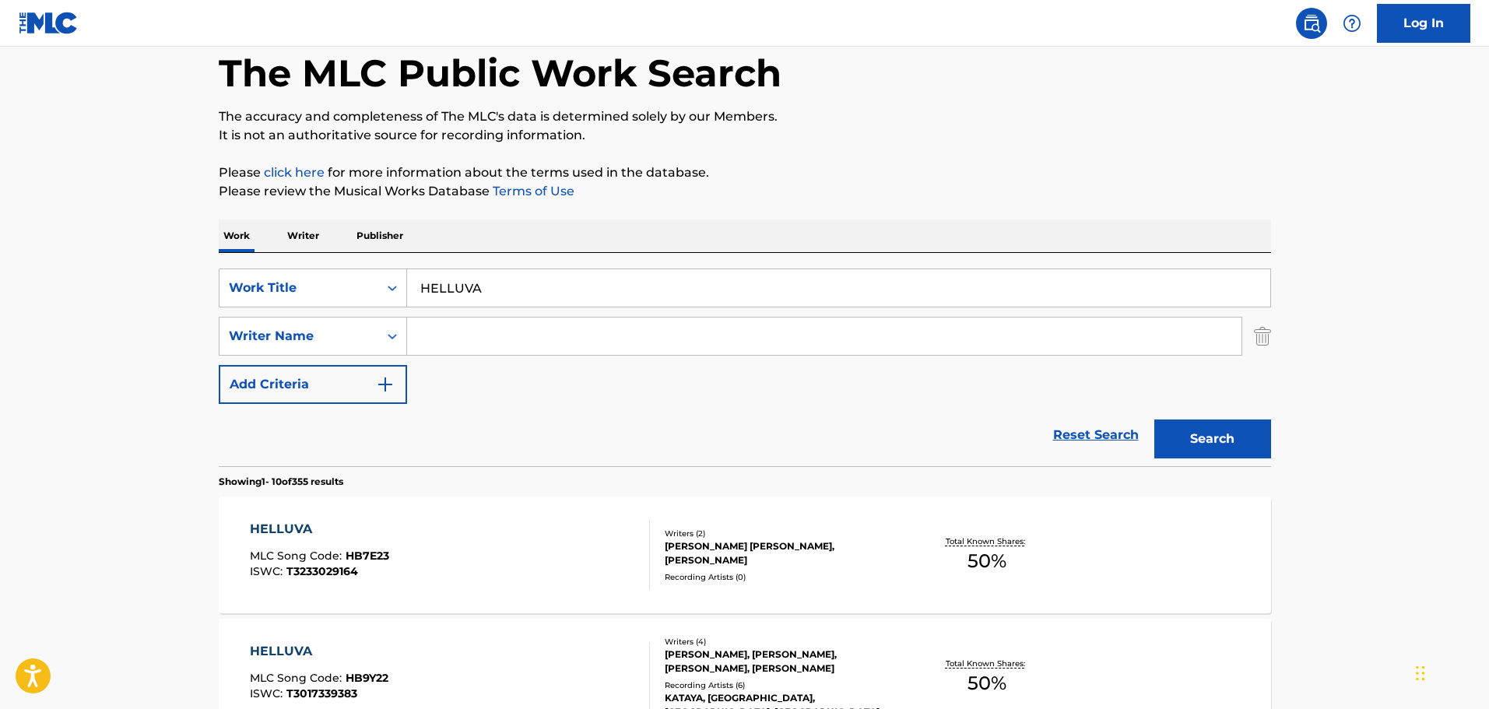
click at [497, 306] on input "HELLUVA" at bounding box center [838, 287] width 863 height 37
click at [476, 332] on input "Search Form" at bounding box center [824, 336] width 834 height 37
click at [585, 322] on input "Search Form" at bounding box center [824, 336] width 834 height 37
paste input "[PERSON_NAME]"
click at [1184, 443] on button "Search" at bounding box center [1212, 439] width 117 height 39
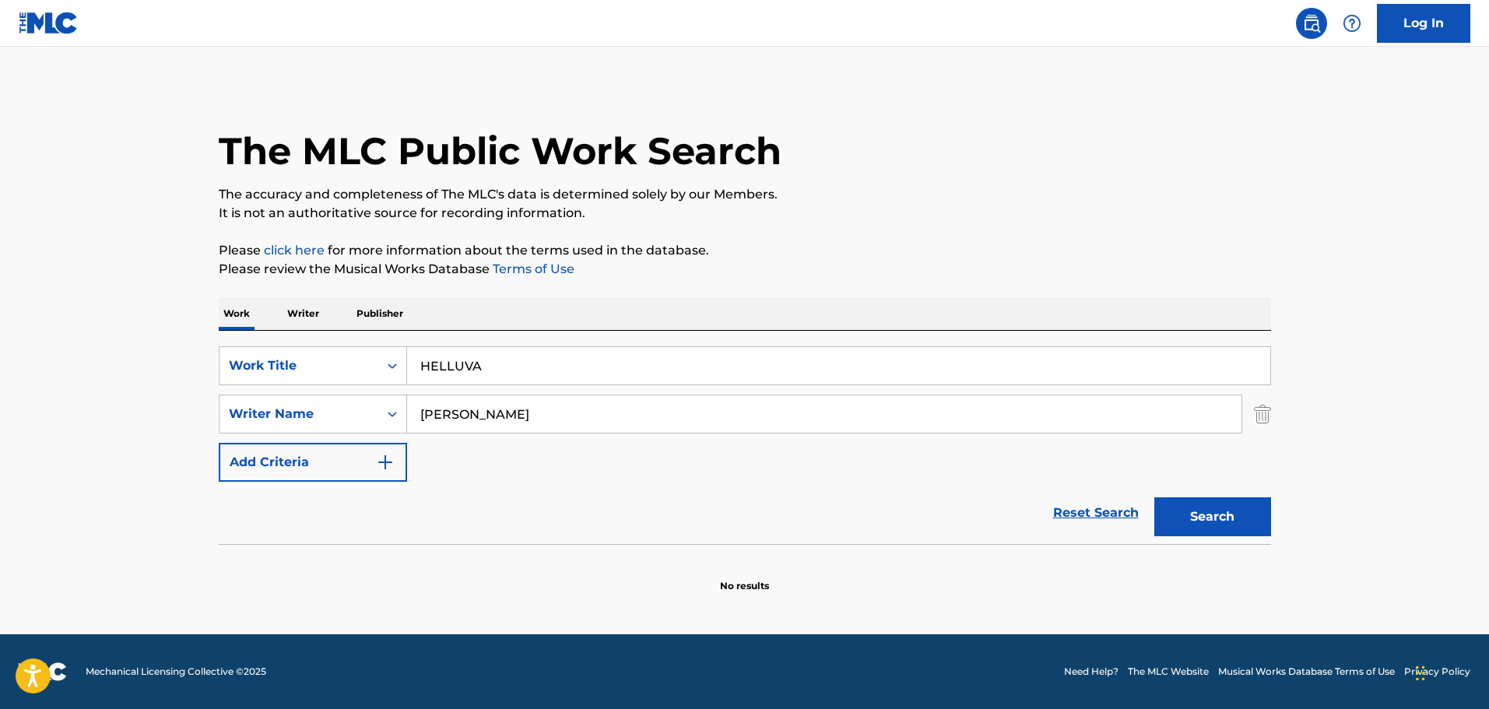
scroll to position [0, 0]
click at [695, 391] on div "SearchWithCriteria1cf6290a-1c8e-4dba-9092-85a11a37121d Work Title HELLUVA Searc…" at bounding box center [745, 413] width 1052 height 135
drag, startPoint x: 599, startPoint y: 423, endPoint x: 126, endPoint y: 342, distance: 479.2
click at [171, 356] on main "The MLC Public Work Search The accuracy and completeness of The MLC's data is d…" at bounding box center [744, 341] width 1489 height 588
paste input "DUFFI"
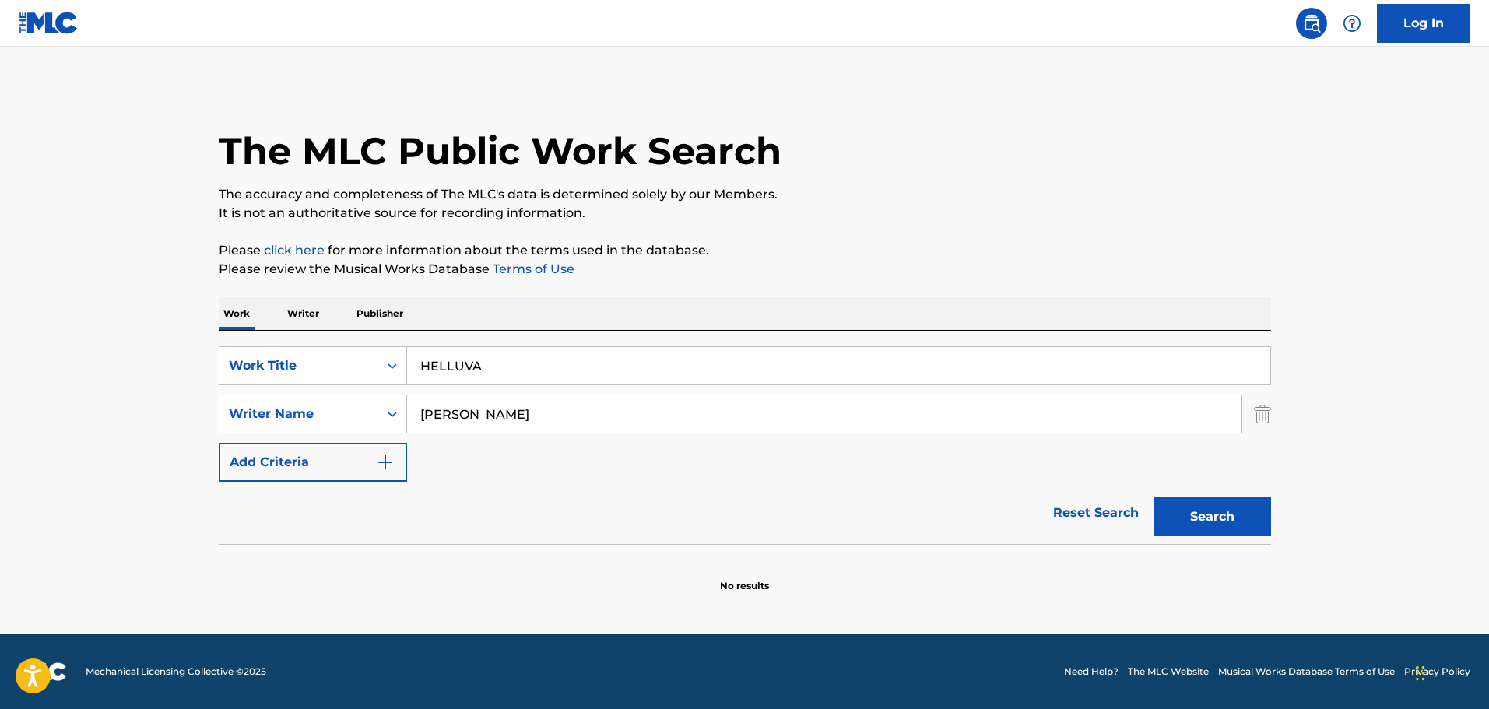
type input "[PERSON_NAME]"
click at [1178, 522] on button "Search" at bounding box center [1212, 516] width 117 height 39
drag, startPoint x: 521, startPoint y: 326, endPoint x: 514, endPoint y: 352, distance: 26.6
click at [520, 329] on div "Work Writer Publisher" at bounding box center [745, 313] width 1052 height 33
drag, startPoint x: 514, startPoint y: 357, endPoint x: 244, endPoint y: 370, distance: 270.4
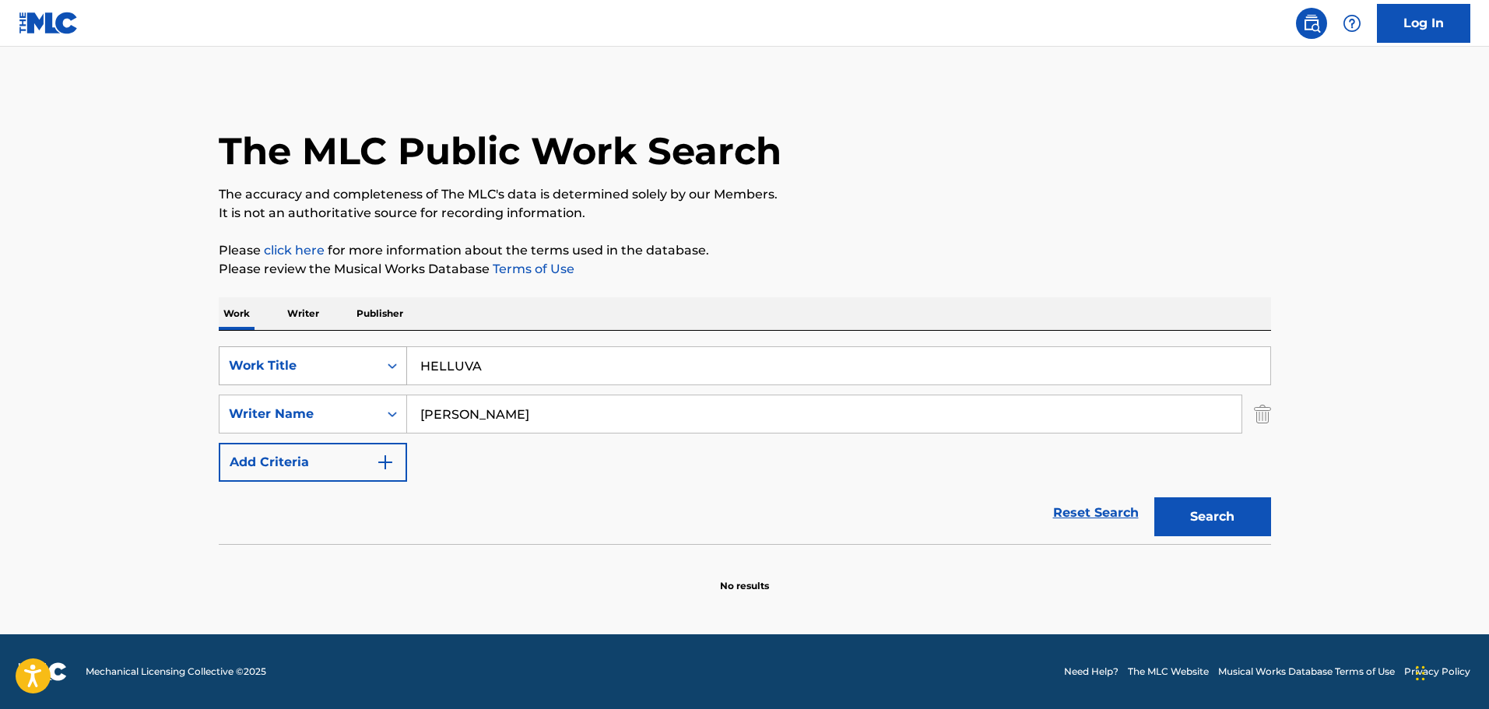
click at [129, 325] on main "The MLC Public Work Search The accuracy and completeness of The MLC's data is d…" at bounding box center [744, 341] width 1489 height 588
paste input "WHEN IT CUTS"
type input "WHEN IT CUTS"
click at [472, 417] on input "[PERSON_NAME]" at bounding box center [824, 413] width 834 height 37
drag, startPoint x: 490, startPoint y: 416, endPoint x: 281, endPoint y: 360, distance: 215.8
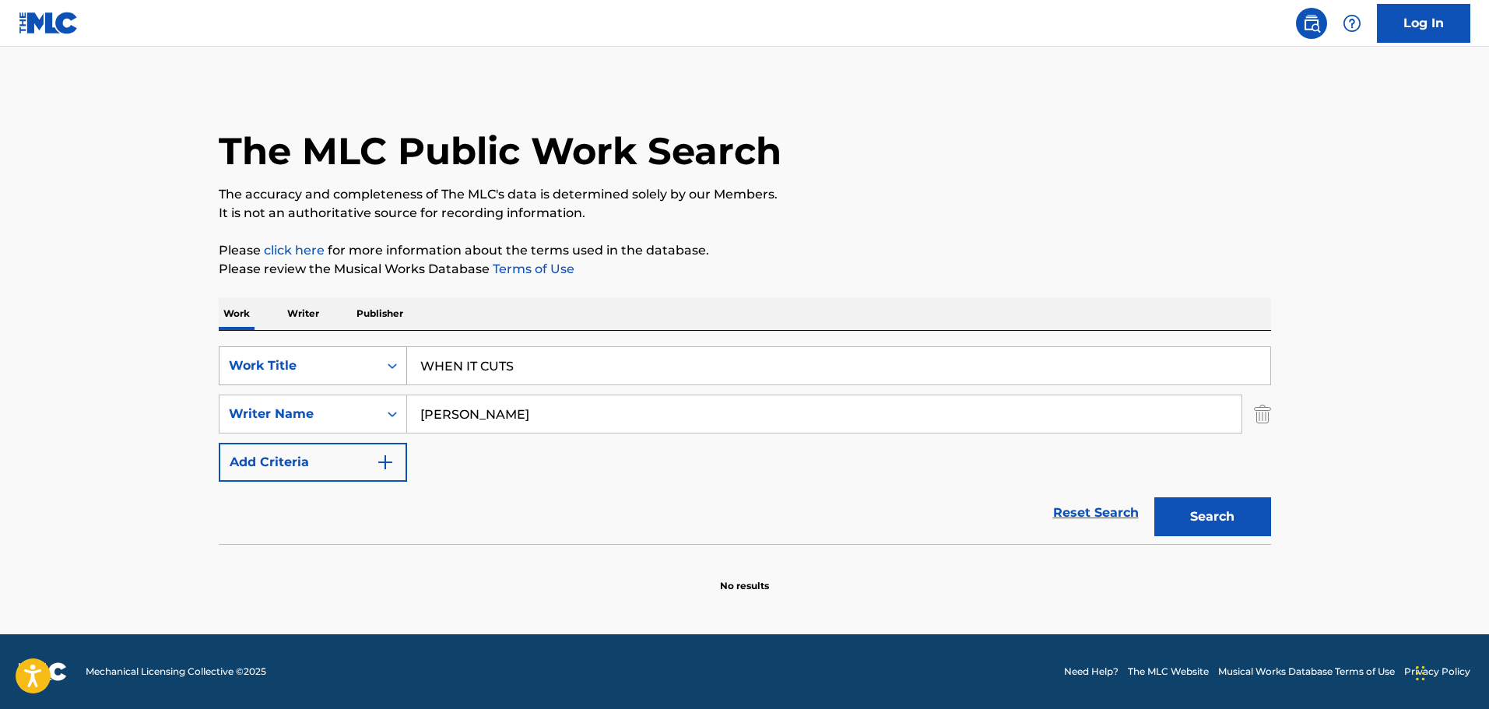
click at [286, 361] on div "SearchWithCriteria1cf6290a-1c8e-4dba-9092-85a11a37121d Work Title WHEN IT CUTS …" at bounding box center [745, 413] width 1052 height 135
type input "[PERSON_NAME]"
click at [1154, 497] on button "Search" at bounding box center [1212, 516] width 117 height 39
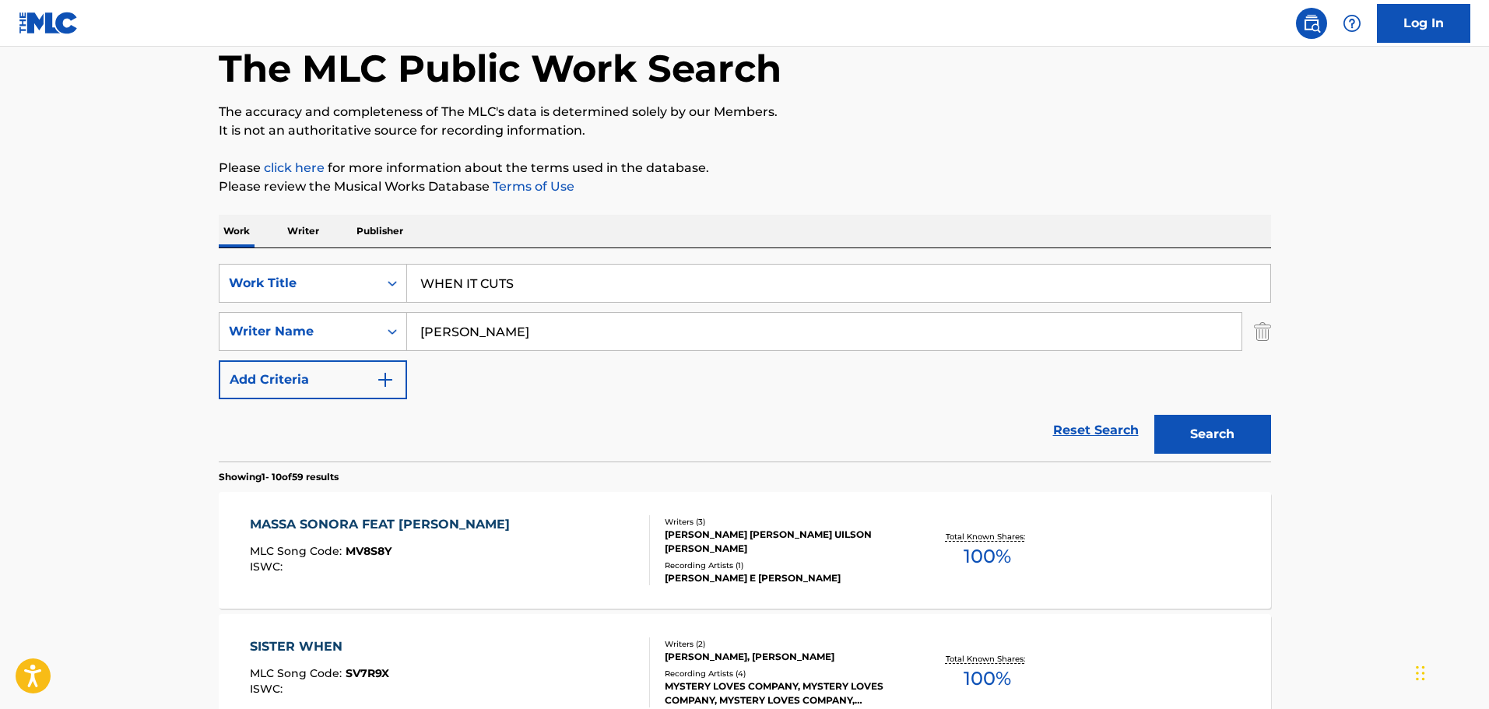
scroll to position [78, 0]
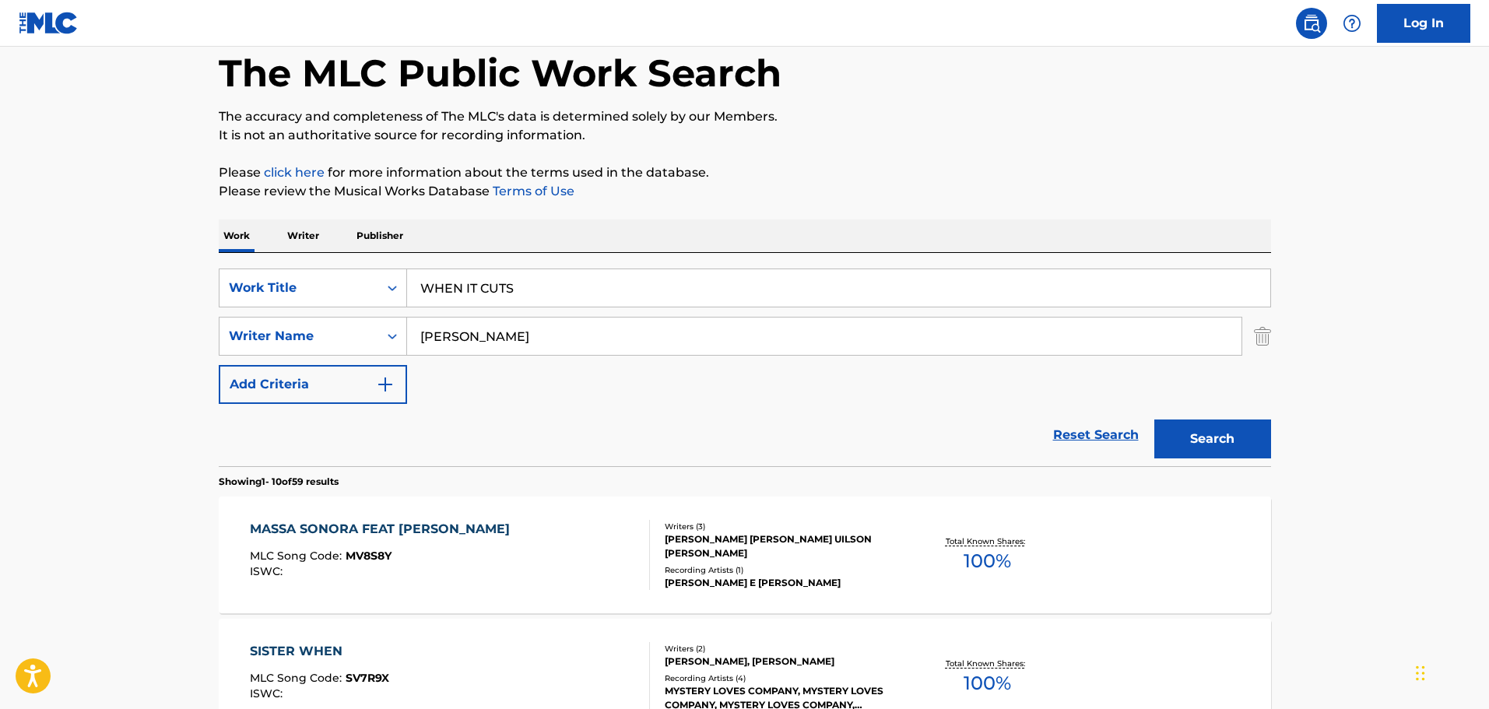
click at [580, 269] on div "SearchWithCriteria1cf6290a-1c8e-4dba-9092-85a11a37121d Work Title WHEN IT CUTS …" at bounding box center [745, 359] width 1052 height 213
drag, startPoint x: 539, startPoint y: 283, endPoint x: 276, endPoint y: 211, distance: 273.6
paste input "I FEEL FINE"
type input "I FEEL FINE"
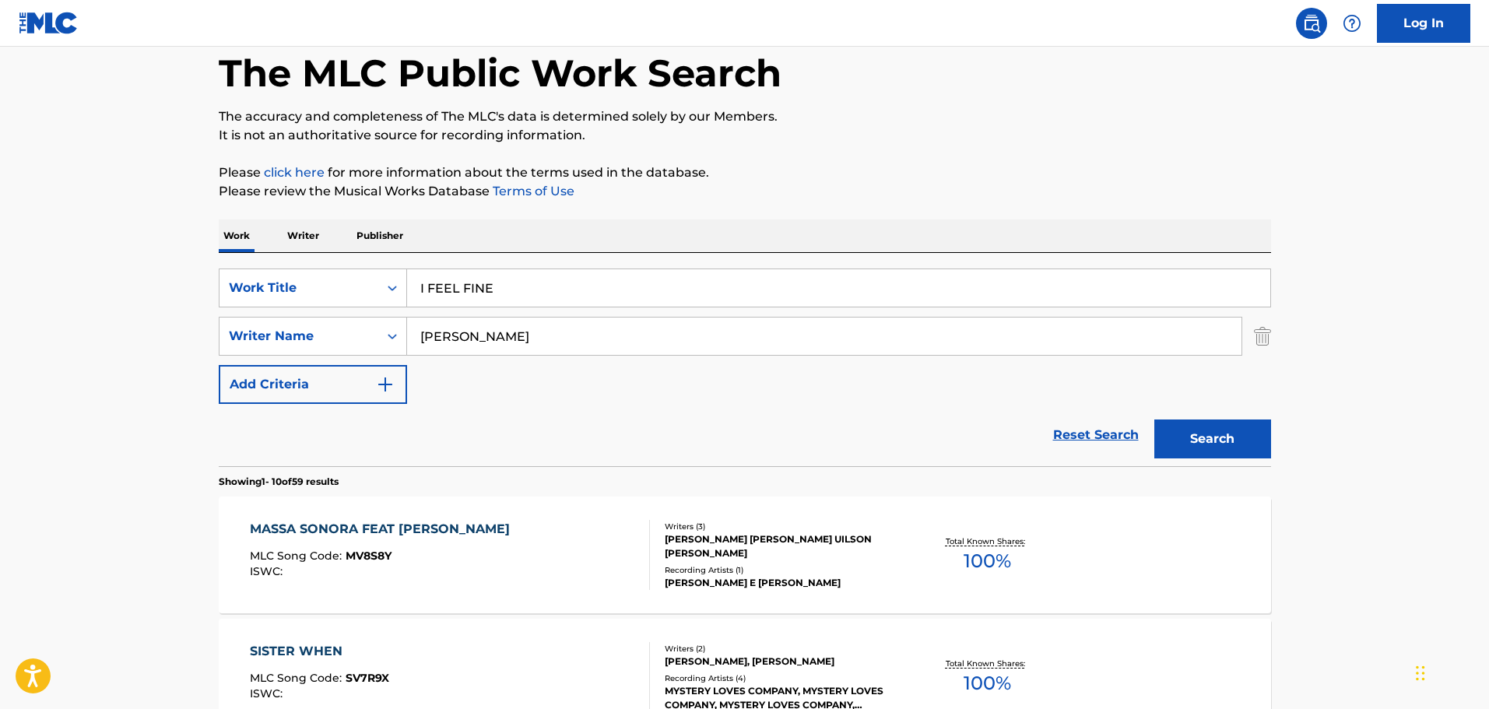
click at [527, 321] on input "[PERSON_NAME]" at bounding box center [824, 336] width 834 height 37
drag, startPoint x: 315, startPoint y: 302, endPoint x: 290, endPoint y: 301, distance: 24.9
click at [294, 301] on div "SearchWithCriteria1cf6290a-1c8e-4dba-9092-85a11a37121d Work Title I FEEL FINE S…" at bounding box center [745, 336] width 1052 height 135
type input "[PERSON_NAME]"
click at [1154, 420] on button "Search" at bounding box center [1212, 439] width 117 height 39
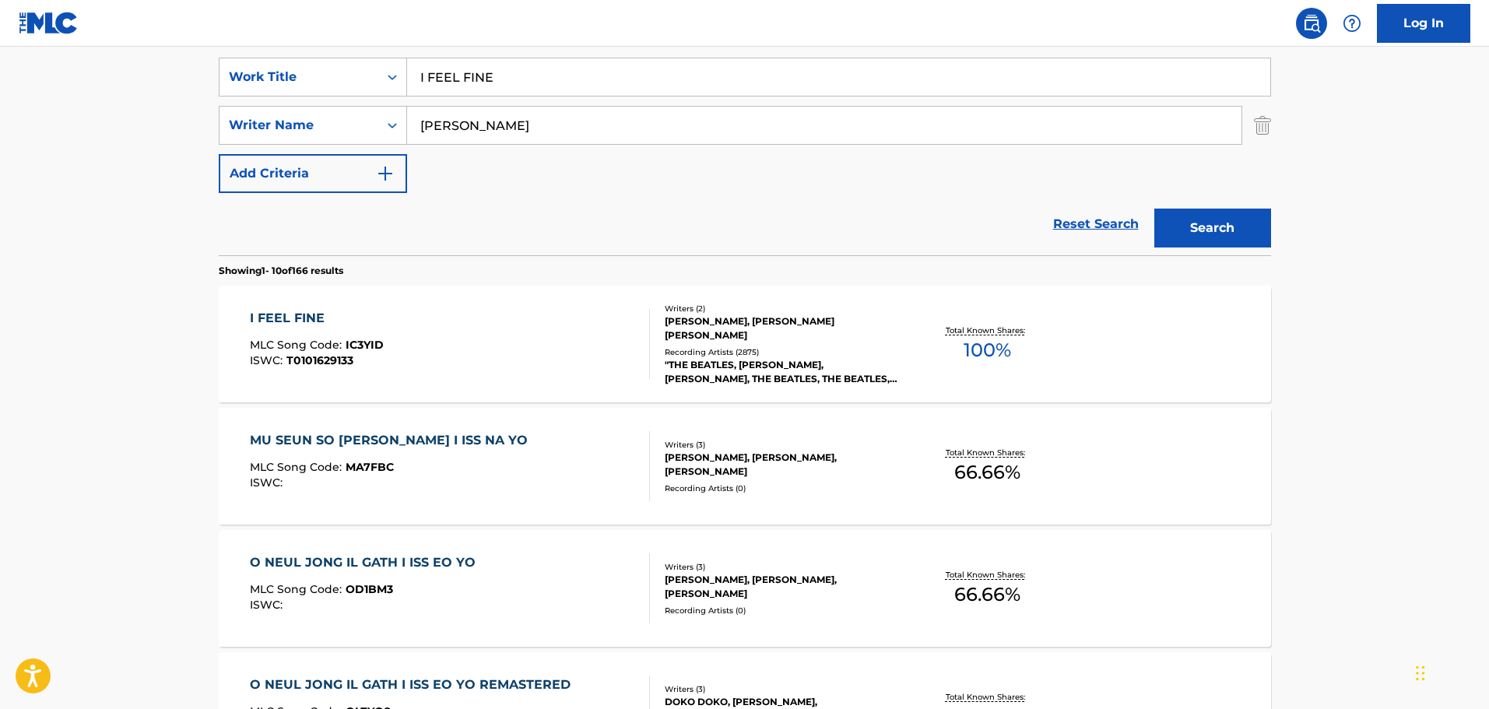
scroll to position [311, 0]
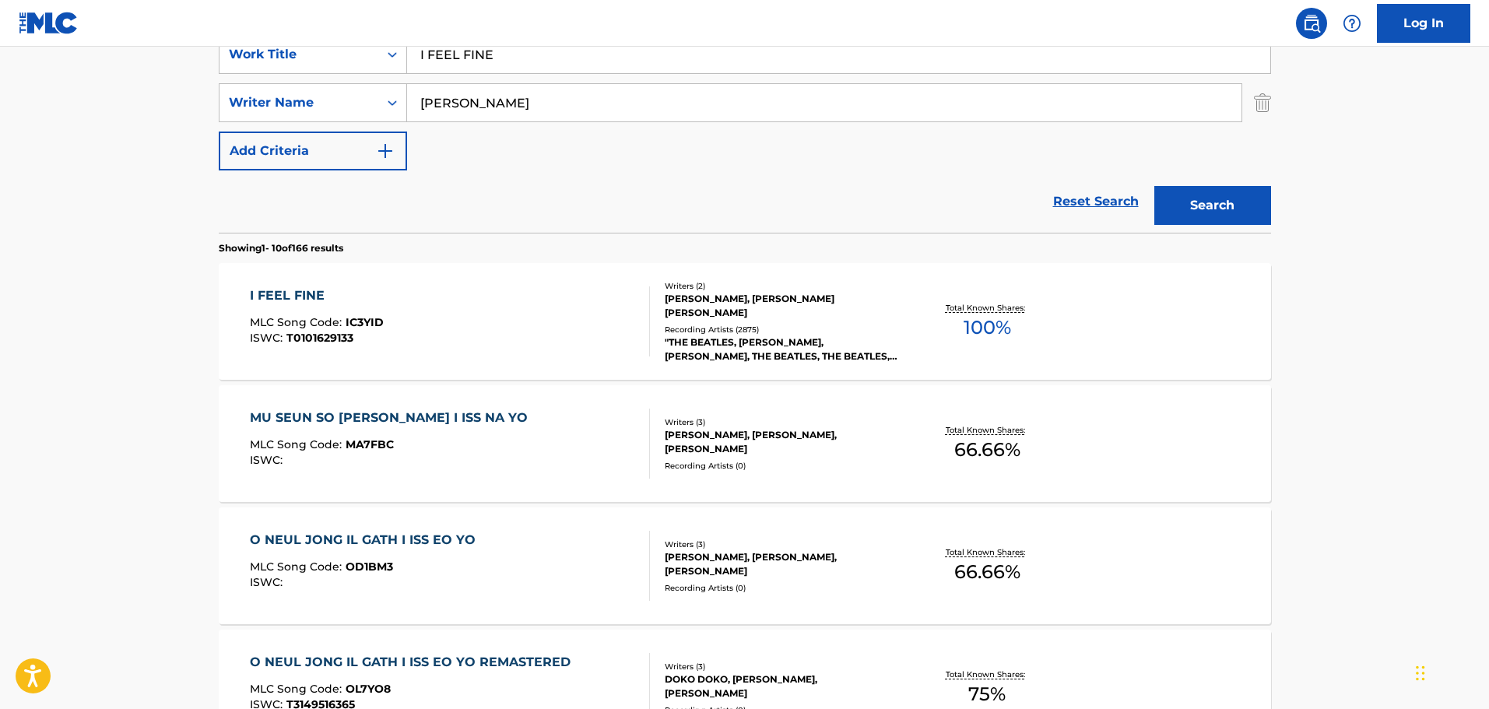
click at [521, 299] on div "I FEEL FINE MLC Song Code : IC3YID ISWC : T0101629133" at bounding box center [450, 321] width 400 height 70
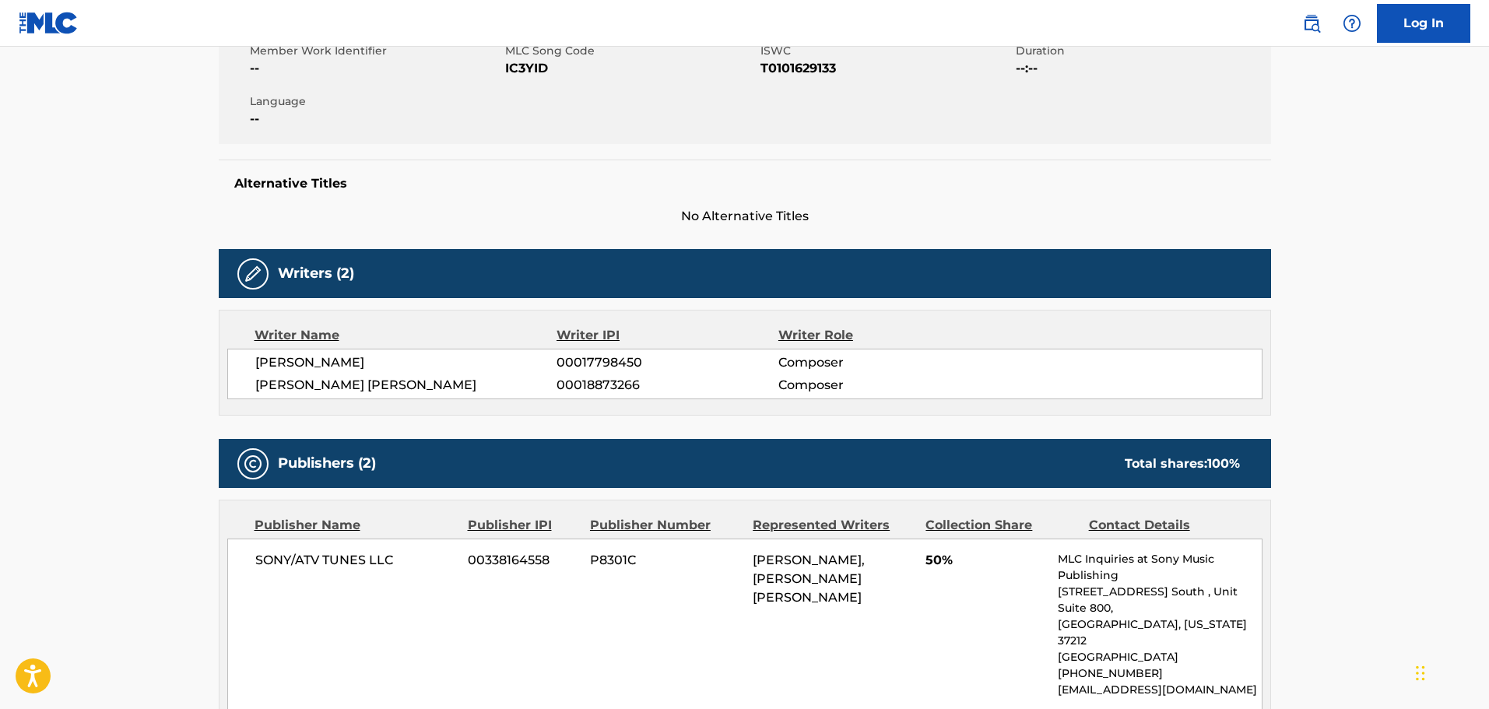
scroll to position [156, 0]
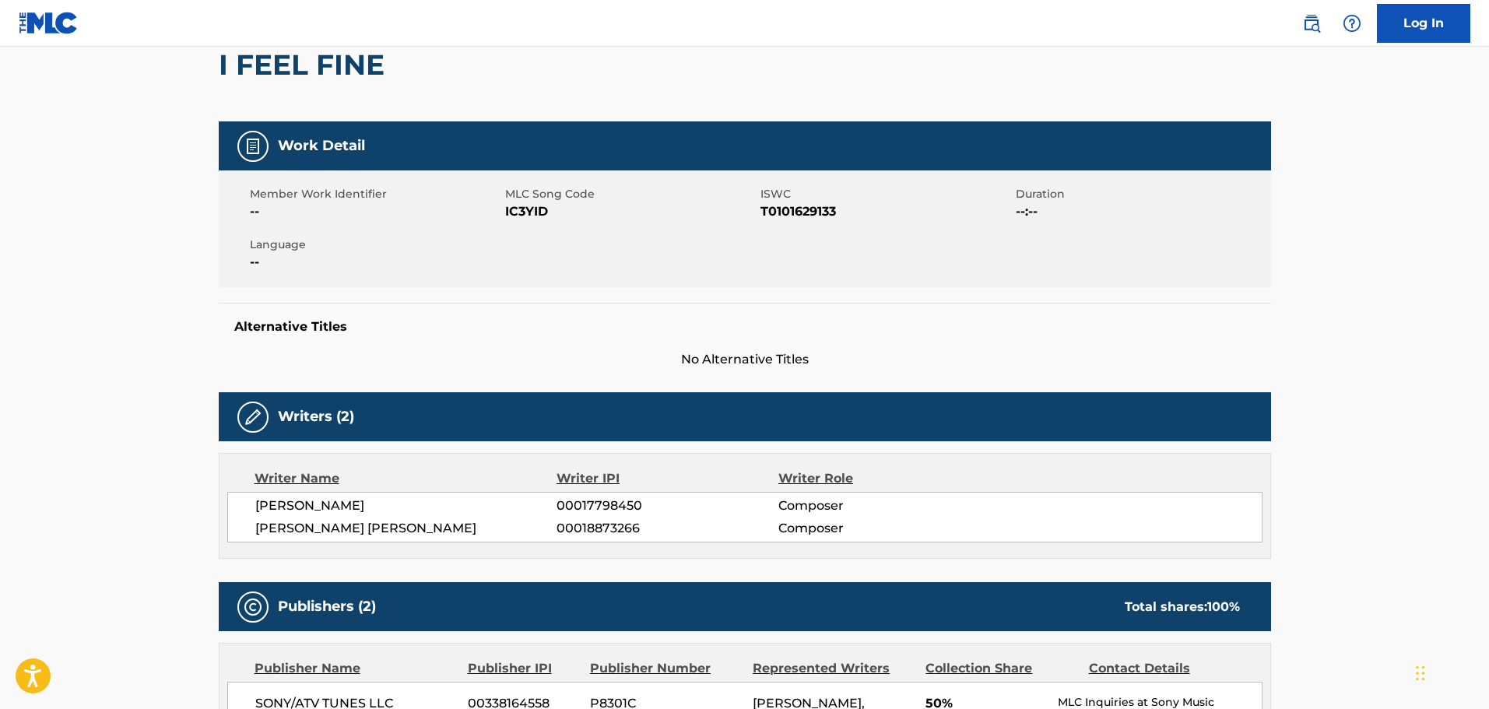
click at [518, 207] on span "IC3YID" at bounding box center [630, 211] width 251 height 19
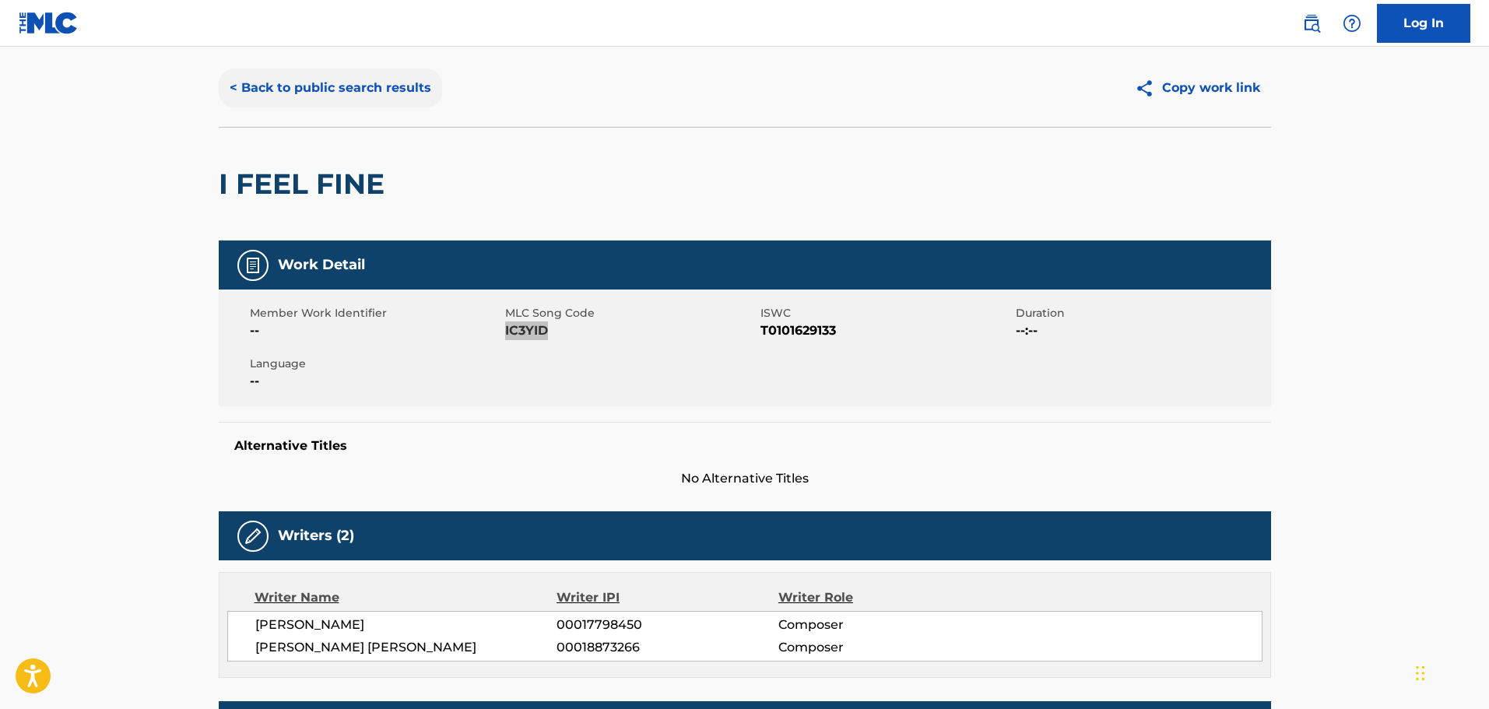
scroll to position [0, 0]
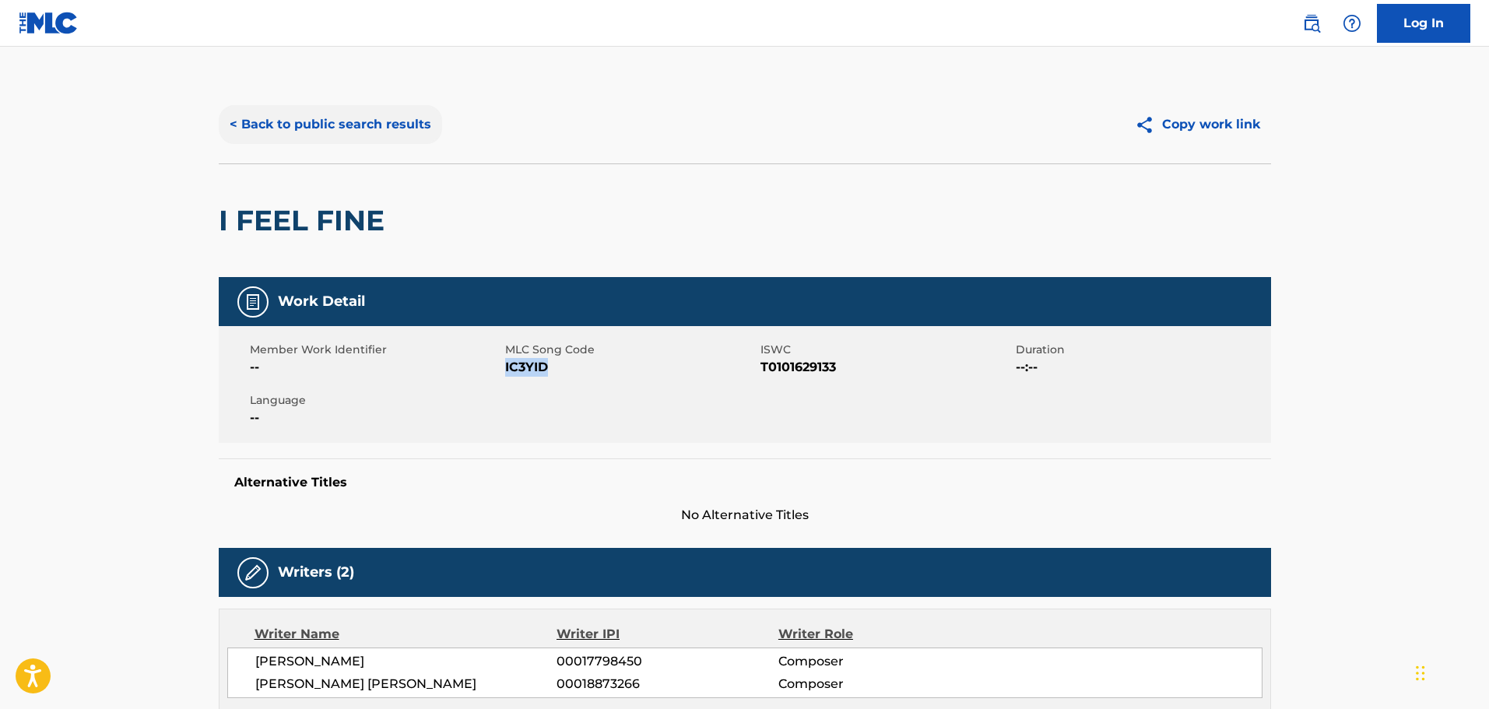
click at [325, 139] on button "< Back to public search results" at bounding box center [330, 124] width 223 height 39
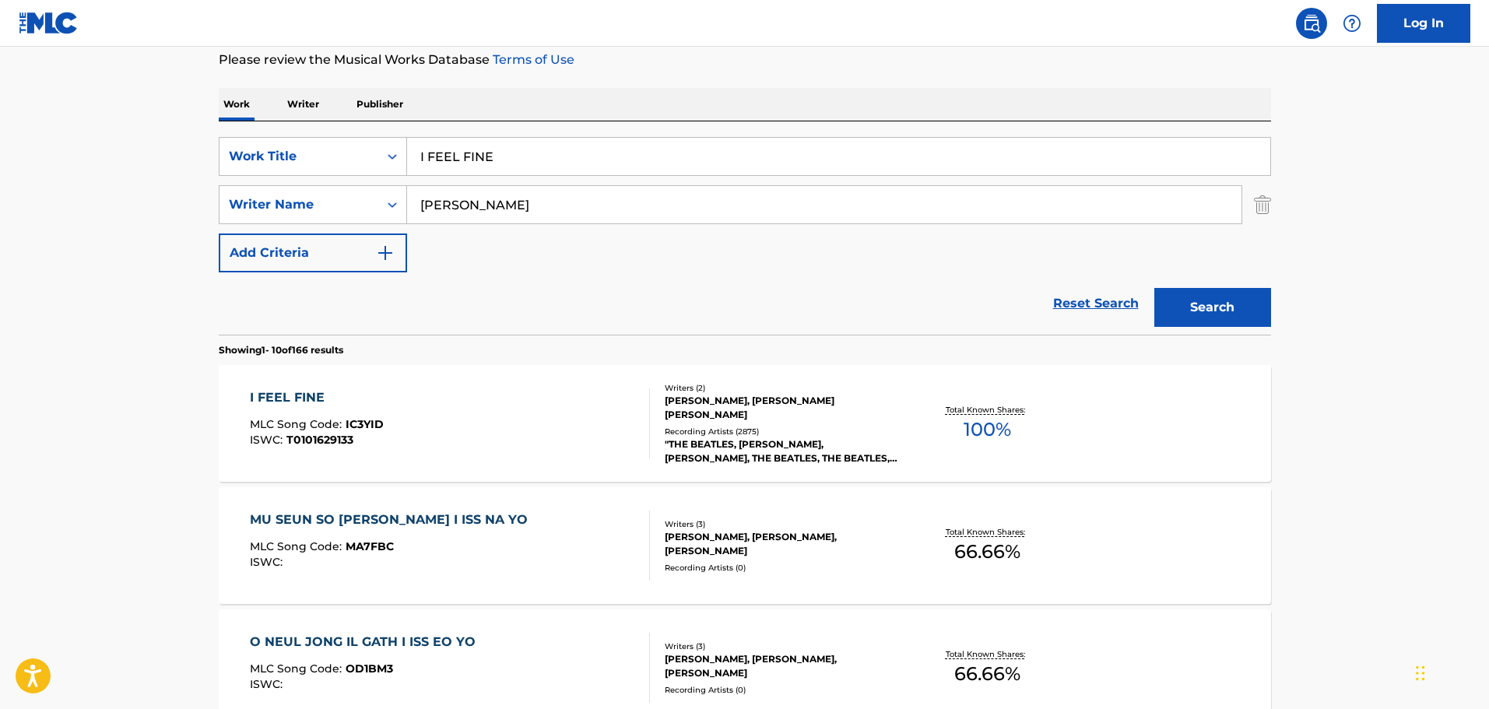
scroll to position [78, 0]
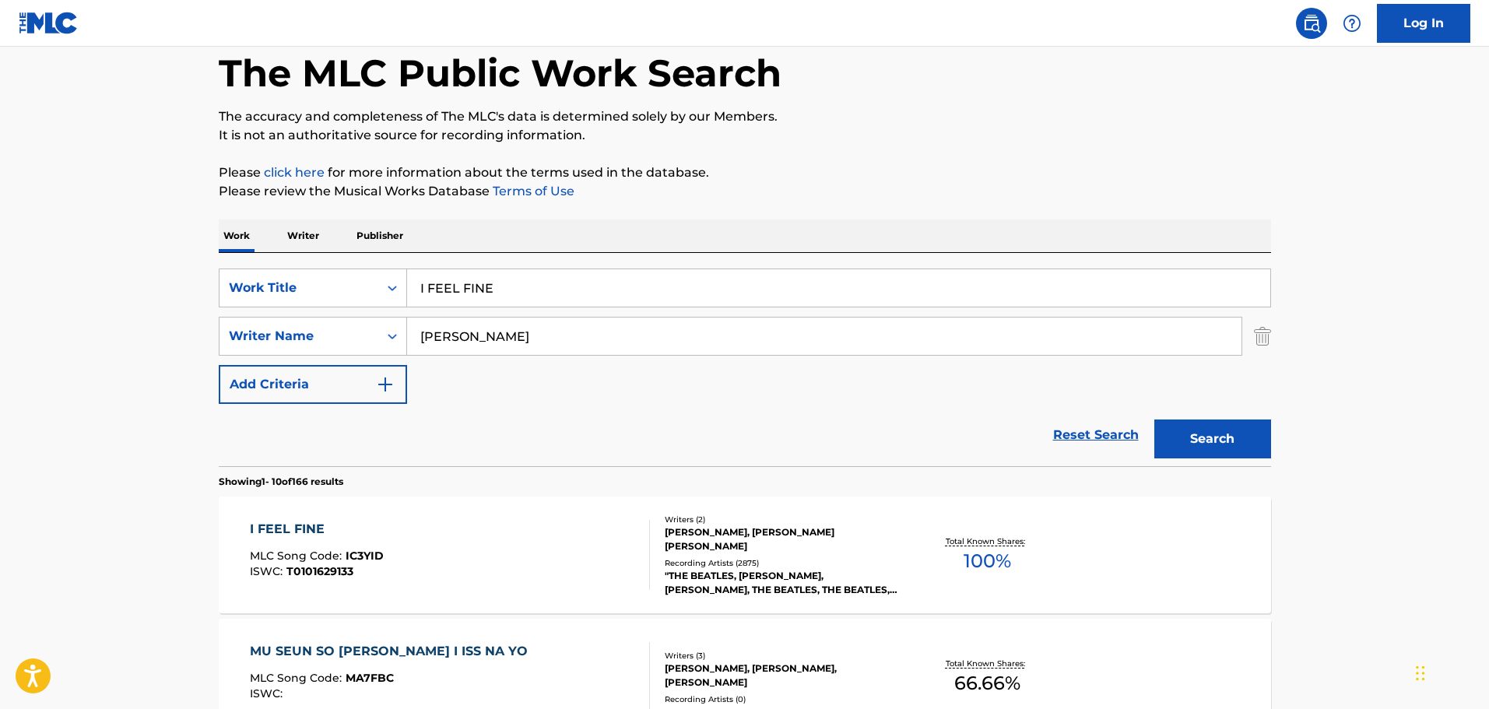
click at [542, 289] on input "I FEEL FINE" at bounding box center [838, 287] width 863 height 37
drag, startPoint x: 475, startPoint y: 283, endPoint x: 257, endPoint y: 255, distance: 219.7
paste input "CAN'T BUY ME LOV"
type input "CAN'T BUY ME LOVE"
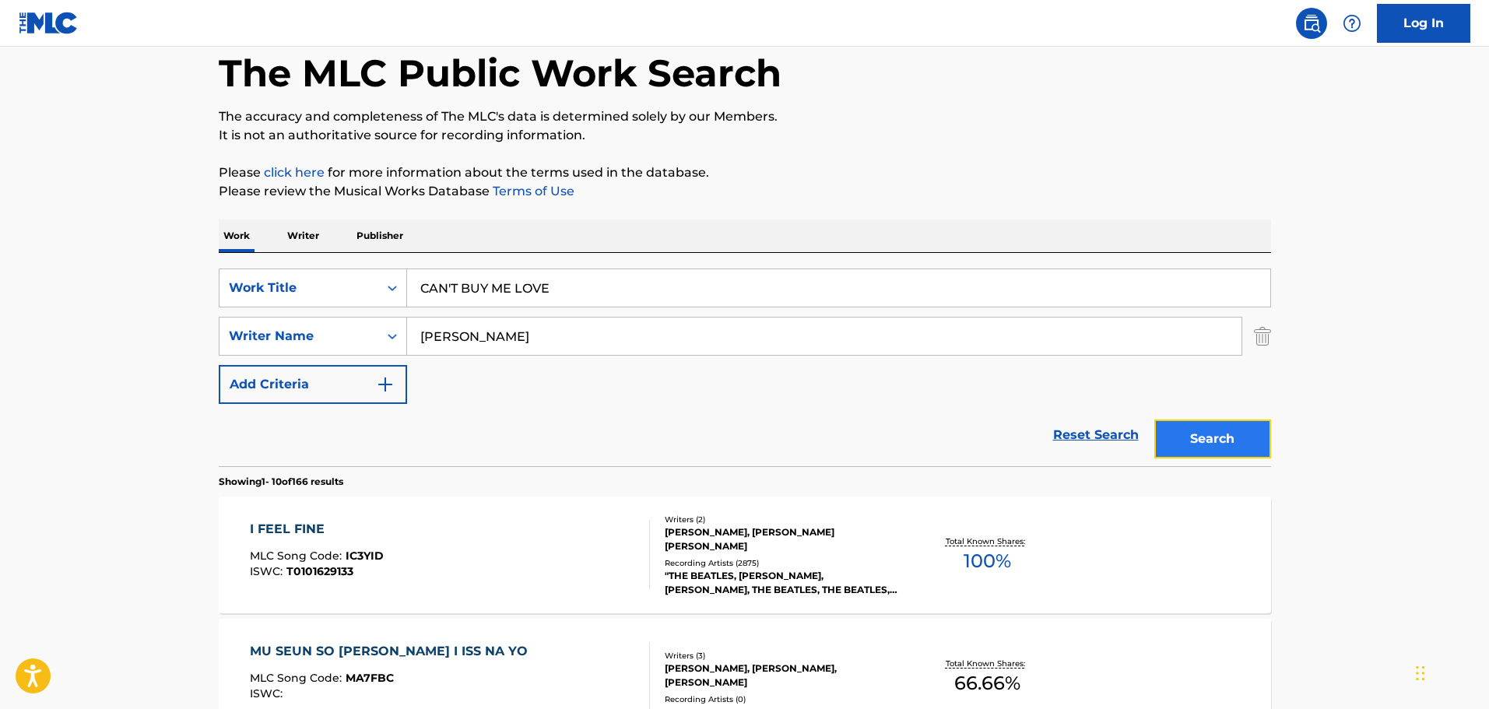
click at [1217, 443] on button "Search" at bounding box center [1212, 439] width 117 height 39
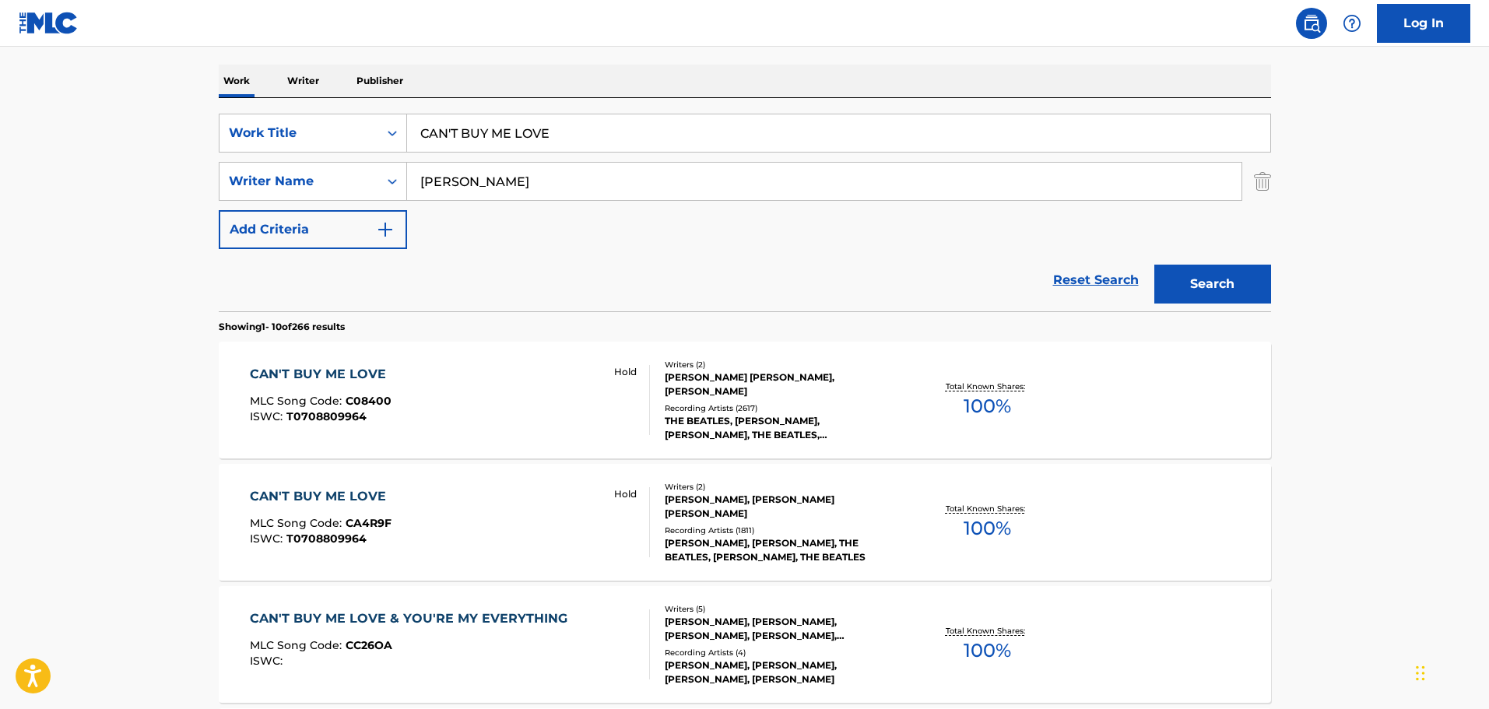
scroll to position [233, 0]
click at [593, 435] on div "CAN'T BUY ME LOVE MLC Song Code : C08400 ISWC : T0708809964 Hold Writers ( 2 ) …" at bounding box center [745, 399] width 1052 height 117
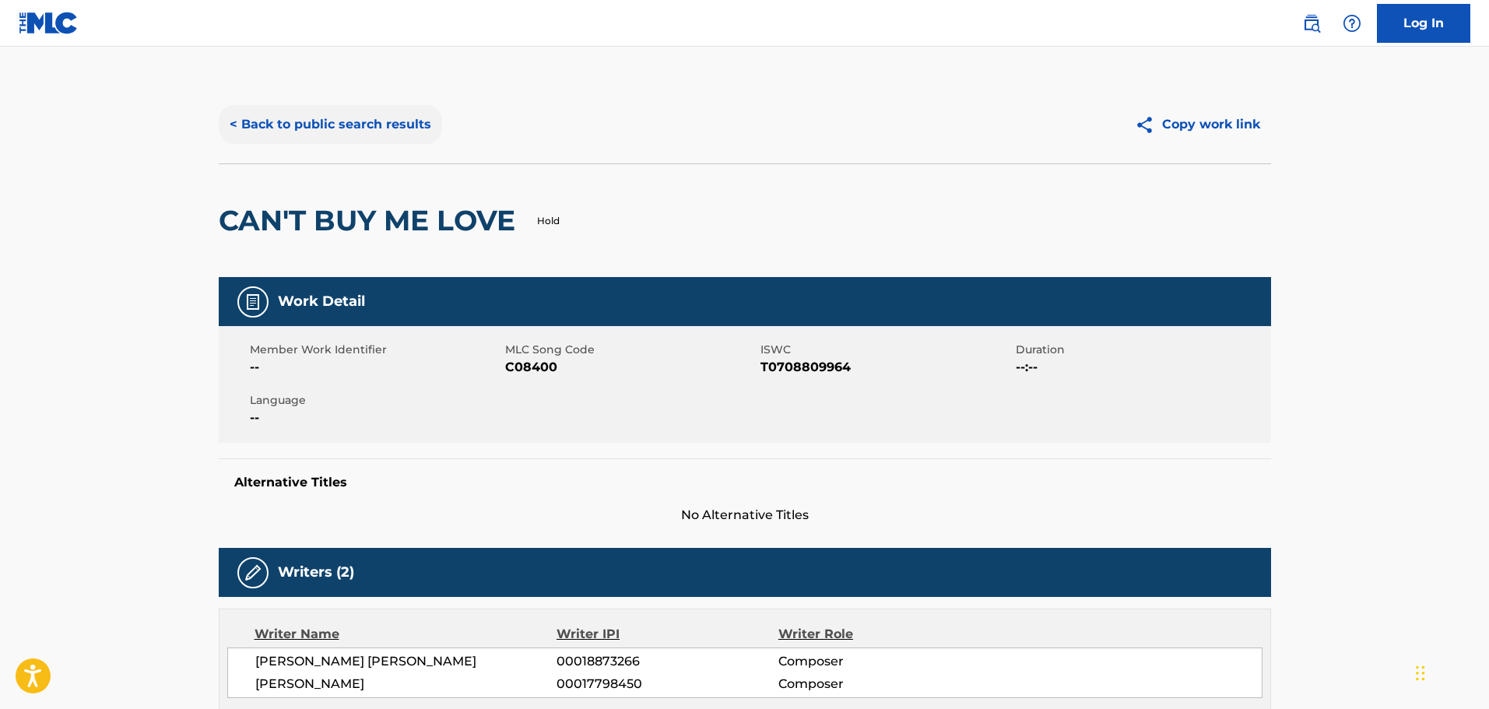
click at [380, 106] on button "< Back to public search results" at bounding box center [330, 124] width 223 height 39
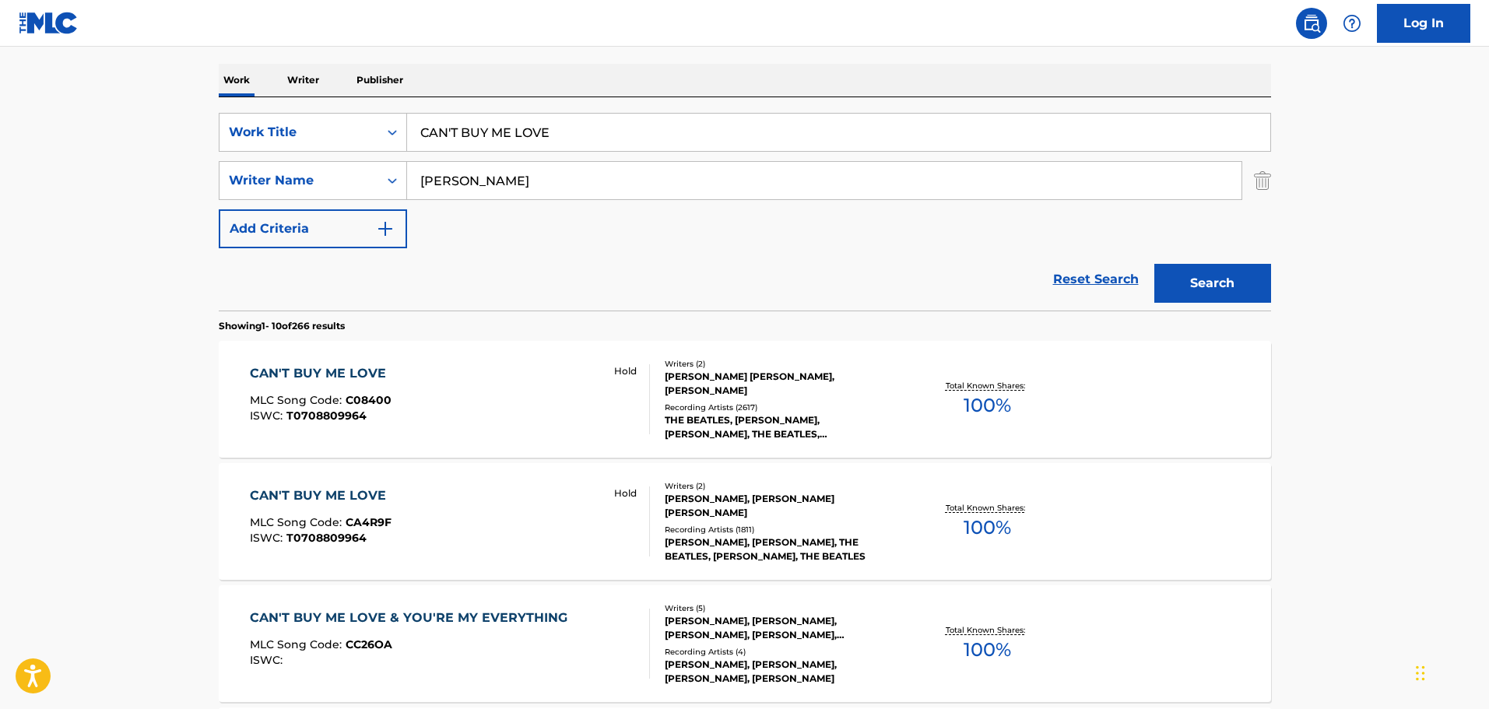
click at [456, 516] on div "CAN'T BUY ME LOVE MLC Song Code : CA4R9F ISWC : T0708809964 Hold" at bounding box center [450, 521] width 400 height 70
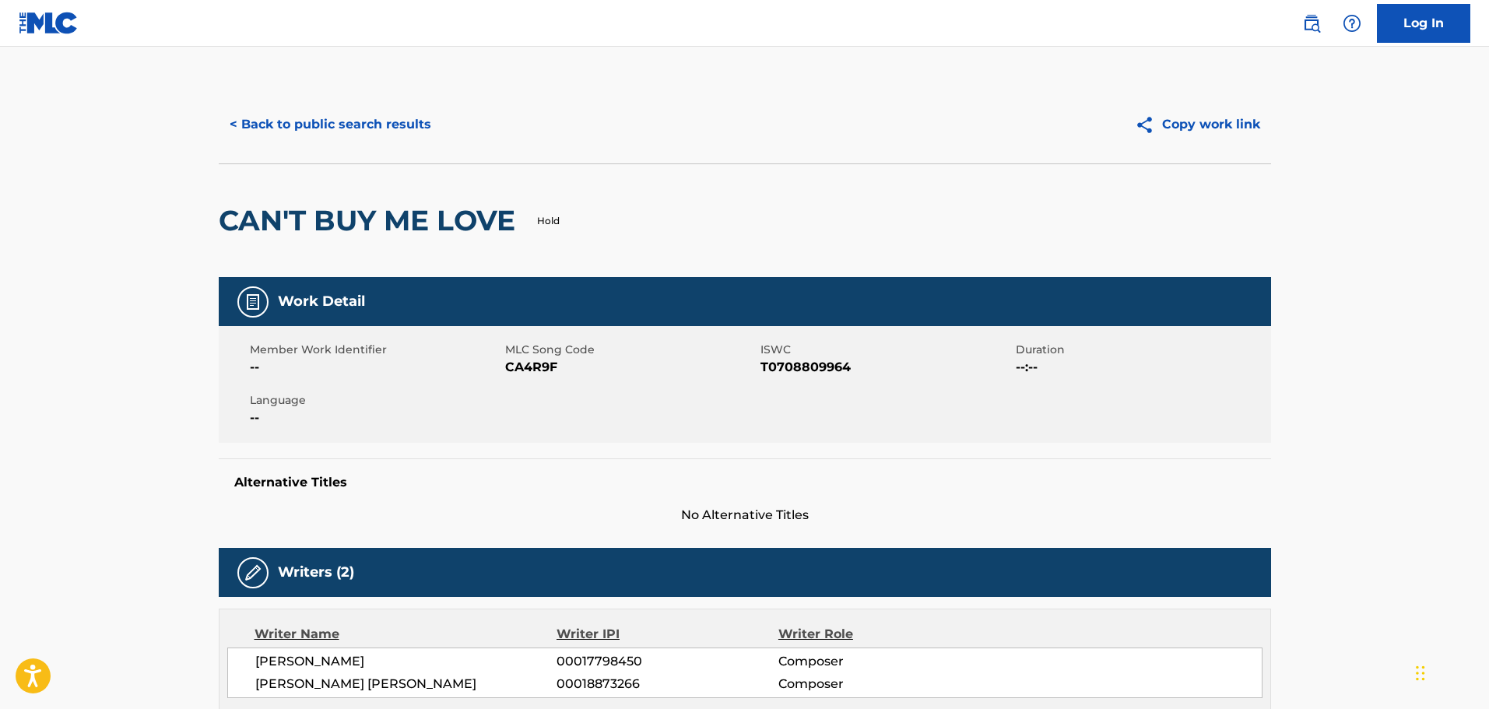
click at [535, 363] on span "CA4R9F" at bounding box center [630, 367] width 251 height 19
click at [319, 210] on h2 "CAN'T BUY ME LOVE" at bounding box center [371, 220] width 304 height 35
click at [283, 90] on div "< Back to public search results Copy work link" at bounding box center [745, 125] width 1052 height 78
click at [304, 116] on button "< Back to public search results" at bounding box center [330, 124] width 223 height 39
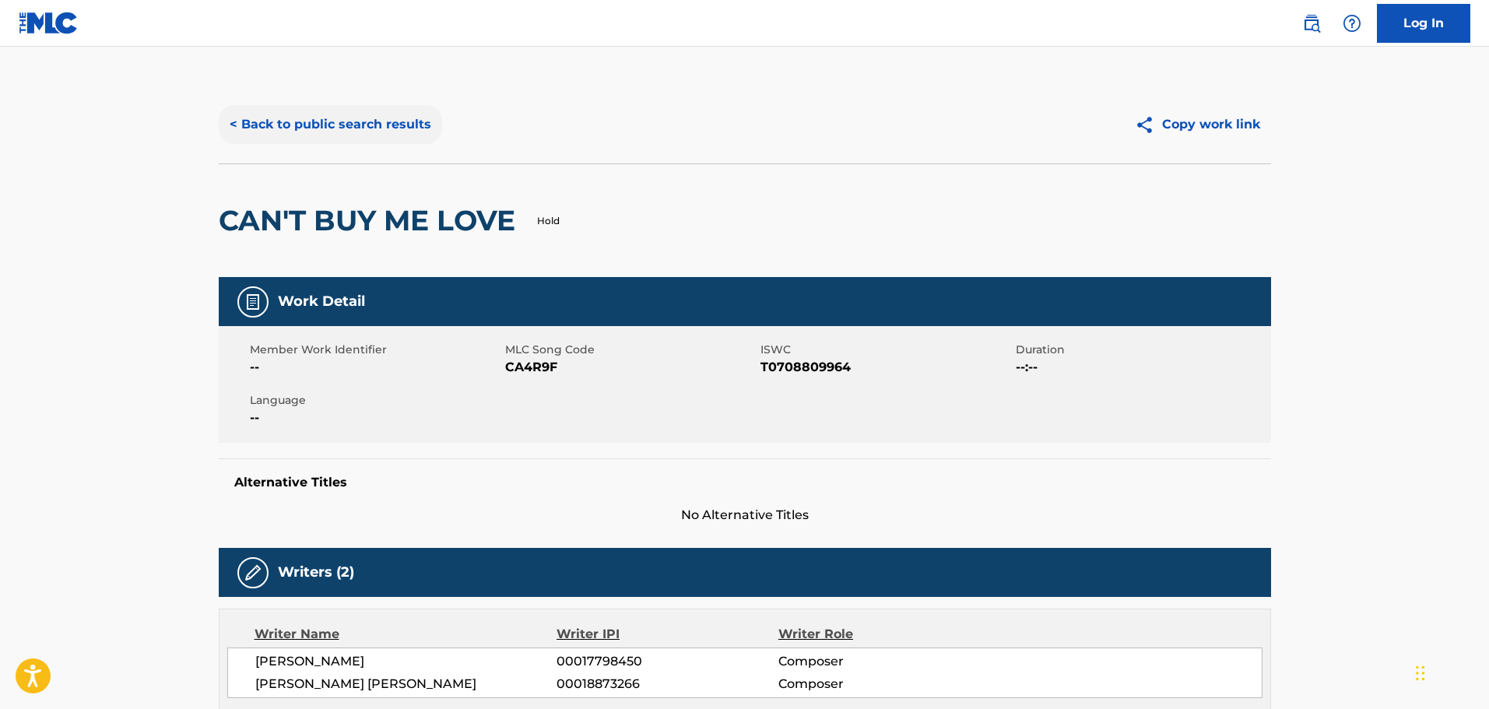
scroll to position [233, 0]
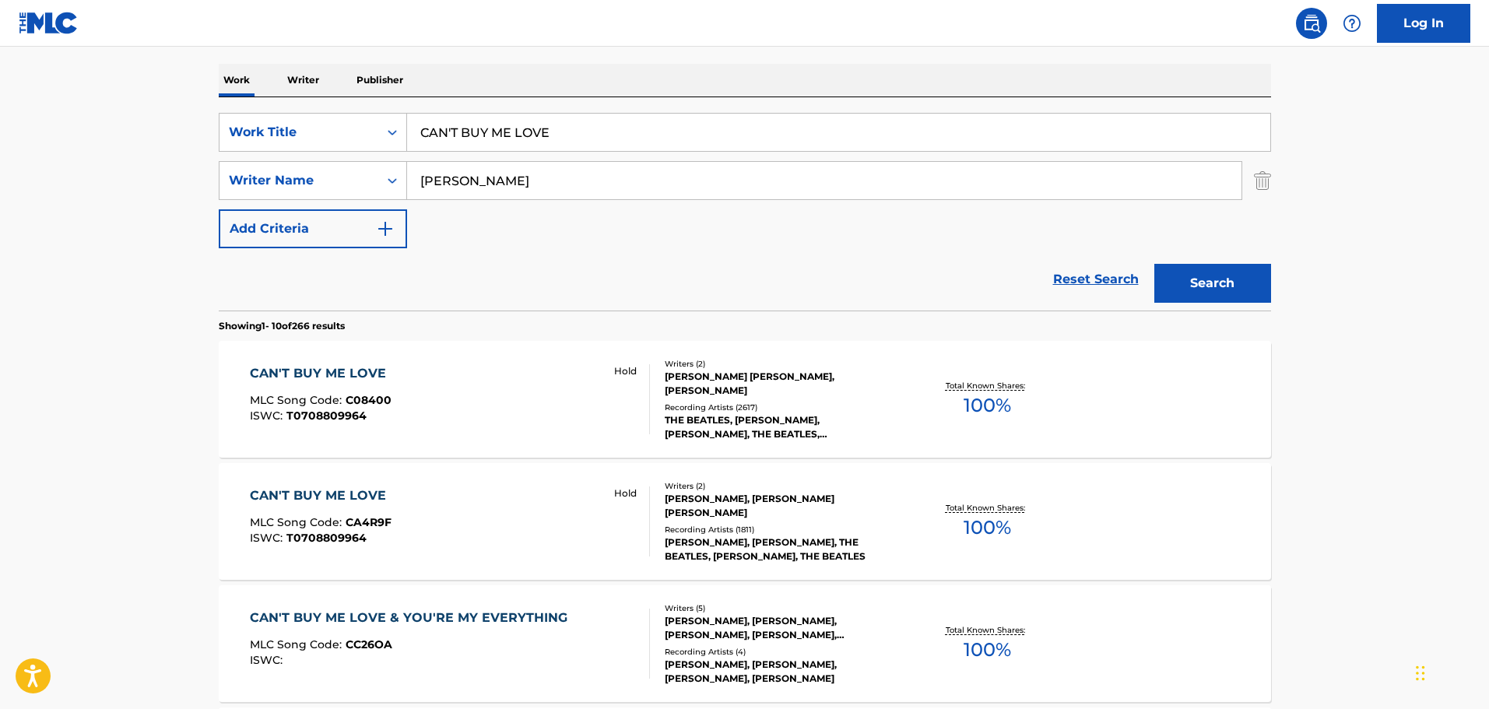
drag, startPoint x: 579, startPoint y: 142, endPoint x: 251, endPoint y: 101, distance: 330.9
click at [251, 101] on div "SearchWithCriteria1cf6290a-1c8e-4dba-9092-85a11a37121d Work Title CAN'T BUY ME …" at bounding box center [745, 203] width 1052 height 213
paste input "I SAW HER STANDING THER"
type input "I SAW HER STANDING THERE"
click at [585, 195] on input "[PERSON_NAME]" at bounding box center [824, 180] width 834 height 37
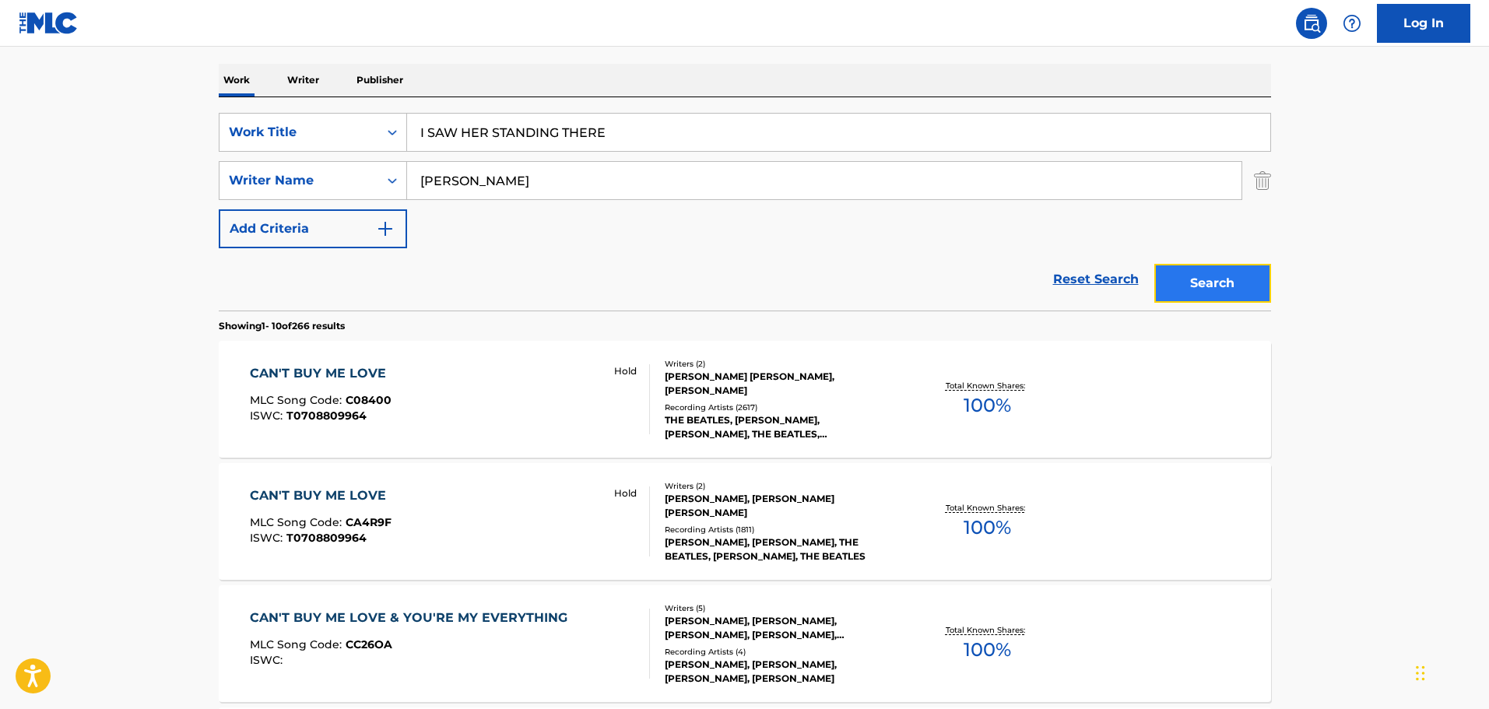
click at [1244, 289] on button "Search" at bounding box center [1212, 283] width 117 height 39
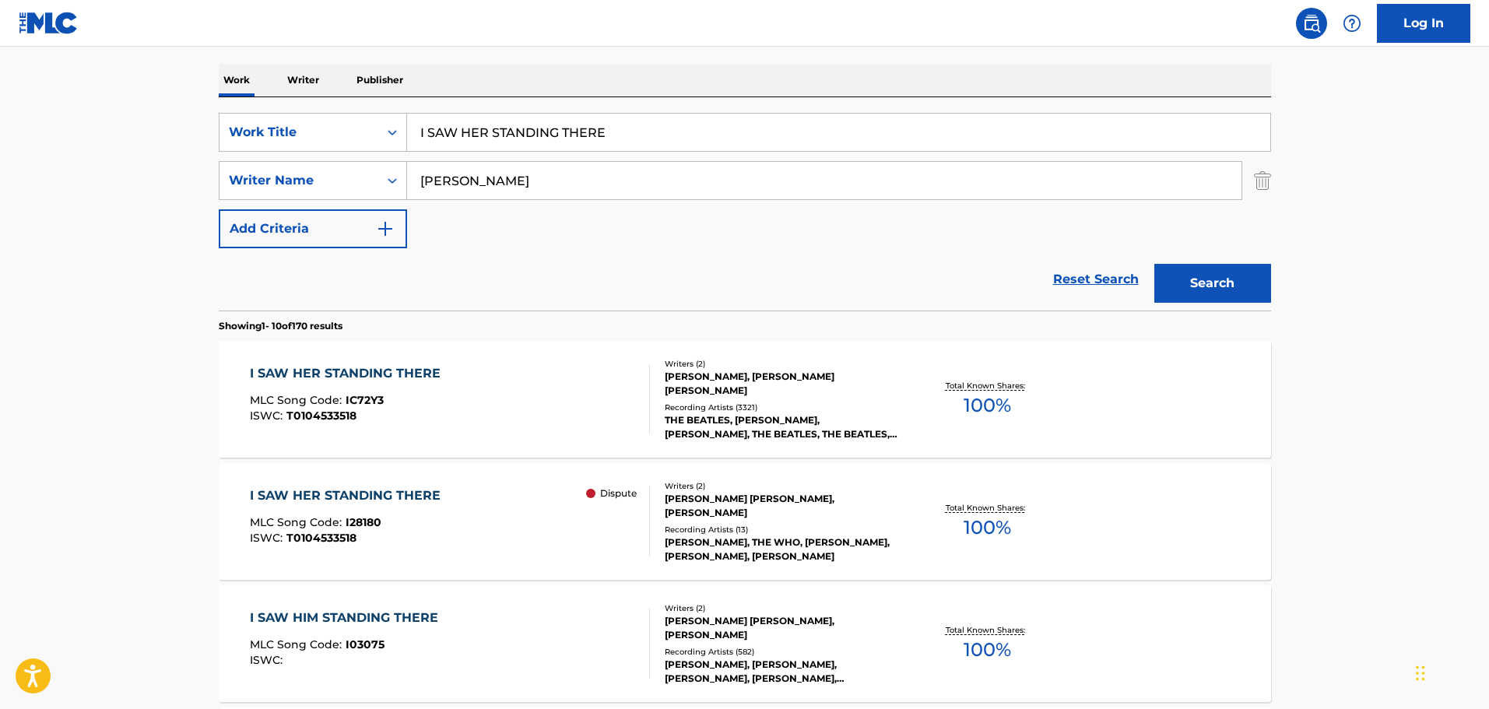
click at [599, 399] on div "I SAW HER STANDING THERE MLC Song Code : IC72Y3 ISWC : T0104533518" at bounding box center [450, 399] width 400 height 70
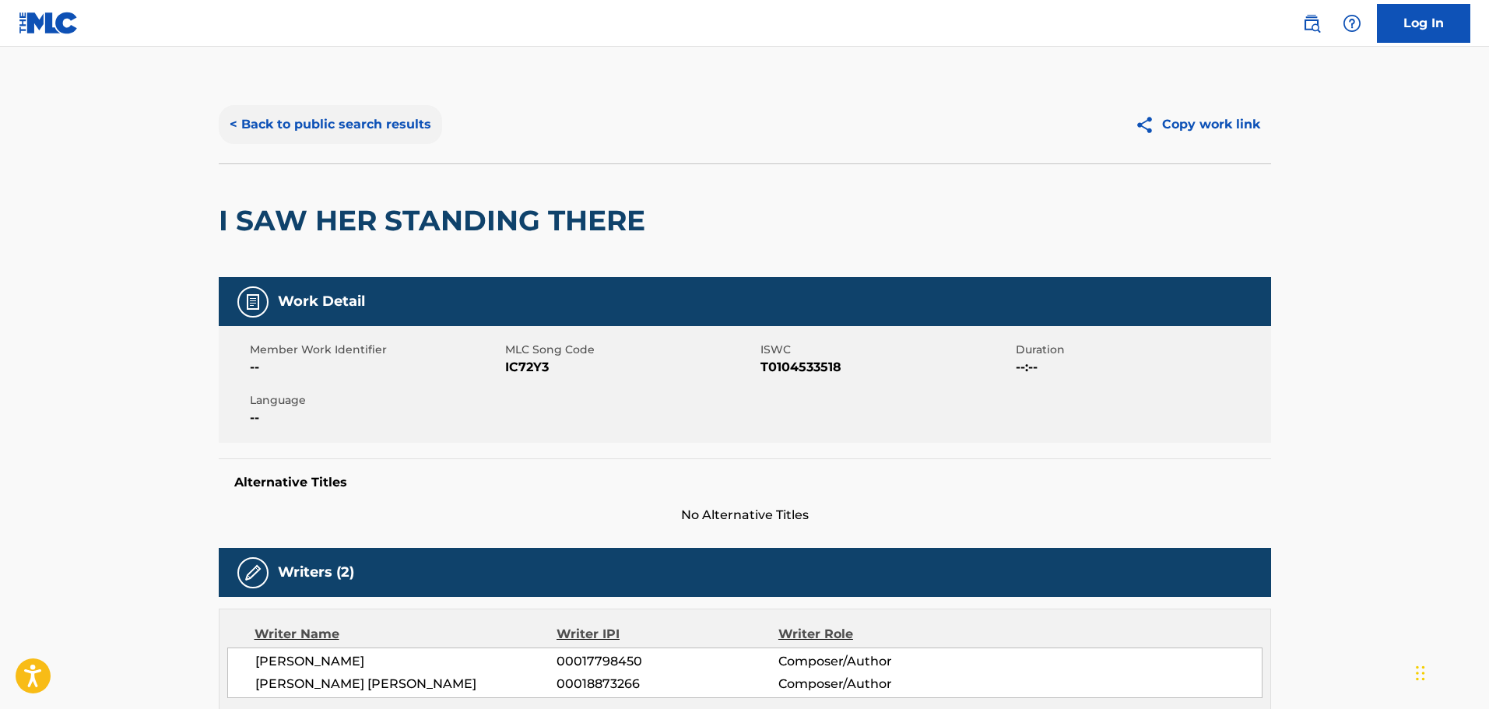
click at [337, 126] on button "< Back to public search results" at bounding box center [330, 124] width 223 height 39
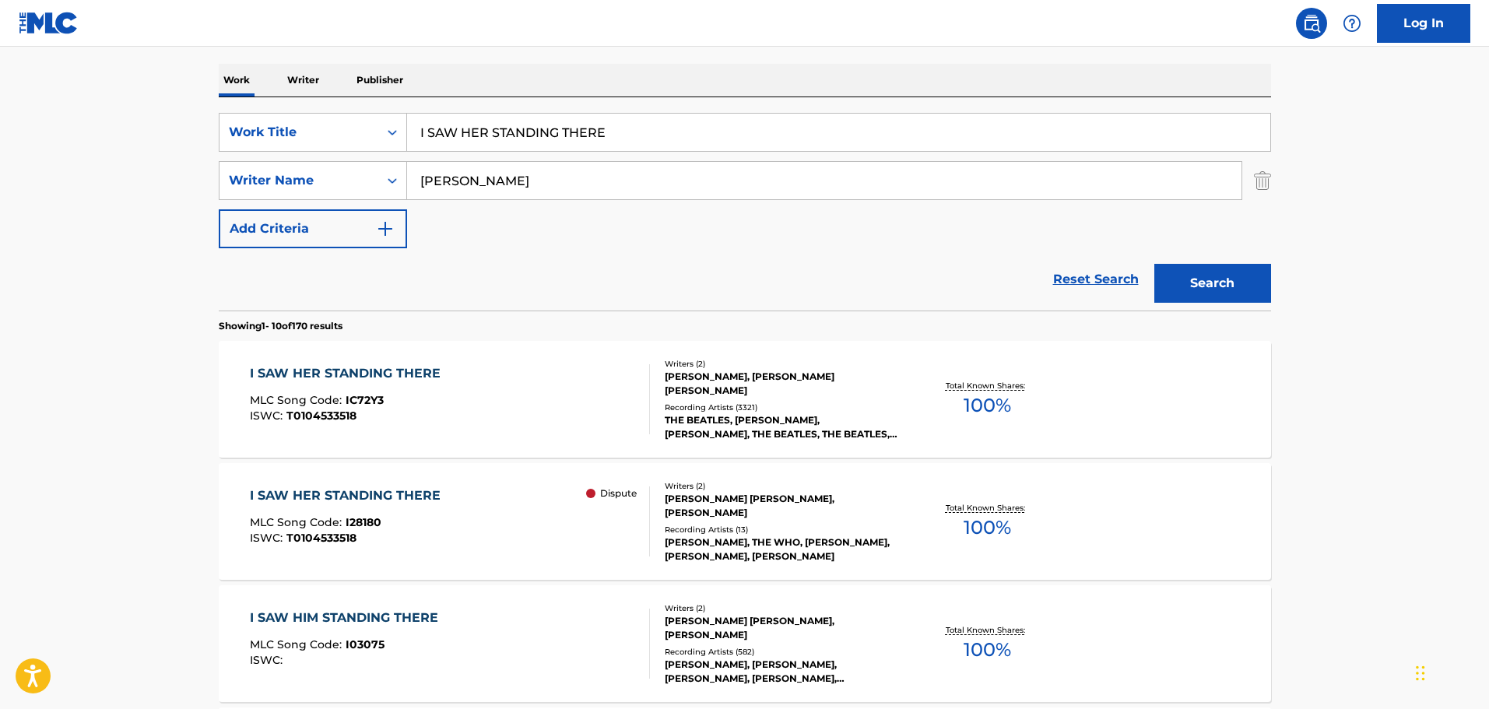
click at [462, 506] on div "I SAW HER STANDING THERE MLC Song Code : I28180 ISWC : T0104533518 Dispute" at bounding box center [450, 521] width 400 height 70
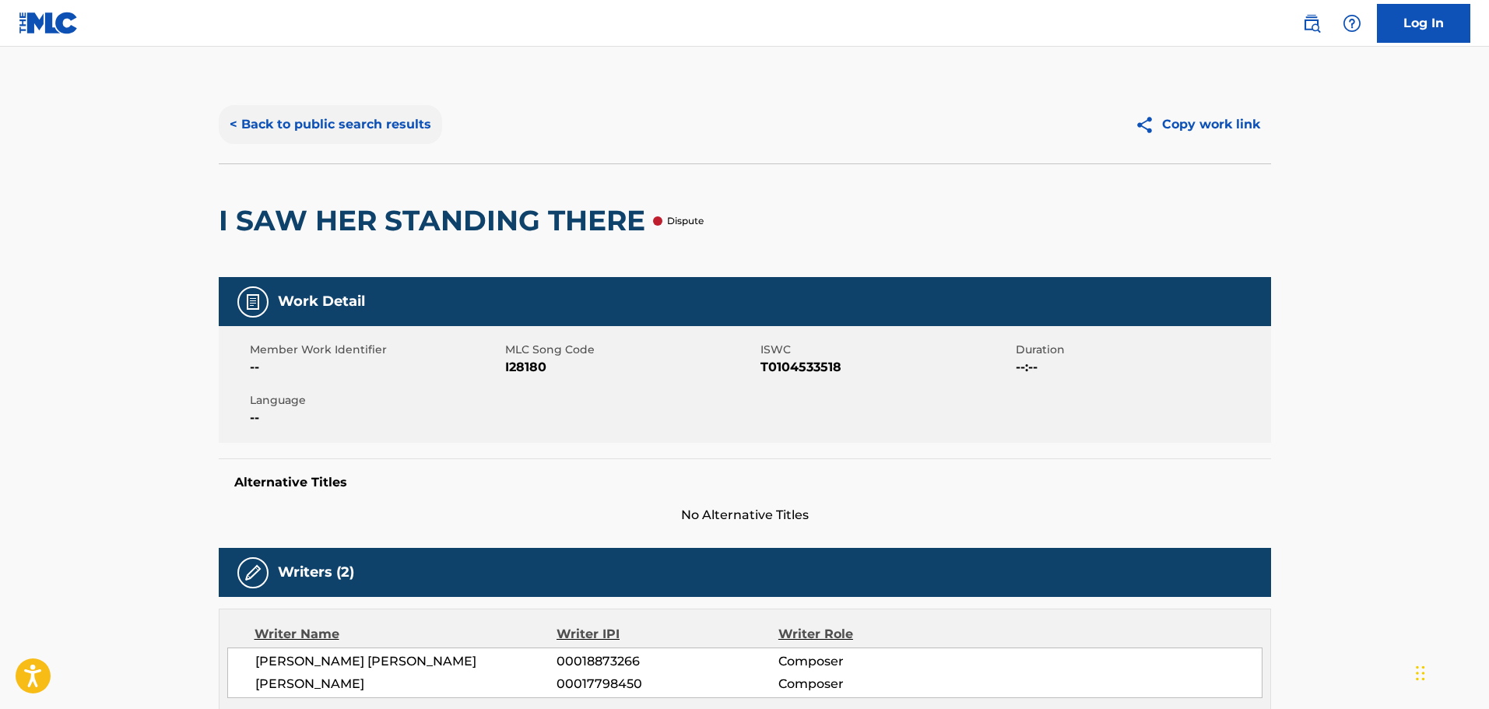
click at [312, 131] on button "< Back to public search results" at bounding box center [330, 124] width 223 height 39
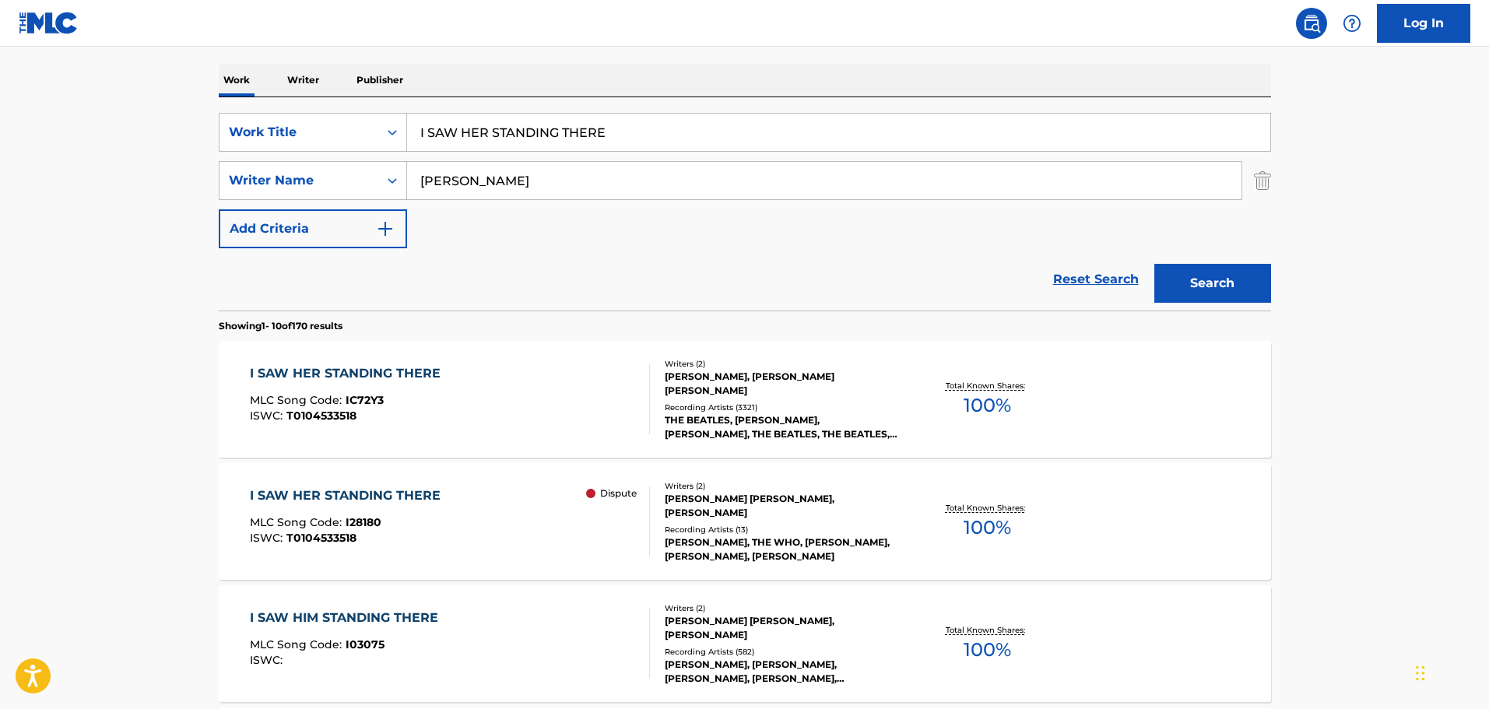
click at [428, 374] on div "I SAW HER STANDING THERE" at bounding box center [349, 373] width 198 height 19
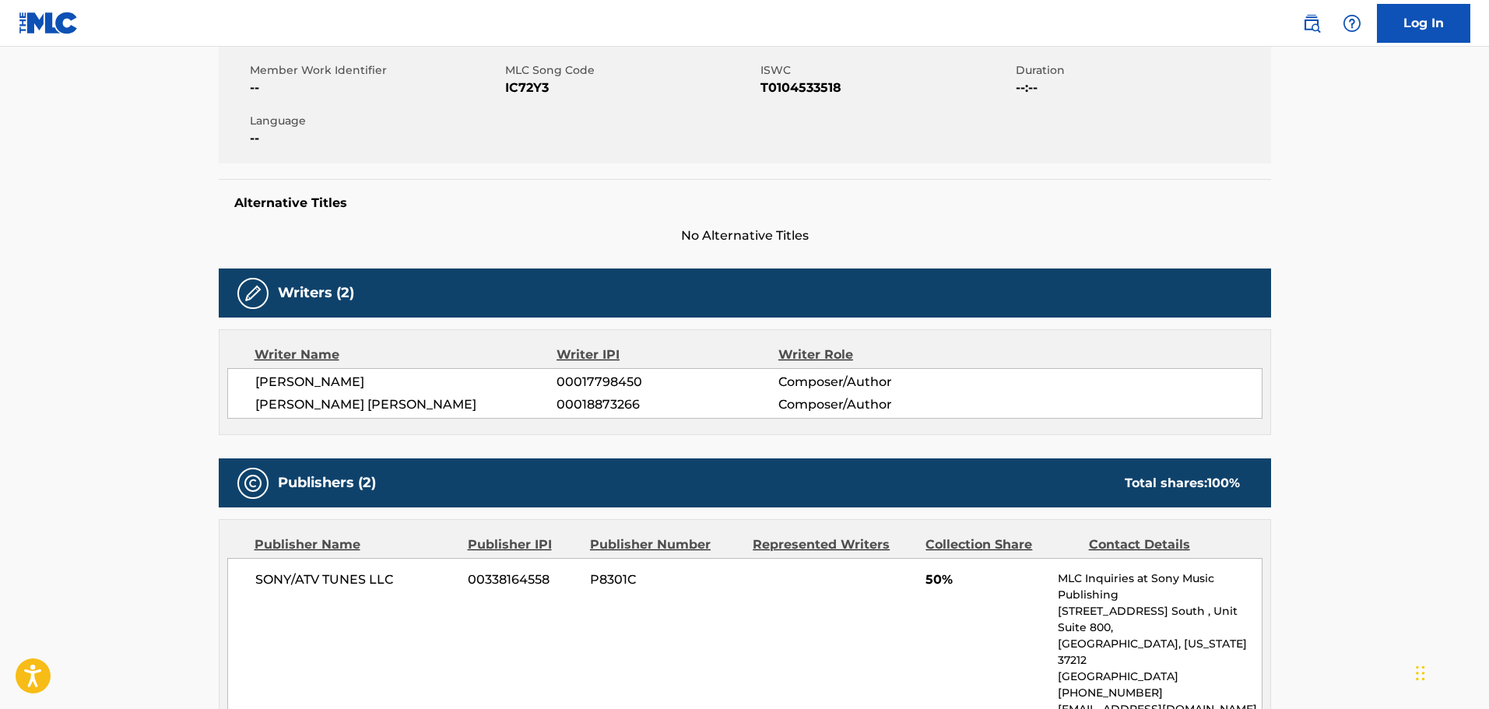
scroll to position [78, 0]
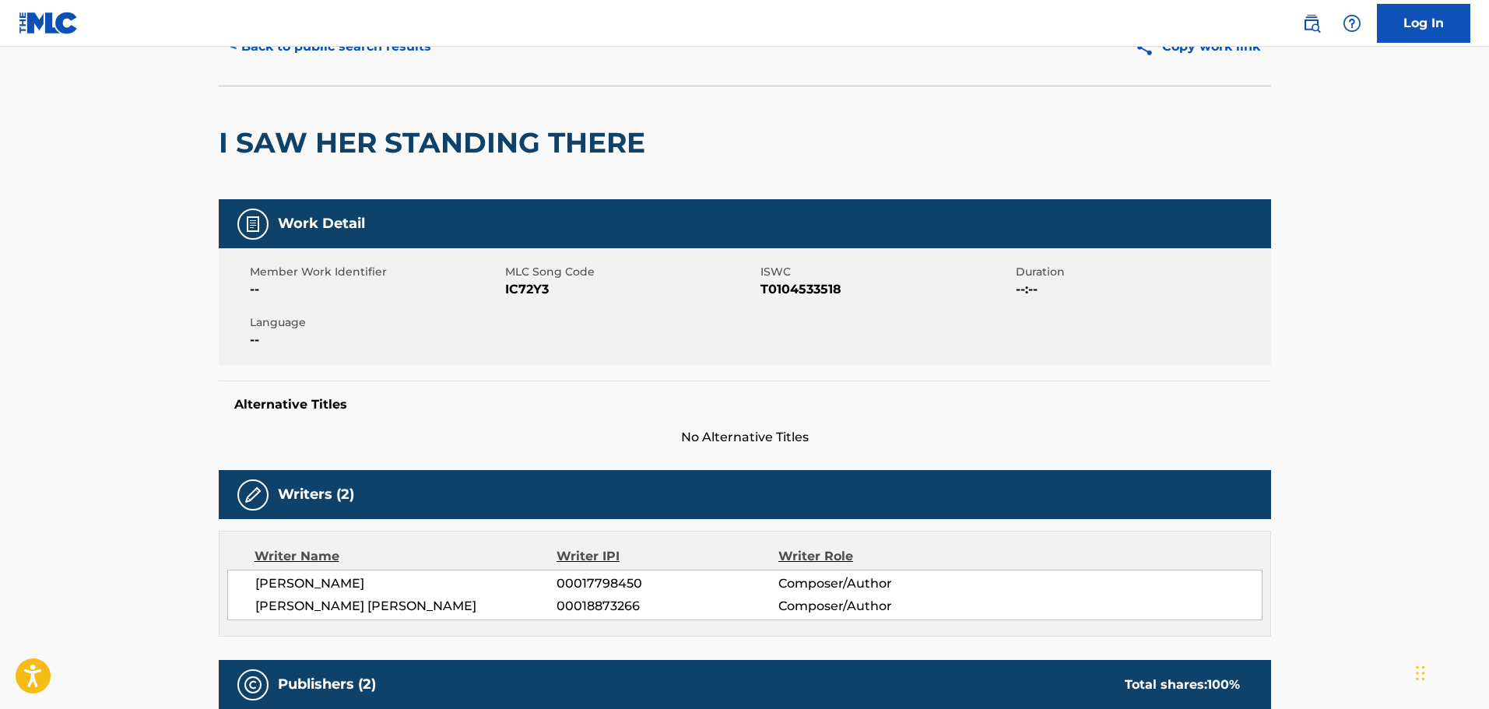
click at [518, 294] on span "IC72Y3" at bounding box center [630, 289] width 251 height 19
drag, startPoint x: 433, startPoint y: 396, endPoint x: 419, endPoint y: 419, distance: 26.6
click at [433, 396] on div "Alternative Titles No Alternative Titles" at bounding box center [745, 414] width 1052 height 66
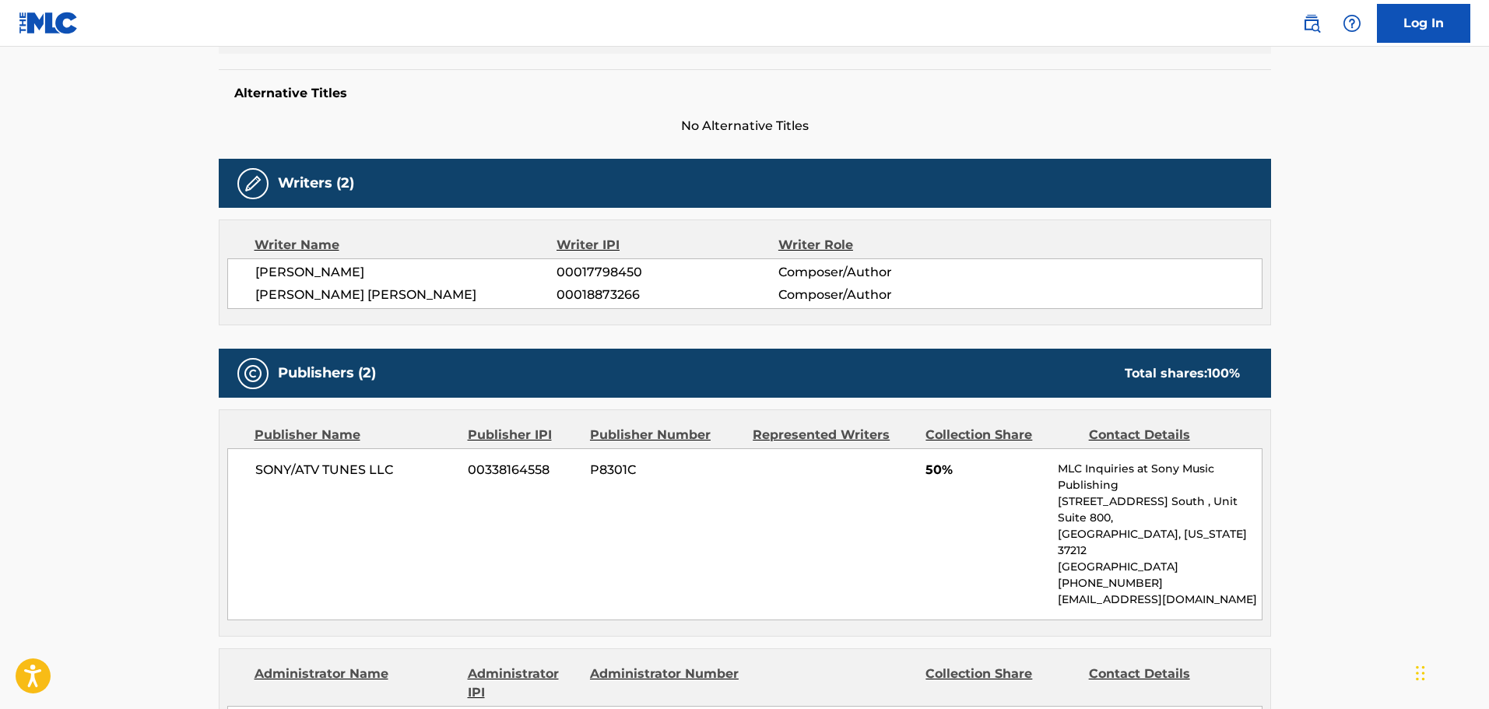
scroll to position [0, 0]
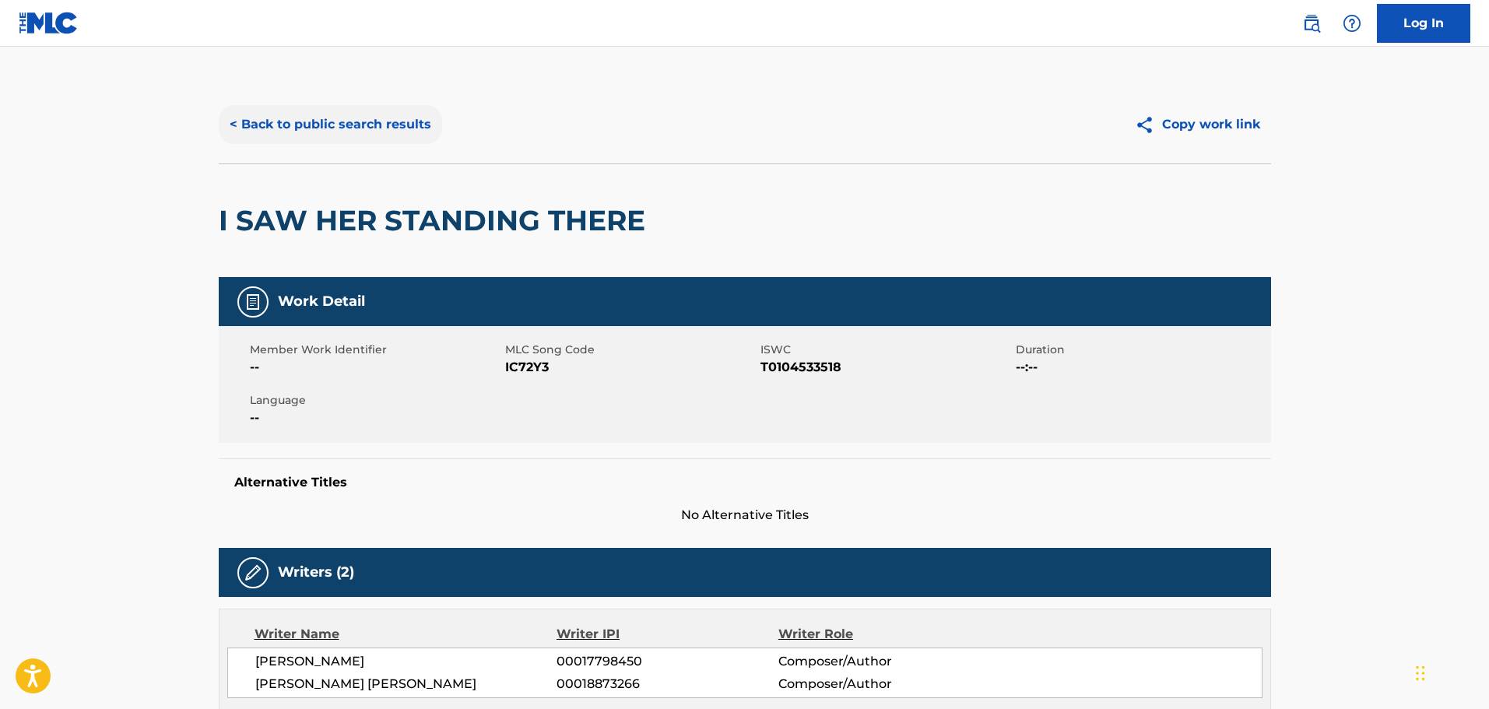
click at [286, 132] on button "< Back to public search results" at bounding box center [330, 124] width 223 height 39
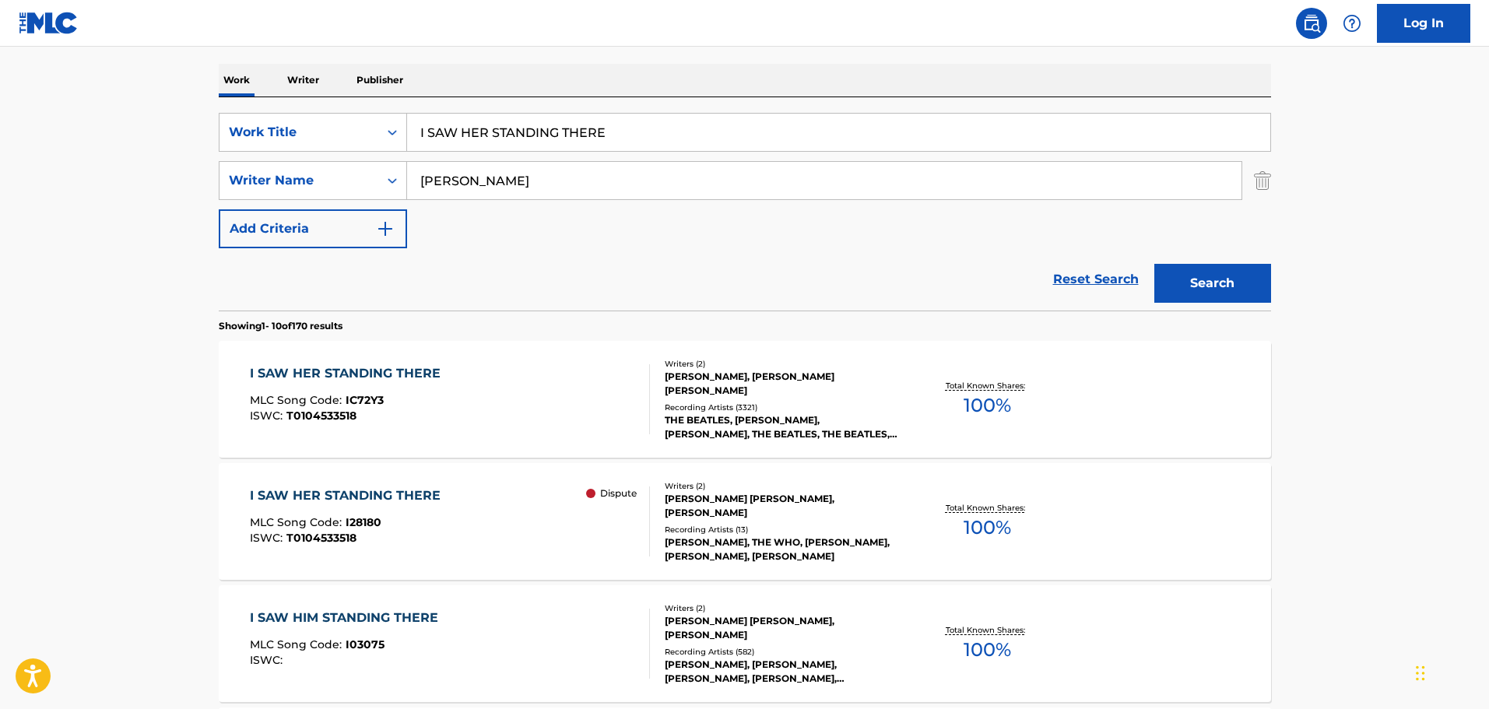
click at [526, 122] on input "I SAW HER STANDING THERE" at bounding box center [838, 132] width 863 height 37
drag, startPoint x: 637, startPoint y: 136, endPoint x: 216, endPoint y: 110, distance: 421.1
paste input "WILL"
type input "I WILL"
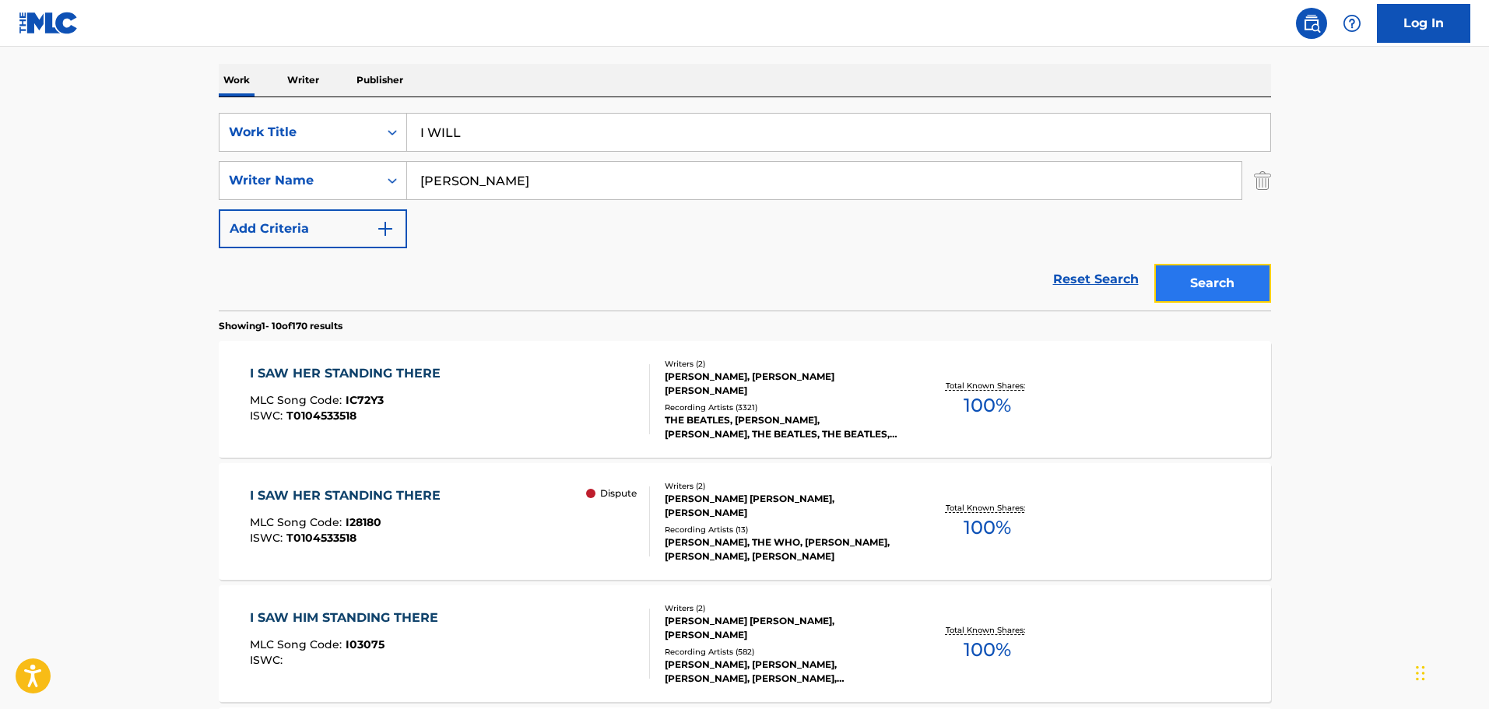
click at [1213, 269] on button "Search" at bounding box center [1212, 283] width 117 height 39
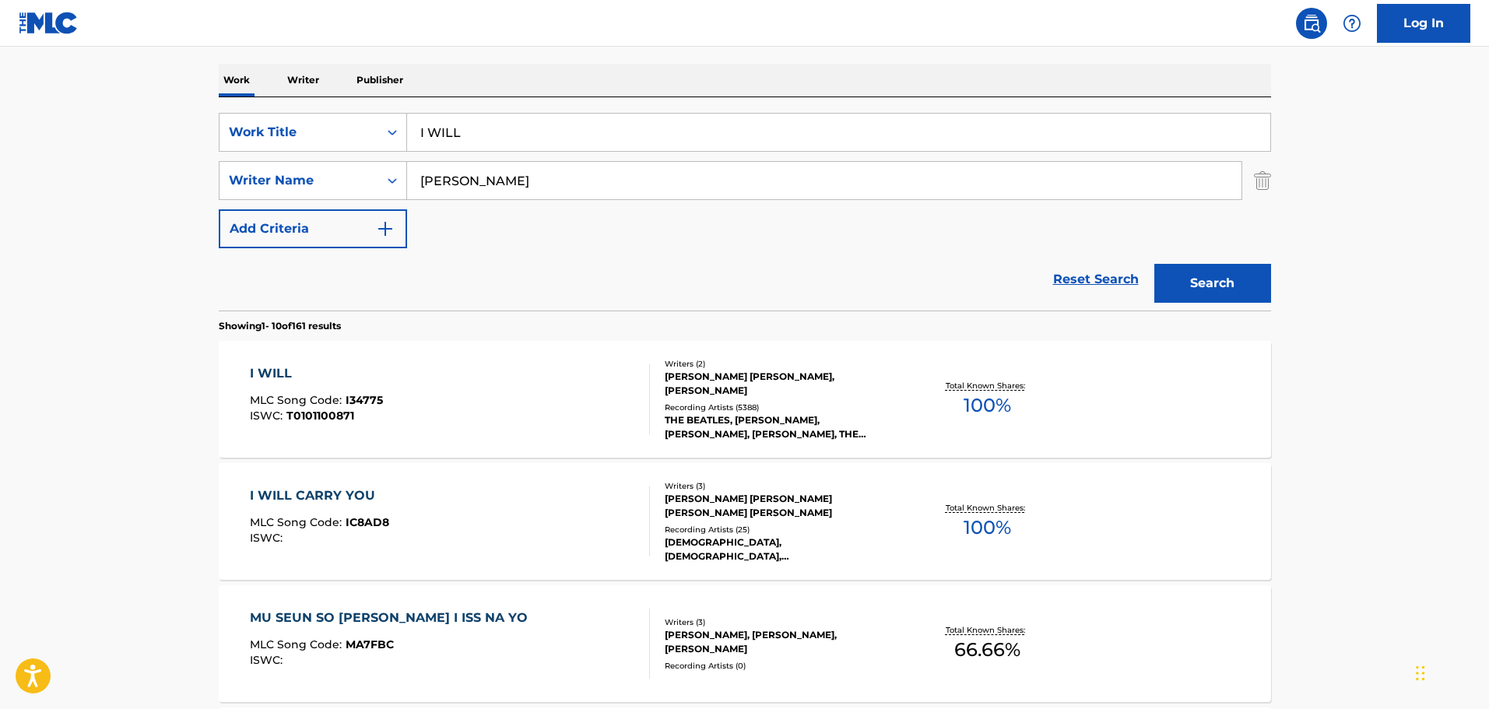
click at [549, 411] on div "I WILL MLC Song Code : I34775 ISWC : T0101100871" at bounding box center [450, 399] width 400 height 70
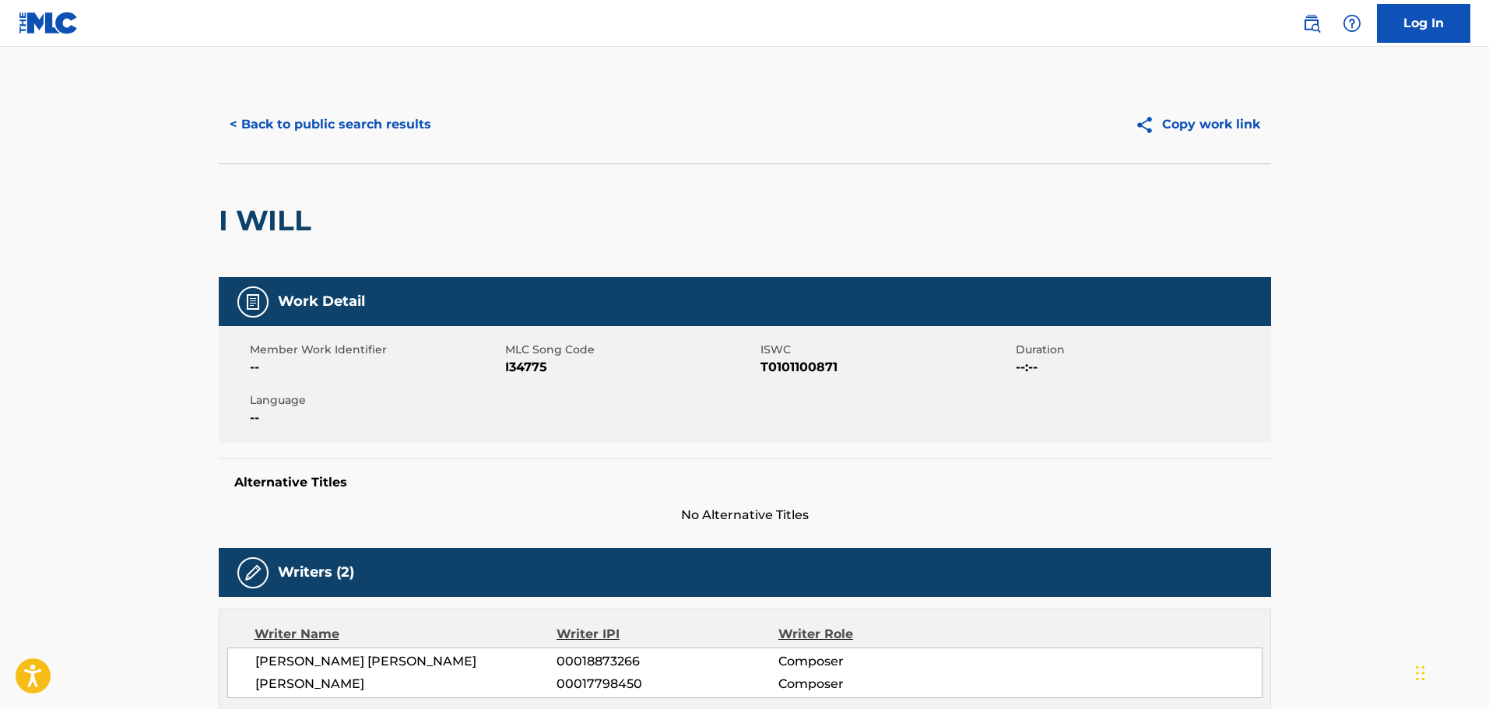
click at [532, 370] on span "I34775" at bounding box center [630, 367] width 251 height 19
click at [294, 136] on button "< Back to public search results" at bounding box center [330, 124] width 223 height 39
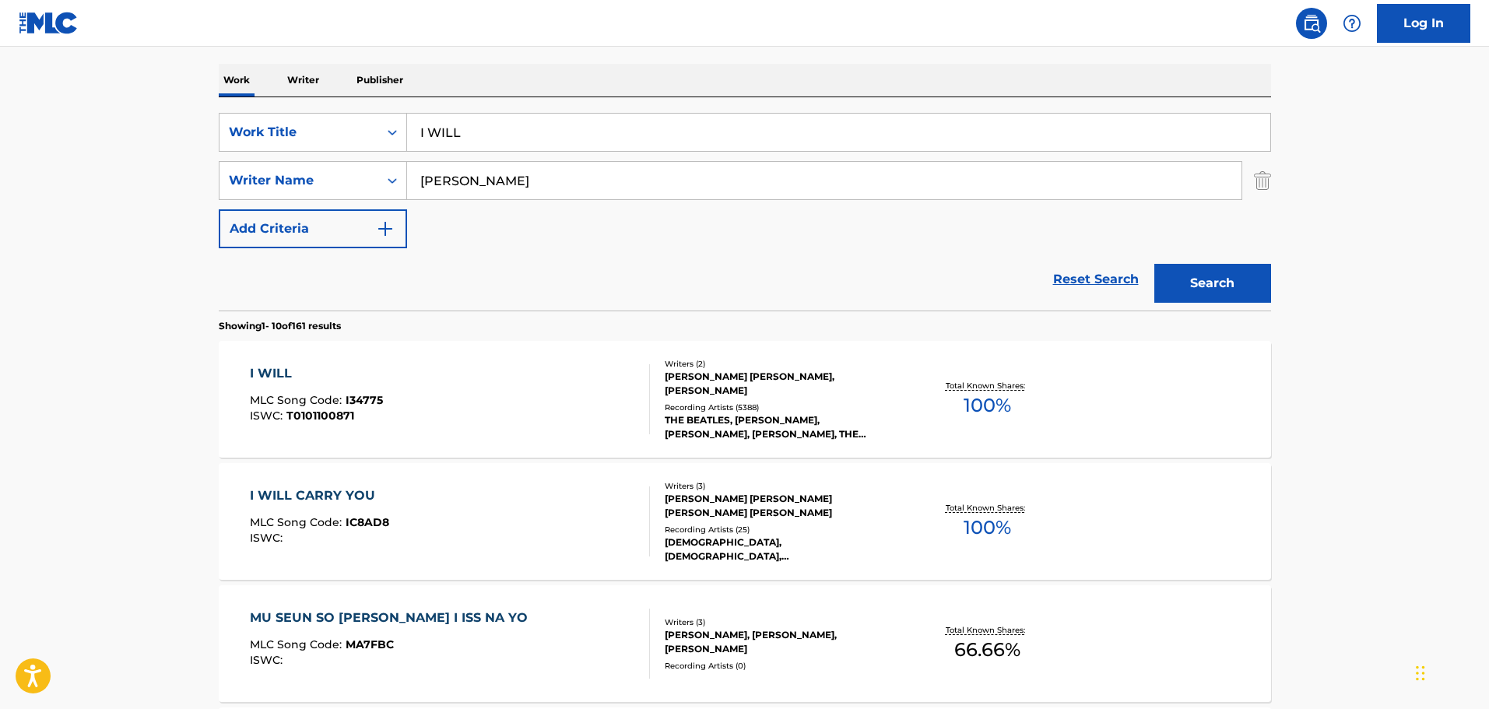
drag, startPoint x: 503, startPoint y: 143, endPoint x: 568, endPoint y: 177, distance: 73.4
click at [323, 123] on div "SearchWithCriteria1cf6290a-1c8e-4dba-9092-85a11a37121d Work Title I WILL" at bounding box center [745, 132] width 1052 height 39
paste input "MY HOUSE"
type input "MY HOUSE"
drag, startPoint x: 561, startPoint y: 177, endPoint x: 374, endPoint y: 166, distance: 187.1
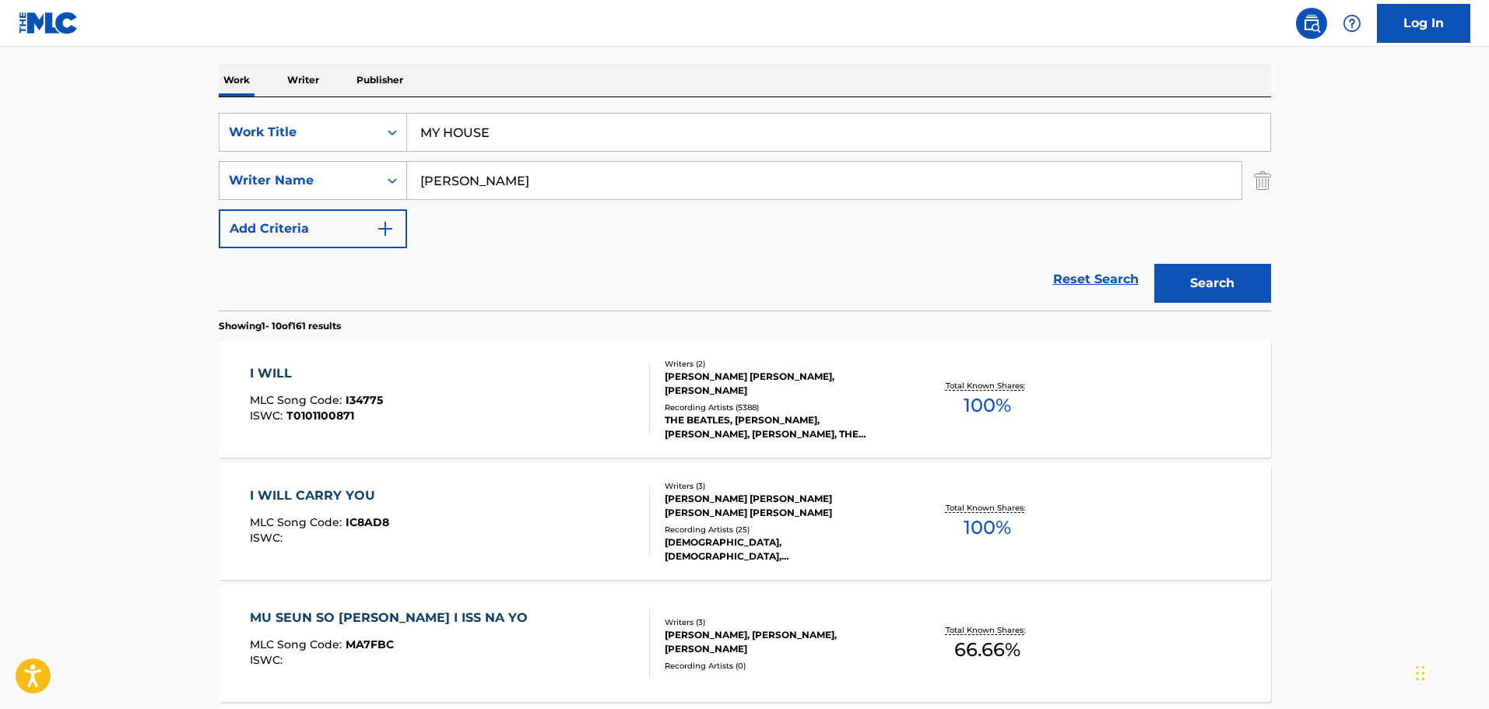
click at [374, 166] on div "SearchWithCriteriad8425dbf-7328-4c63-a8d4-d81e9b360529 Writer Name [PERSON_NAME]" at bounding box center [745, 180] width 1052 height 39
type input "[PERSON_NAME]"
click at [1154, 264] on button "Search" at bounding box center [1212, 283] width 117 height 39
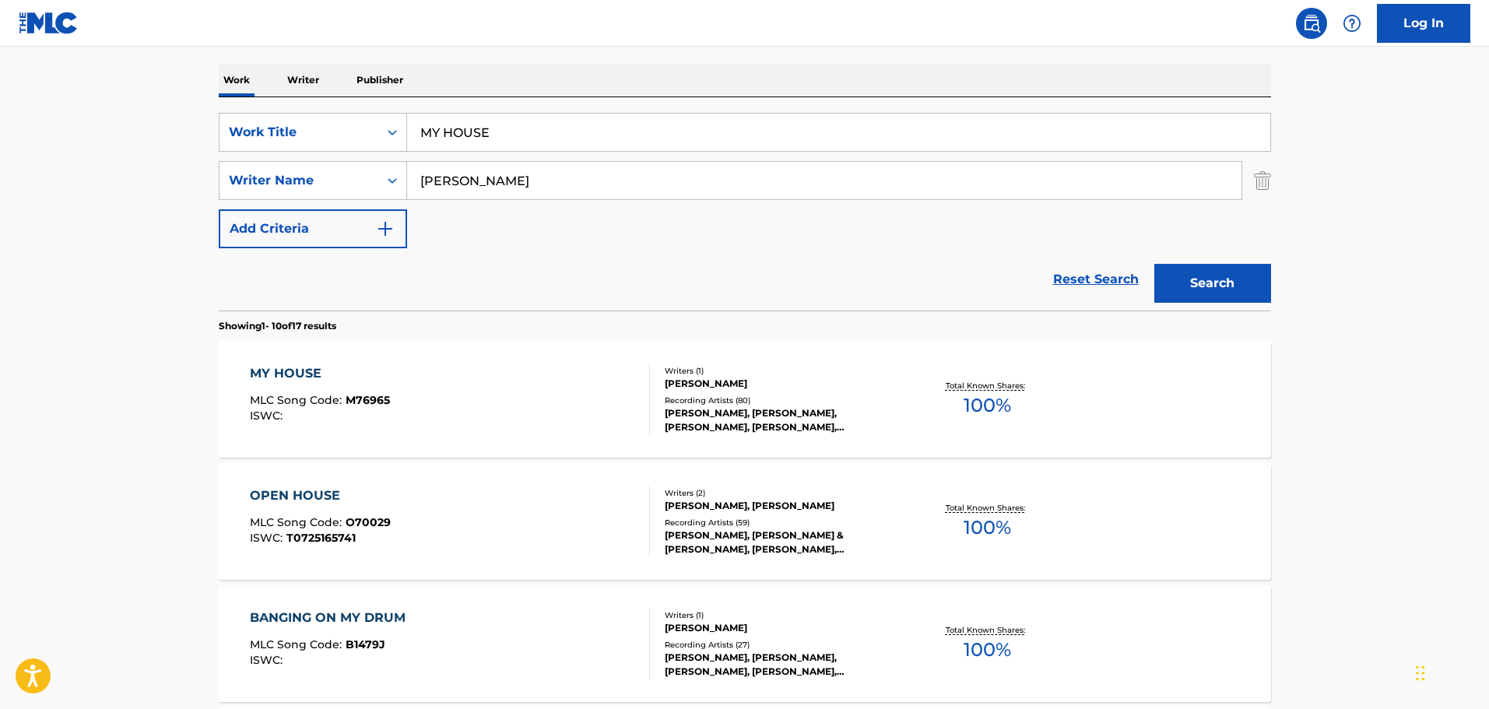
click at [561, 390] on div "MY HOUSE MLC Song Code : M76965 ISWC :" at bounding box center [450, 399] width 400 height 70
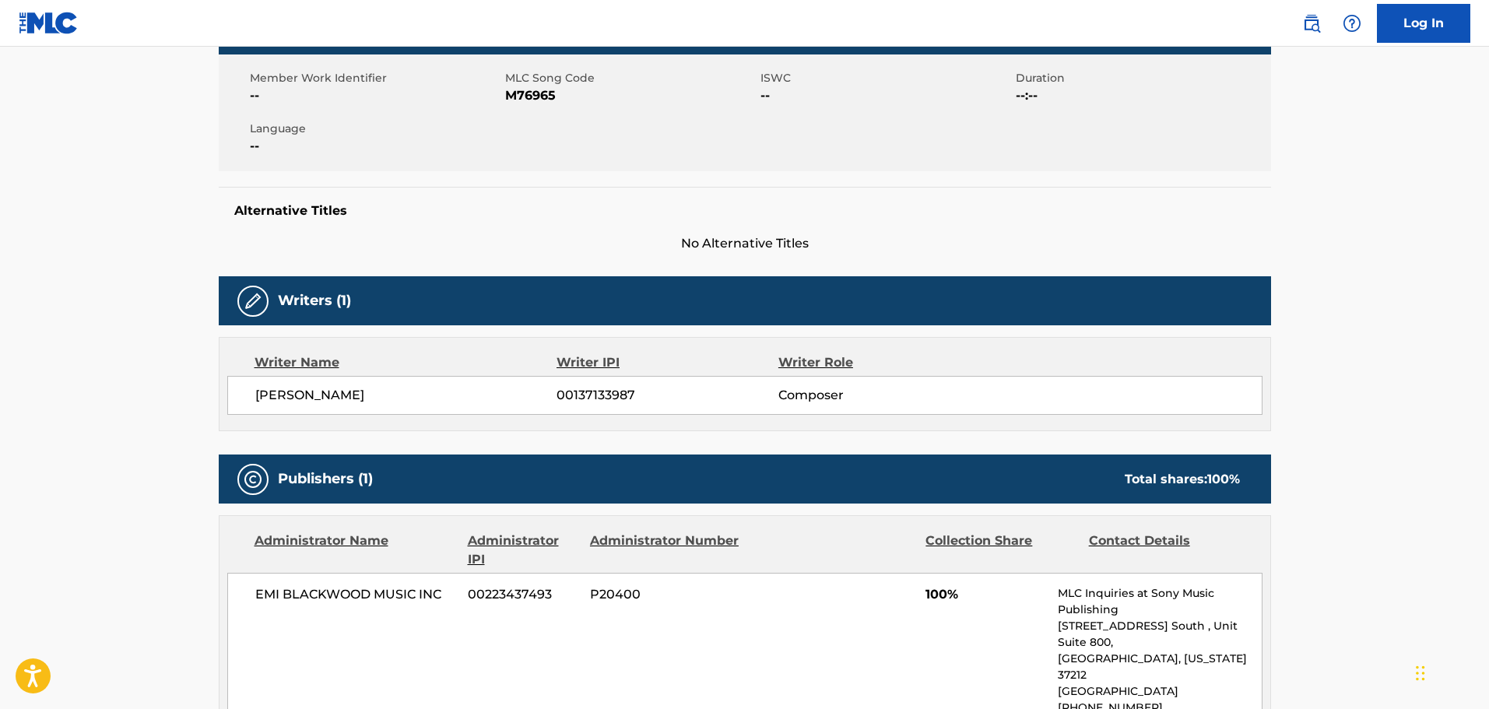
scroll to position [233, 0]
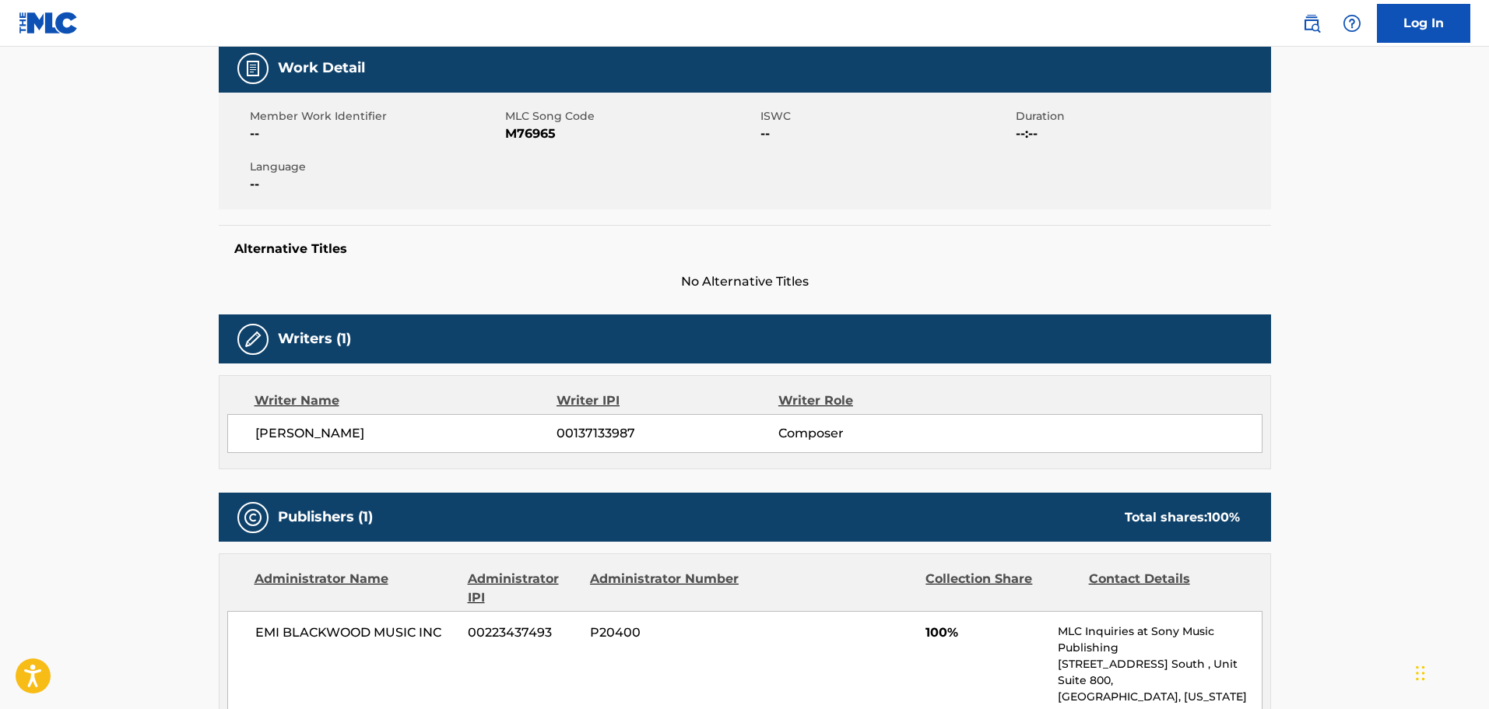
click at [518, 137] on span "M76965" at bounding box center [630, 134] width 251 height 19
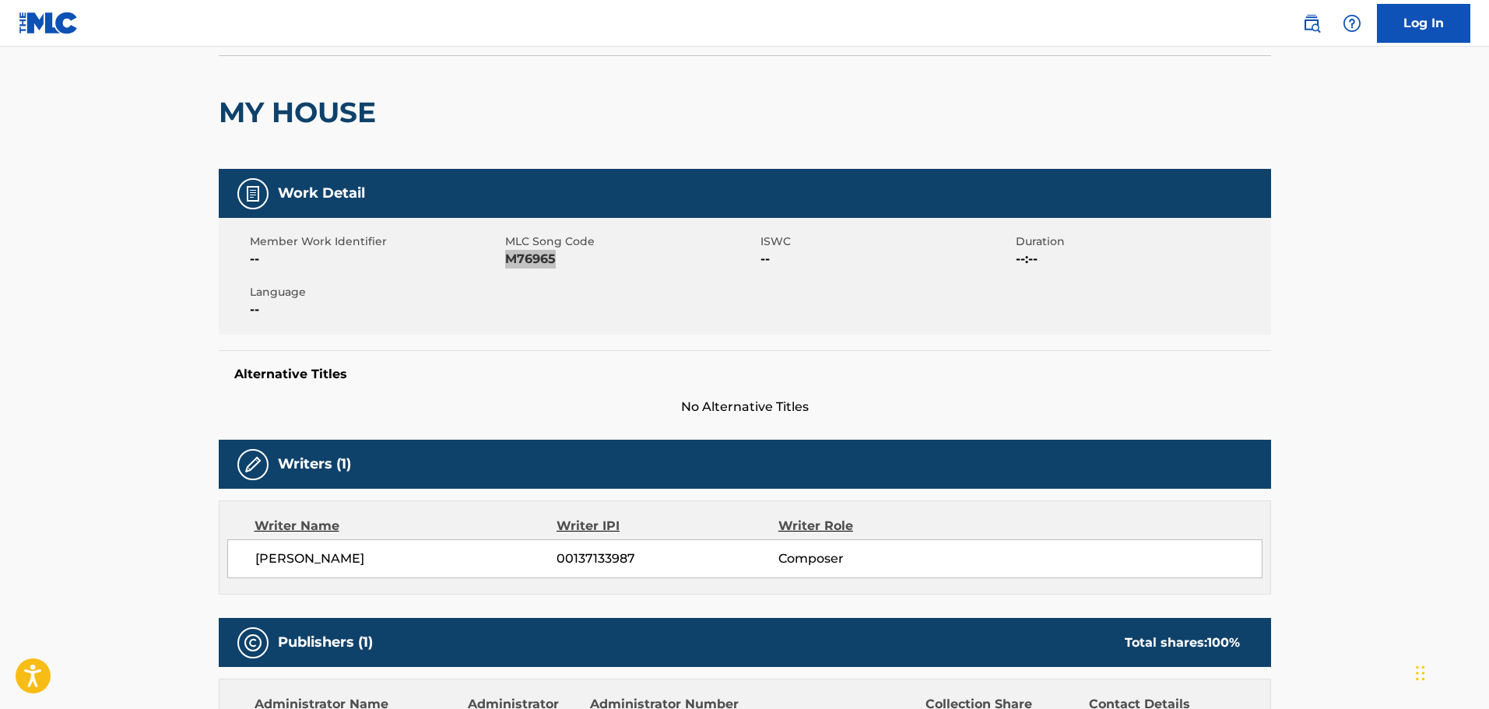
scroll to position [0, 0]
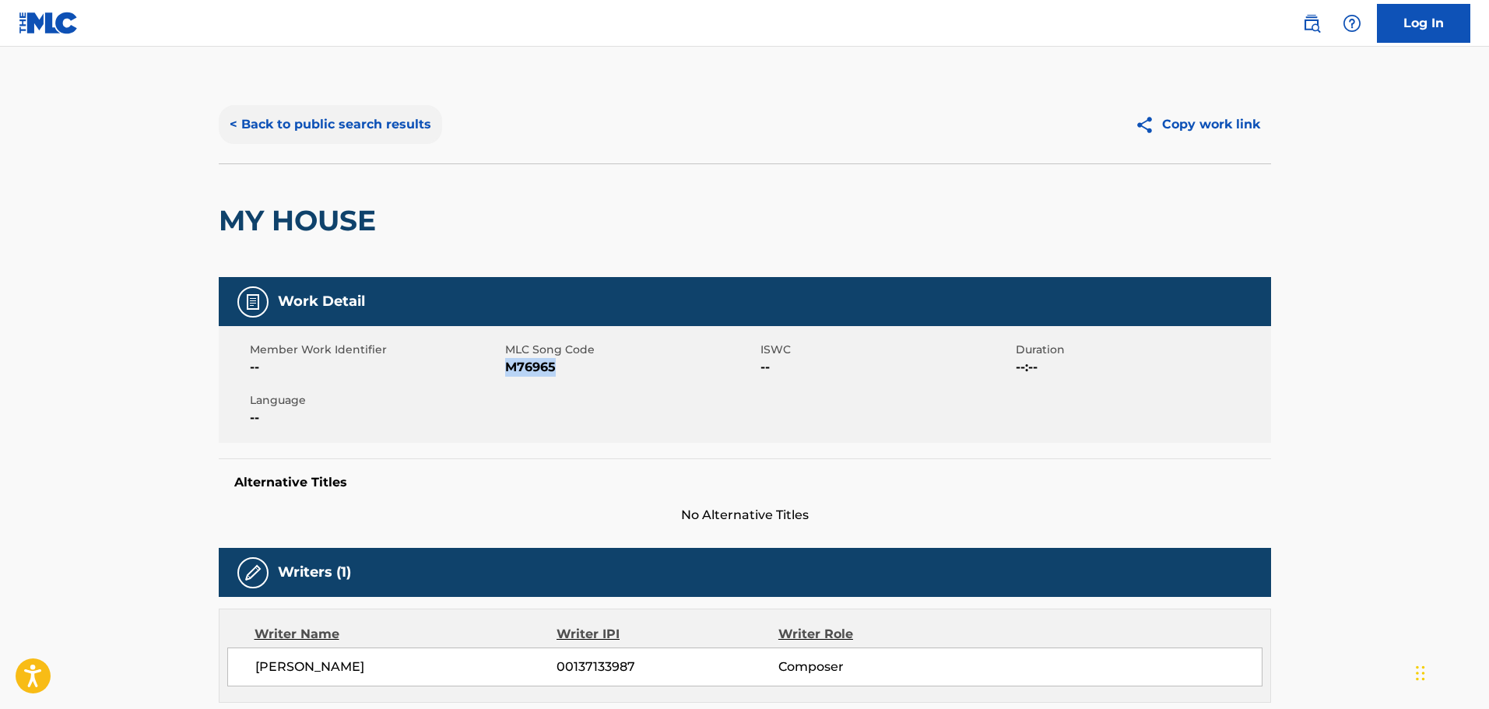
click at [348, 128] on button "< Back to public search results" at bounding box center [330, 124] width 223 height 39
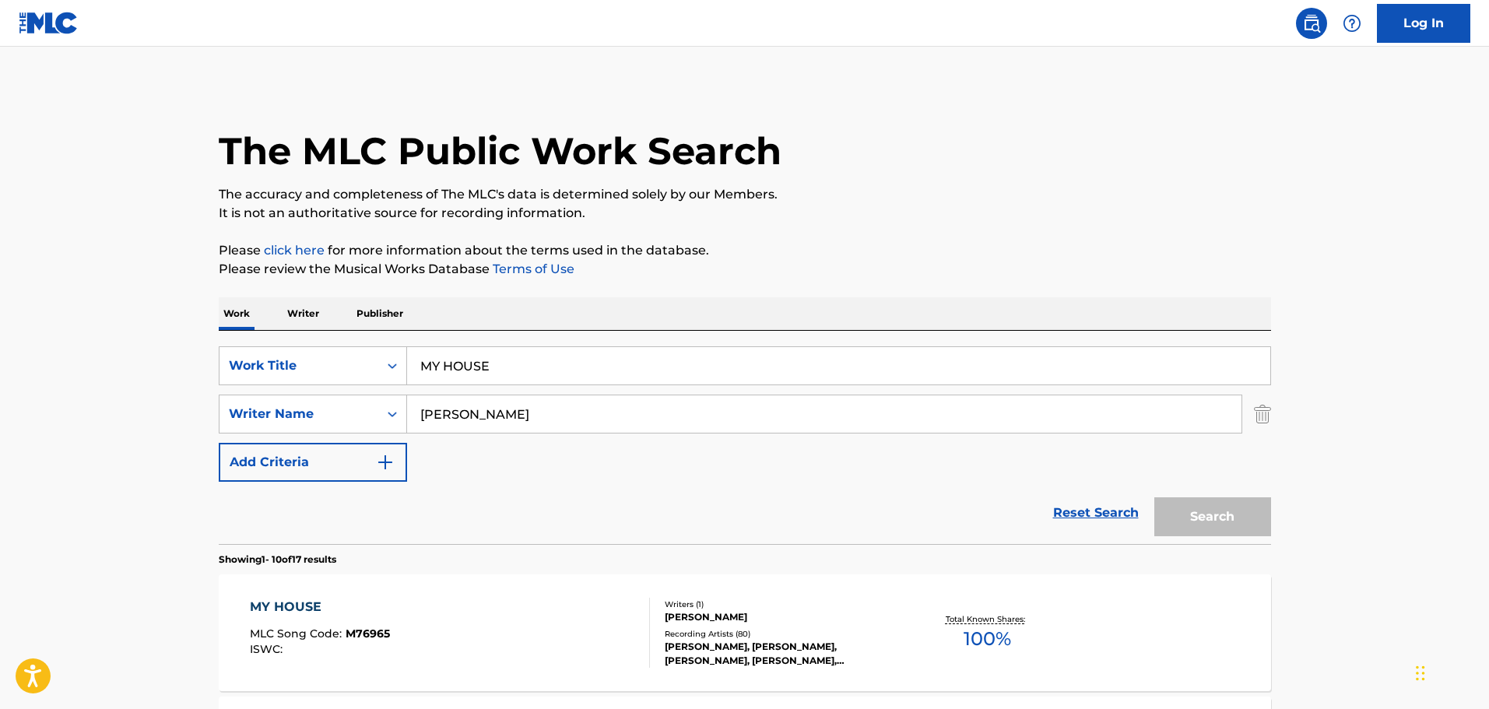
scroll to position [233, 0]
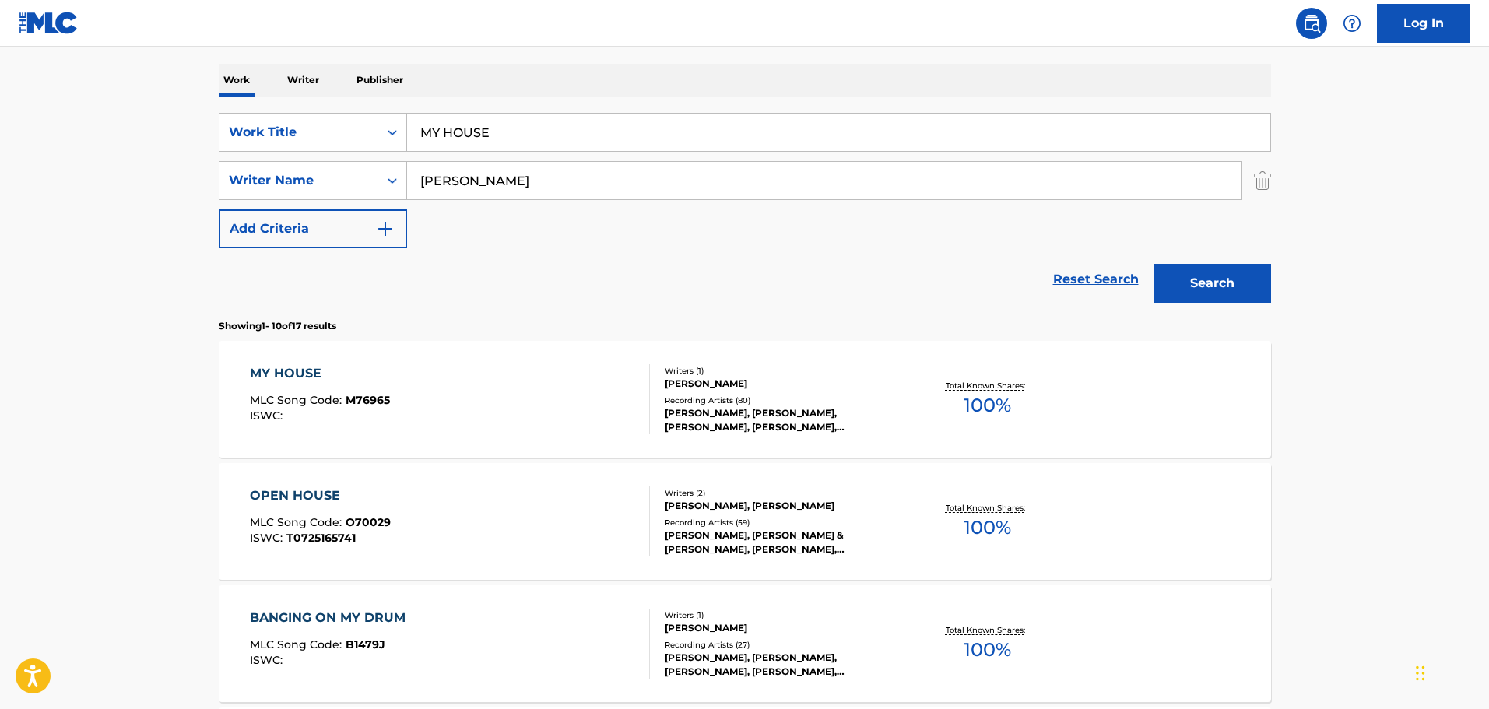
drag, startPoint x: 546, startPoint y: 144, endPoint x: 263, endPoint y: 107, distance: 285.8
click at [265, 104] on div "SearchWithCriteria1cf6290a-1c8e-4dba-9092-85a11a37121d Work Title MY HOUSE Sear…" at bounding box center [745, 203] width 1052 height 213
paste input "YOU USED TO HOLD M"
type input "YOU USED TO HOLD ME"
click at [525, 191] on input "[PERSON_NAME]" at bounding box center [824, 180] width 834 height 37
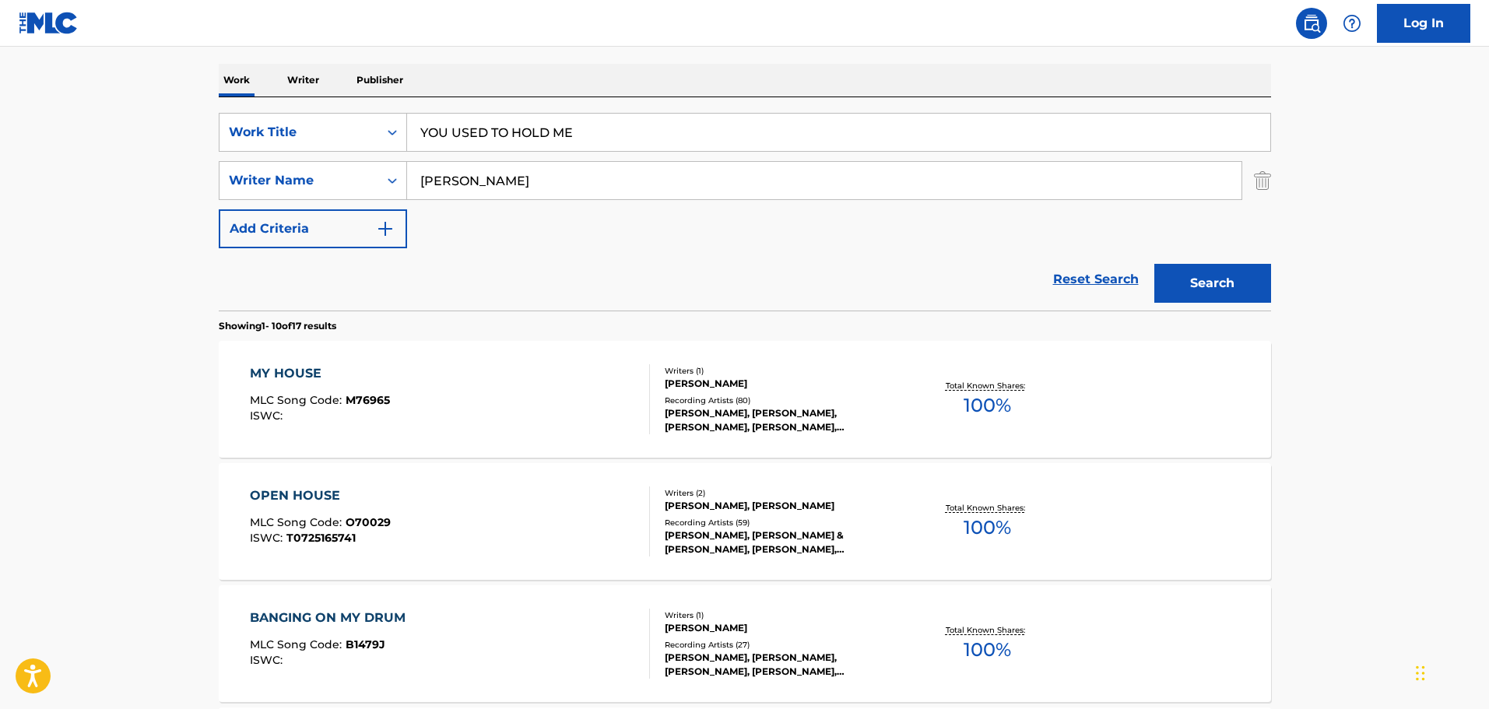
drag, startPoint x: 469, startPoint y: 168, endPoint x: 297, endPoint y: 158, distance: 172.3
click at [297, 158] on div "SearchWithCriteria1cf6290a-1c8e-4dba-9092-85a11a37121d Work Title YOU USED TO H…" at bounding box center [745, 180] width 1052 height 135
click at [1154, 264] on button "Search" at bounding box center [1212, 283] width 117 height 39
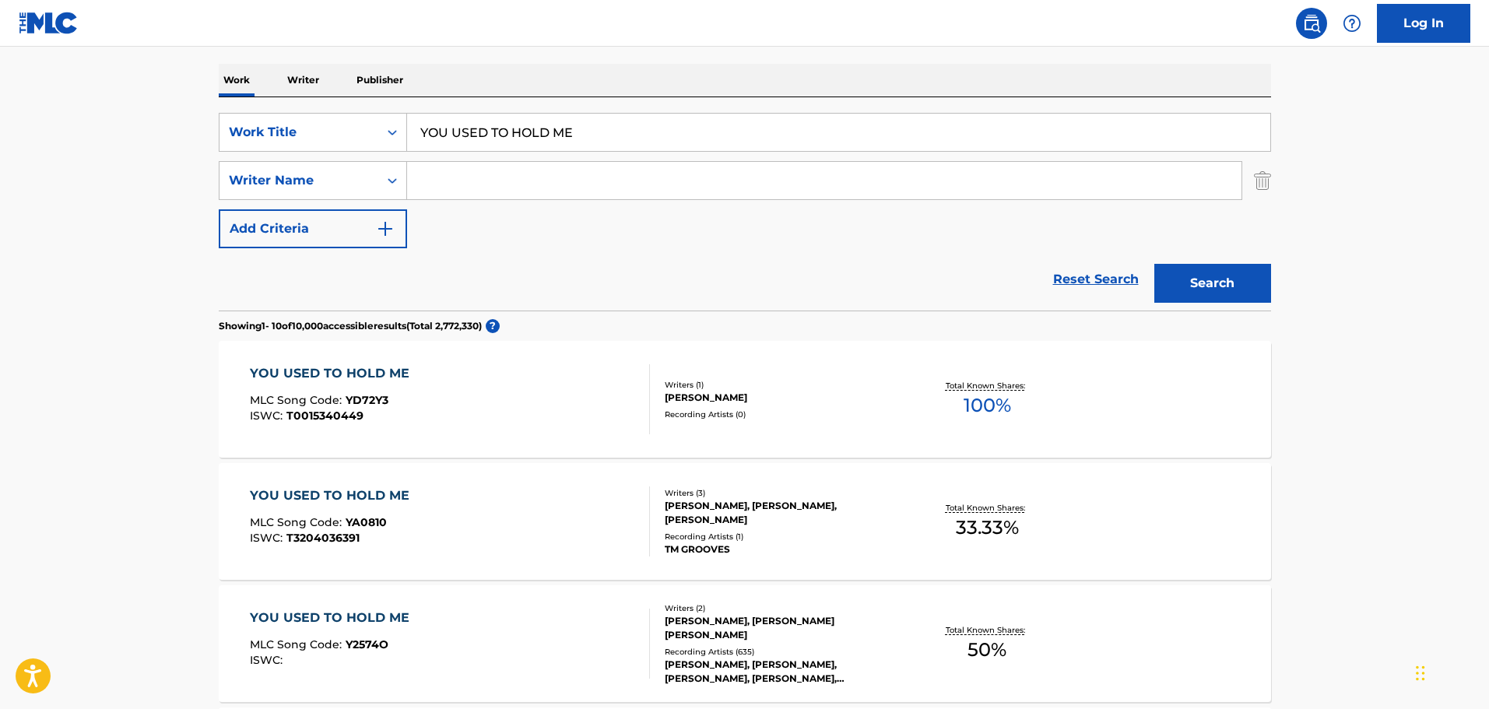
click at [468, 207] on div "SearchWithCriteria1cf6290a-1c8e-4dba-9092-85a11a37121d Work Title YOU USED TO H…" at bounding box center [745, 180] width 1052 height 135
click at [479, 186] on input "Search Form" at bounding box center [824, 180] width 834 height 37
type input "[PERSON_NAME]"
click at [1154, 264] on button "Search" at bounding box center [1212, 283] width 117 height 39
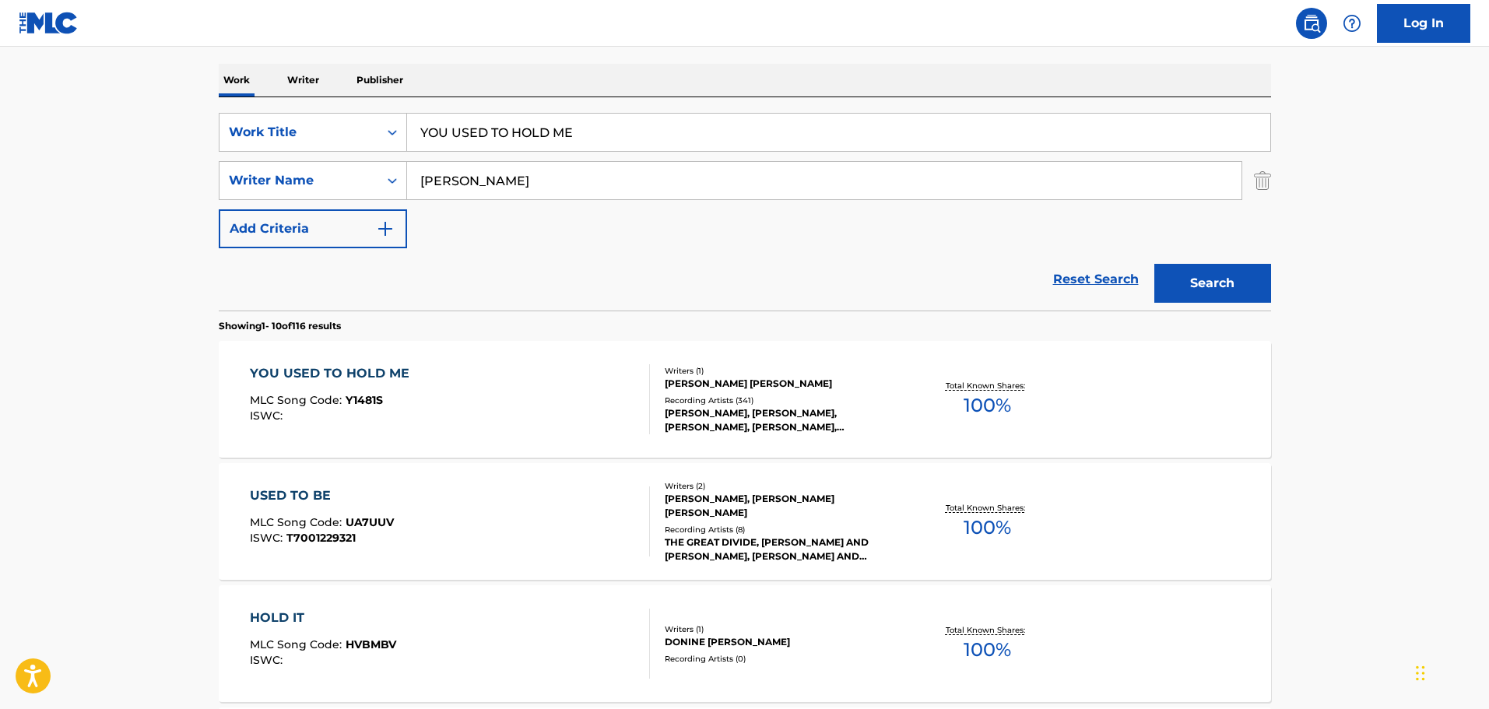
click at [511, 401] on div "YOU USED TO HOLD ME MLC Song Code : Y1481S ISWC :" at bounding box center [450, 399] width 400 height 70
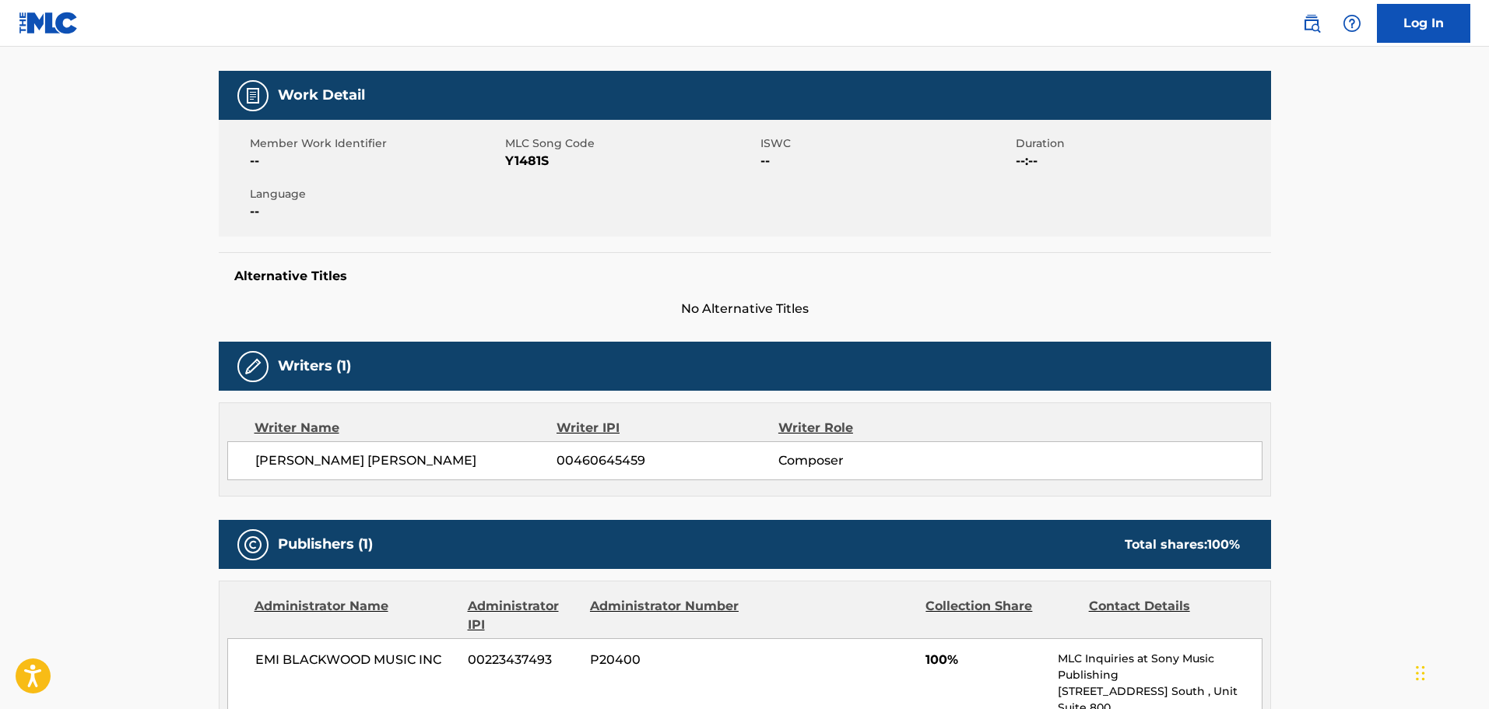
scroll to position [156, 0]
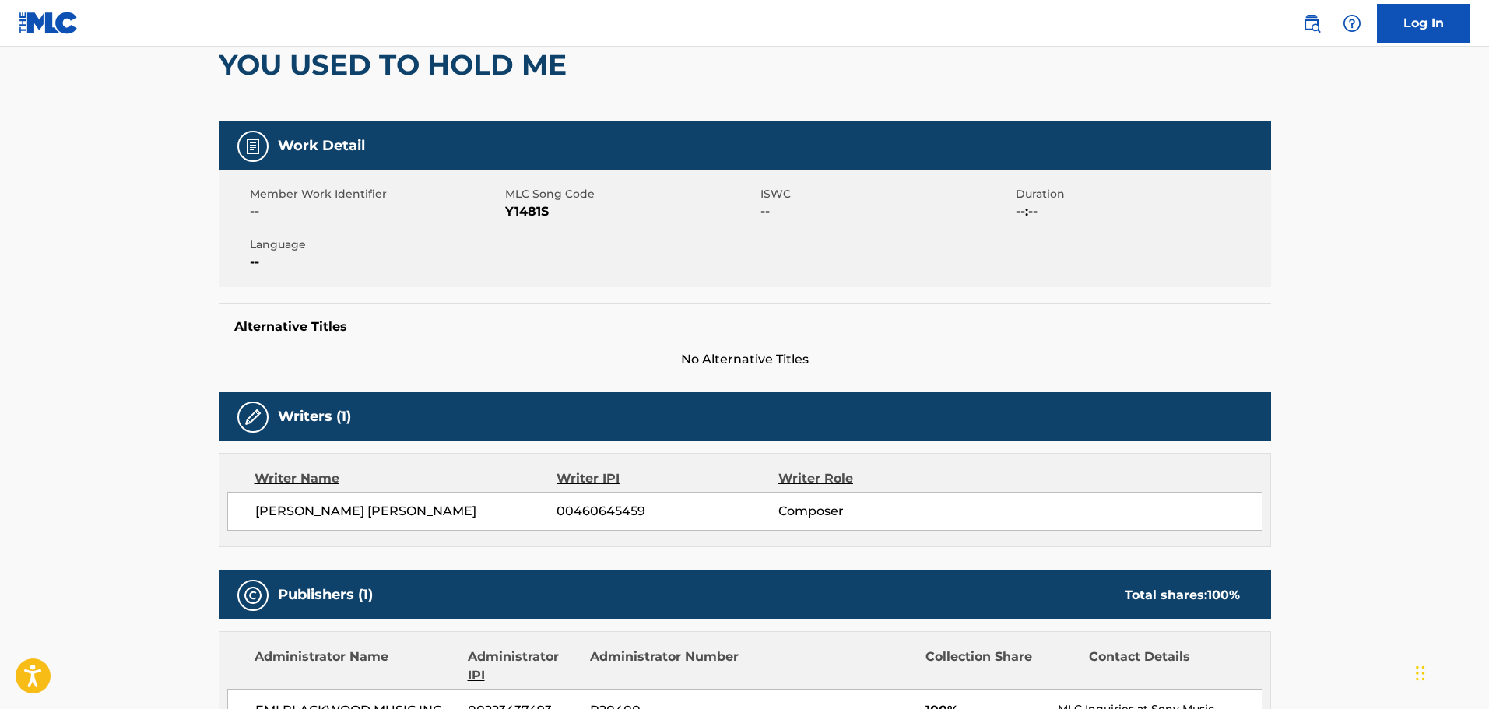
click at [520, 208] on span "Y1481S" at bounding box center [630, 211] width 251 height 19
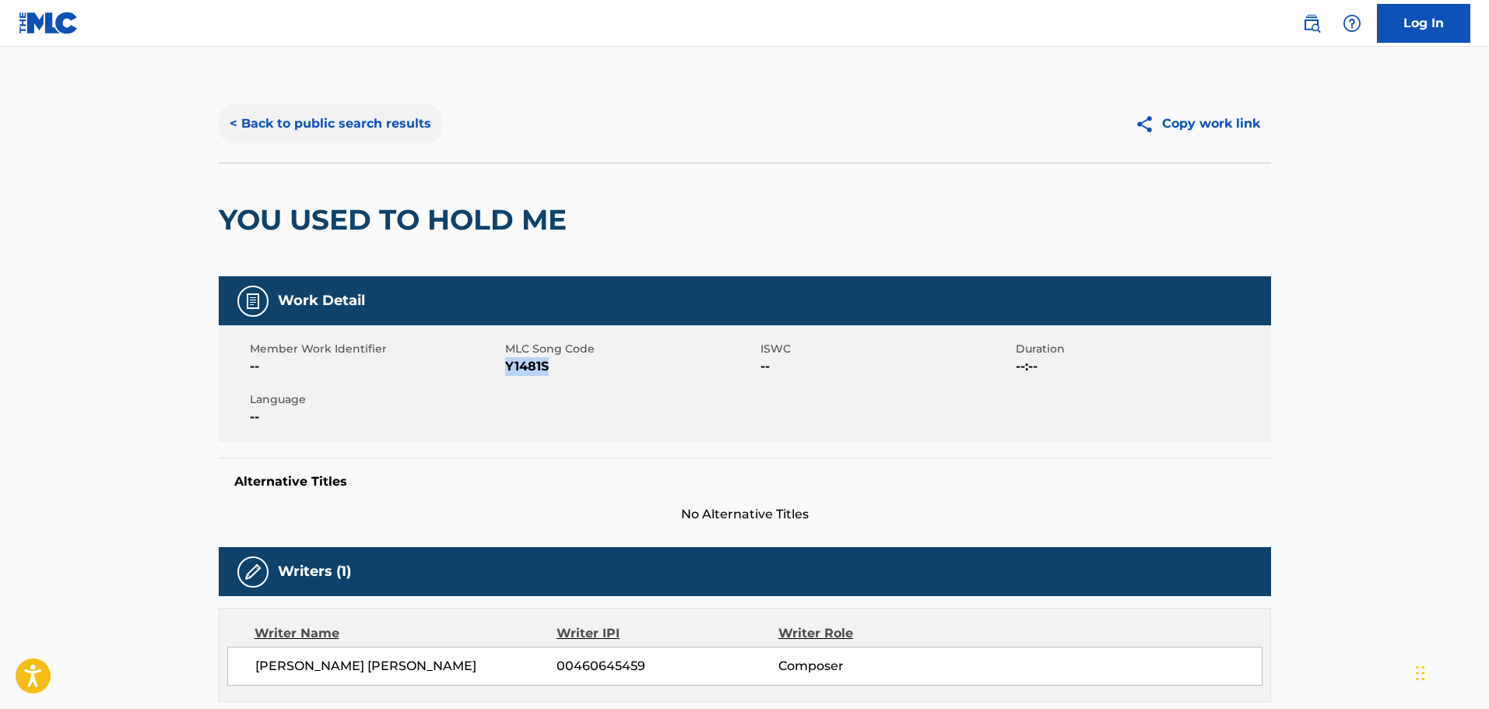
scroll to position [0, 0]
click at [359, 121] on button "< Back to public search results" at bounding box center [330, 124] width 223 height 39
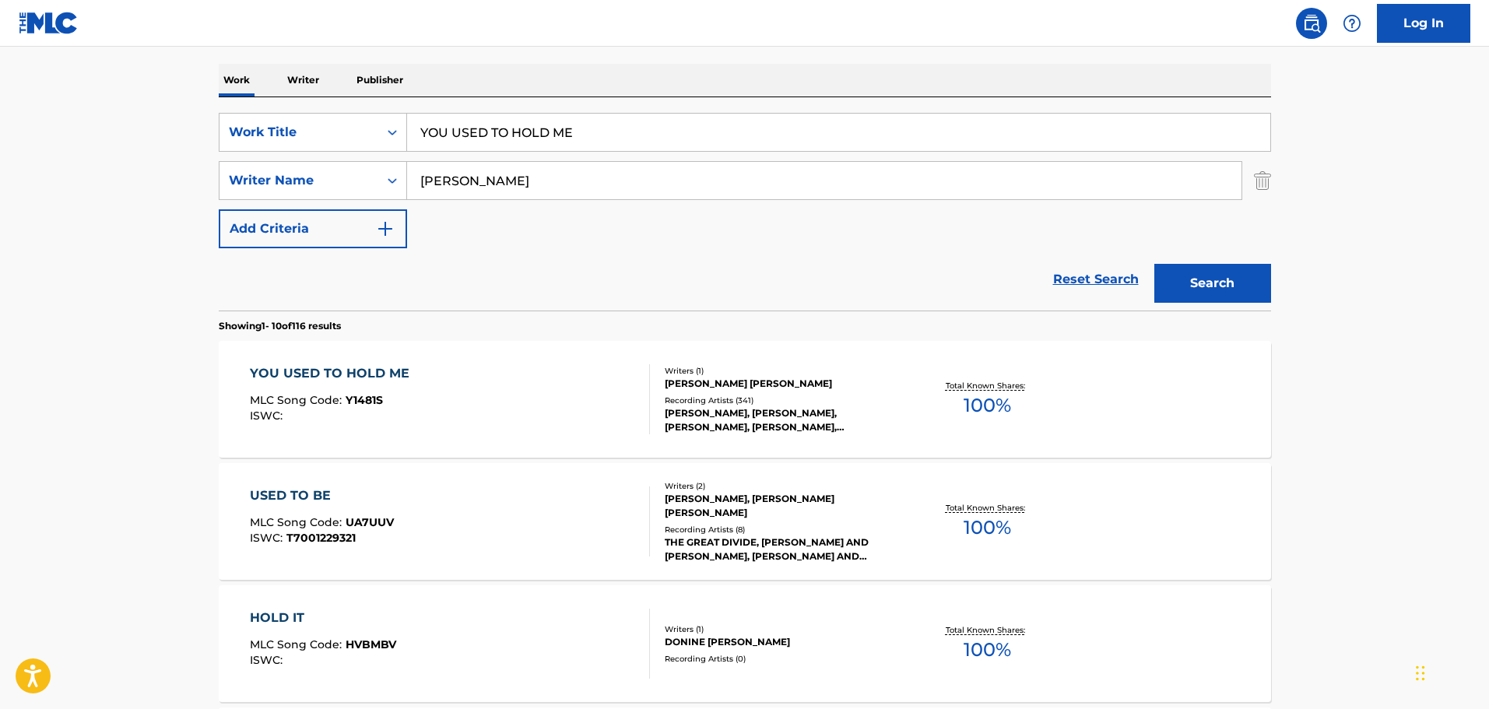
drag, startPoint x: 585, startPoint y: 132, endPoint x: 228, endPoint y: 107, distance: 358.1
paste input "WALK ON THE WILD SID"
type input "WALK ON THE WILD SIDE"
click at [498, 169] on input "[PERSON_NAME]" at bounding box center [824, 180] width 834 height 37
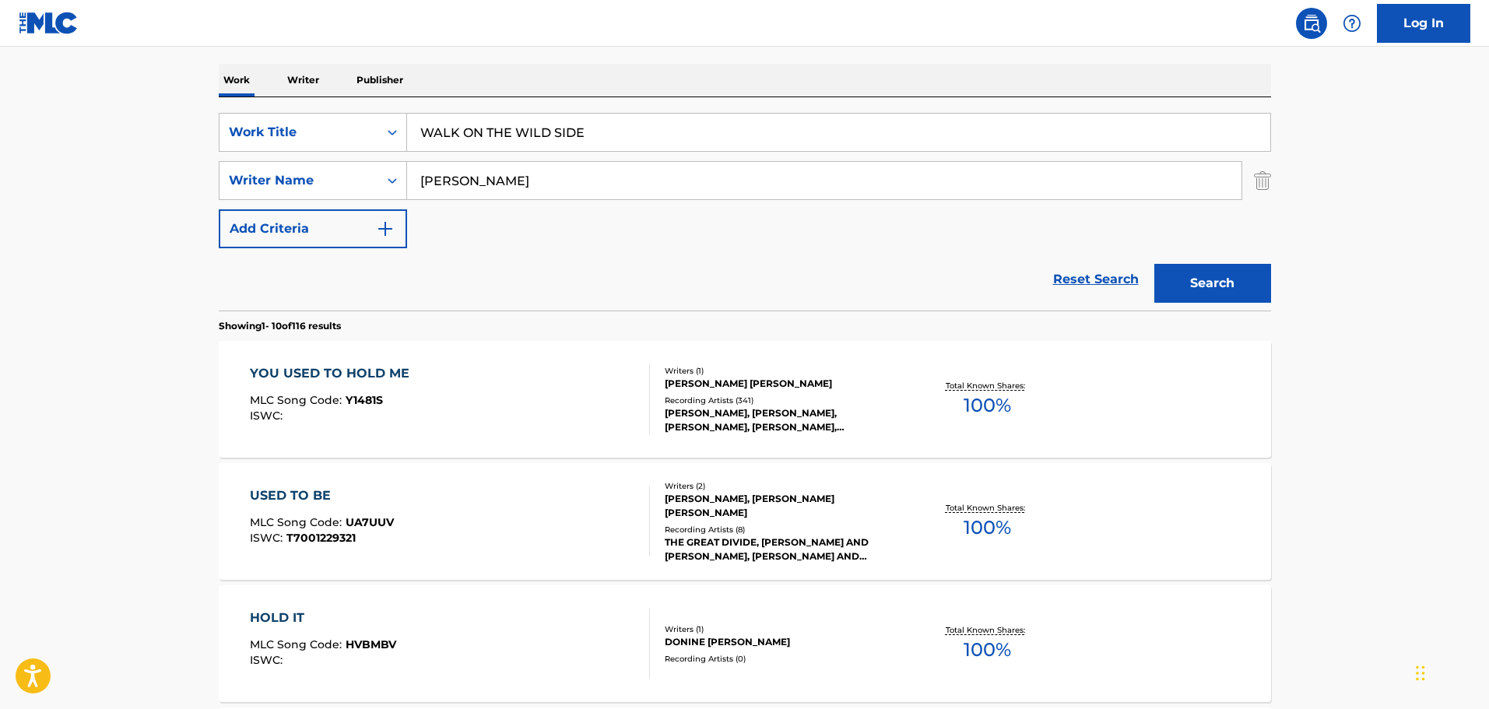
drag, startPoint x: 516, startPoint y: 178, endPoint x: 135, endPoint y: 110, distance: 386.7
type input "[PERSON_NAME]"
click at [1154, 264] on button "Search" at bounding box center [1212, 283] width 117 height 39
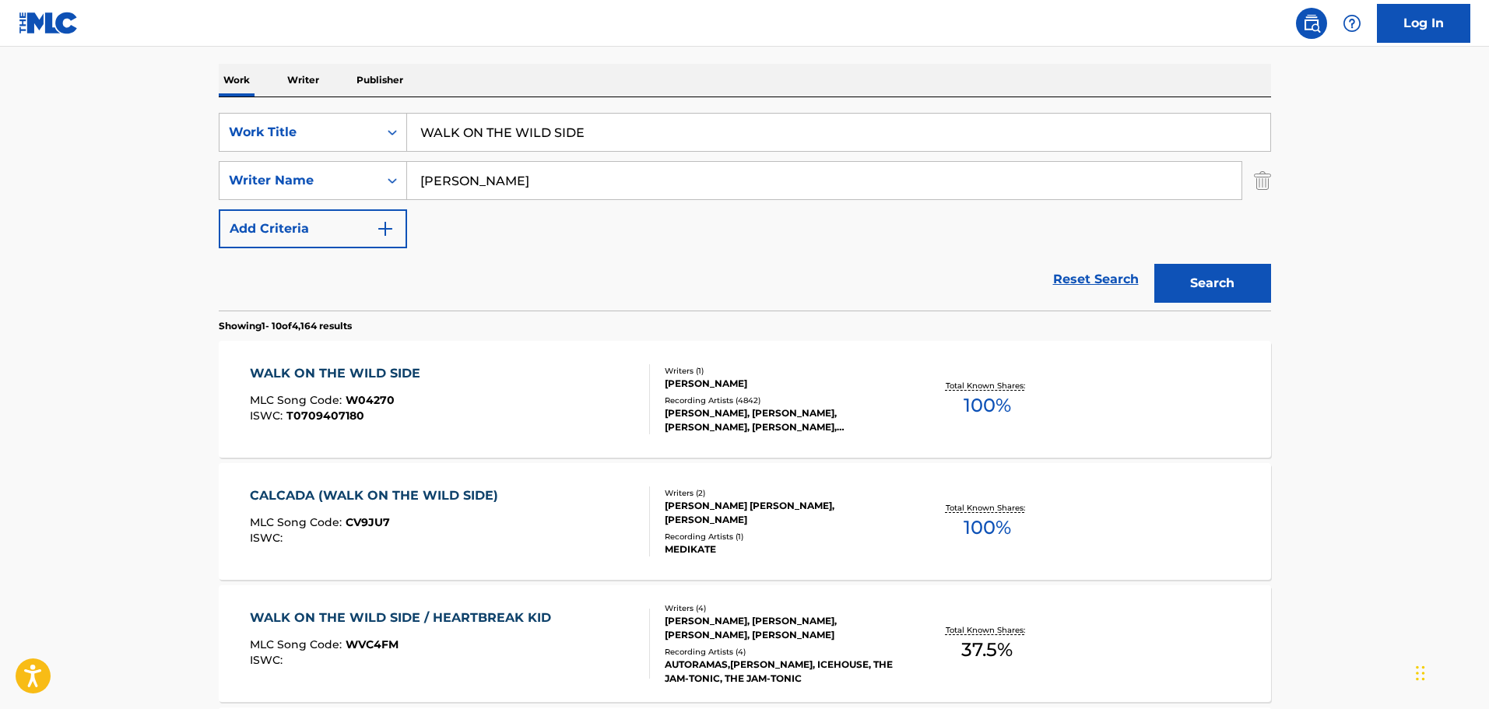
click at [481, 375] on div "WALK ON THE WILD SIDE MLC Song Code : W04270 ISWC : T0709407180" at bounding box center [450, 399] width 400 height 70
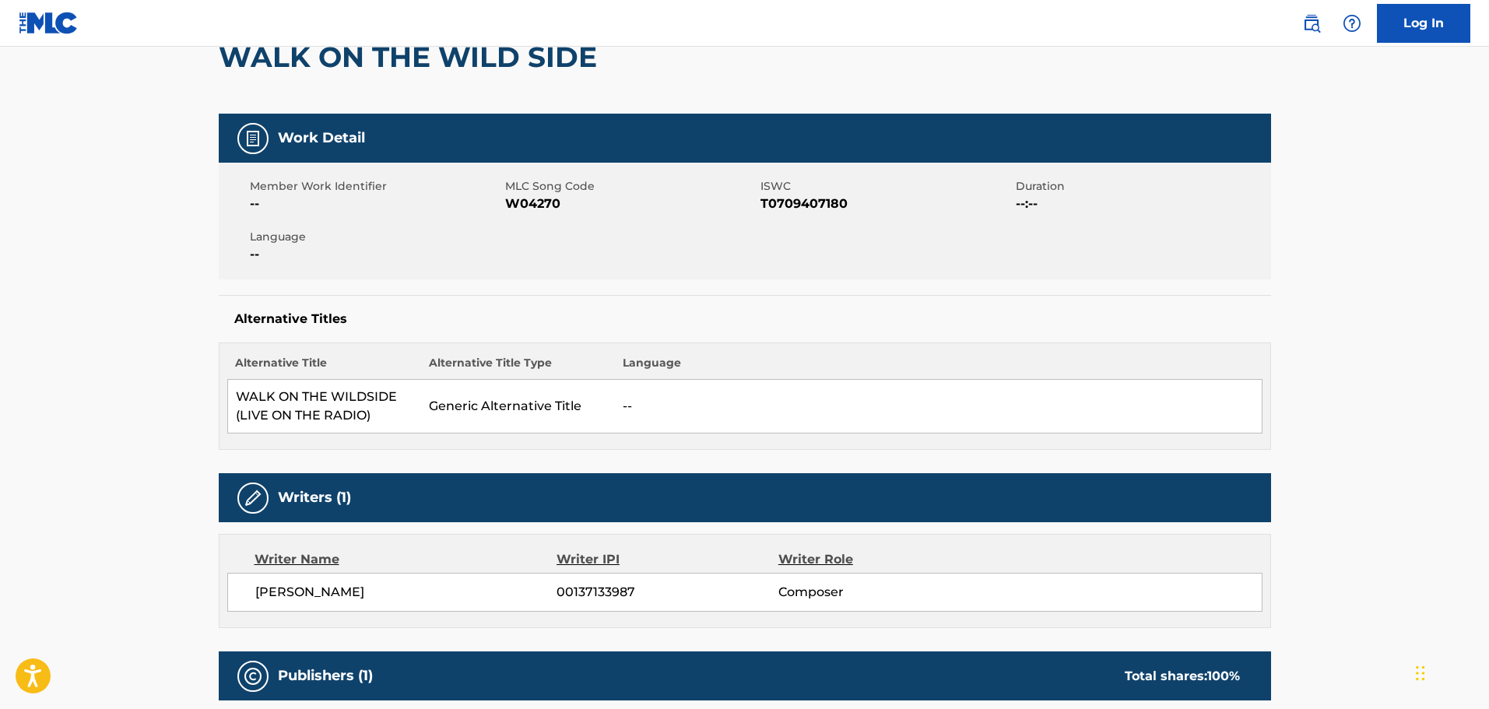
scroll to position [156, 0]
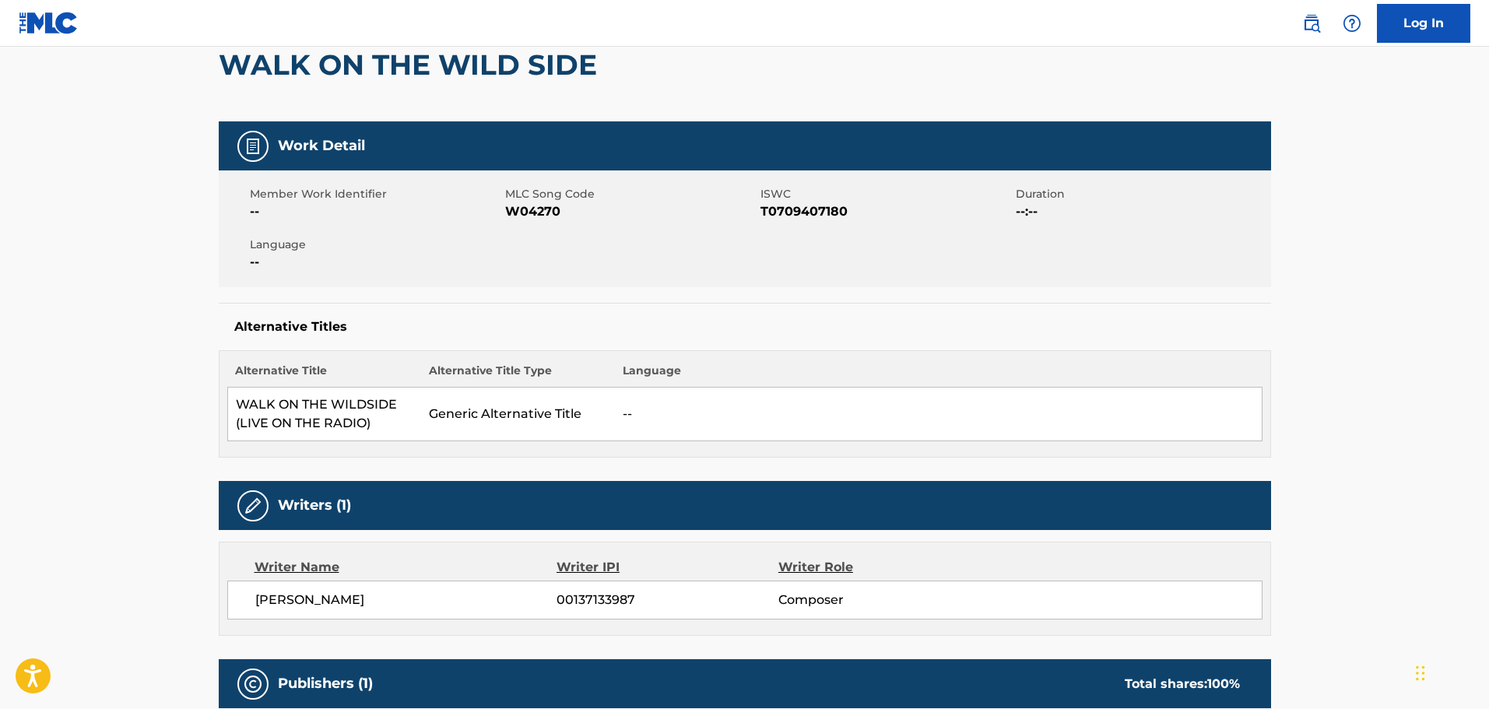
click at [540, 208] on span "W04270" at bounding box center [630, 211] width 251 height 19
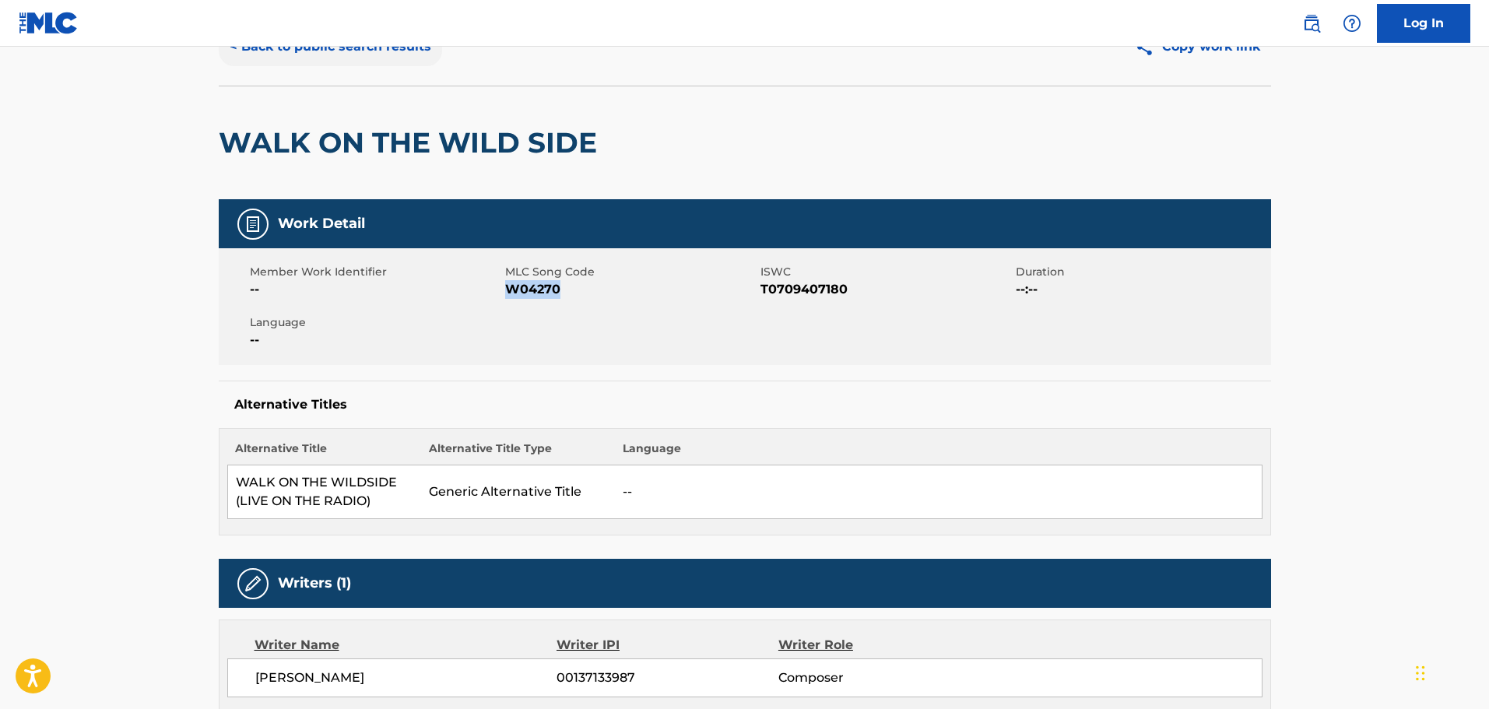
click at [284, 58] on button "< Back to public search results" at bounding box center [330, 46] width 223 height 39
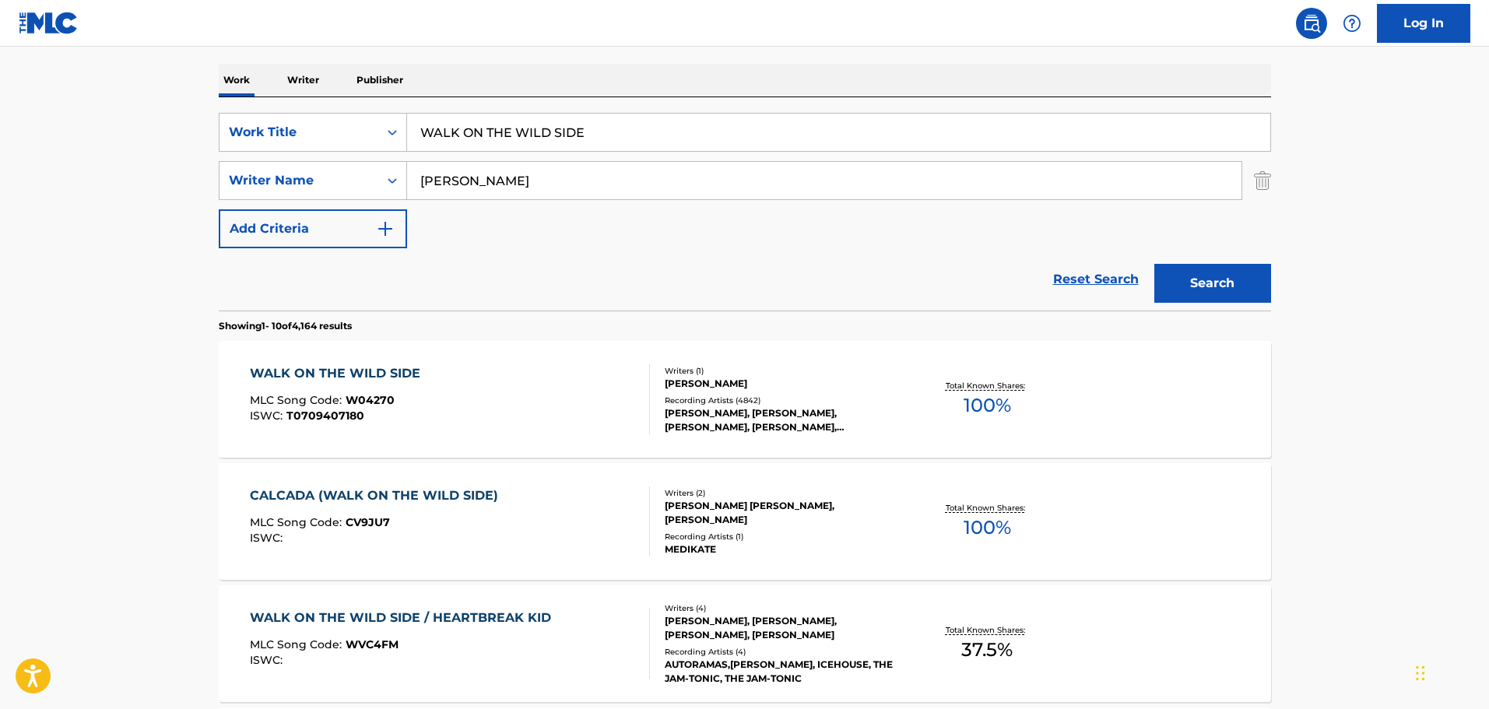
drag, startPoint x: 617, startPoint y: 133, endPoint x: 409, endPoint y: 168, distance: 211.5
click at [335, 104] on div "SearchWithCriteria1cf6290a-1c8e-4dba-9092-85a11a37121d Work Title WALK ON THE W…" at bounding box center [745, 203] width 1052 height 213
paste input "MISSION: IMPOSSIBLE 2 - SCOR"
type input "MISSION: IMPOSSIBLE 2 - SCORE"
drag, startPoint x: 425, startPoint y: 163, endPoint x: 220, endPoint y: 144, distance: 205.5
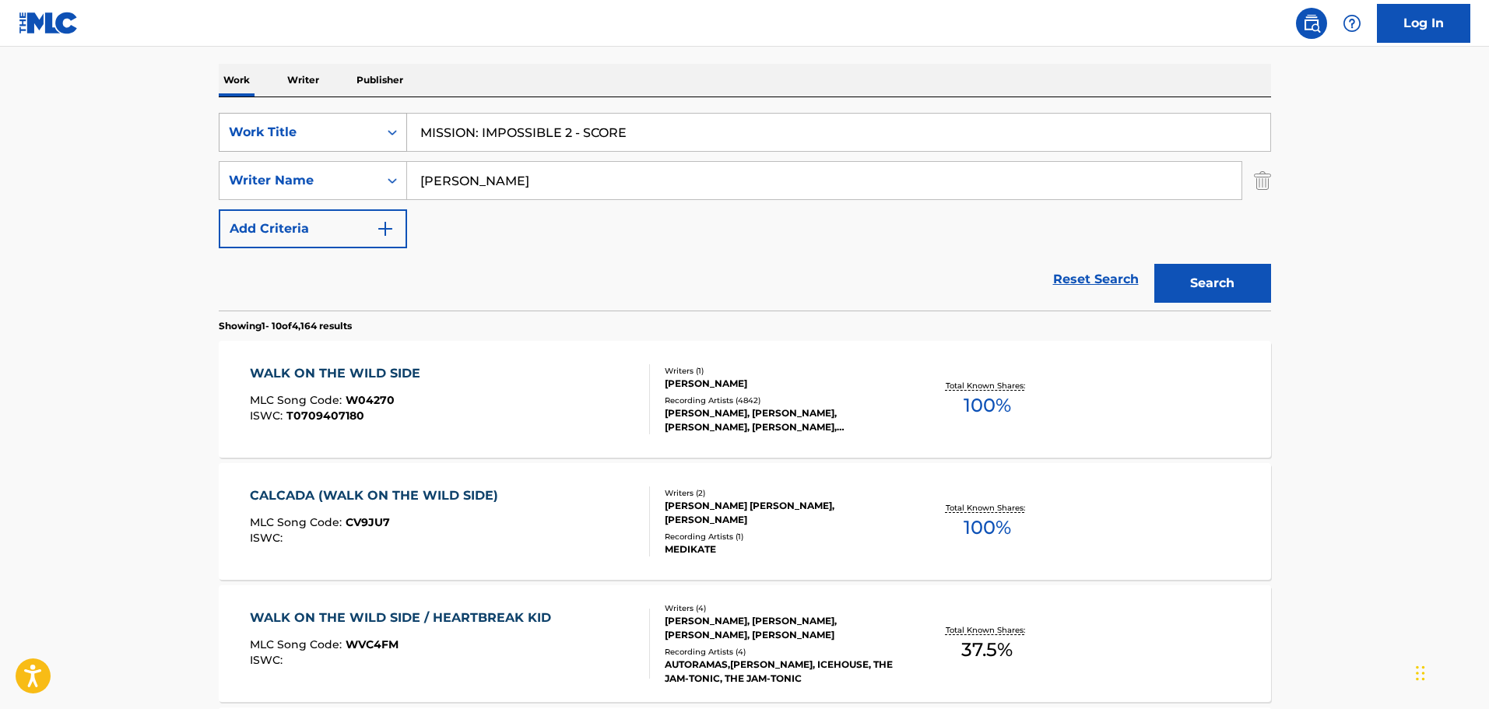
click at [220, 144] on div "SearchWithCriteria1cf6290a-1c8e-4dba-9092-85a11a37121d Work Title MISSION: IMPO…" at bounding box center [745, 180] width 1052 height 135
type input "[PERSON_NAME]"
click at [1154, 264] on button "Search" at bounding box center [1212, 283] width 117 height 39
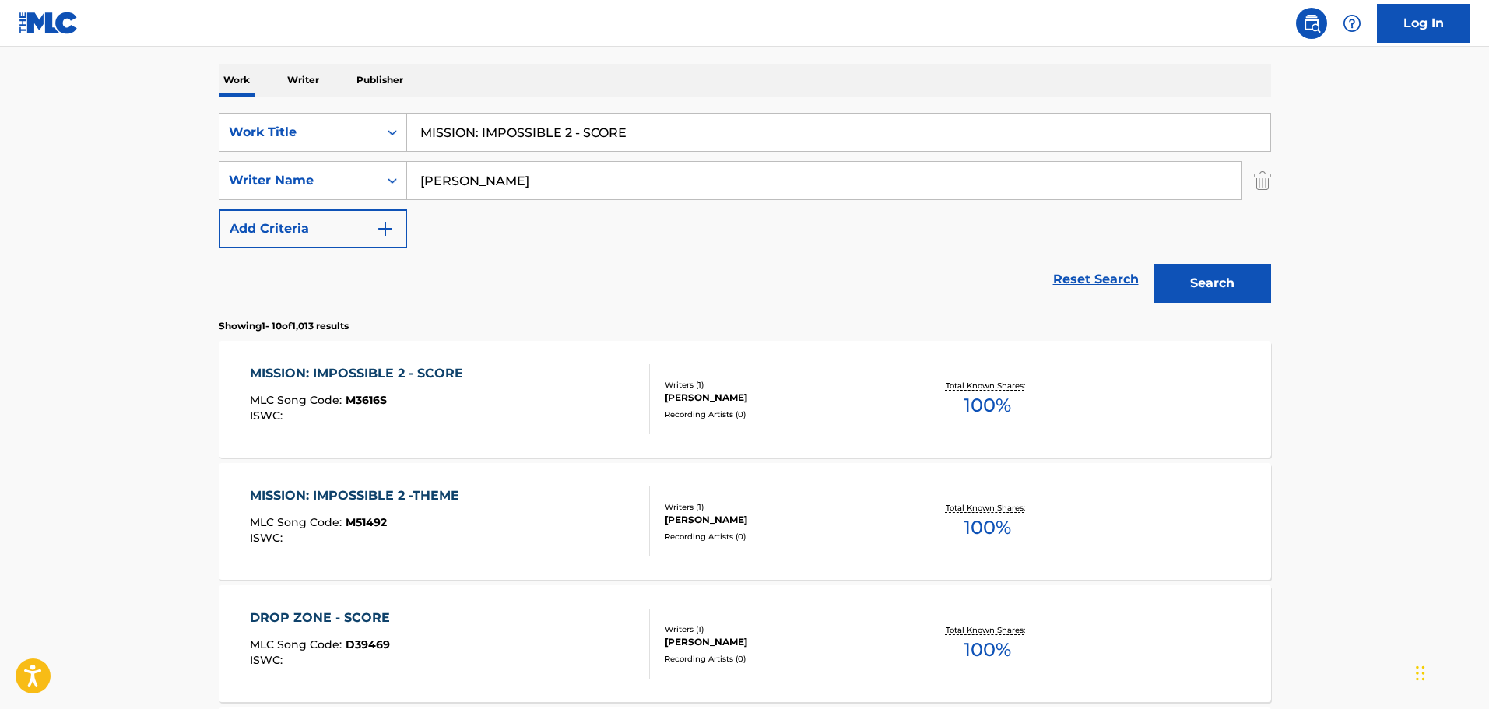
click at [472, 377] on div "MISSION: IMPOSSIBLE 2 - SCORE MLC Song Code : M3616S ISWC :" at bounding box center [450, 399] width 400 height 70
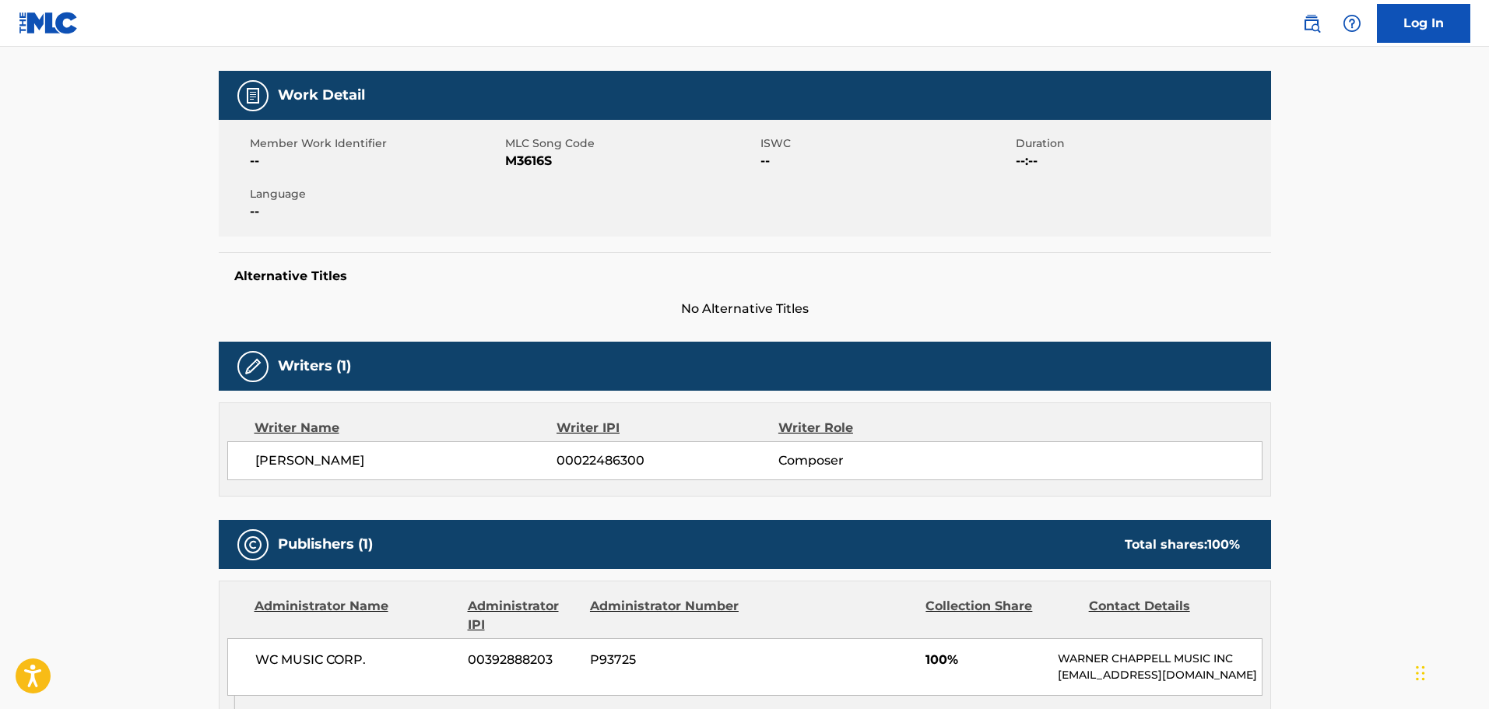
scroll to position [205, 0]
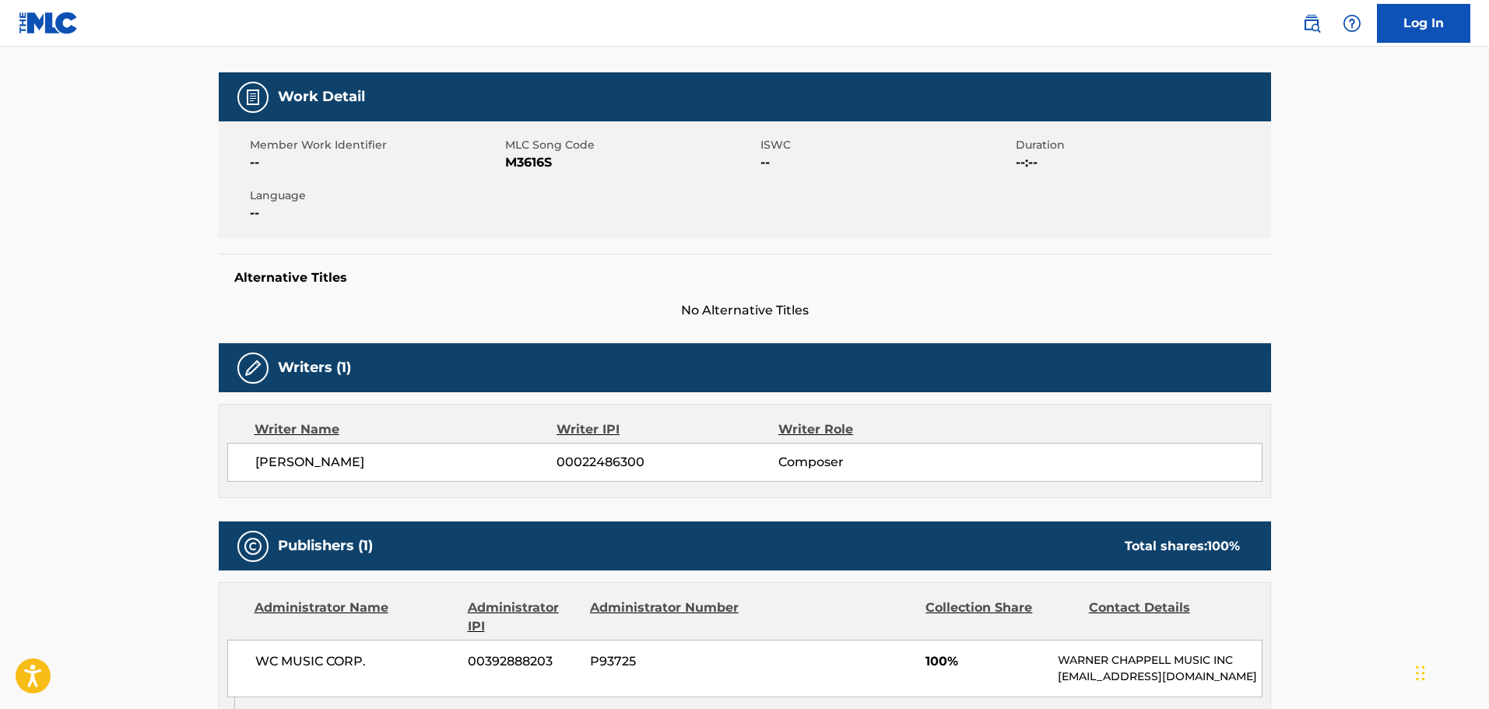
click at [535, 161] on span "M3616S" at bounding box center [630, 162] width 251 height 19
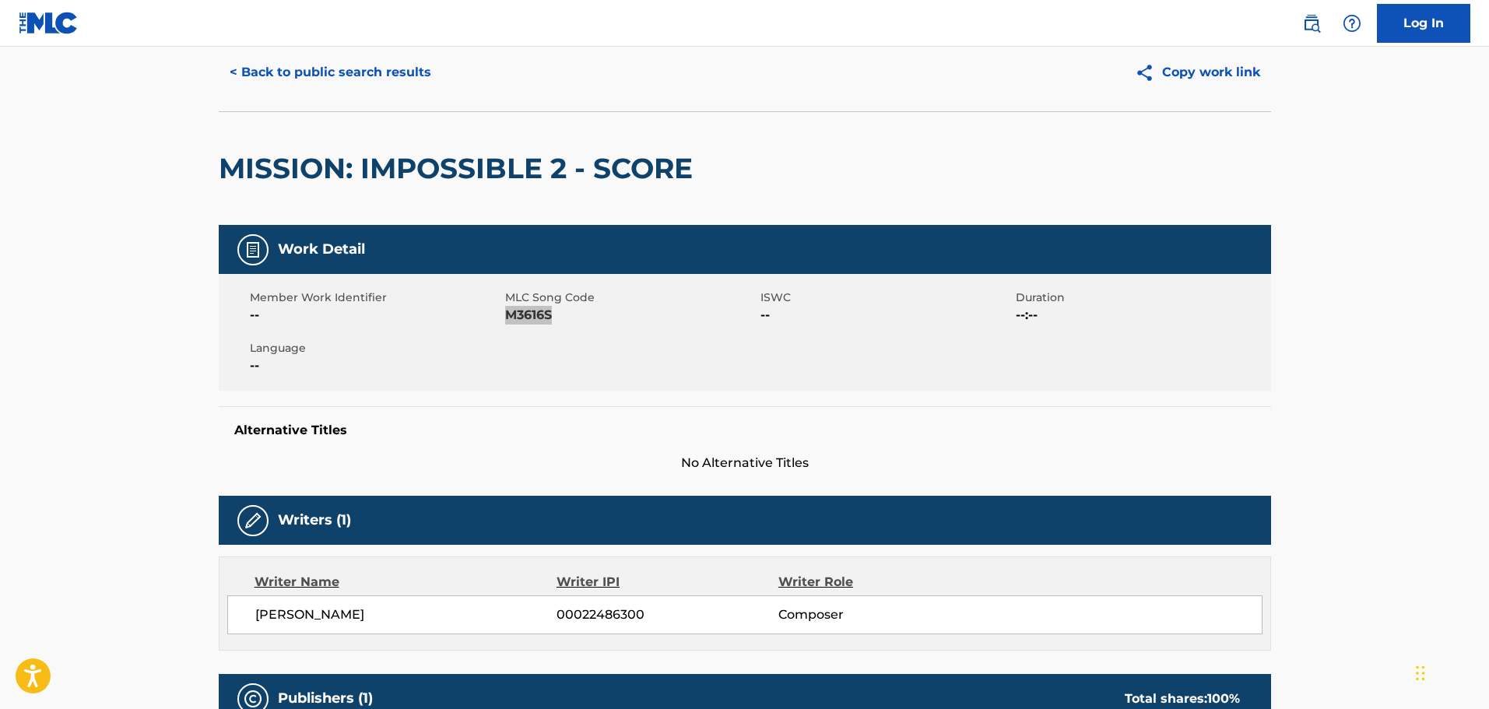
scroll to position [0, 0]
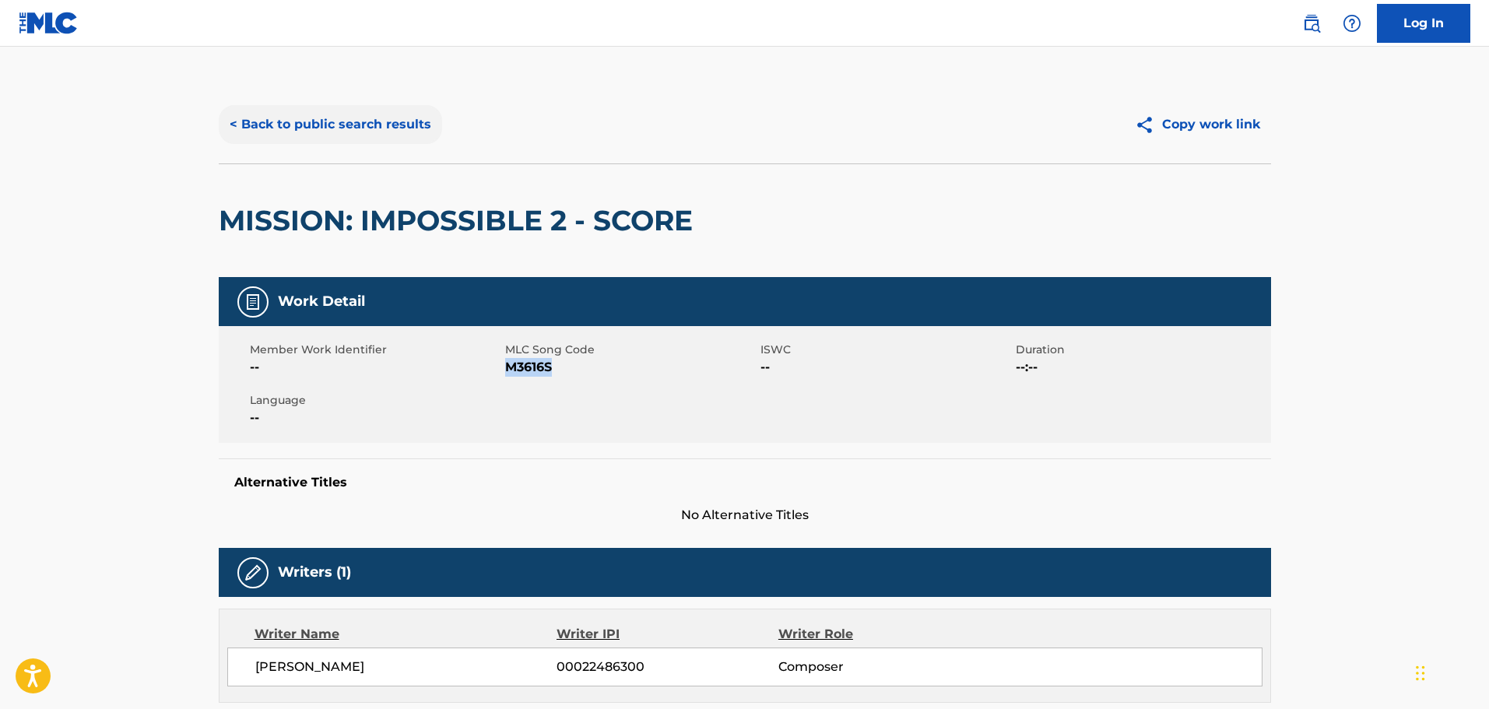
click at [255, 128] on button "< Back to public search results" at bounding box center [330, 124] width 223 height 39
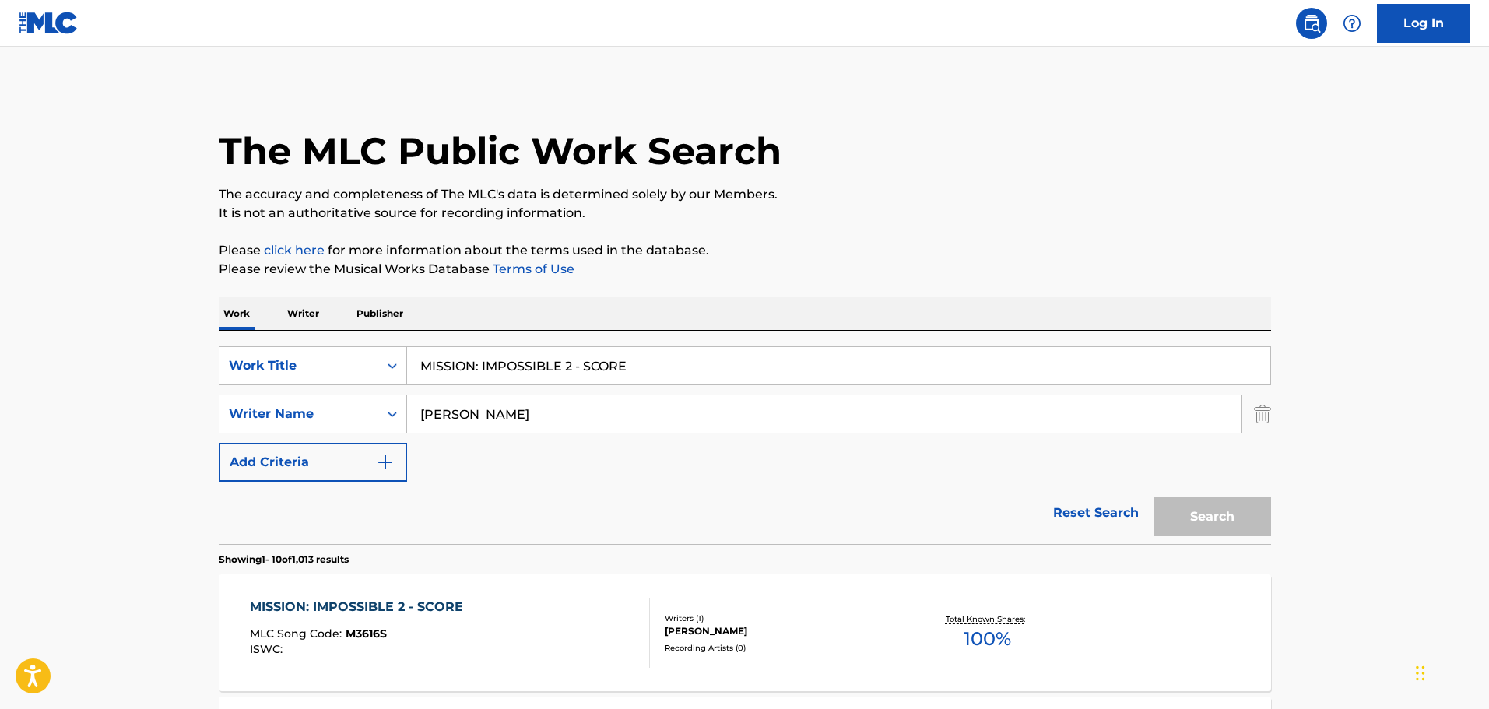
scroll to position [233, 0]
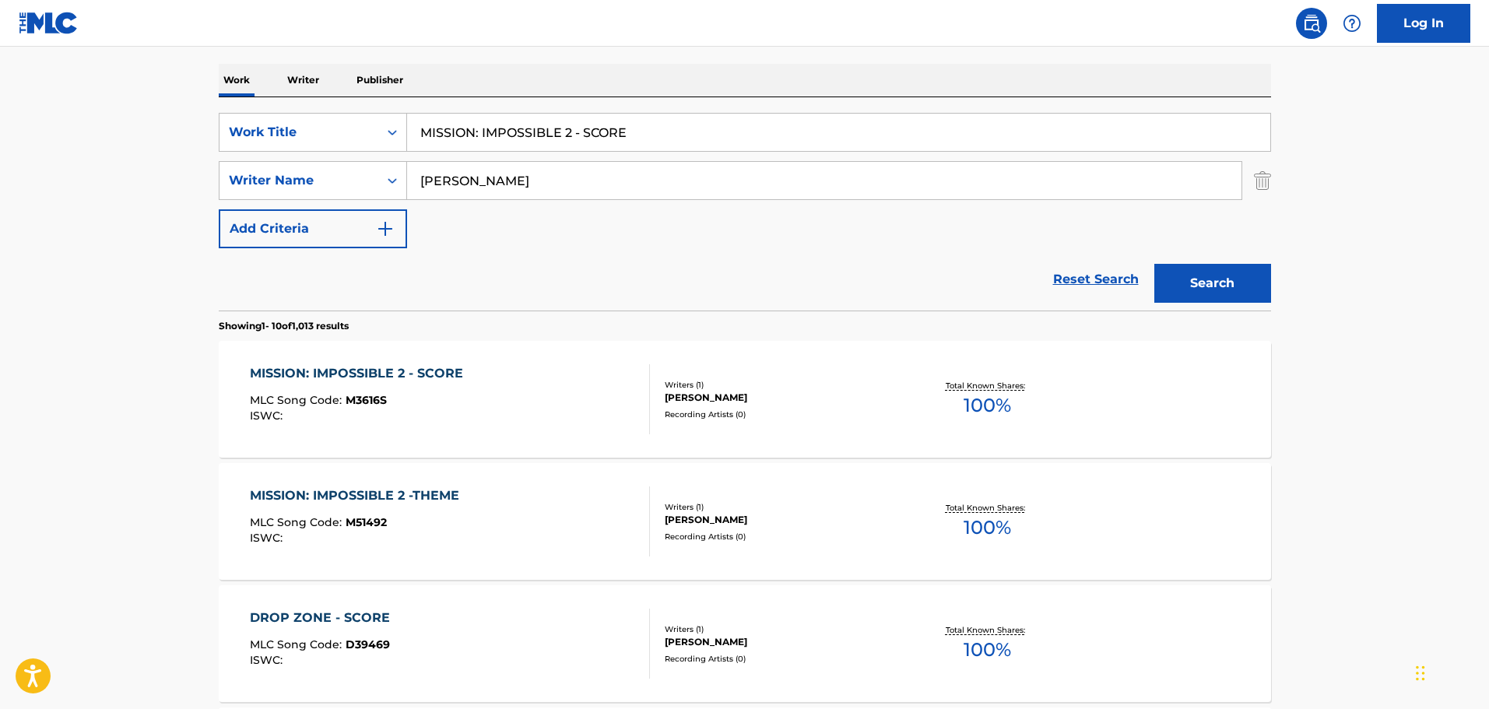
drag, startPoint x: 663, startPoint y: 123, endPoint x: 201, endPoint y: 117, distance: 462.4
paste input "THANK YOU FOR THE MUSIC"
type input "THANK YOU FOR THE MUSIC"
drag, startPoint x: 521, startPoint y: 179, endPoint x: 218, endPoint y: 166, distance: 303.8
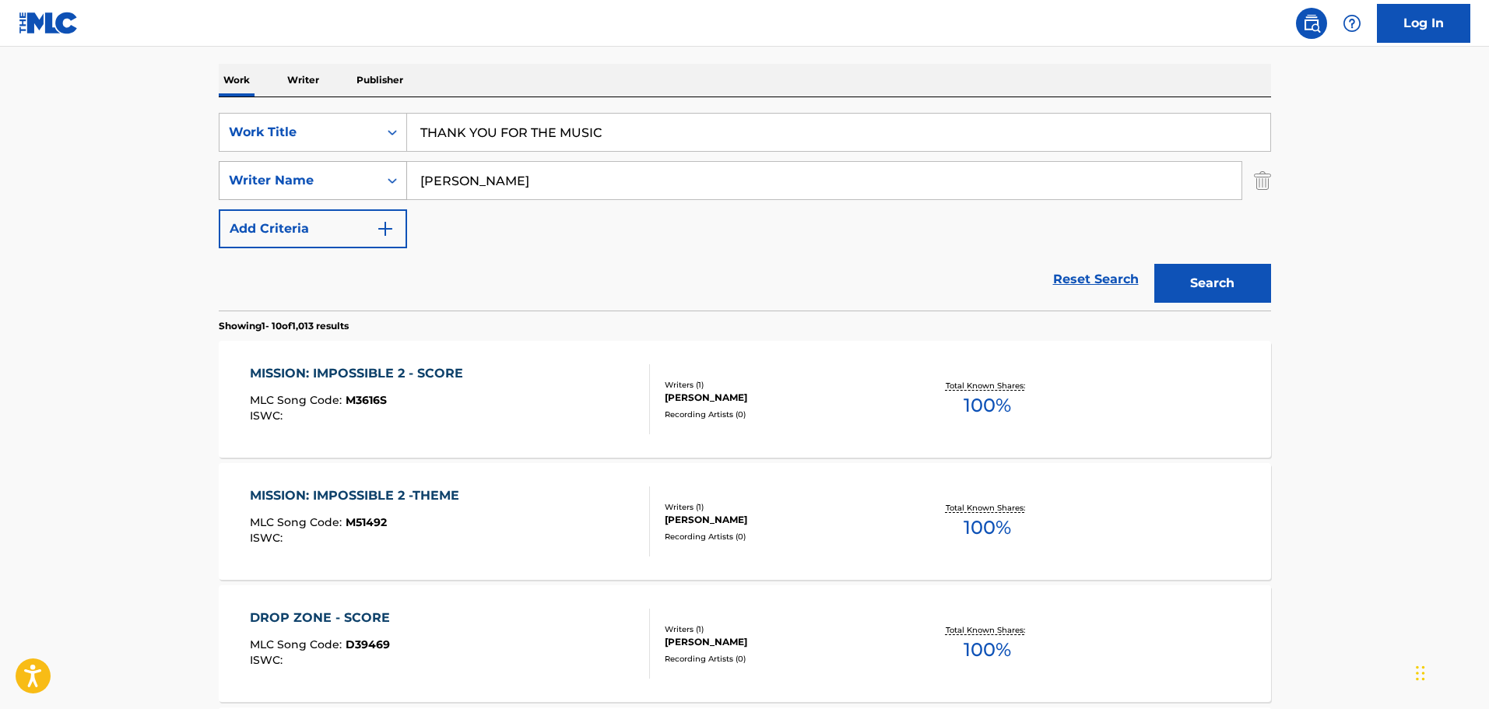
click at [237, 163] on div "SearchWithCriteriad8425dbf-7328-4c63-a8d4-d81e9b360529 Writer Name [PERSON_NAME]" at bounding box center [745, 180] width 1052 height 39
click at [1154, 264] on button "Search" at bounding box center [1212, 283] width 117 height 39
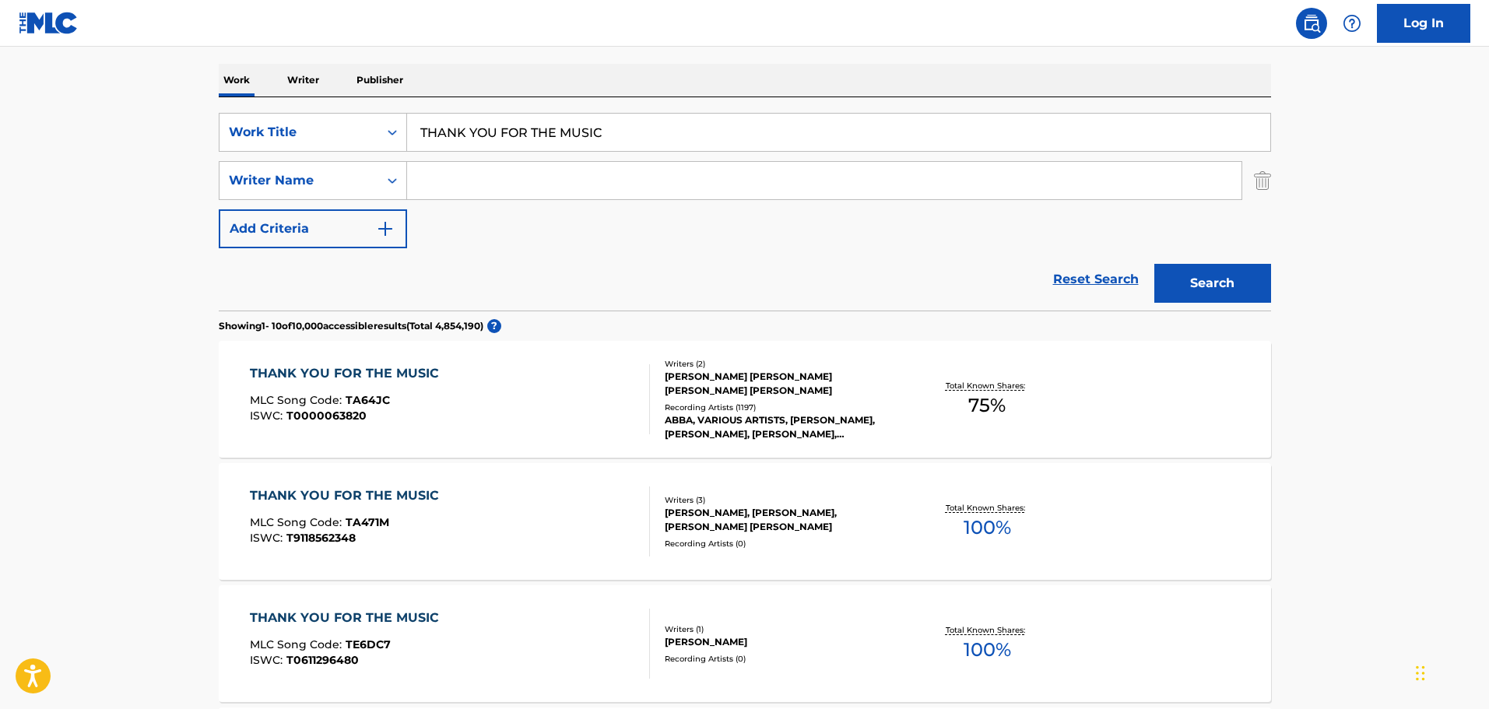
click at [599, 439] on div "THANK YOU FOR THE MUSIC MLC Song Code : TA64JC ISWC : T0000063820 Writers ( 2 )…" at bounding box center [745, 399] width 1052 height 117
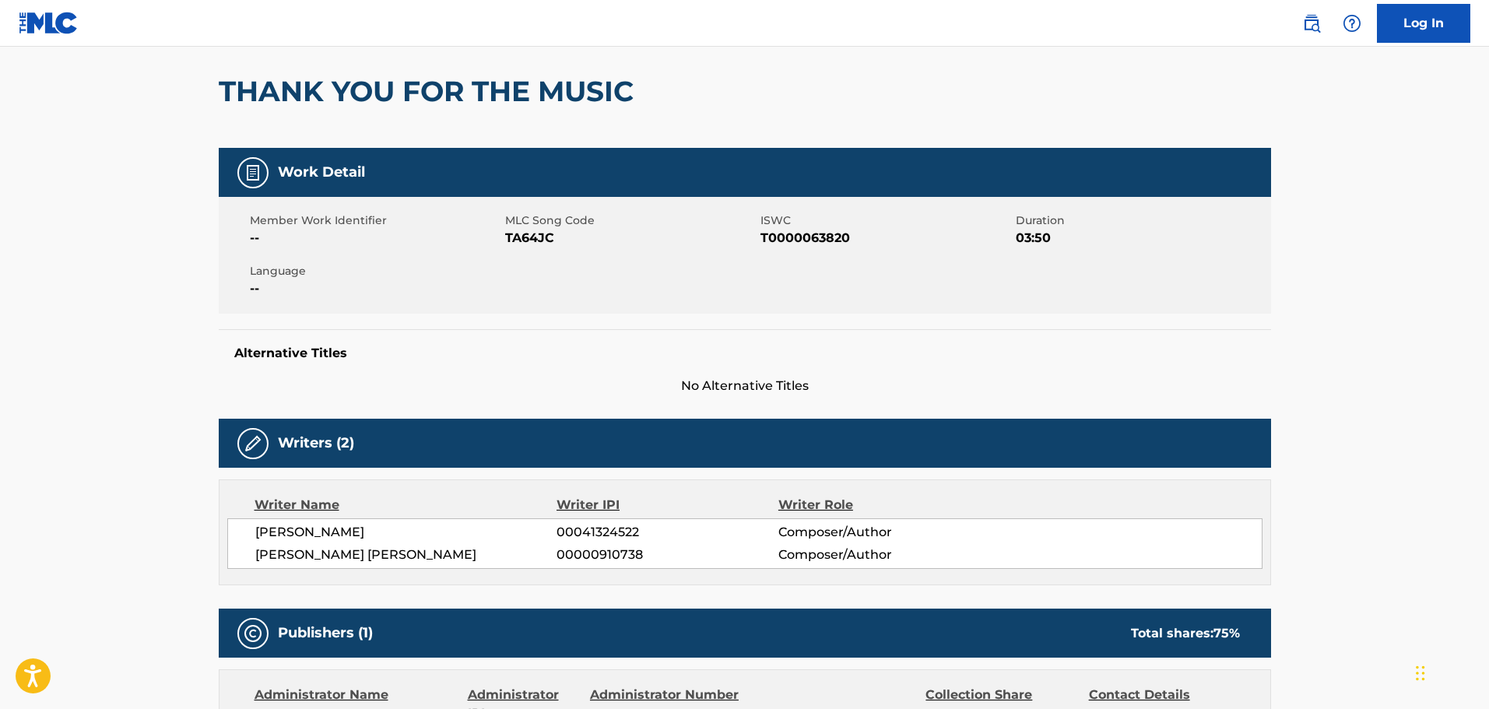
scroll to position [78, 0]
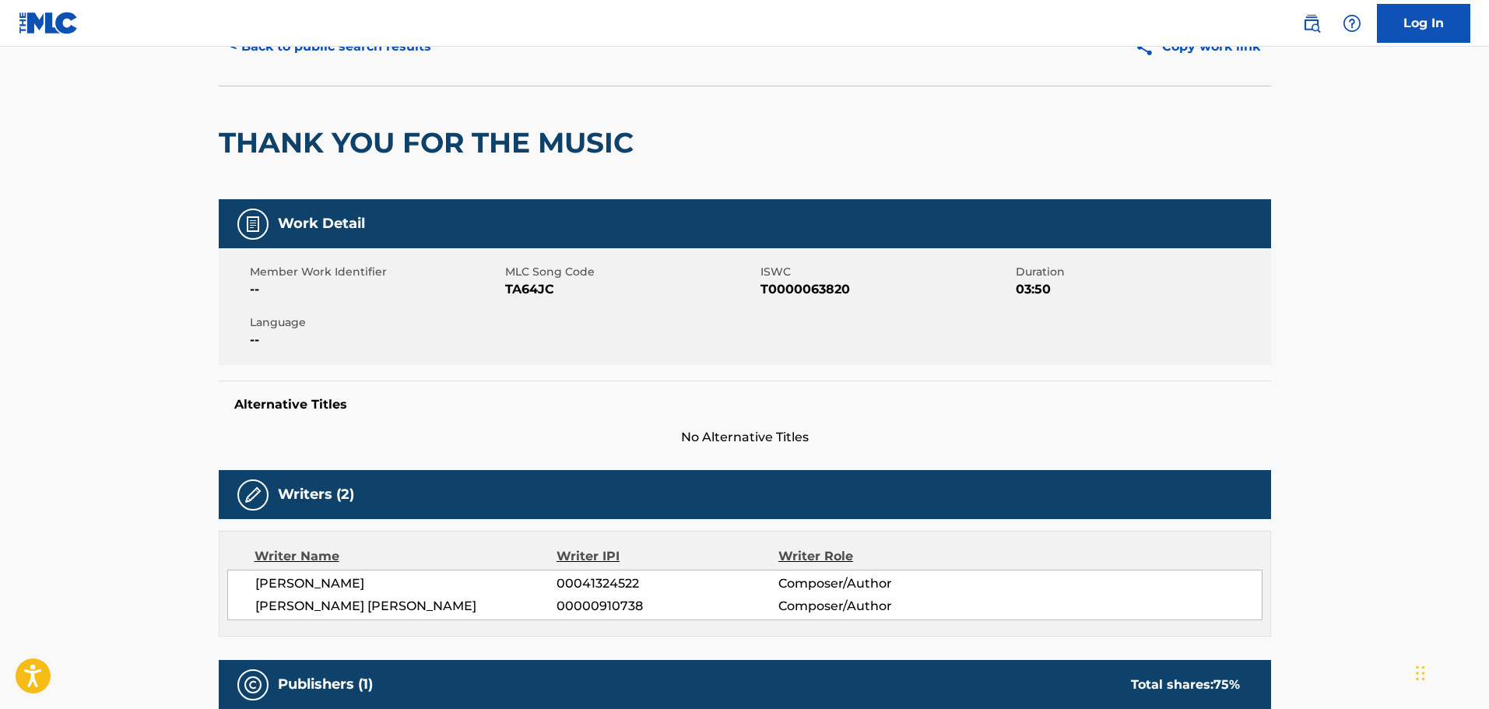
click at [532, 293] on span "TA64JC" at bounding box center [630, 289] width 251 height 19
drag, startPoint x: 672, startPoint y: 352, endPoint x: 681, endPoint y: 351, distance: 8.6
click at [672, 352] on div "Member Work Identifier -- MLC Song Code TA64JC ISWC T0000063820 Duration 03:50 …" at bounding box center [745, 306] width 1052 height 117
click at [804, 284] on span "T0000063820" at bounding box center [885, 289] width 251 height 19
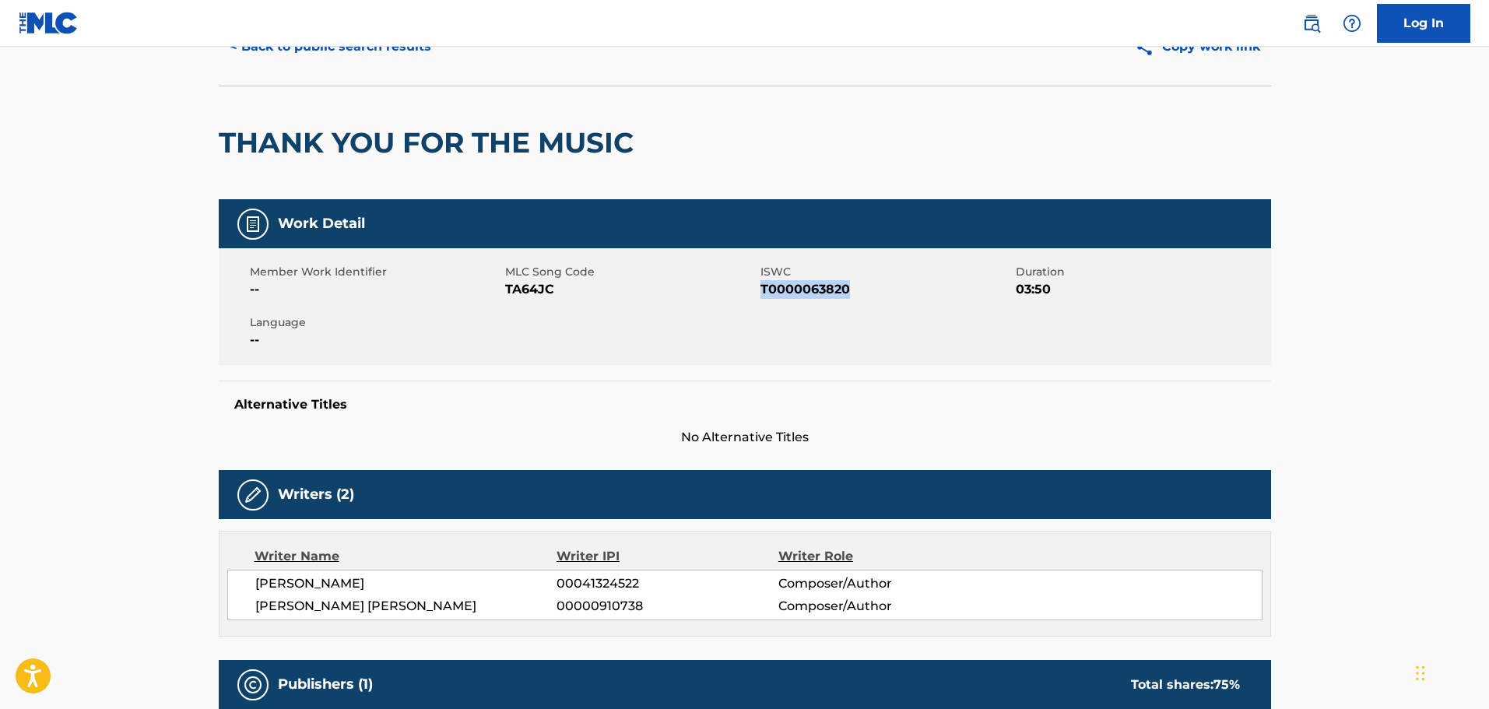
click at [804, 284] on span "T0000063820" at bounding box center [885, 289] width 251 height 19
click at [304, 47] on button "< Back to public search results" at bounding box center [330, 46] width 223 height 39
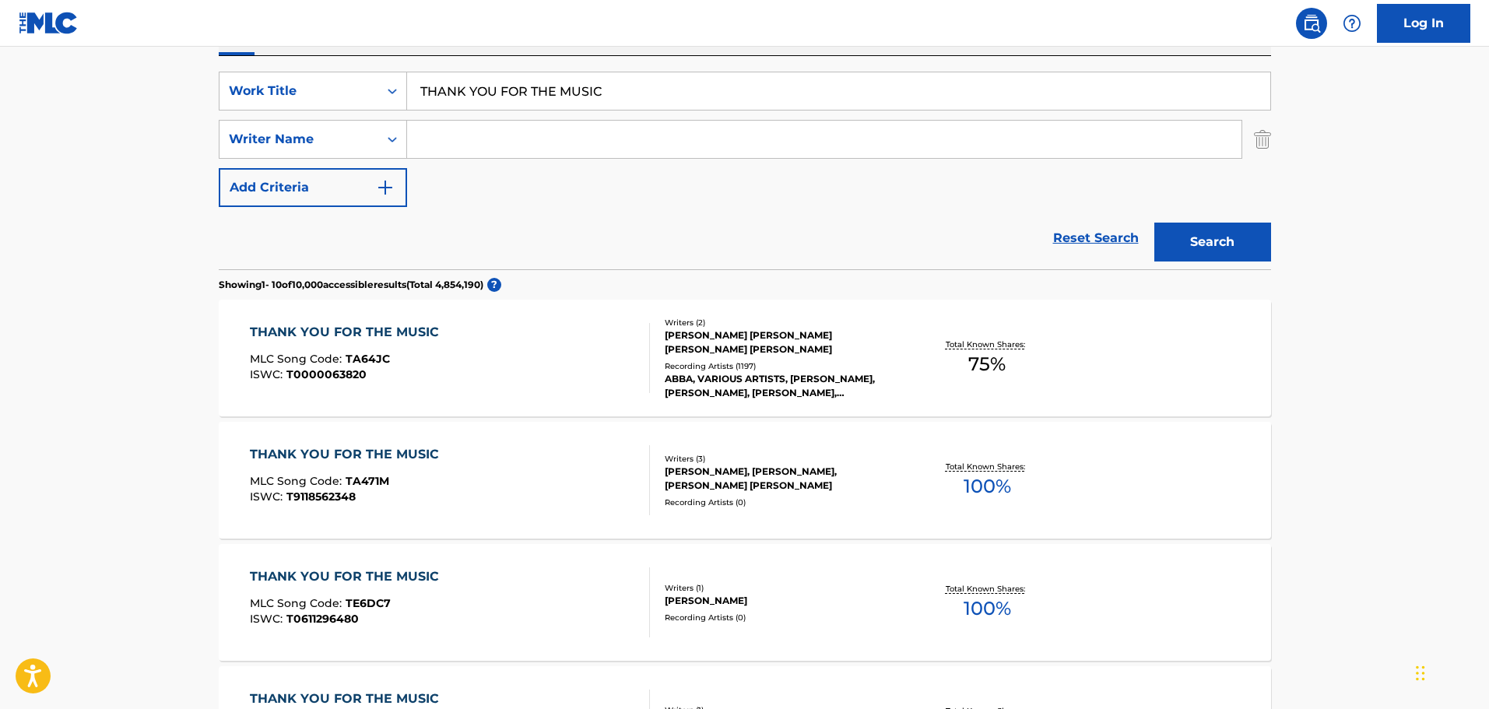
scroll to position [77, 0]
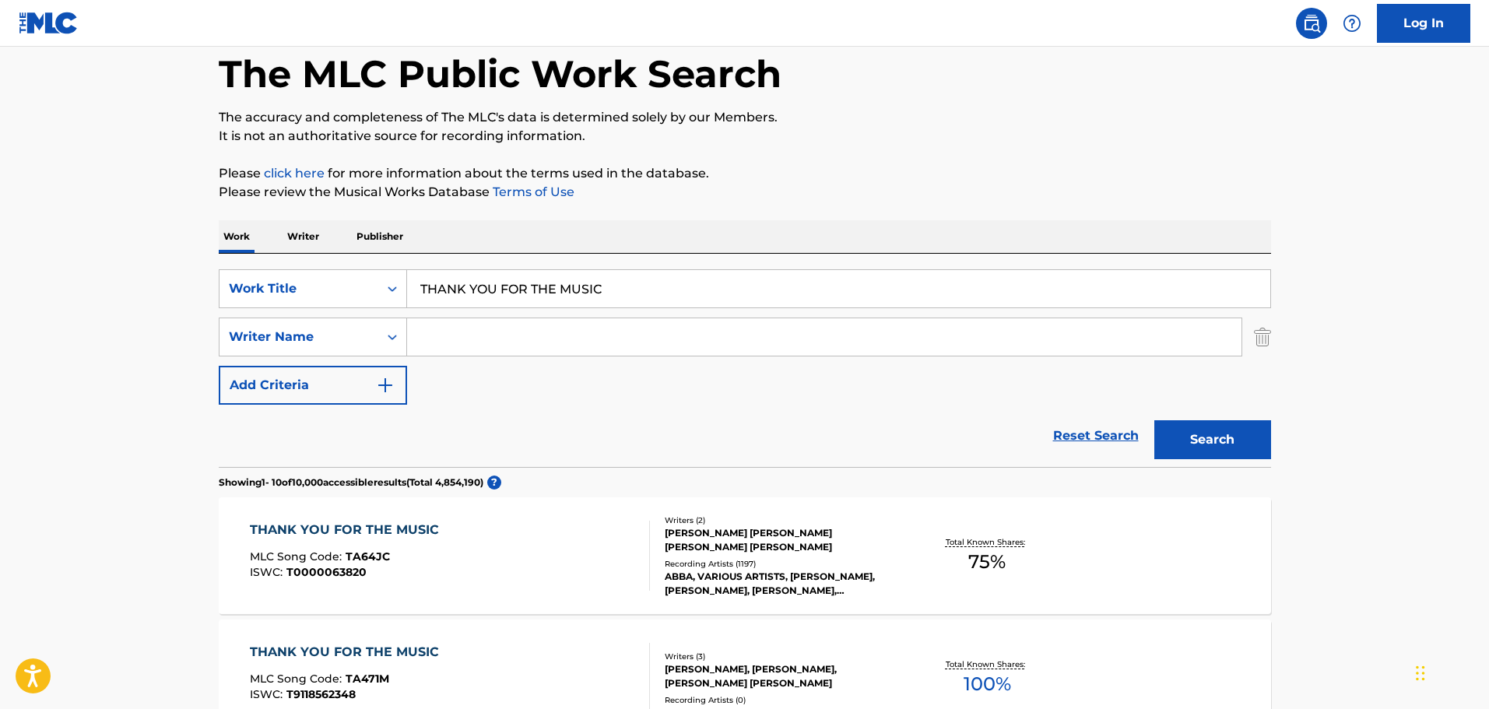
drag, startPoint x: 629, startPoint y: 287, endPoint x: 119, endPoint y: 263, distance: 510.4
paste input "그 남자 (원곡가수 [PERSON_NAME])"
type input "그 남자 (원곡가수 [PERSON_NAME])"
click at [1202, 438] on button "Search" at bounding box center [1212, 439] width 117 height 39
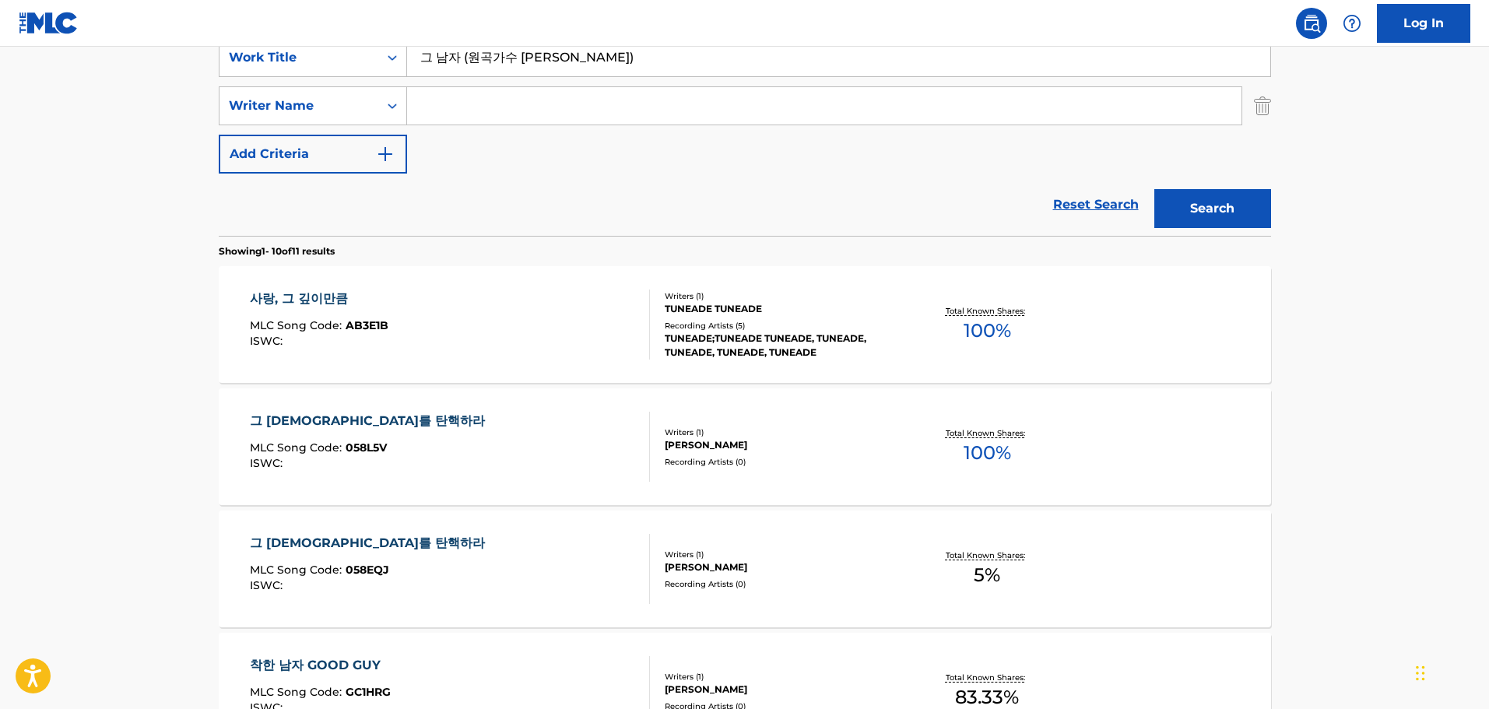
scroll to position [156, 0]
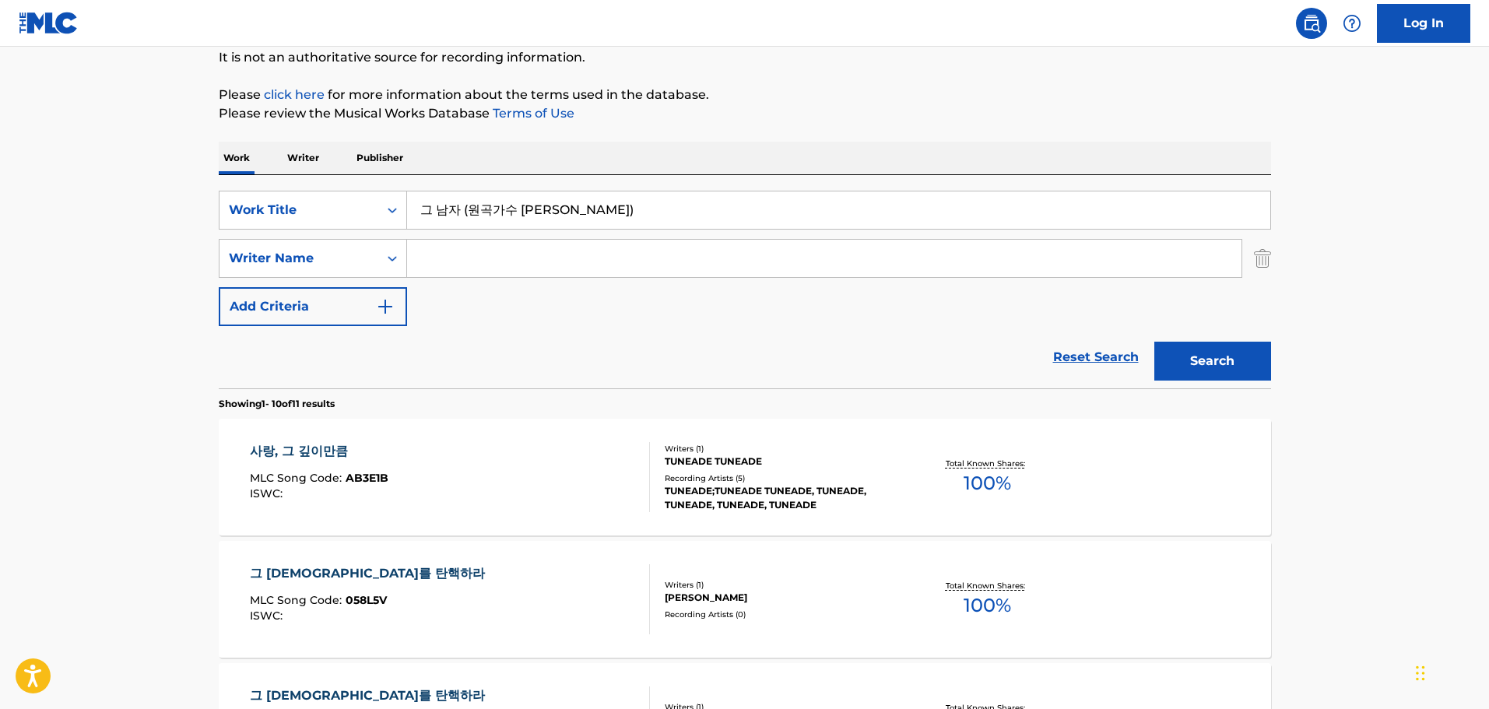
click at [450, 265] on input "Search Form" at bounding box center [824, 258] width 834 height 37
paste input "[PERSON_NAME]"
click at [1196, 370] on button "Search" at bounding box center [1212, 361] width 117 height 39
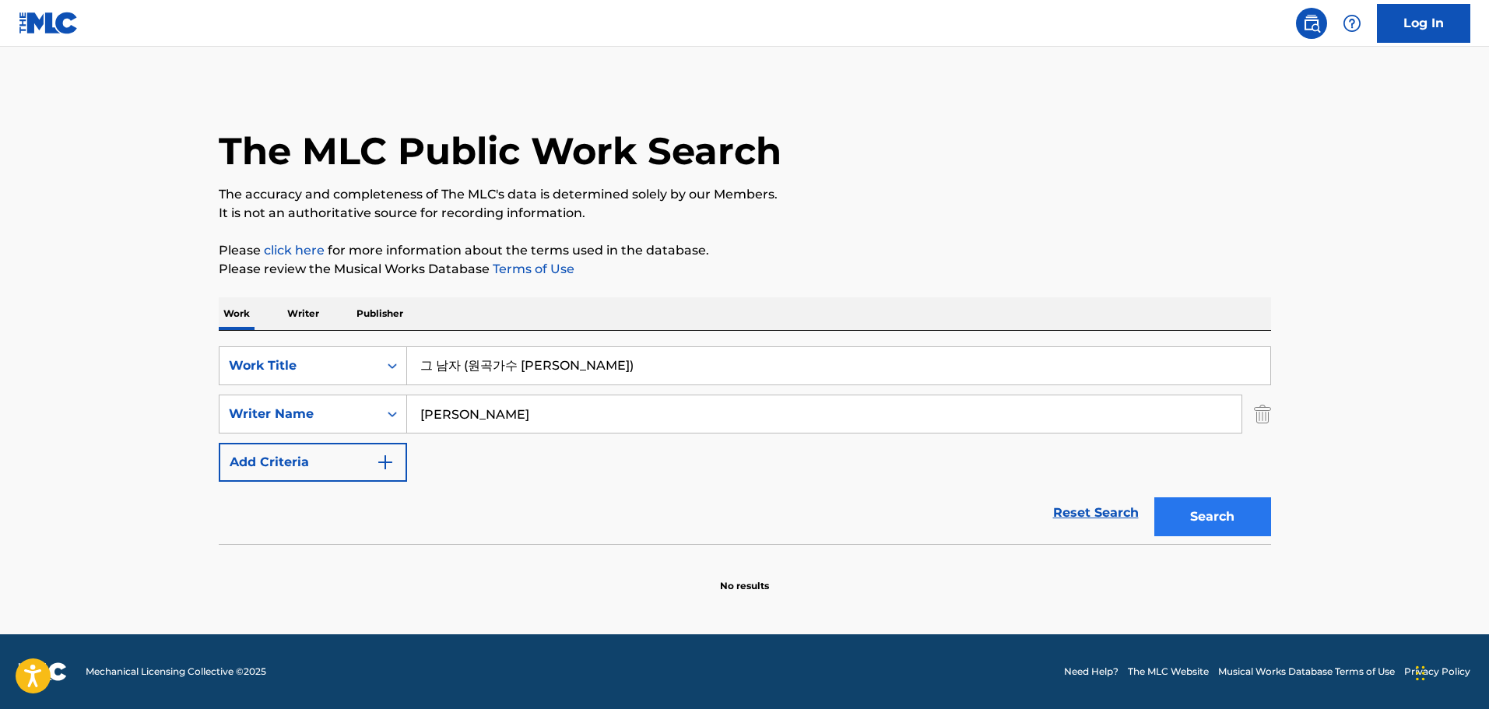
scroll to position [0, 0]
click at [448, 416] on input "[PERSON_NAME]" at bounding box center [824, 413] width 834 height 37
type input "[PERSON_NAME]"
click at [1154, 497] on button "Search" at bounding box center [1212, 516] width 117 height 39
click at [549, 432] on div "SearchWithCriteria1cf6290a-1c8e-4dba-9092-85a11a37121d Work Title 그 남자 (원곡가수 [P…" at bounding box center [745, 413] width 1052 height 135
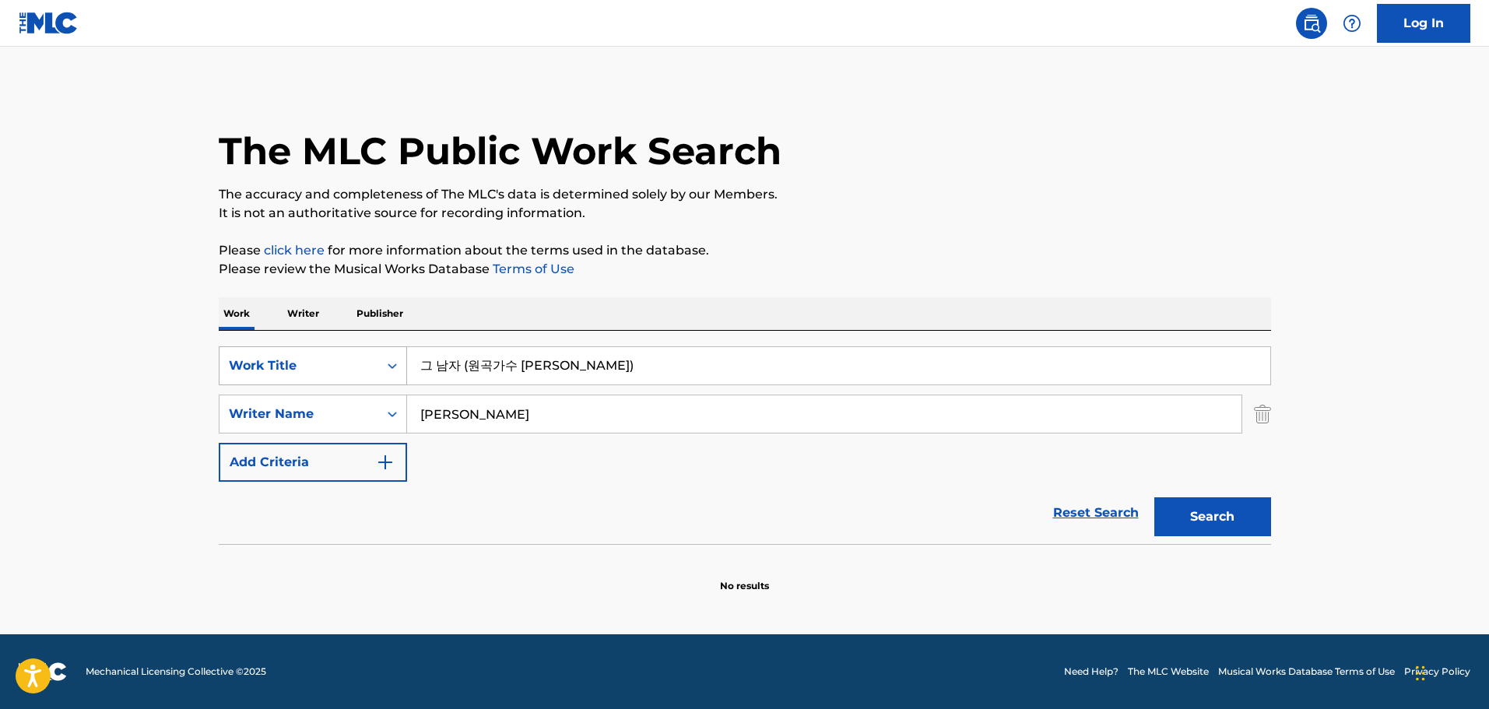
drag, startPoint x: 550, startPoint y: 425, endPoint x: 283, endPoint y: 374, distance: 271.9
click at [286, 367] on div "SearchWithCriteria1cf6290a-1c8e-4dba-9092-85a11a37121d Work Title 그 남자 (원곡가수 [P…" at bounding box center [745, 413] width 1052 height 135
drag, startPoint x: 585, startPoint y: 357, endPoint x: 595, endPoint y: 364, distance: 13.0
click at [585, 357] on input "그 남자 (원곡가수 [PERSON_NAME])" at bounding box center [838, 365] width 863 height 37
drag, startPoint x: 595, startPoint y: 364, endPoint x: 291, endPoint y: 322, distance: 307.2
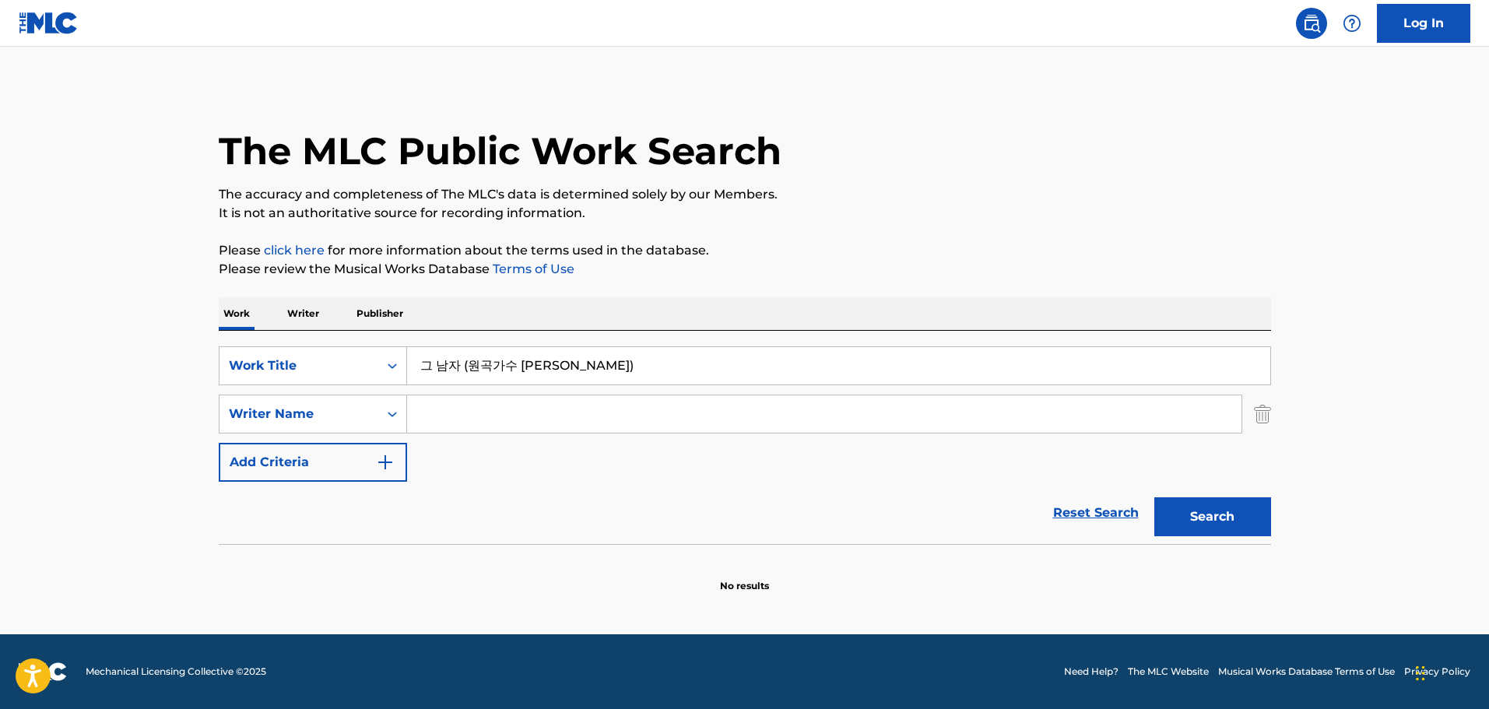
click at [307, 322] on div "Work Writer Publisher SearchWithCriteria1cf6290a-1c8e-4dba-9092-85a11a37121d Wo…" at bounding box center [745, 445] width 1052 height 296
type input "GEU [PERSON_NAME]"
click at [1154, 497] on button "Search" at bounding box center [1212, 516] width 117 height 39
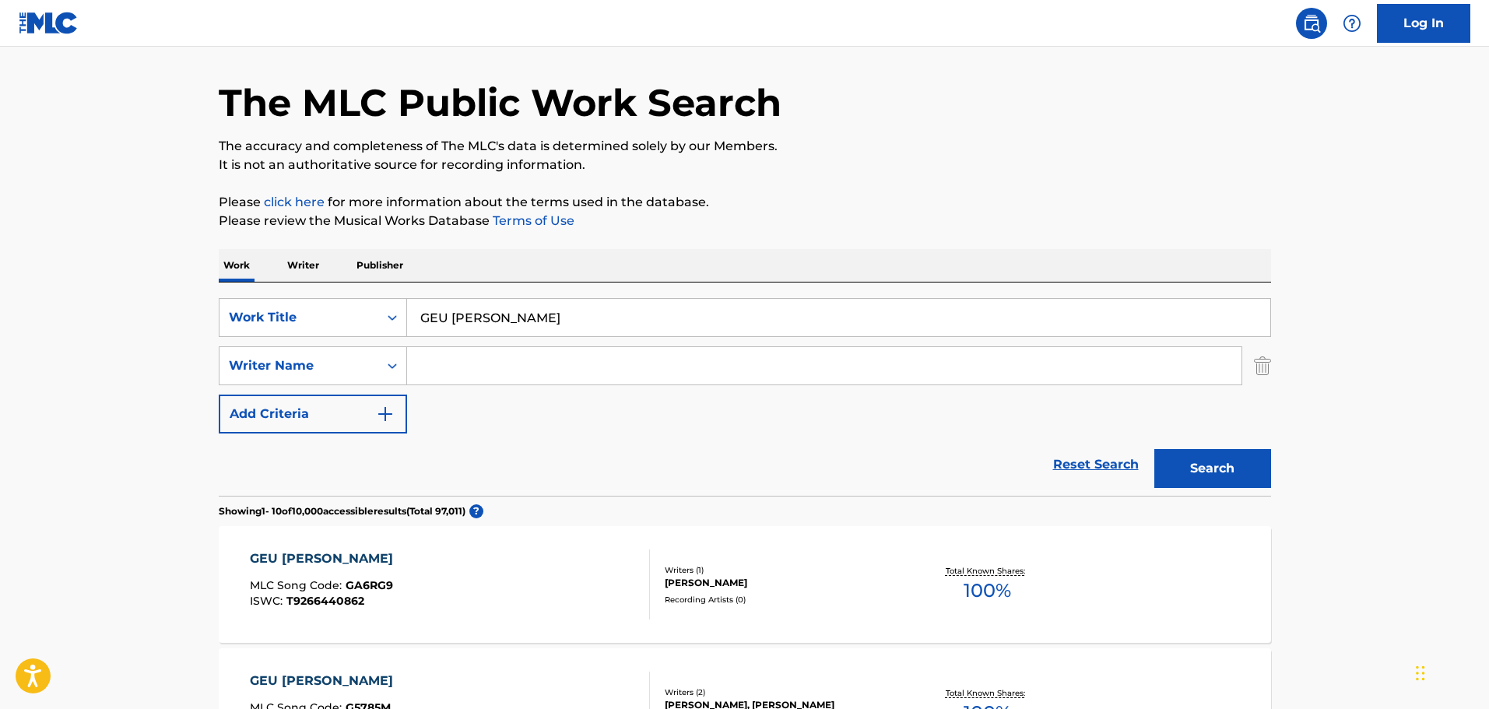
scroll to position [311, 0]
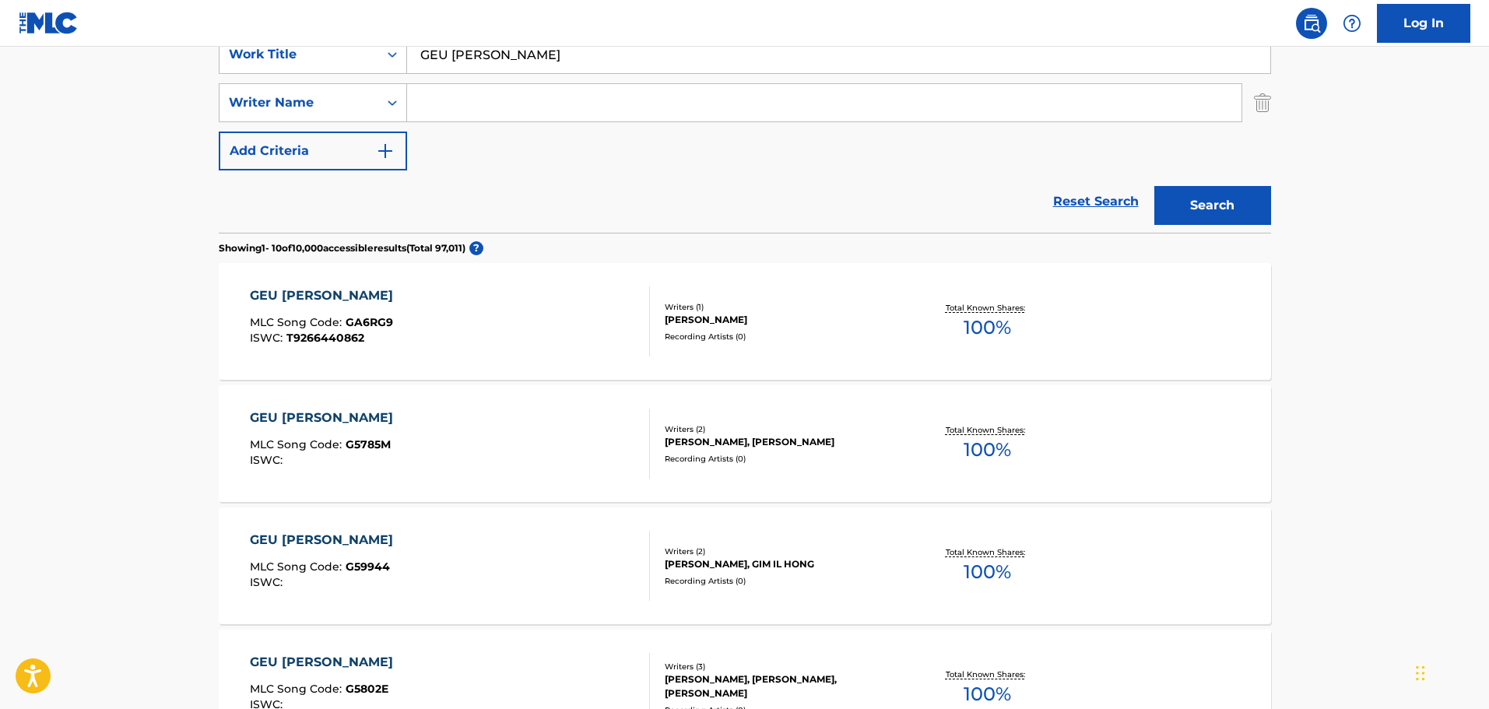
click at [483, 107] on input "Search Form" at bounding box center [824, 102] width 834 height 37
paste input "[PERSON_NAME]"
type input "[PERSON_NAME]"
click at [1235, 214] on button "Search" at bounding box center [1212, 205] width 117 height 39
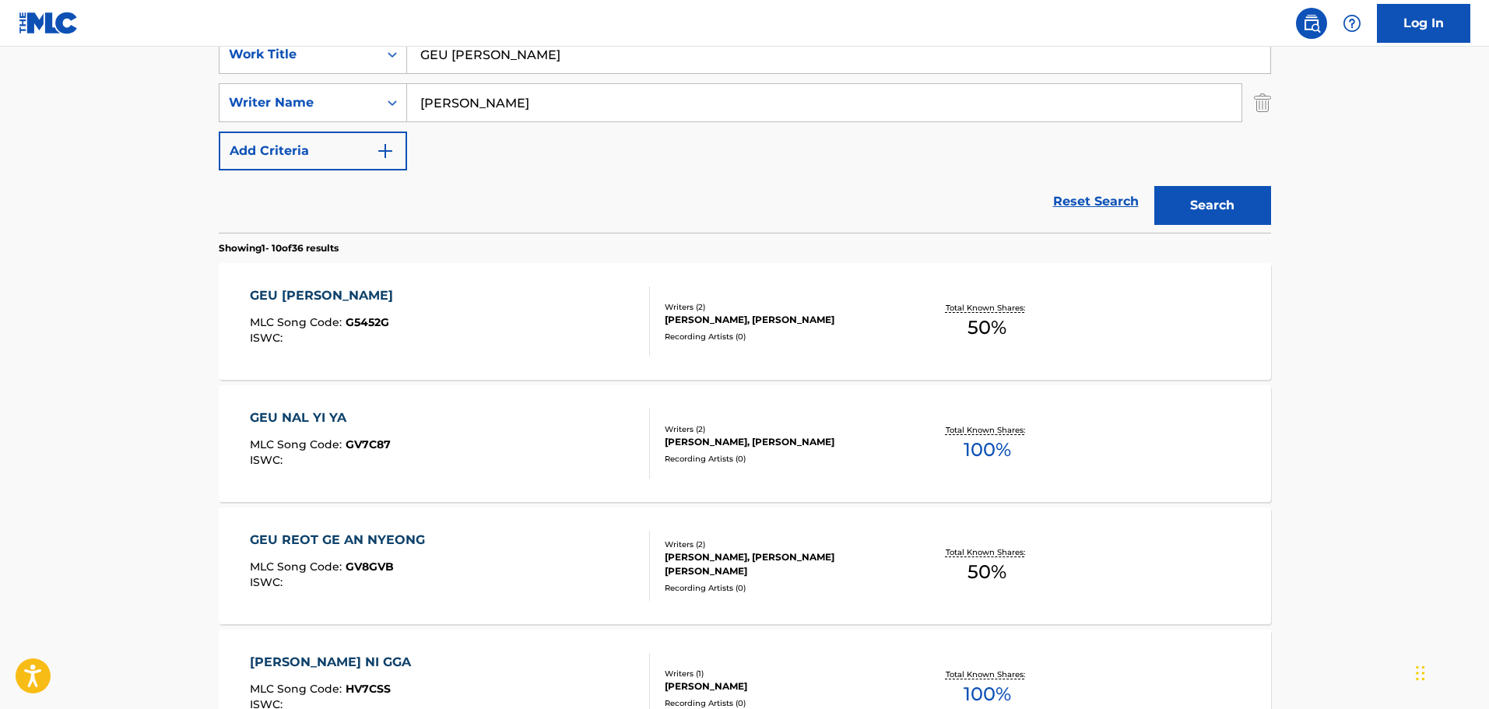
click at [497, 341] on div "GEU [PERSON_NAME] MLC Song Code : G5452G ISWC :" at bounding box center [450, 321] width 400 height 70
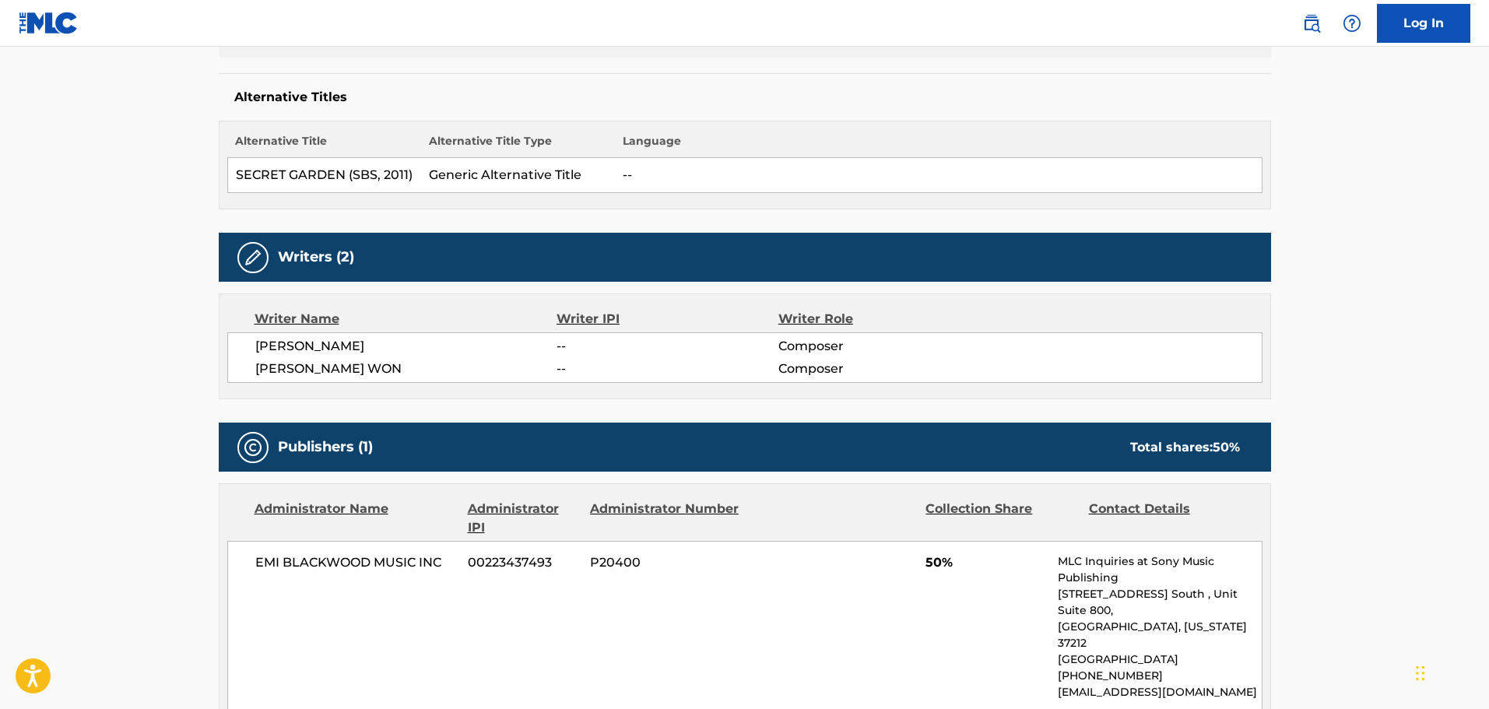
scroll to position [211, 0]
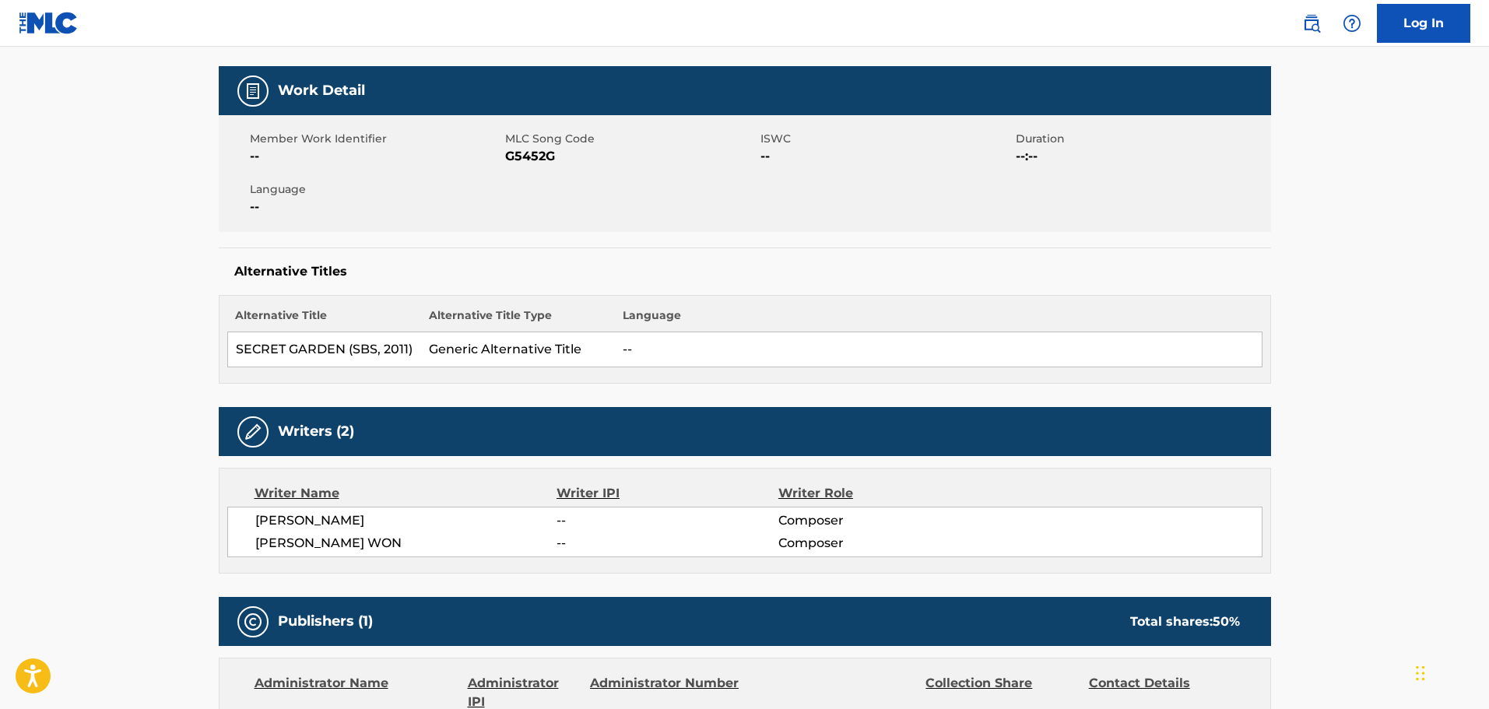
click at [528, 154] on span "G5452G" at bounding box center [630, 156] width 251 height 19
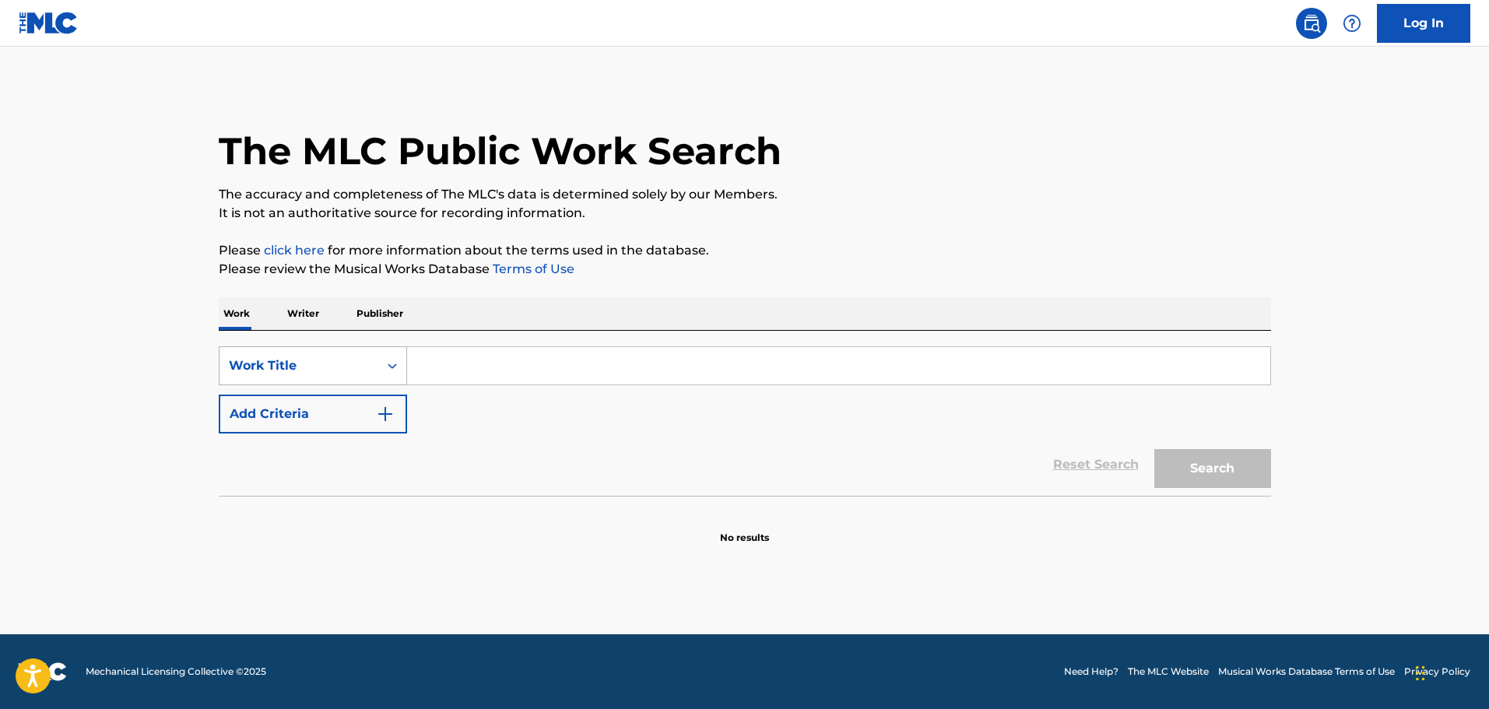
drag, startPoint x: 374, startPoint y: 360, endPoint x: 365, endPoint y: 377, distance: 19.5
click at [374, 361] on div "Work Title" at bounding box center [298, 366] width 159 height 30
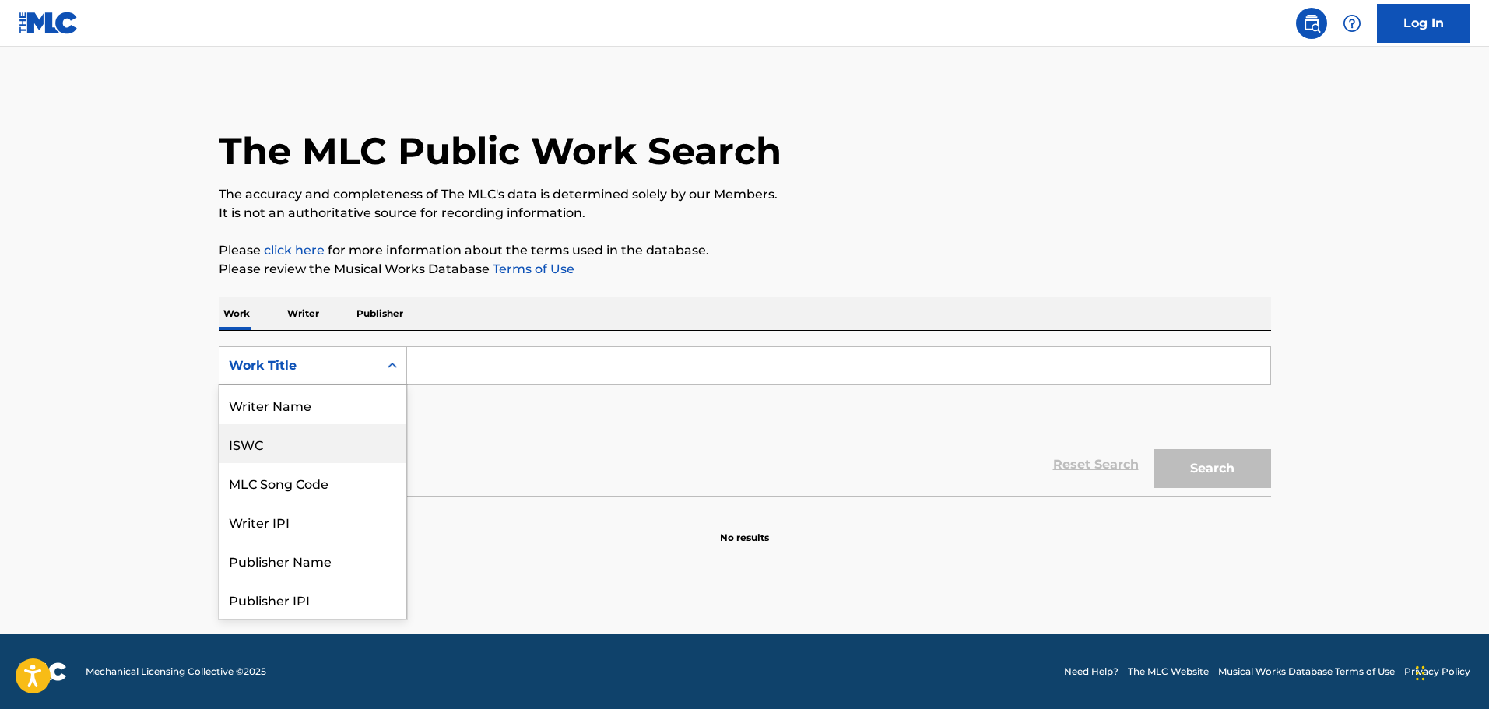
click at [276, 441] on div "ISWC" at bounding box center [312, 443] width 187 height 39
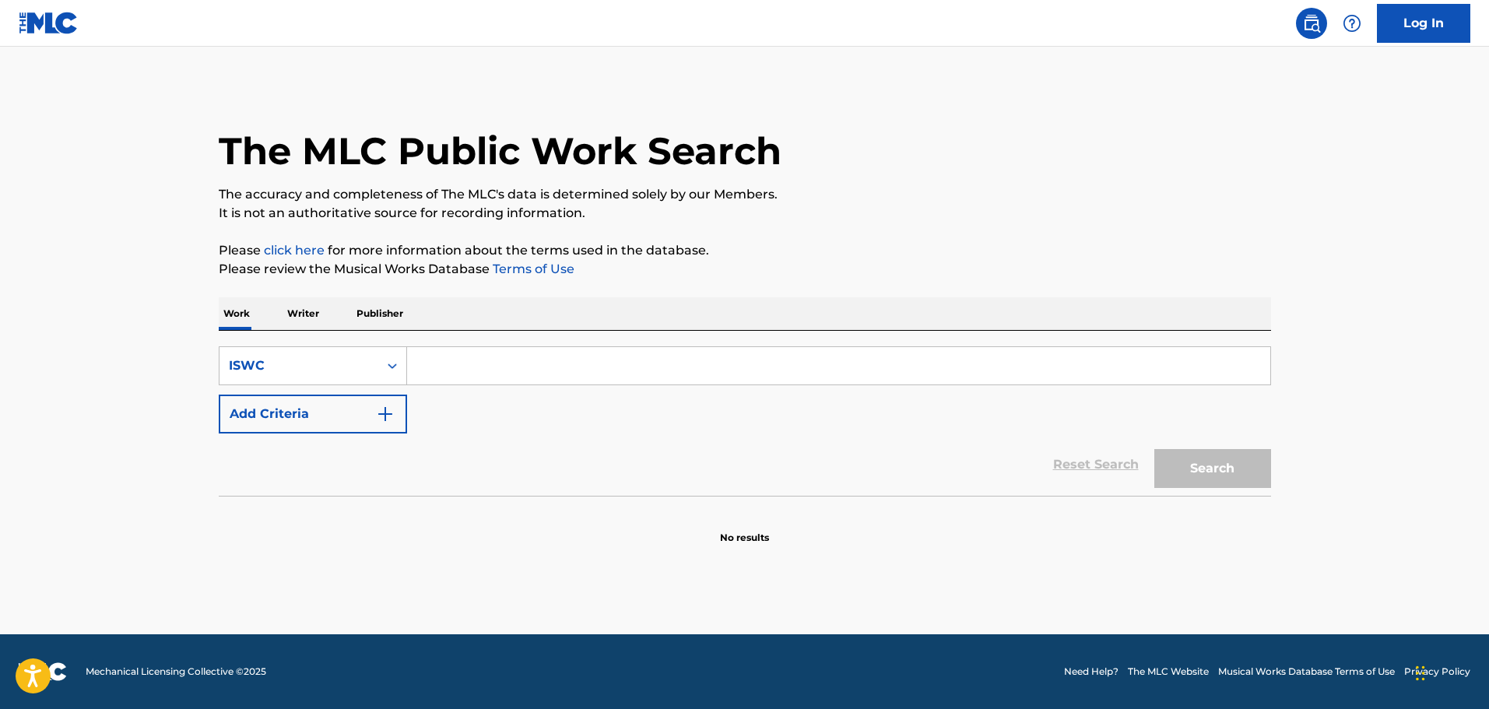
drag, startPoint x: 476, startPoint y: 349, endPoint x: 475, endPoint y: 363, distance: 14.1
click at [476, 349] on input "Search Form" at bounding box center [838, 365] width 863 height 37
paste input "T0000063820"
type input "T0000063820"
click at [1259, 452] on button "Search" at bounding box center [1212, 468] width 117 height 39
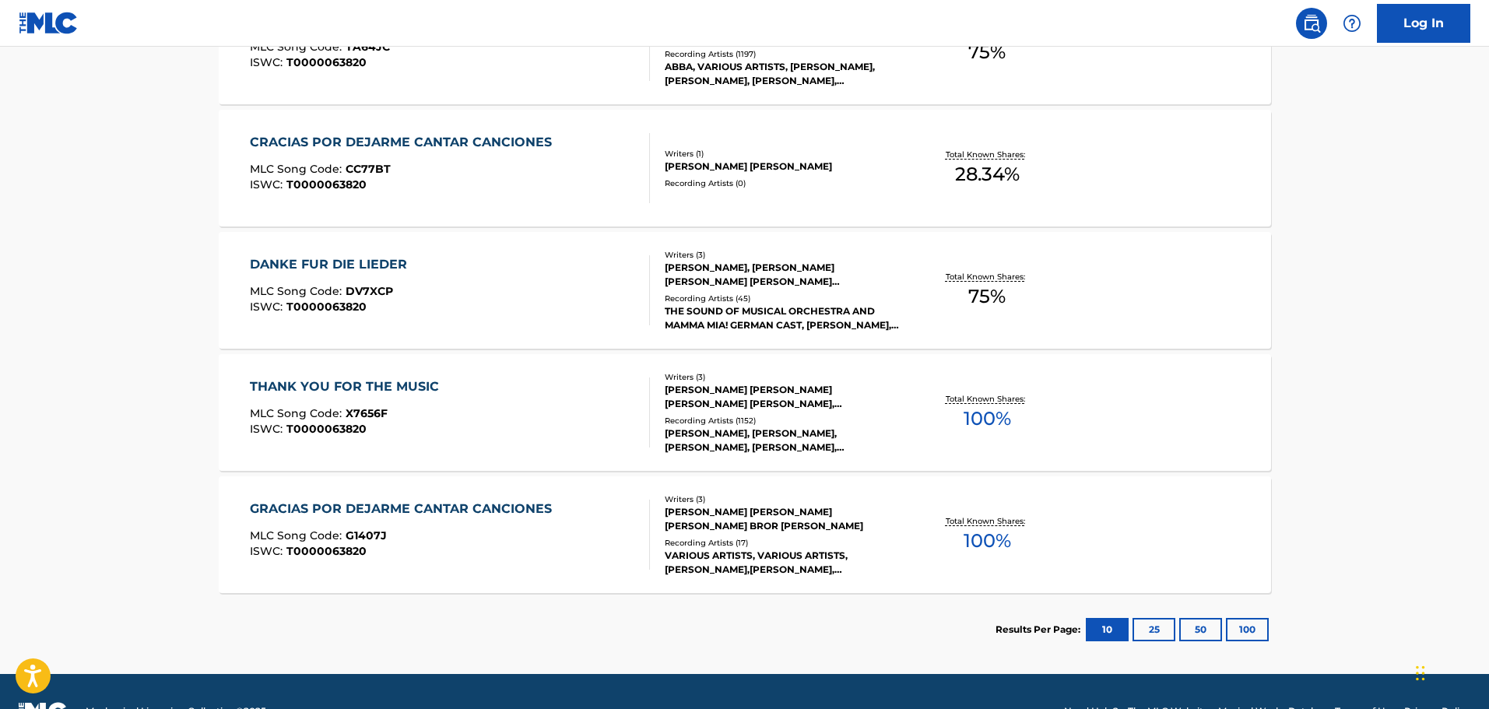
scroll to position [500, 0]
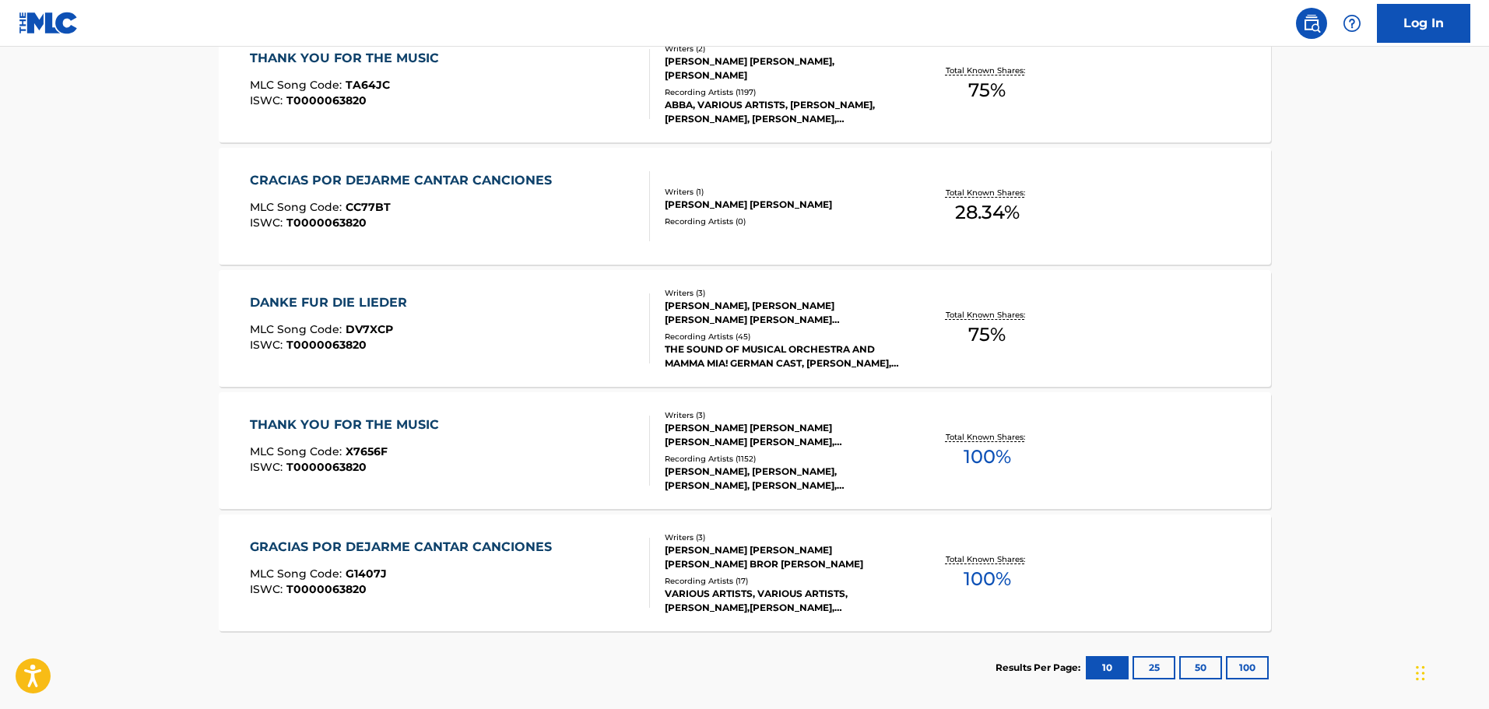
click at [525, 478] on div "THANK YOU FOR THE MUSIC MLC Song Code : X7656F ISWC : T0000063820" at bounding box center [450, 451] width 400 height 70
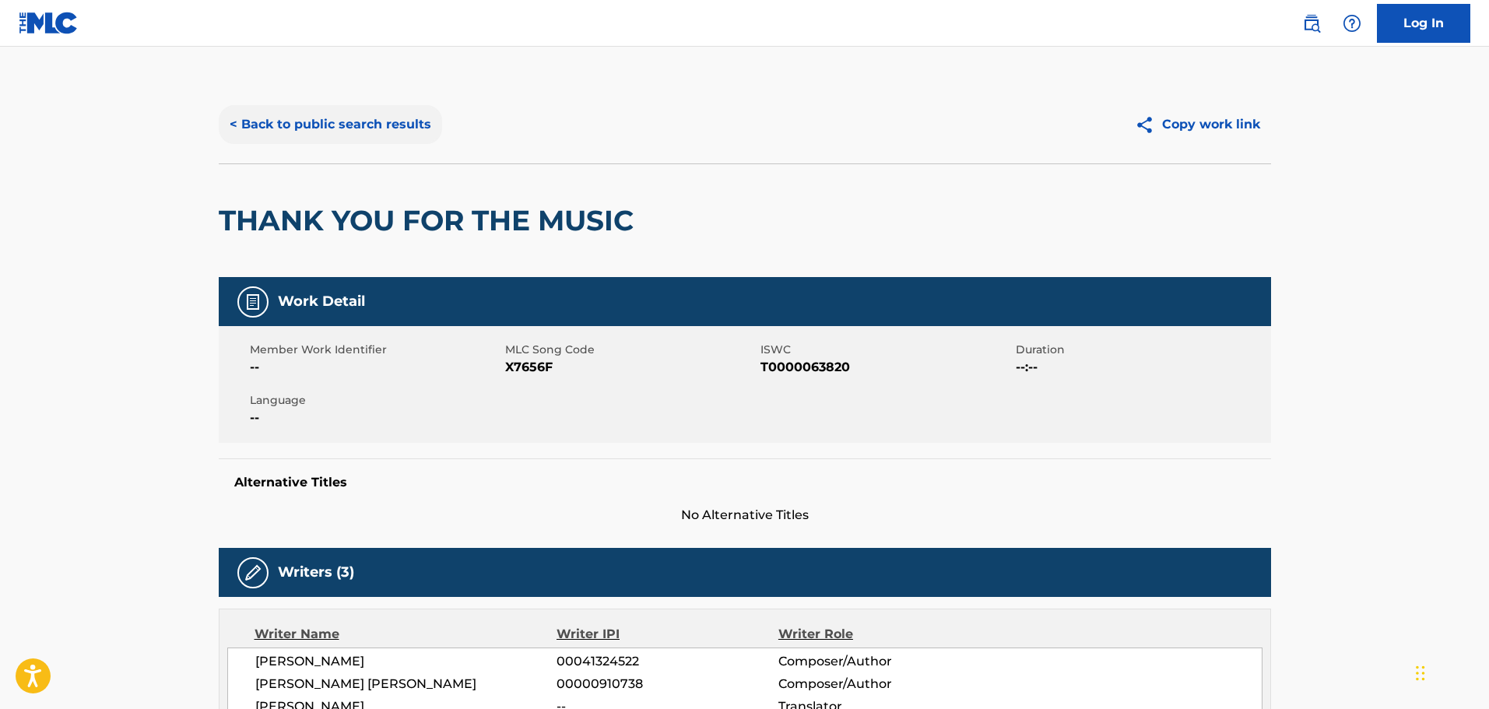
click at [260, 107] on button "< Back to public search results" at bounding box center [330, 124] width 223 height 39
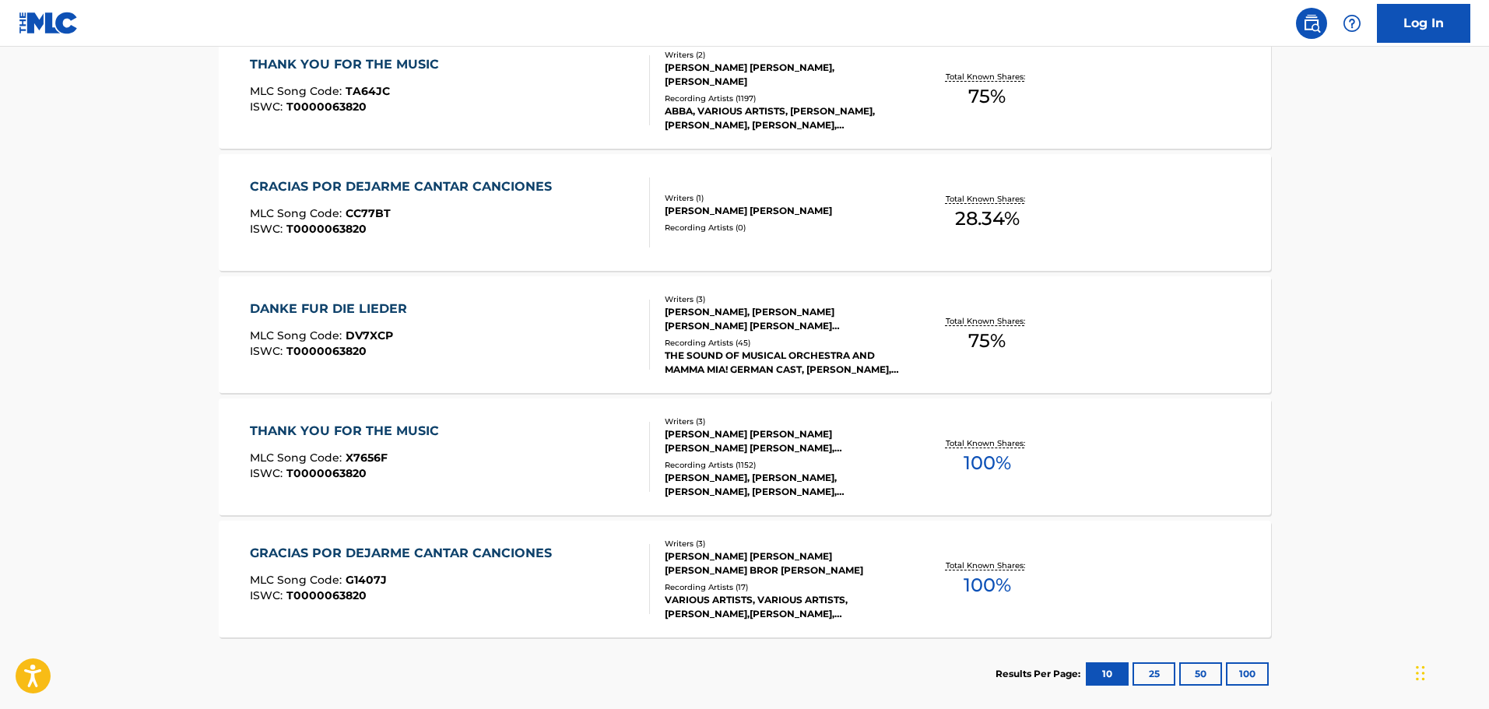
scroll to position [545, 0]
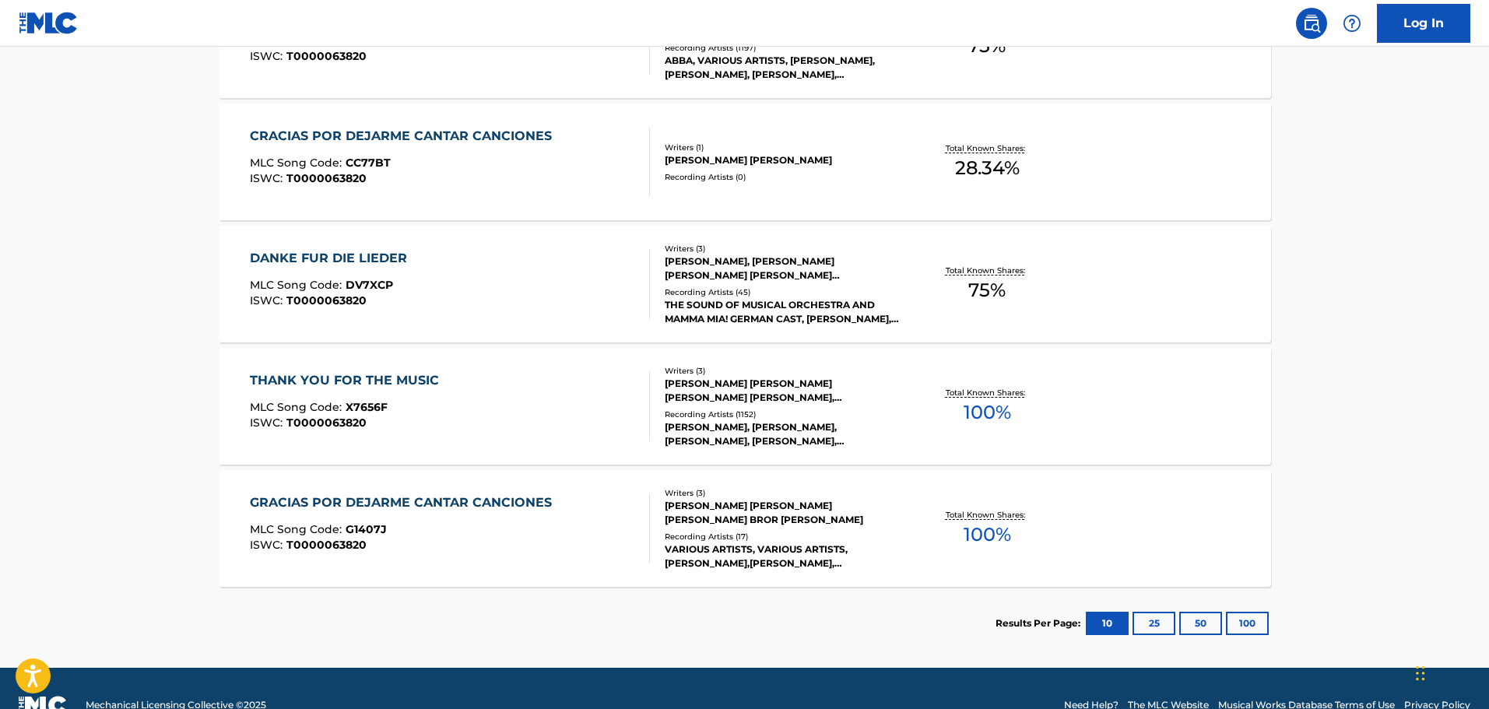
click at [437, 432] on div "THANK YOU FOR THE MUSIC MLC Song Code : X7656F ISWC : T0000063820" at bounding box center [348, 406] width 197 height 70
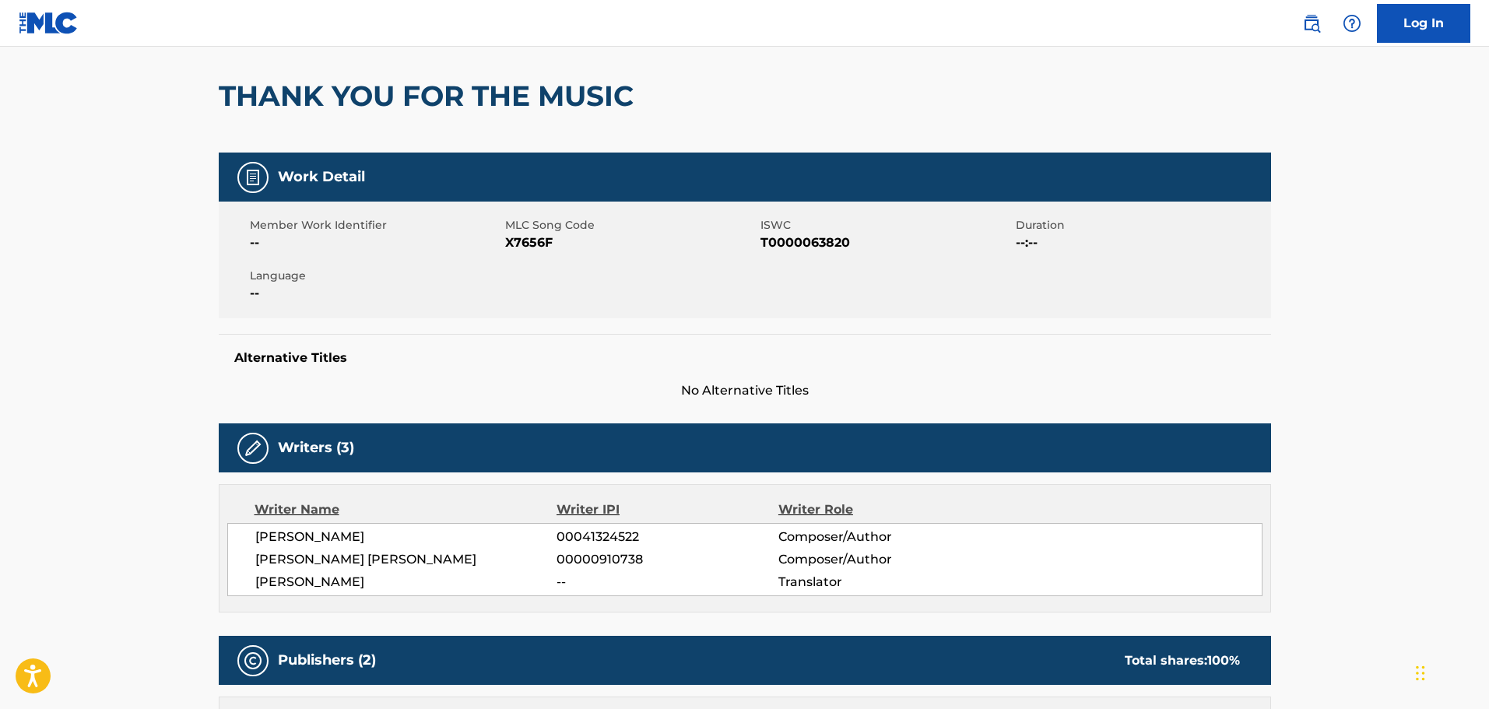
scroll to position [78, 0]
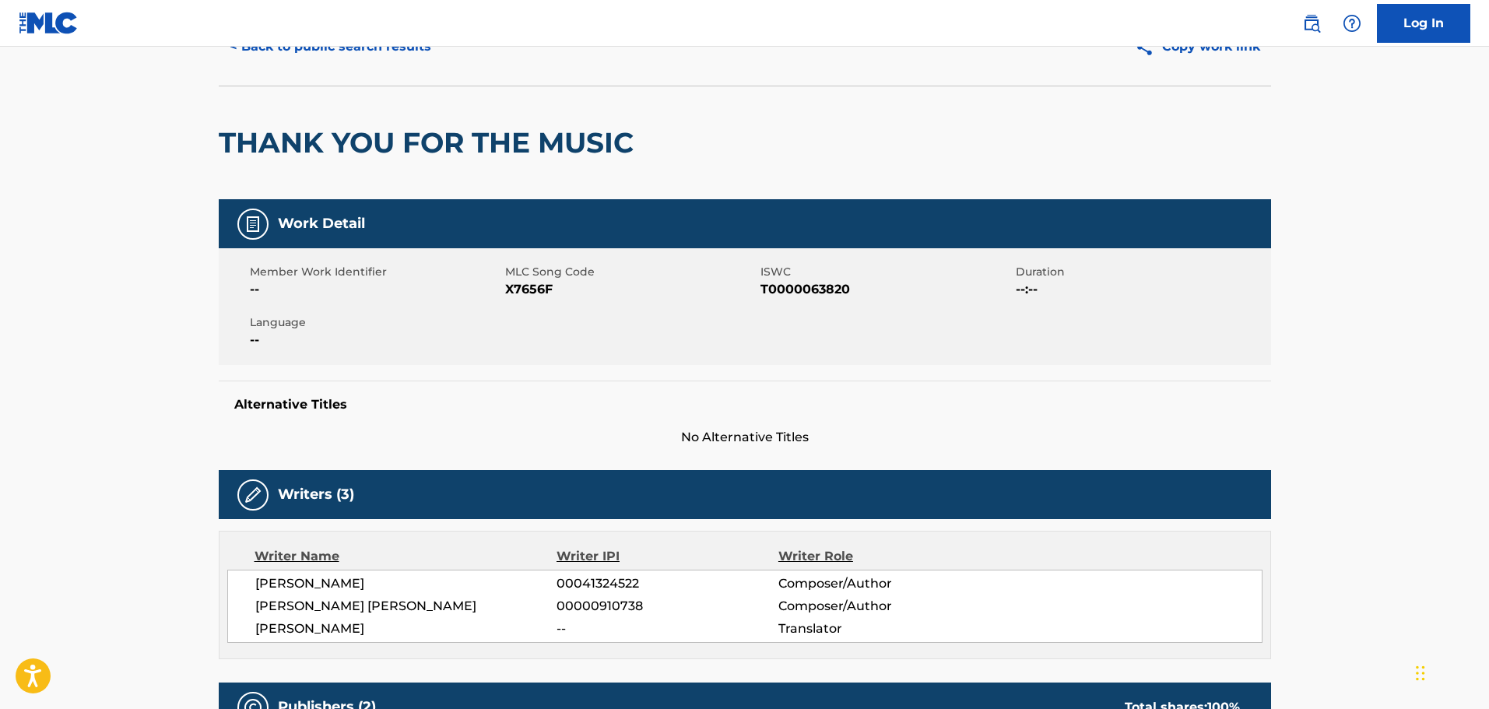
click at [521, 294] on span "X7656F" at bounding box center [630, 289] width 251 height 19
copy span "X7656F"
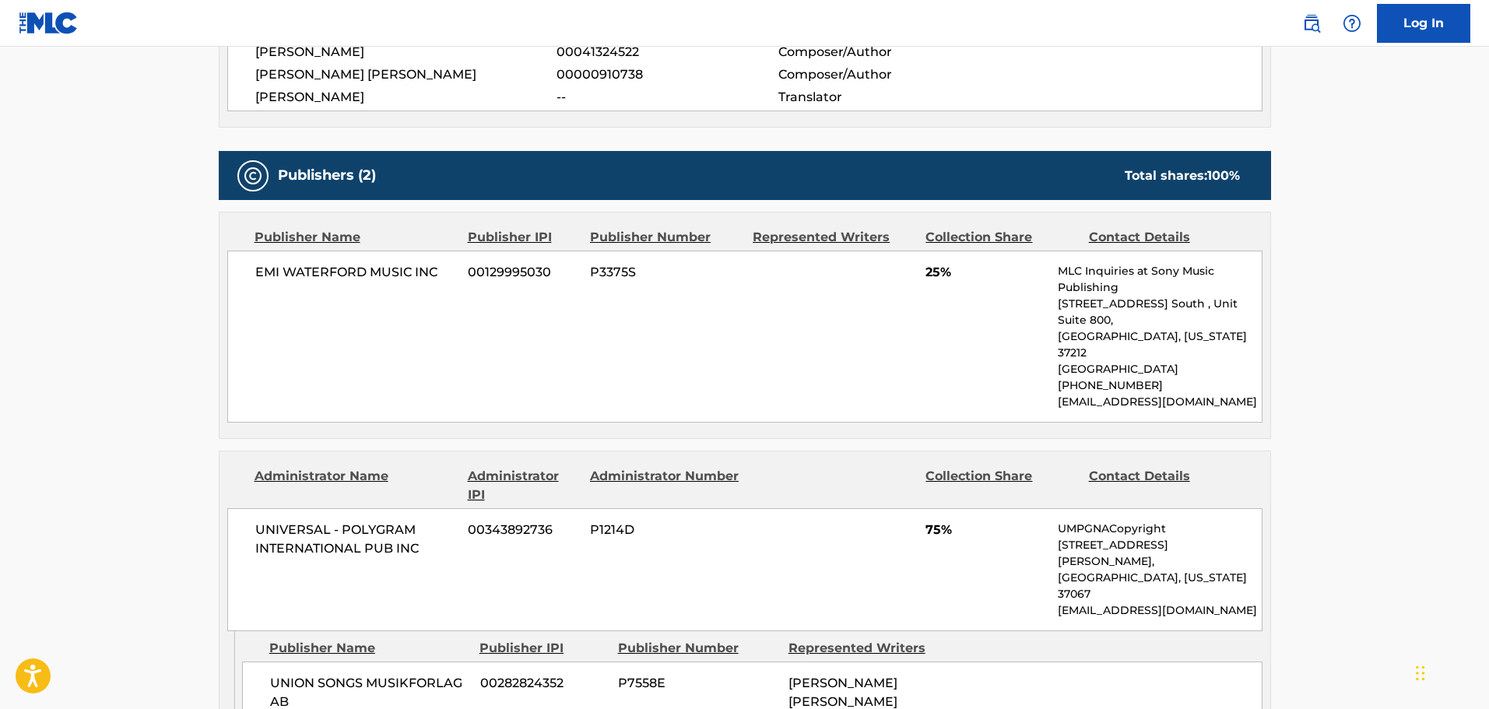
scroll to position [623, 0]
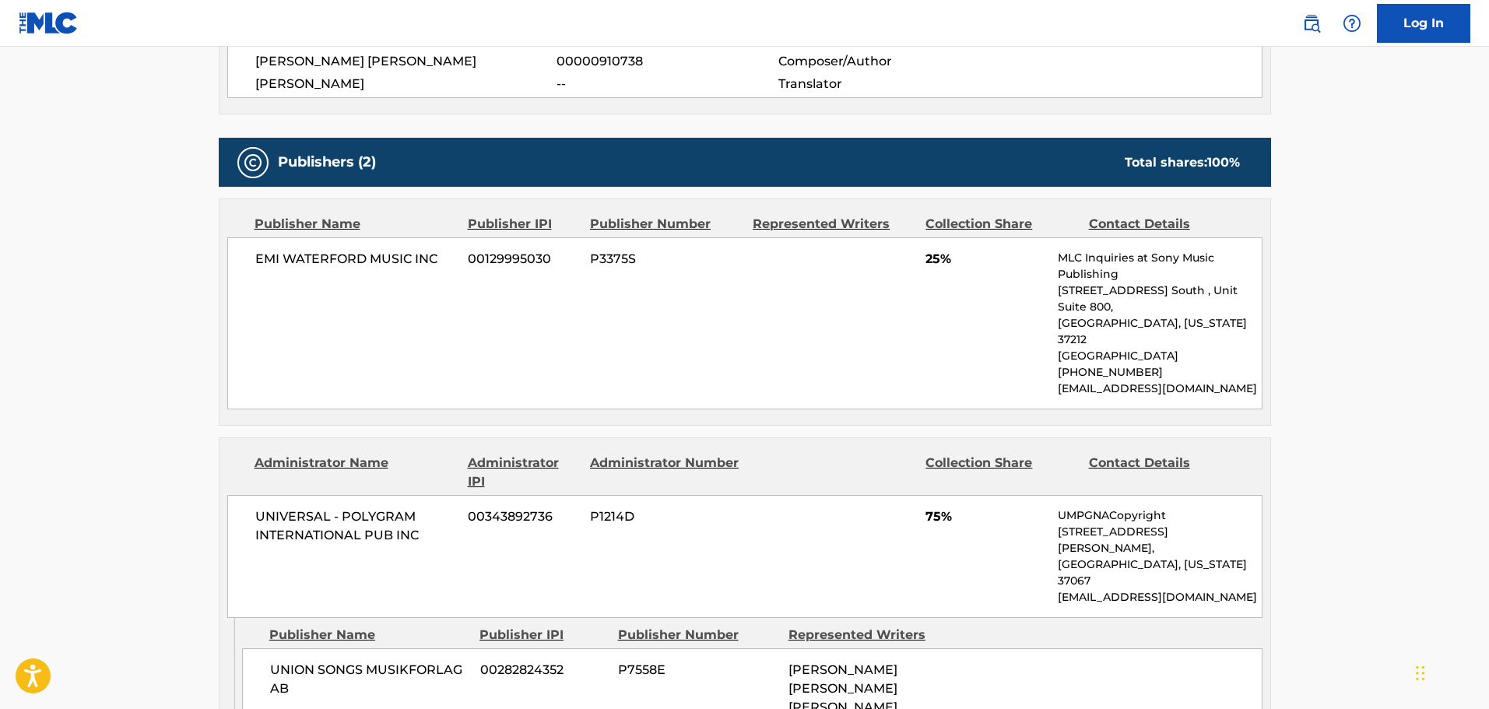
click at [483, 327] on div "EMI WATERFORD MUSIC INC 00129995030 P3375S 25% MLC Inquiries at Sony Music Publ…" at bounding box center [744, 323] width 1035 height 172
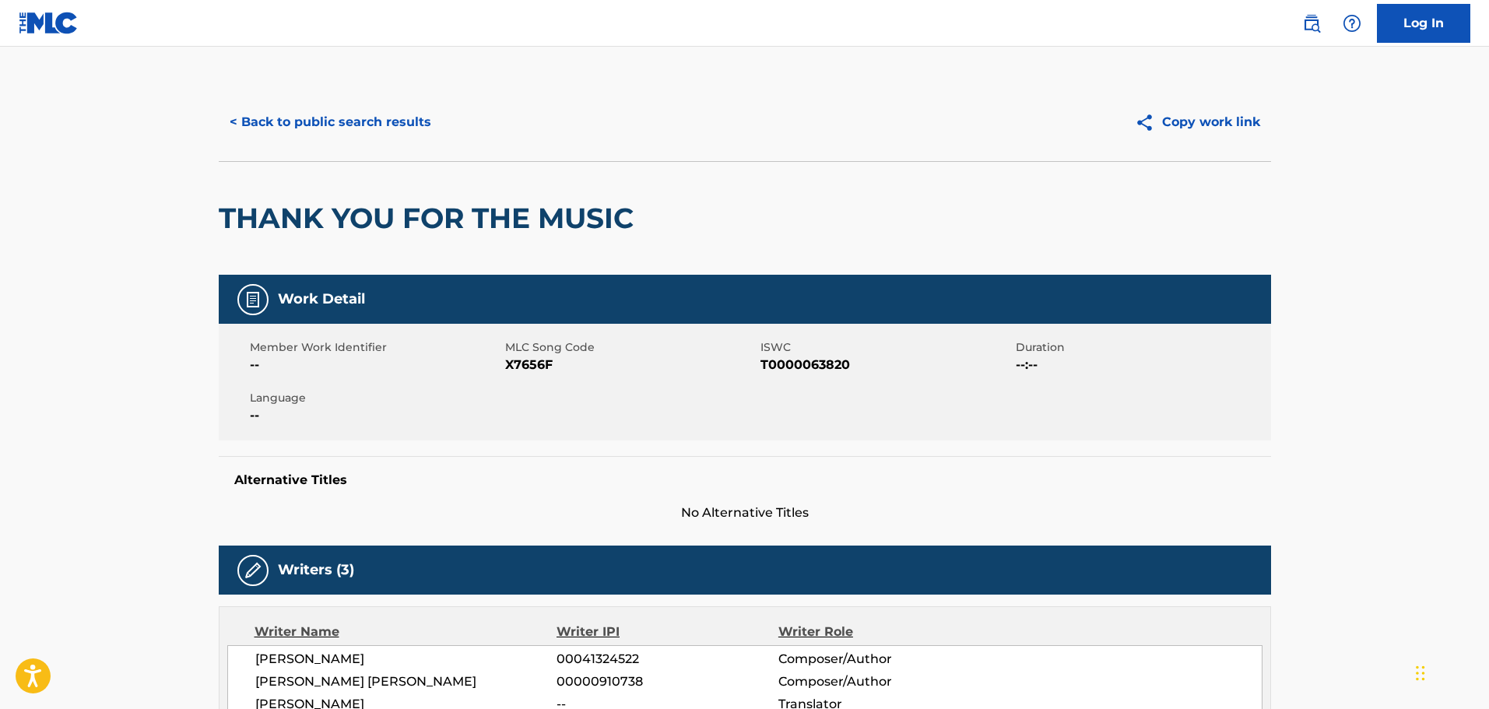
scroll to position [0, 0]
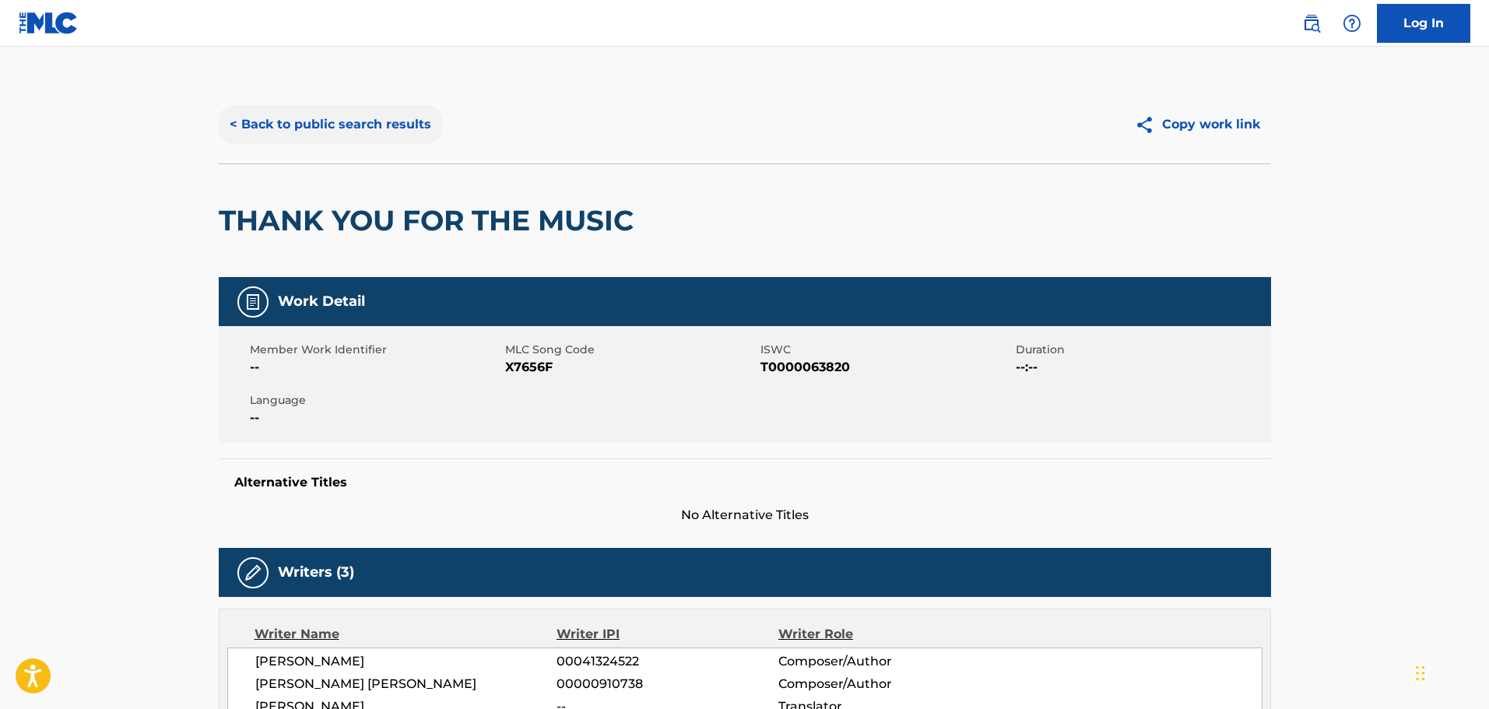
click at [350, 110] on button "< Back to public search results" at bounding box center [330, 124] width 223 height 39
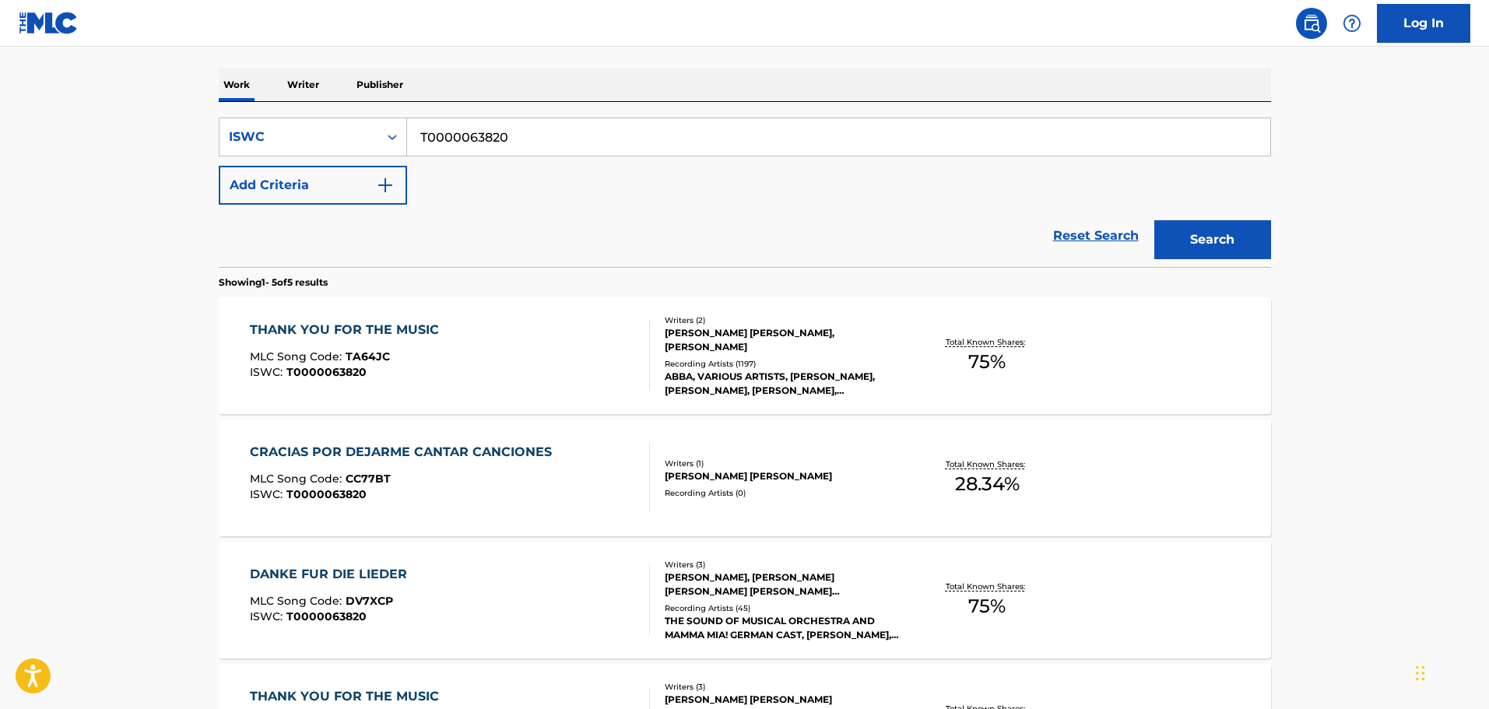
scroll to position [233, 0]
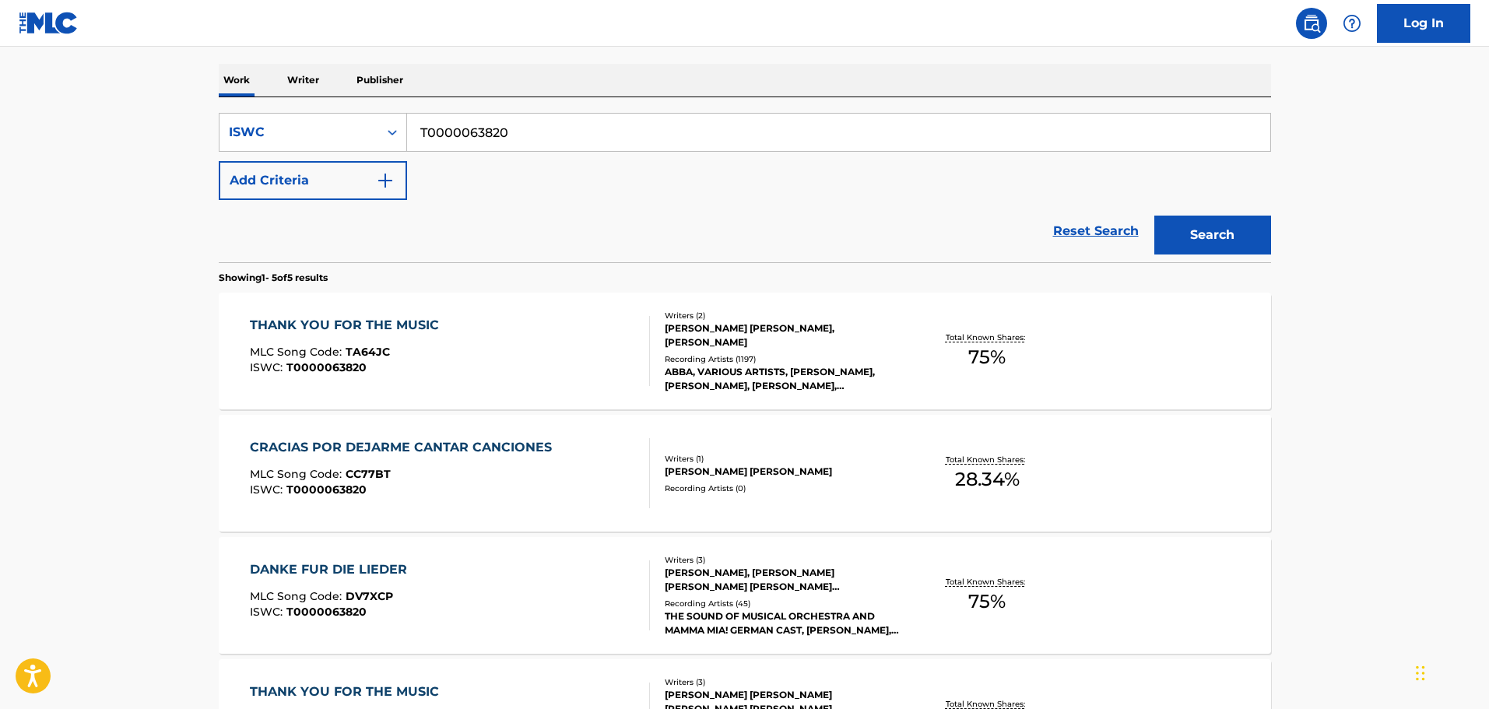
click at [551, 328] on div "THANK YOU FOR THE MUSIC MLC Song Code : TA64JC ISWC : T0000063820" at bounding box center [450, 351] width 400 height 70
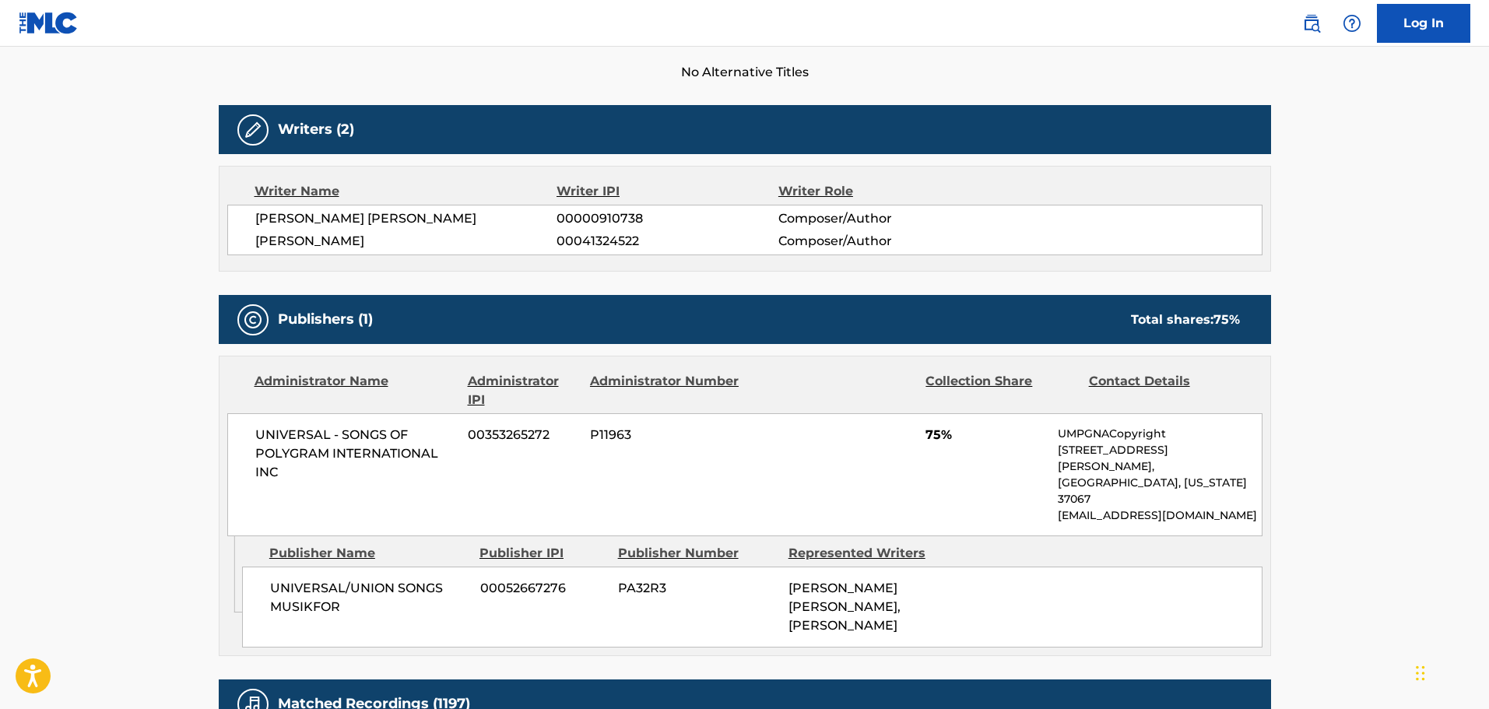
scroll to position [311, 0]
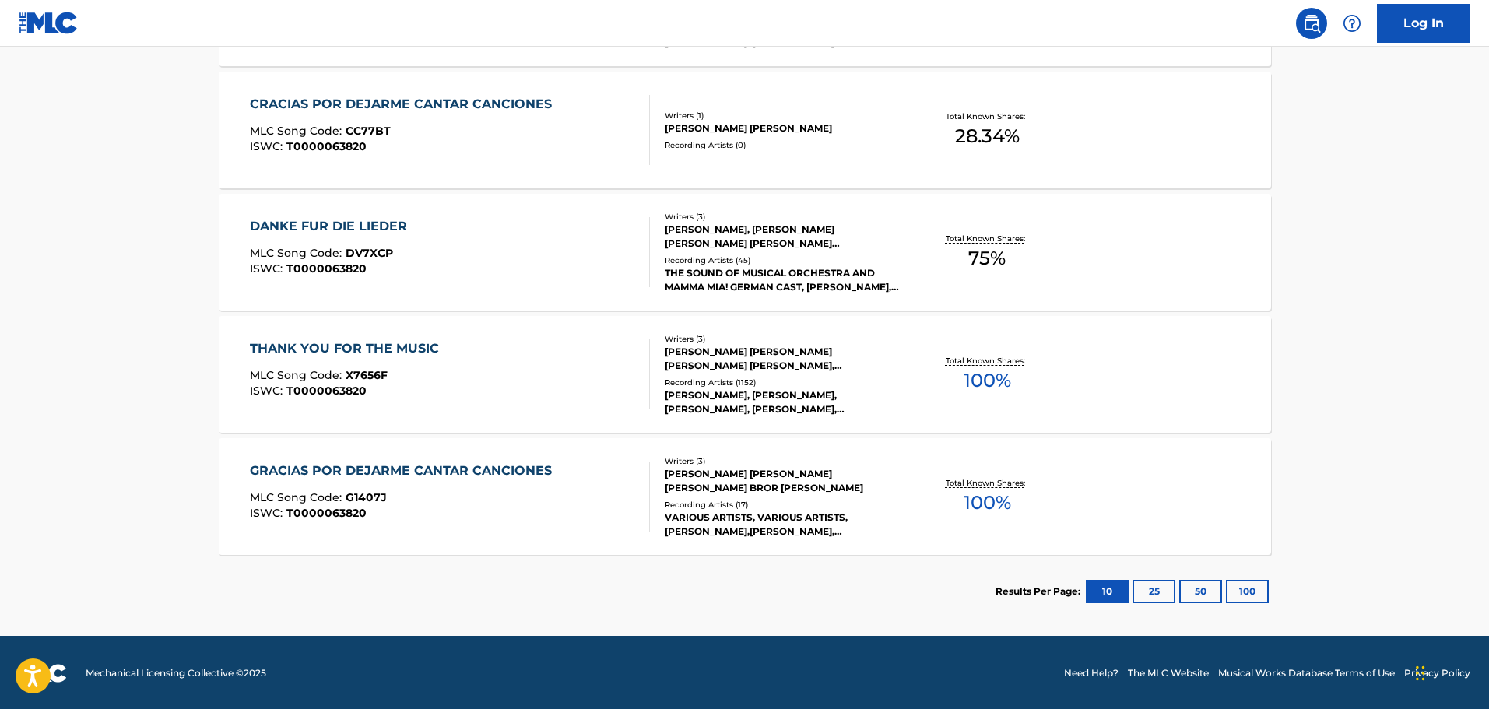
scroll to position [578, 0]
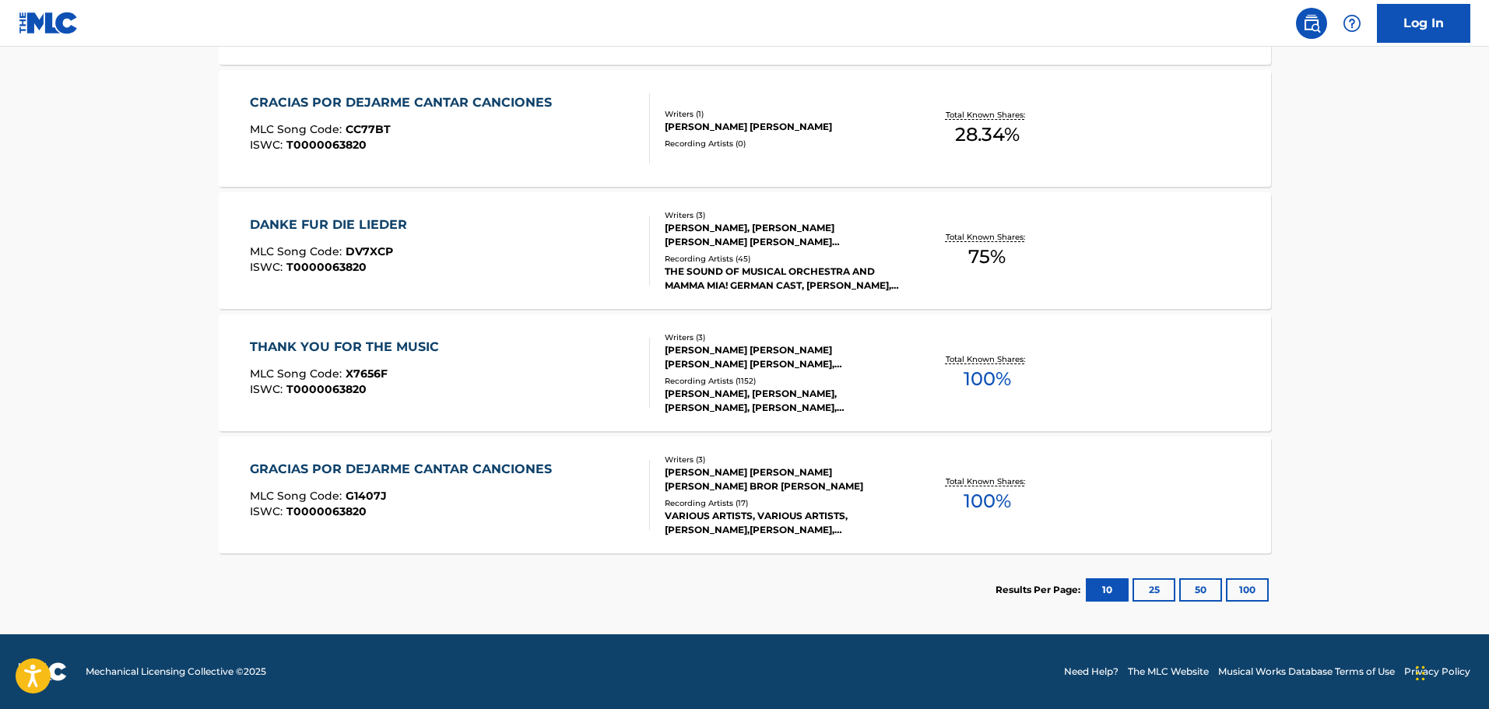
click at [487, 354] on div "THANK YOU FOR THE MUSIC MLC Song Code : X7656F ISWC : T0000063820" at bounding box center [450, 373] width 400 height 70
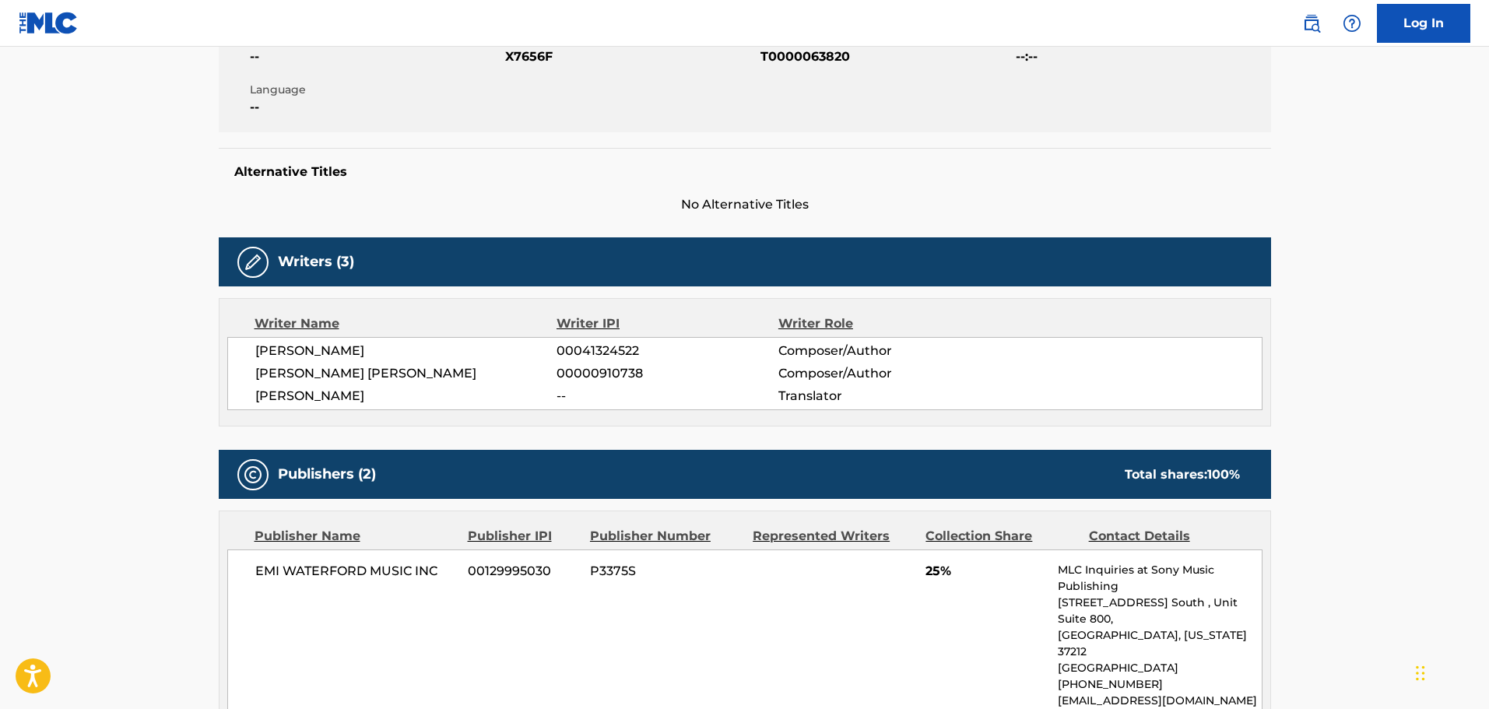
scroll to position [311, 0]
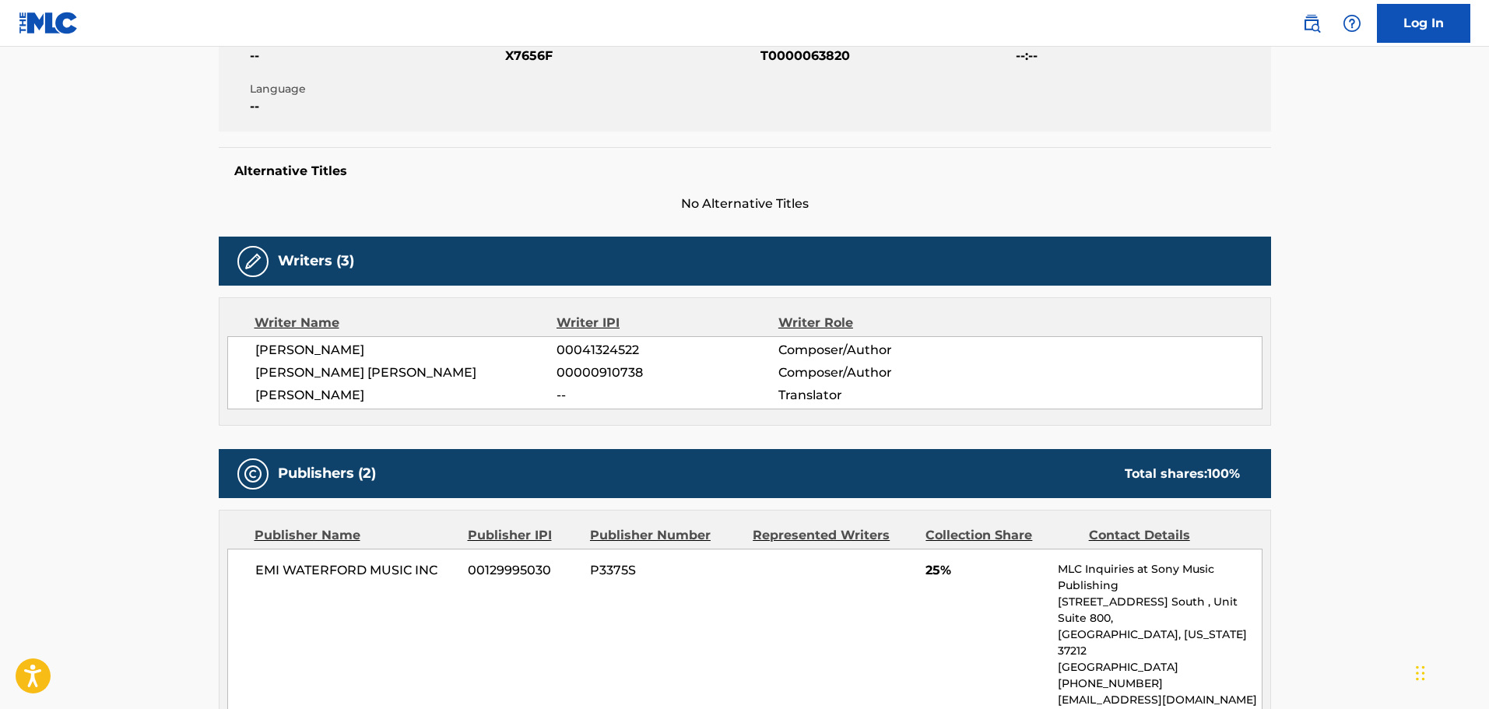
click at [286, 391] on span "SUN JIA YI" at bounding box center [406, 395] width 302 height 19
click at [345, 398] on span "SUN JIA YI" at bounding box center [406, 395] width 302 height 19
drag, startPoint x: 353, startPoint y: 398, endPoint x: 233, endPoint y: 405, distance: 120.9
click at [233, 405] on div "BJOERN K. ULVAEUS 00041324522 Composer/Author BENNY GORAN BROR ANDERSSON 000009…" at bounding box center [744, 372] width 1035 height 73
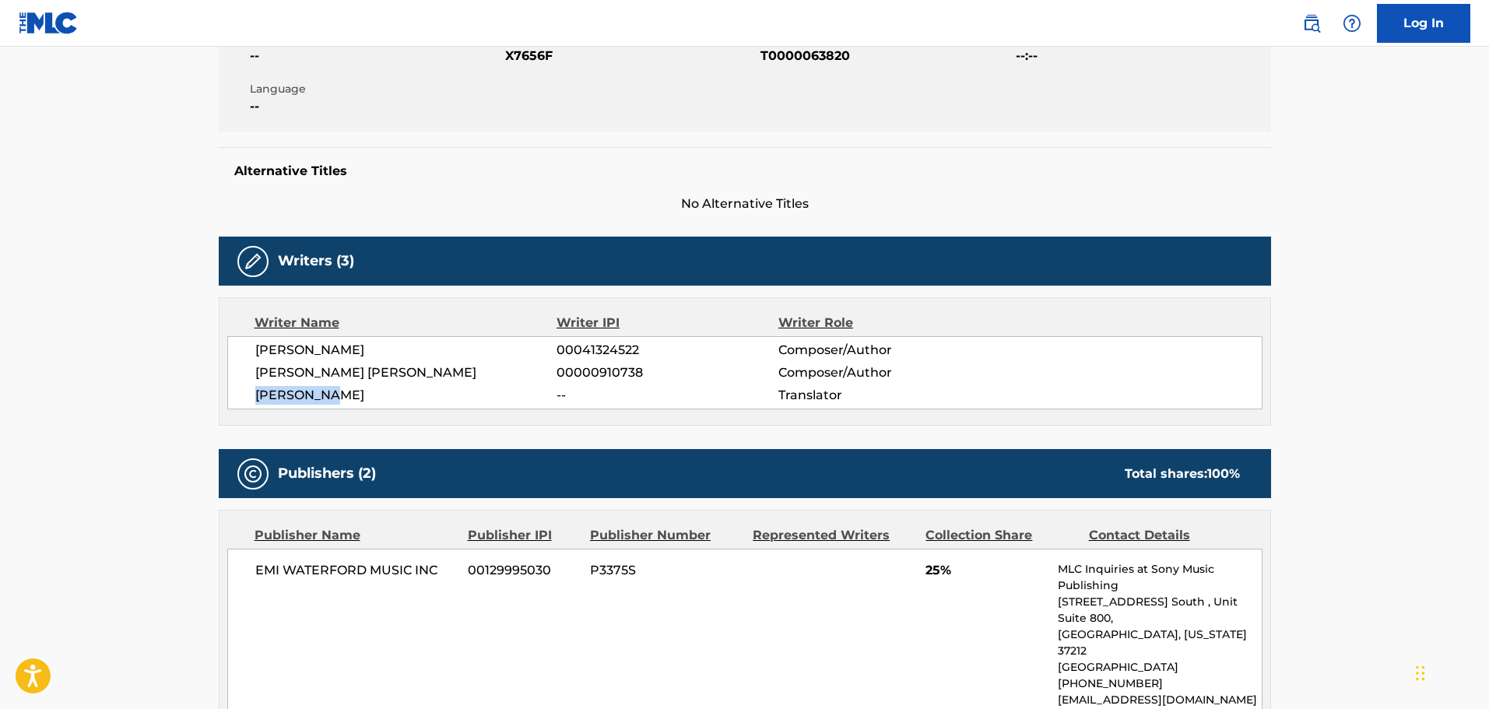
copy span "SUN JIA YI"
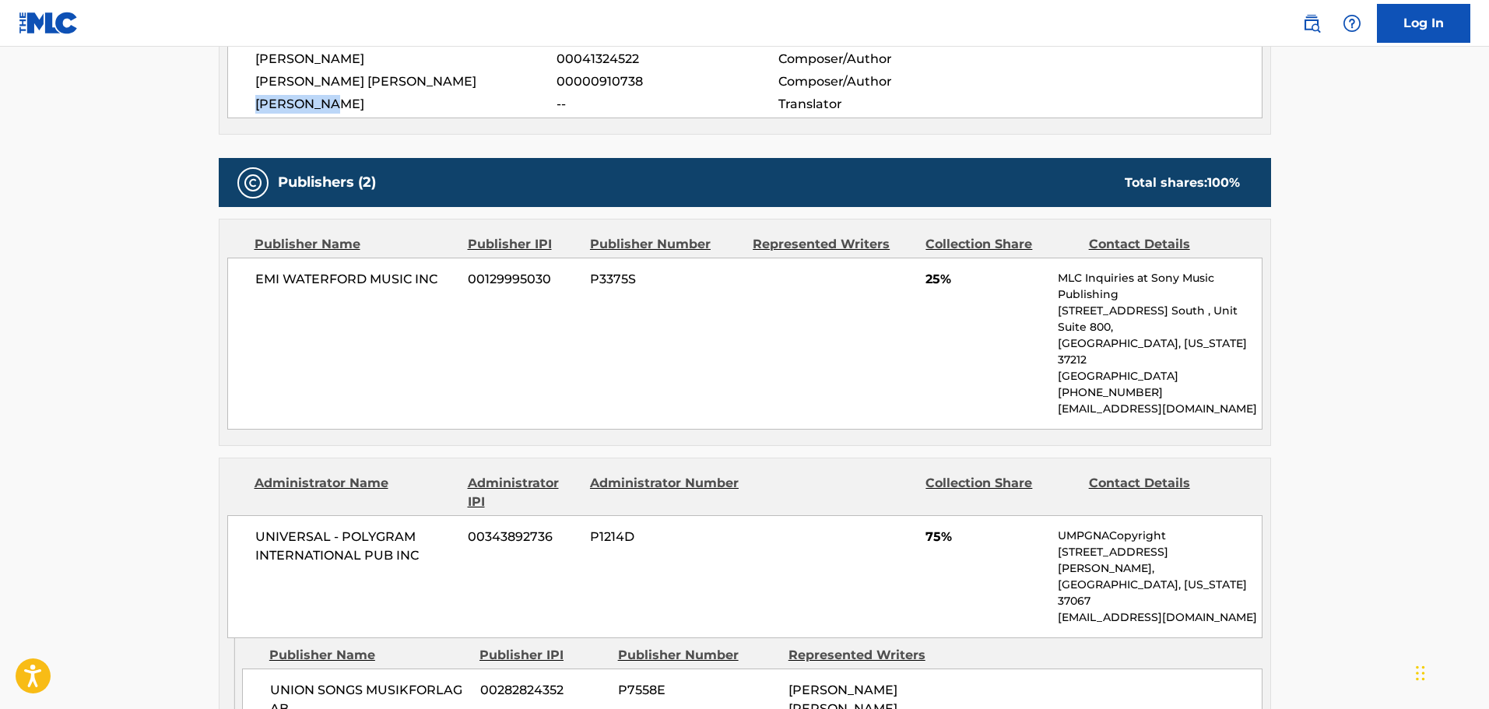
scroll to position [623, 0]
